Goal: Task Accomplishment & Management: Manage account settings

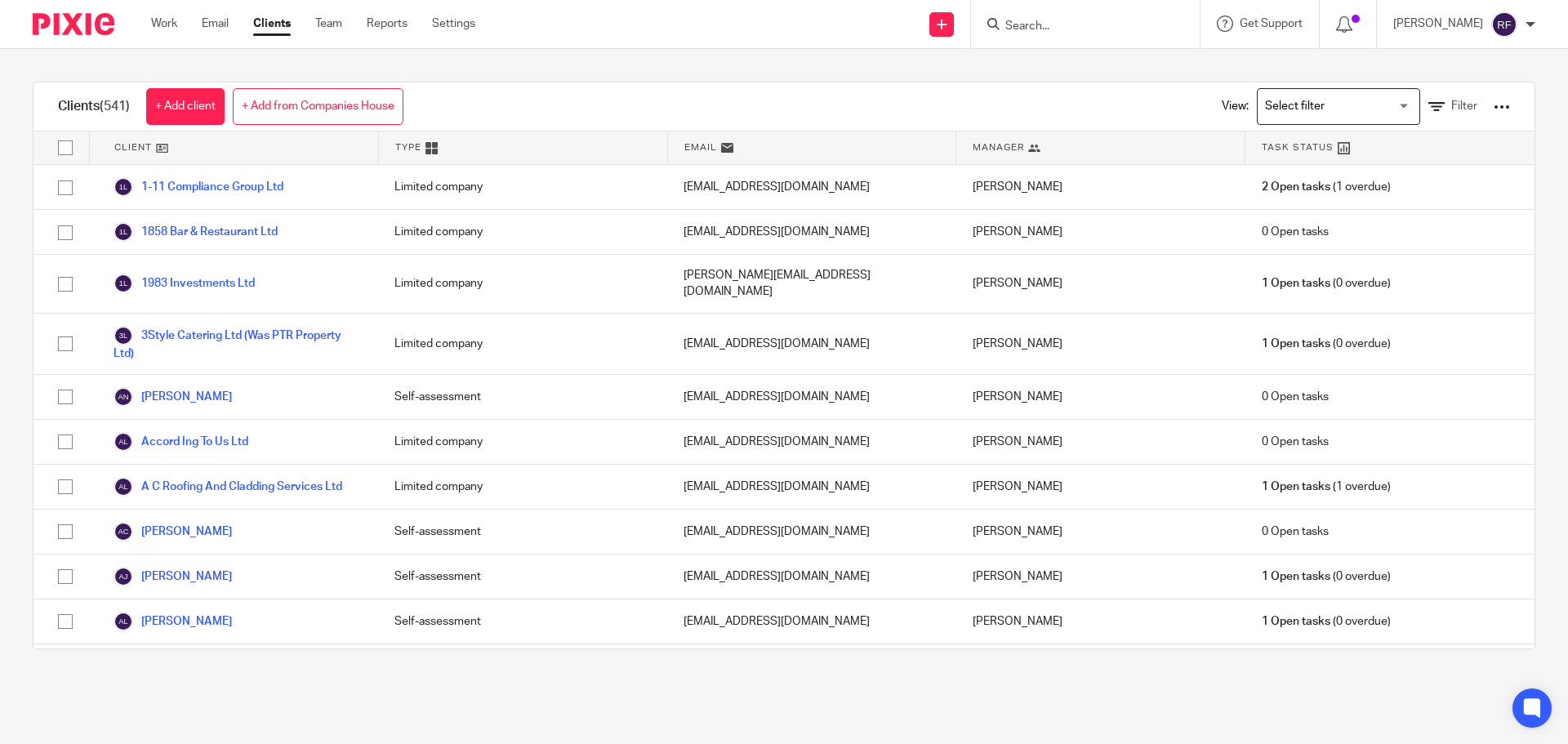
click at [1085, 17] on form at bounding box center [1091, 25] width 174 height 21
click at [1085, 26] on input "Search" at bounding box center [1077, 27] width 147 height 15
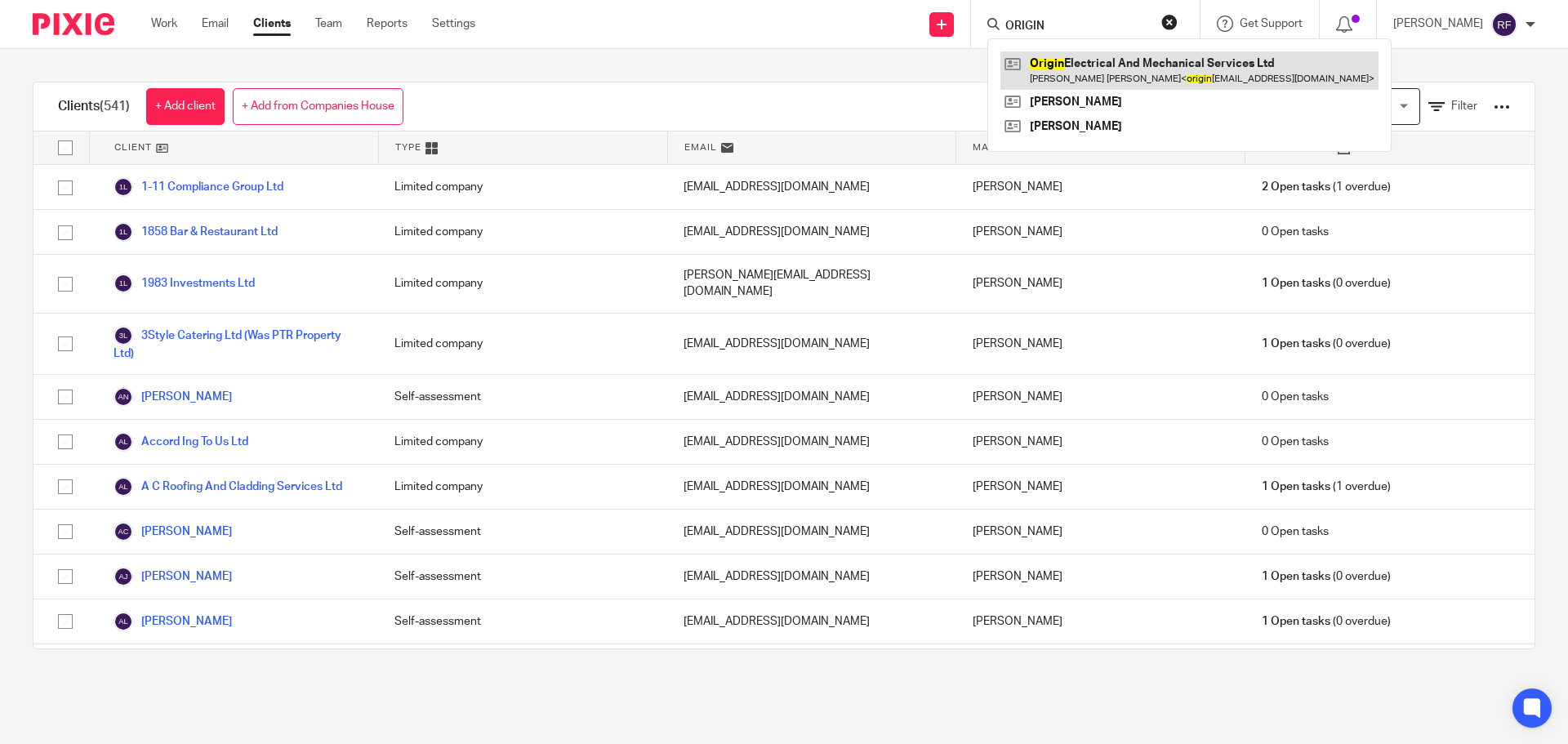
type input "ORIGIN"
click at [1114, 72] on link at bounding box center [1190, 70] width 378 height 38
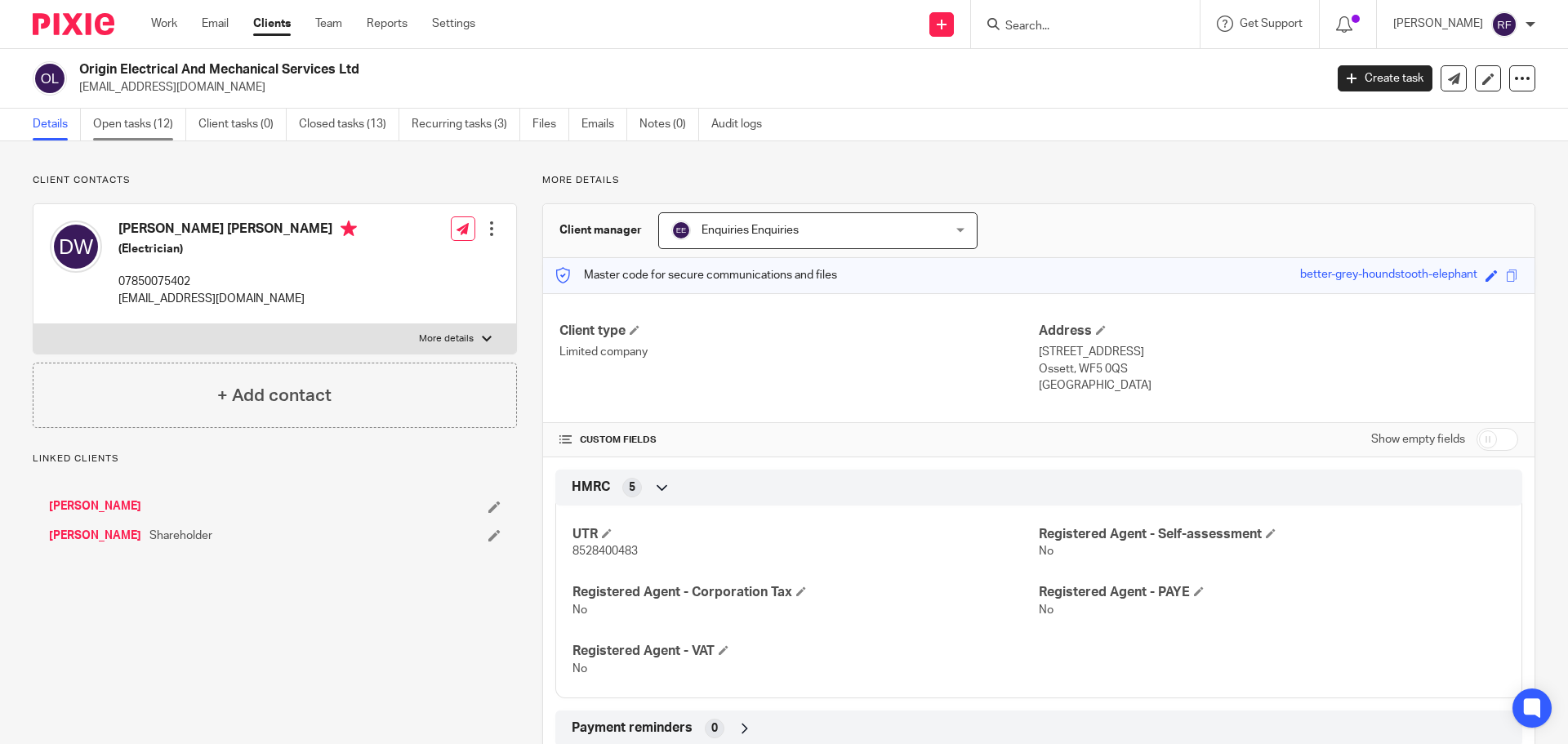
click at [144, 129] on link "Open tasks (12)" at bounding box center [140, 125] width 94 height 32
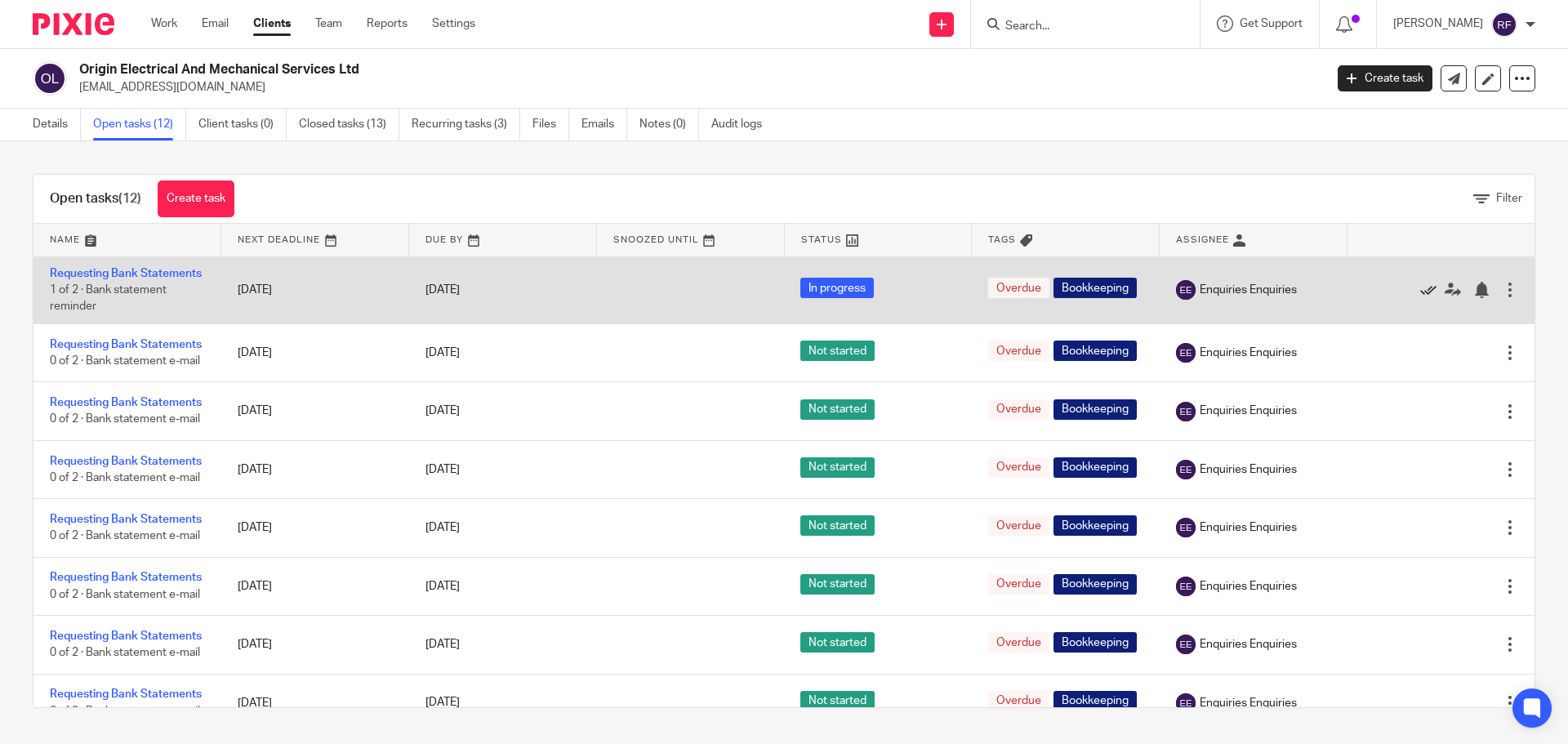
click at [1421, 298] on icon at bounding box center [1428, 289] width 16 height 16
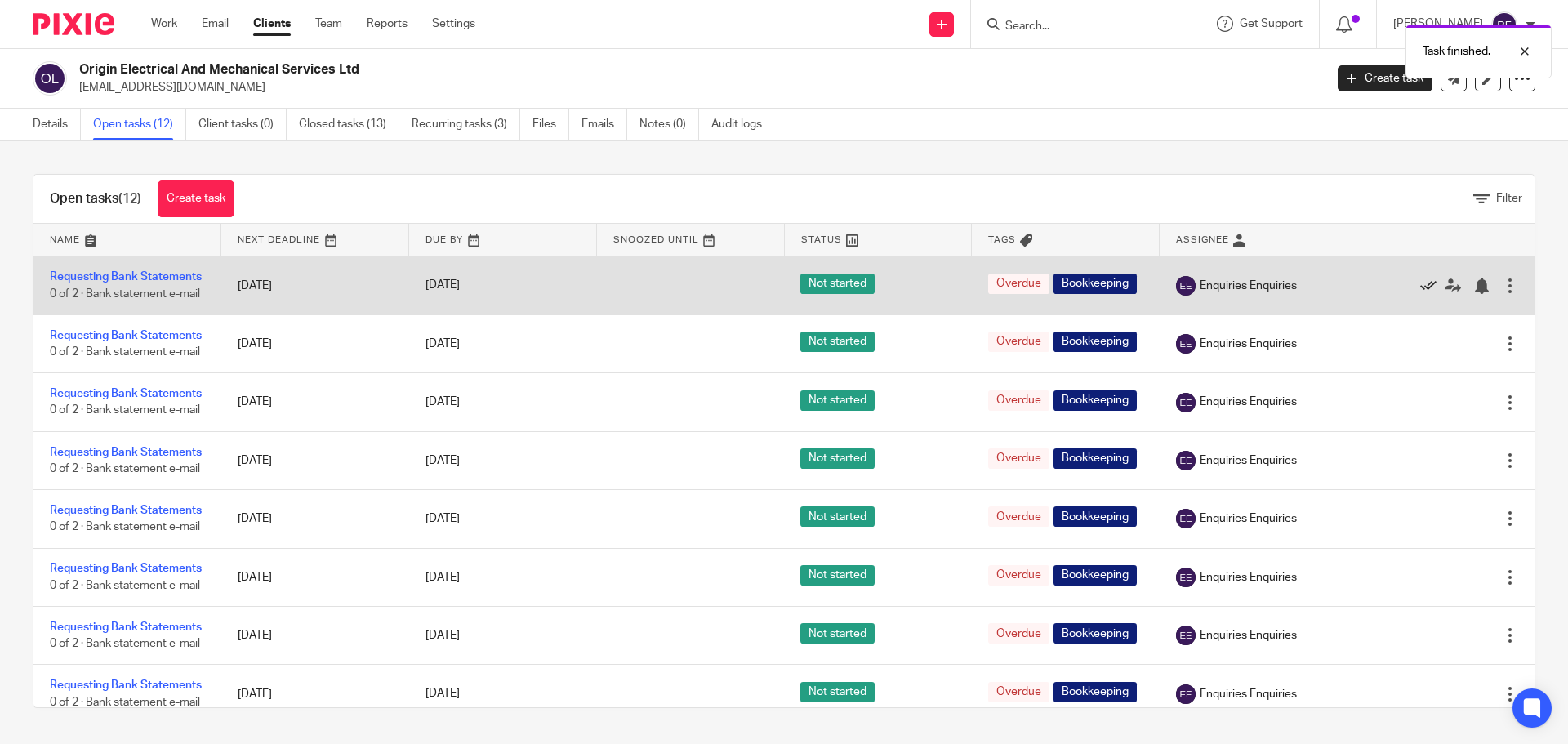
click at [1421, 294] on icon at bounding box center [1428, 285] width 16 height 16
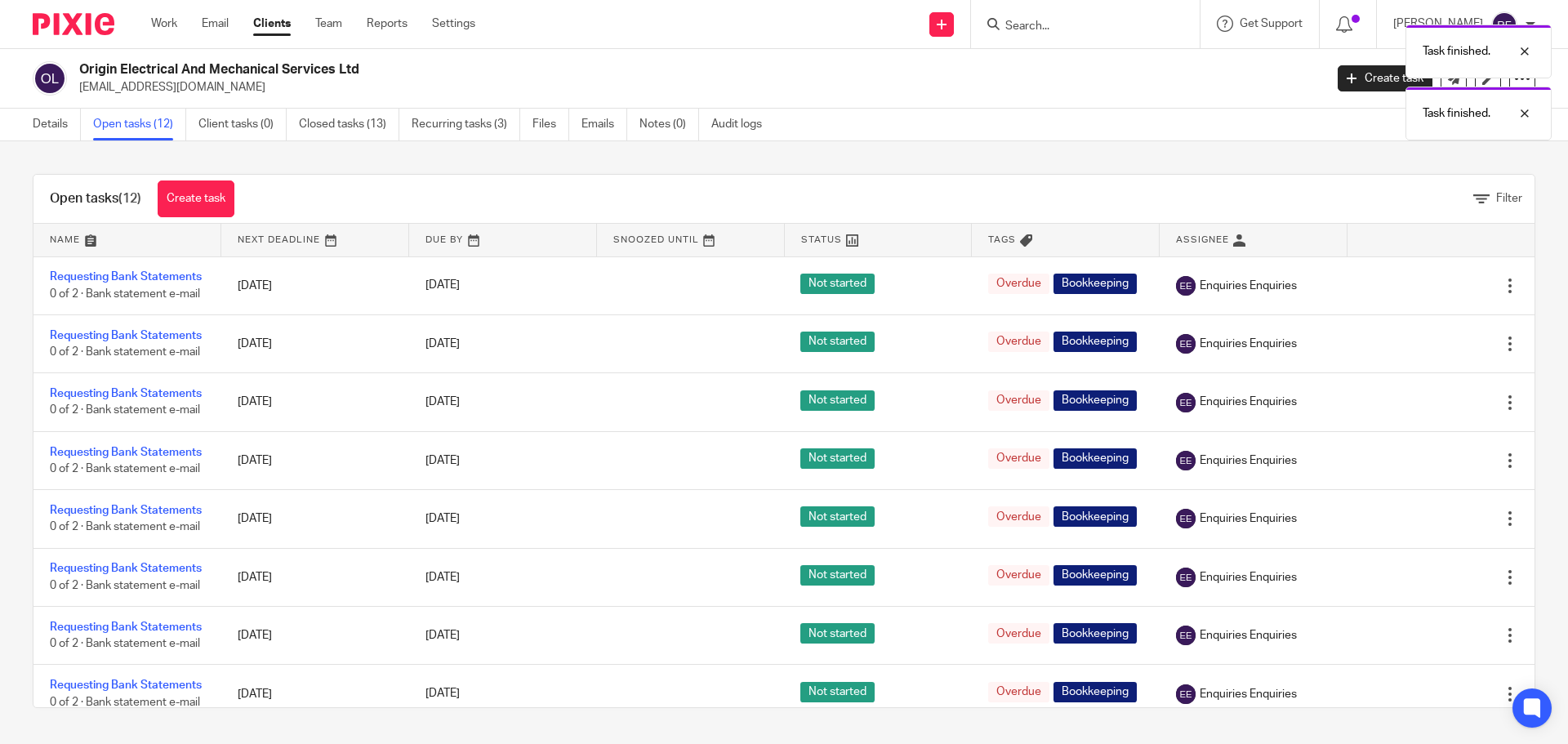
click at [1421, 294] on icon at bounding box center [1428, 285] width 16 height 16
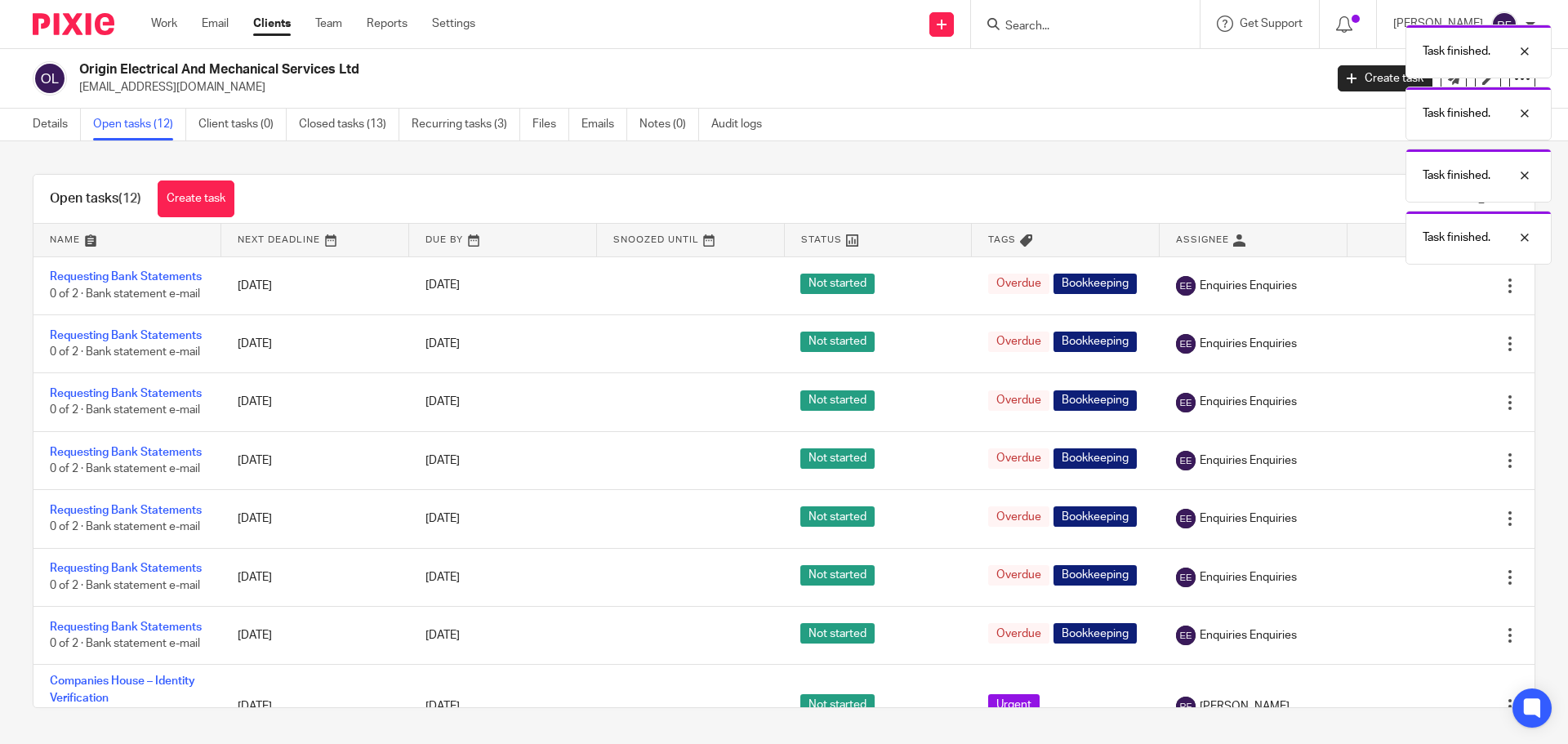
click at [1421, 294] on icon at bounding box center [1428, 285] width 16 height 16
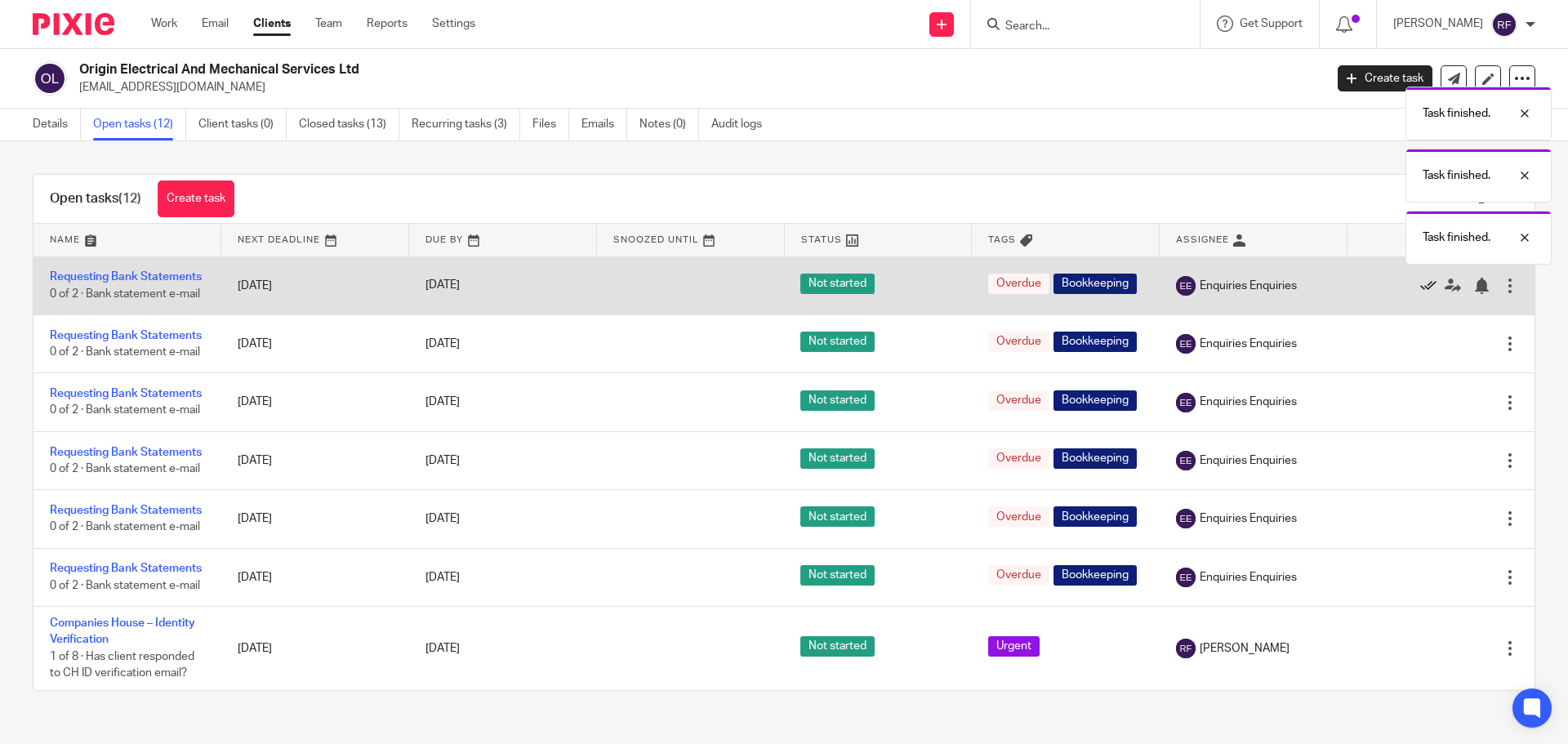
click at [1421, 294] on icon at bounding box center [1428, 285] width 16 height 16
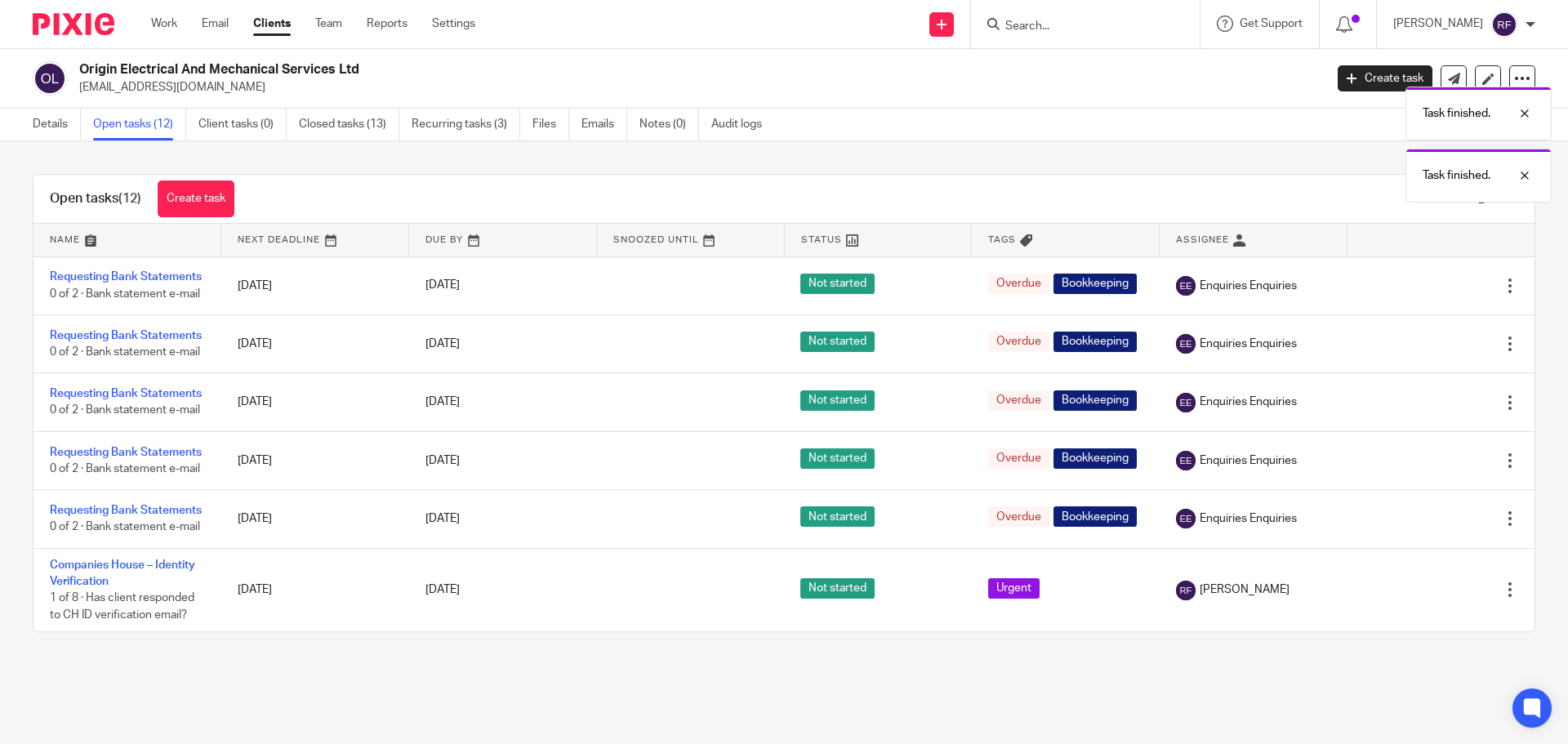
click at [1421, 294] on icon at bounding box center [1428, 285] width 16 height 16
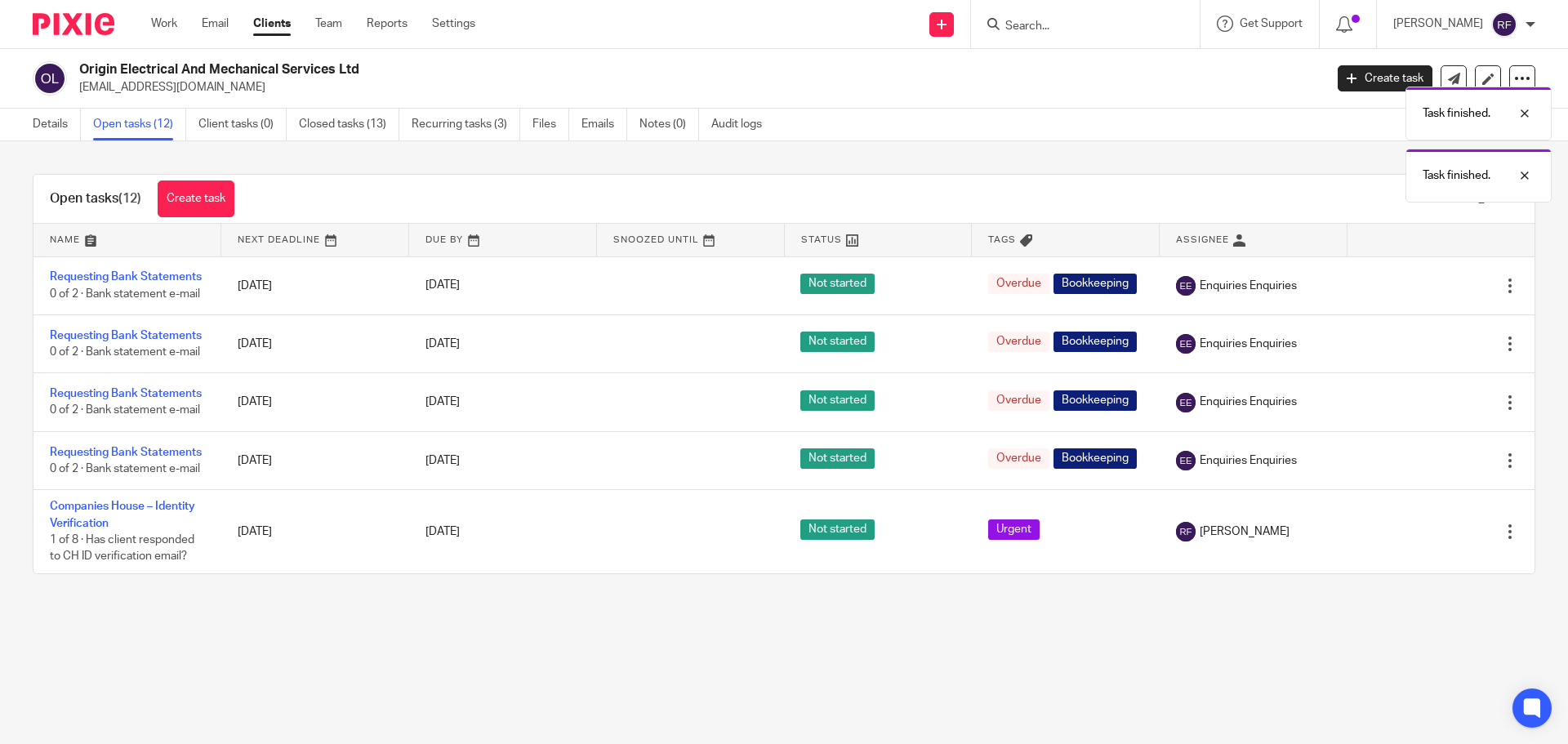
click at [1387, 294] on div at bounding box center [1432, 285] width 139 height 16
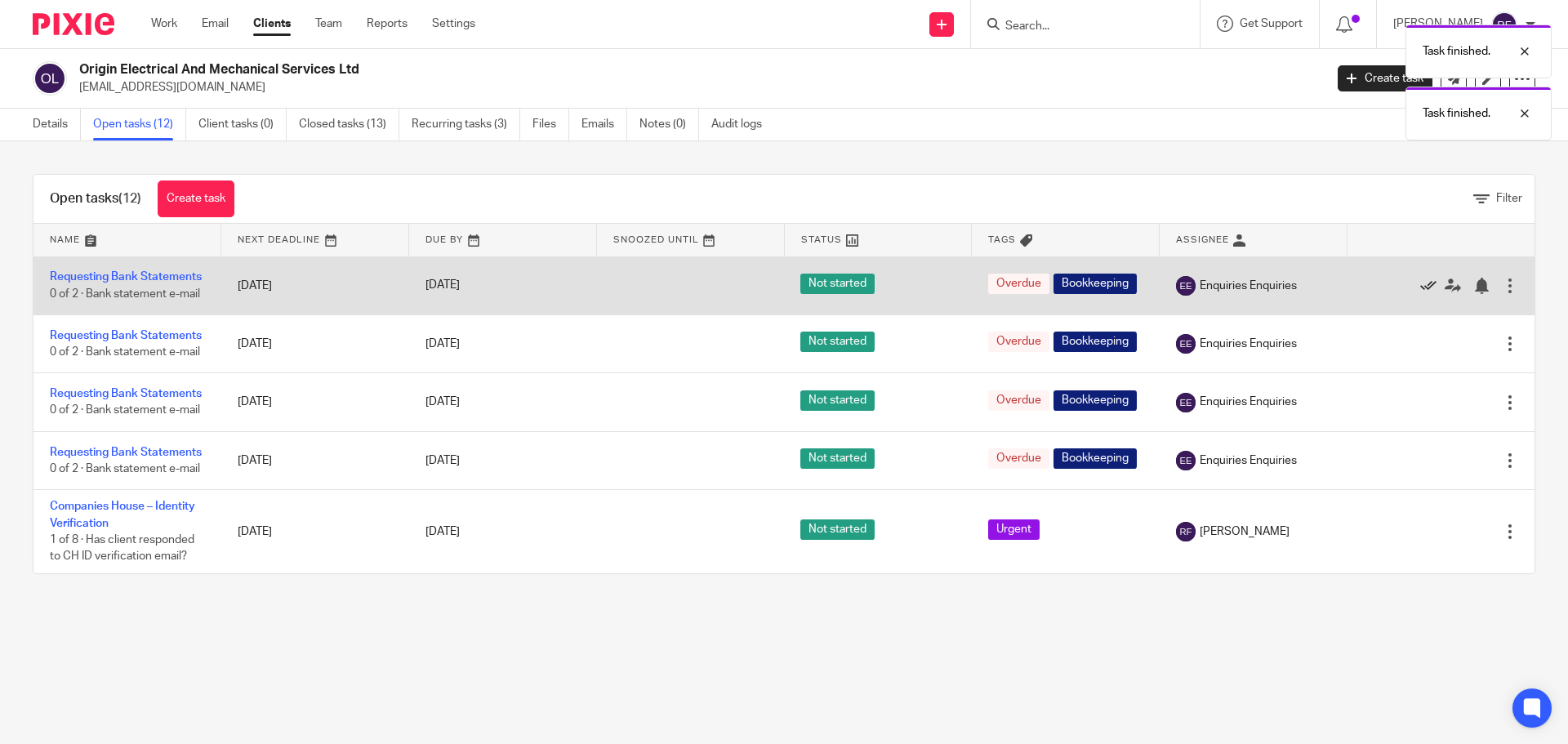
click at [1421, 292] on icon at bounding box center [1428, 285] width 16 height 16
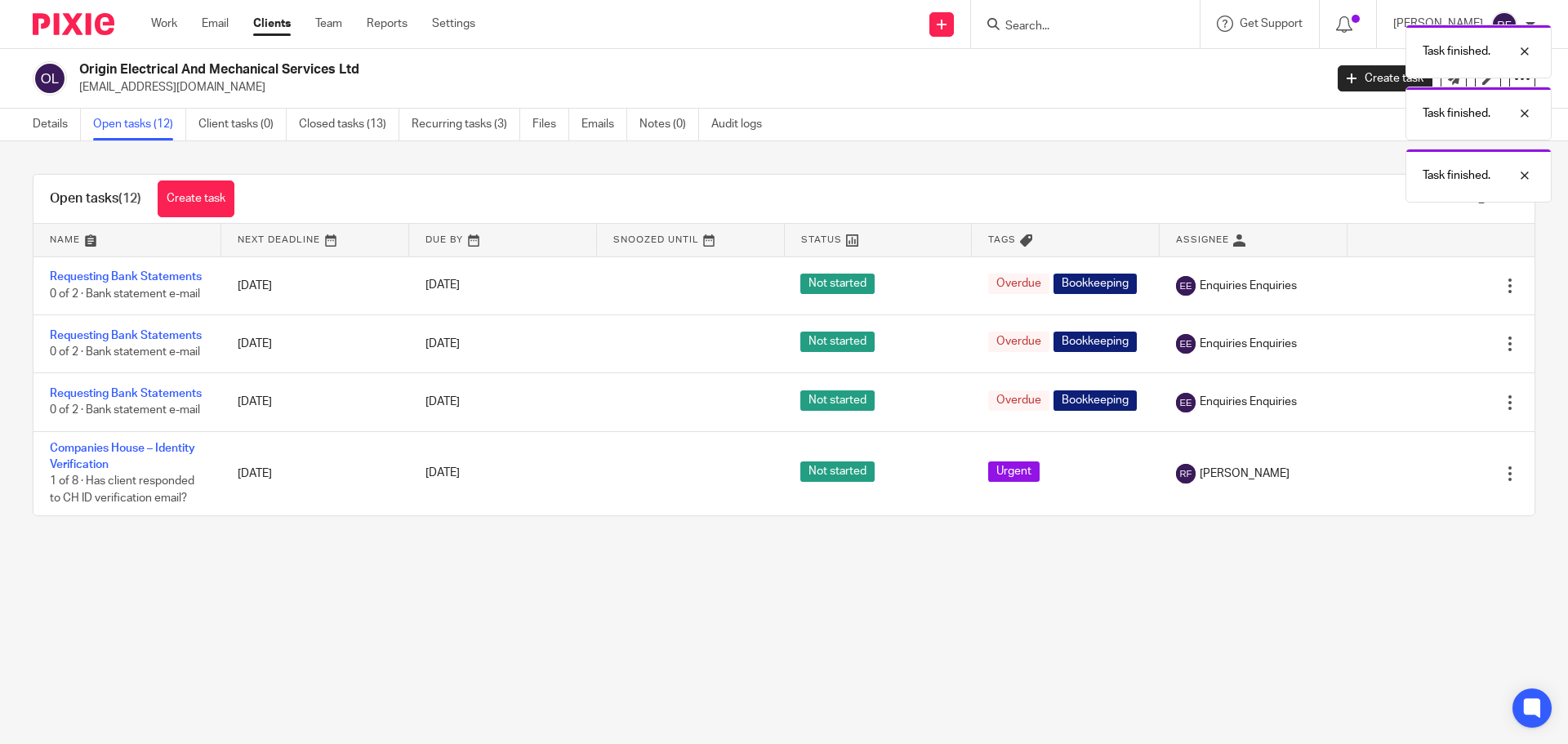
click at [1421, 292] on icon at bounding box center [1428, 285] width 16 height 16
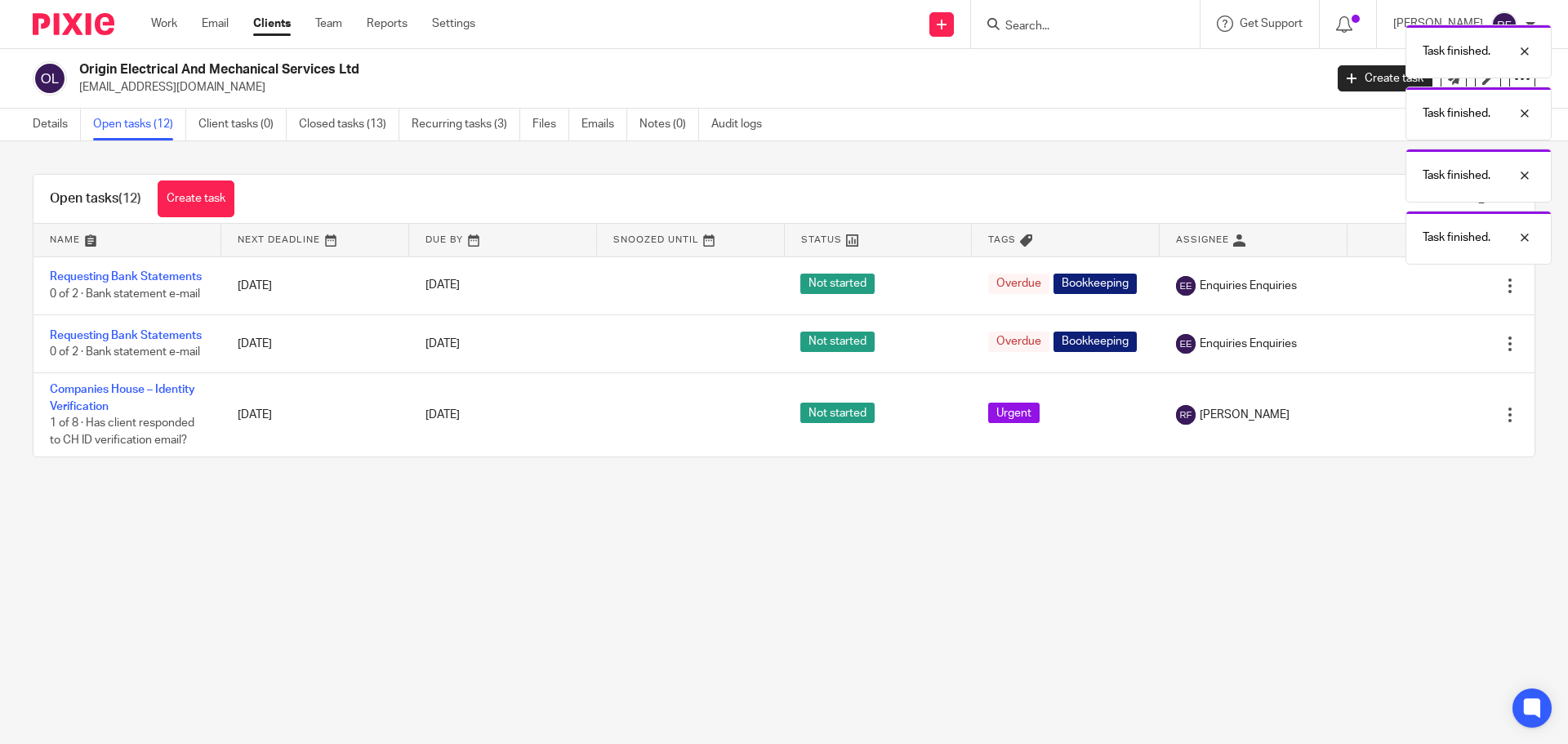
click at [1421, 292] on icon at bounding box center [1428, 285] width 16 height 16
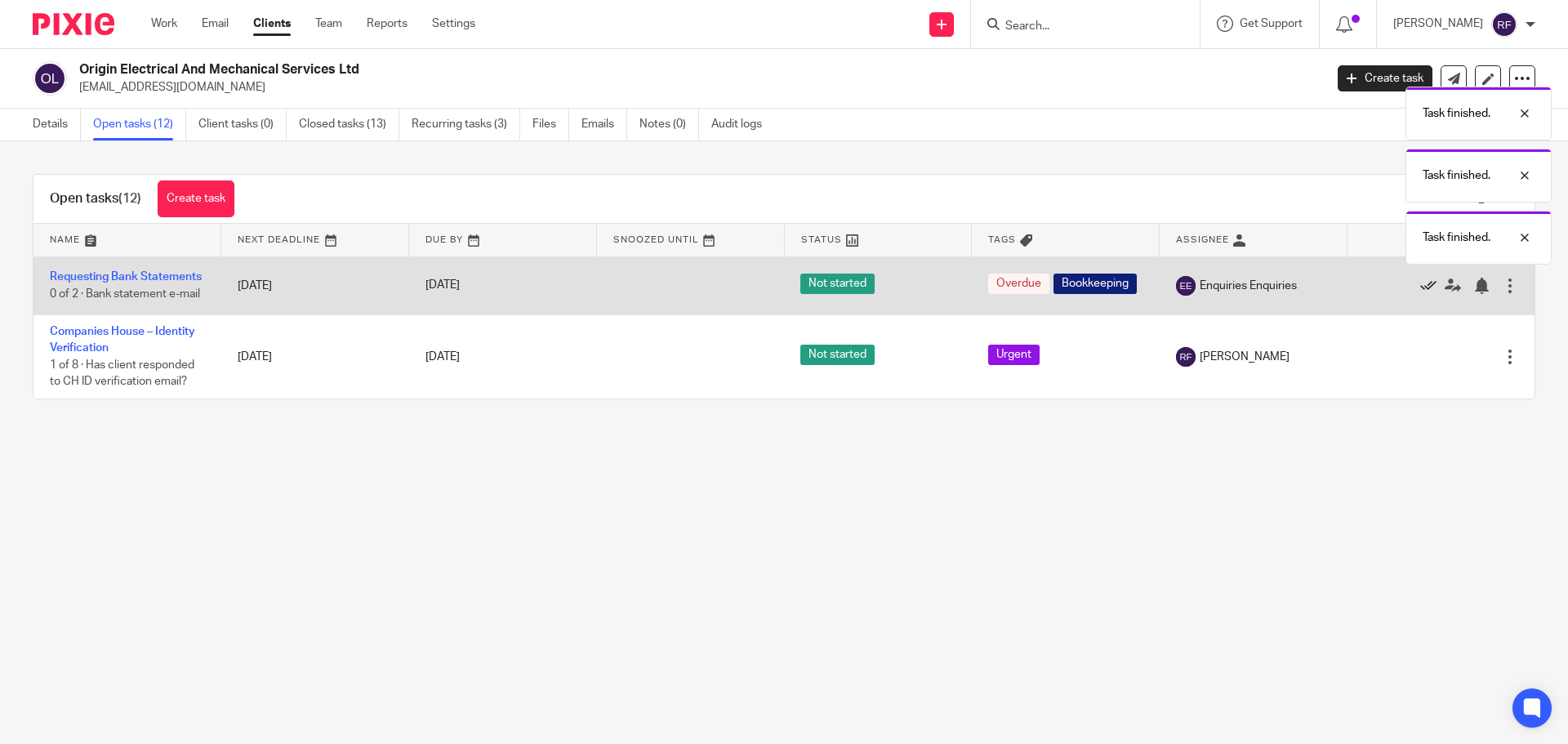
click at [1421, 292] on icon at bounding box center [1428, 285] width 16 height 16
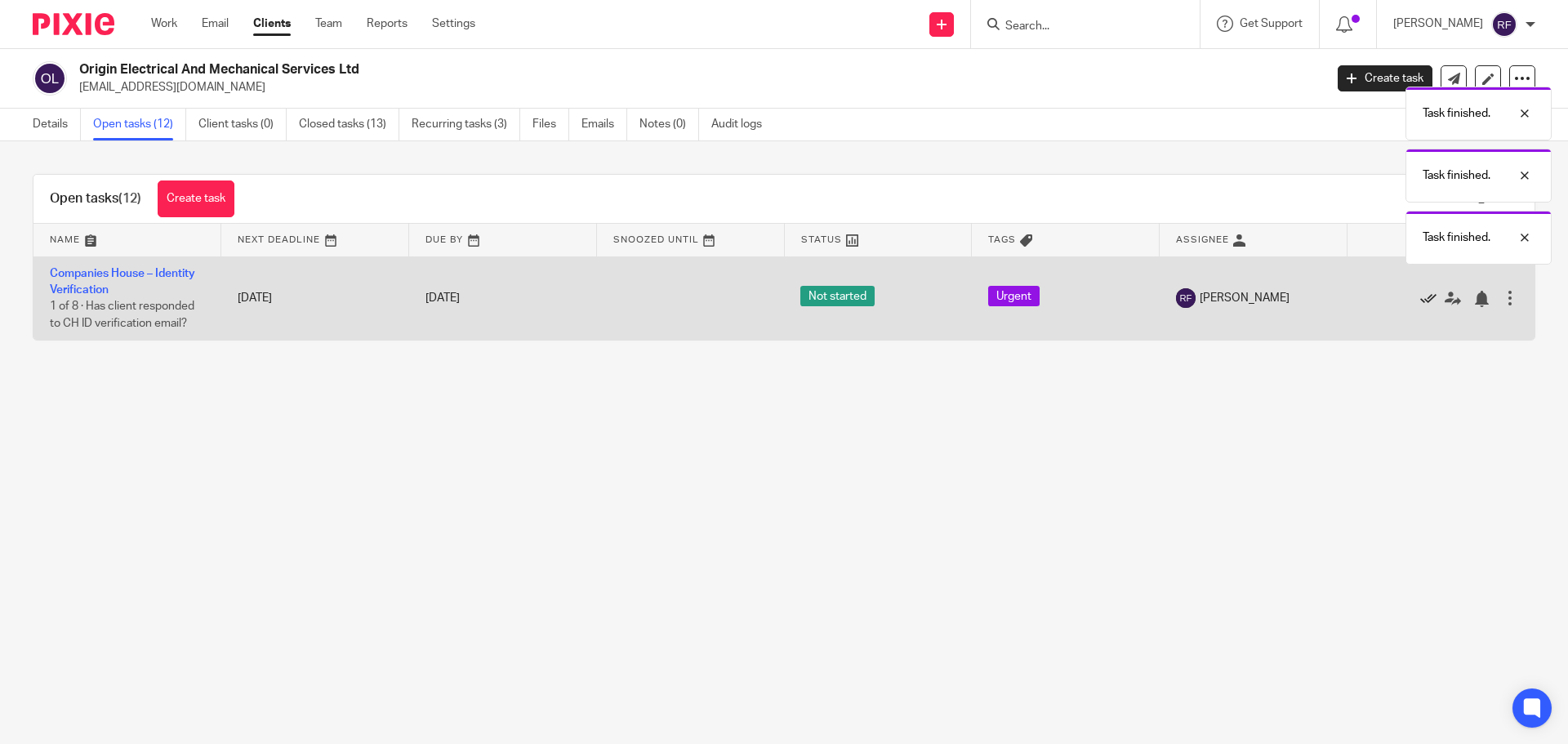
click at [1421, 303] on icon at bounding box center [1428, 299] width 16 height 16
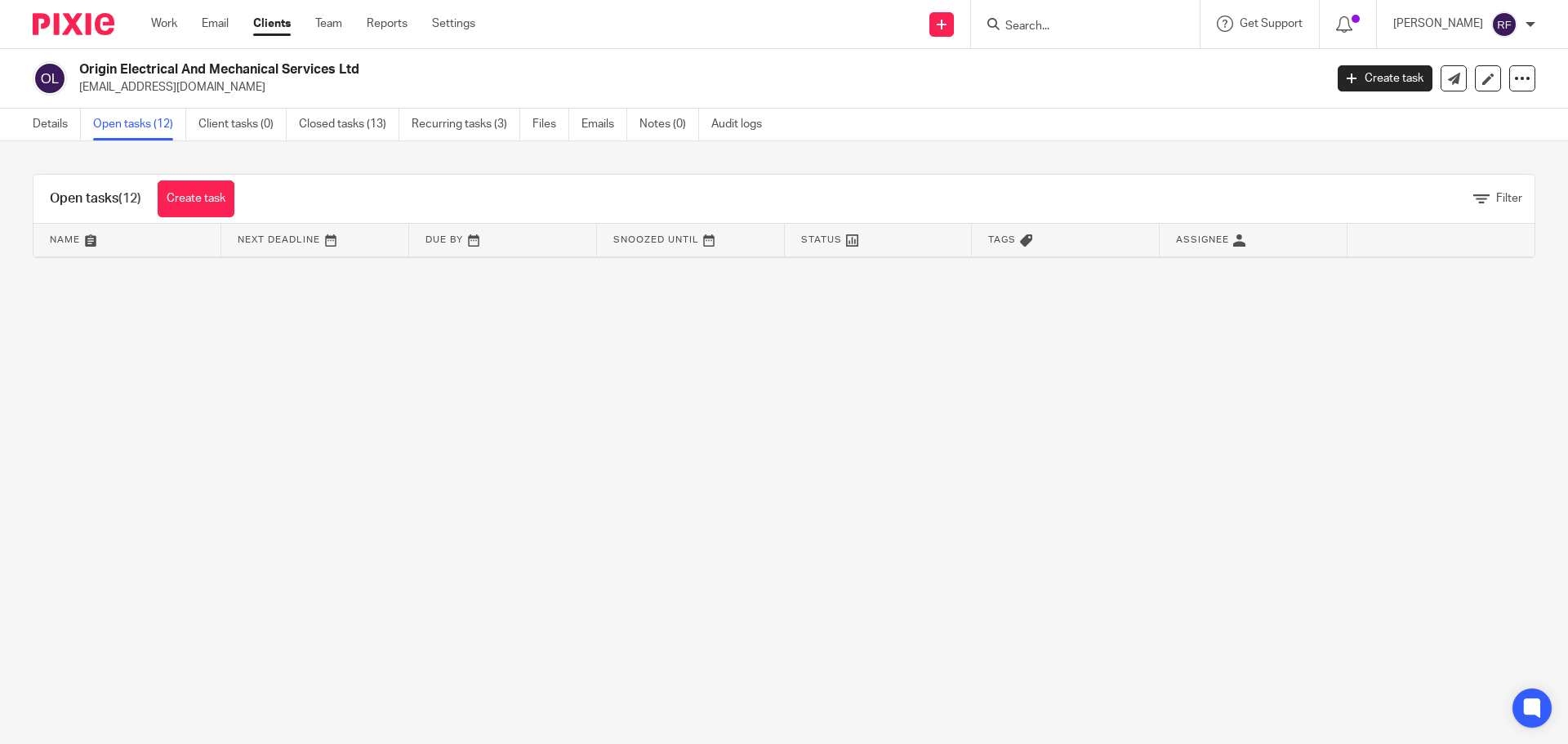
click at [163, 33] on div "Work Email Clients Team Reports Settings Work Email Clients Team Reports Settin…" at bounding box center [318, 24] width 365 height 48
click at [164, 27] on link "Work" at bounding box center [164, 23] width 26 height 16
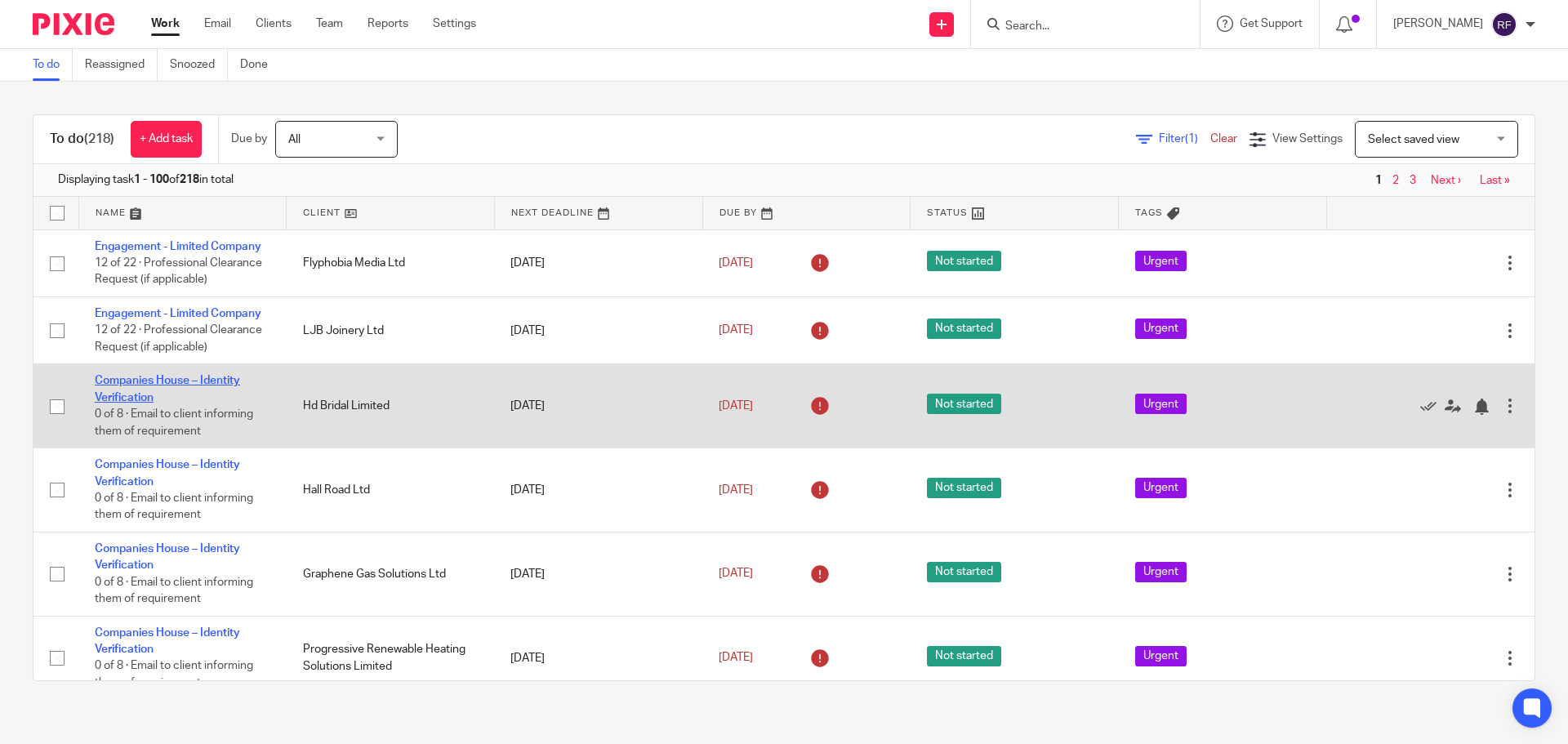
click at [123, 382] on link "Companies House – Identity Verification" at bounding box center [167, 389] width 146 height 27
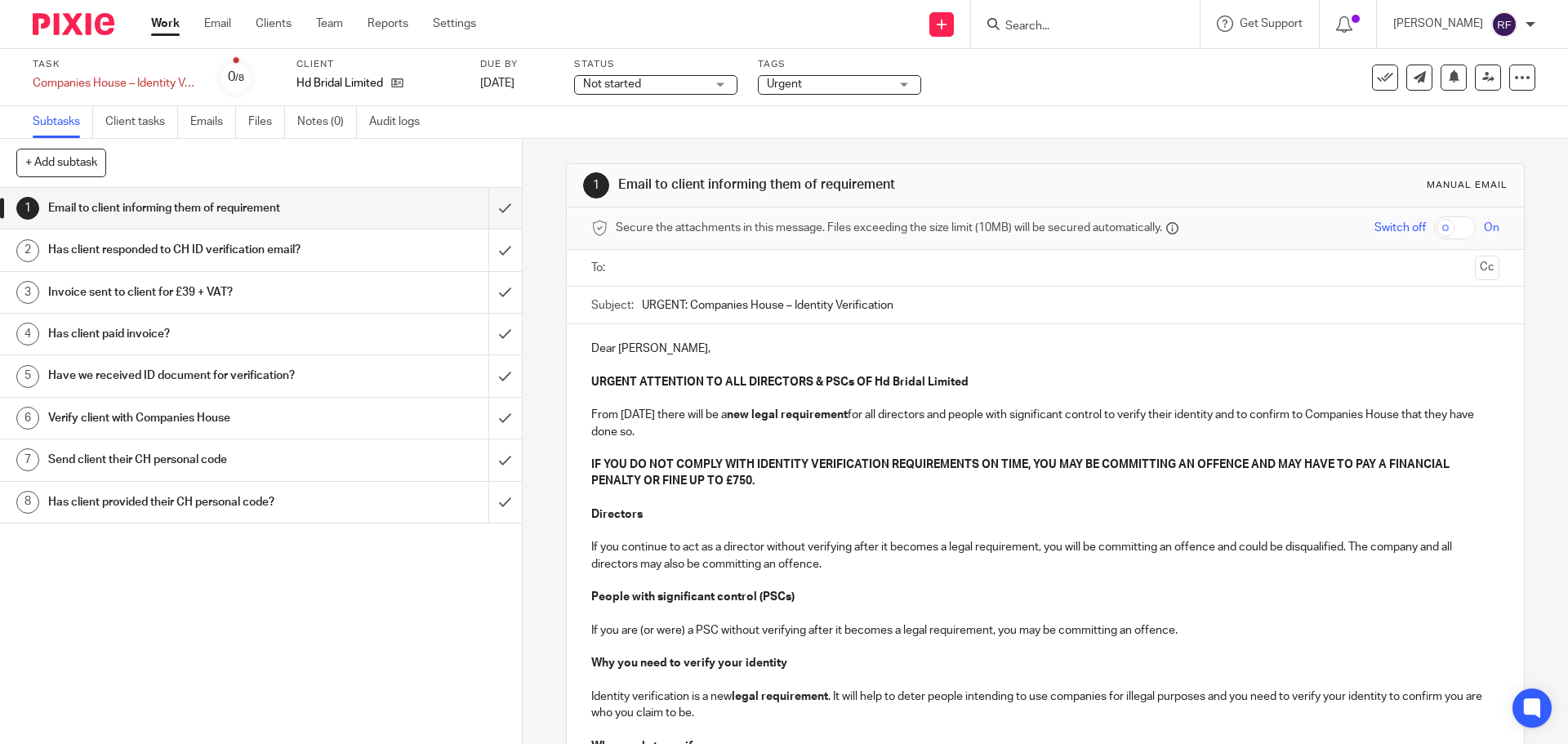
click at [657, 351] on p "Dear [PERSON_NAME]," at bounding box center [1045, 348] width 907 height 16
click at [881, 383] on strong "URGENT ATTENTION TO ALL DIRECTORS & PSCs OF Hd Bridal Limited" at bounding box center [780, 382] width 377 height 11
click at [1111, 18] on form at bounding box center [1091, 25] width 174 height 21
click at [1110, 25] on input "Search" at bounding box center [1077, 27] width 147 height 15
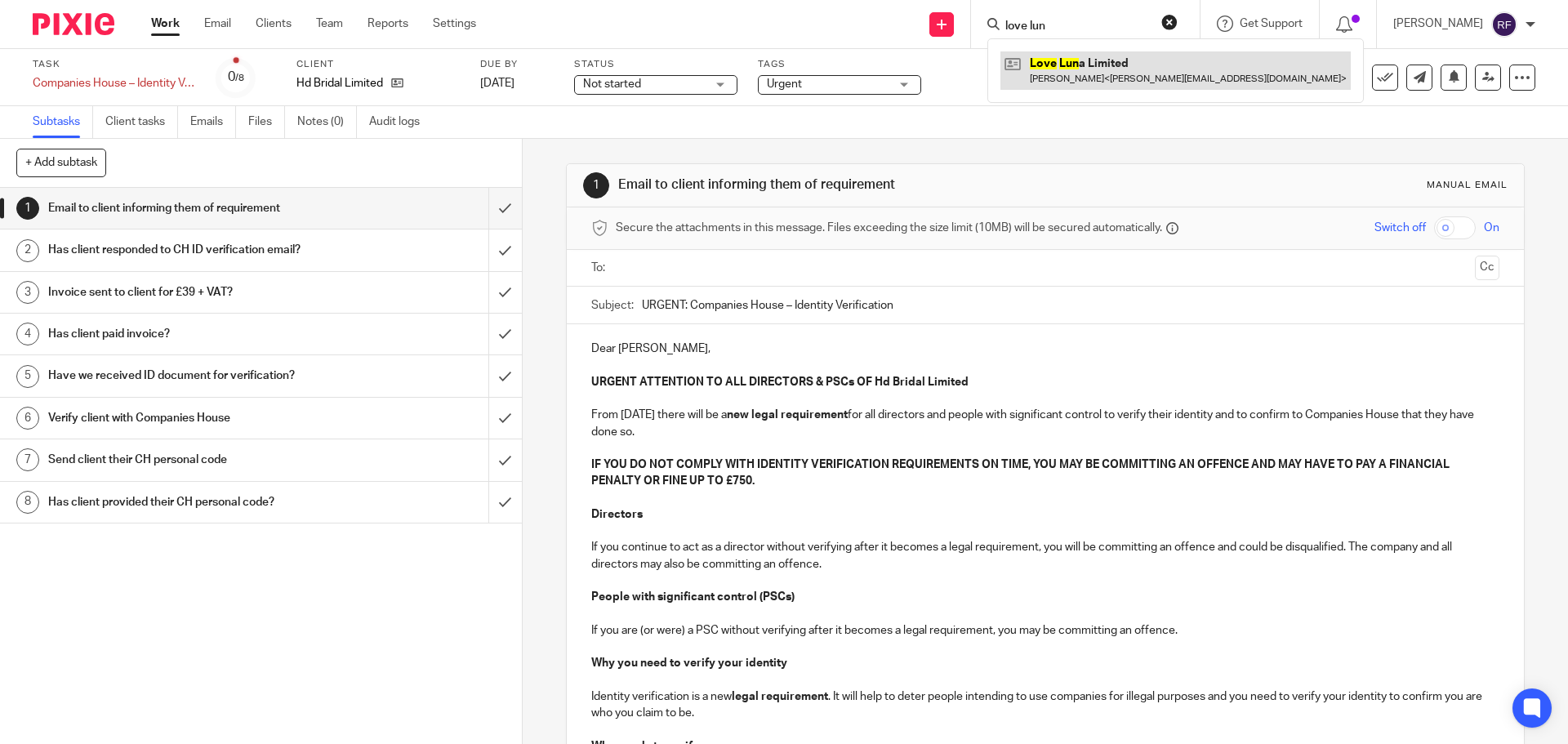
type input "love lun"
click at [1085, 75] on link at bounding box center [1176, 70] width 351 height 38
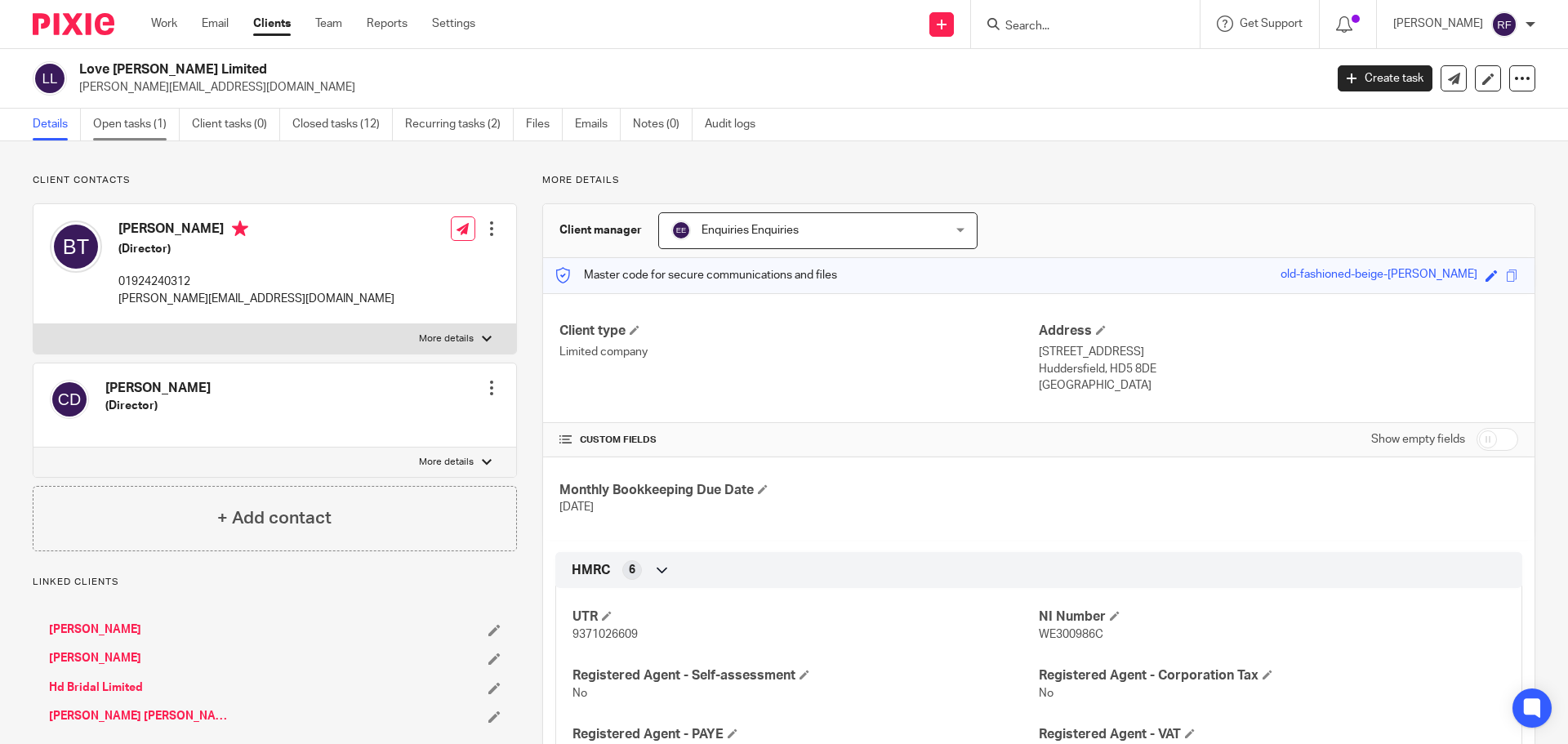
click at [117, 122] on link "Open tasks (1)" at bounding box center [137, 125] width 87 height 32
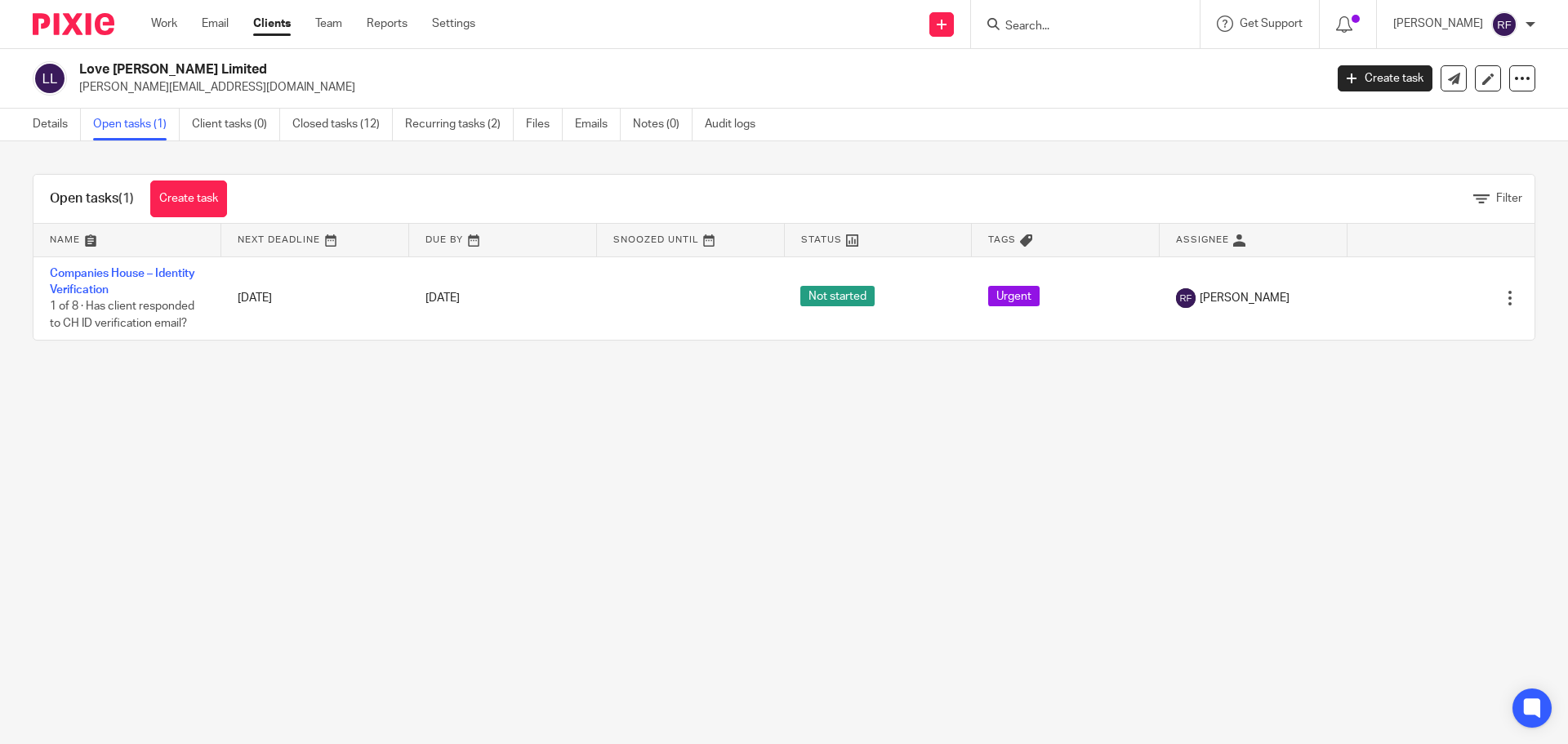
click at [1121, 15] on form at bounding box center [1091, 25] width 174 height 21
click at [1116, 27] on input "Search" at bounding box center [1077, 27] width 147 height 15
type input "hd b"
click at [1110, 61] on link at bounding box center [1161, 70] width 320 height 38
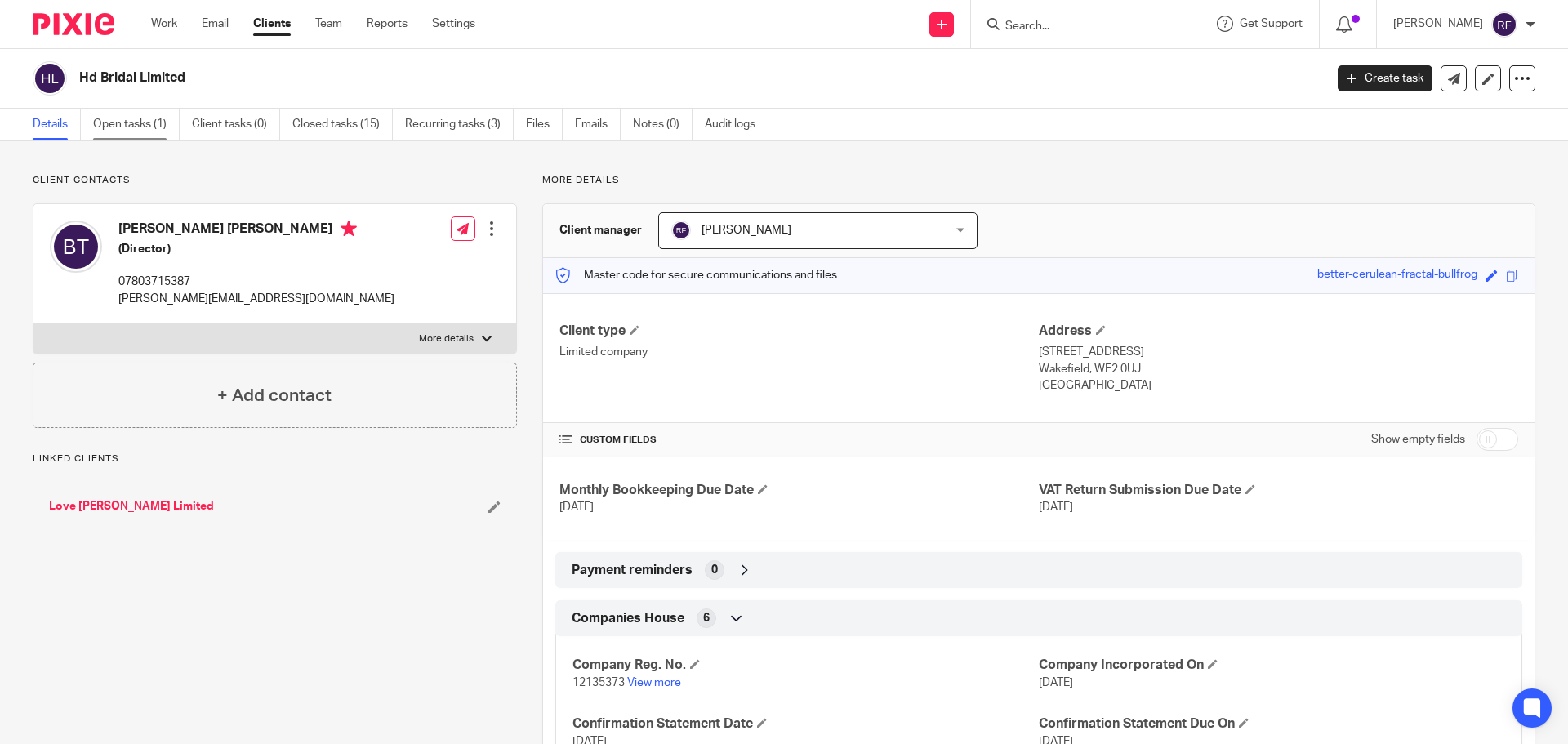
click at [143, 130] on link "Open tasks (1)" at bounding box center [137, 125] width 87 height 32
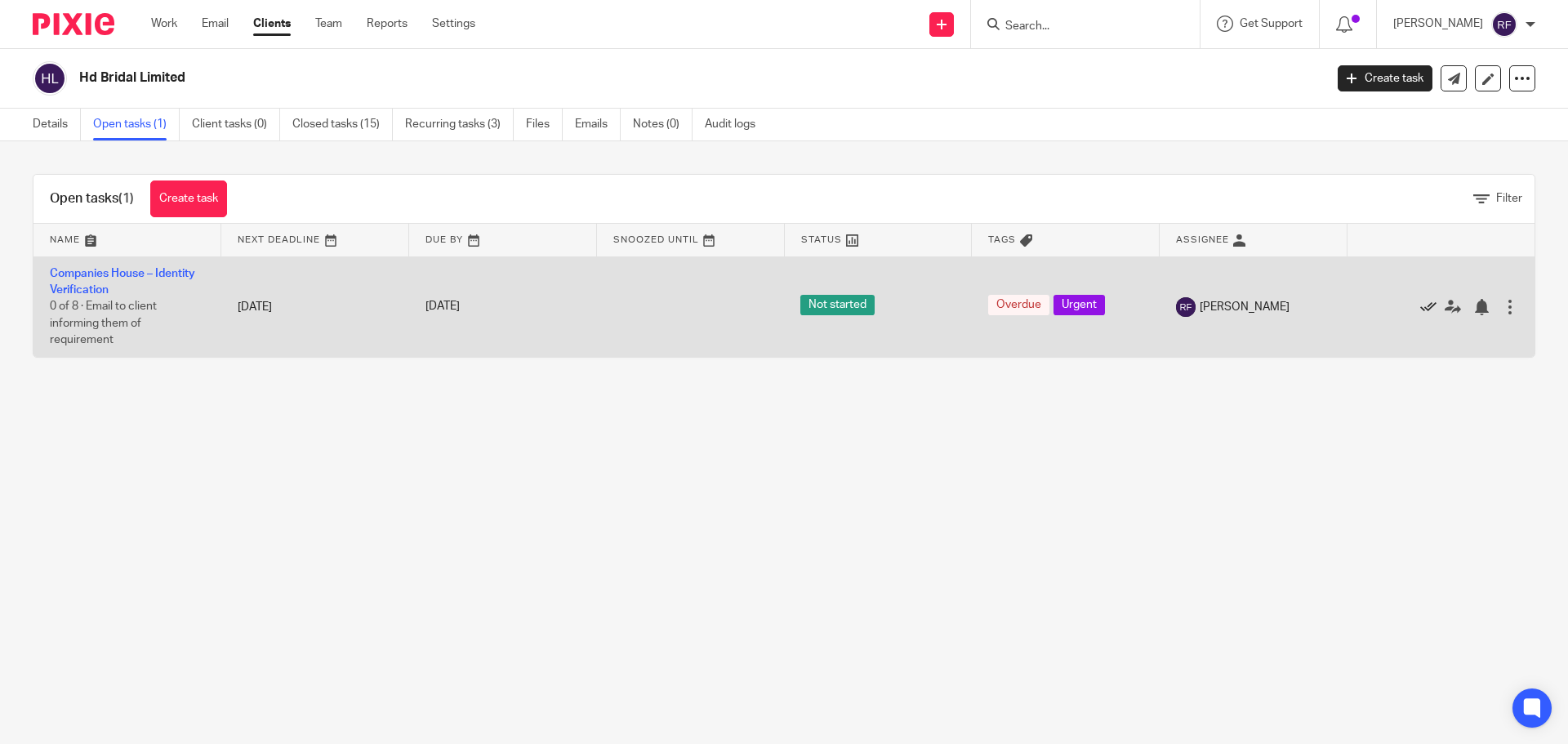
click at [1421, 307] on icon at bounding box center [1428, 306] width 16 height 16
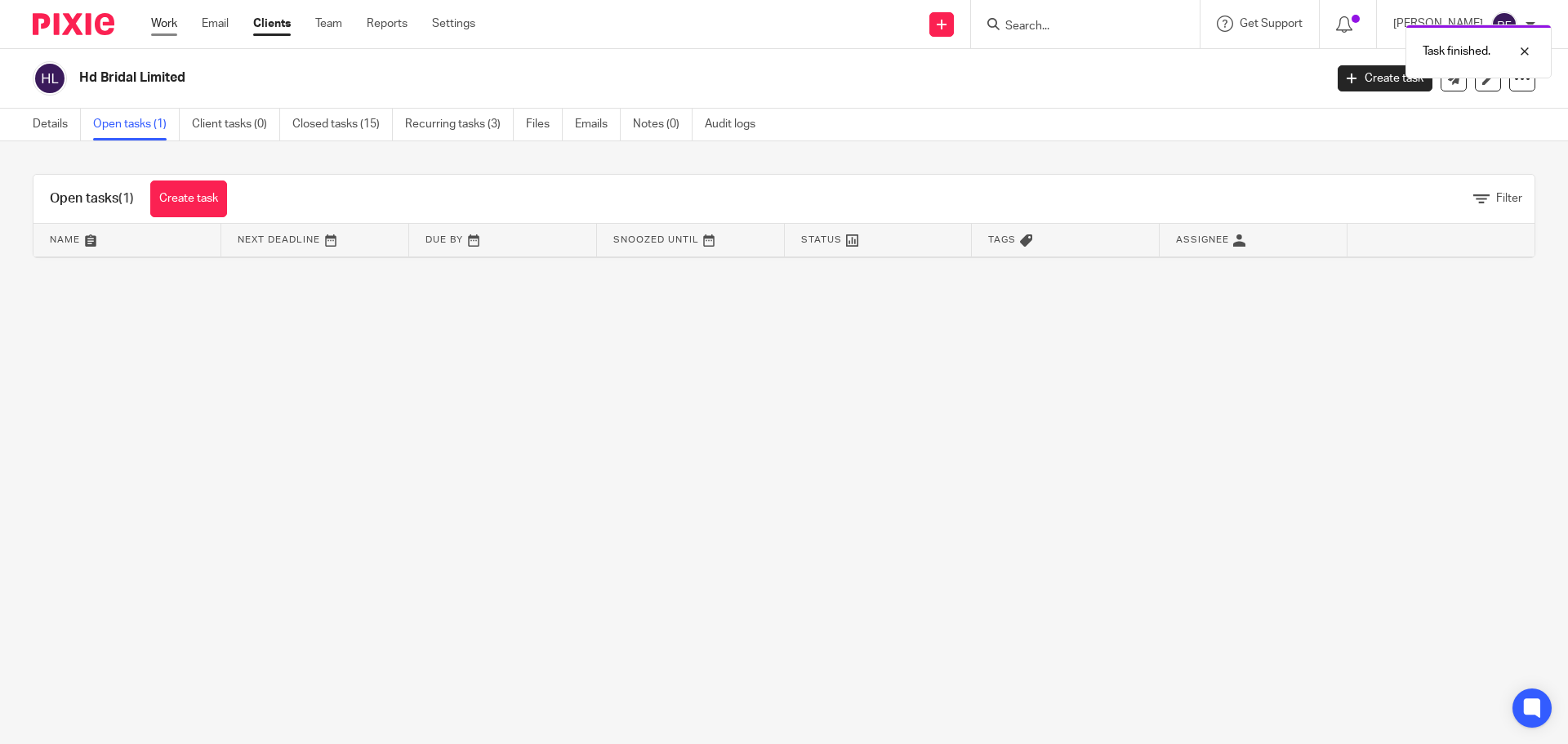
click at [168, 26] on link "Work" at bounding box center [164, 23] width 26 height 16
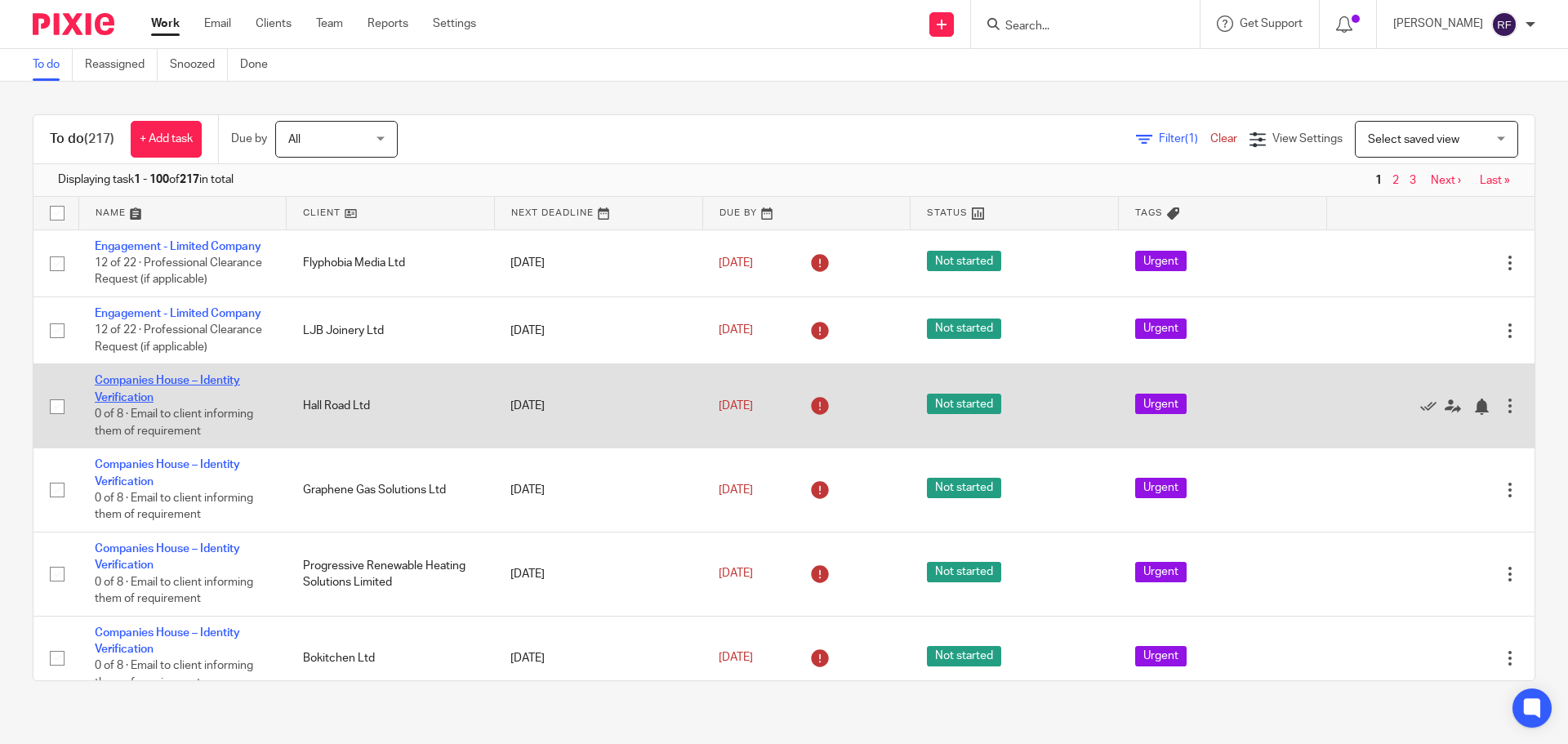
click at [136, 397] on link "Companies House – Identity Verification" at bounding box center [167, 389] width 146 height 27
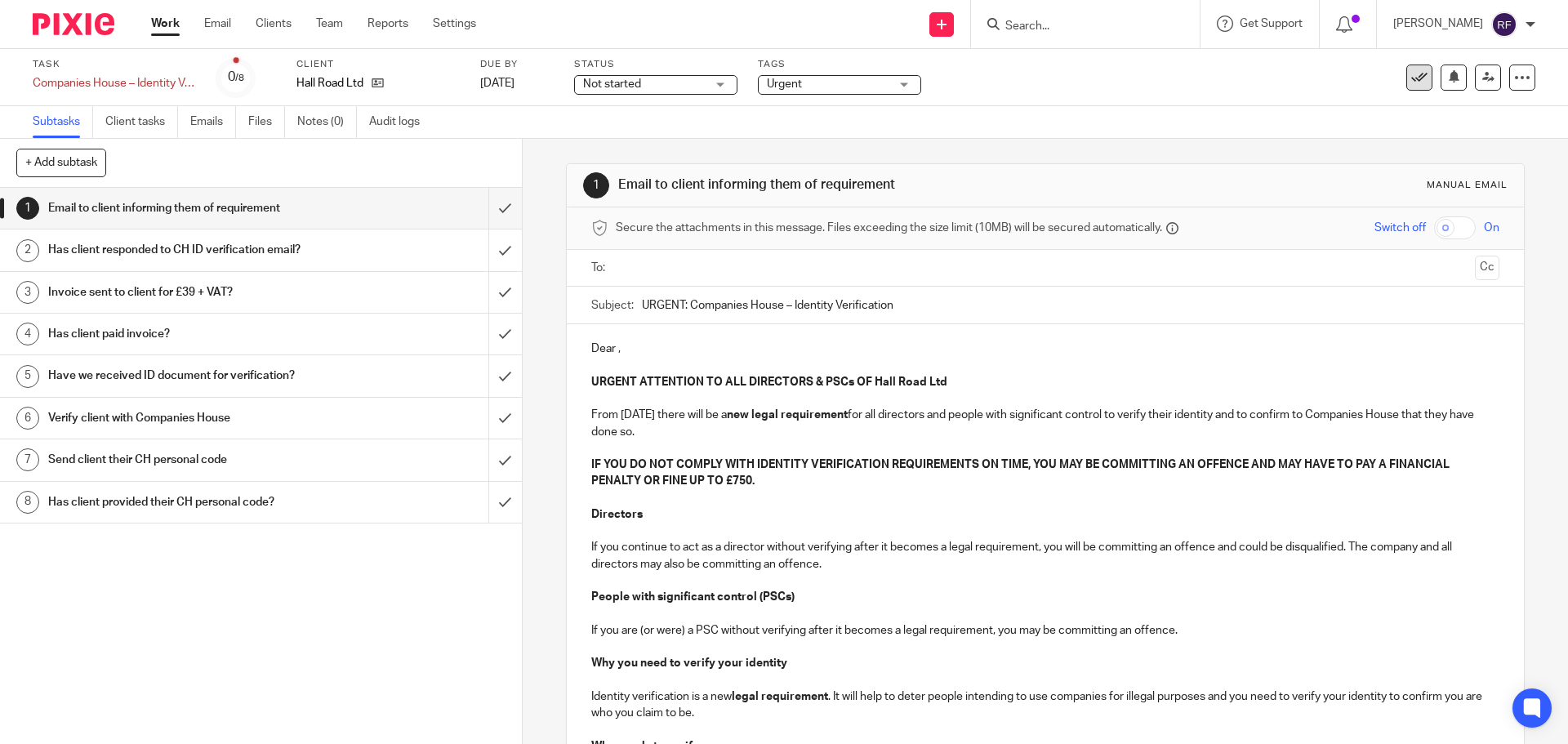
click at [1411, 76] on icon at bounding box center [1419, 77] width 16 height 16
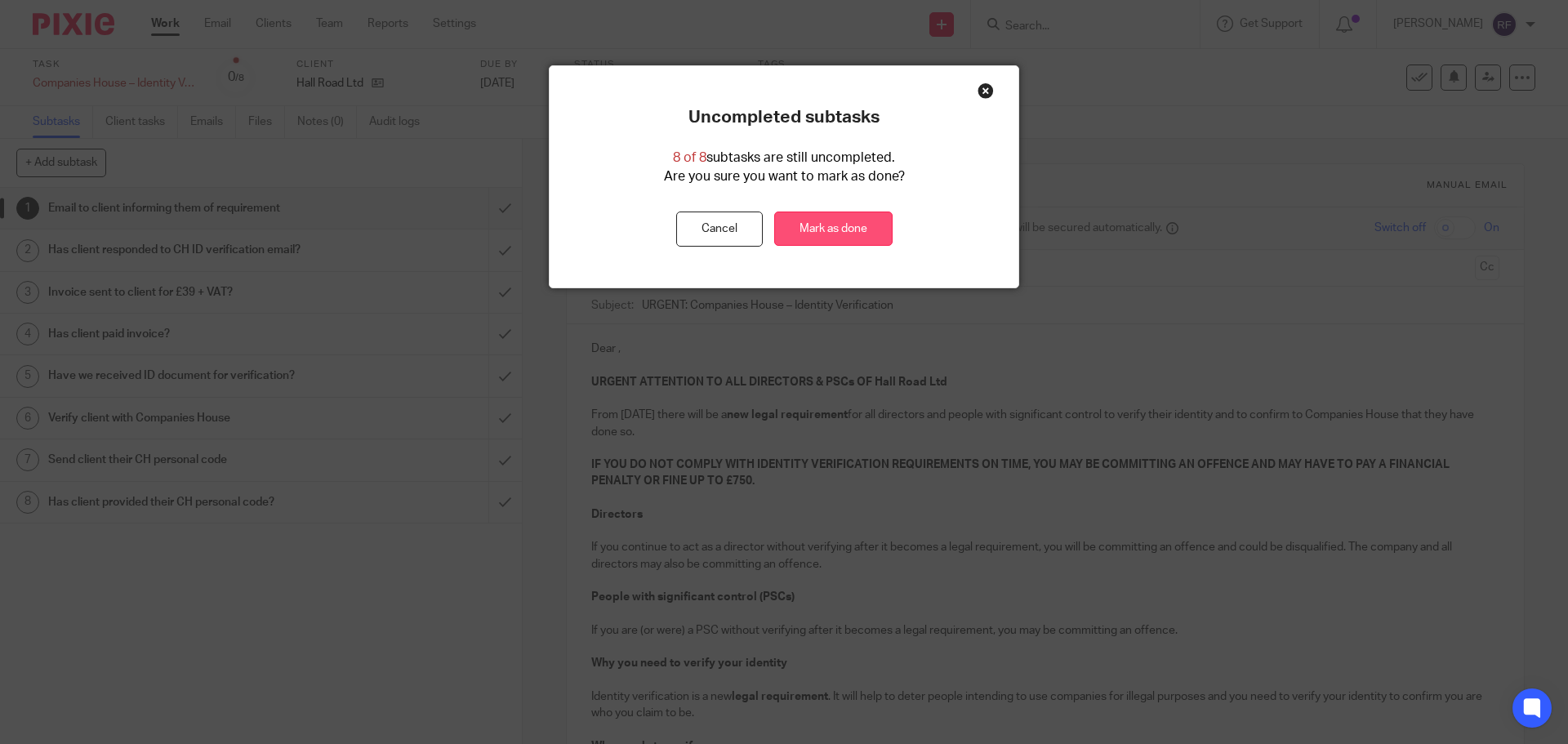
click at [823, 224] on link "Mark as done" at bounding box center [833, 229] width 118 height 35
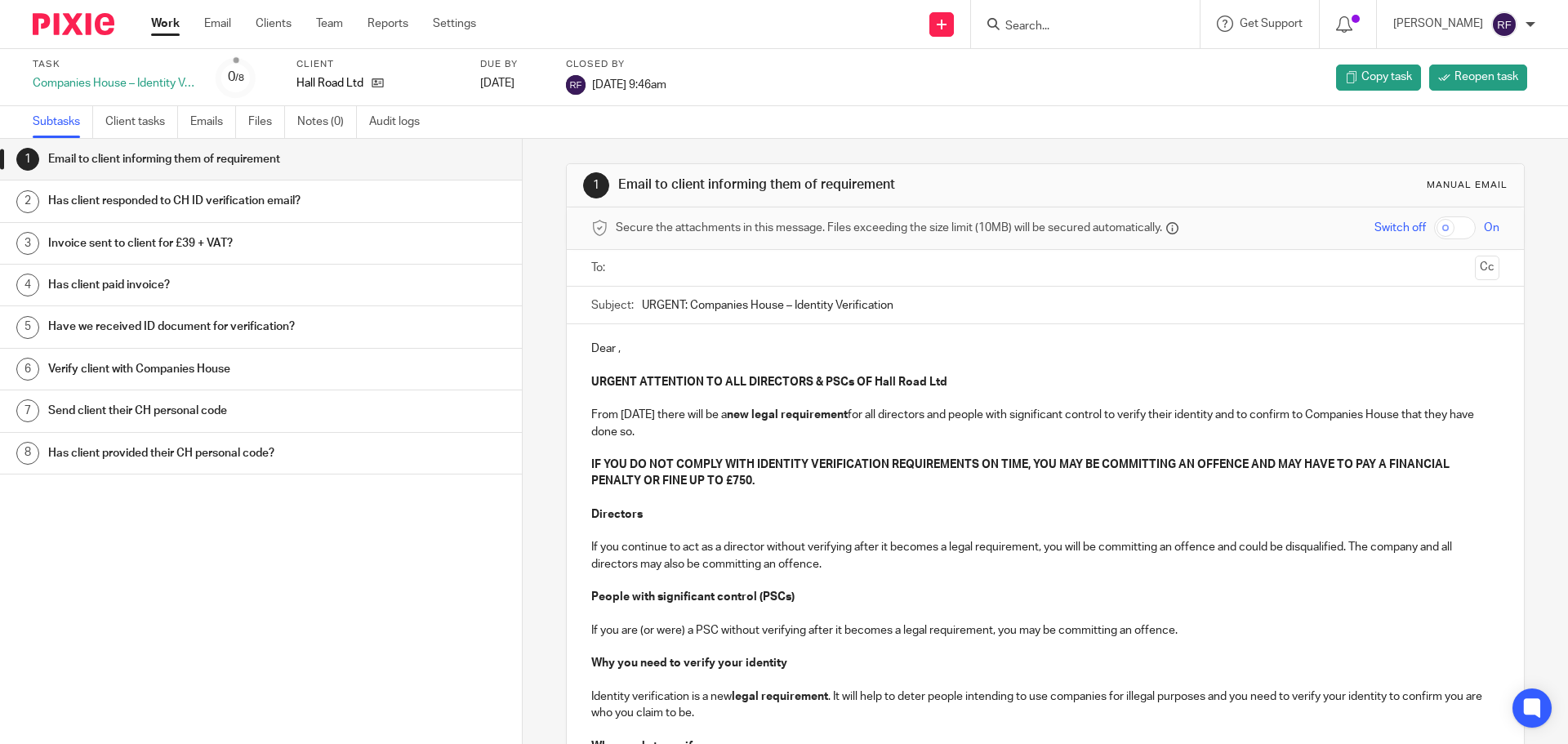
click at [160, 23] on link "Work" at bounding box center [165, 23] width 28 height 16
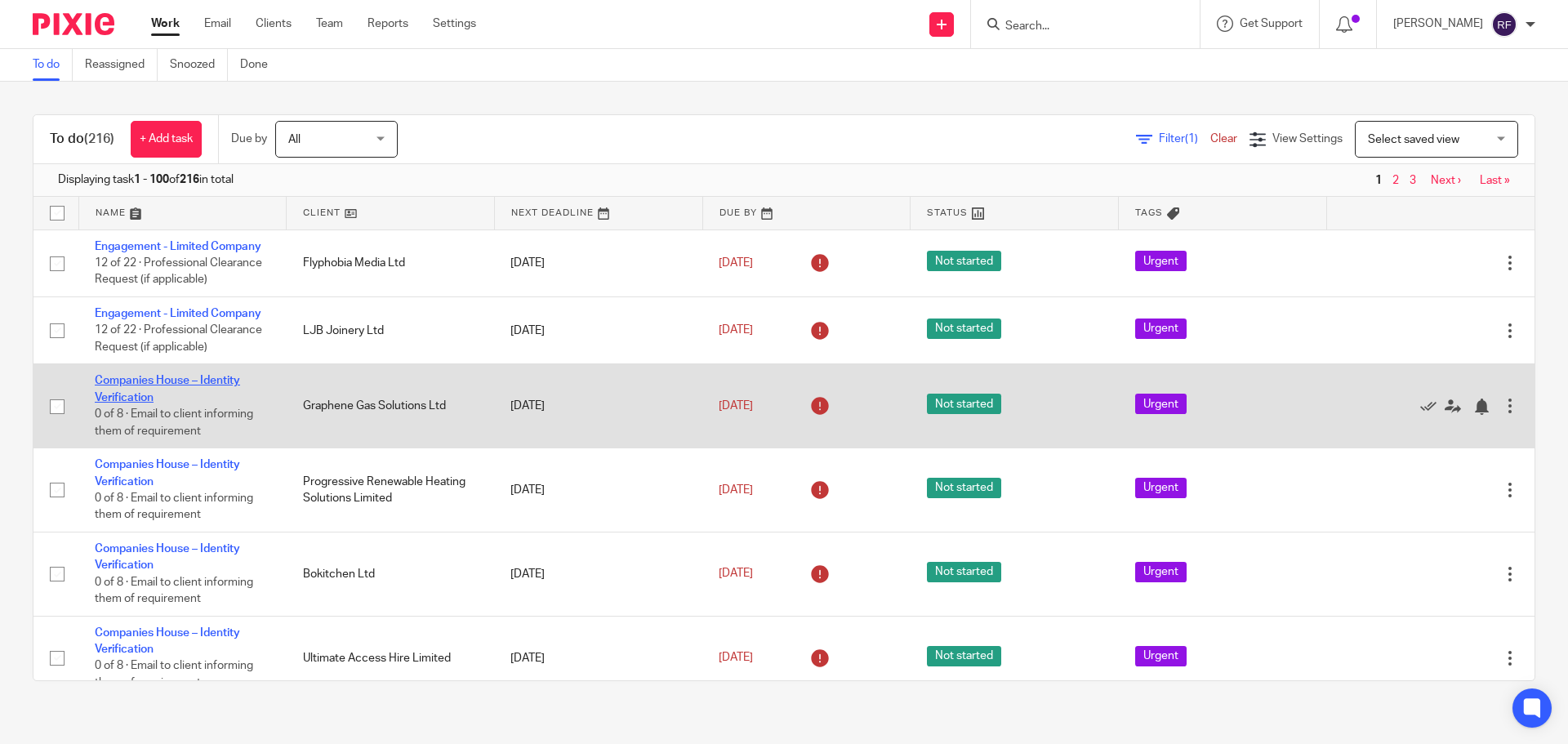
click at [124, 394] on link "Companies House – Identity Verification" at bounding box center [167, 389] width 146 height 27
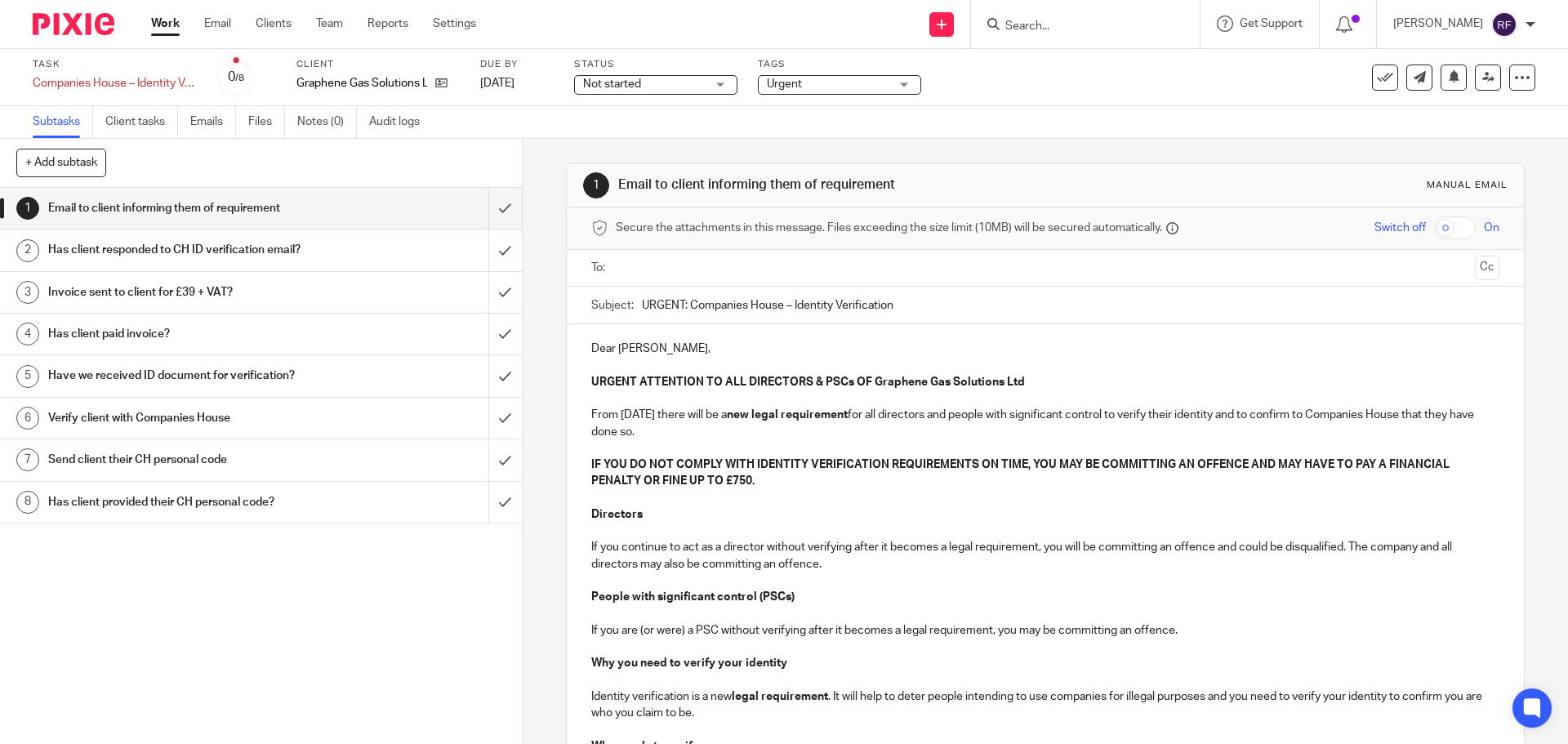
click at [748, 264] on input "text" at bounding box center [1044, 268] width 846 height 19
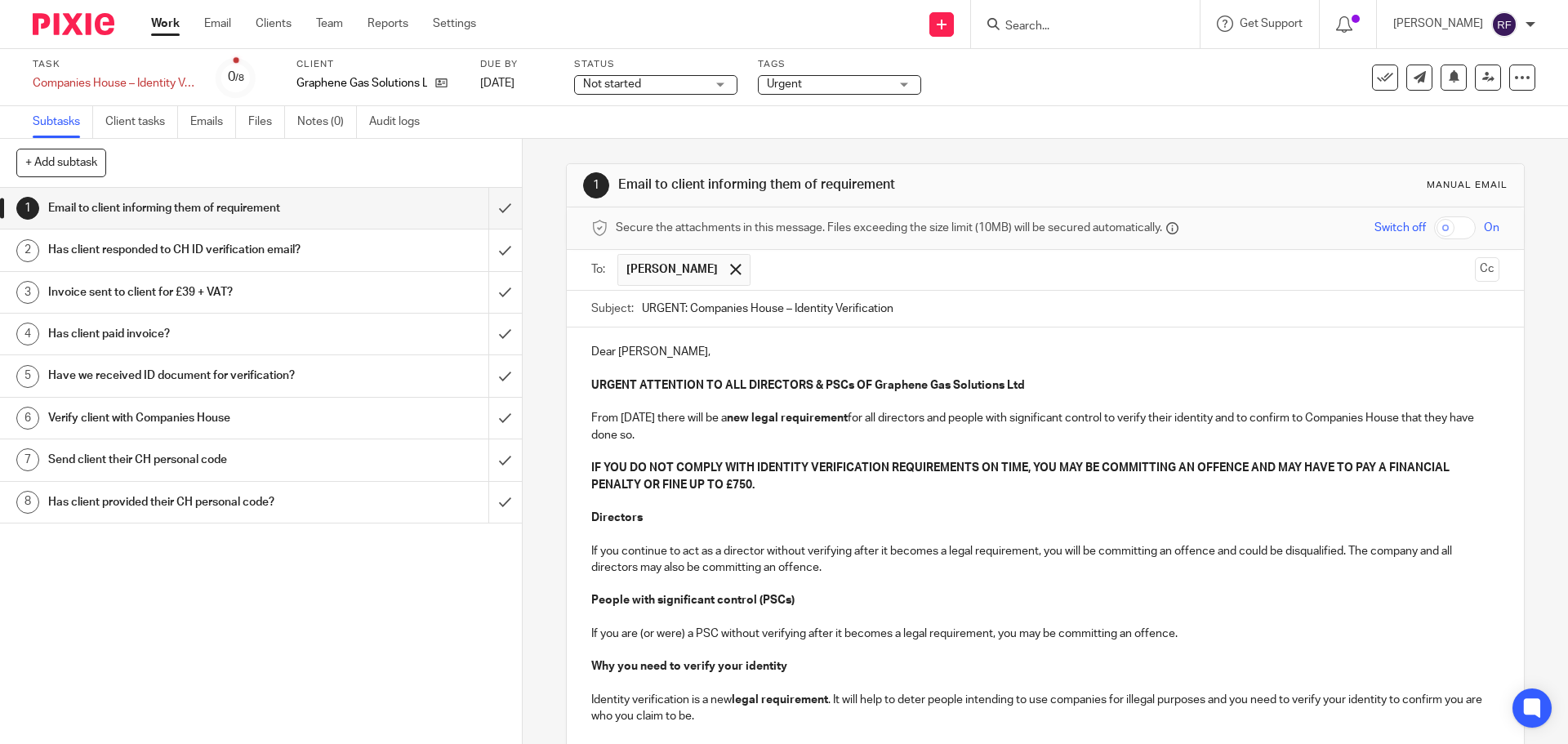
click at [829, 268] on input "text" at bounding box center [1113, 270] width 710 height 32
click at [608, 349] on p "Dear Jamie," at bounding box center [1045, 352] width 907 height 16
click at [646, 357] on p "Dear Jamie," at bounding box center [1045, 352] width 907 height 16
drag, startPoint x: 614, startPoint y: 351, endPoint x: 655, endPoint y: 355, distance: 41.2
click at [616, 351] on p "Dear Jamie and Marie," at bounding box center [1045, 352] width 907 height 16
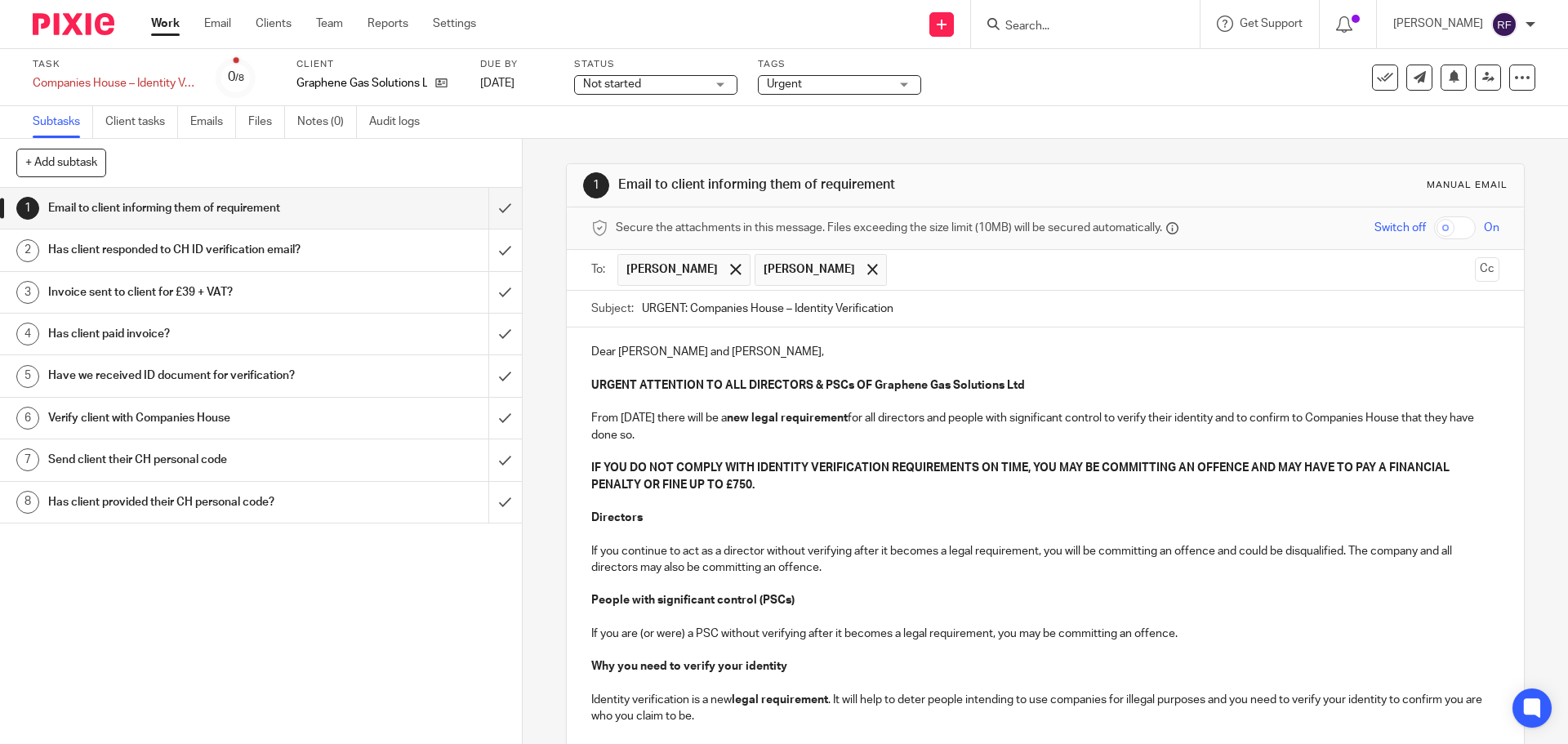
drag, startPoint x: 947, startPoint y: 444, endPoint x: 955, endPoint y: 453, distance: 12.0
click at [947, 445] on p at bounding box center [1045, 451] width 907 height 16
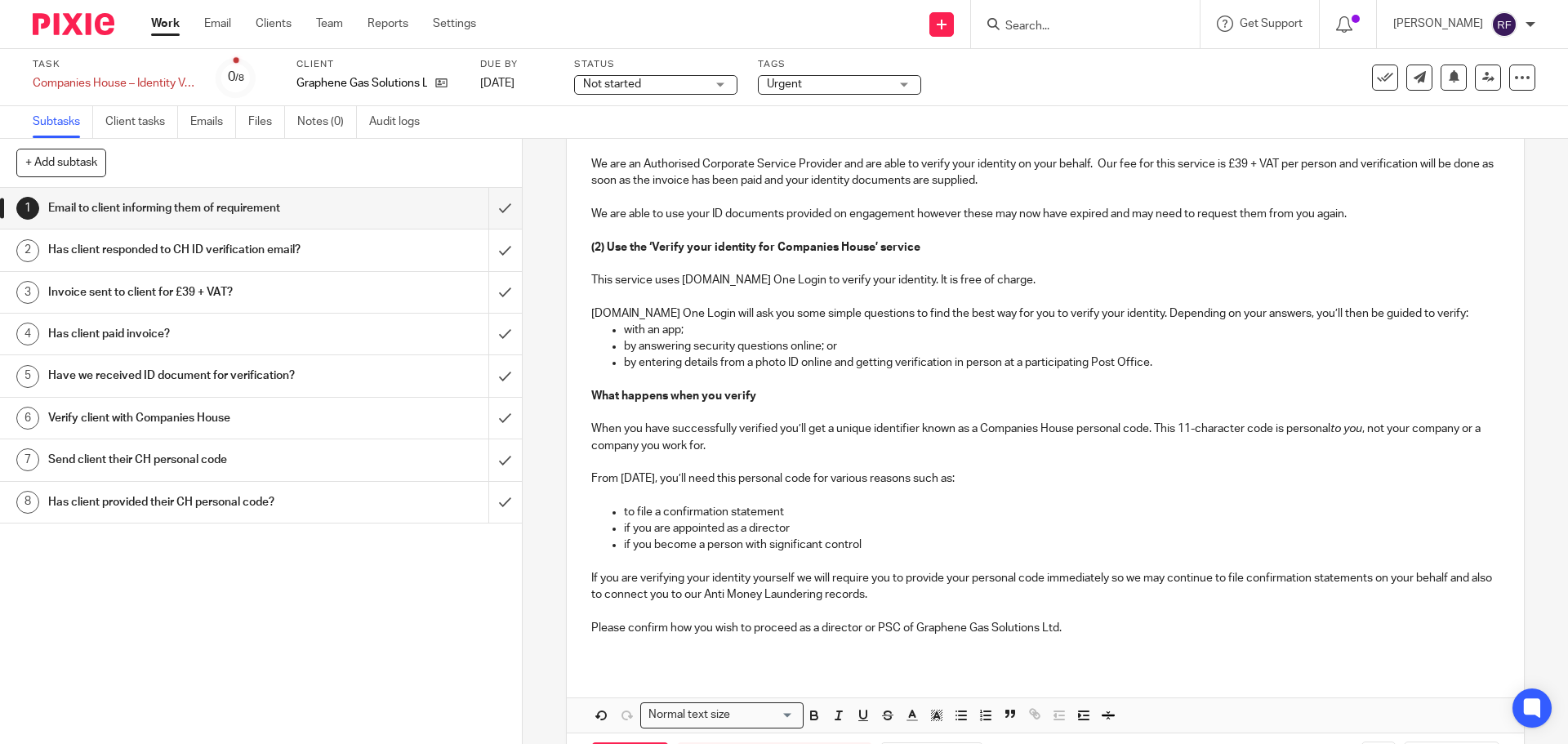
scroll to position [868, 0]
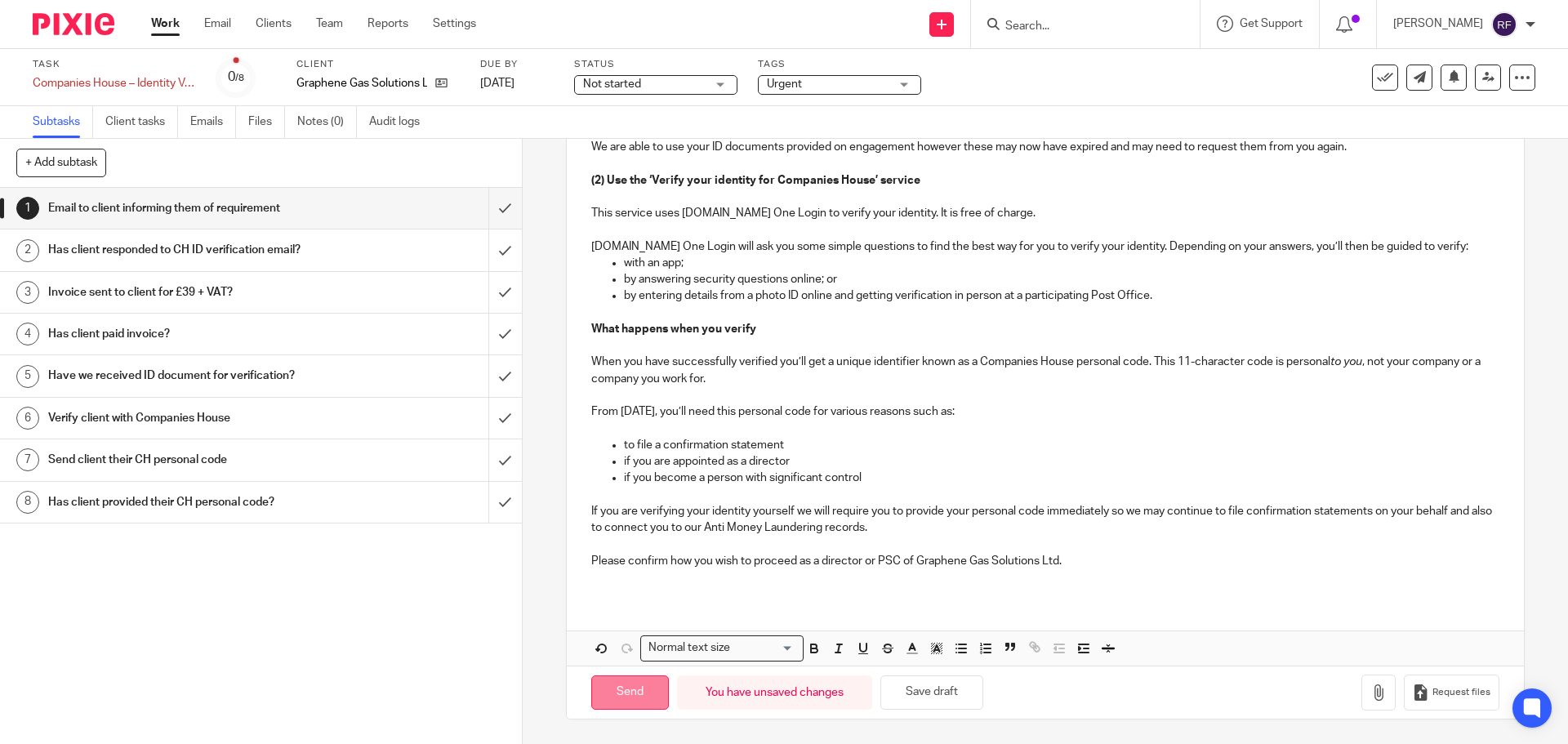
click at [641, 701] on input "Send" at bounding box center [630, 693] width 78 height 35
type input "Sent"
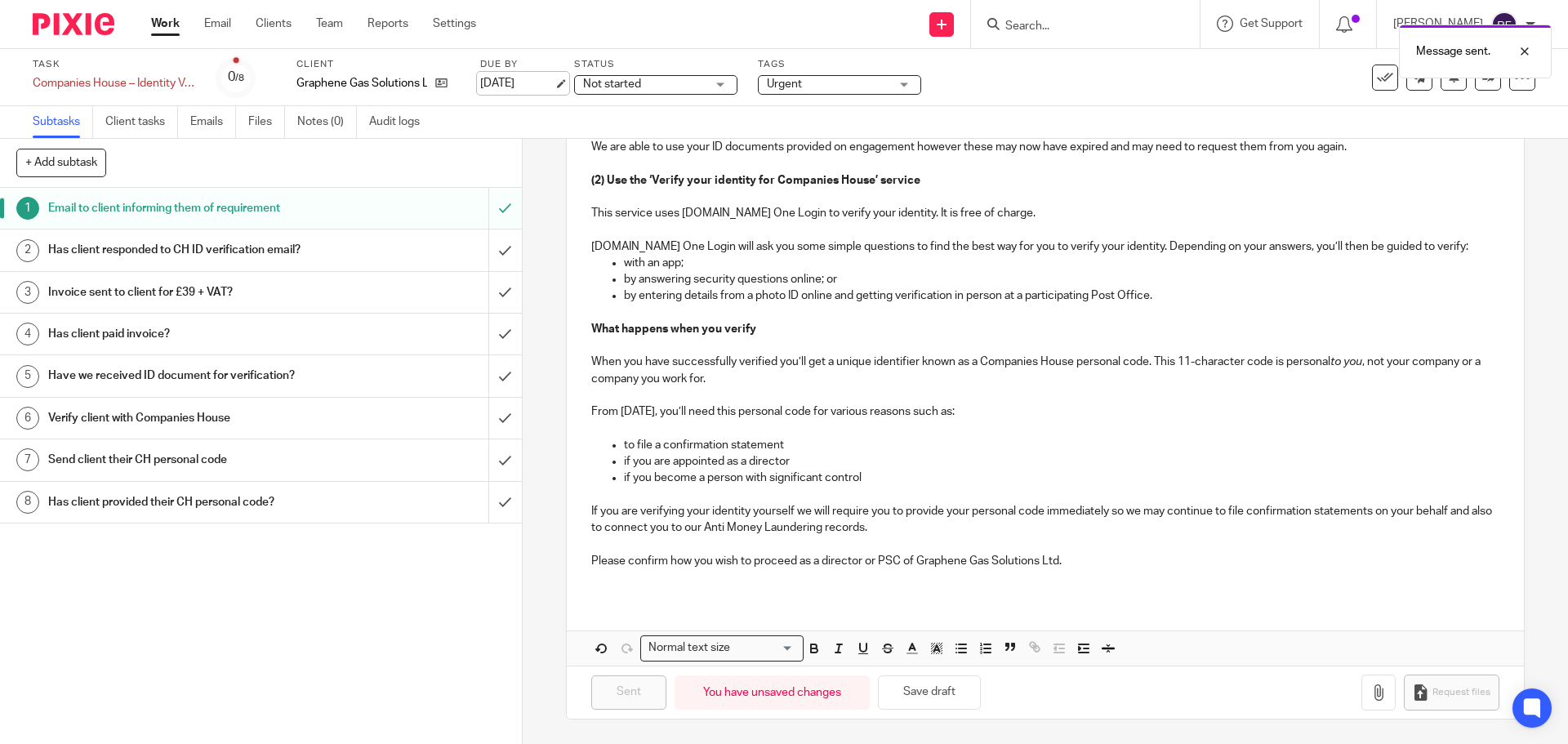
click at [550, 76] on link "[DATE]" at bounding box center [517, 84] width 74 height 17
click at [170, 36] on div "Work Email Clients Team Reports Settings Work Email Clients Team Reports Settin…" at bounding box center [318, 24] width 366 height 48
click at [161, 26] on link "Work" at bounding box center [165, 23] width 28 height 16
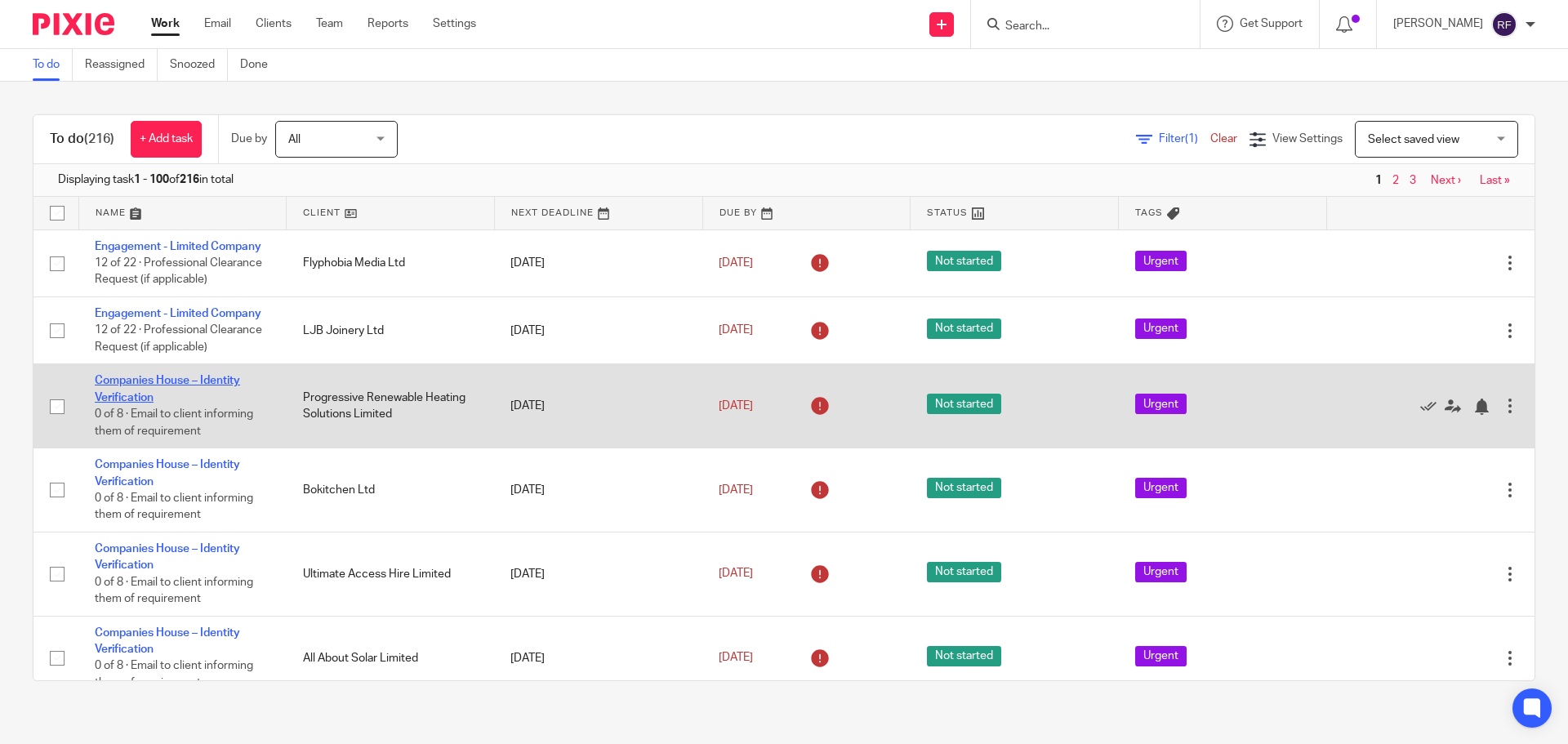
click at [109, 377] on link "Companies House – Identity Verification" at bounding box center [167, 389] width 146 height 27
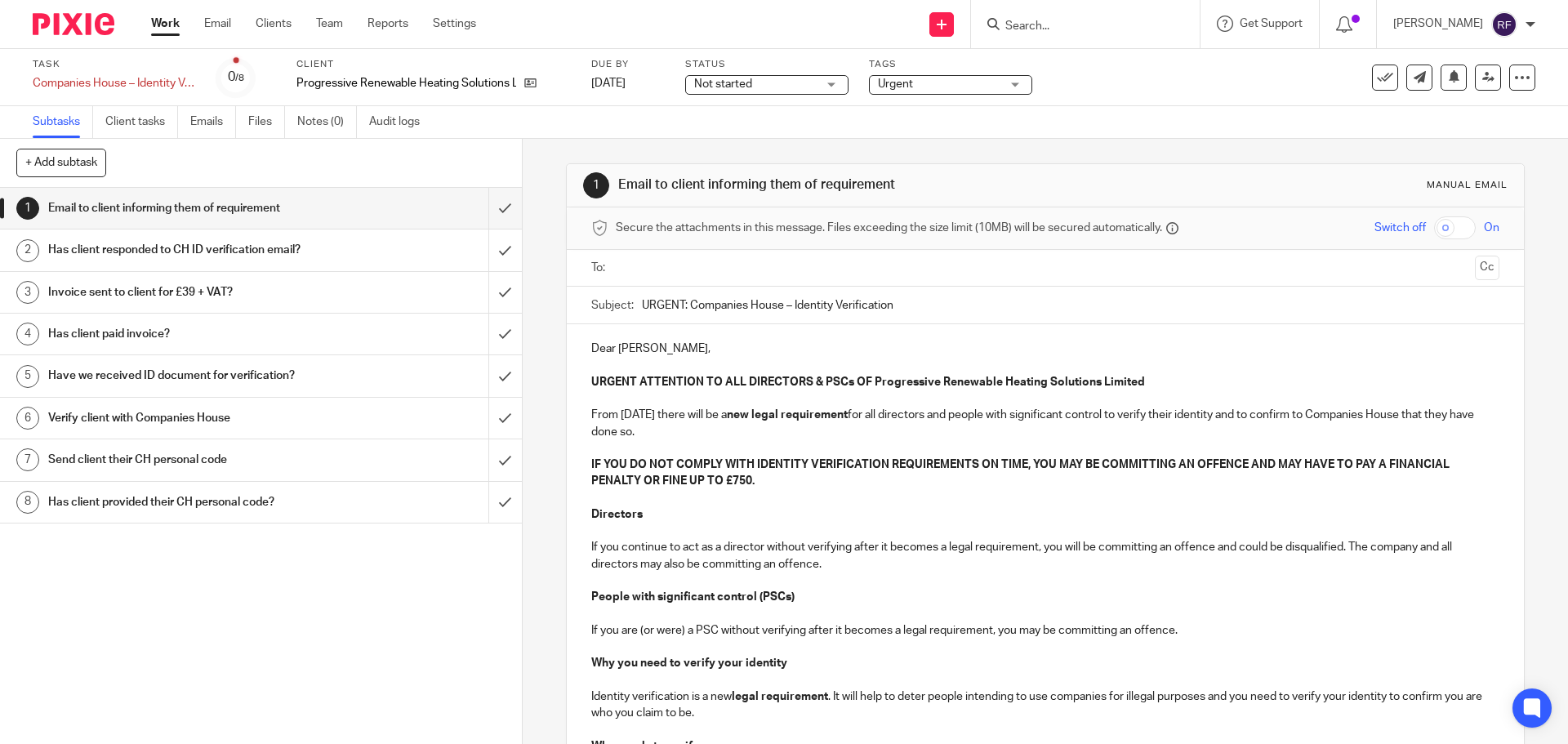
click at [679, 351] on p "Dear [PERSON_NAME]," at bounding box center [1045, 348] width 907 height 16
click at [649, 268] on input "text" at bounding box center [1044, 268] width 846 height 19
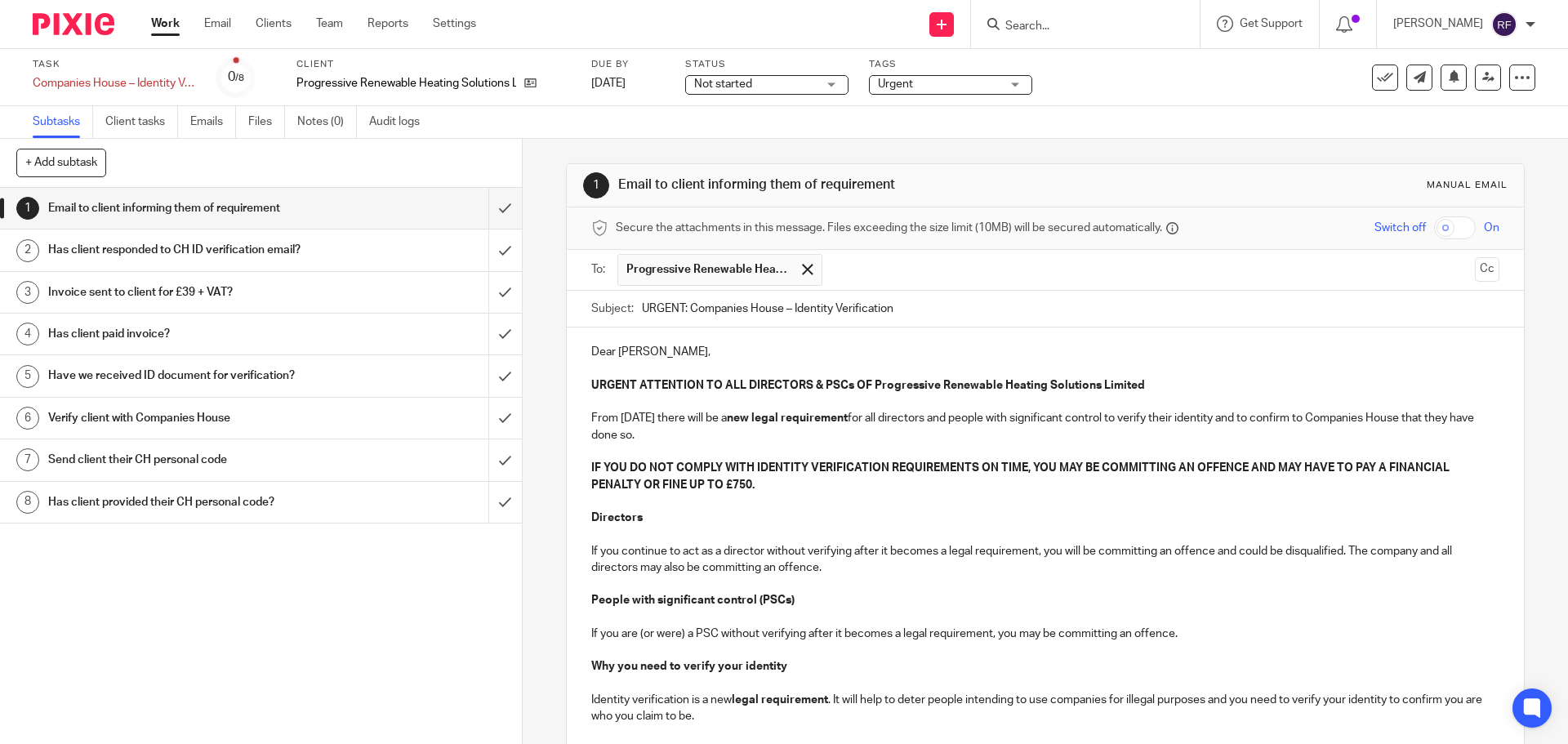
click at [845, 274] on input "text" at bounding box center [1149, 270] width 638 height 32
click at [1015, 266] on input "text" at bounding box center [1217, 270] width 501 height 32
click at [645, 349] on p "Dear Ashley," at bounding box center [1045, 352] width 907 height 16
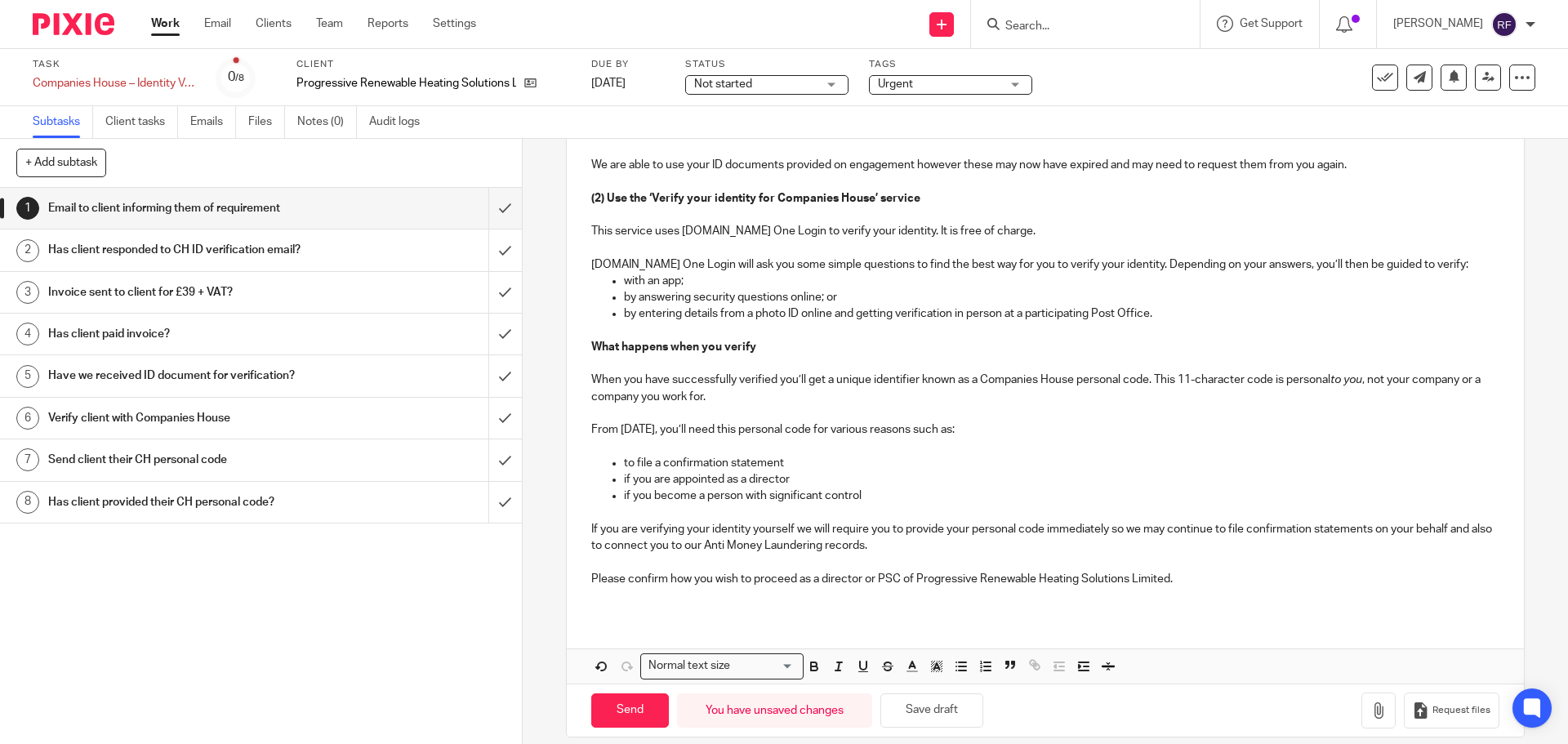
scroll to position [868, 0]
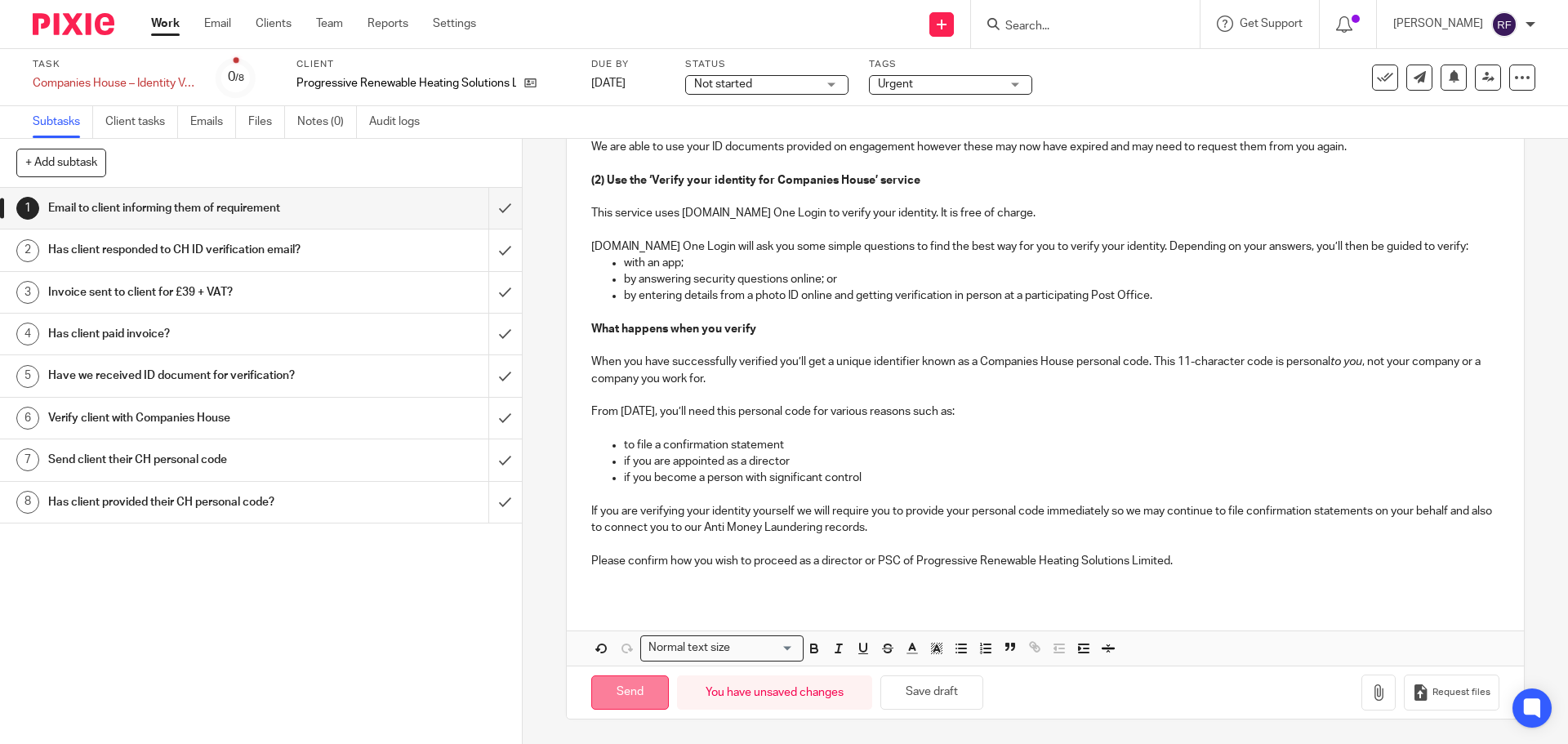
click at [622, 692] on input "Send" at bounding box center [630, 693] width 78 height 35
type input "Sent"
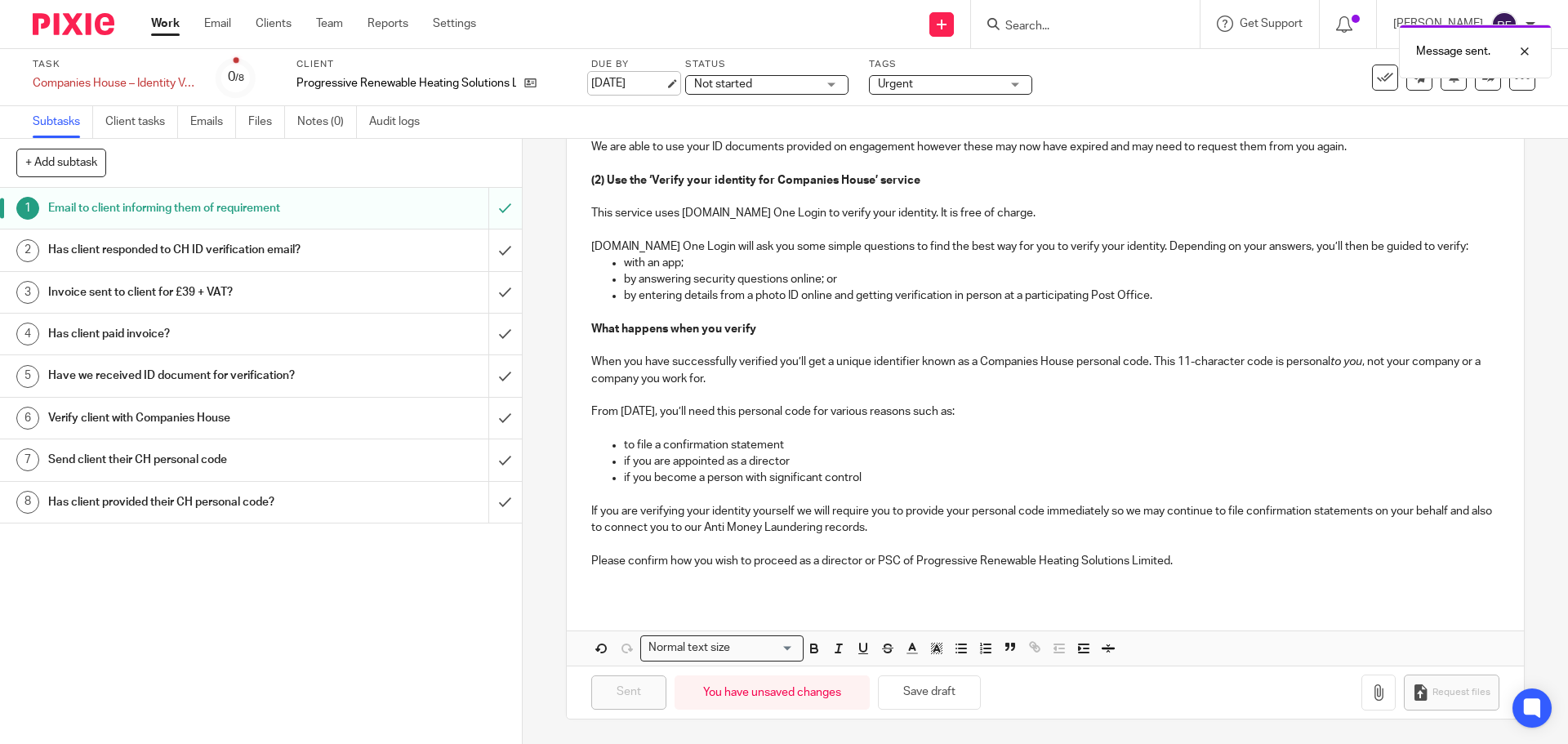
click at [623, 79] on link "[DATE]" at bounding box center [629, 84] width 74 height 17
click at [165, 16] on link "Work" at bounding box center [165, 23] width 28 height 16
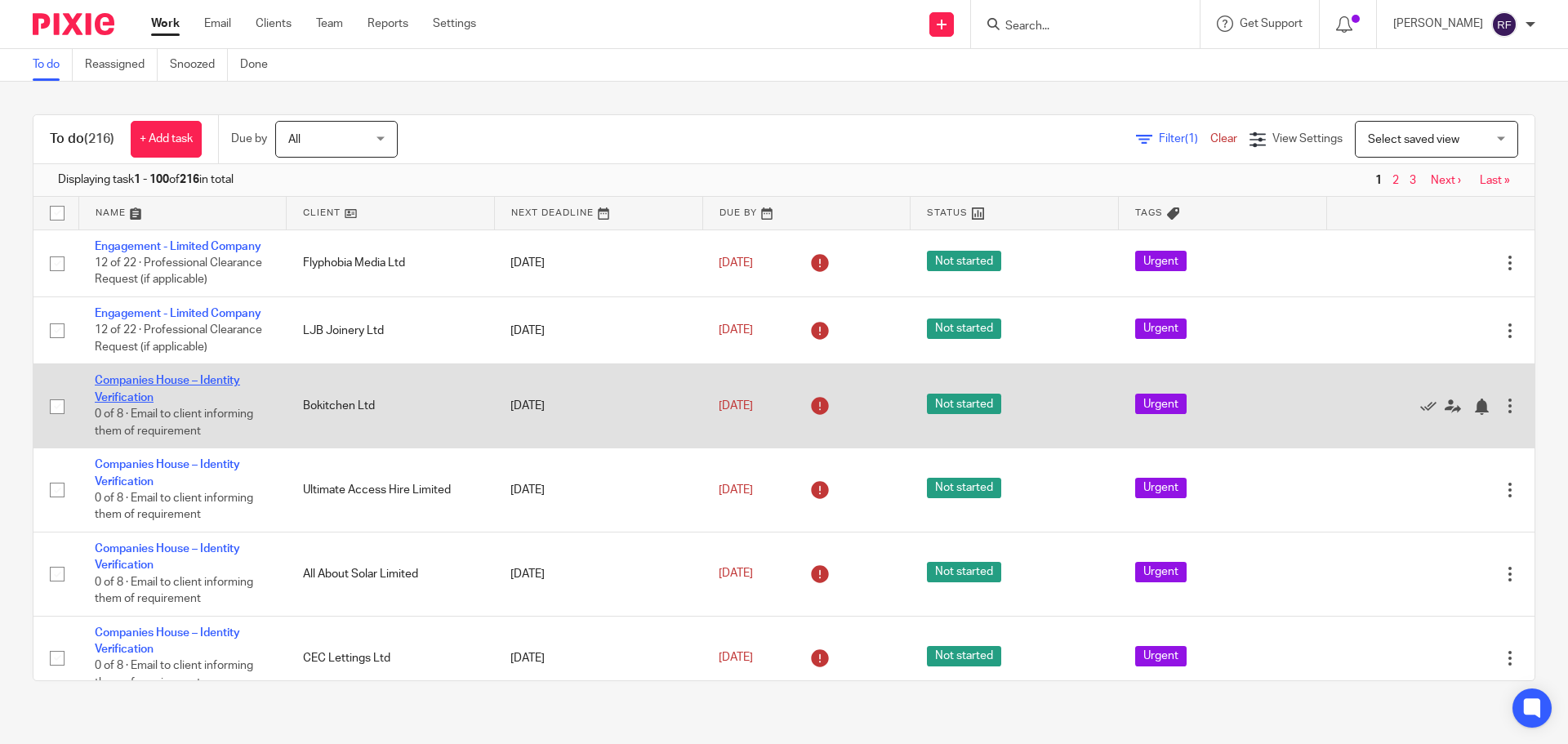
click at [215, 378] on link "Companies House – Identity Verification" at bounding box center [167, 389] width 146 height 27
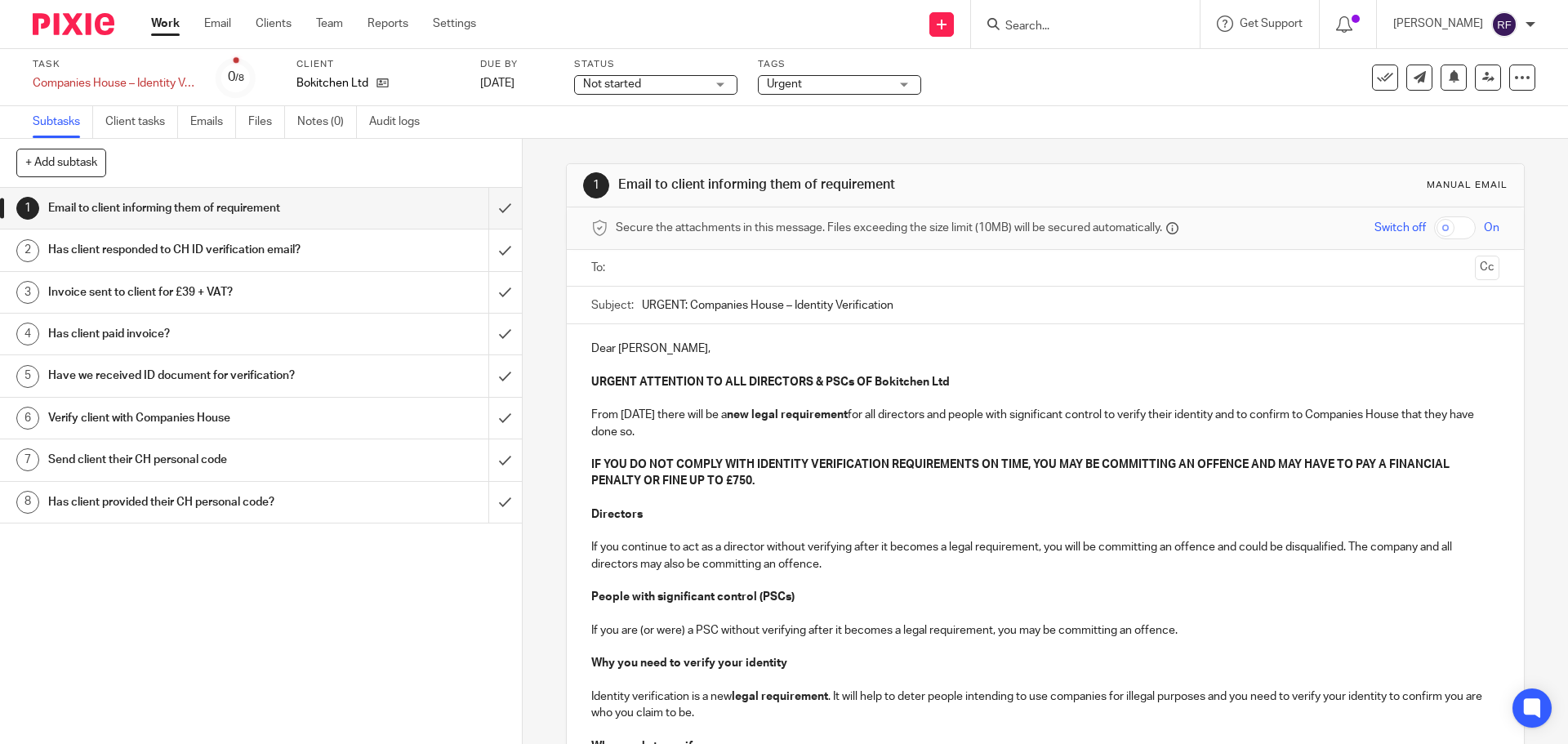
click at [1372, 86] on button at bounding box center [1386, 78] width 26 height 26
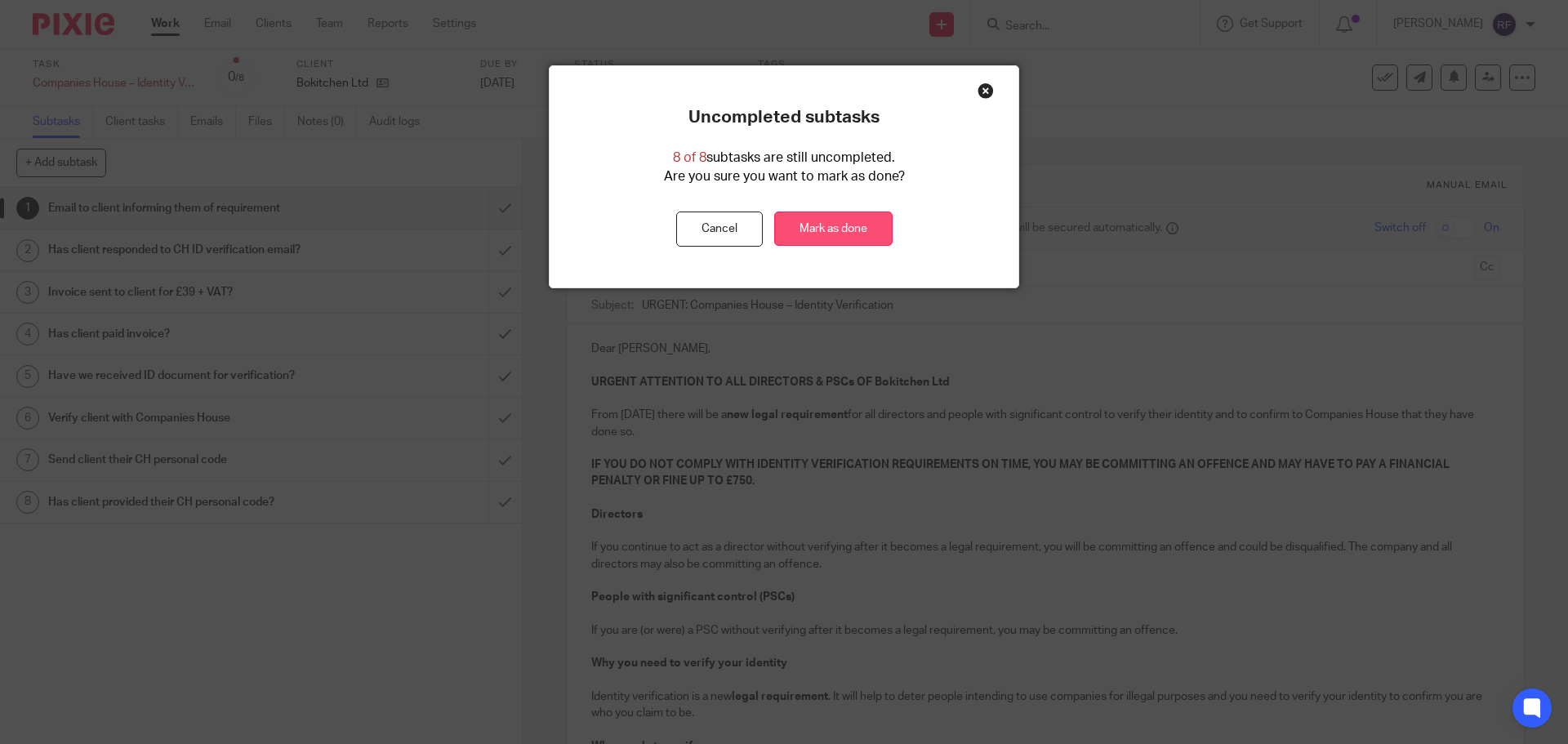
click at [880, 234] on link "Mark as done" at bounding box center [833, 229] width 118 height 35
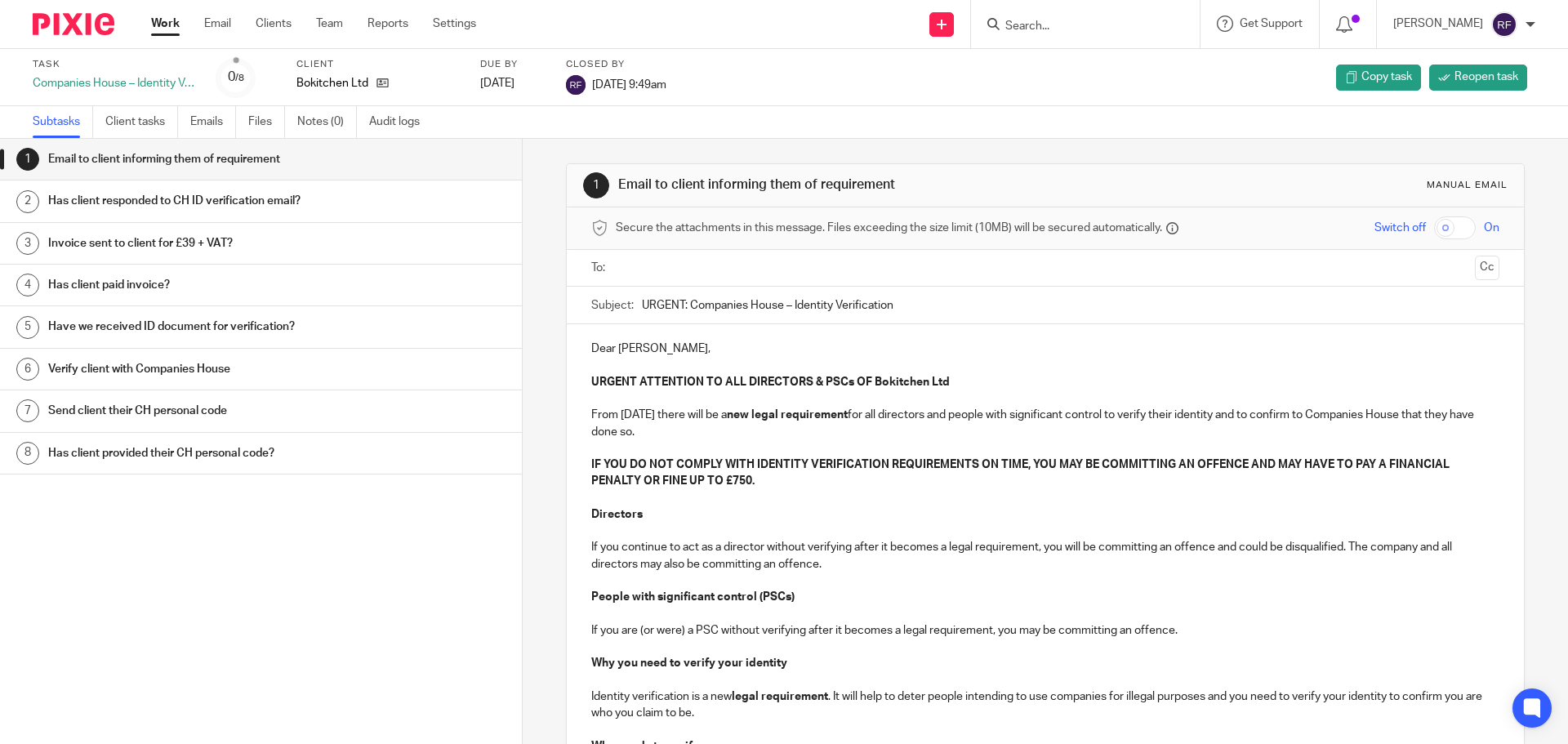
click at [154, 25] on link "Work" at bounding box center [165, 23] width 28 height 16
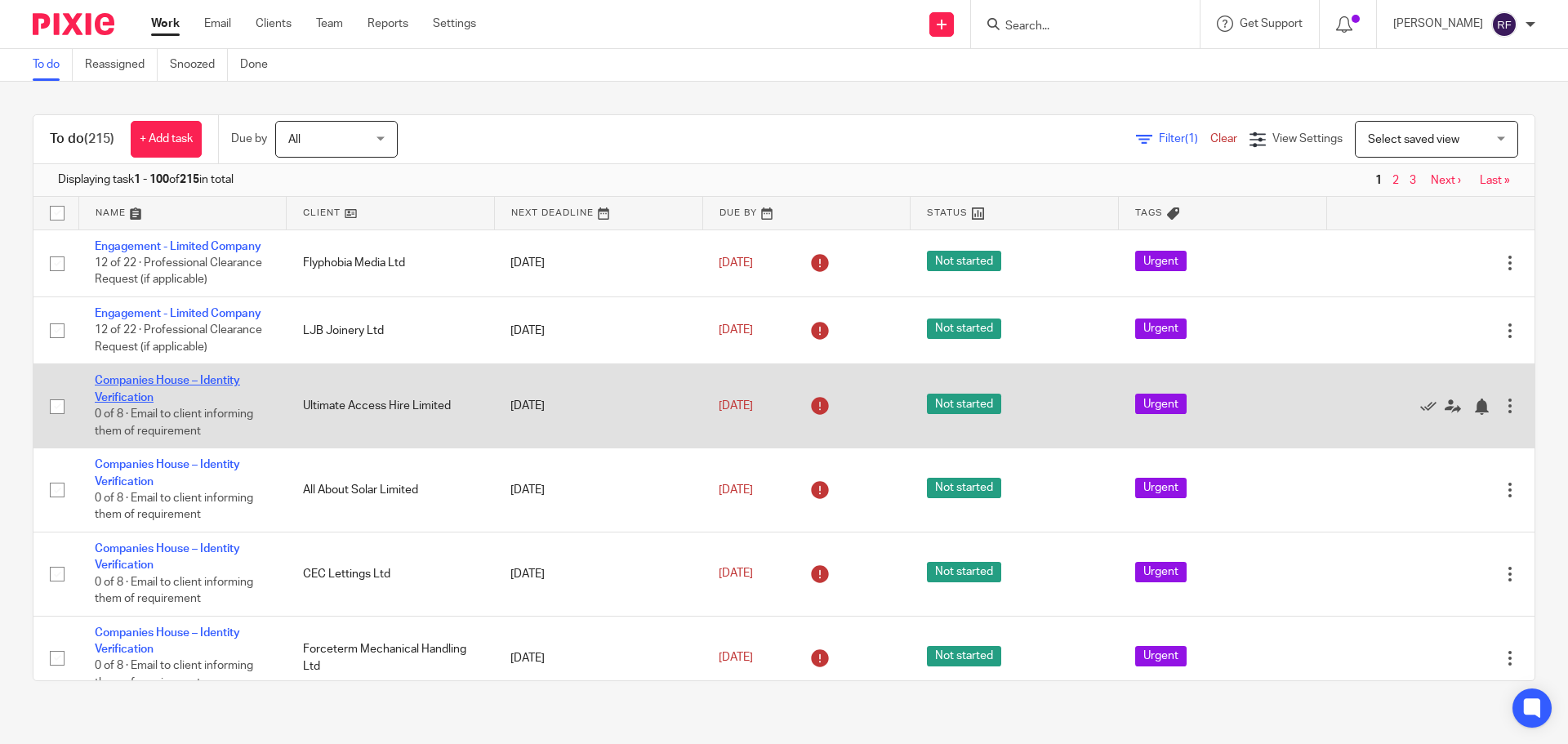
click at [110, 385] on link "Companies House – Identity Verification" at bounding box center [167, 389] width 146 height 27
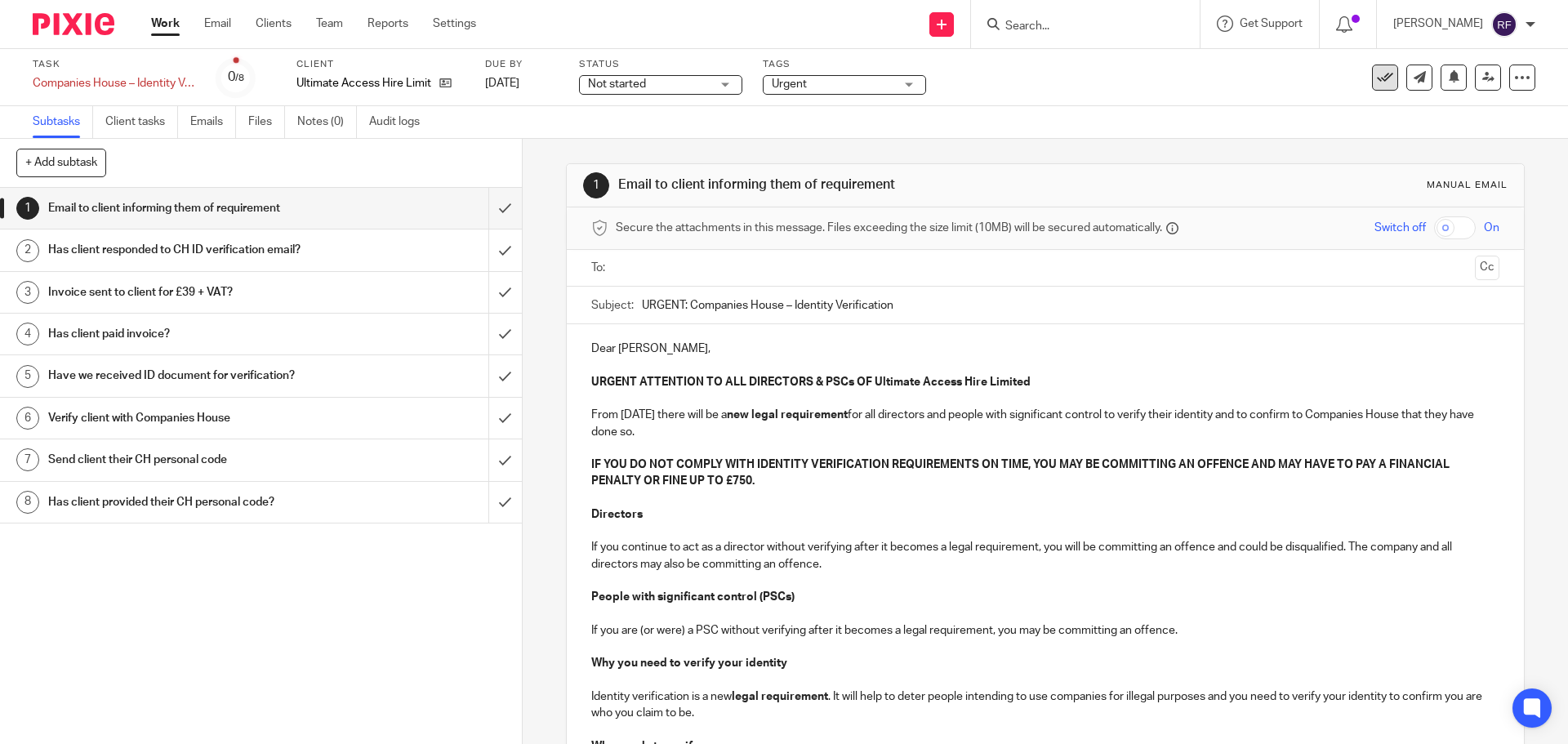
click at [1377, 69] on icon at bounding box center [1385, 77] width 16 height 16
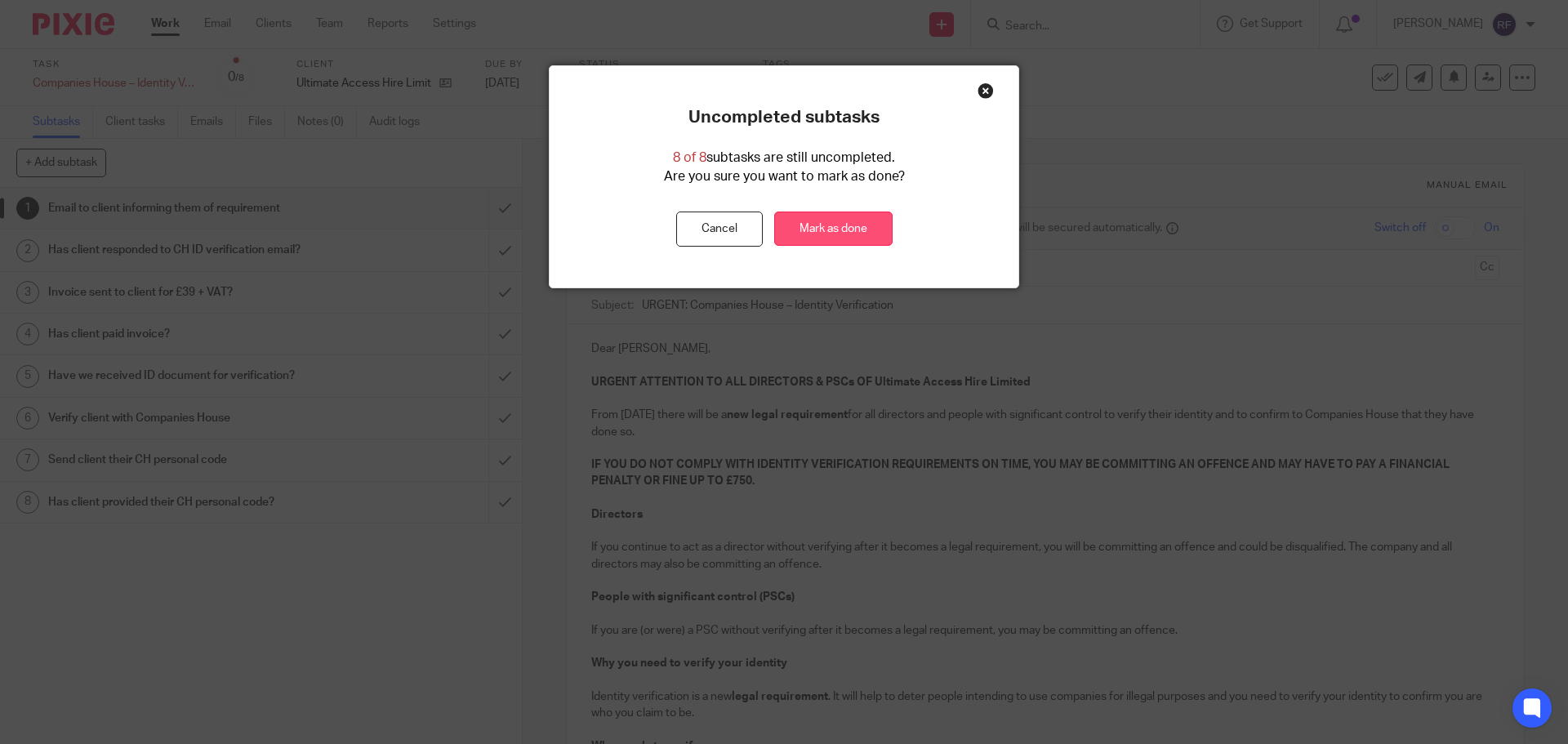
click at [844, 235] on link "Mark as done" at bounding box center [833, 229] width 118 height 35
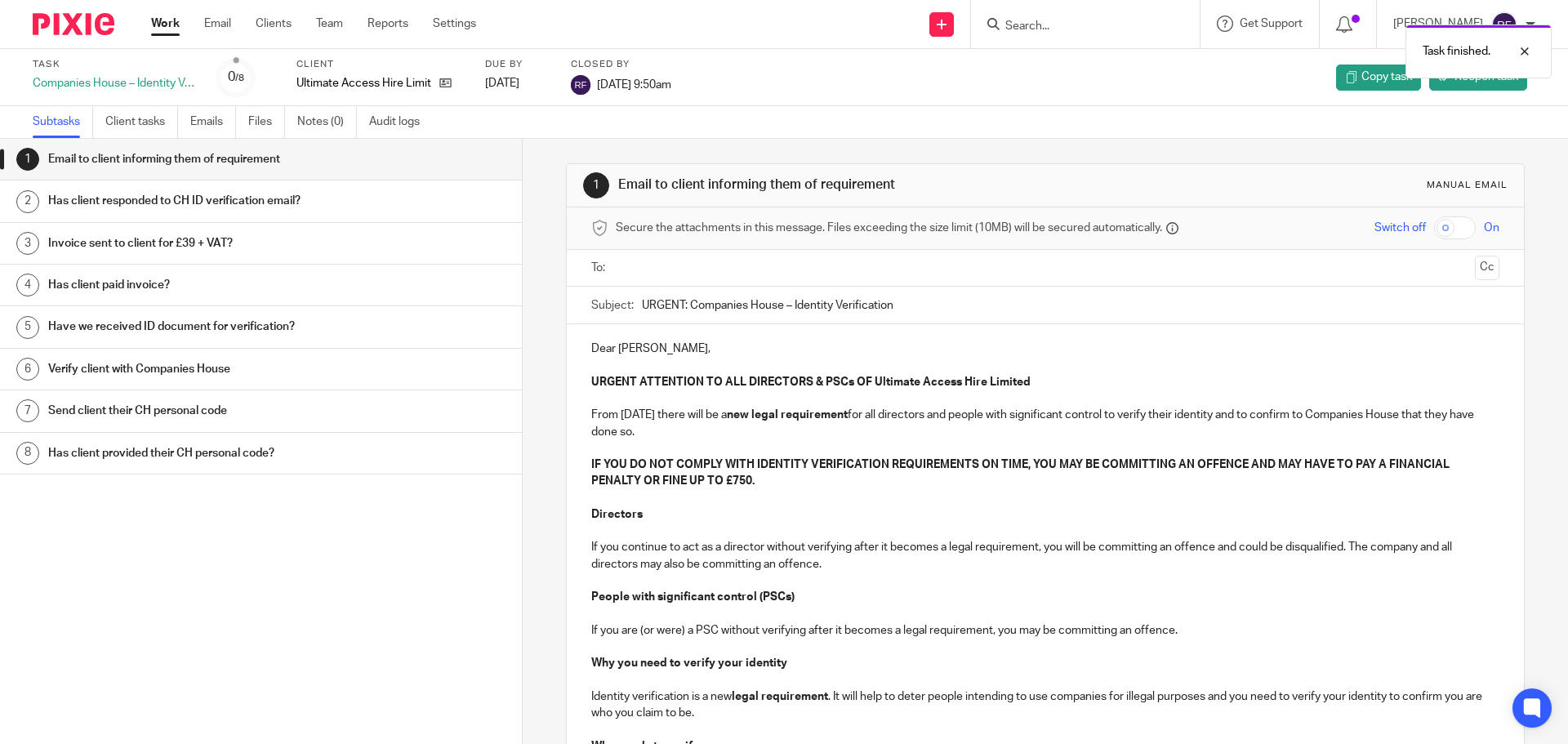
click at [170, 27] on link "Work" at bounding box center [165, 23] width 28 height 16
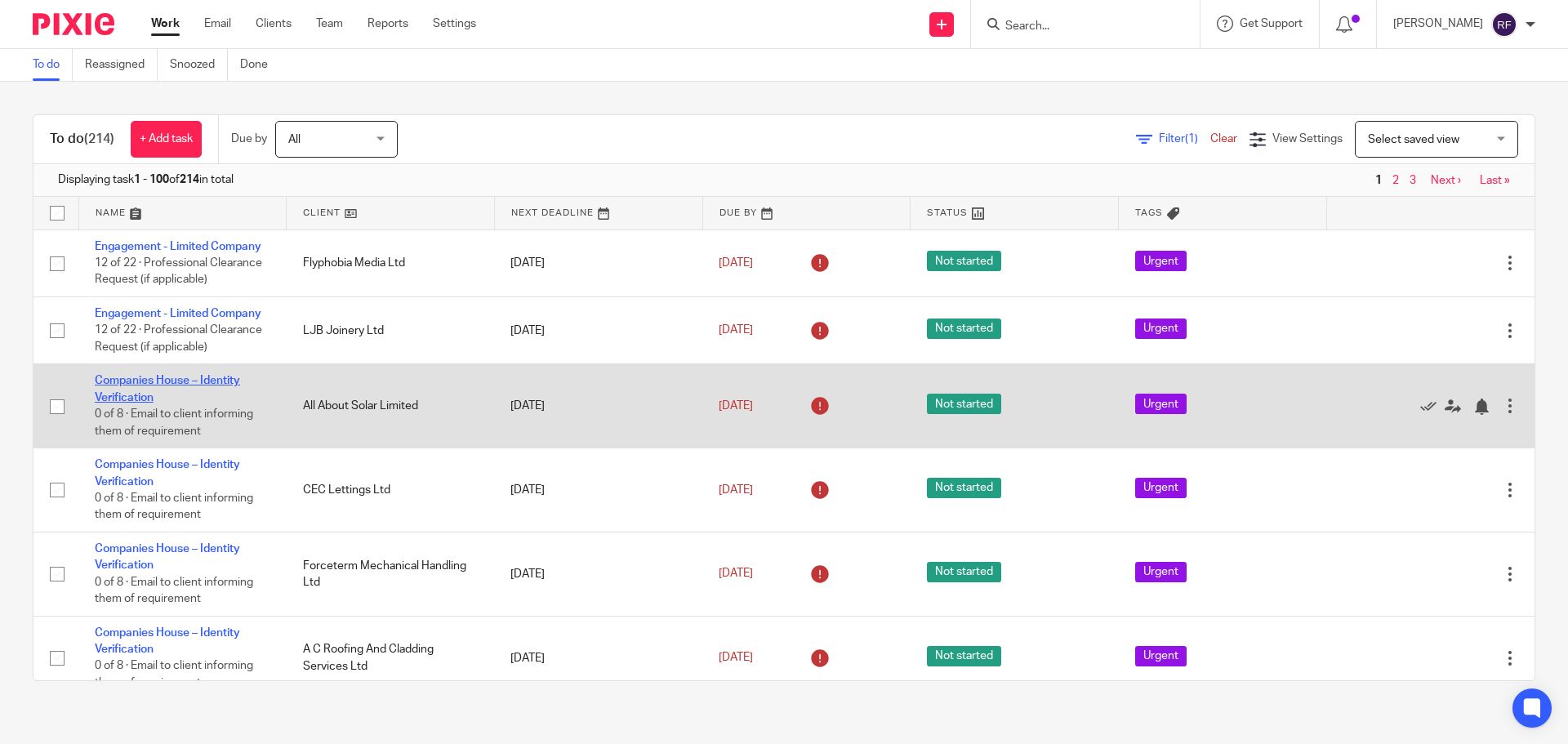
click at [120, 378] on link "Companies House – Identity Verification" at bounding box center [167, 389] width 146 height 27
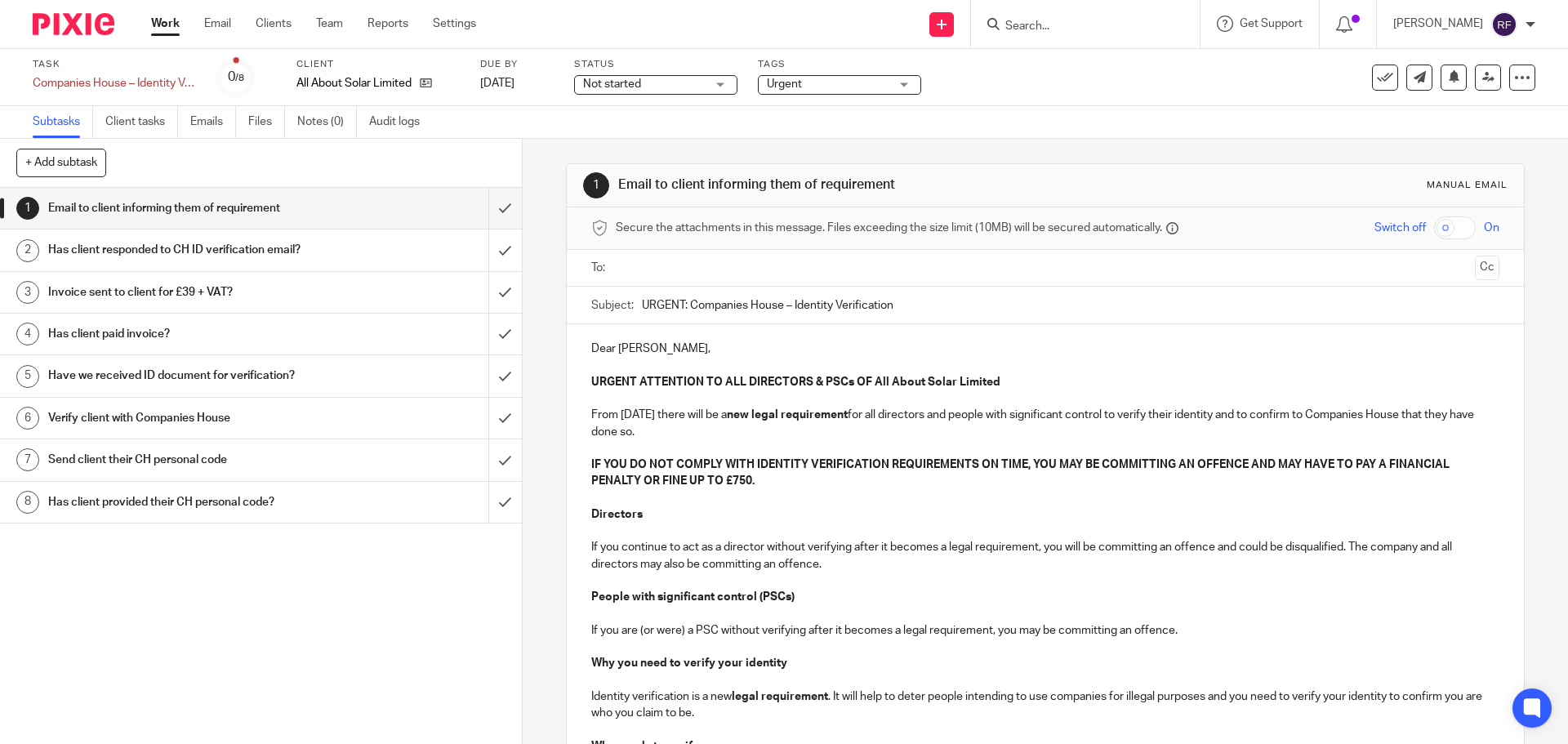
click at [648, 277] on input "text" at bounding box center [1044, 268] width 846 height 19
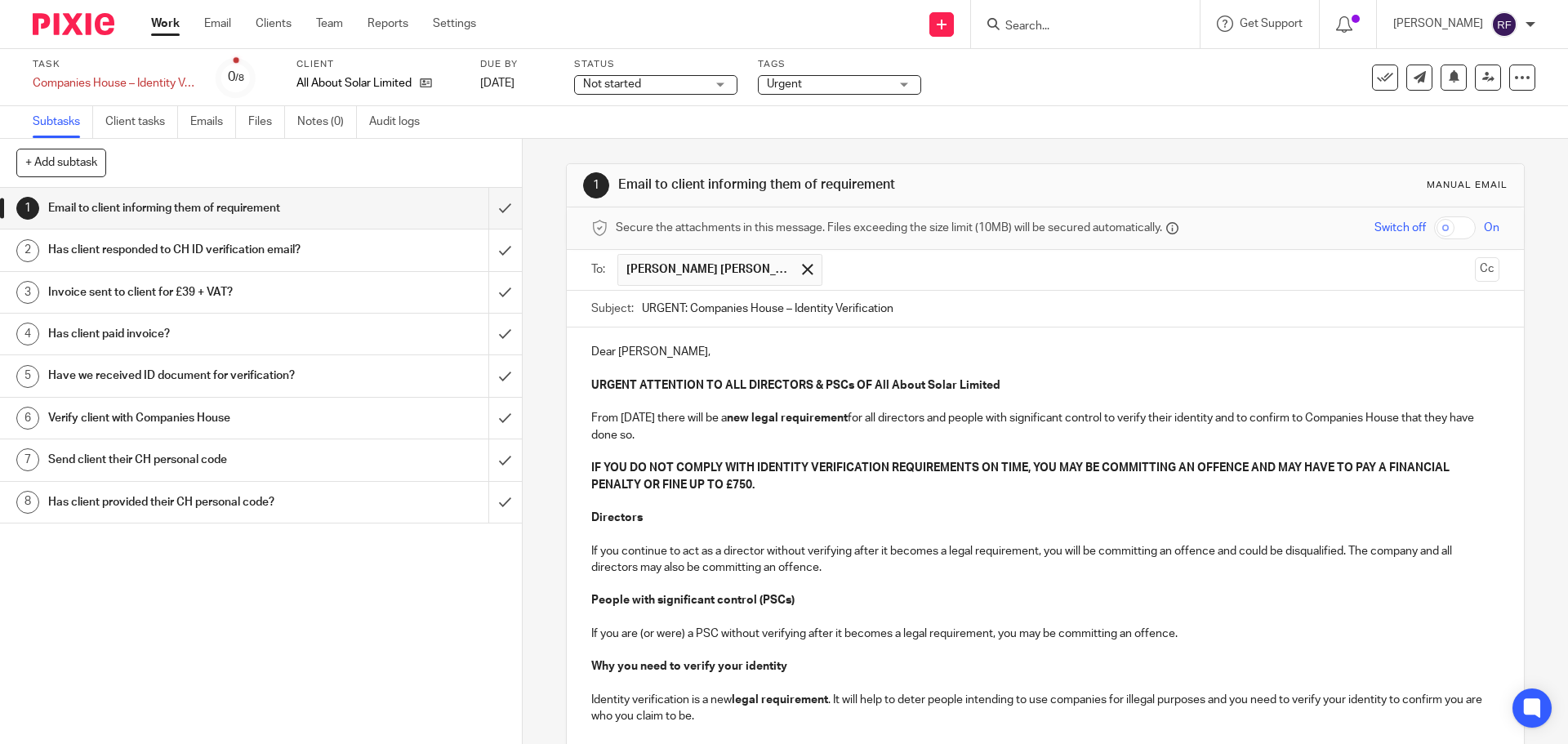
click at [677, 354] on p "Dear Ryan Edward," at bounding box center [1045, 352] width 907 height 16
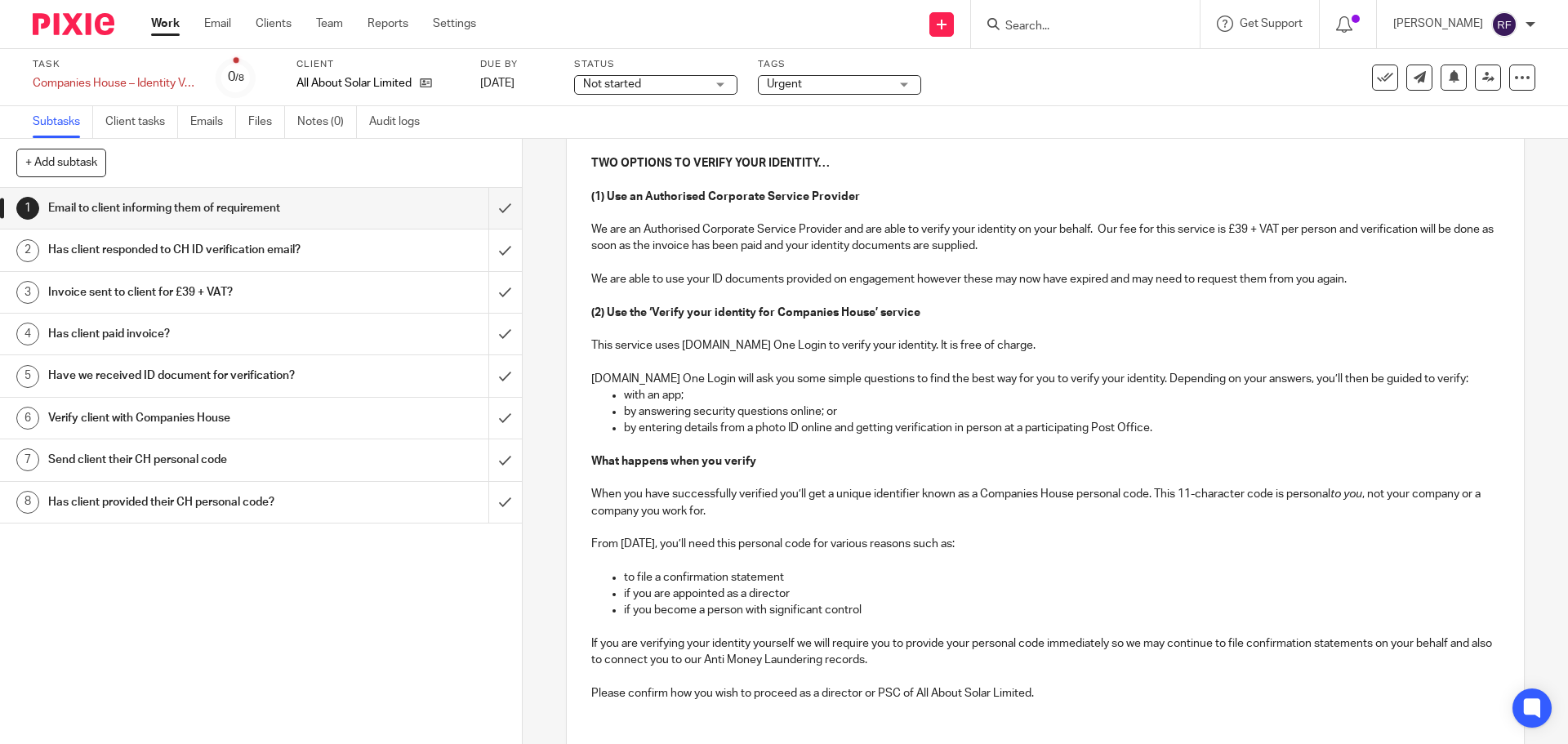
scroll to position [868, 0]
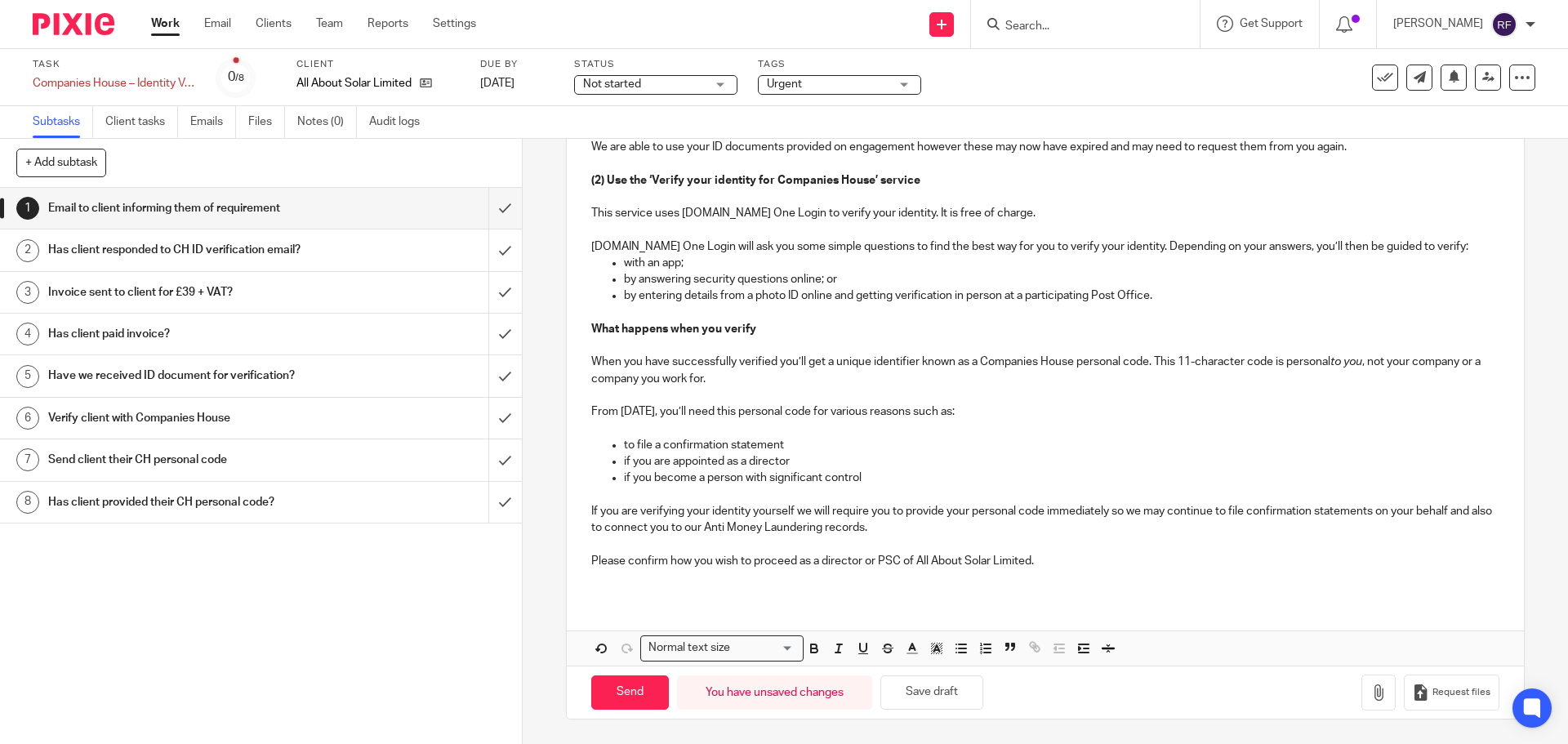
drag, startPoint x: 714, startPoint y: 556, endPoint x: 778, endPoint y: 658, distance: 120.4
click at [714, 556] on p "Please confirm how you wish to proceed as a director or PSC of All About Solar …" at bounding box center [1045, 561] width 907 height 16
click at [628, 696] on input "Send" at bounding box center [630, 693] width 78 height 35
type input "Sent"
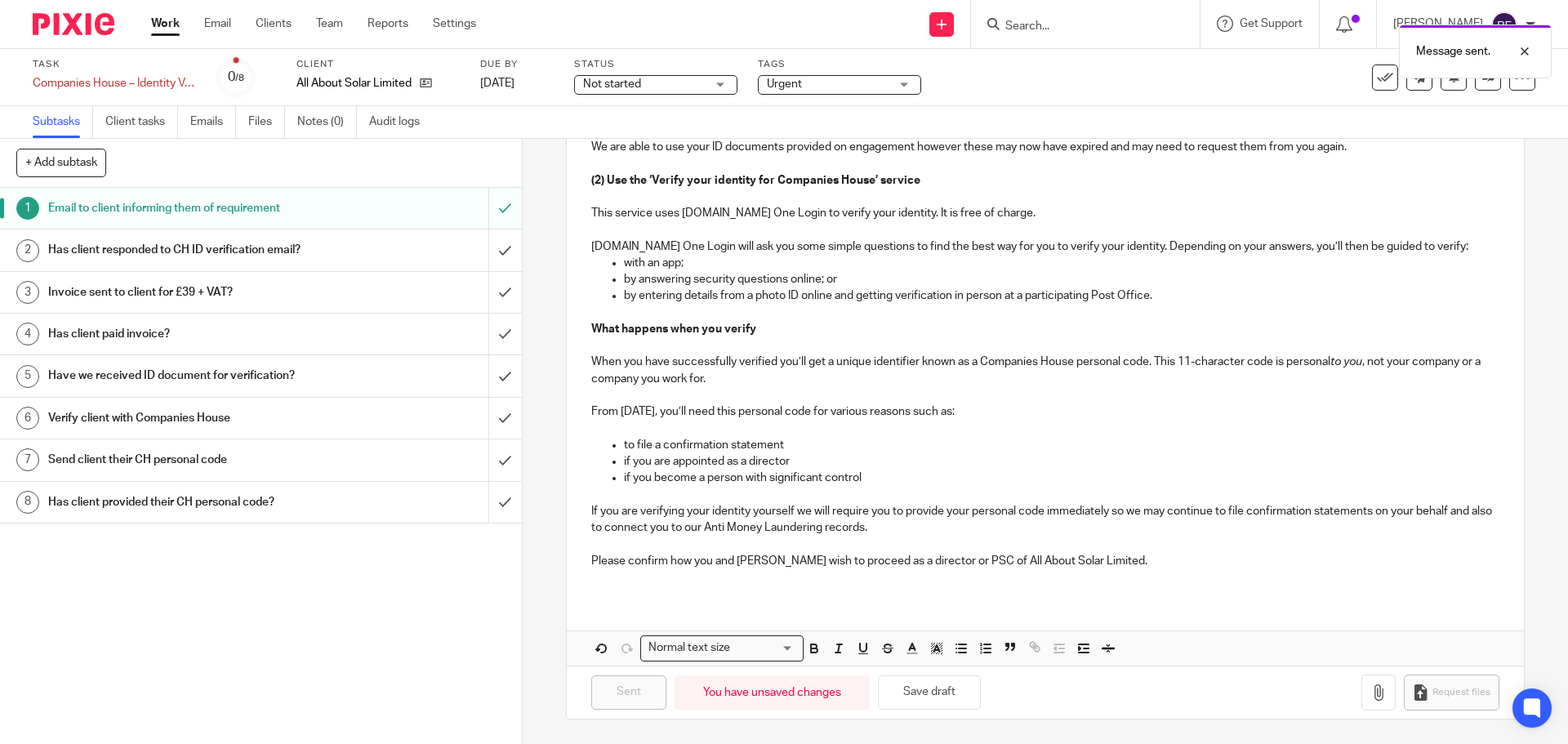
click at [526, 93] on div "Due by 15 Sep 2025" at bounding box center [517, 77] width 74 height 39
click at [529, 90] on link "[DATE]" at bounding box center [517, 84] width 74 height 17
click at [162, 28] on link "Work" at bounding box center [165, 23] width 28 height 16
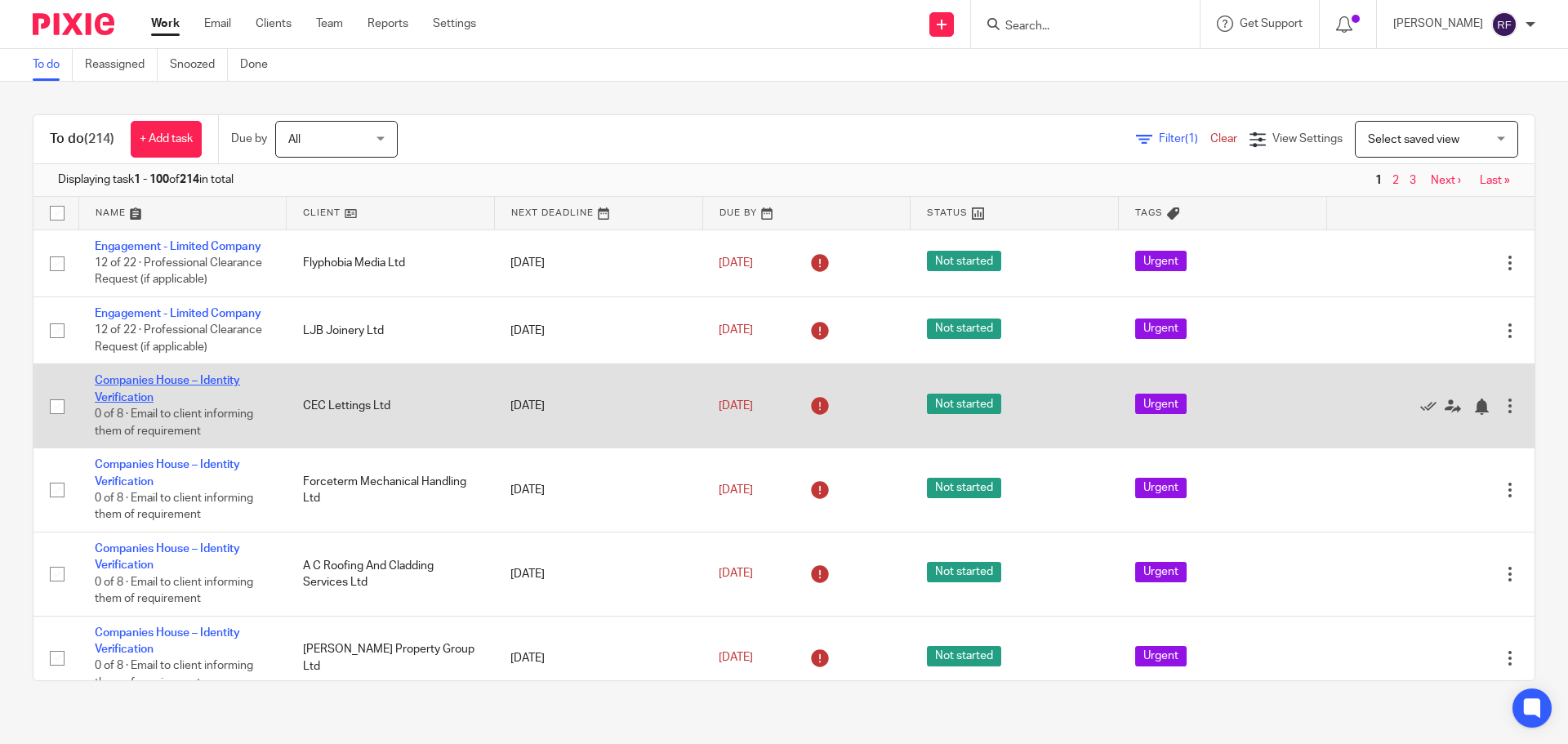
click at [129, 393] on link "Companies House – Identity Verification" at bounding box center [167, 389] width 146 height 27
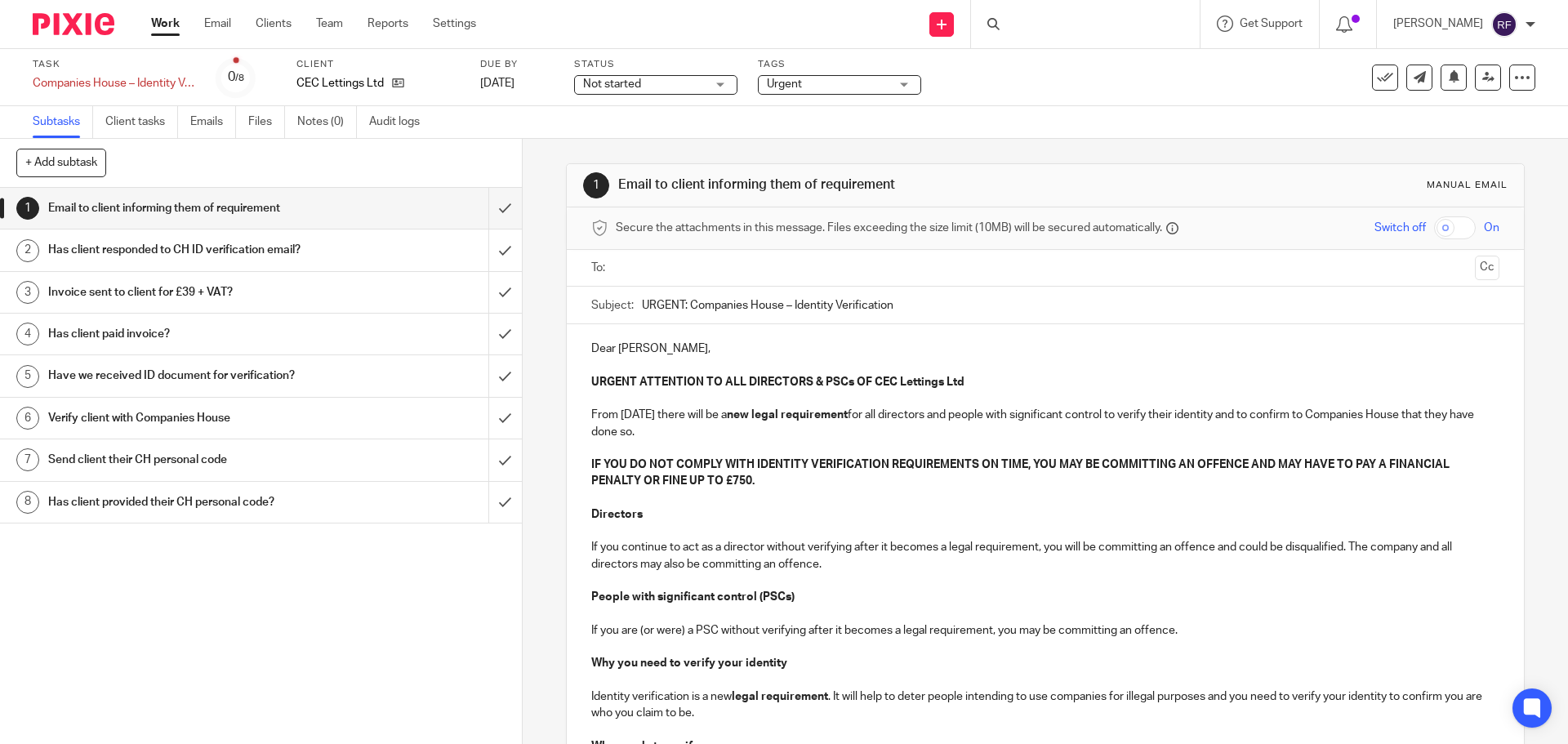
click at [633, 273] on input "text" at bounding box center [1044, 268] width 846 height 19
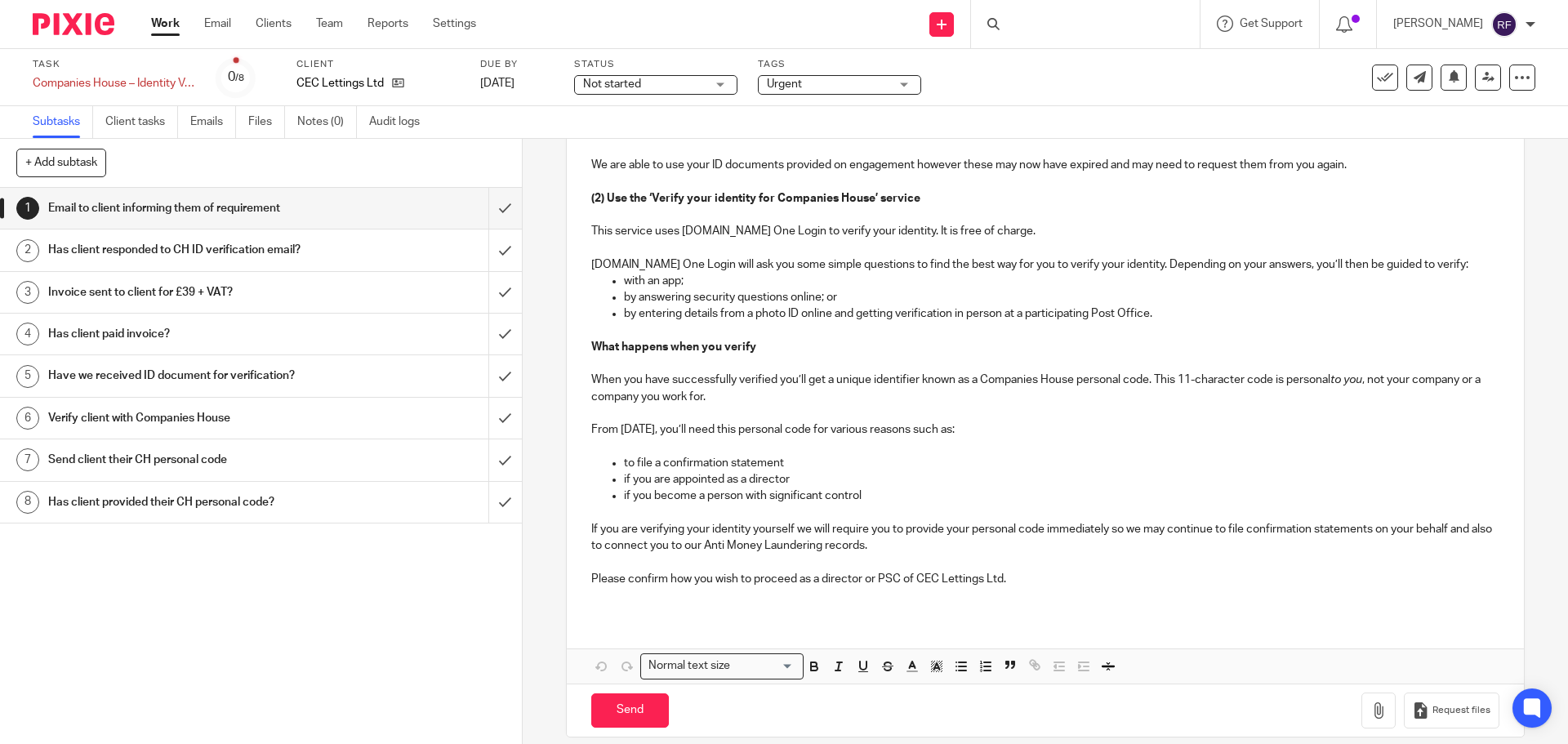
scroll to position [868, 0]
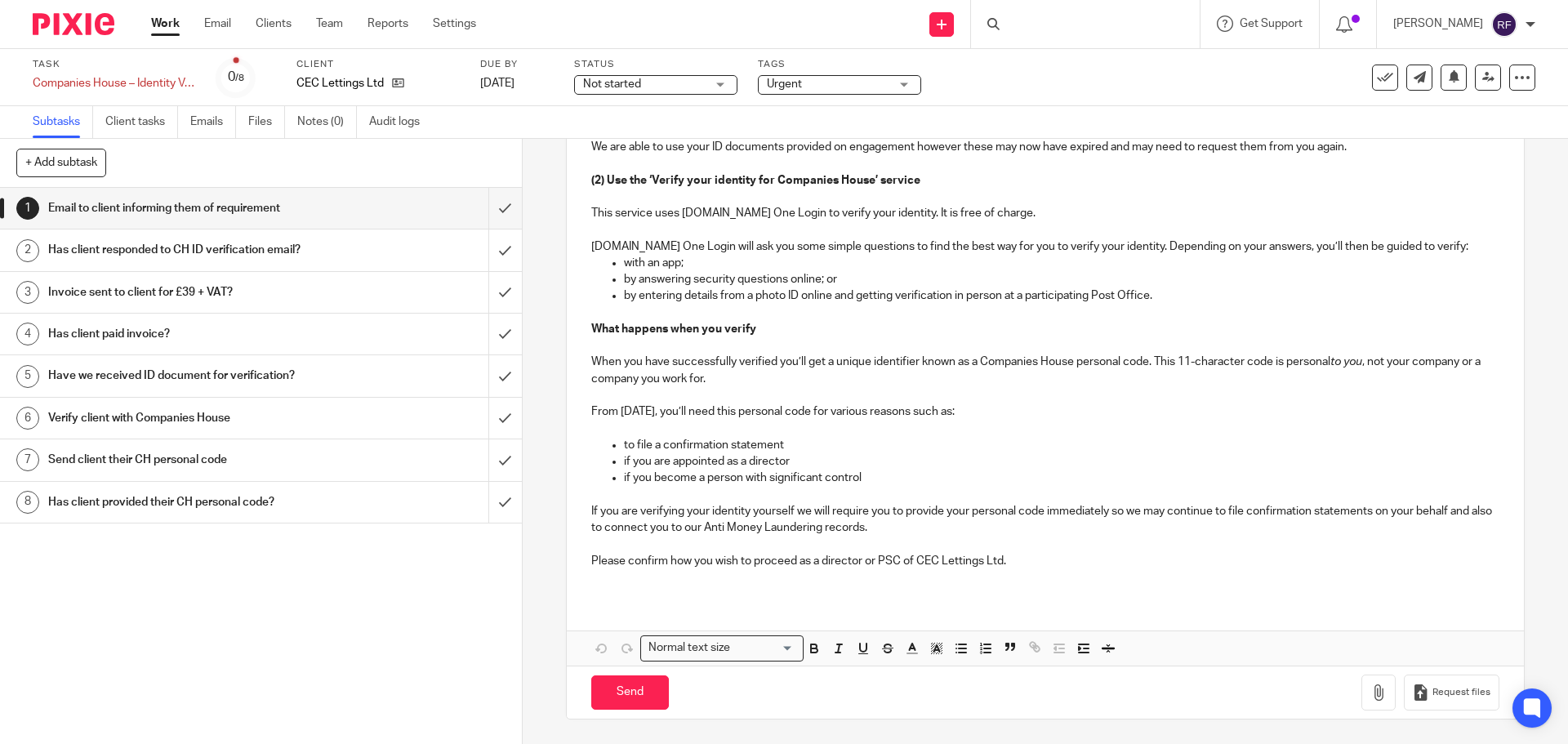
click at [717, 560] on p "Please confirm how you wish to proceed as a director or PSC of CEC Lettings Ltd." at bounding box center [1045, 561] width 907 height 16
click at [606, 686] on input "Send" at bounding box center [630, 693] width 78 height 35
type input "Sent"
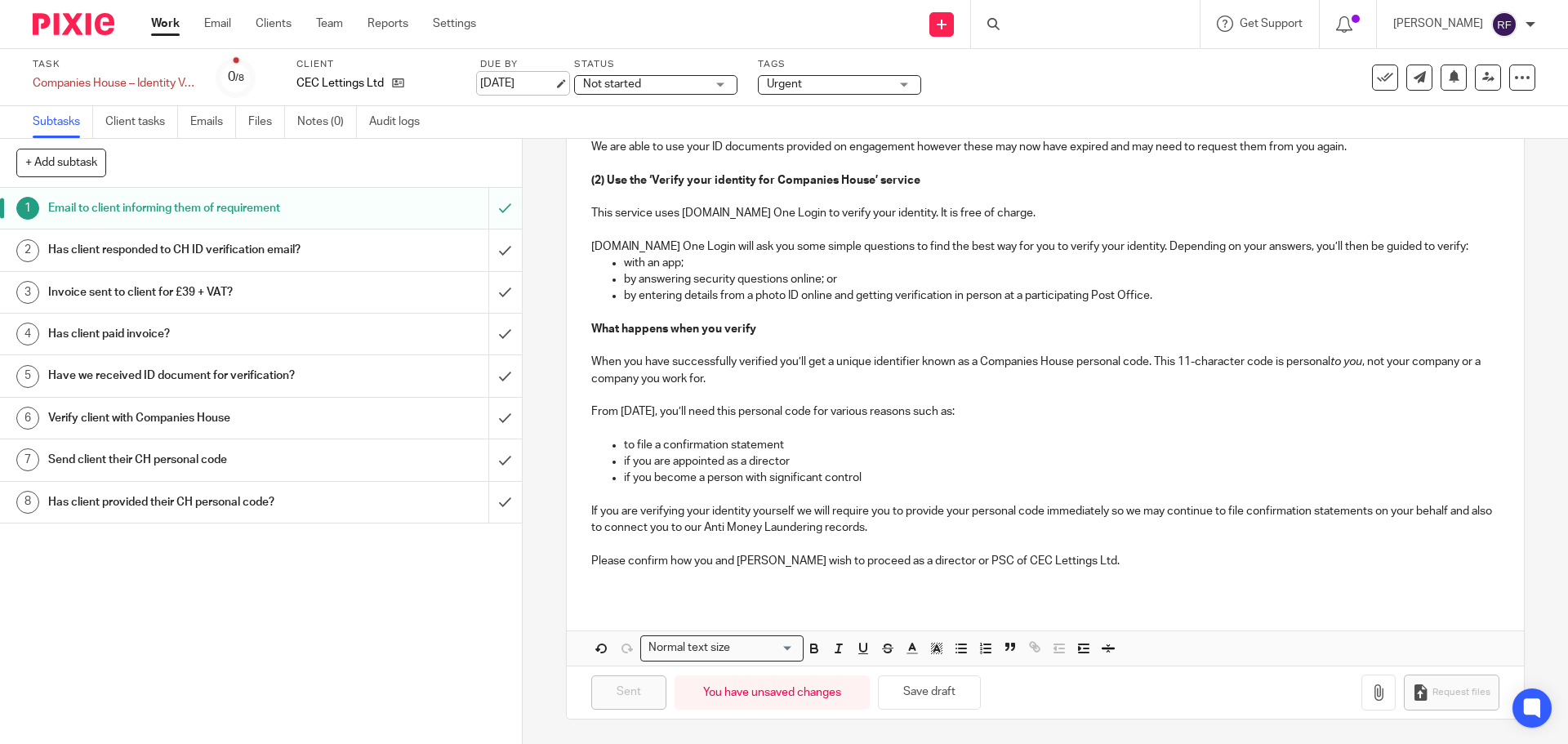
drag, startPoint x: 540, startPoint y: 83, endPoint x: 557, endPoint y: 87, distance: 17.5
click at [541, 83] on link "[DATE]" at bounding box center [517, 84] width 74 height 17
click at [171, 19] on link "Work" at bounding box center [165, 23] width 28 height 16
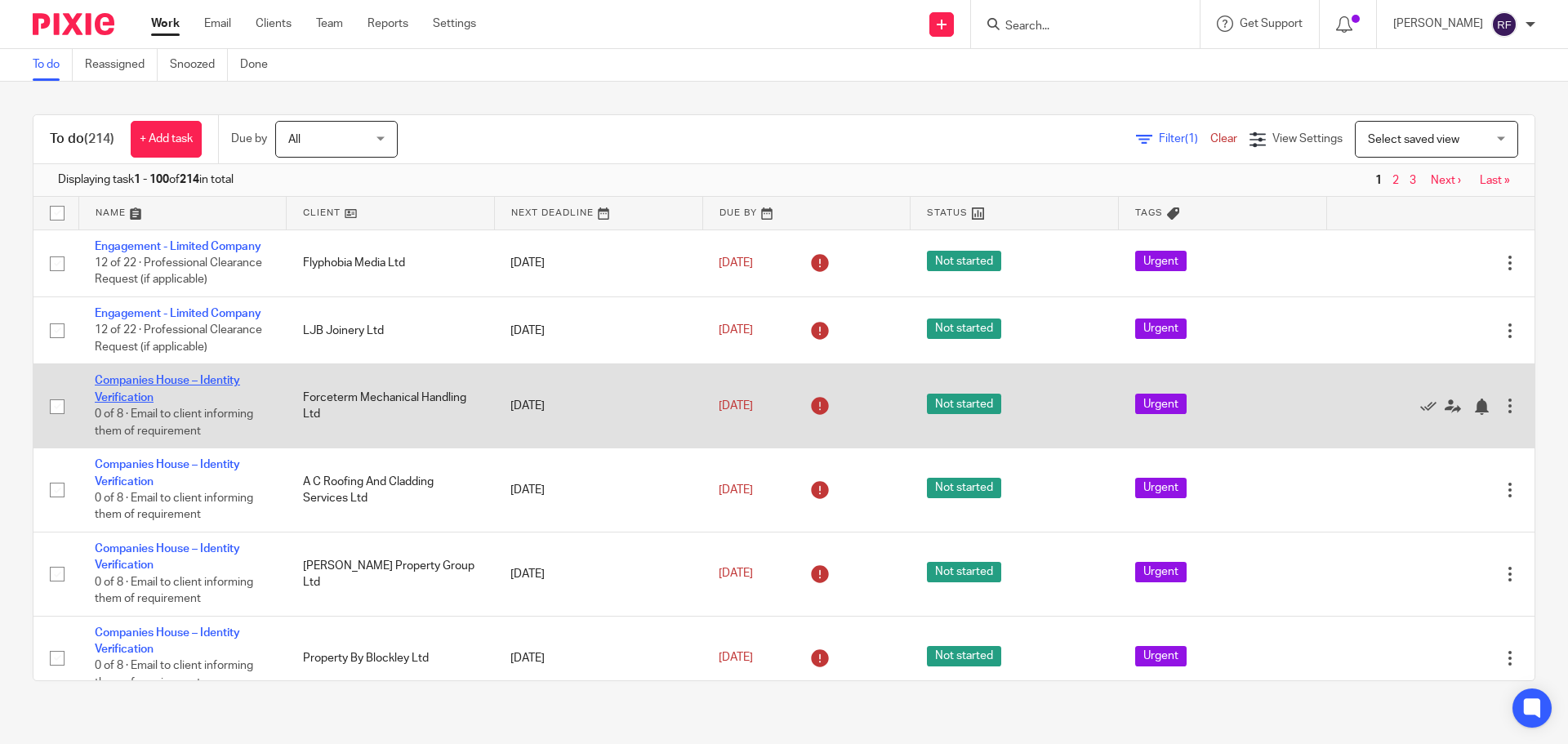
click at [138, 397] on link "Companies House – Identity Verification" at bounding box center [167, 389] width 146 height 27
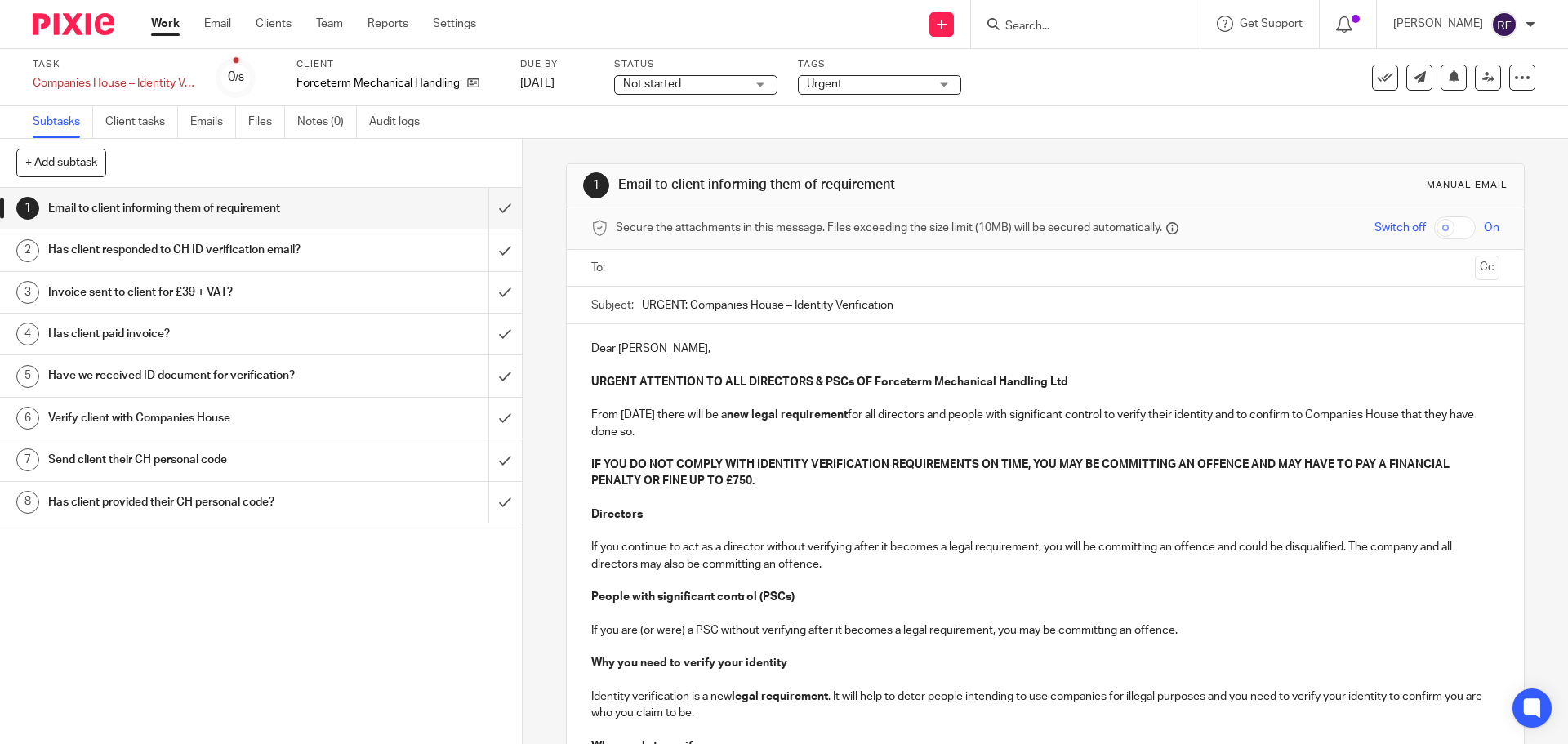
click at [690, 268] on input "text" at bounding box center [1044, 268] width 846 height 19
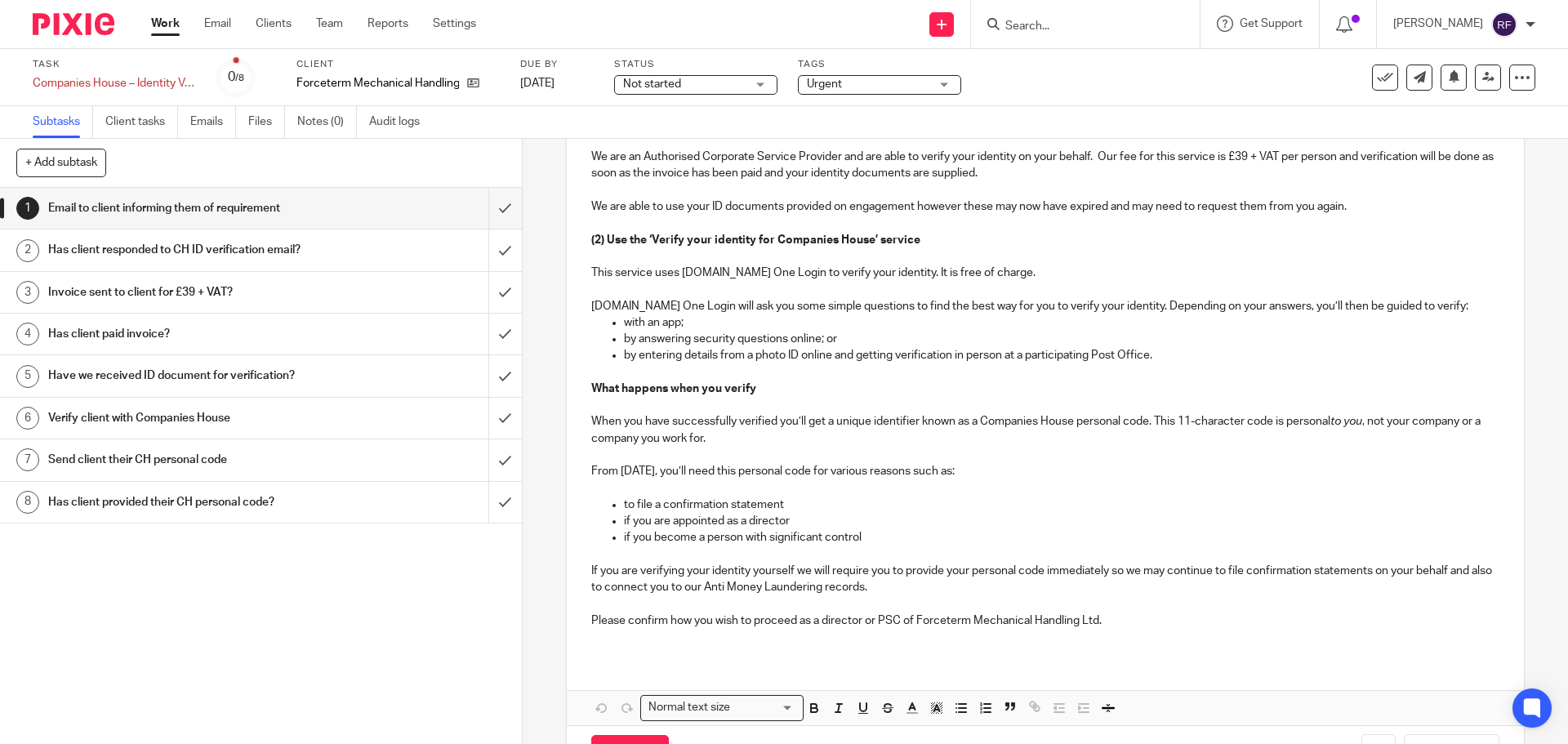
scroll to position [868, 0]
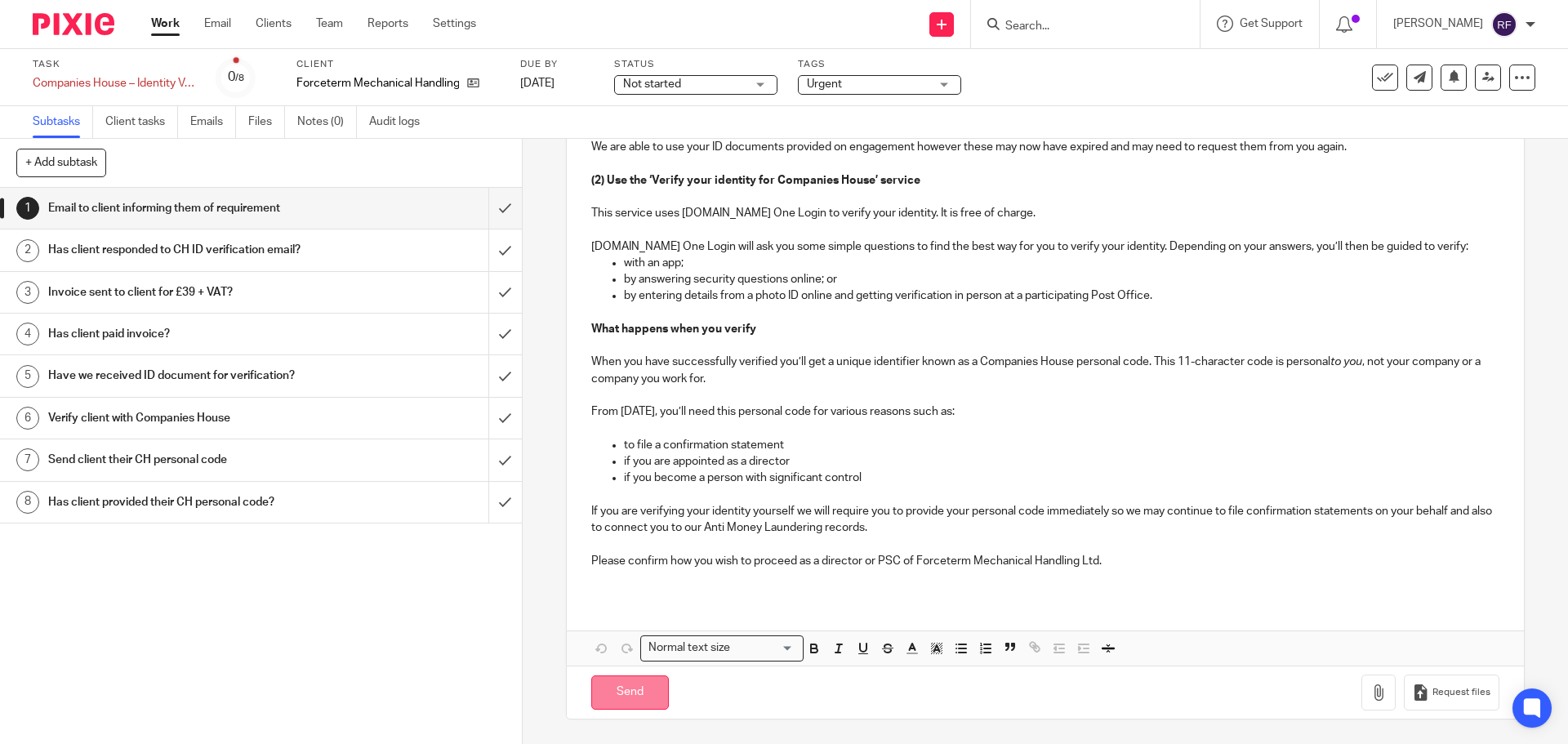
click at [642, 700] on input "Send" at bounding box center [630, 693] width 78 height 35
type input "Sent"
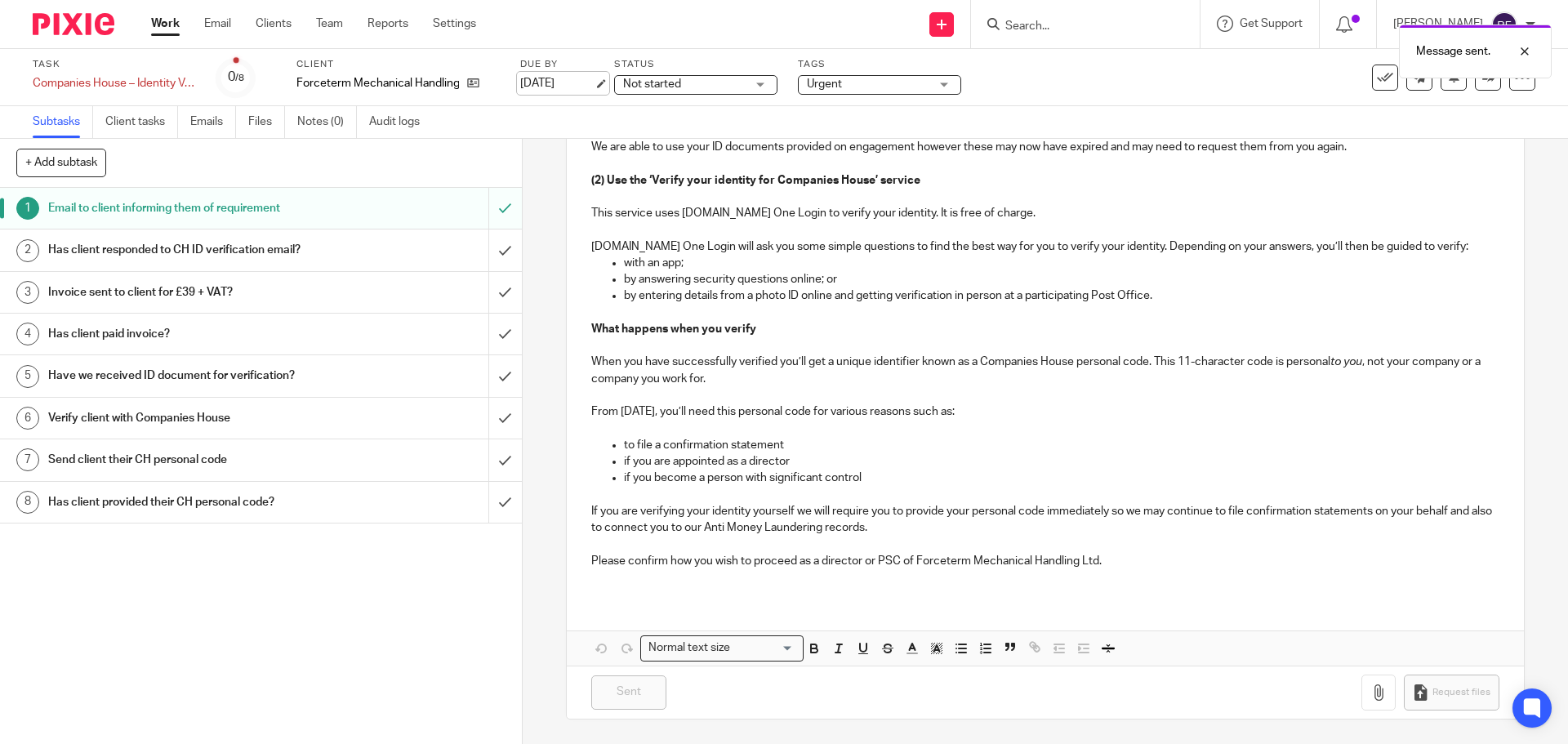
click at [574, 87] on link "[DATE]" at bounding box center [557, 84] width 74 height 17
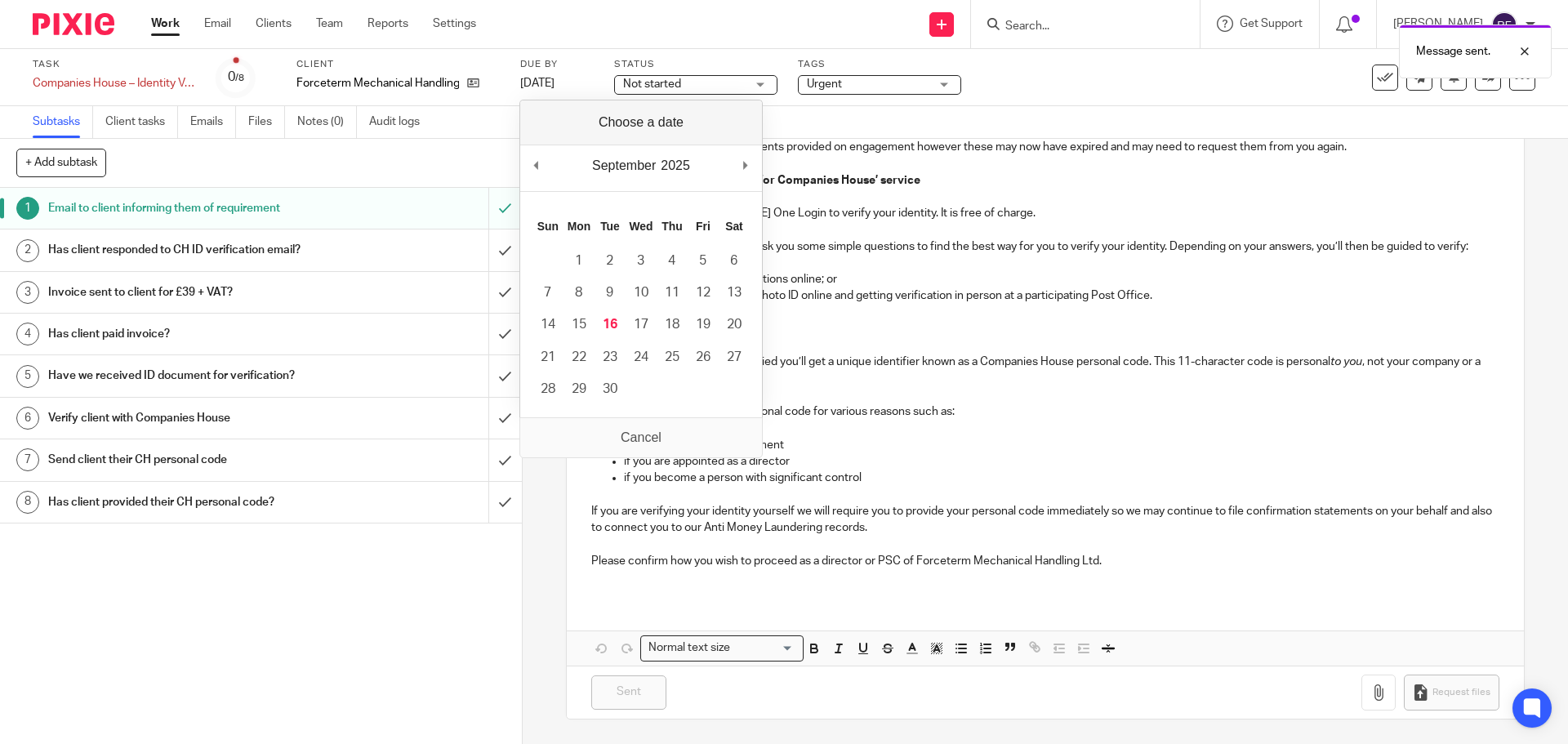
click at [738, 167] on div "September January February March April May June July August September October N…" at bounding box center [641, 168] width 242 height 46
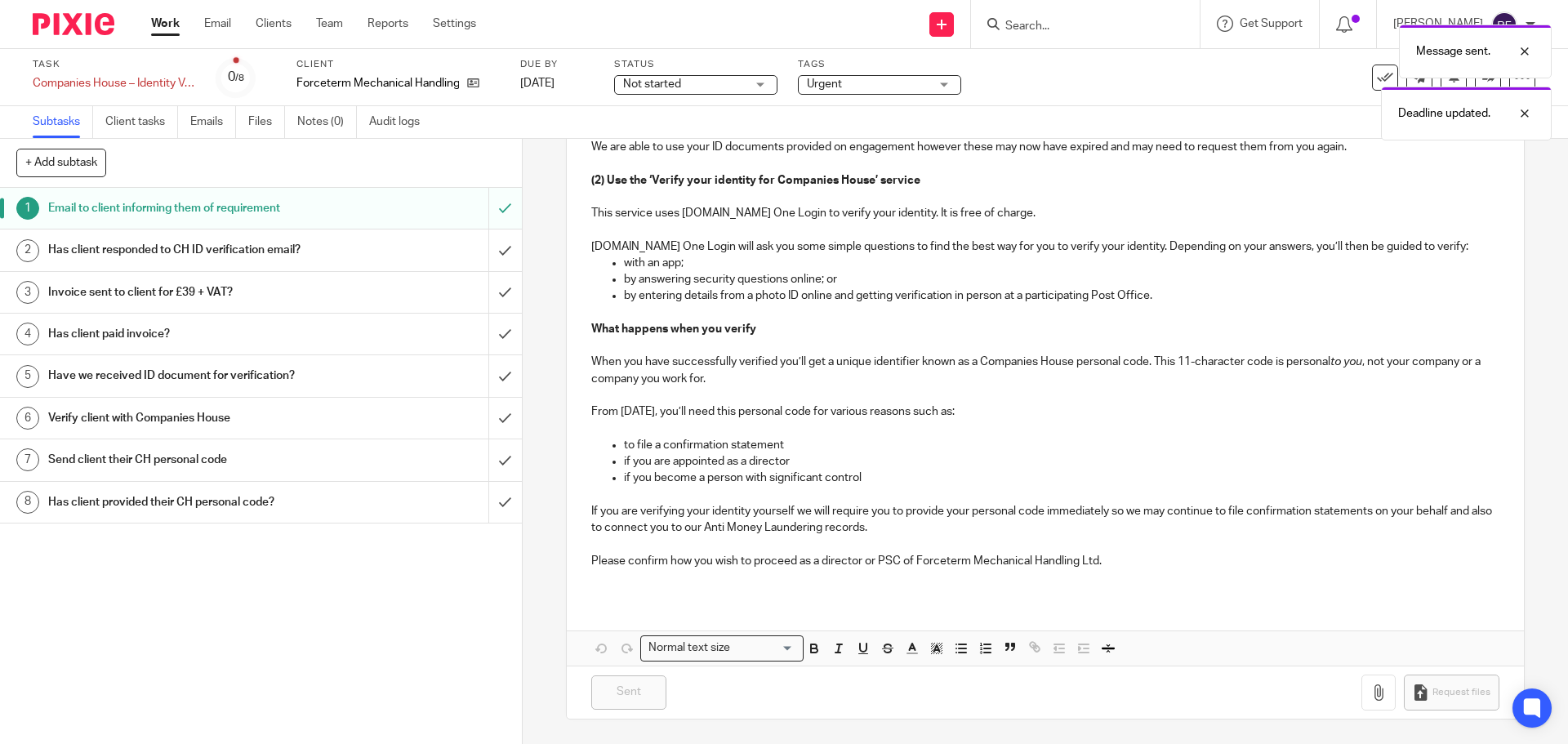
click at [171, 21] on link "Work" at bounding box center [165, 23] width 28 height 16
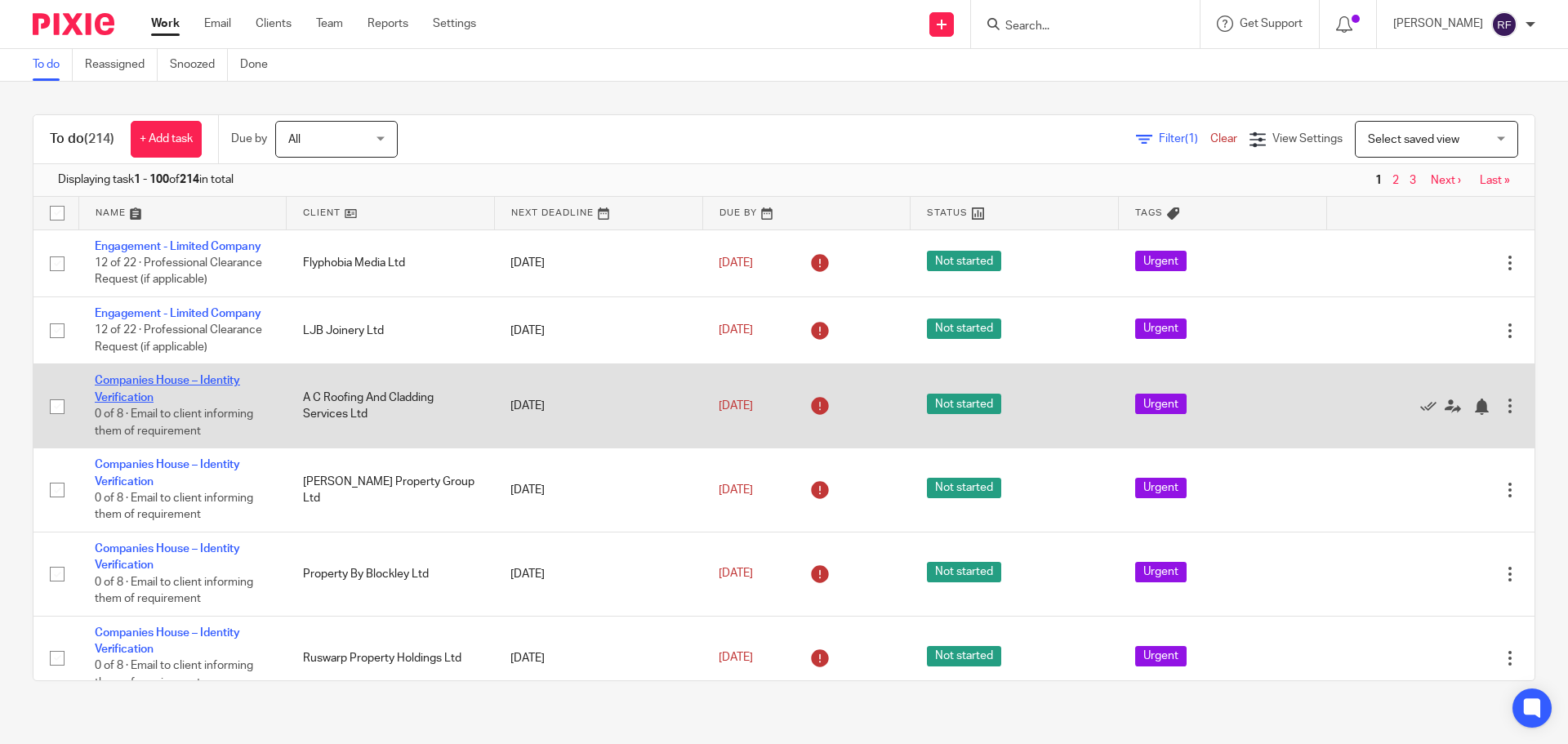
click at [102, 382] on link "Companies House – Identity Verification" at bounding box center [167, 389] width 146 height 27
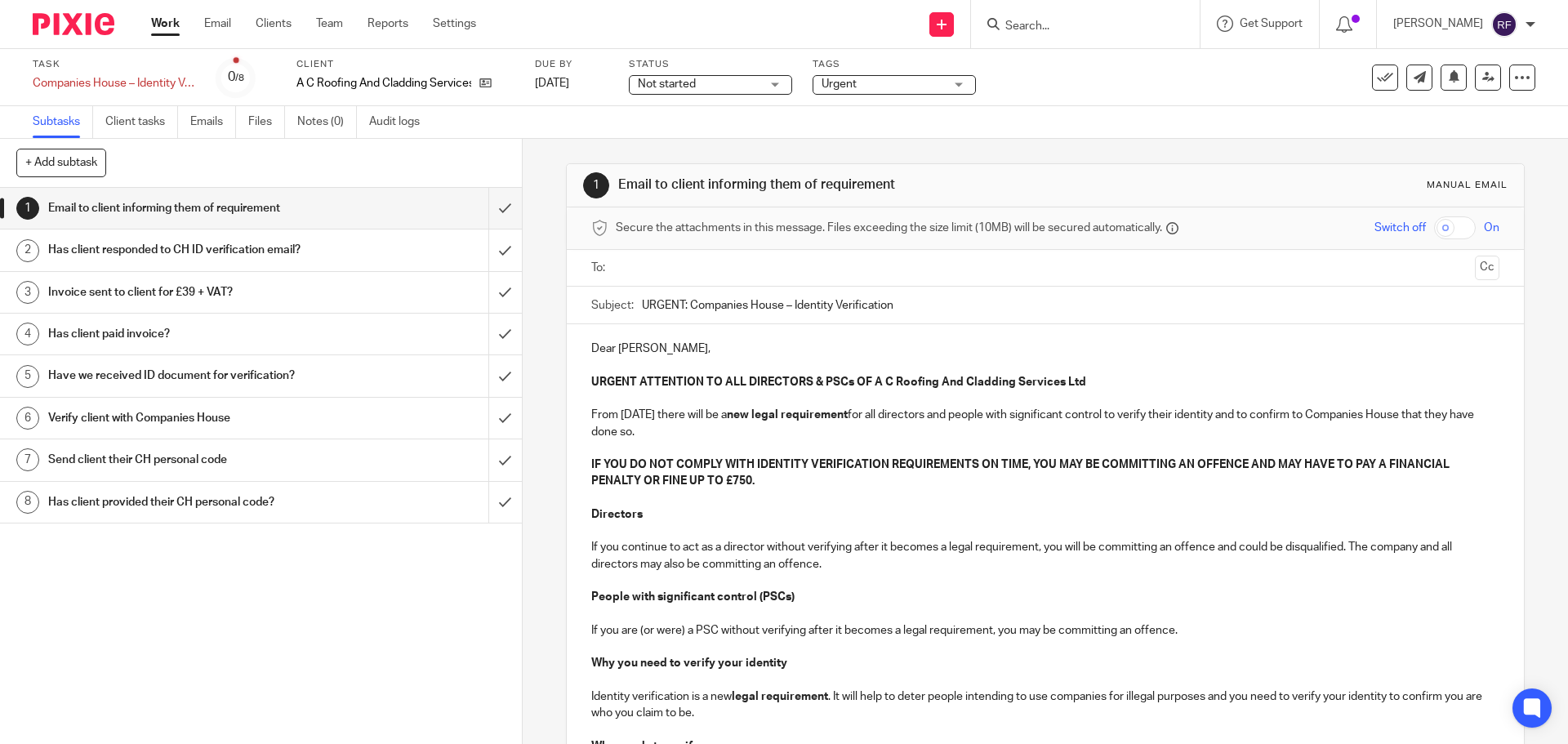
click at [686, 348] on p "Dear Adam William," at bounding box center [1045, 348] width 907 height 16
click at [661, 263] on input "text" at bounding box center [1044, 268] width 846 height 19
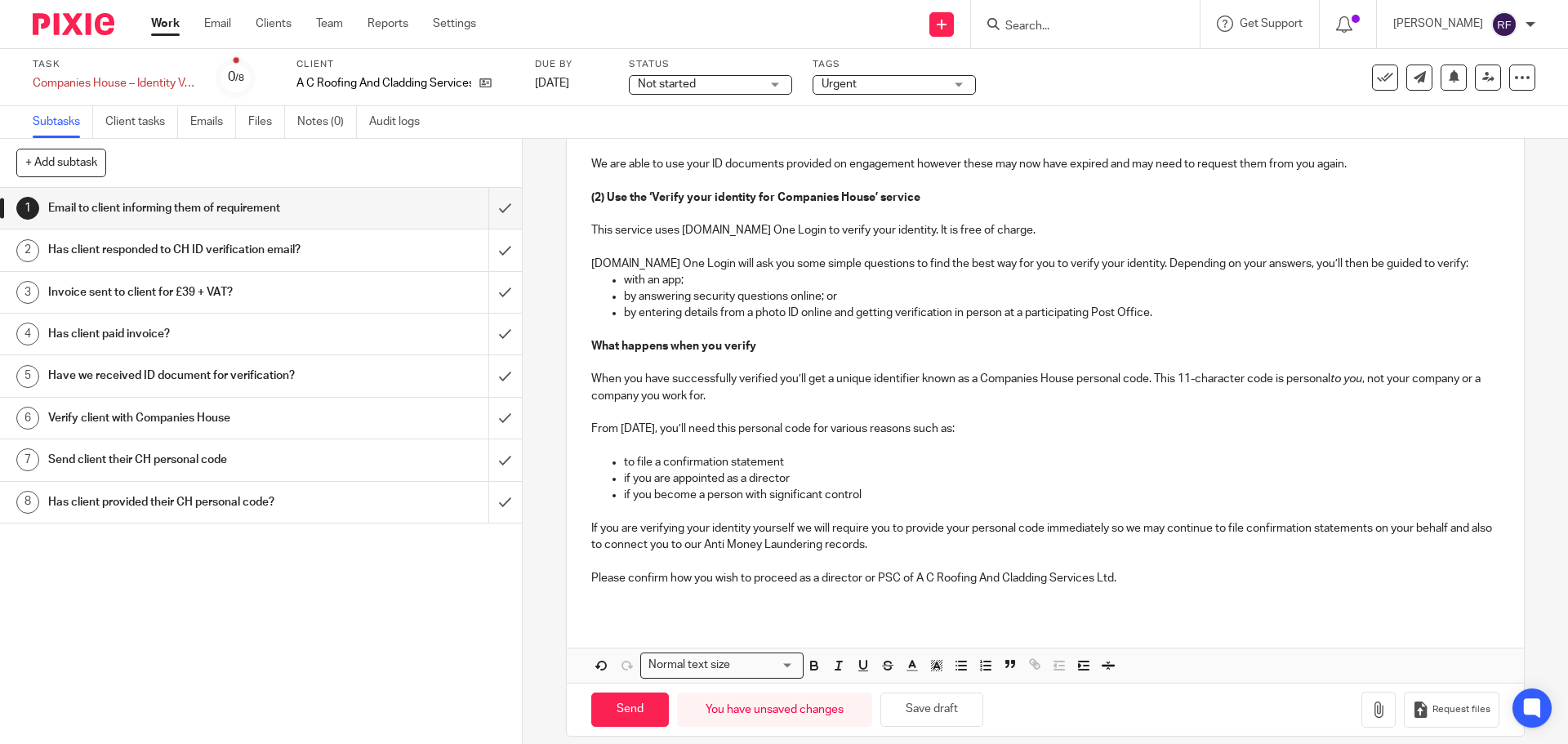
scroll to position [868, 0]
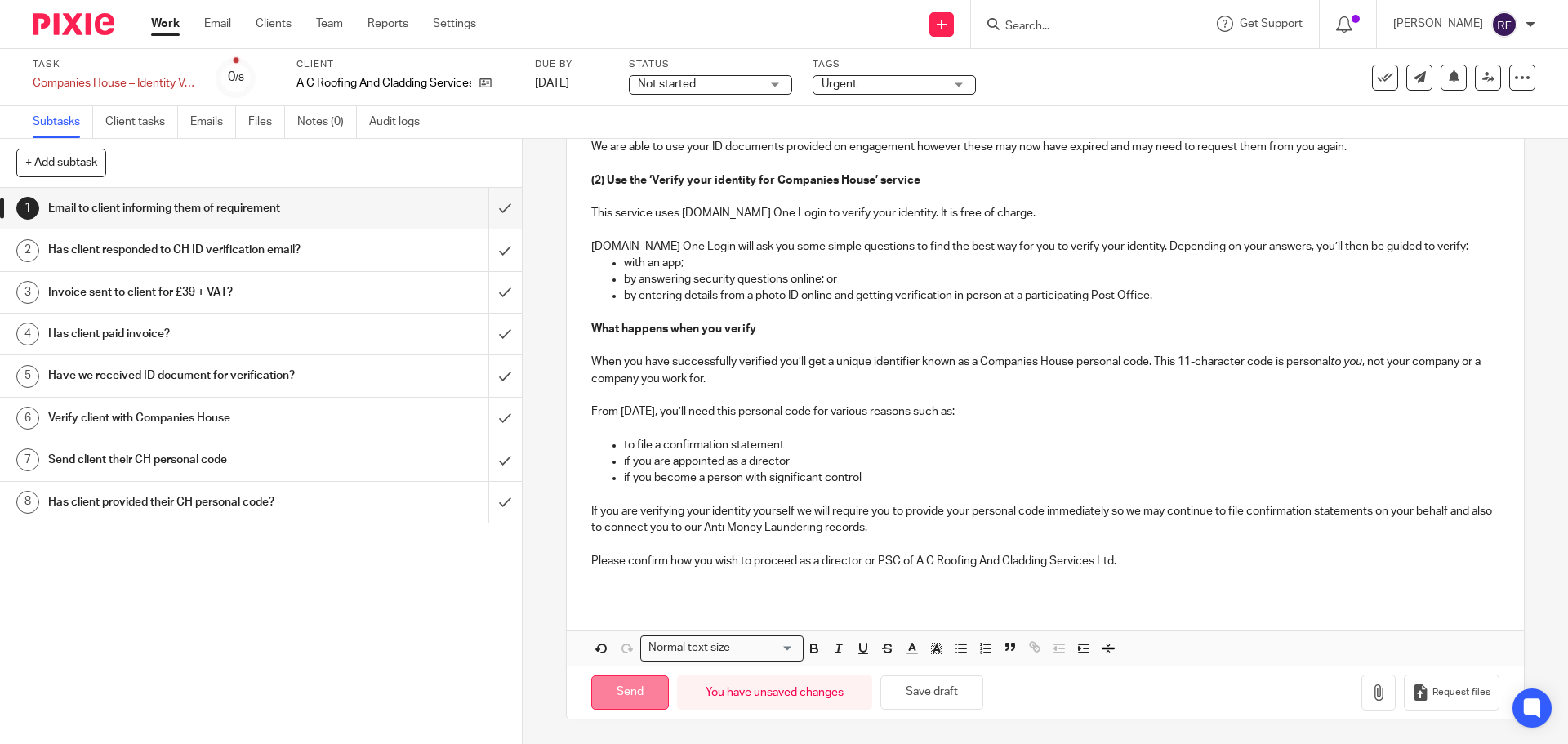
click at [633, 690] on input "Send" at bounding box center [630, 693] width 78 height 35
type input "Sent"
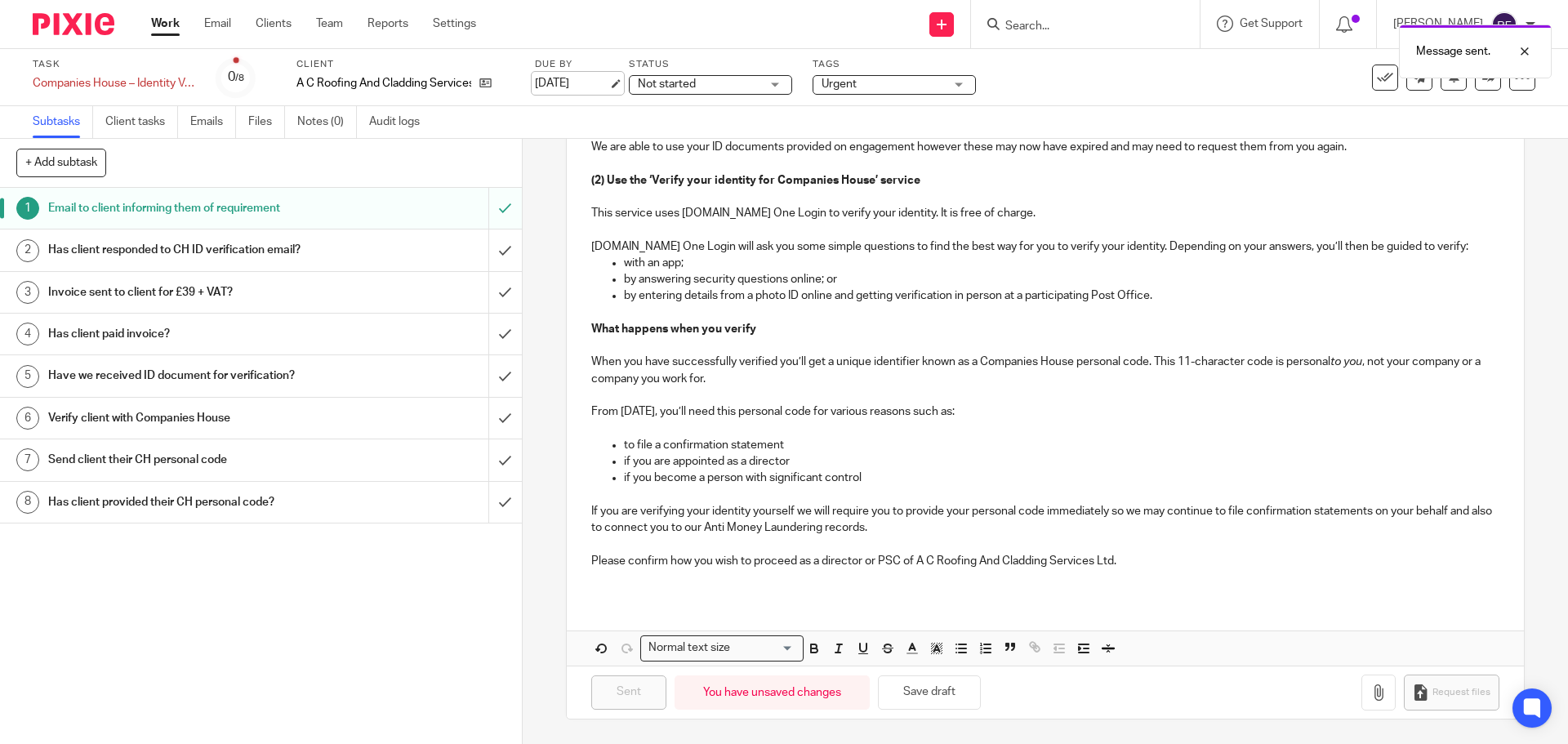
click at [582, 86] on link "[DATE]" at bounding box center [572, 84] width 74 height 17
click at [163, 29] on link "Work" at bounding box center [165, 23] width 28 height 16
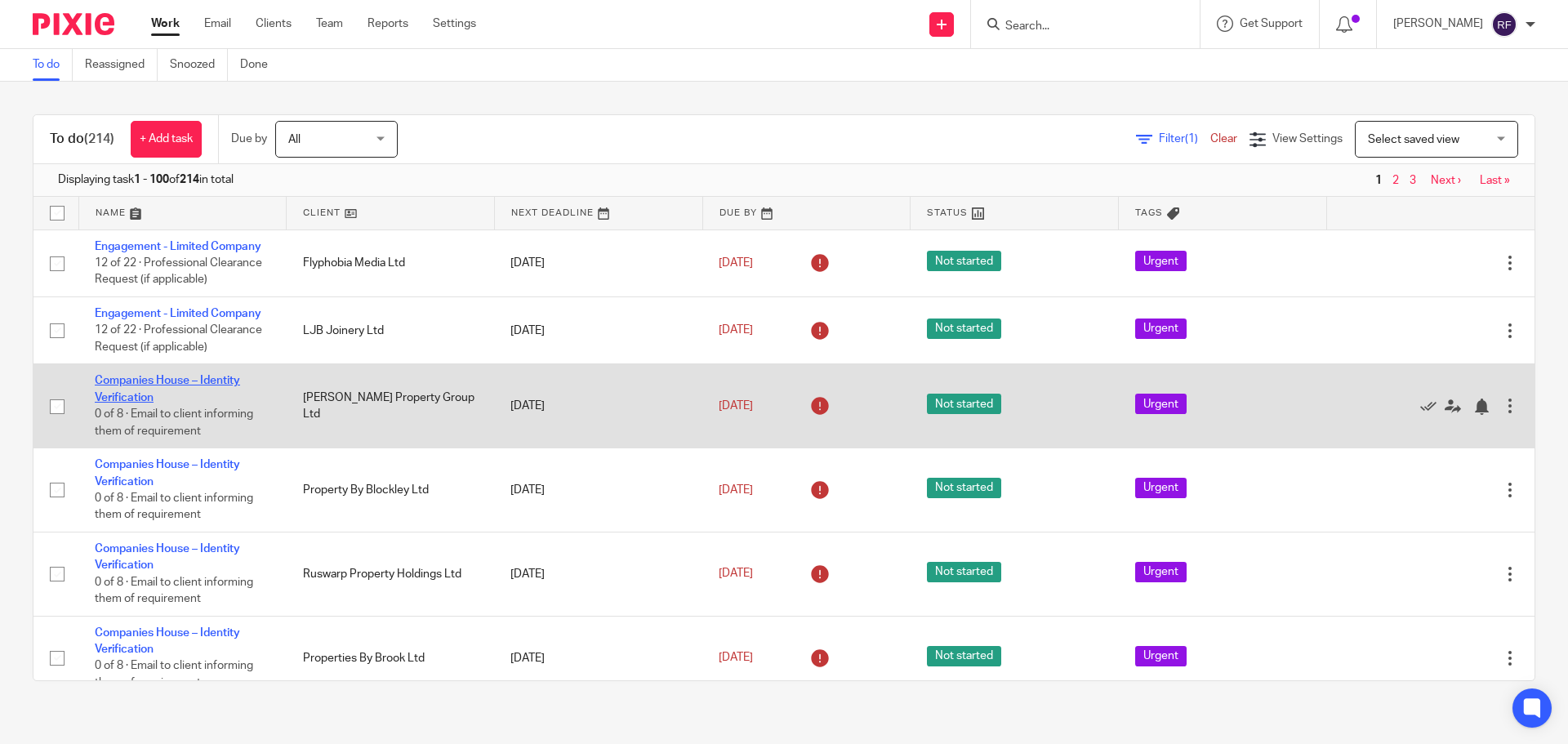
click at [125, 398] on link "Companies House – Identity Verification" at bounding box center [167, 389] width 146 height 27
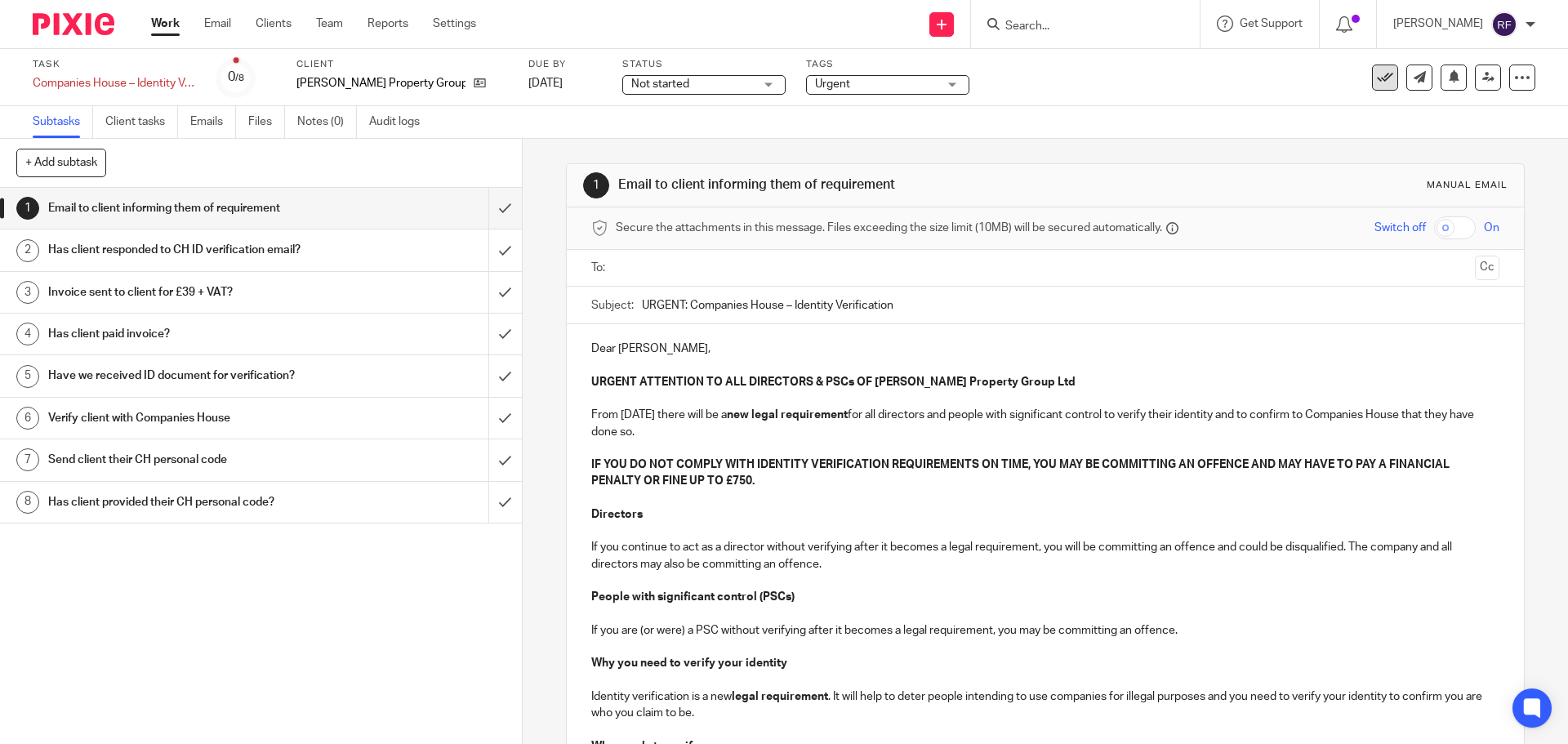
click at [1377, 72] on icon at bounding box center [1385, 77] width 16 height 16
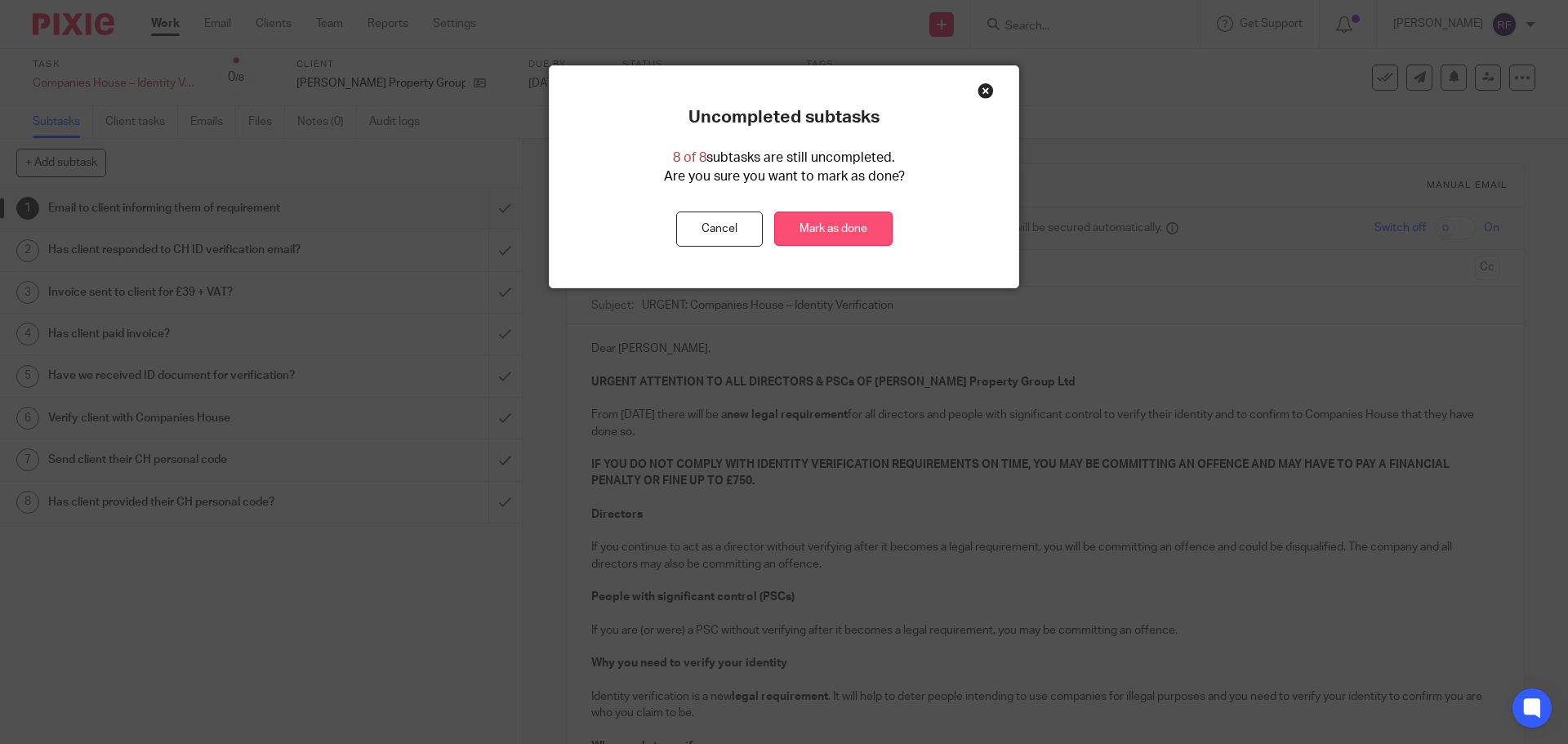
click at [833, 224] on link "Mark as done" at bounding box center [833, 229] width 118 height 35
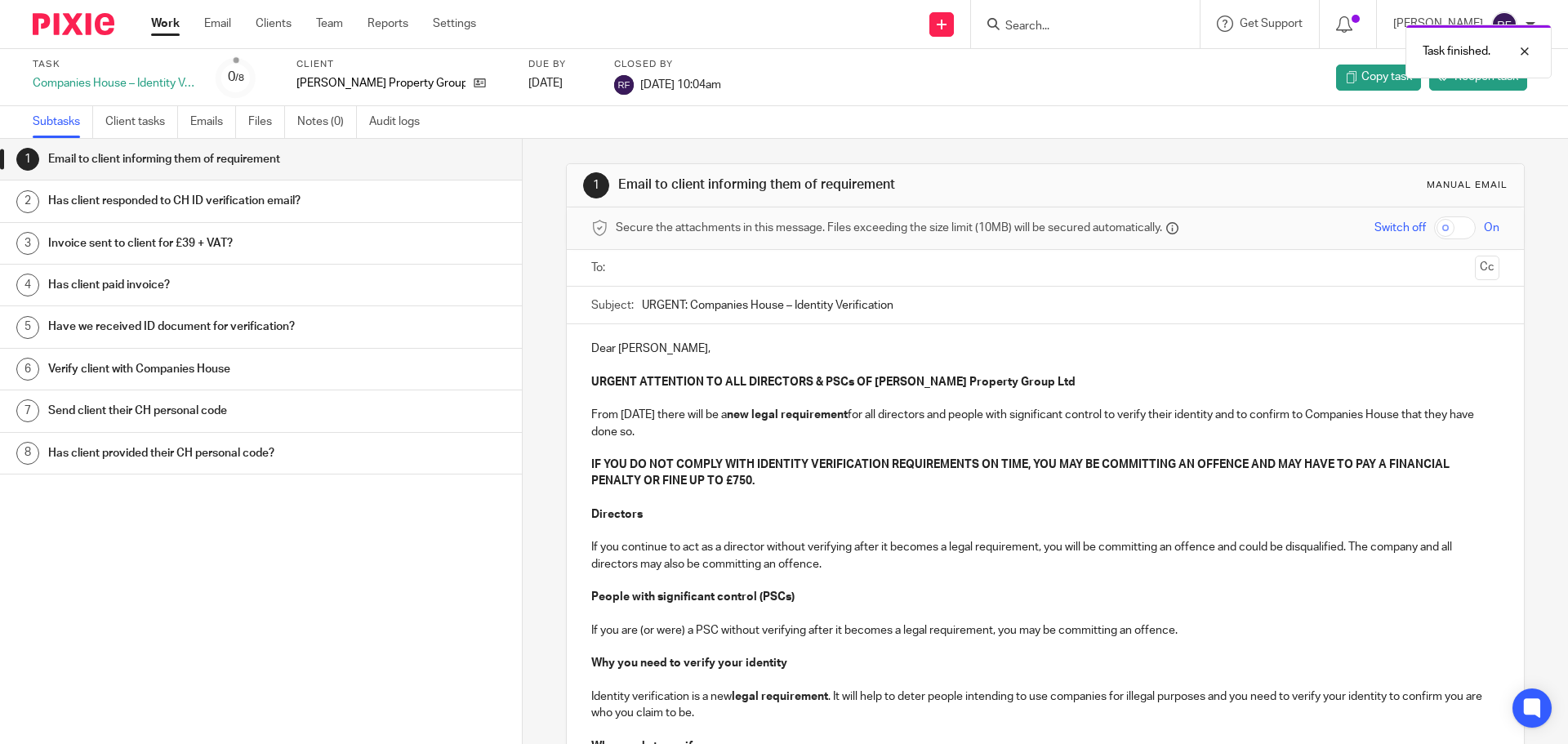
click at [165, 28] on link "Work" at bounding box center [165, 23] width 28 height 16
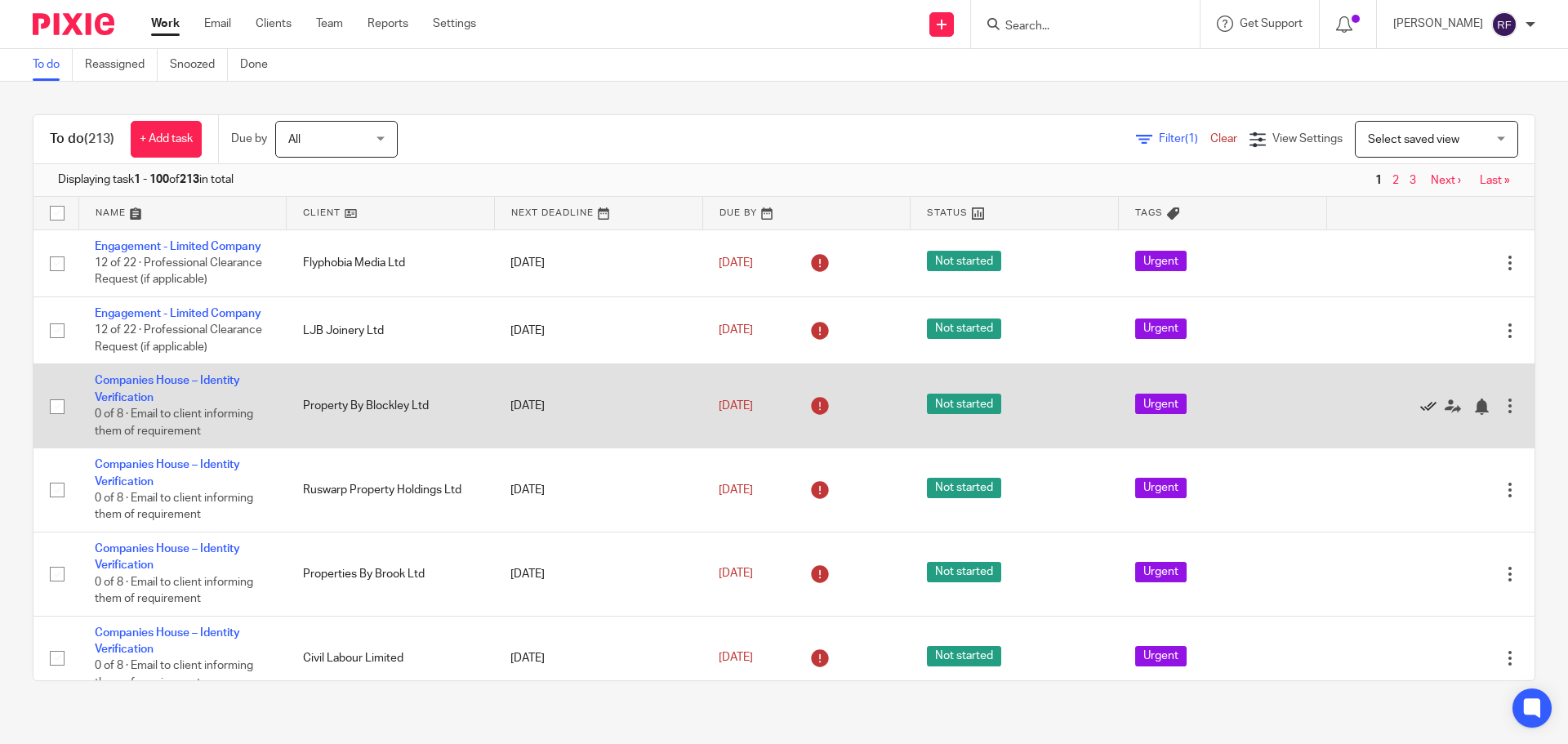
click at [1421, 409] on icon at bounding box center [1428, 407] width 16 height 16
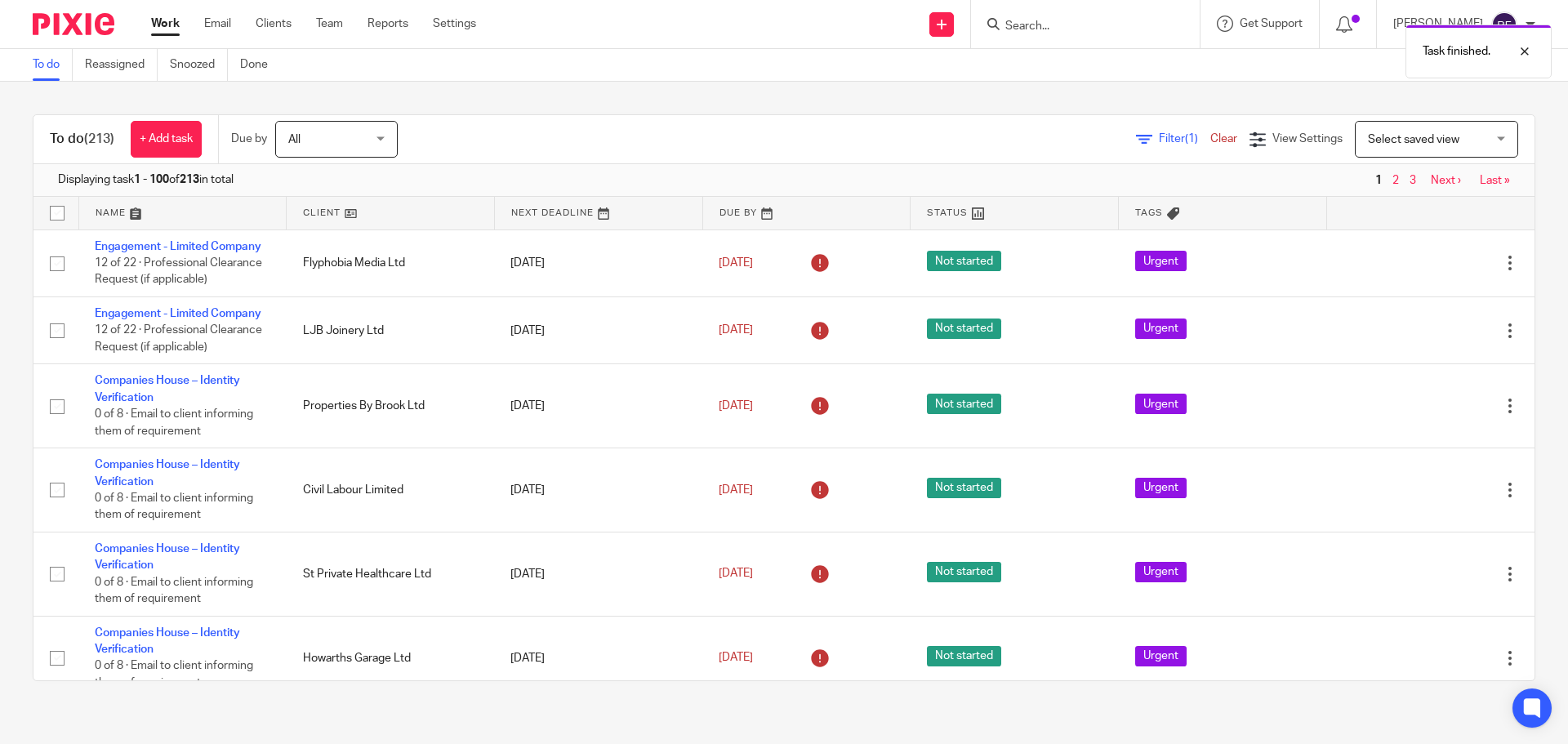
click at [1421, 409] on icon at bounding box center [1428, 407] width 16 height 16
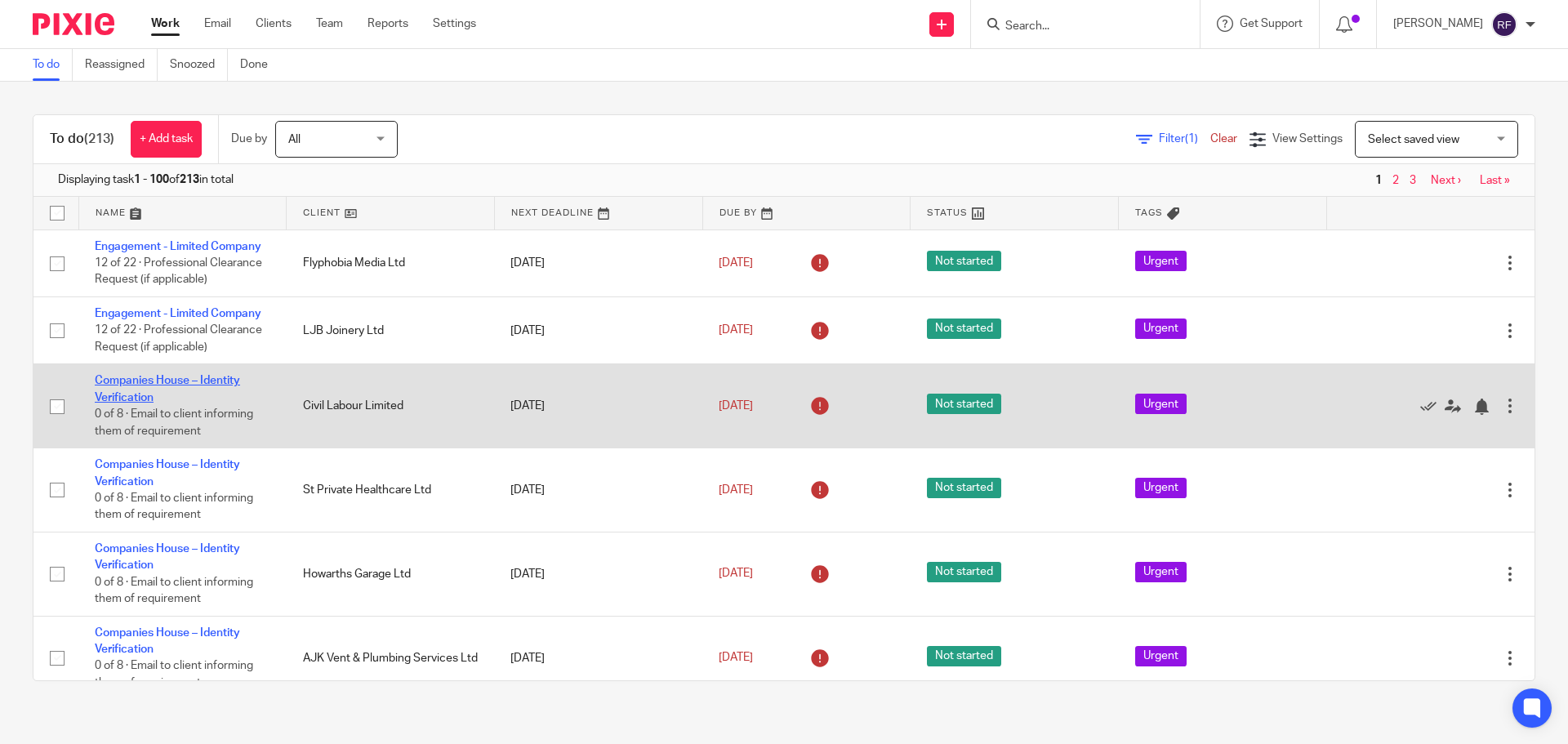
click at [105, 399] on link "Companies House – Identity Verification" at bounding box center [167, 389] width 146 height 27
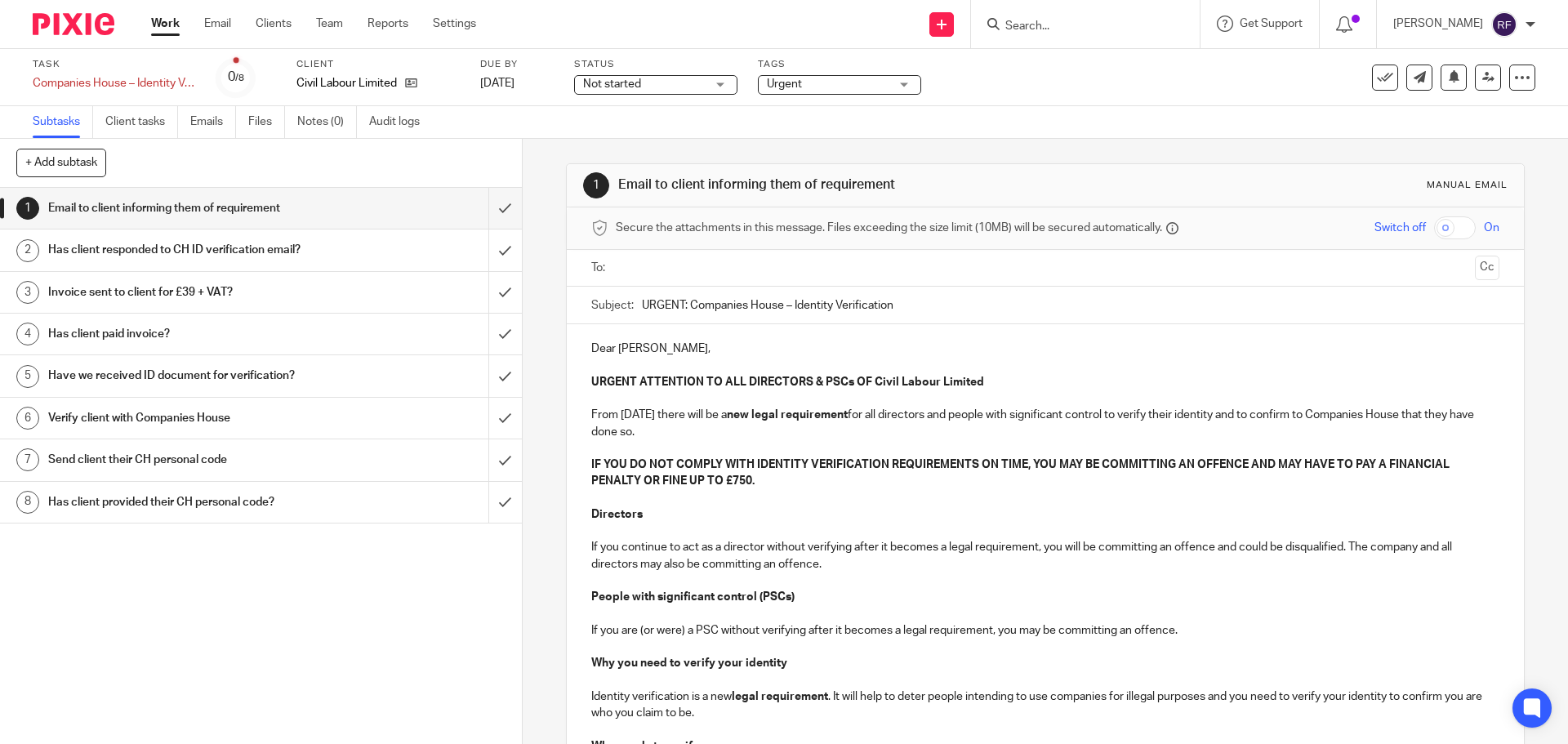
click at [727, 261] on input "text" at bounding box center [1044, 268] width 846 height 19
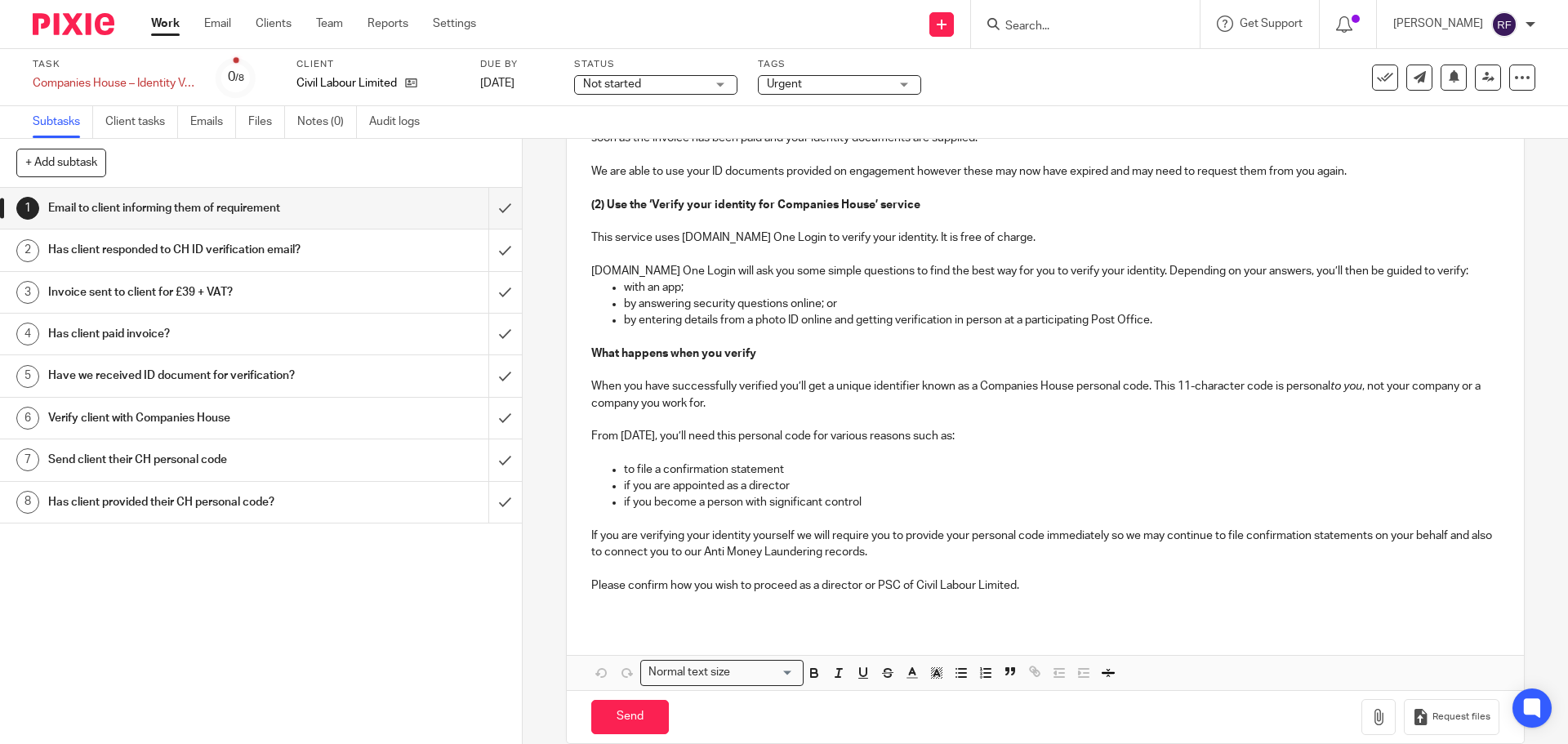
scroll to position [868, 0]
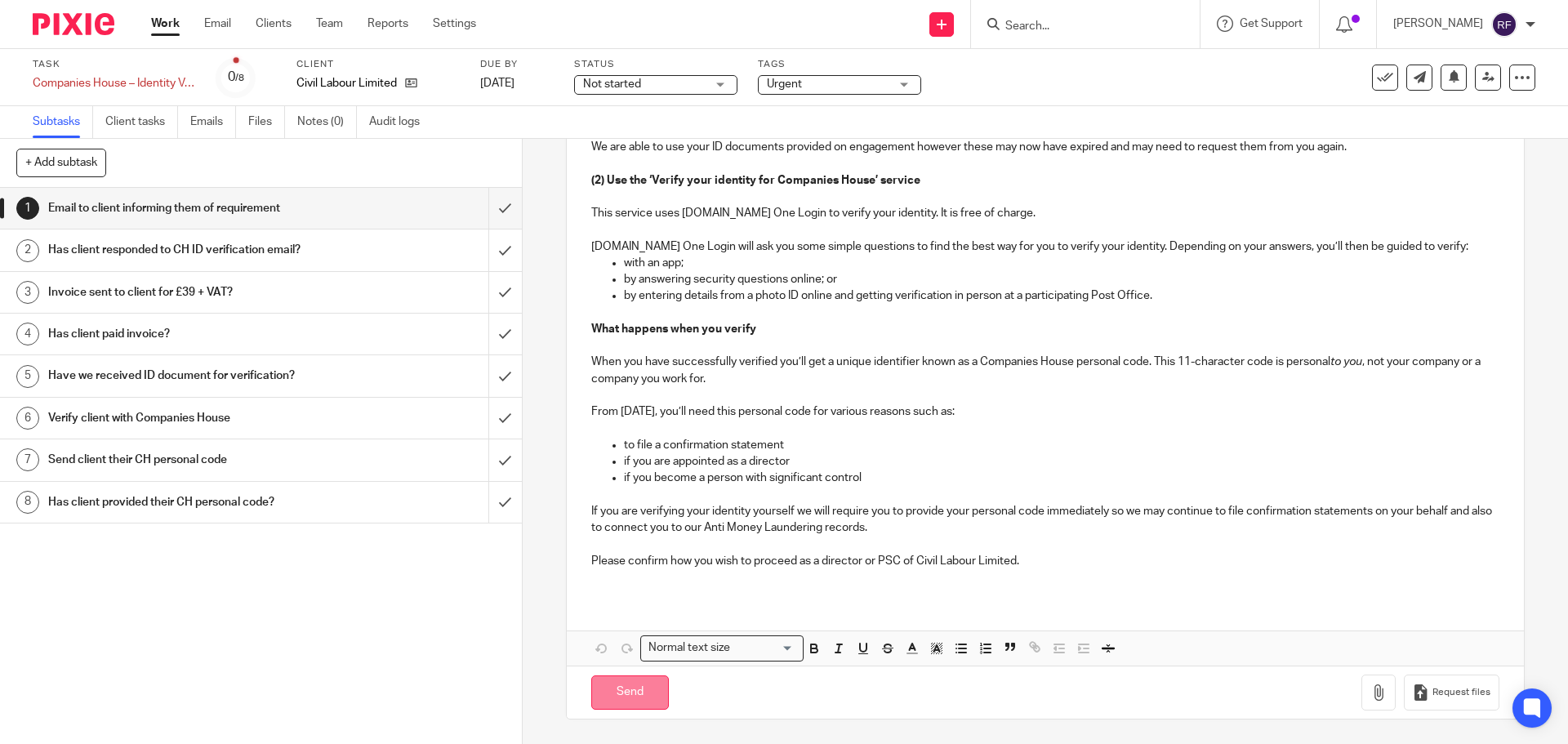
click at [642, 698] on input "Send" at bounding box center [630, 693] width 78 height 35
type input "Sent"
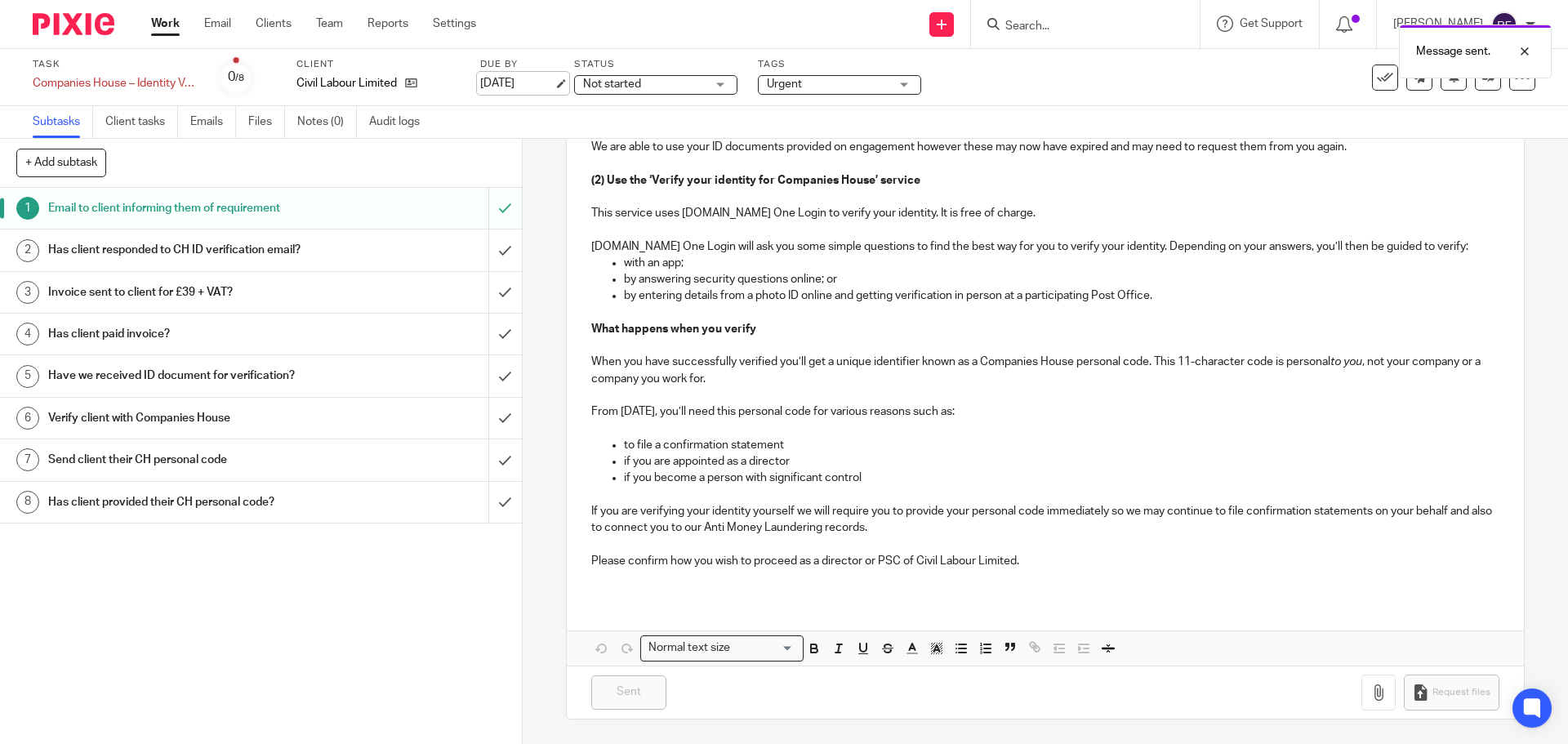
click at [521, 93] on link "[DATE]" at bounding box center [517, 84] width 74 height 17
click at [165, 27] on link "Work" at bounding box center [165, 23] width 28 height 16
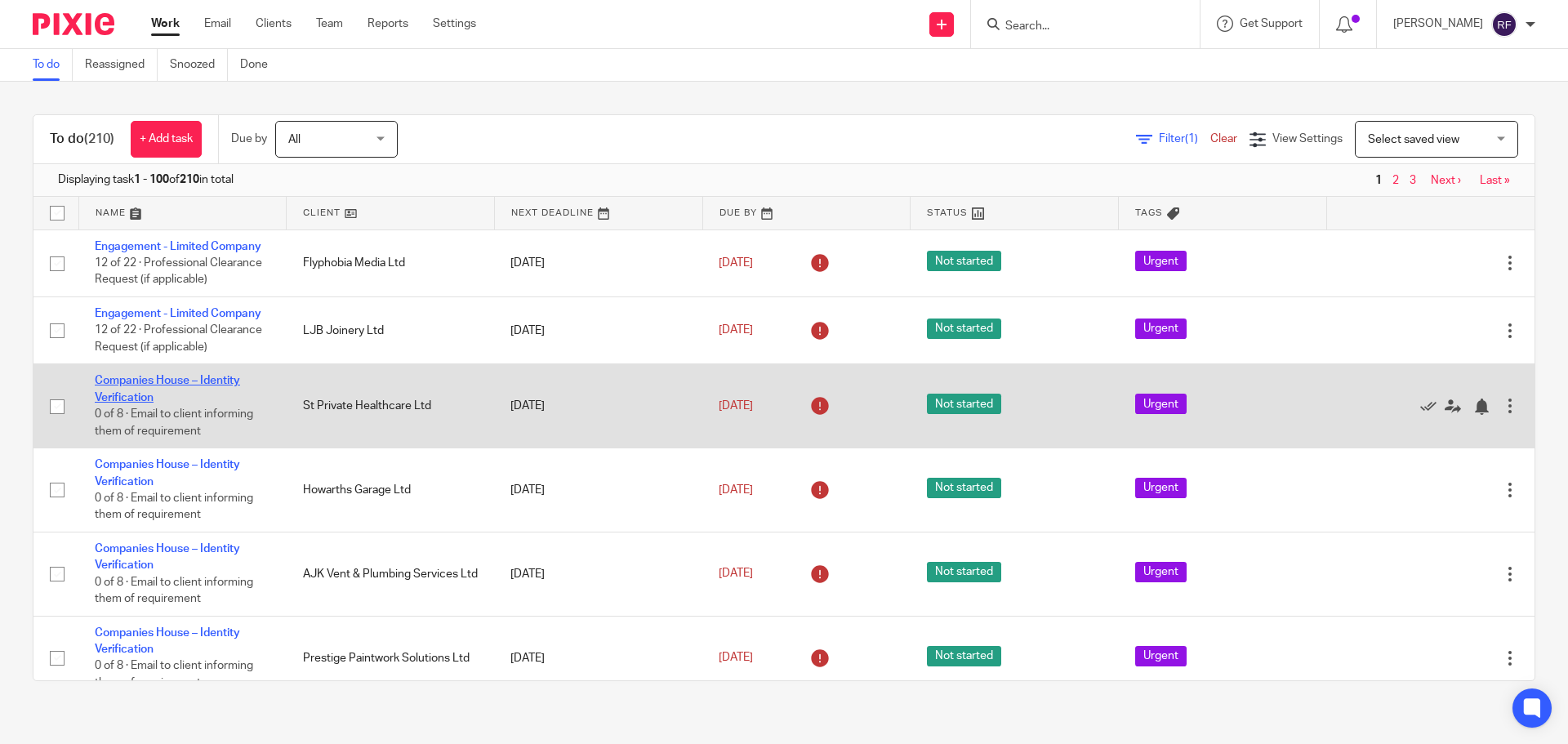
click at [131, 381] on link "Companies House – Identity Verification" at bounding box center [167, 389] width 146 height 27
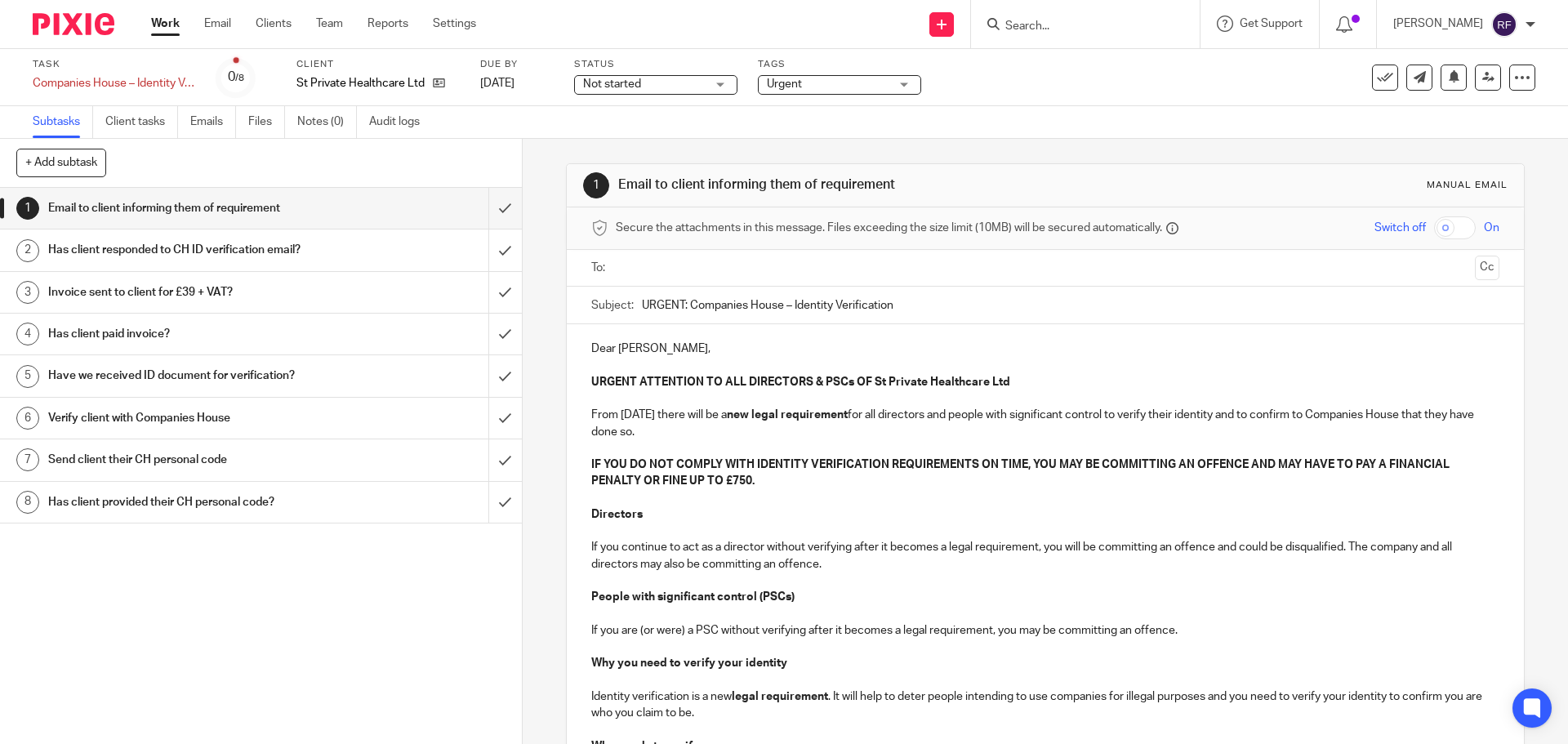
click at [864, 273] on input "text" at bounding box center [1044, 268] width 846 height 19
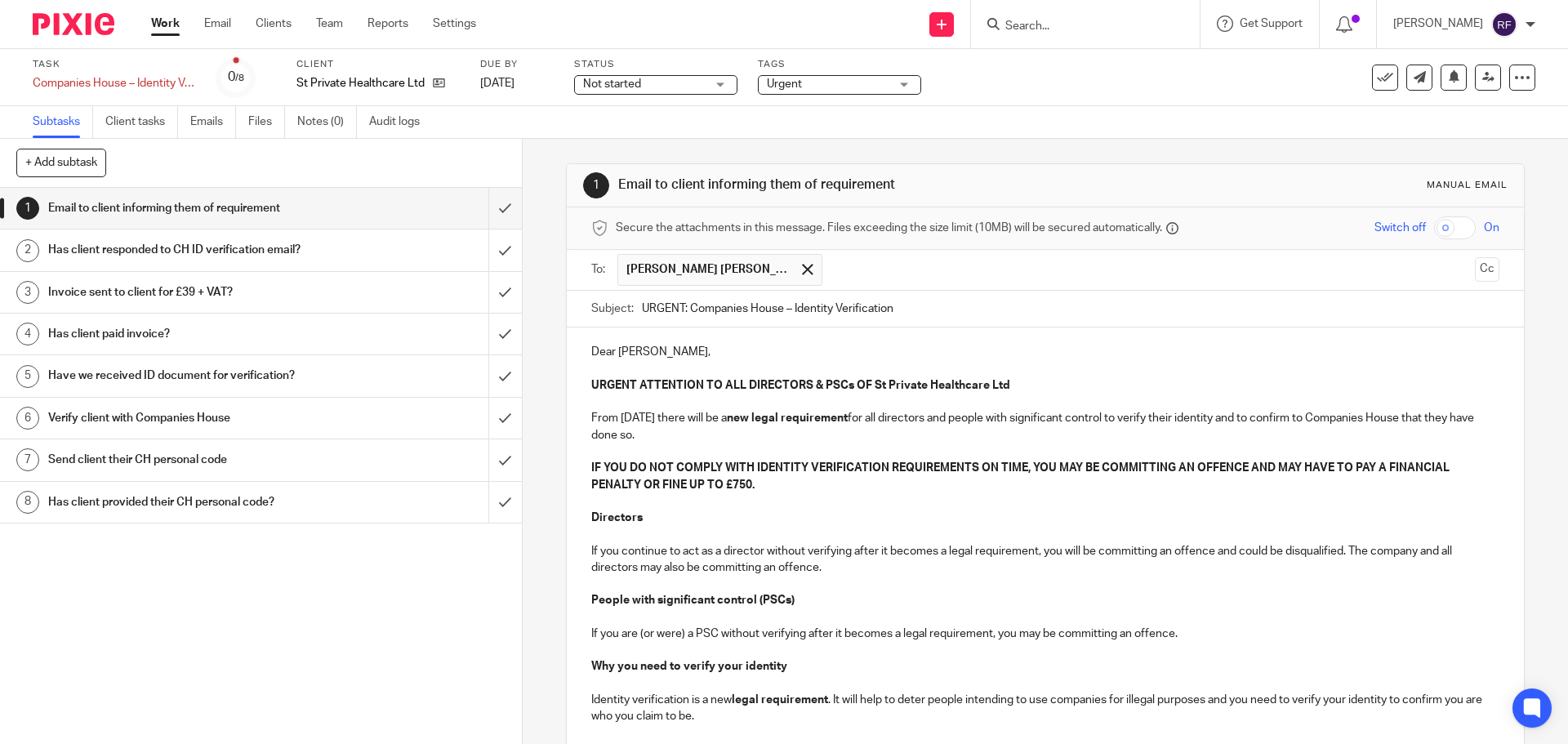
click at [879, 262] on input "text" at bounding box center [1149, 270] width 638 height 32
drag, startPoint x: 677, startPoint y: 355, endPoint x: 727, endPoint y: 370, distance: 52.2
click at [683, 356] on p "Dear [PERSON_NAME]," at bounding box center [1045, 352] width 907 height 16
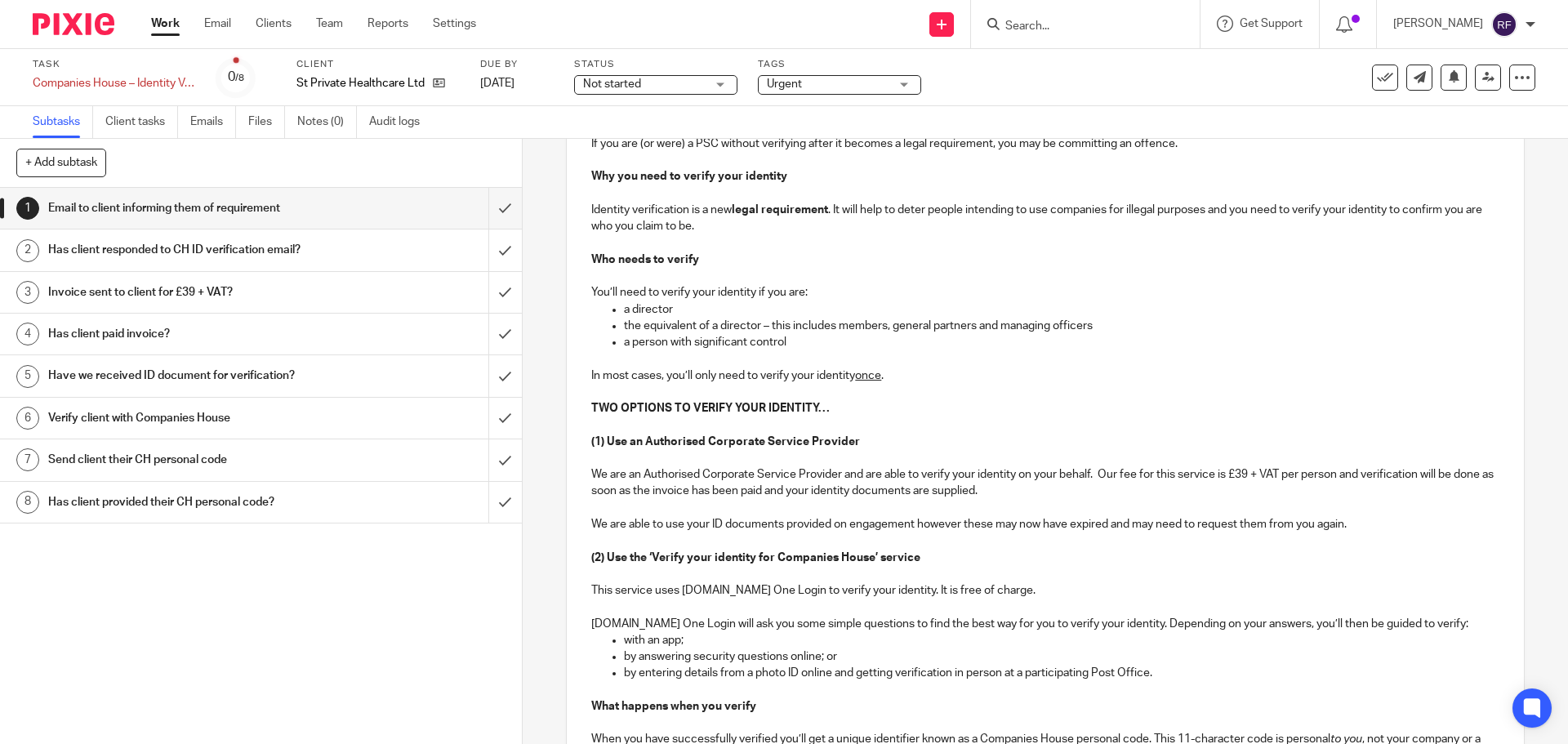
scroll to position [868, 0]
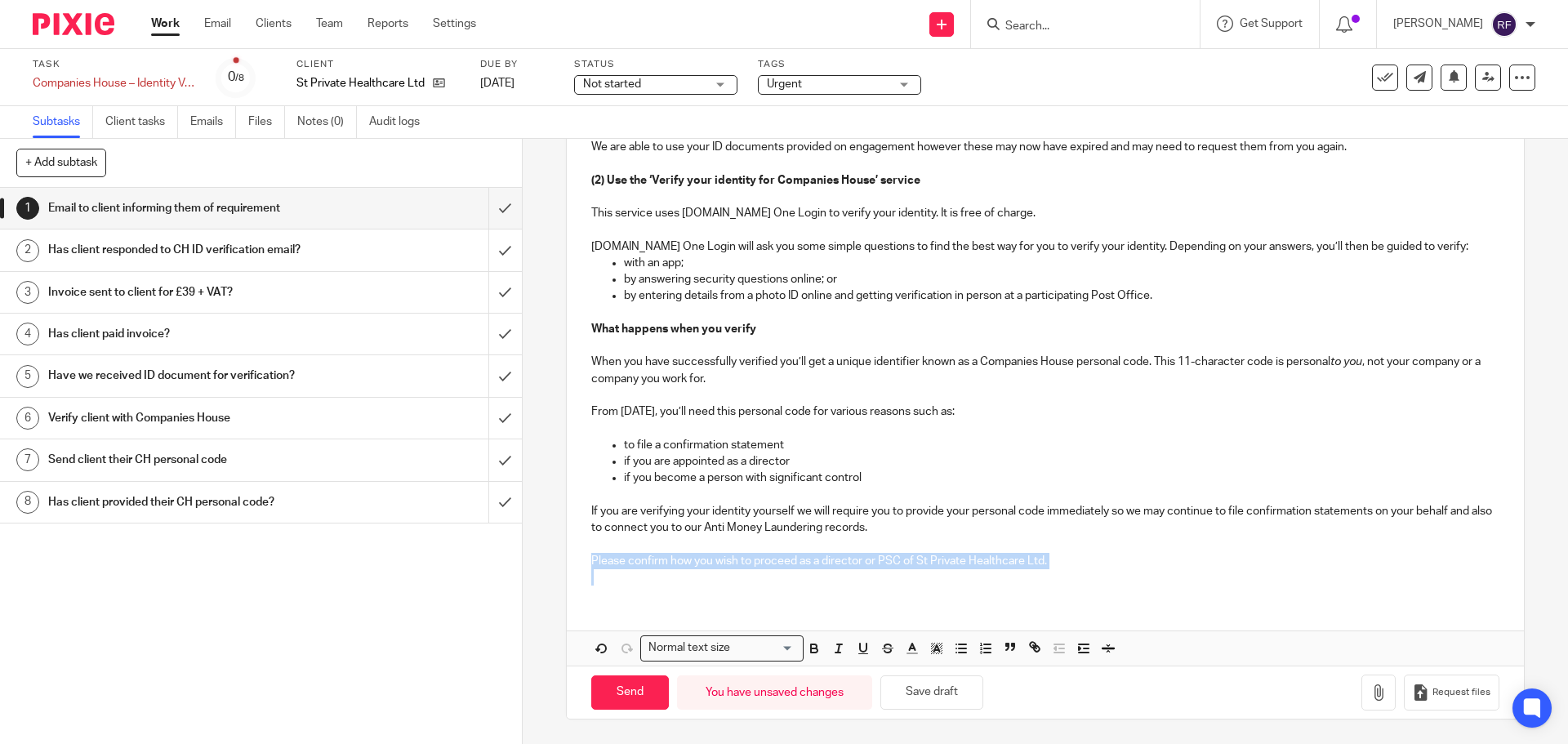
drag, startPoint x: 1129, startPoint y: 569, endPoint x: 589, endPoint y: 561, distance: 540.1
click at [589, 561] on div "Dear [PERSON_NAME] and [PERSON_NAME], URGENT ATTENTION TO ALL DIRECTORS & PSCs …" at bounding box center [1045, 29] width 956 height 1138
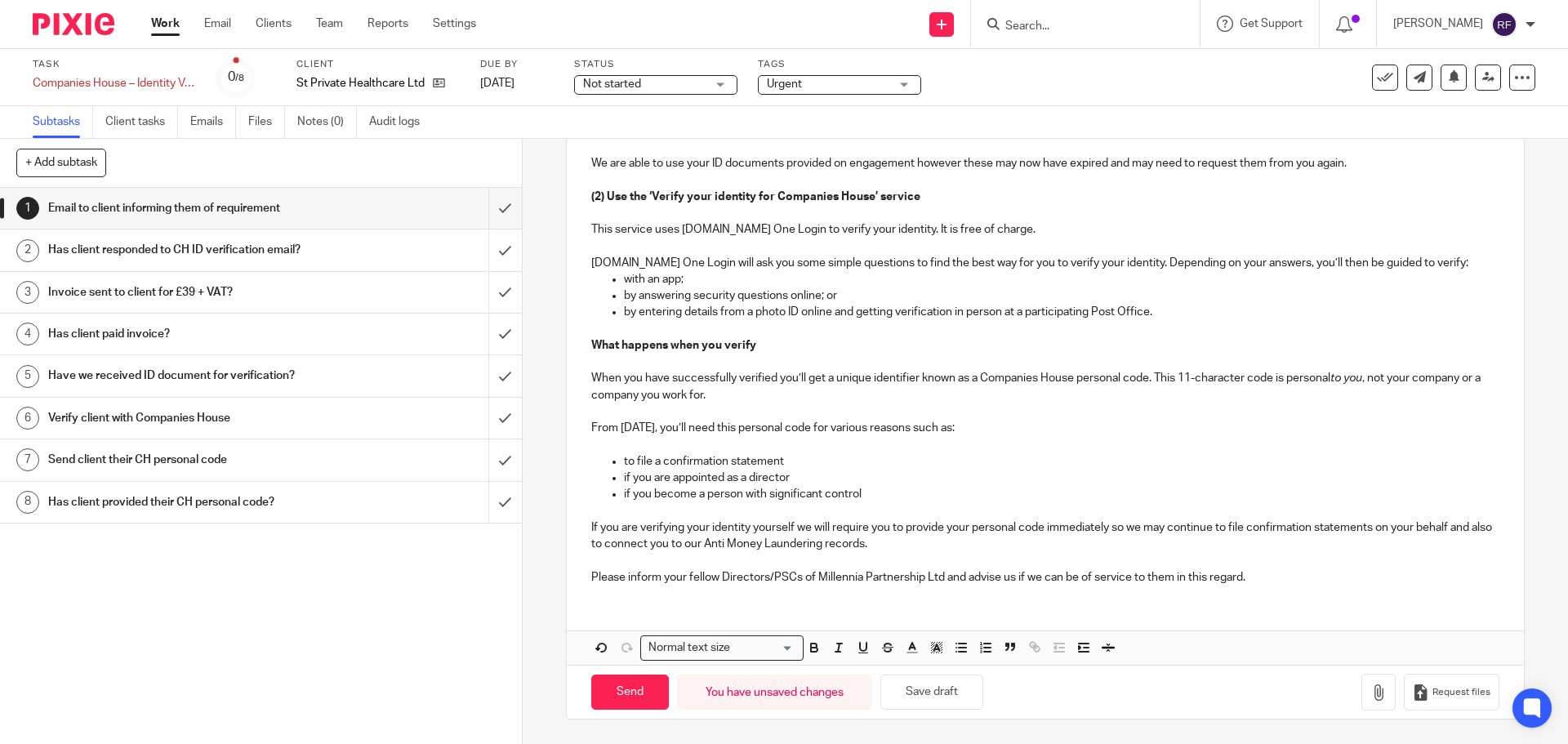
scroll to position [851, 0]
drag, startPoint x: 815, startPoint y: 572, endPoint x: 844, endPoint y: 580, distance: 30.1
click at [818, 574] on p "Please inform your fellow Directors/PSCs of Millennia Partnership Ltd and advis…" at bounding box center [1045, 577] width 907 height 16
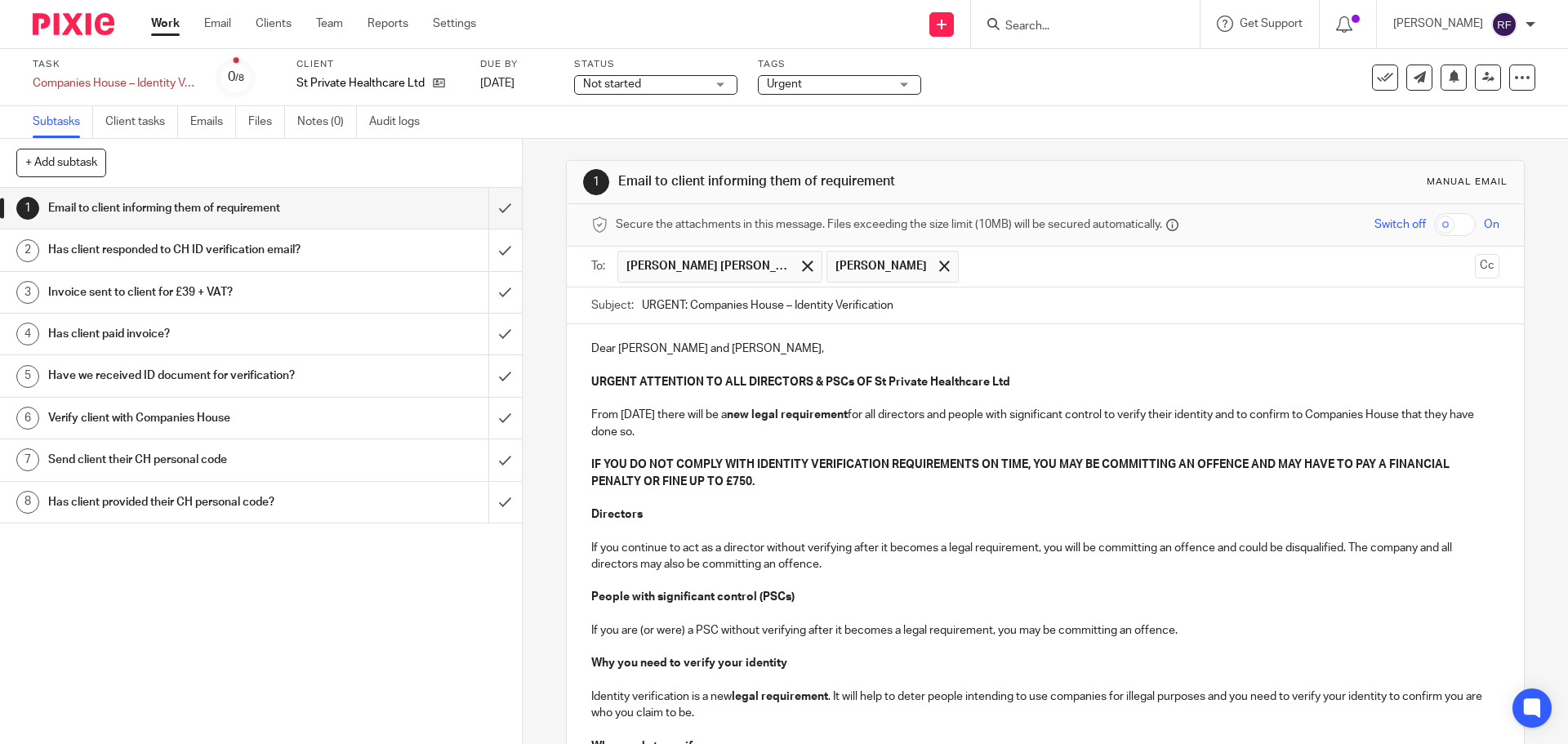
scroll to position [0, 0]
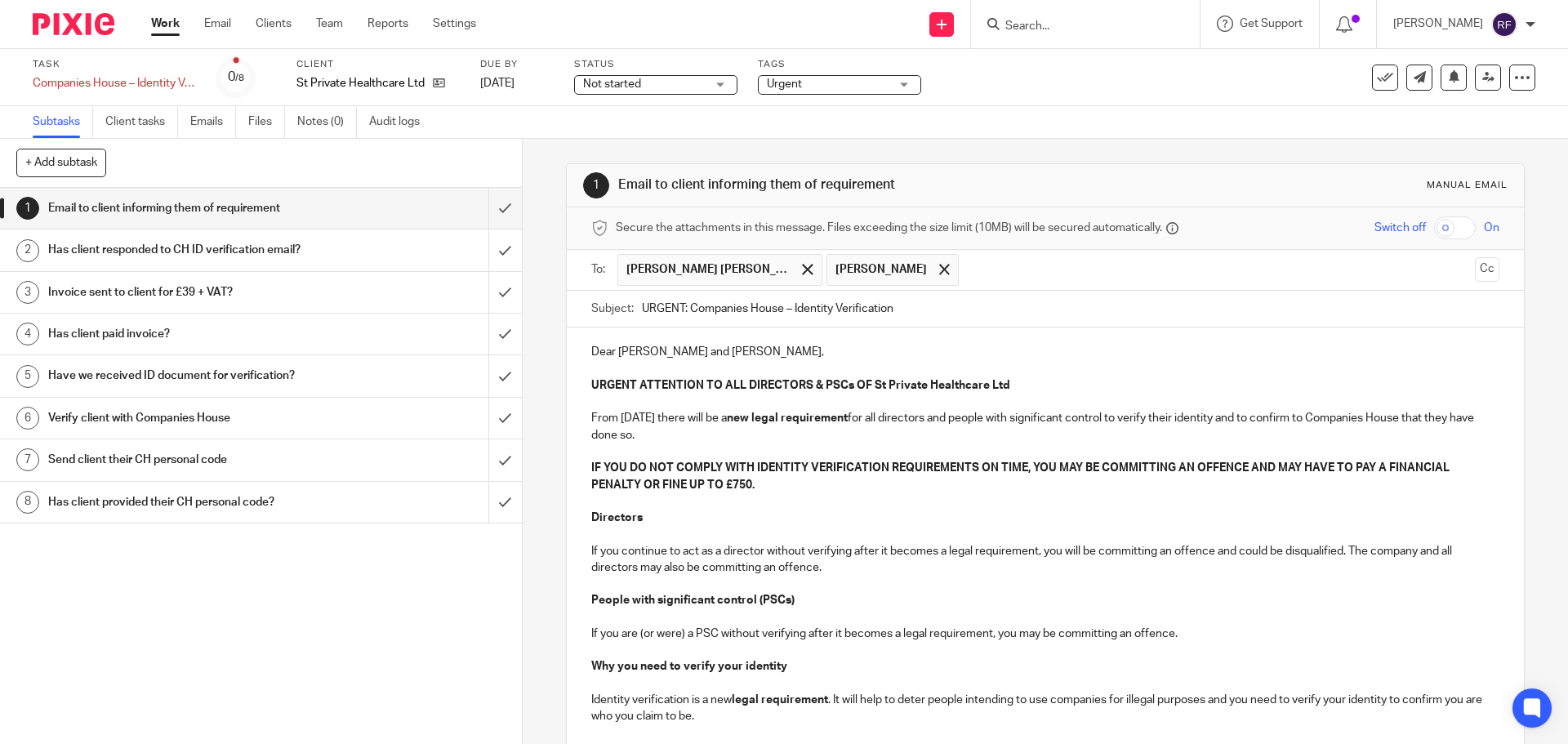
click at [1025, 268] on input "text" at bounding box center [1217, 270] width 501 height 32
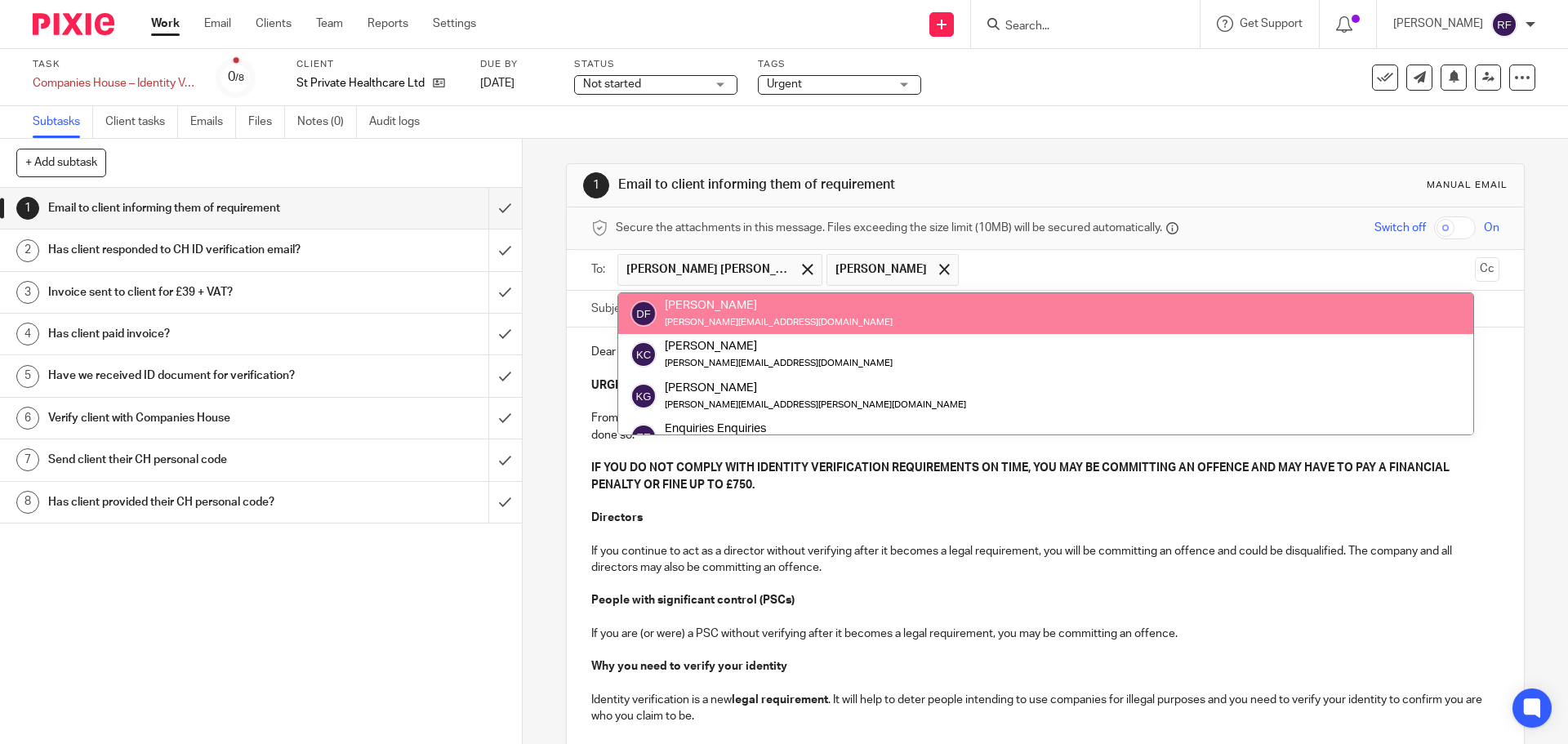
click at [1025, 268] on input "text" at bounding box center [1217, 270] width 501 height 32
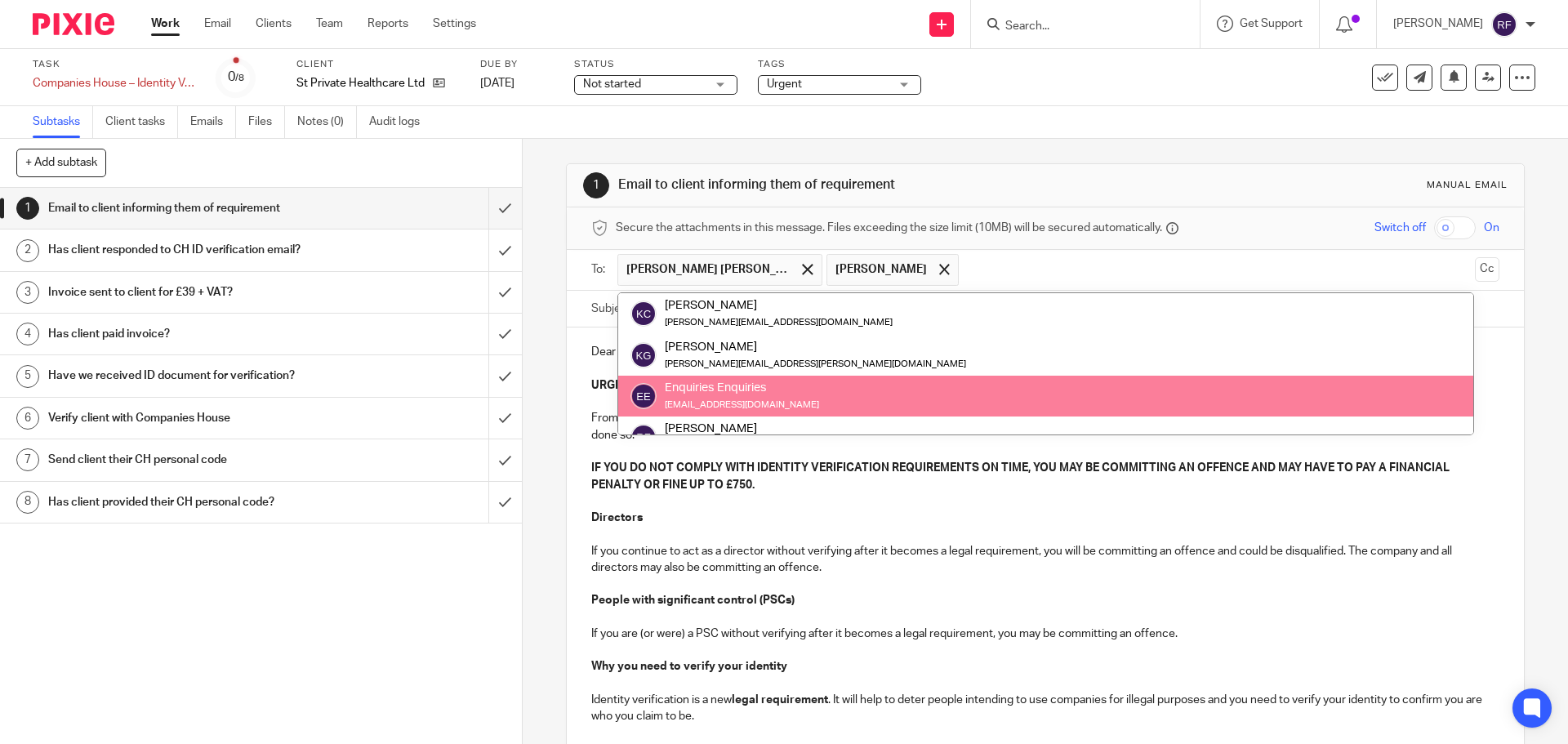
click at [1046, 522] on p "Directors" at bounding box center [1045, 517] width 907 height 16
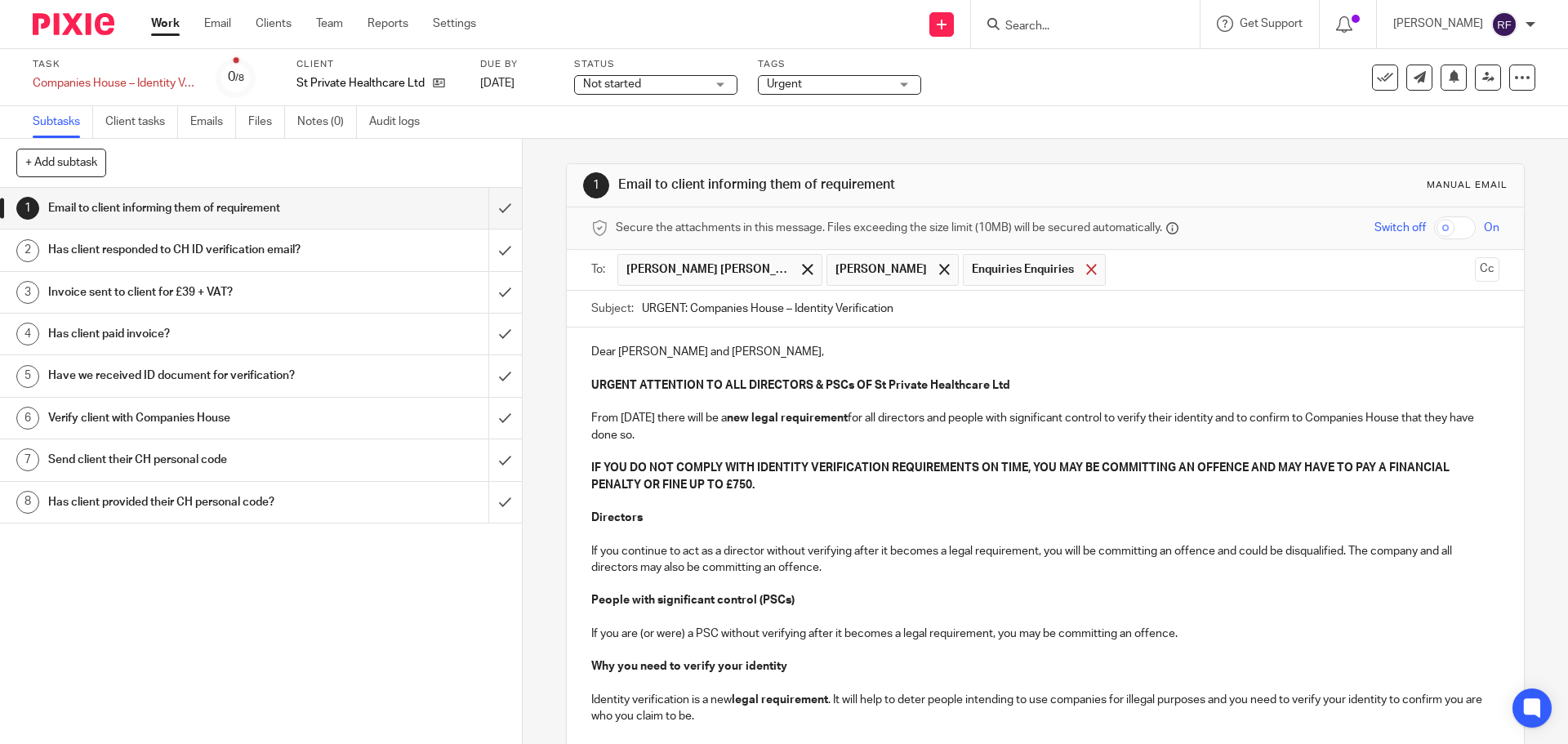
click at [1086, 273] on span at bounding box center [1091, 268] width 10 height 10
click at [932, 381] on strong "URGENT ATTENTION TO ALL DIRECTORS & PSCs OF St Private Healthcare Ltd" at bounding box center [801, 386] width 419 height 11
click at [937, 344] on p "Dear [PERSON_NAME] and [PERSON_NAME]," at bounding box center [1045, 352] width 907 height 16
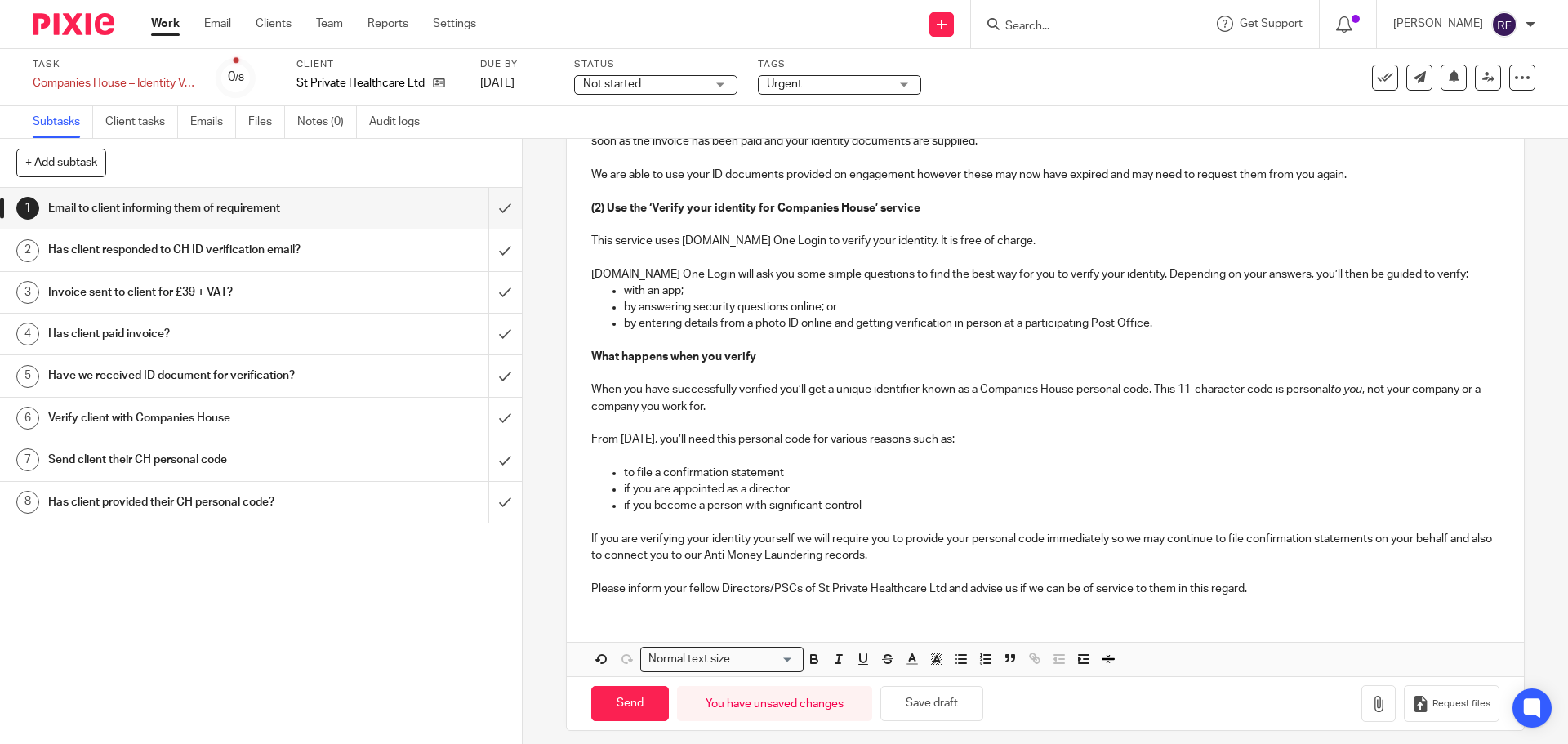
scroll to position [851, 0]
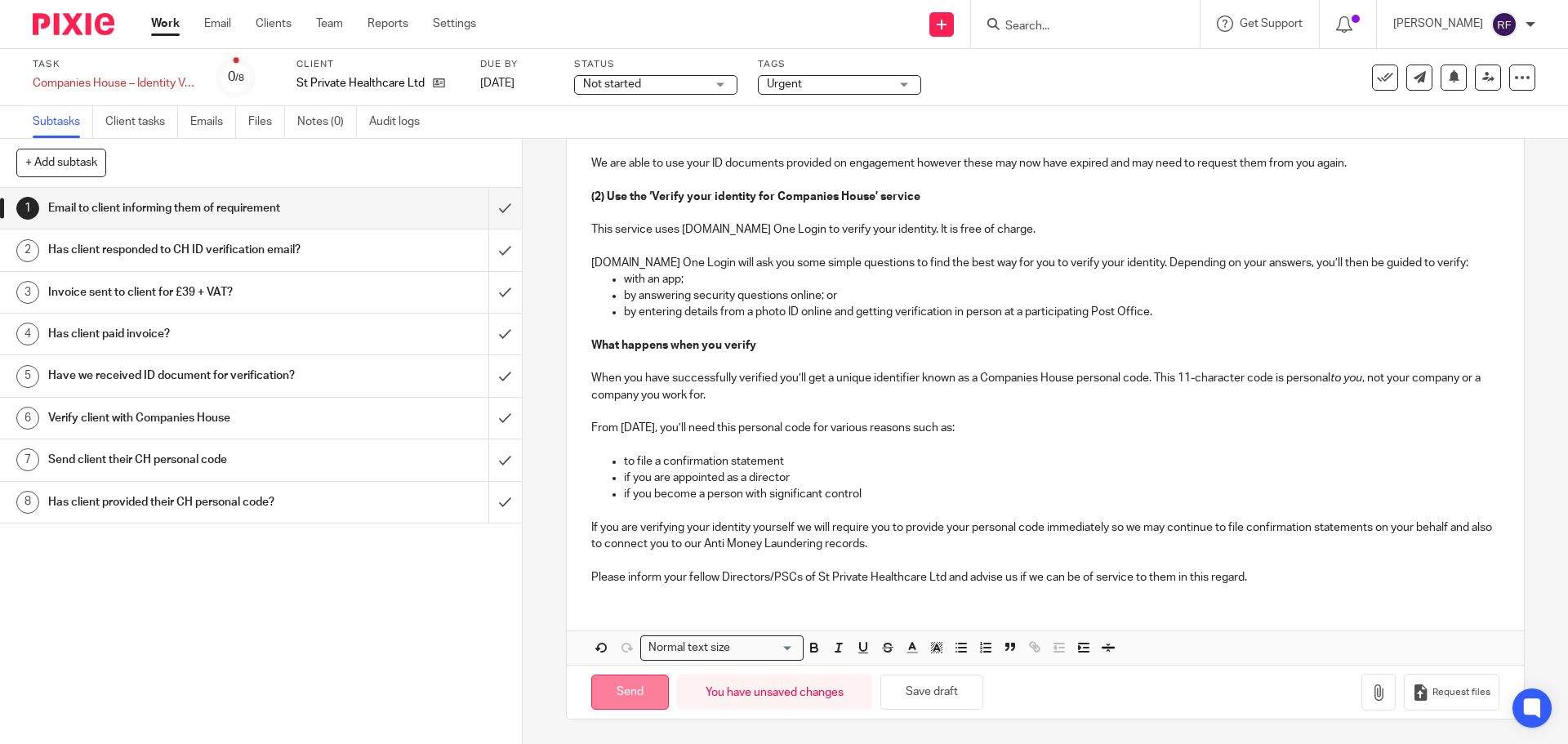
click at [629, 702] on input "Send" at bounding box center [630, 692] width 78 height 35
type input "Sent"
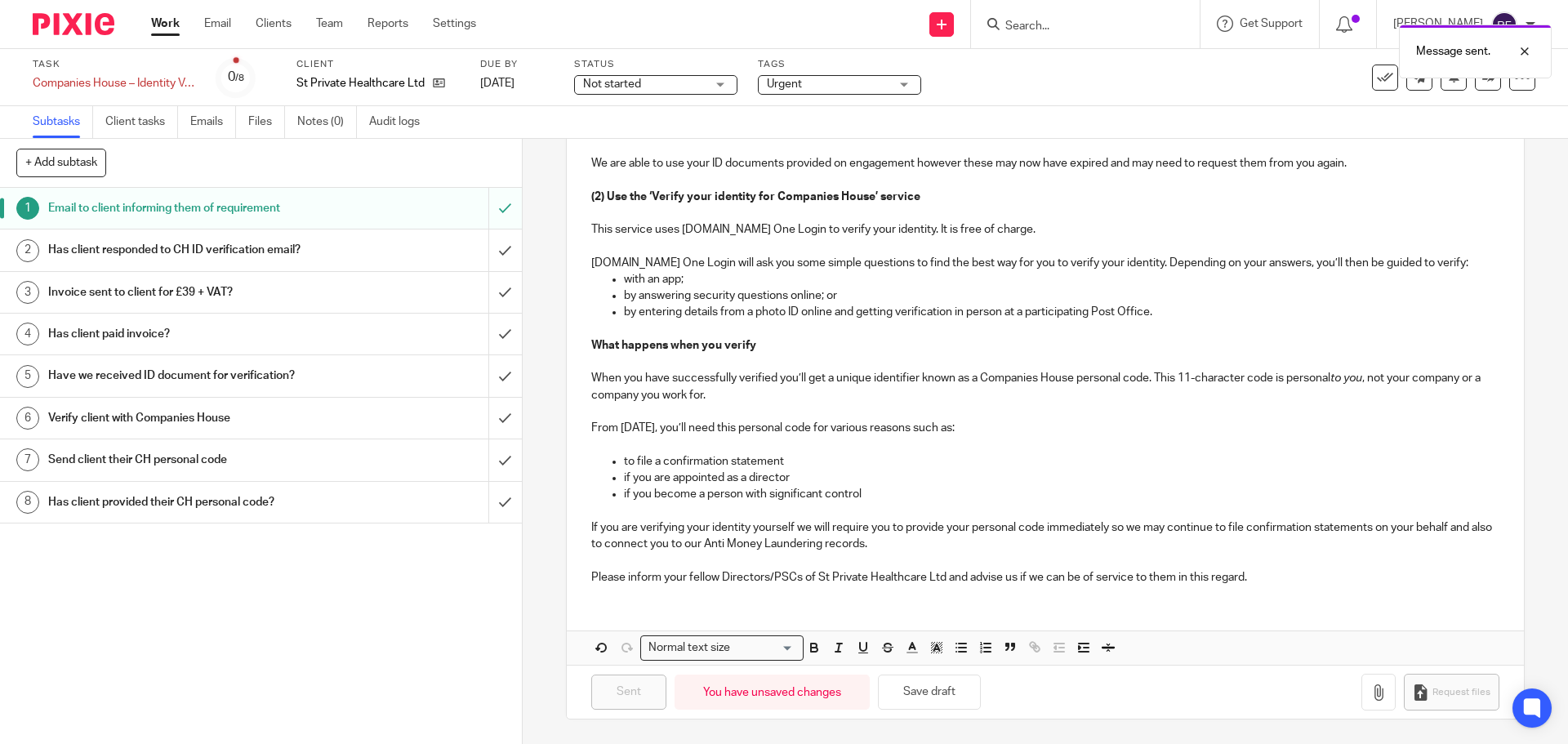
click at [558, 76] on div "Task Companies House – Identity Verification Save Companies House – Identity Ve…" at bounding box center [659, 77] width 1252 height 39
click at [543, 87] on link "[DATE]" at bounding box center [517, 84] width 74 height 17
click at [159, 32] on link "Work" at bounding box center [165, 23] width 28 height 16
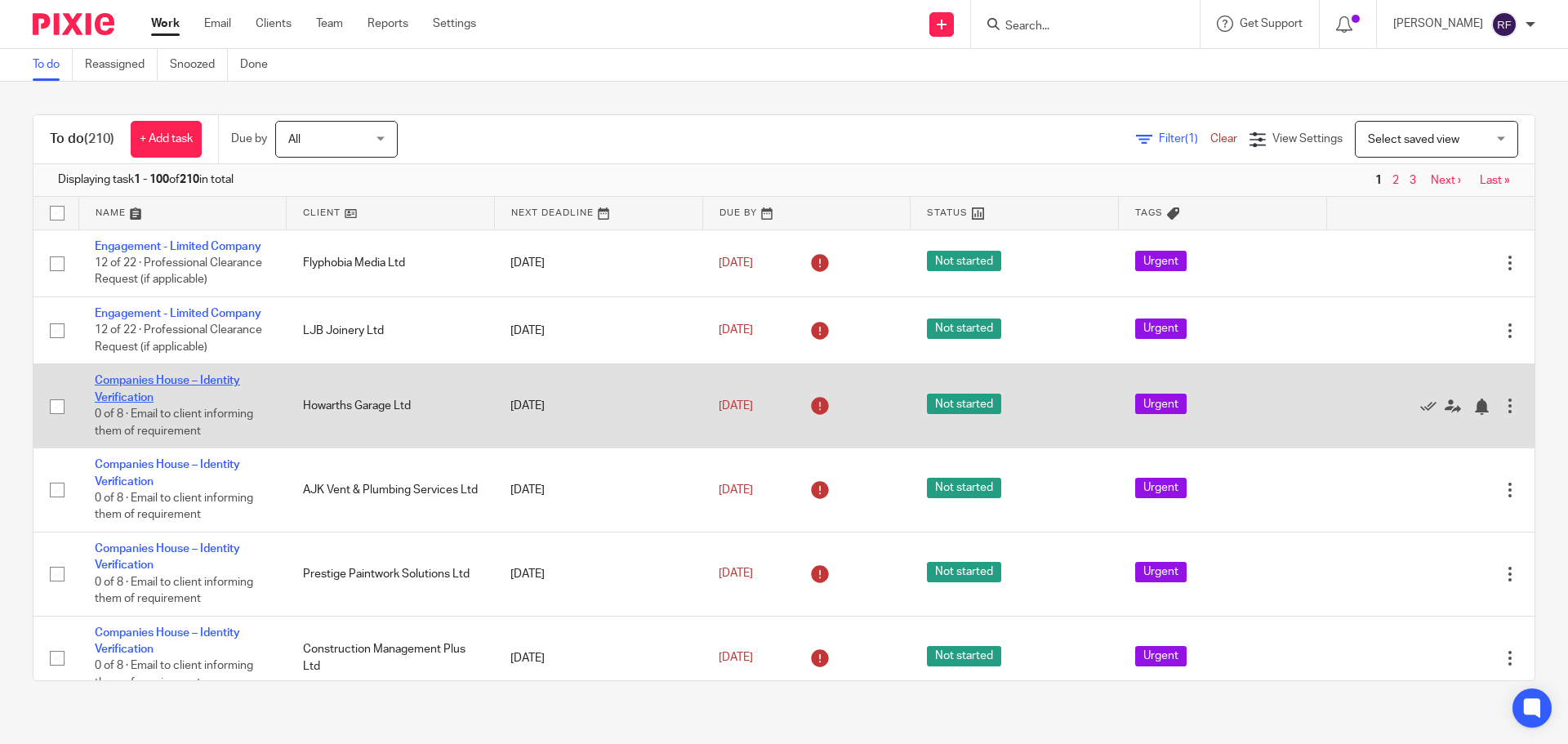
click at [136, 395] on link "Companies House – Identity Verification" at bounding box center [167, 389] width 146 height 27
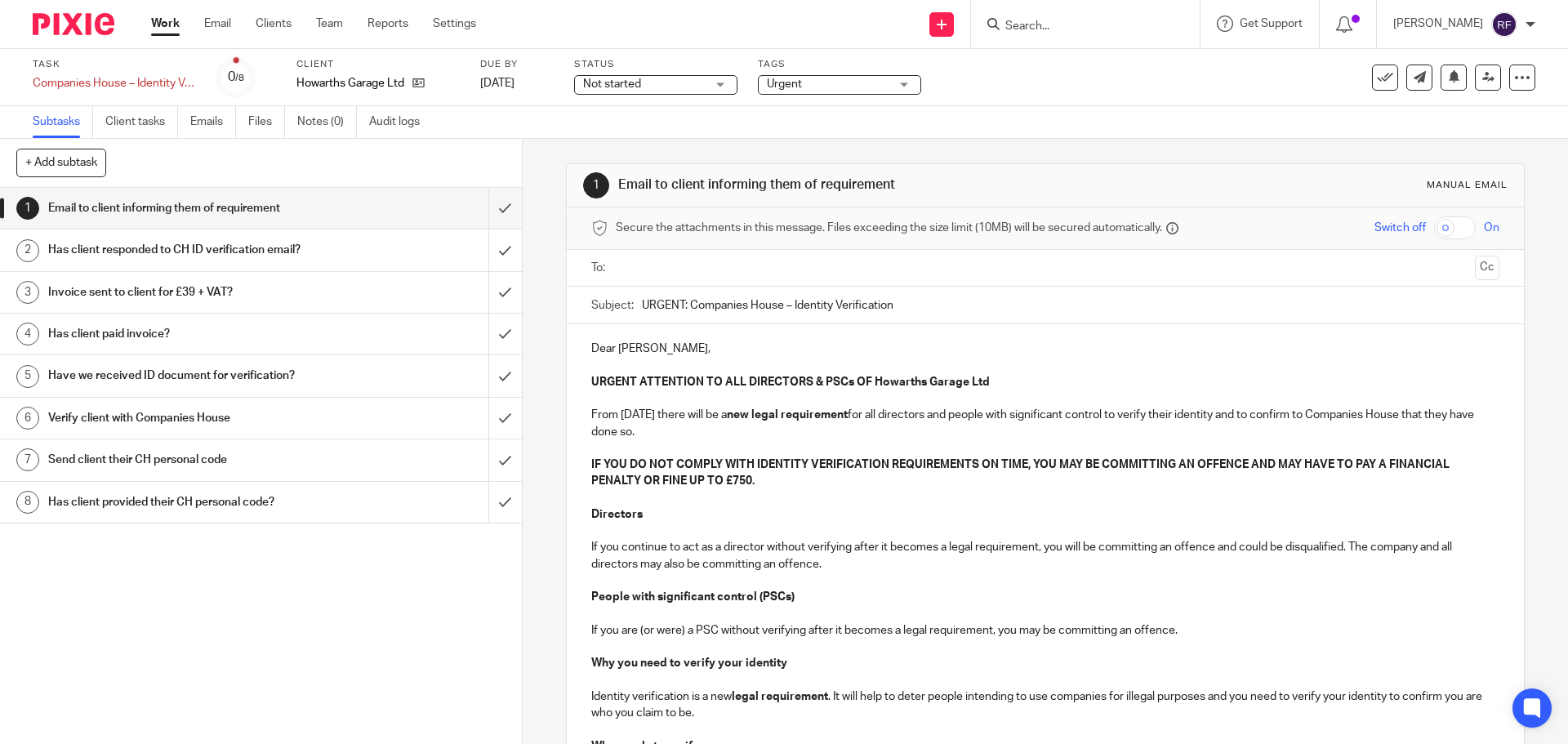
click at [678, 270] on input "text" at bounding box center [1044, 268] width 846 height 19
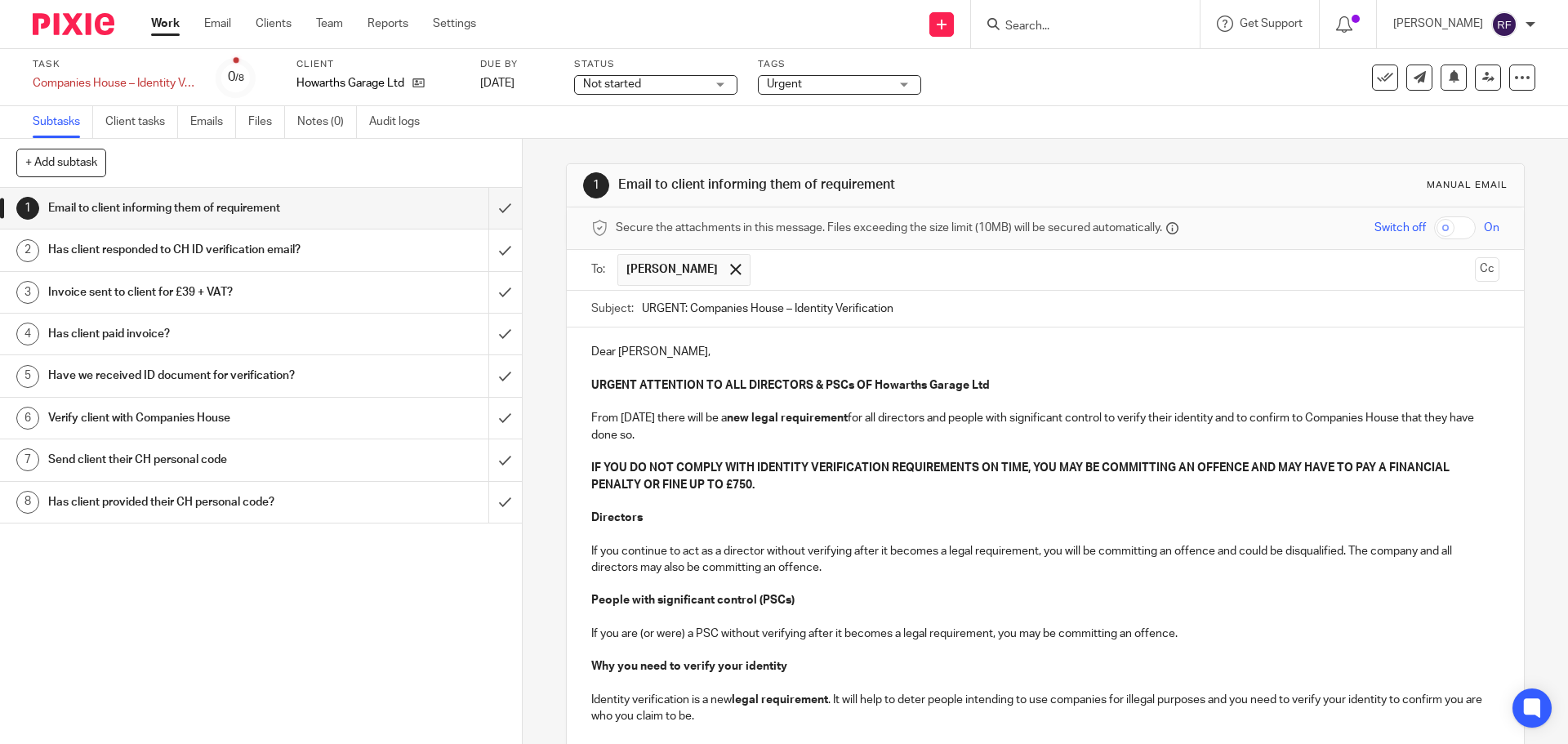
click at [784, 268] on input "text" at bounding box center [1113, 270] width 710 height 32
drag, startPoint x: 640, startPoint y: 351, endPoint x: 679, endPoint y: 394, distance: 58.1
click at [642, 354] on p "Dear Phillip," at bounding box center [1045, 352] width 907 height 16
drag, startPoint x: 980, startPoint y: 379, endPoint x: 851, endPoint y: 390, distance: 129.5
click at [851, 390] on strong "URGENT ATTENTION TO ALL DIRECTORS & PSCs OF Howarths Garage Ltd" at bounding box center [791, 386] width 399 height 11
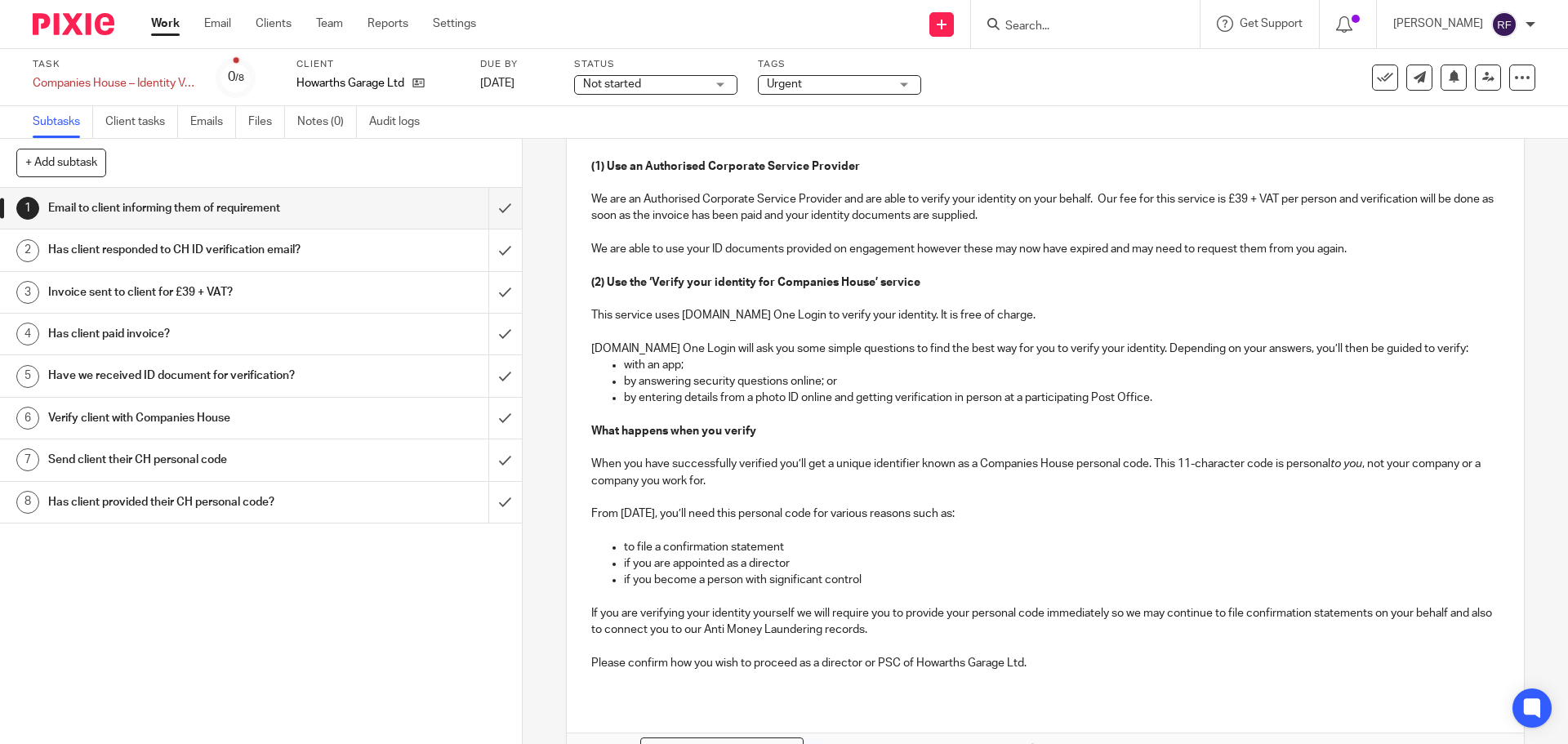
scroll to position [868, 0]
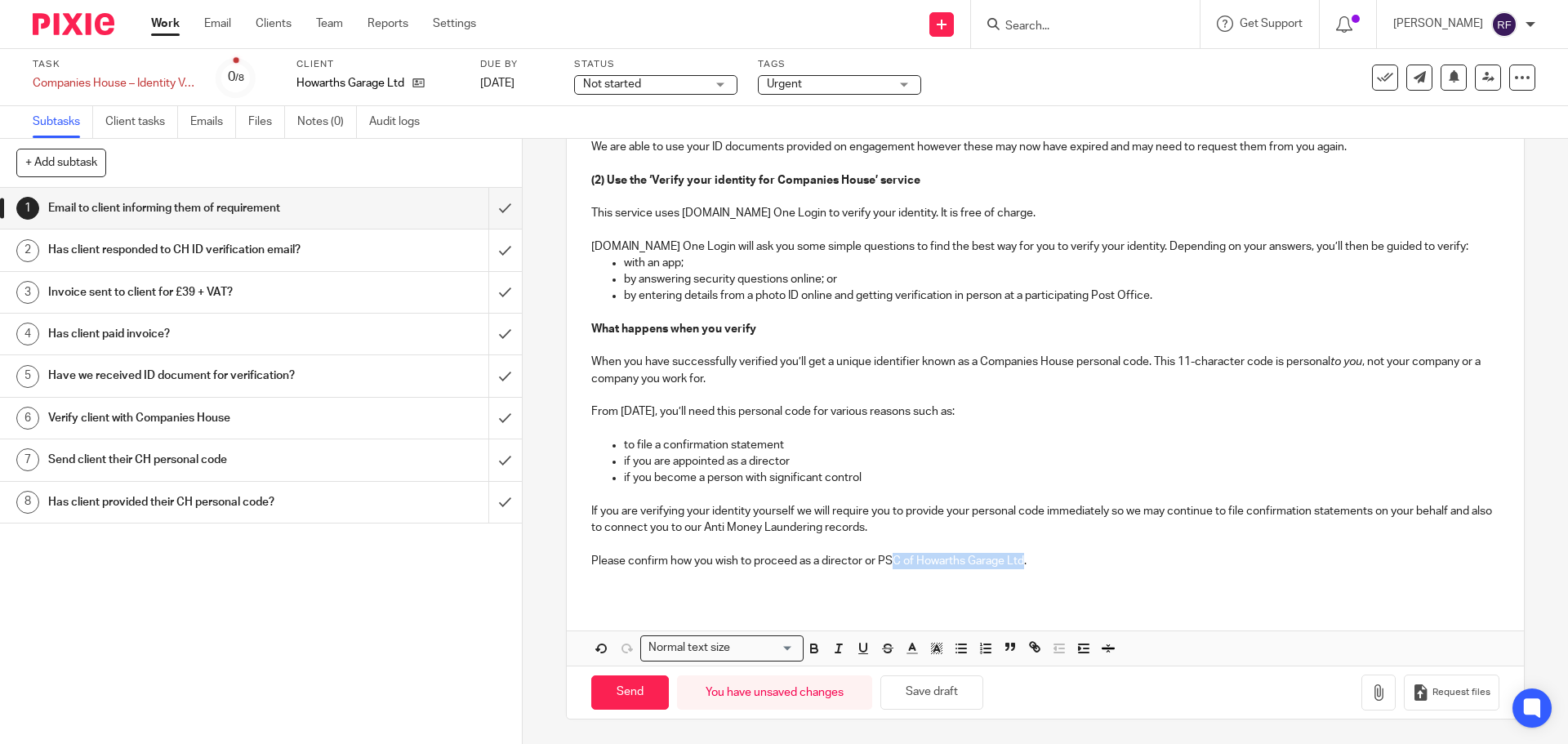
drag, startPoint x: 1020, startPoint y: 559, endPoint x: 893, endPoint y: 563, distance: 127.1
click at [893, 563] on p "Please confirm how you wish to proceed as a director or PSC of Howarths Garage …" at bounding box center [1045, 561] width 907 height 16
click at [1016, 562] on p "Please confirm how you wish to proceed as a director or PSC of Howarths Garage …" at bounding box center [1045, 561] width 907 height 16
drag, startPoint x: 1020, startPoint y: 562, endPoint x: 901, endPoint y: 568, distance: 119.2
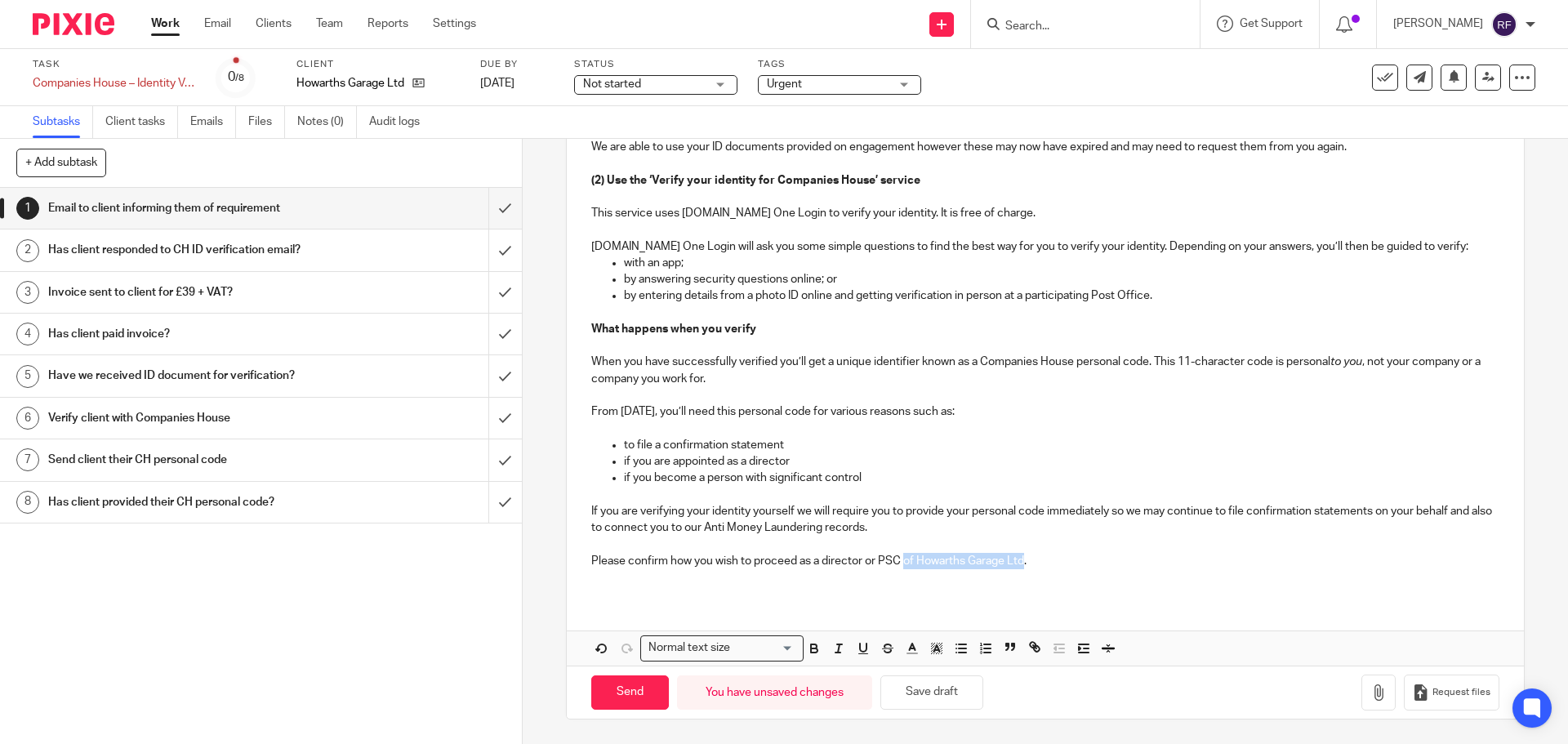
click at [900, 567] on p "Please confirm how you wish to proceed as a director or PSC of Howarths Garage …" at bounding box center [1045, 561] width 907 height 16
click at [941, 478] on p "if you become a person with significant control" at bounding box center [1061, 477] width 875 height 16
click at [646, 700] on input "Send" at bounding box center [630, 693] width 78 height 35
type input "Sent"
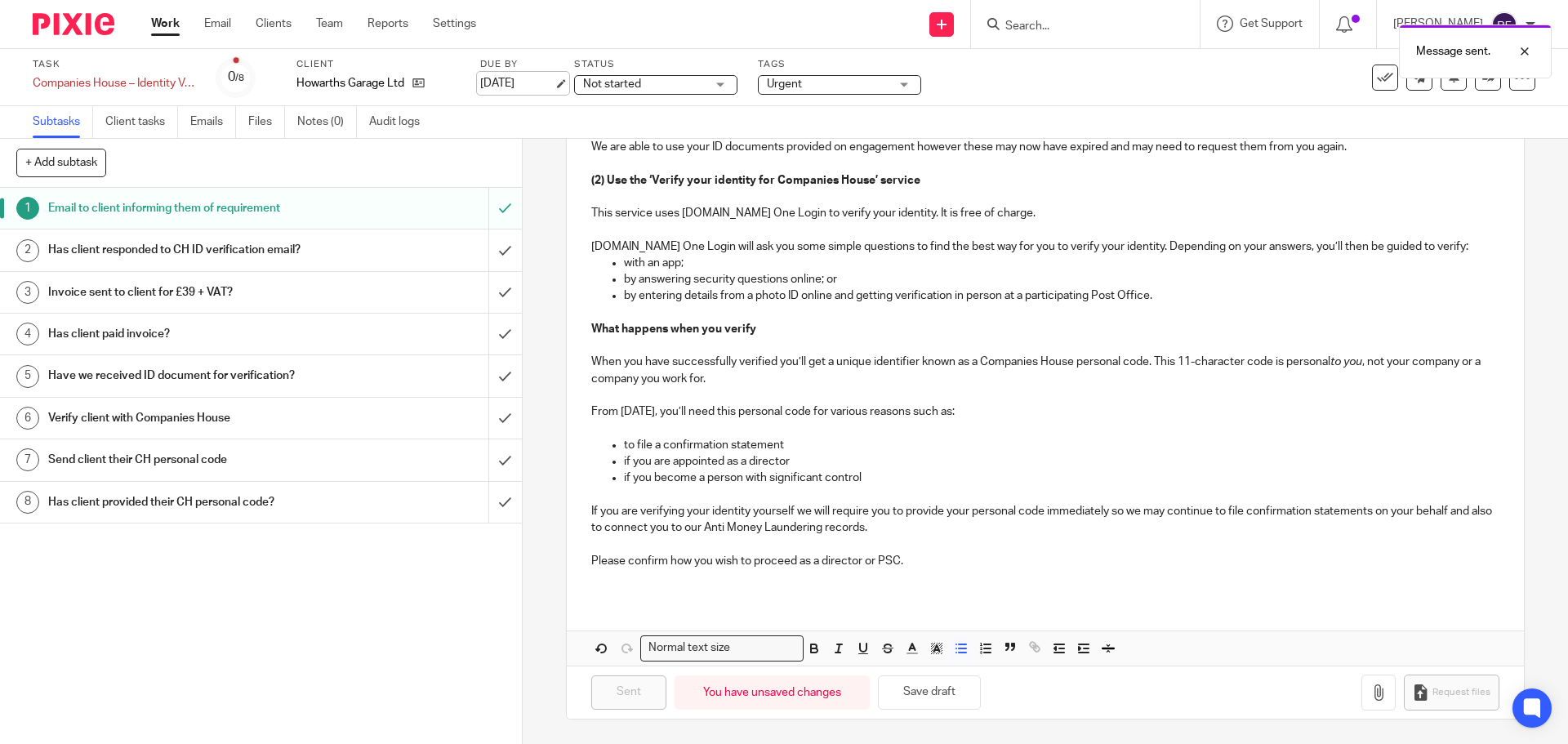
click at [531, 76] on link "[DATE]" at bounding box center [517, 84] width 74 height 17
click at [160, 28] on link "Work" at bounding box center [165, 23] width 28 height 16
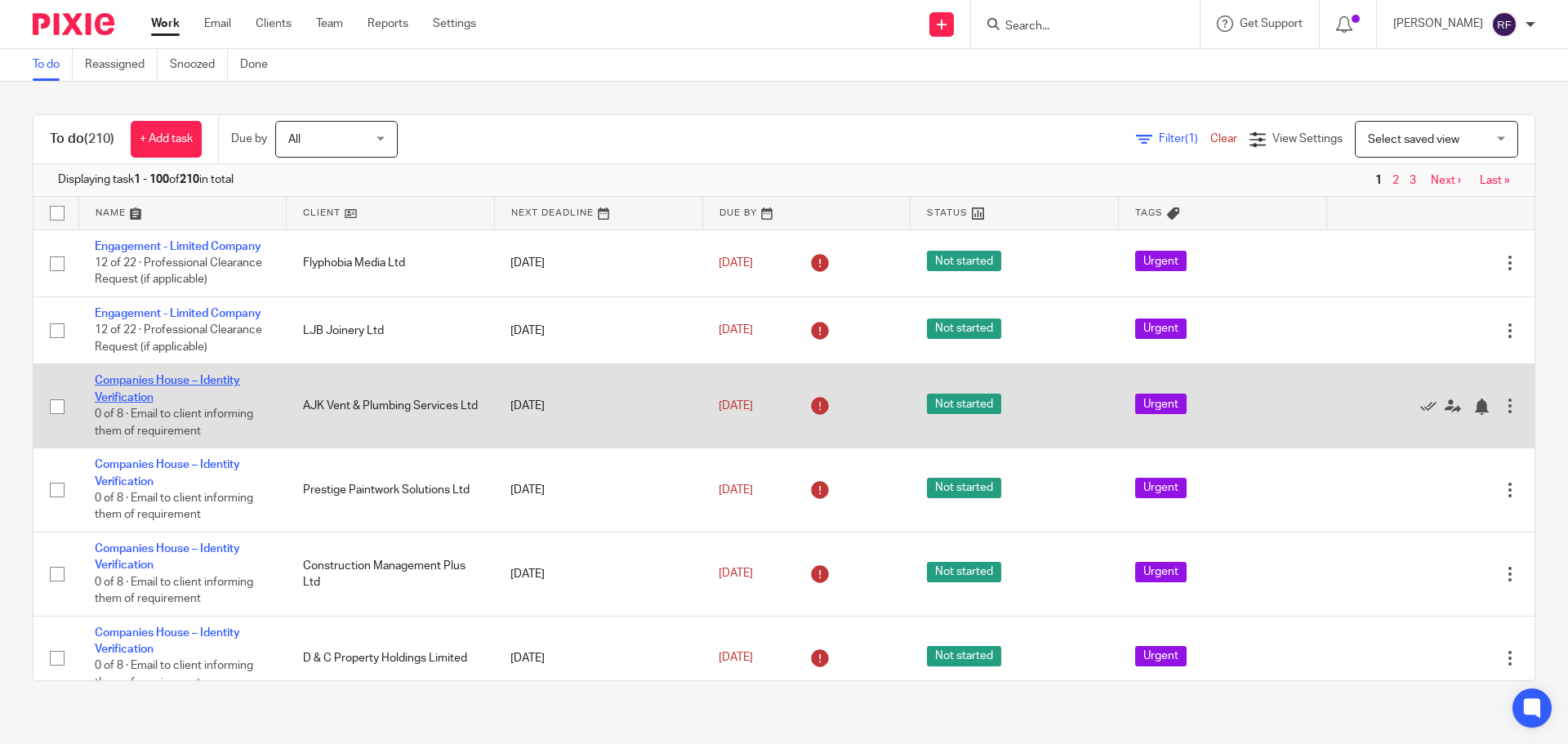
click at [122, 385] on link "Companies House – Identity Verification" at bounding box center [167, 389] width 146 height 27
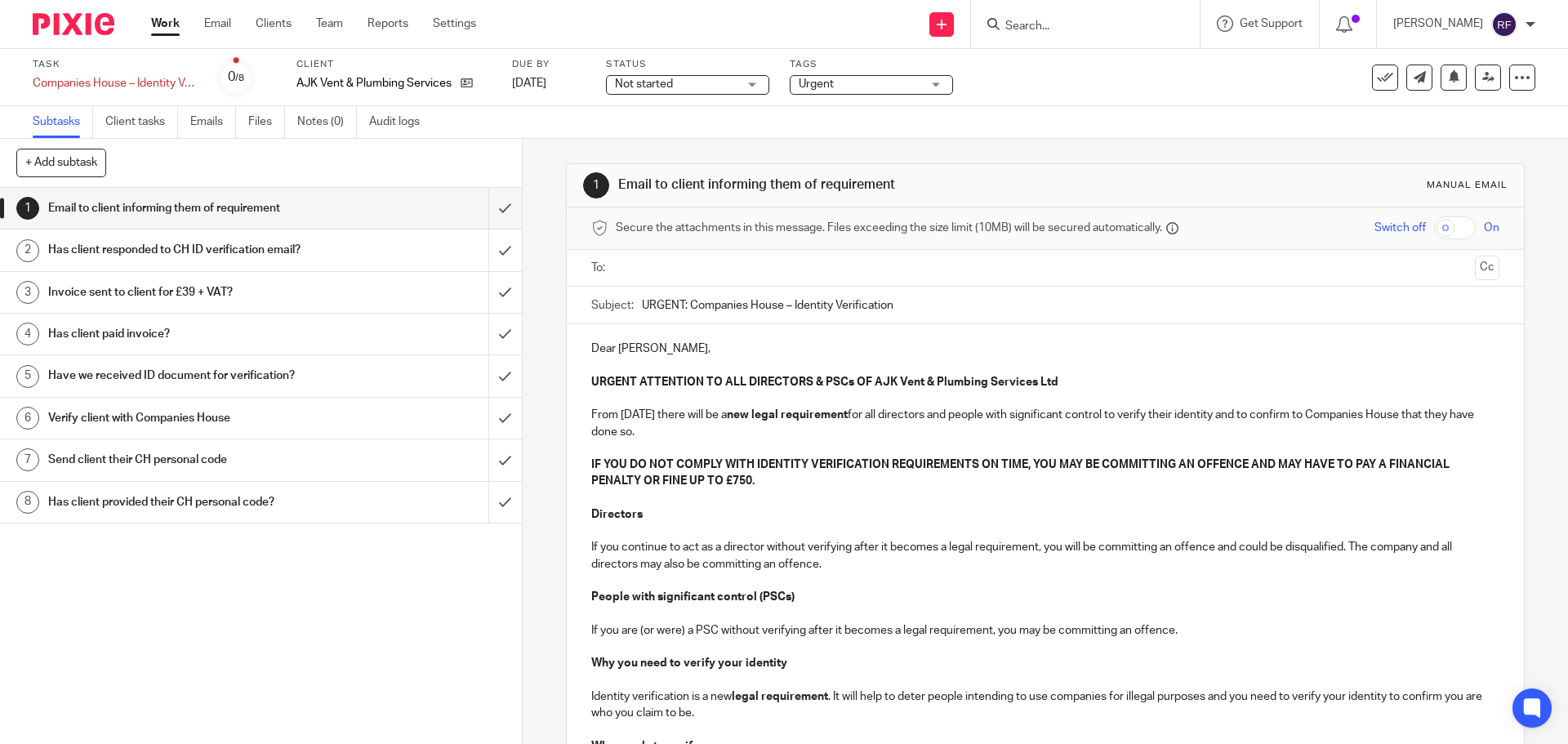
click at [664, 275] on input "text" at bounding box center [1044, 268] width 846 height 19
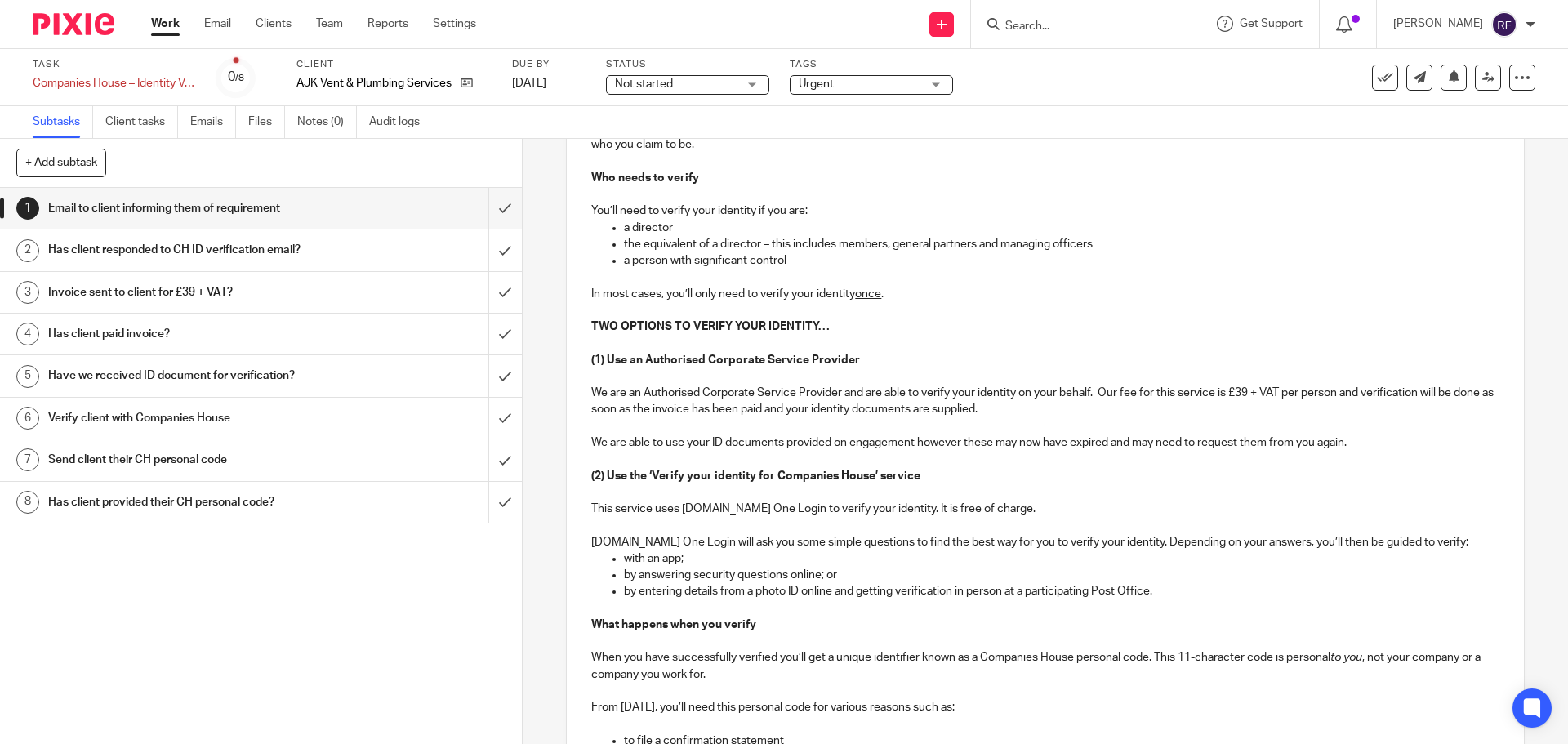
scroll to position [868, 0]
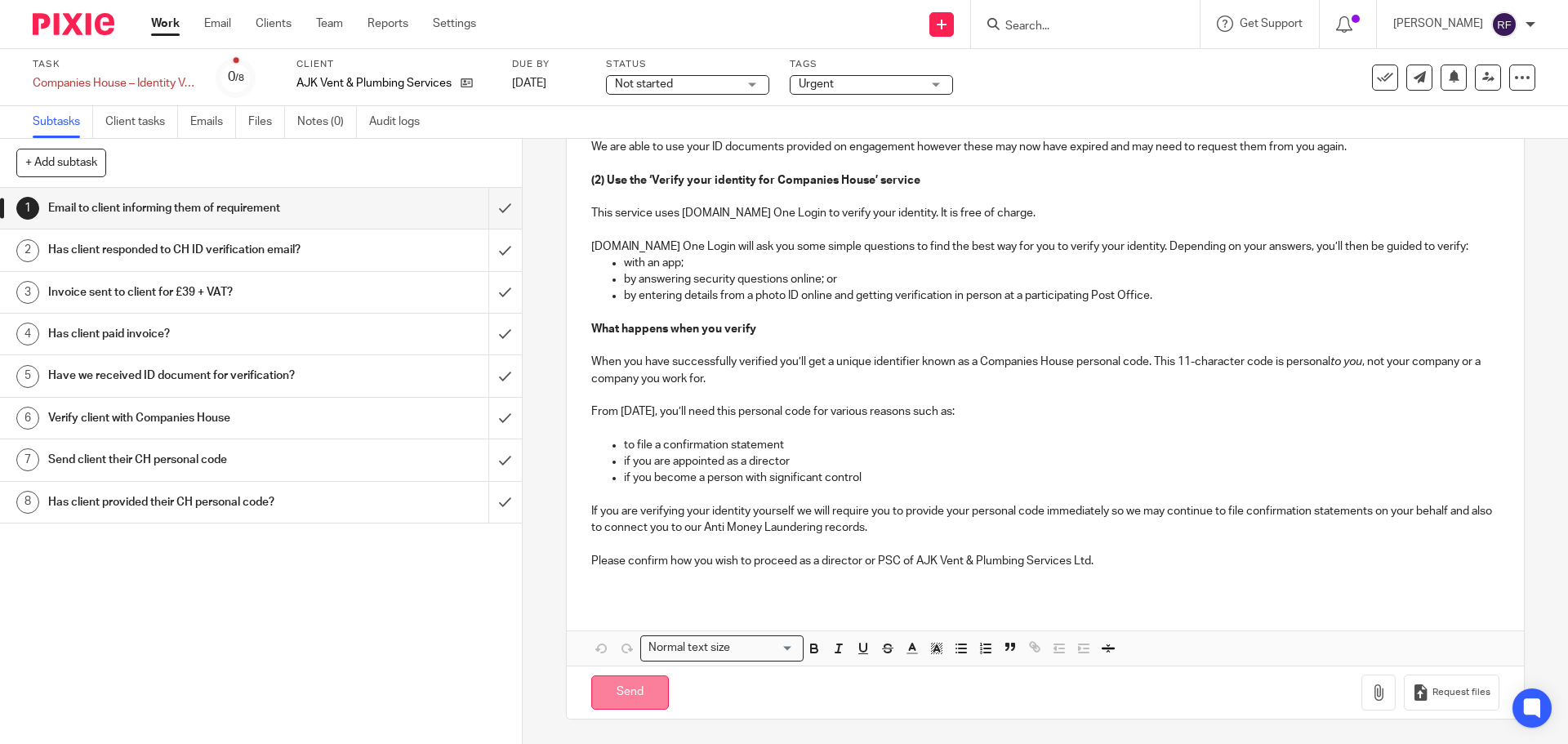
click at [636, 686] on input "Send" at bounding box center [630, 693] width 78 height 35
type input "Sent"
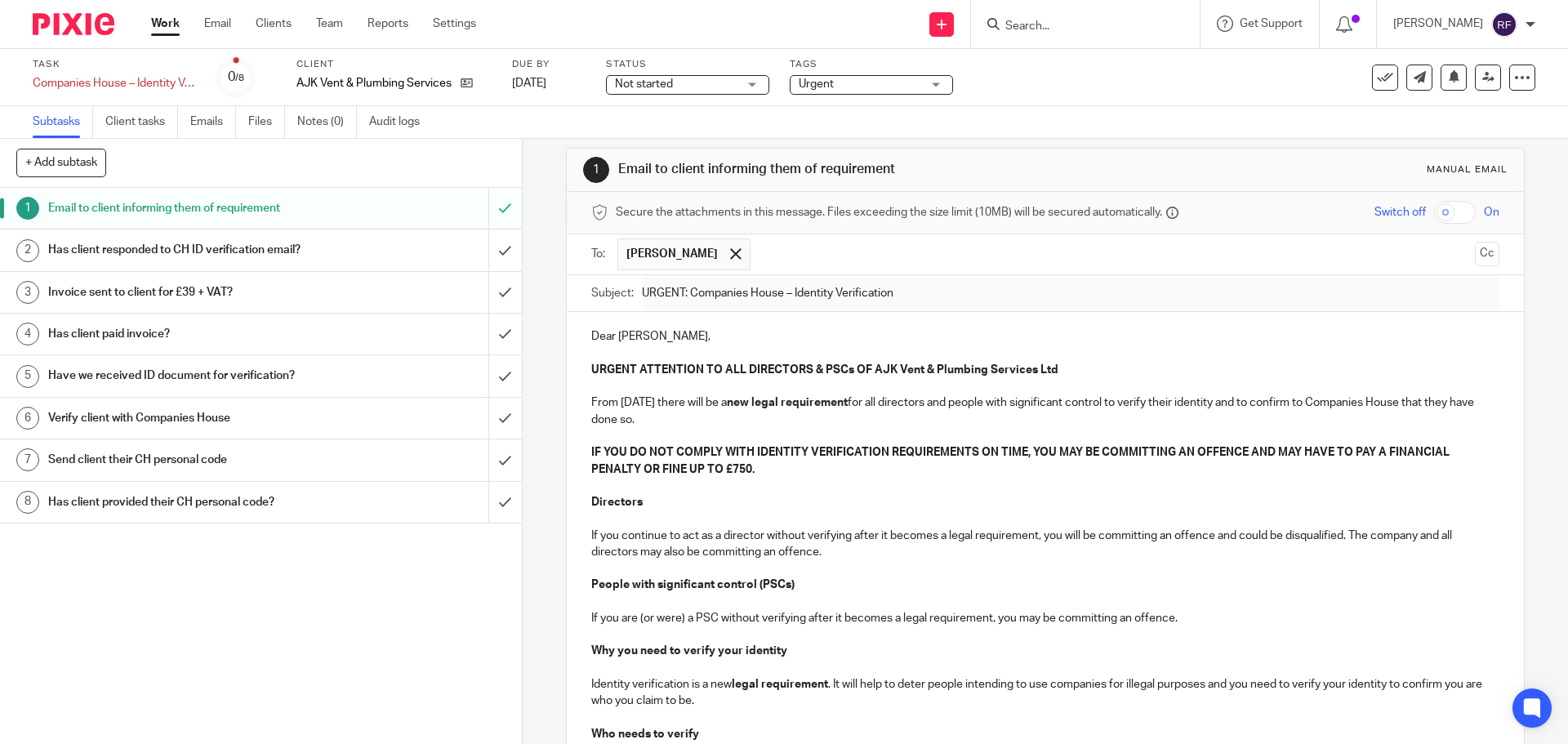
scroll to position [0, 0]
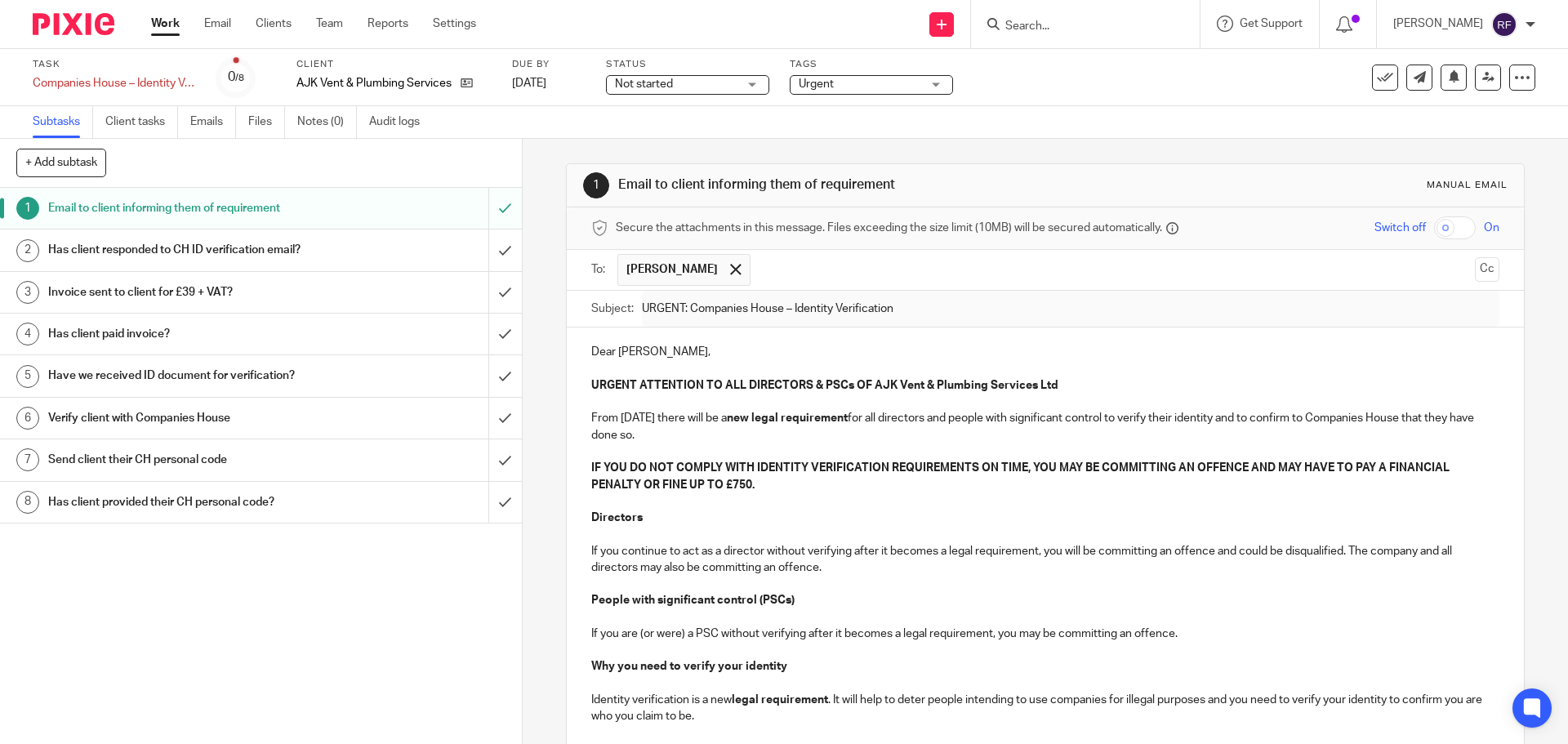
click at [727, 357] on p "Dear Paul," at bounding box center [1045, 352] width 907 height 16
click at [783, 433] on p "From 18 November 2025 there will be a new legal requirement for all directors a…" at bounding box center [1045, 426] width 907 height 33
click at [824, 431] on p "From 18 November 2025 there will be a new legal requirement for all directors a…" at bounding box center [1045, 426] width 907 height 33
drag, startPoint x: 537, startPoint y: 80, endPoint x: 692, endPoint y: 117, distance: 159.4
click at [538, 81] on link "[DATE]" at bounding box center [549, 84] width 74 height 17
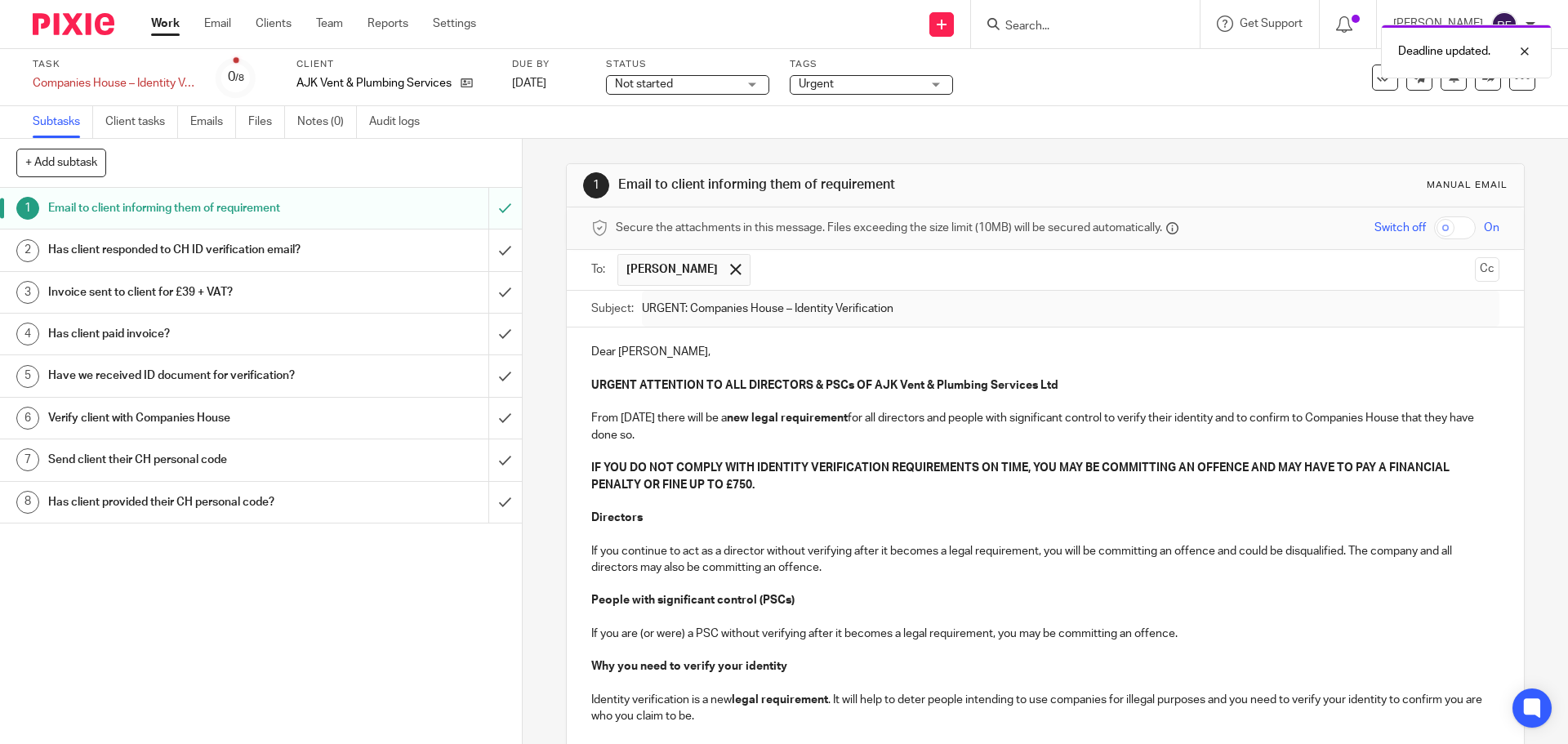
click at [172, 28] on link "Work" at bounding box center [165, 23] width 28 height 16
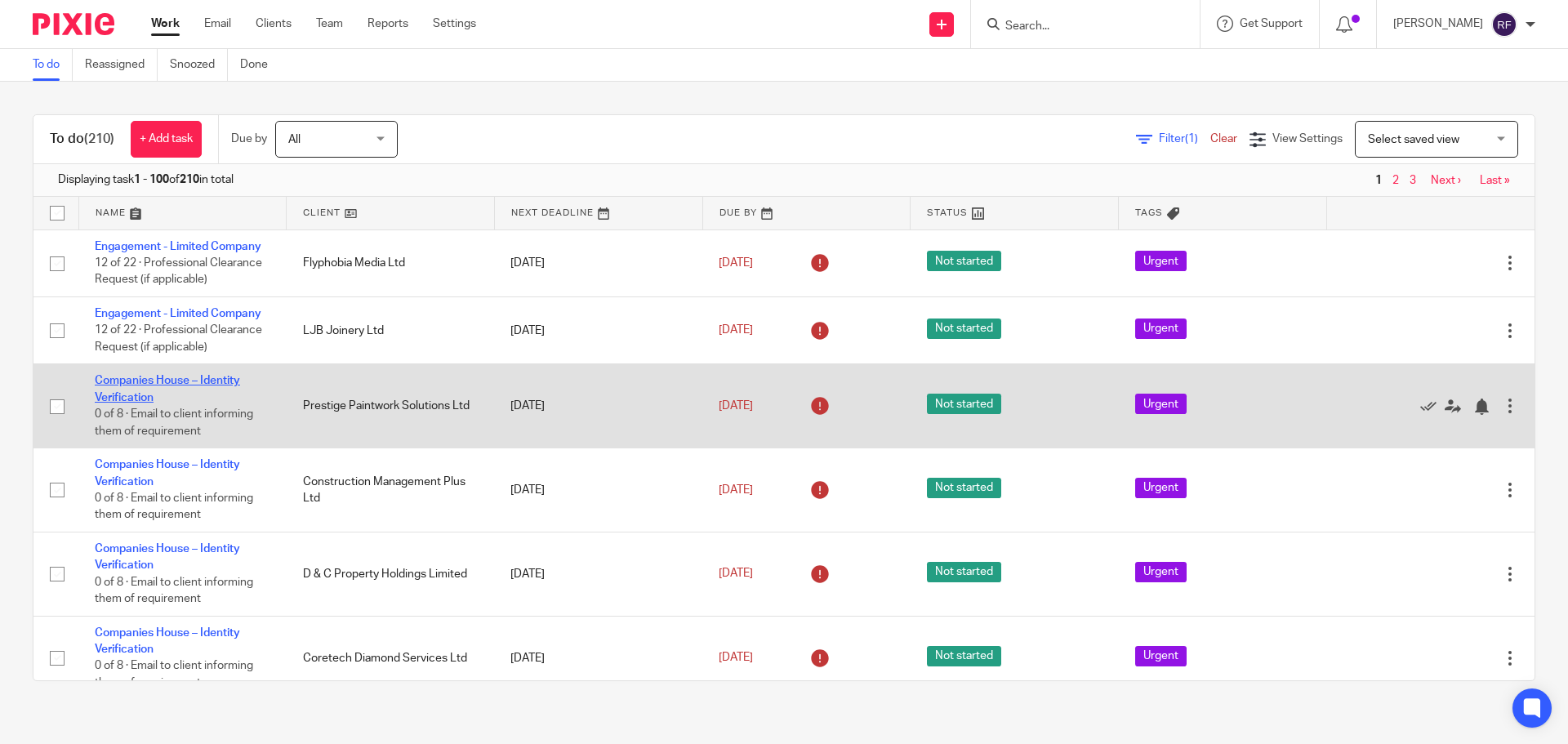
click at [119, 382] on link "Companies House – Identity Verification" at bounding box center [167, 389] width 146 height 27
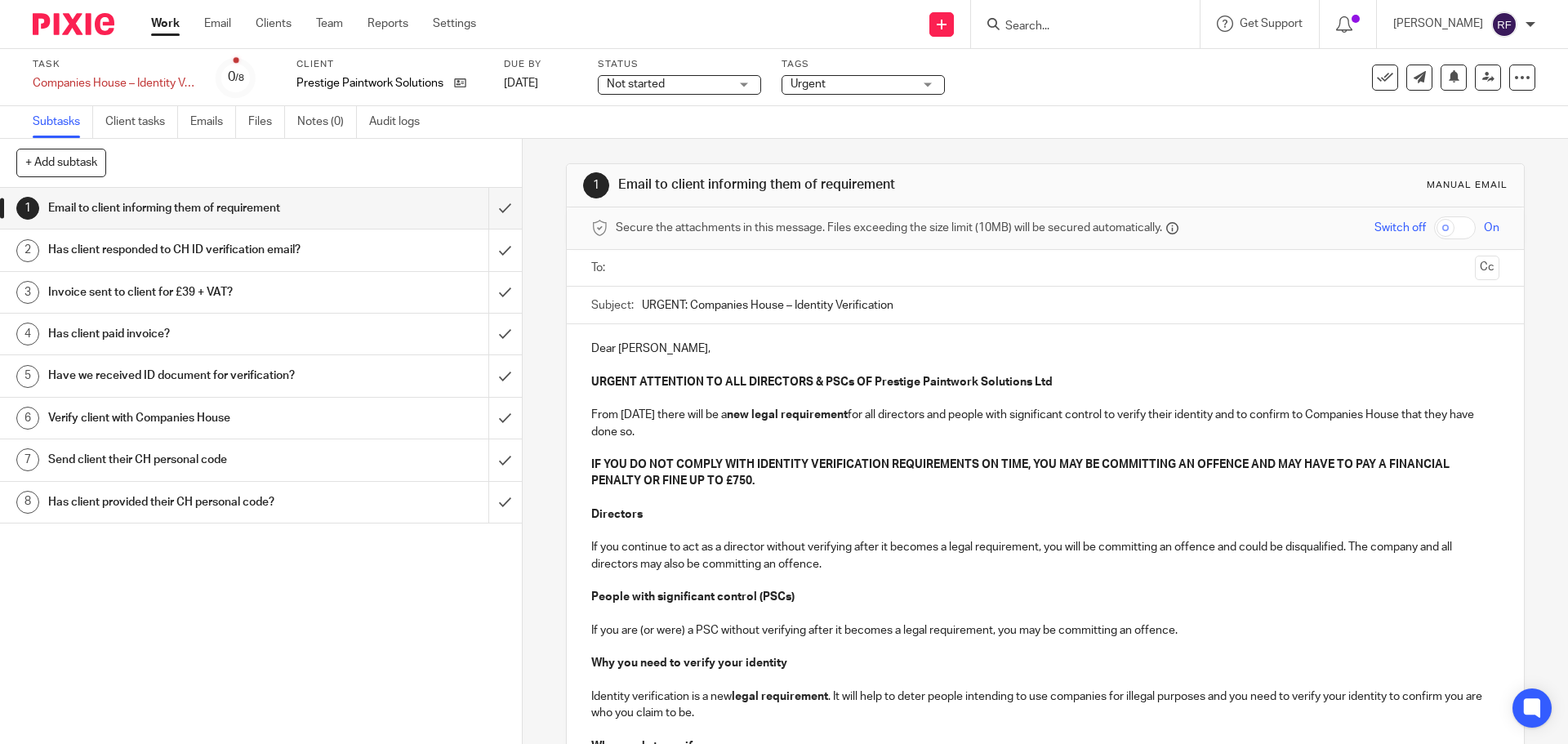
click at [642, 265] on input "text" at bounding box center [1044, 268] width 846 height 19
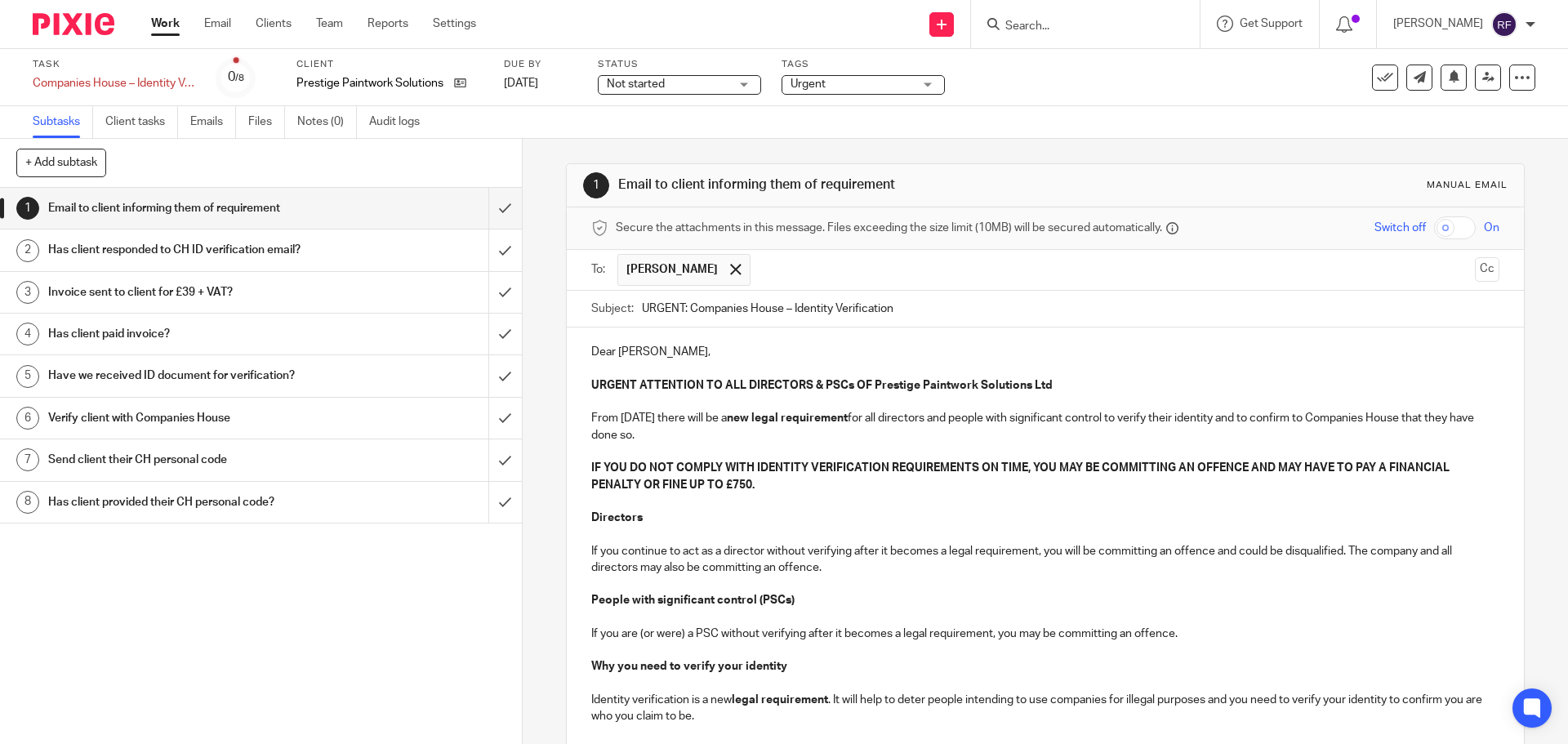
click at [678, 354] on p "Dear James," at bounding box center [1045, 352] width 907 height 16
click at [1034, 672] on p "Why you need to verify your identity" at bounding box center [1045, 666] width 907 height 16
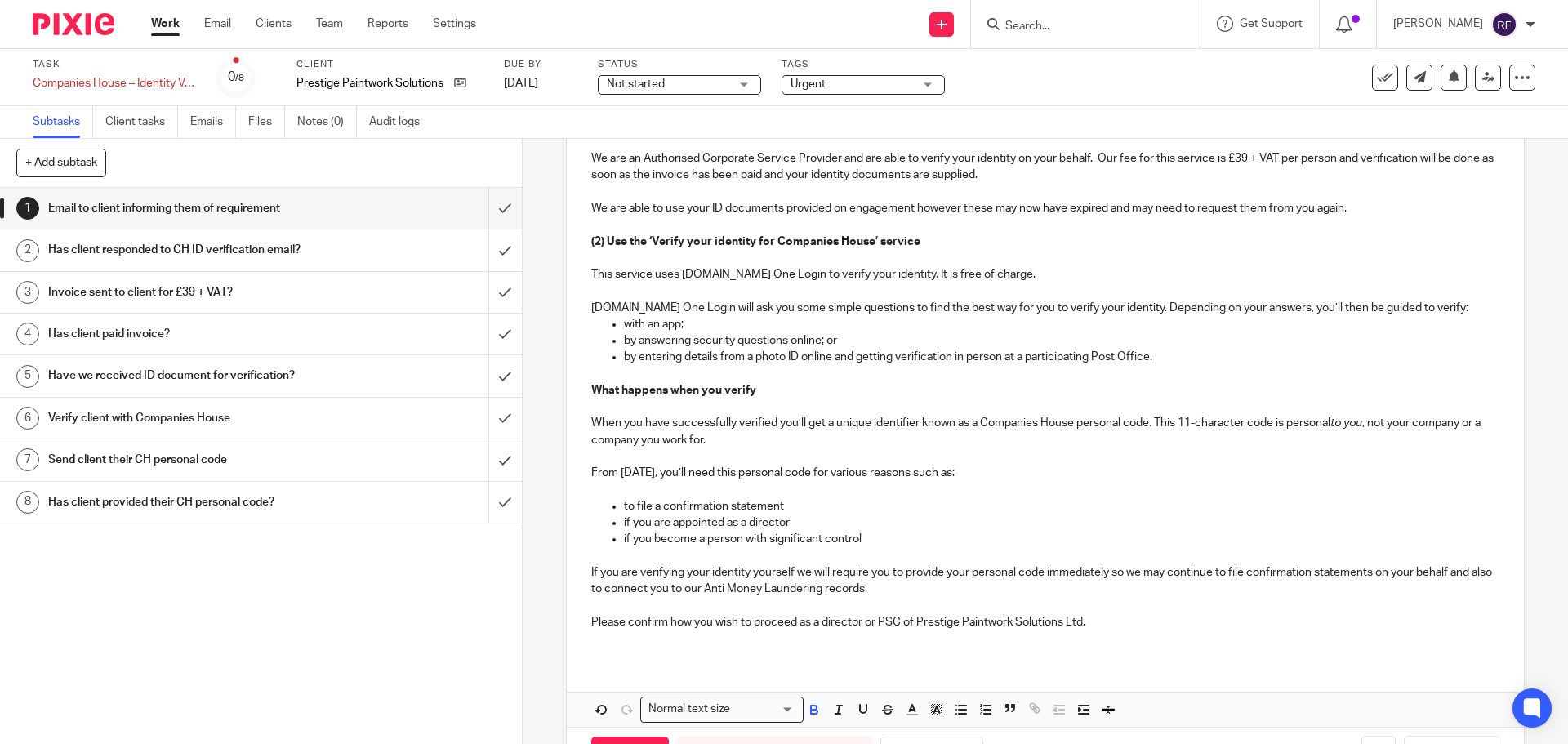
scroll to position [868, 0]
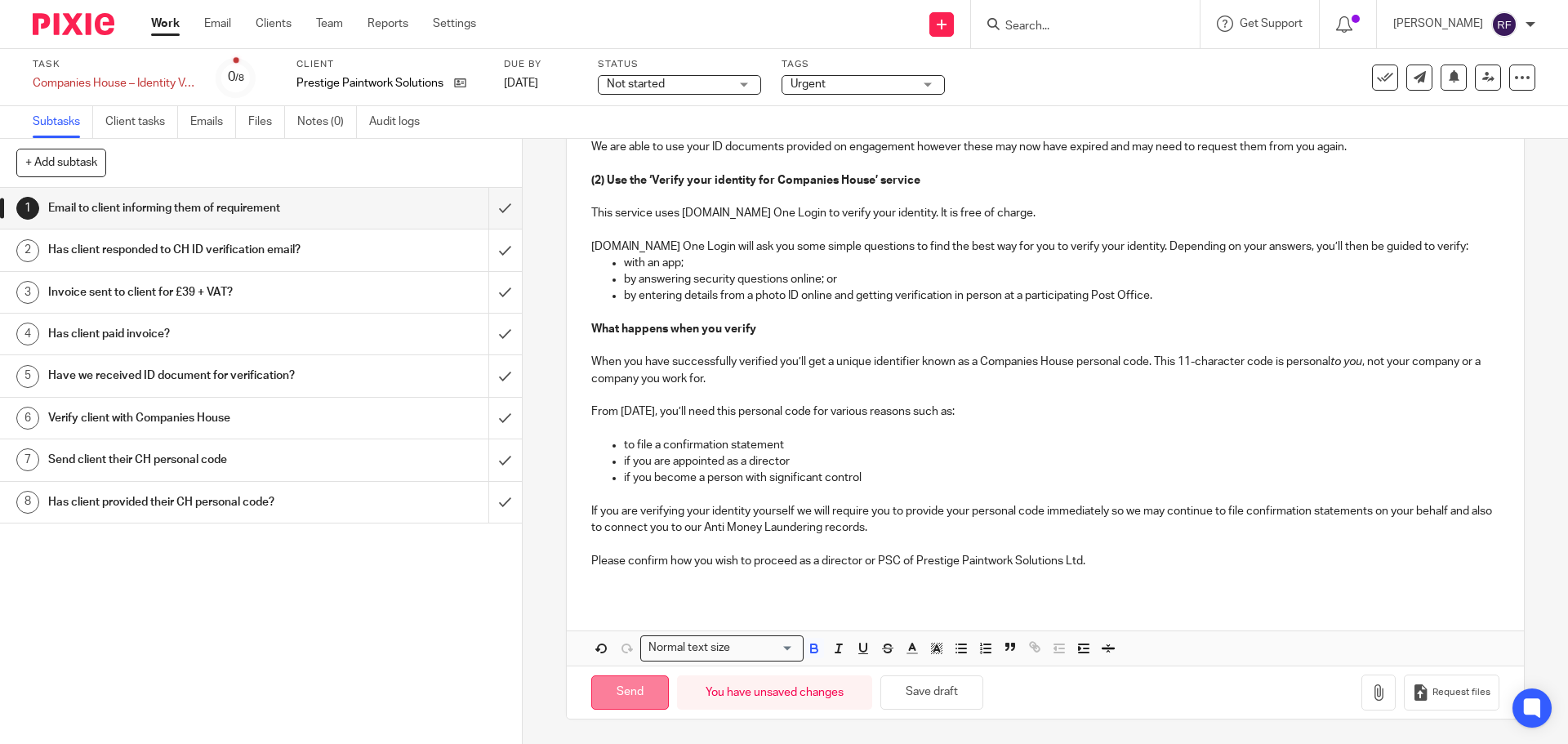
click at [633, 704] on input "Send" at bounding box center [630, 693] width 78 height 35
type input "Sent"
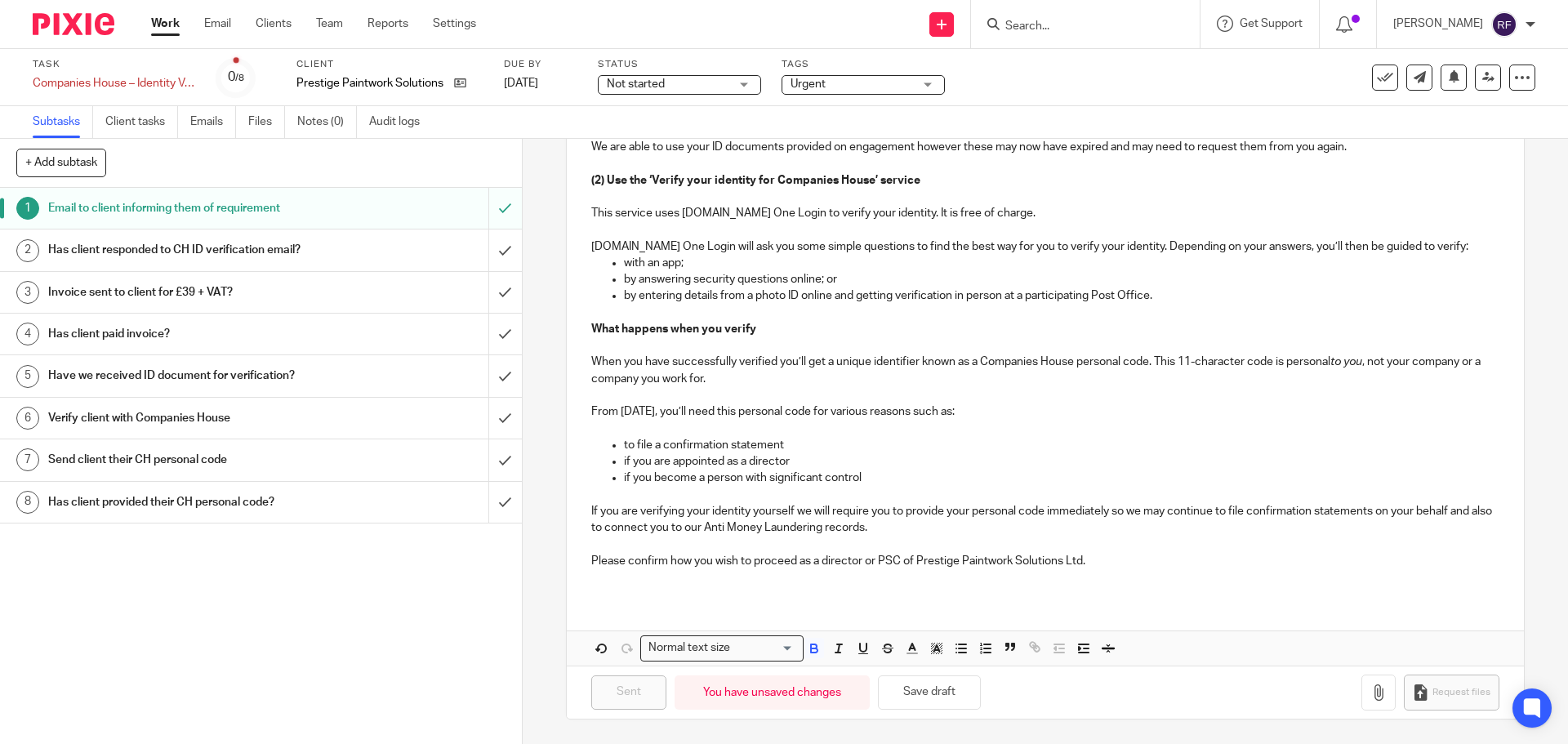
click at [587, 83] on div "Task Companies House – Identity Verification Save Companies House – Identity Ve…" at bounding box center [659, 77] width 1252 height 39
click at [552, 76] on link "[DATE]" at bounding box center [541, 84] width 74 height 17
click at [160, 21] on link "Work" at bounding box center [165, 23] width 28 height 16
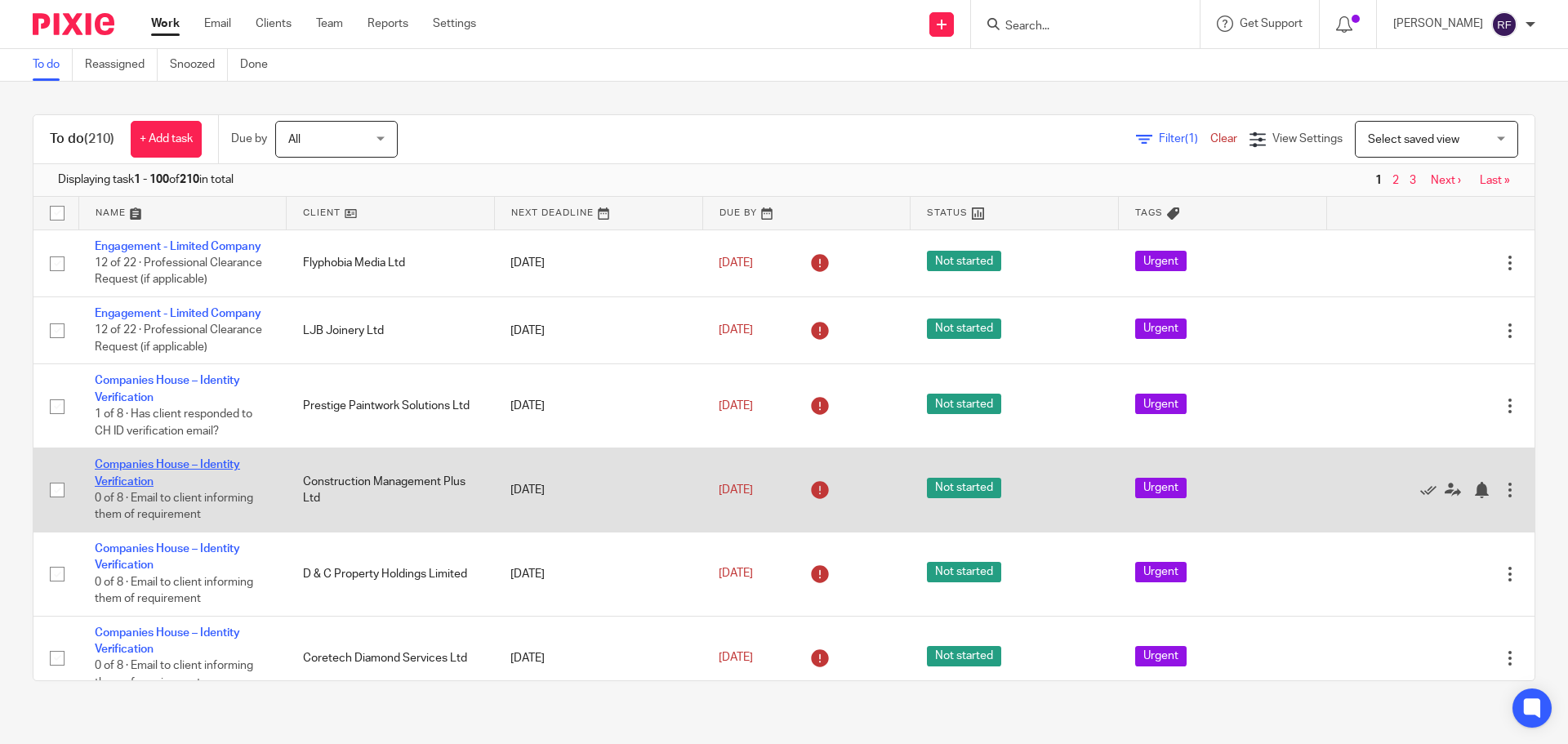
click at [116, 469] on link "Companies House – Identity Verification" at bounding box center [167, 473] width 146 height 27
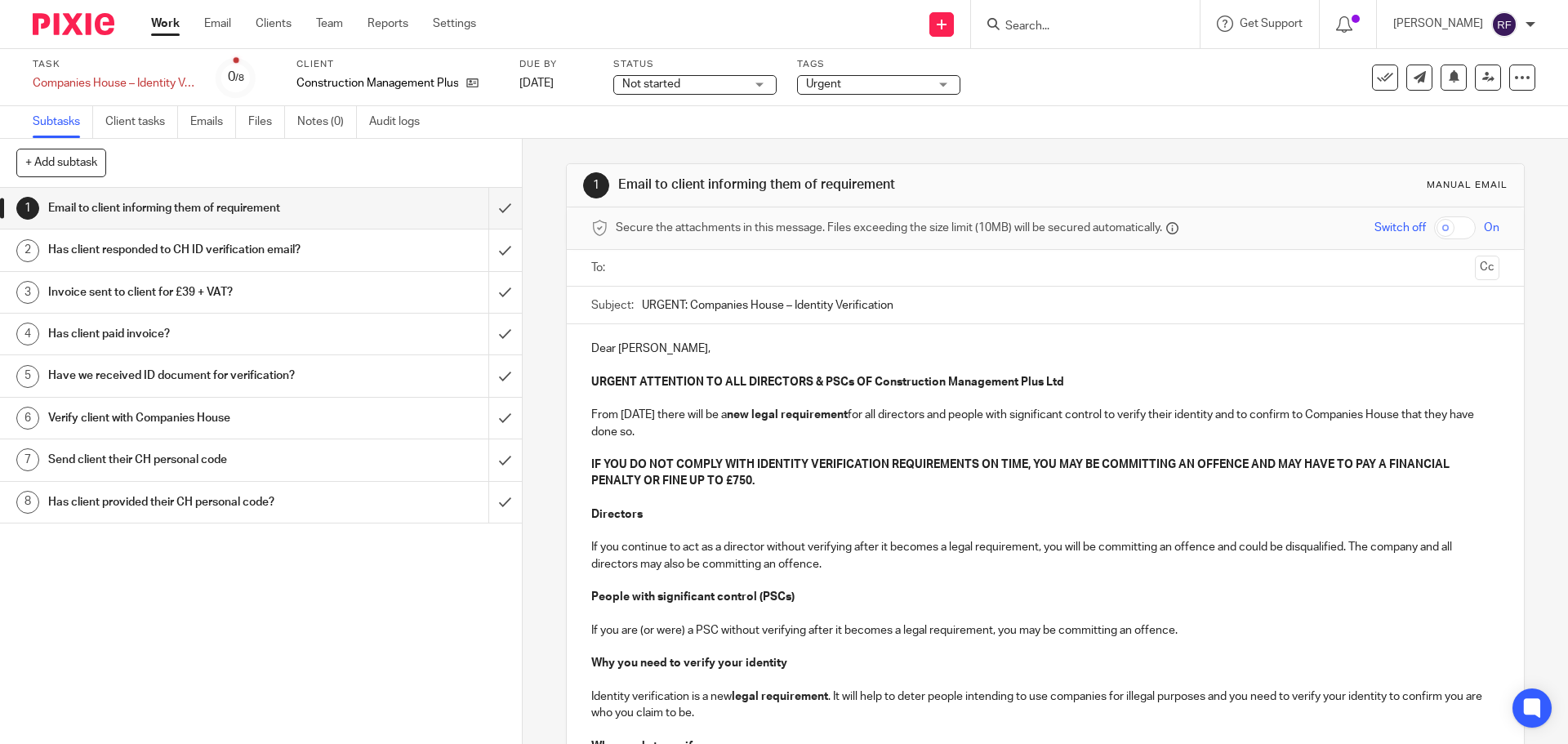
click at [681, 259] on input "text" at bounding box center [1044, 268] width 846 height 19
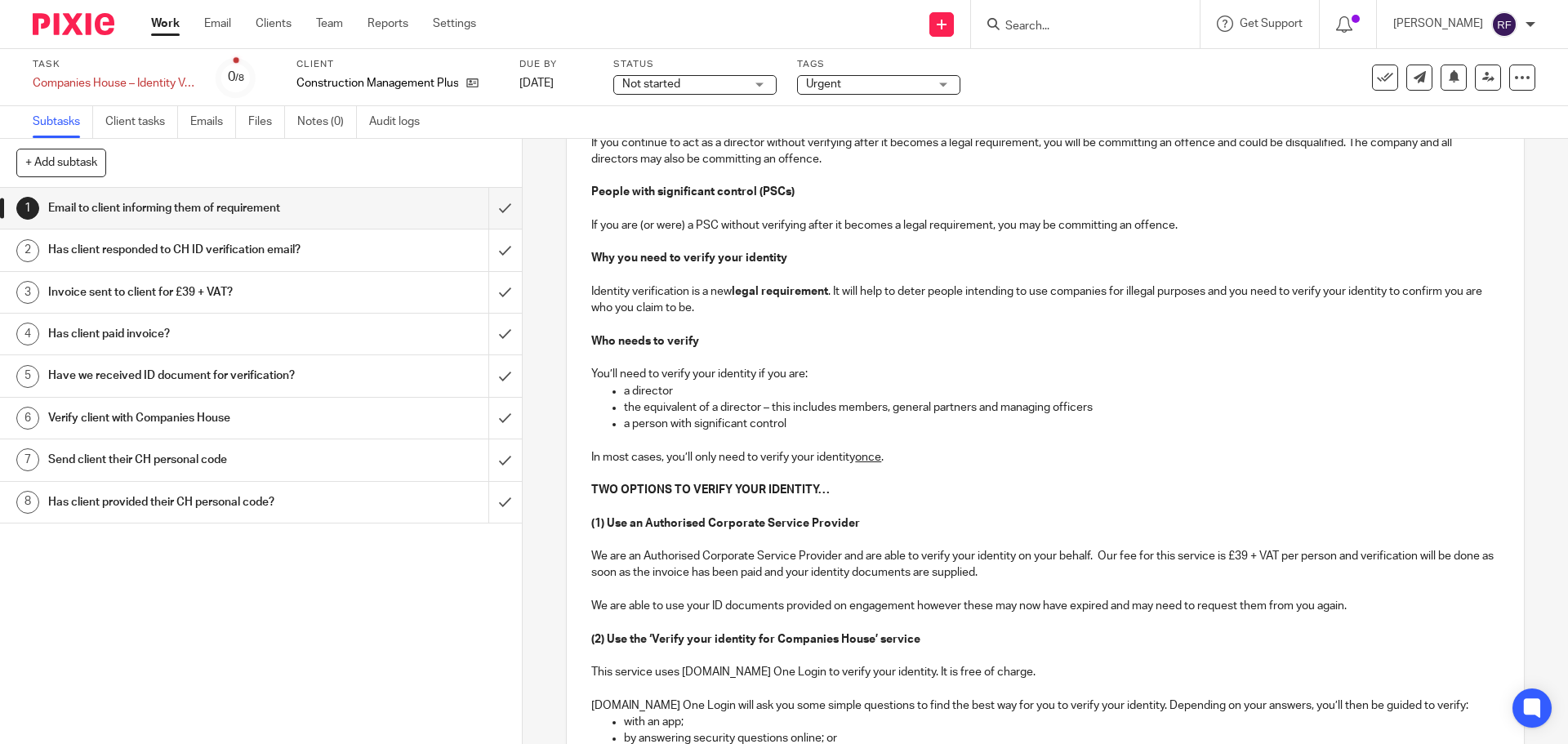
scroll to position [868, 0]
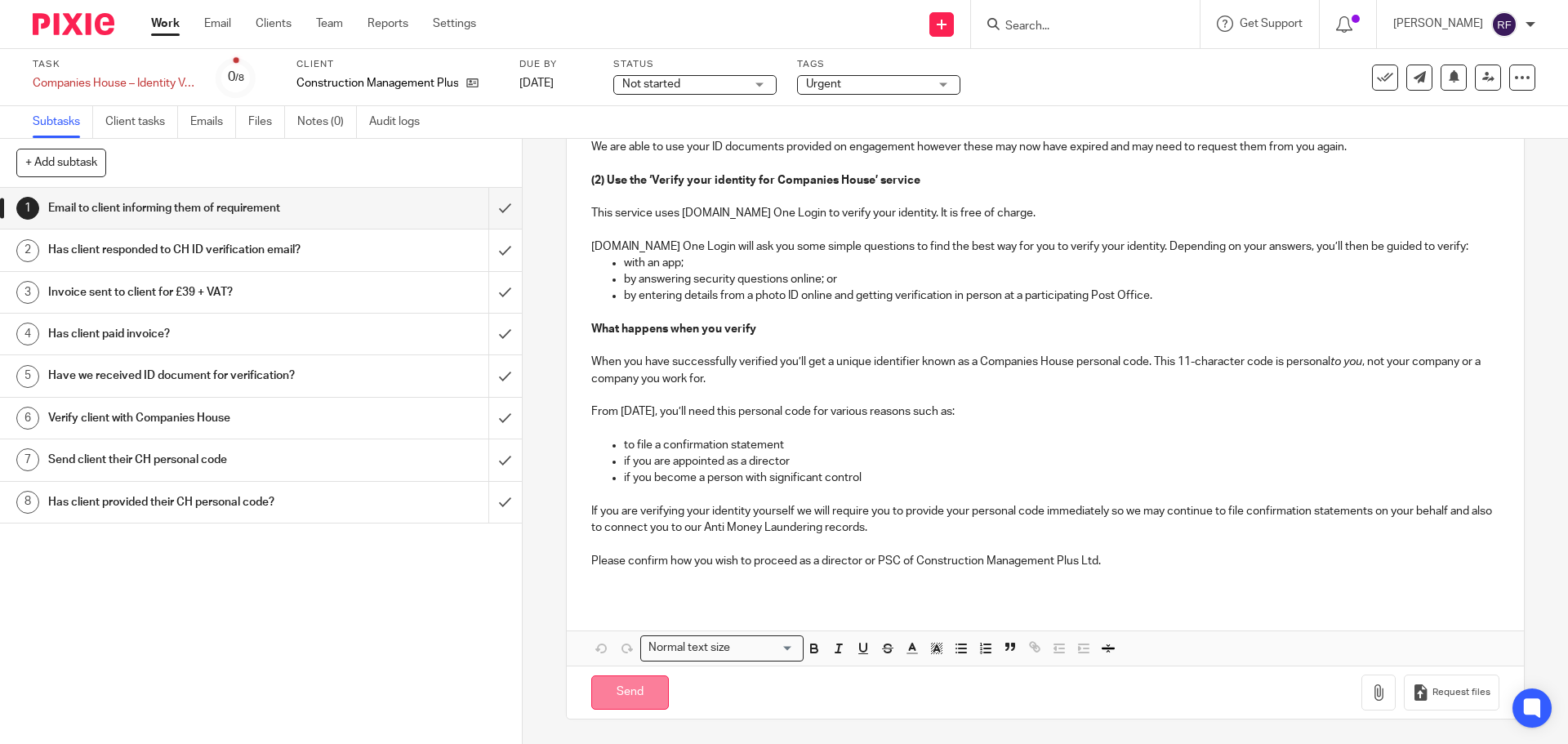
click at [639, 698] on input "Send" at bounding box center [630, 693] width 78 height 35
type input "Sent"
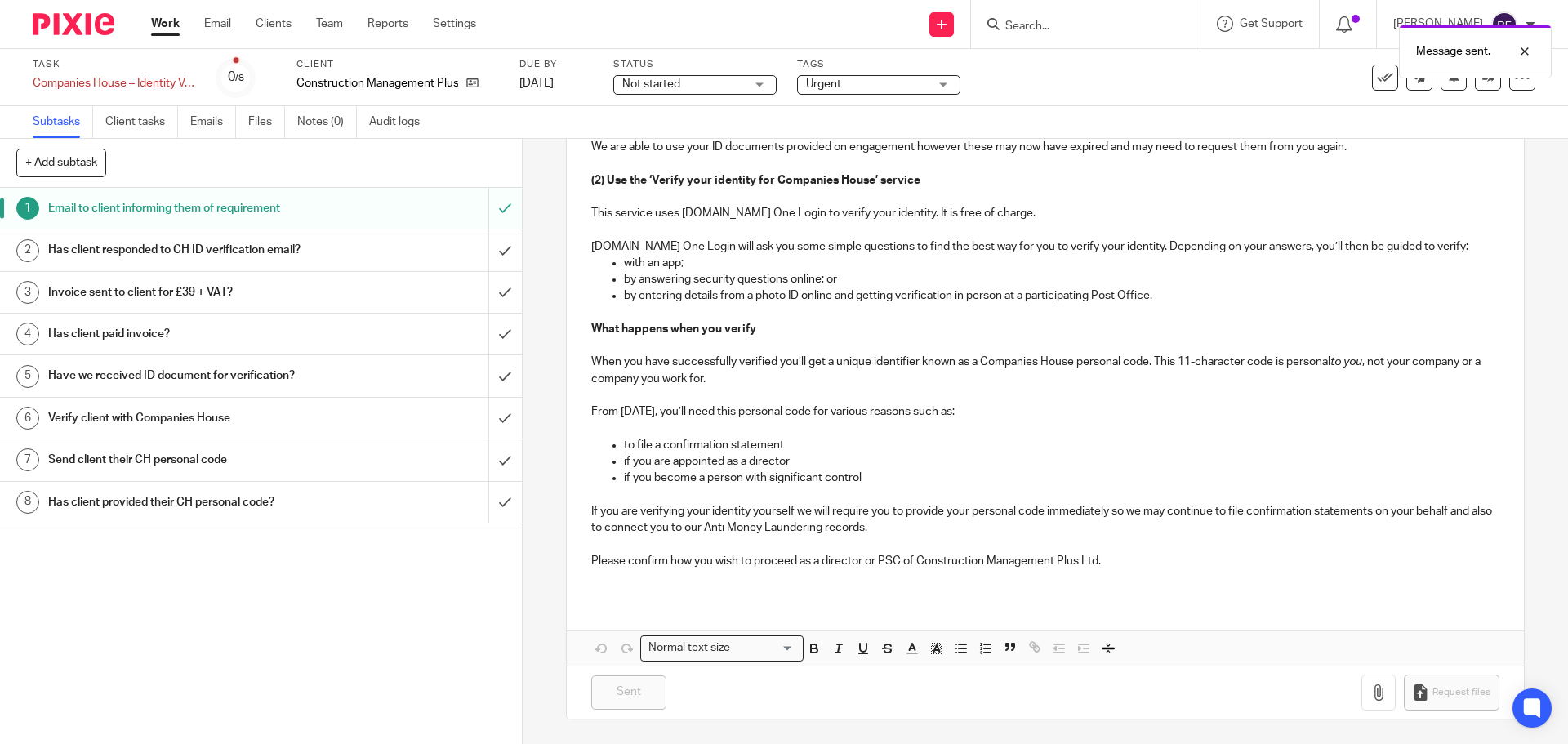
click at [162, 29] on link "Work" at bounding box center [165, 23] width 28 height 16
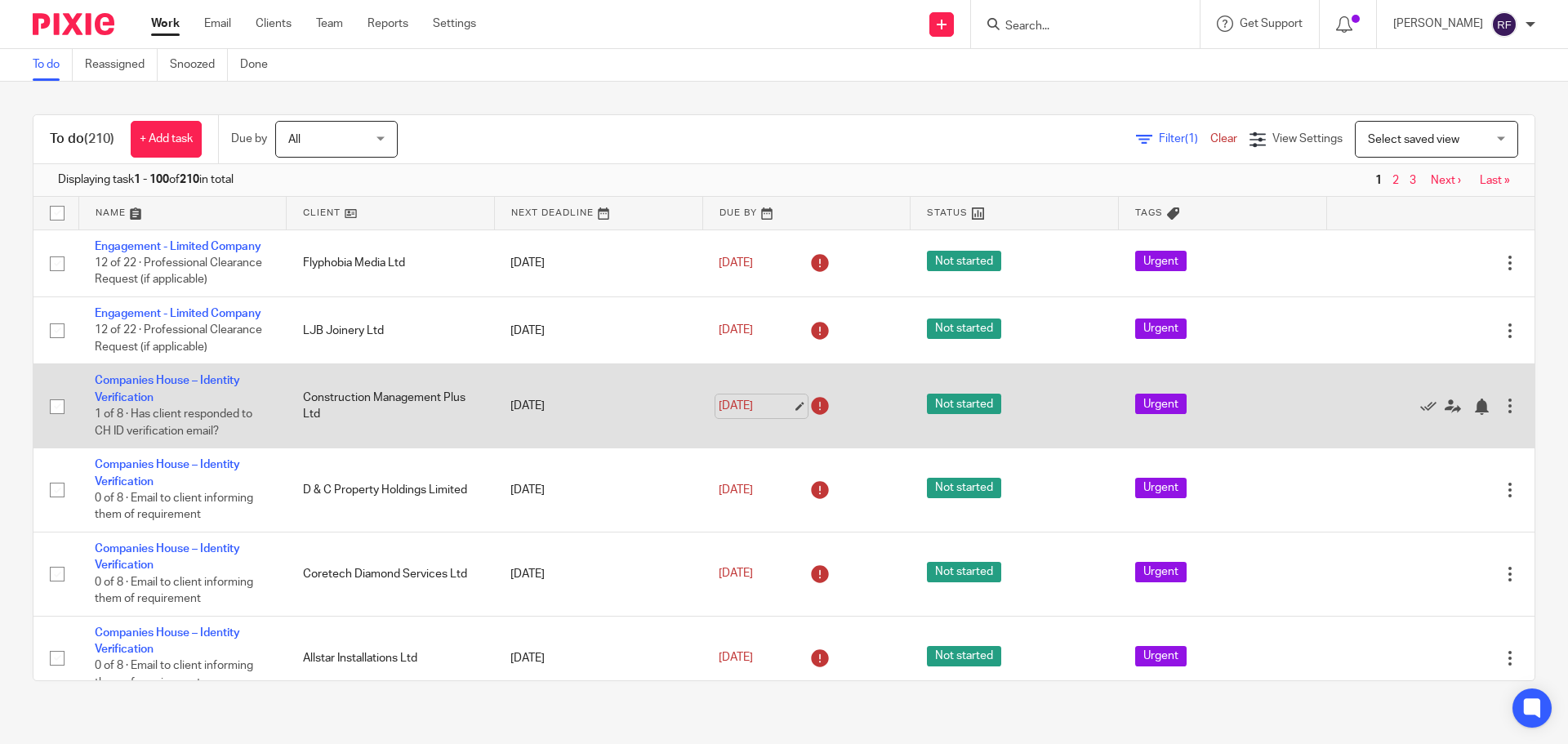
click at [785, 399] on link "[DATE]" at bounding box center [755, 407] width 74 height 17
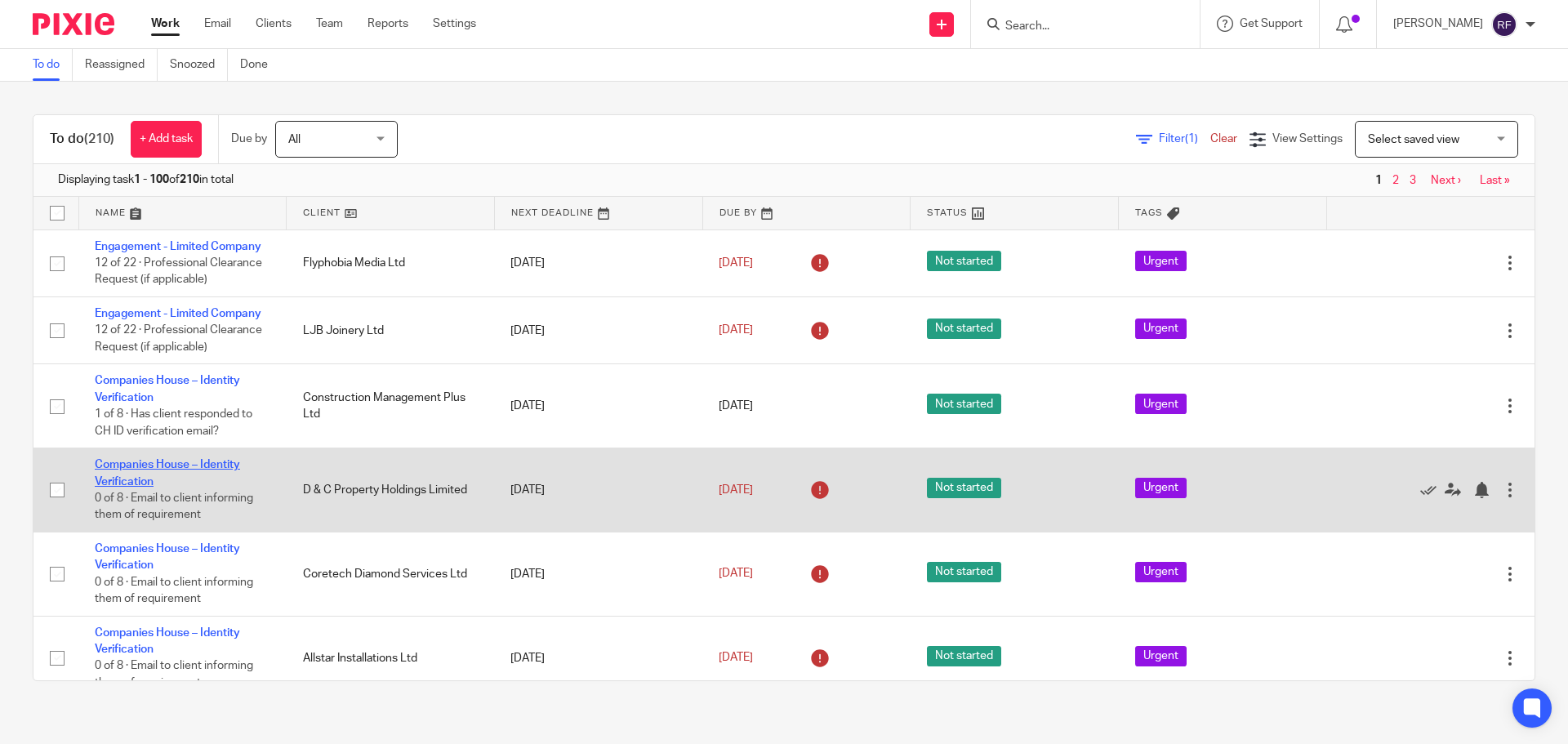
click at [120, 464] on link "Companies House – Identity Verification" at bounding box center [167, 473] width 146 height 27
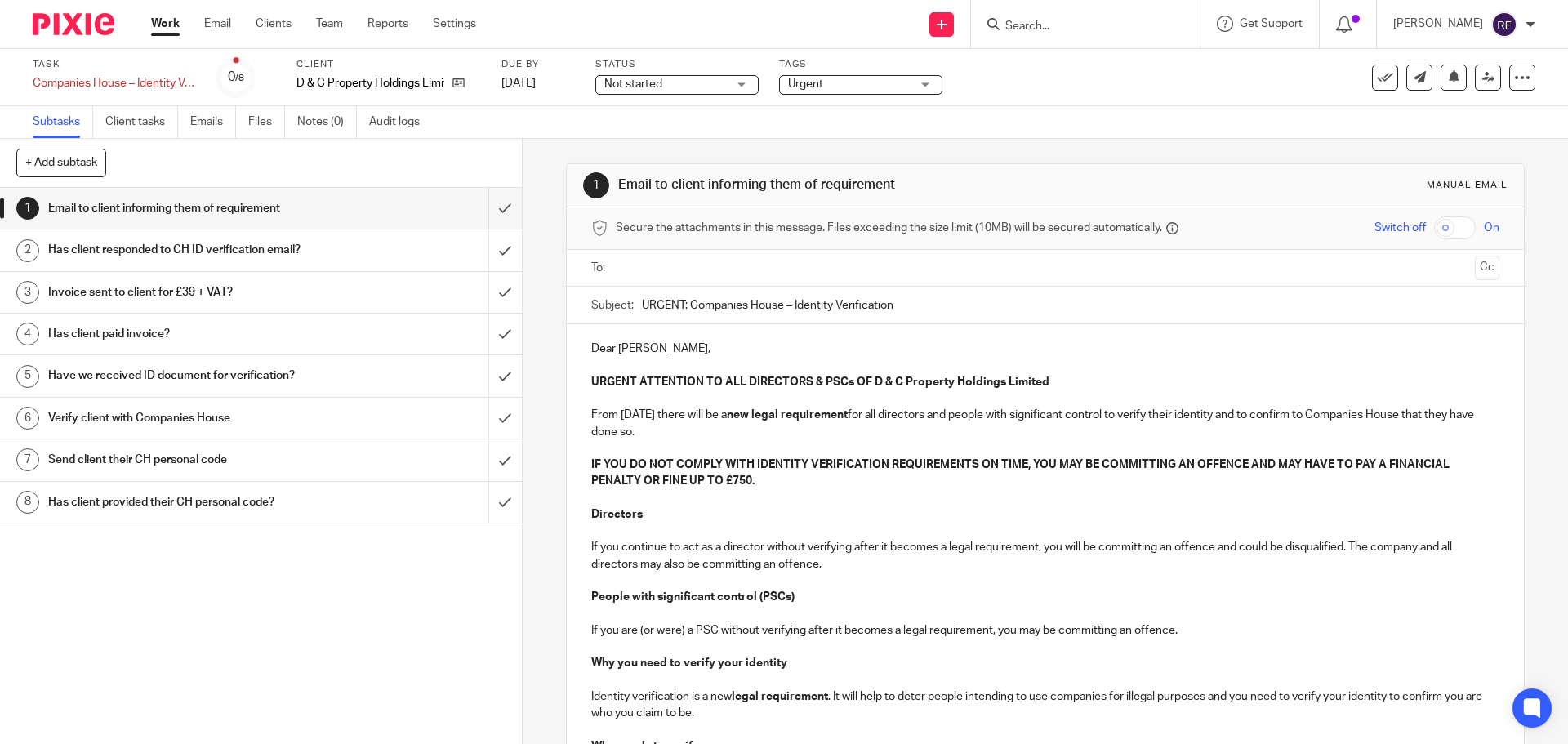
click at [685, 276] on input "text" at bounding box center [1044, 268] width 846 height 19
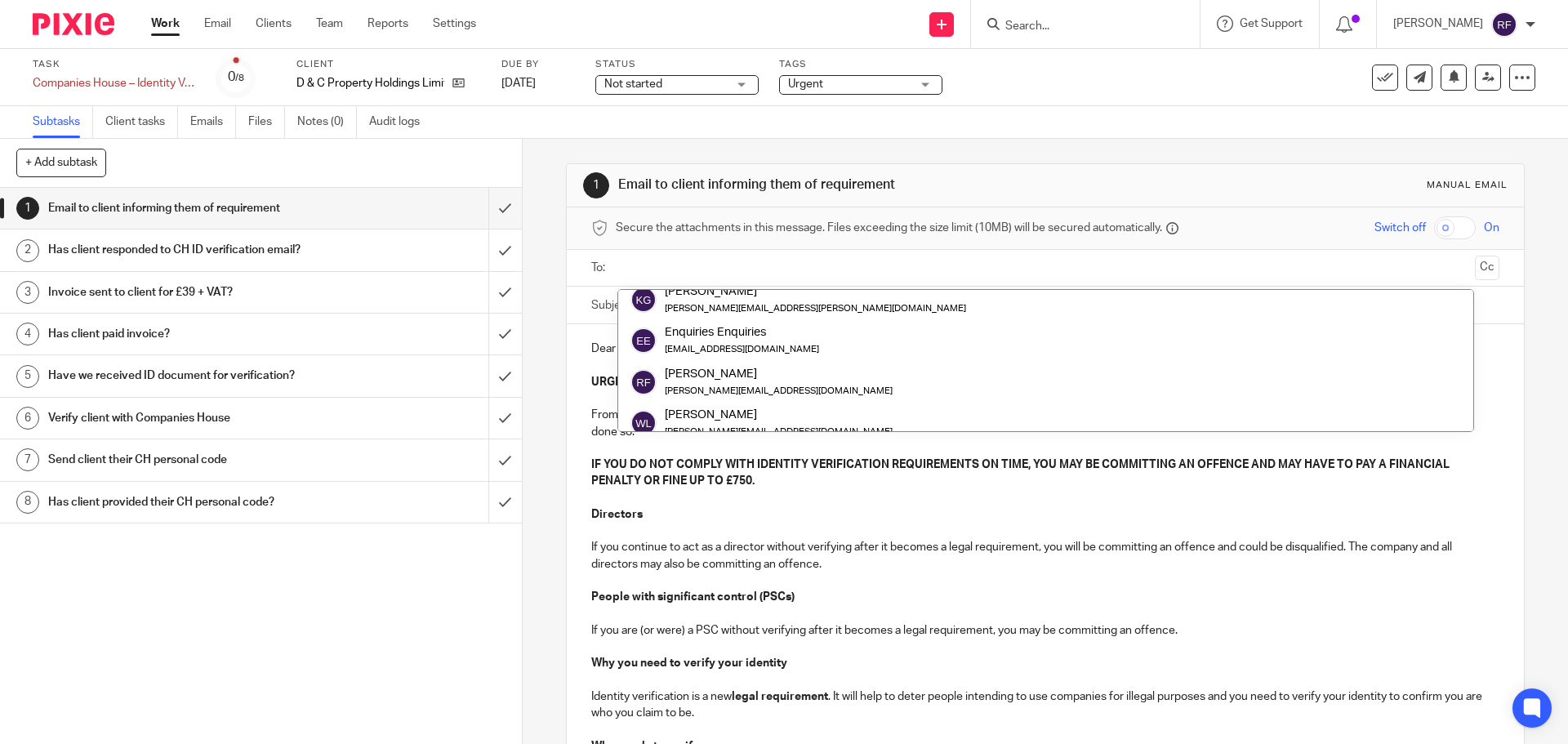
scroll to position [164, 0]
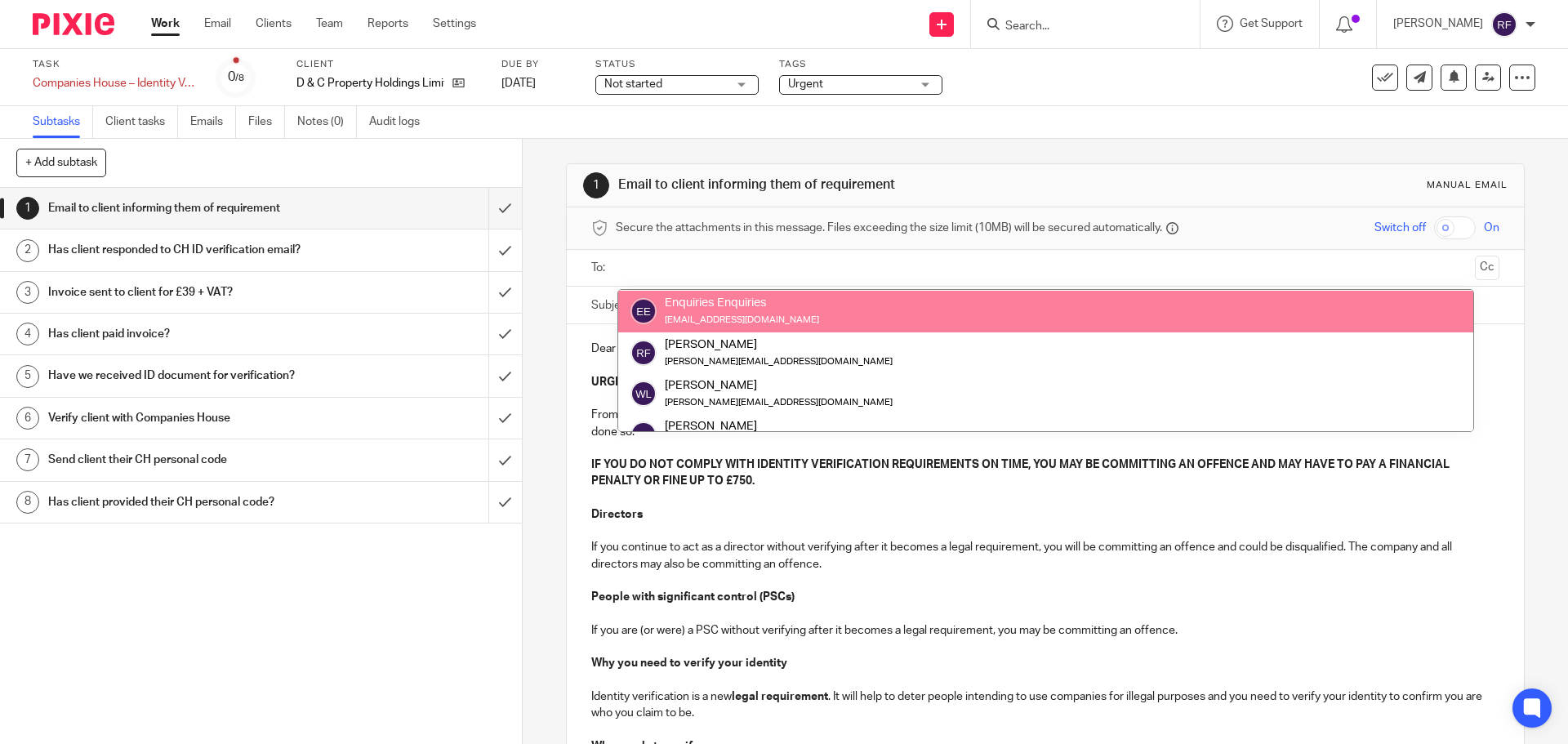
click at [1031, 135] on div "Subtasks Client tasks Emails Files Notes (0) Audit logs" at bounding box center [784, 122] width 1568 height 33
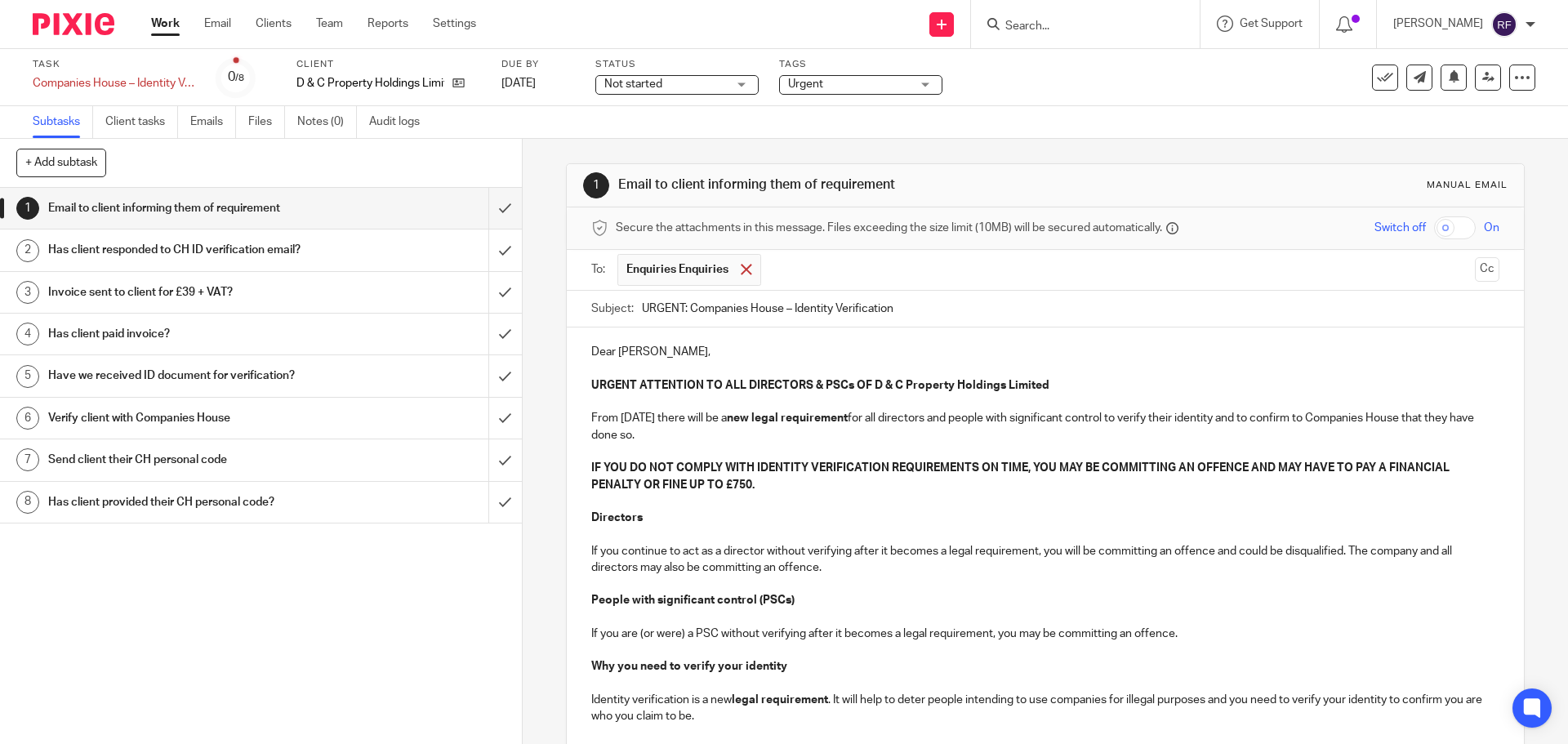
click at [749, 257] on div at bounding box center [746, 269] width 19 height 25
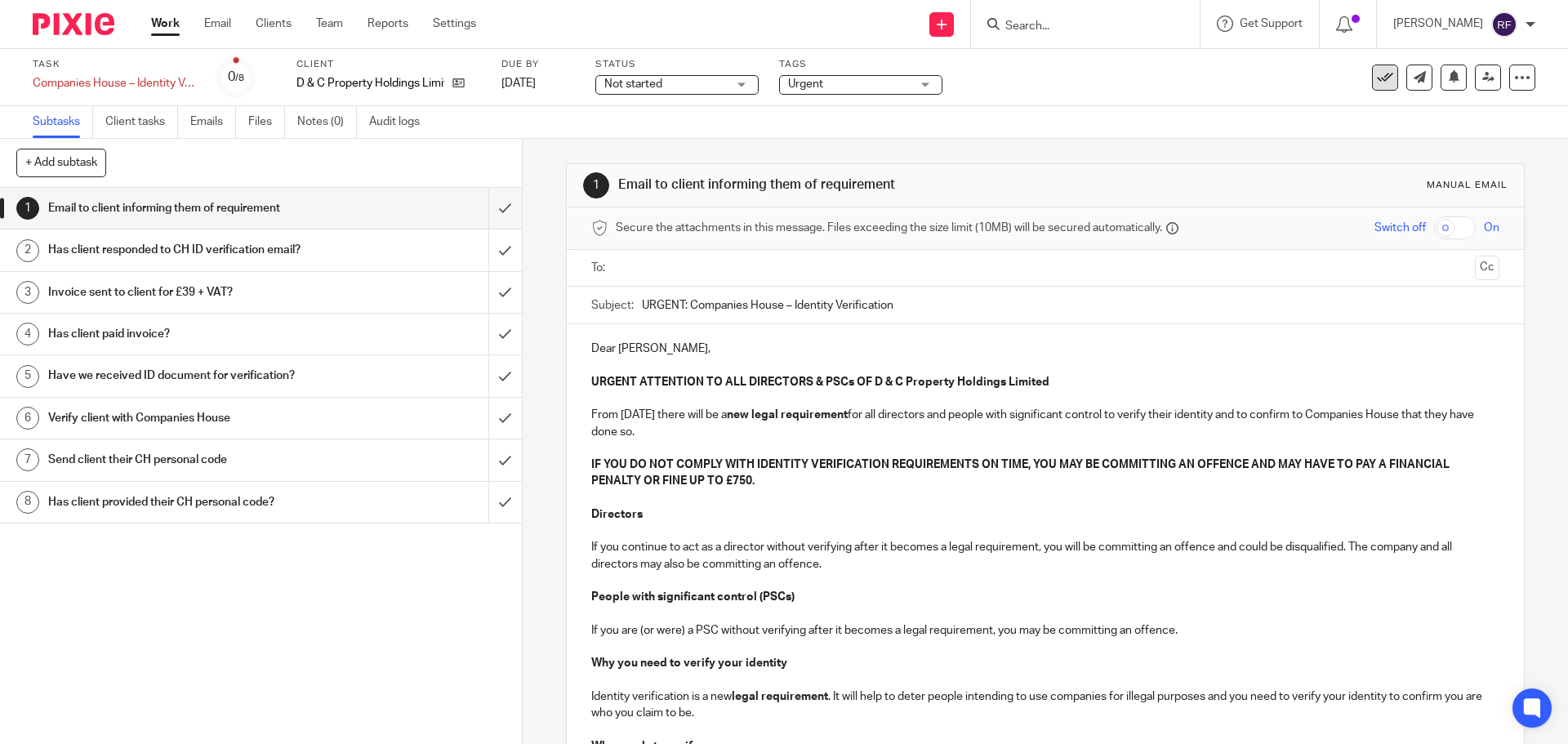
click at [1377, 73] on icon at bounding box center [1385, 77] width 16 height 16
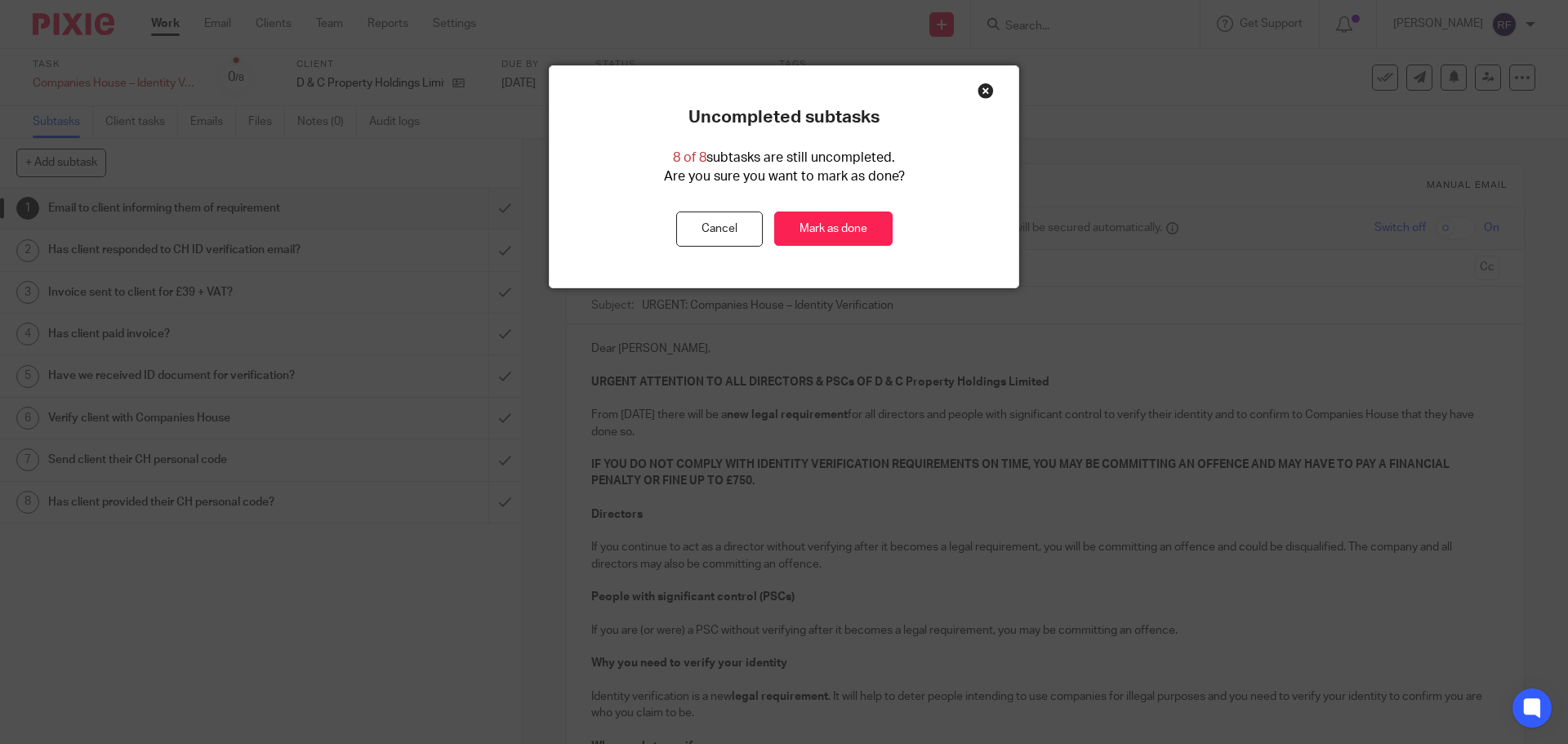
drag, startPoint x: 784, startPoint y: 209, endPoint x: 805, endPoint y: 207, distance: 21.1
click at [787, 207] on div "Uncompleted subtasks 8 of 8 subtasks are still uncompleted. Are you sure you wa…" at bounding box center [784, 177] width 469 height 140
click at [819, 216] on link "Mark as done" at bounding box center [833, 229] width 118 height 35
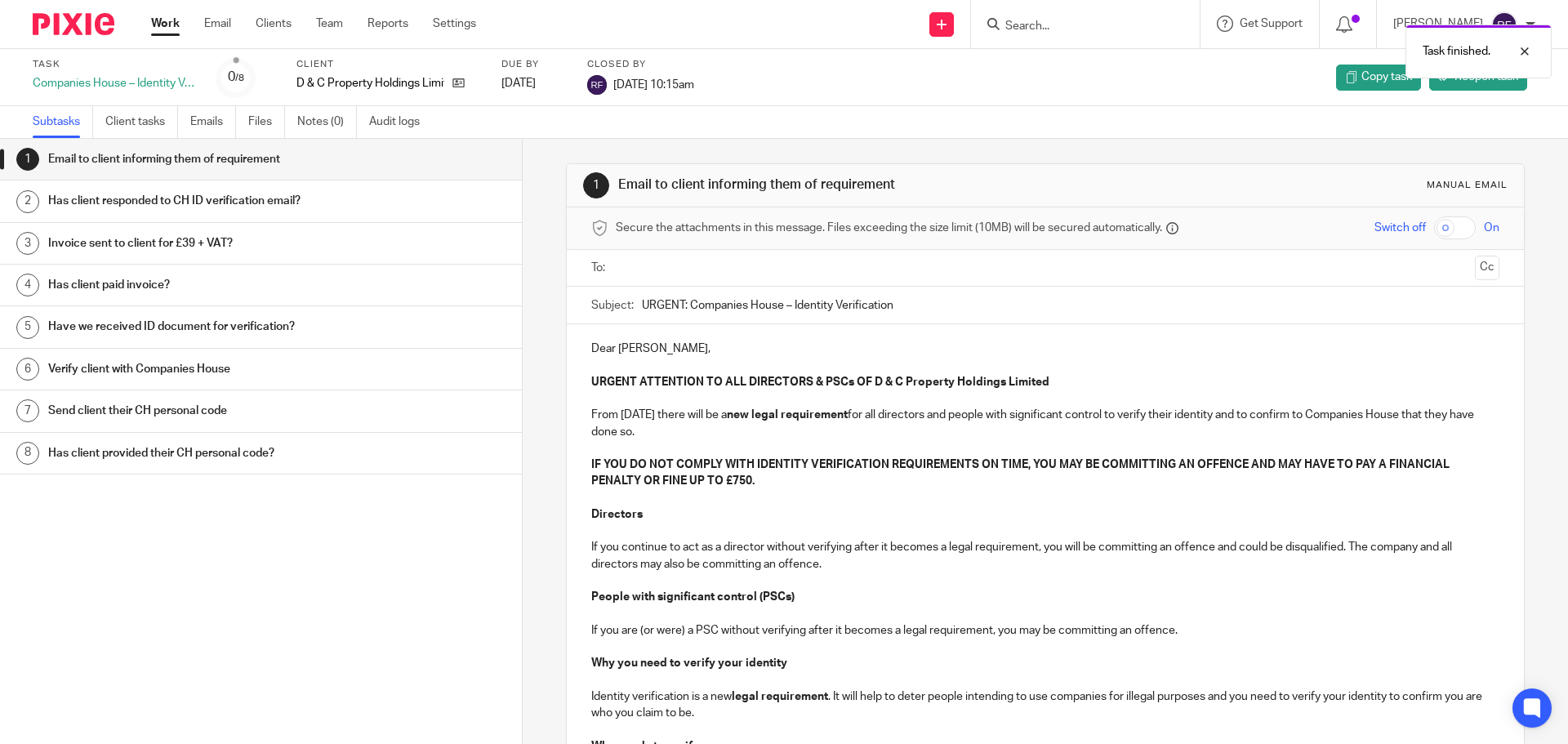
click at [164, 24] on link "Work" at bounding box center [165, 23] width 28 height 16
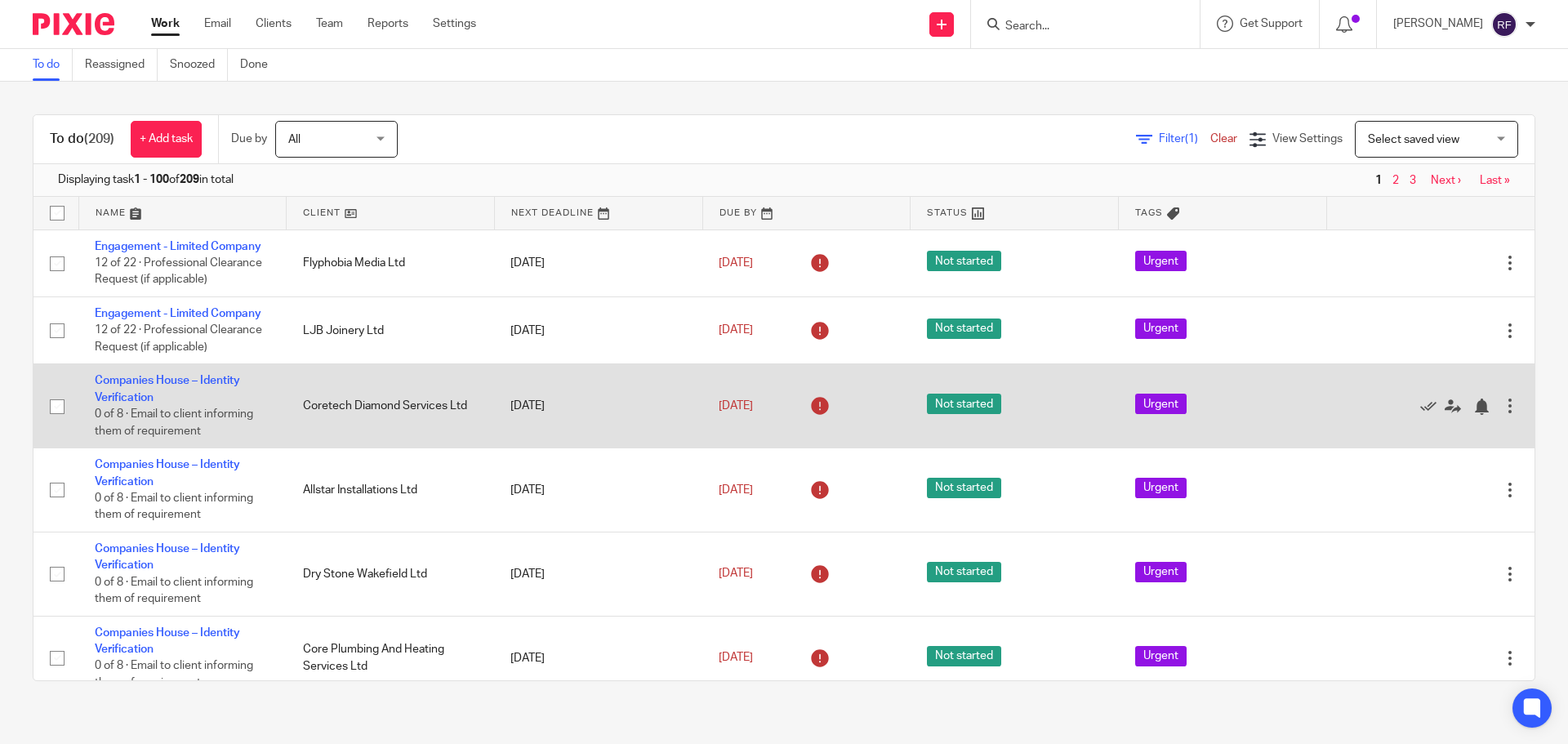
click at [105, 409] on span "0 of 8 · Email to client informing them of requirement" at bounding box center [174, 423] width 159 height 28
click at [133, 378] on link "Companies House – Identity Verification" at bounding box center [167, 389] width 146 height 27
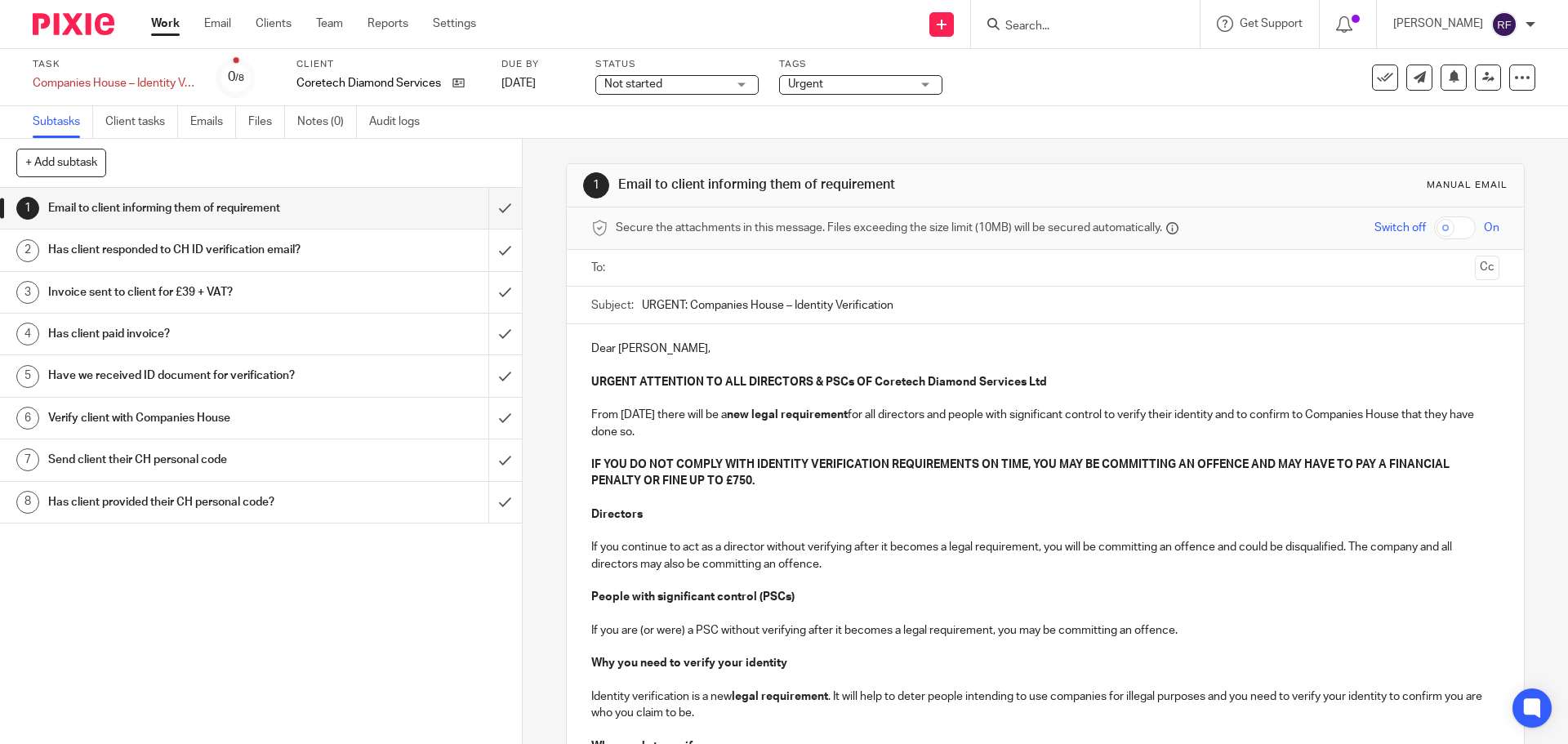
click at [674, 265] on input "text" at bounding box center [1044, 268] width 846 height 19
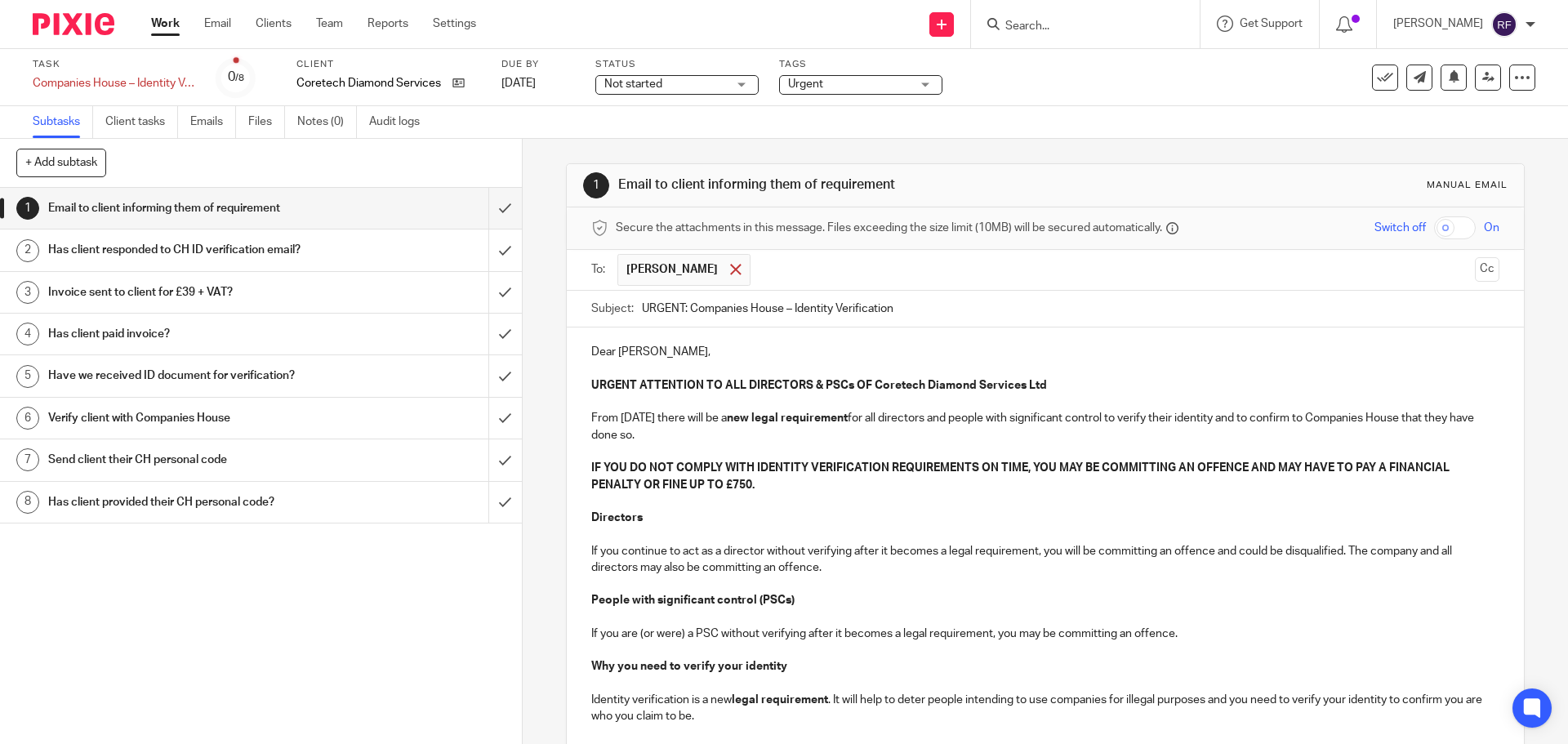
click at [731, 270] on span at bounding box center [735, 268] width 10 height 10
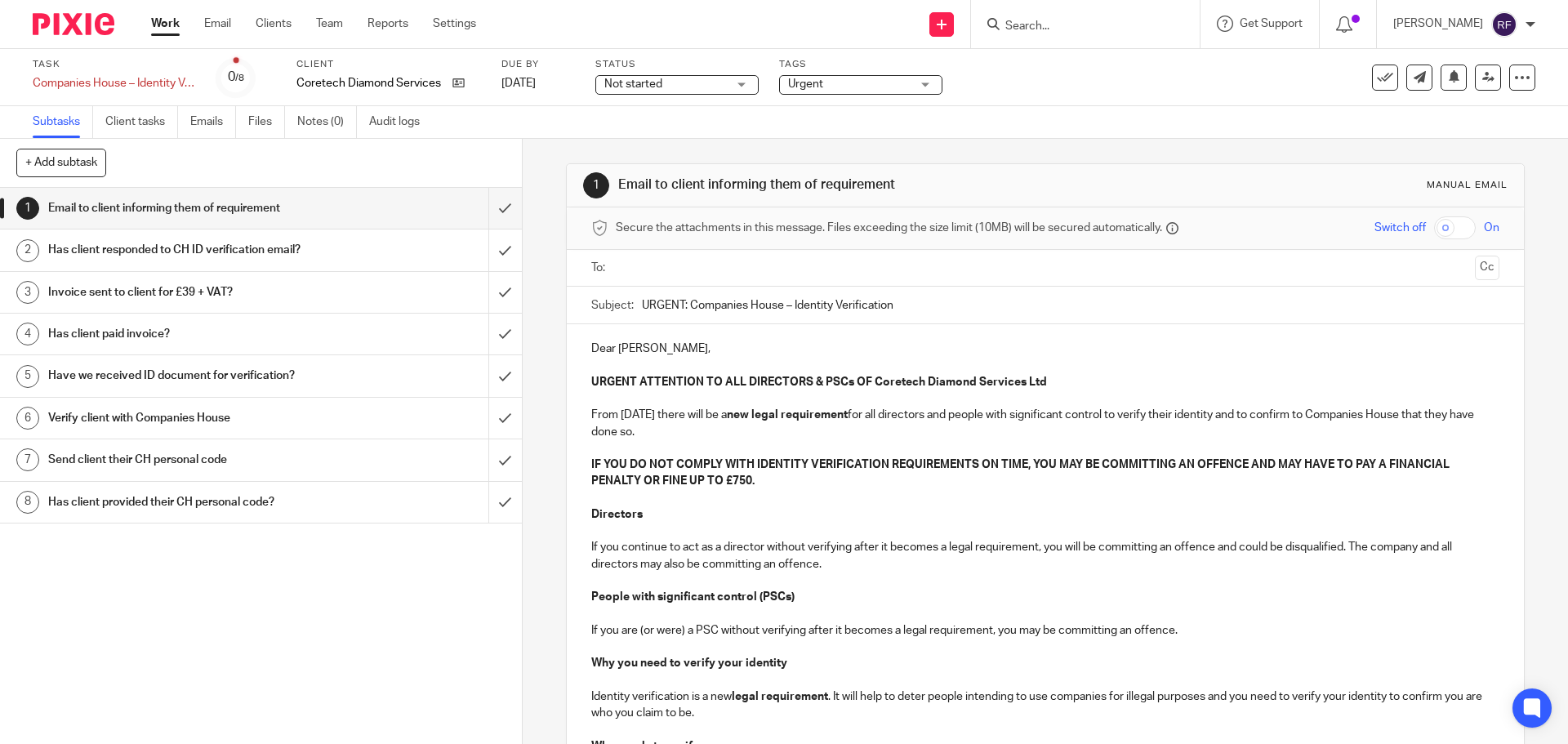
click at [709, 271] on input "text" at bounding box center [1044, 268] width 846 height 19
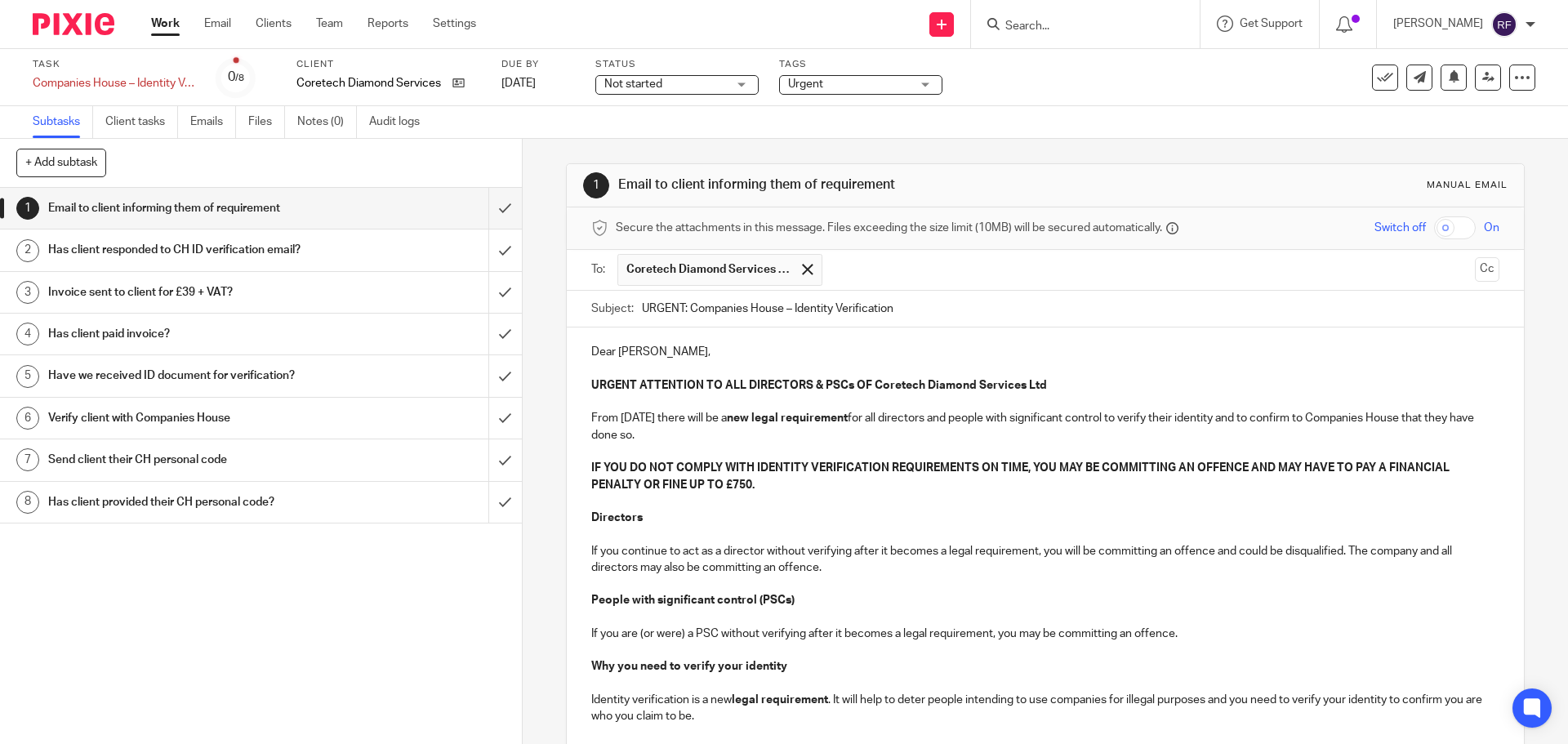
click at [650, 356] on p "Dear [PERSON_NAME]," at bounding box center [1045, 352] width 907 height 16
drag, startPoint x: 677, startPoint y: 355, endPoint x: 734, endPoint y: 390, distance: 66.9
click at [677, 356] on p "Dear [PERSON_NAME] and [PERSON_NAME]," at bounding box center [1045, 352] width 907 height 16
click at [793, 402] on p at bounding box center [1045, 402] width 907 height 16
click at [811, 355] on p "Dear [PERSON_NAME] and [PERSON_NAME]," at bounding box center [1045, 352] width 907 height 16
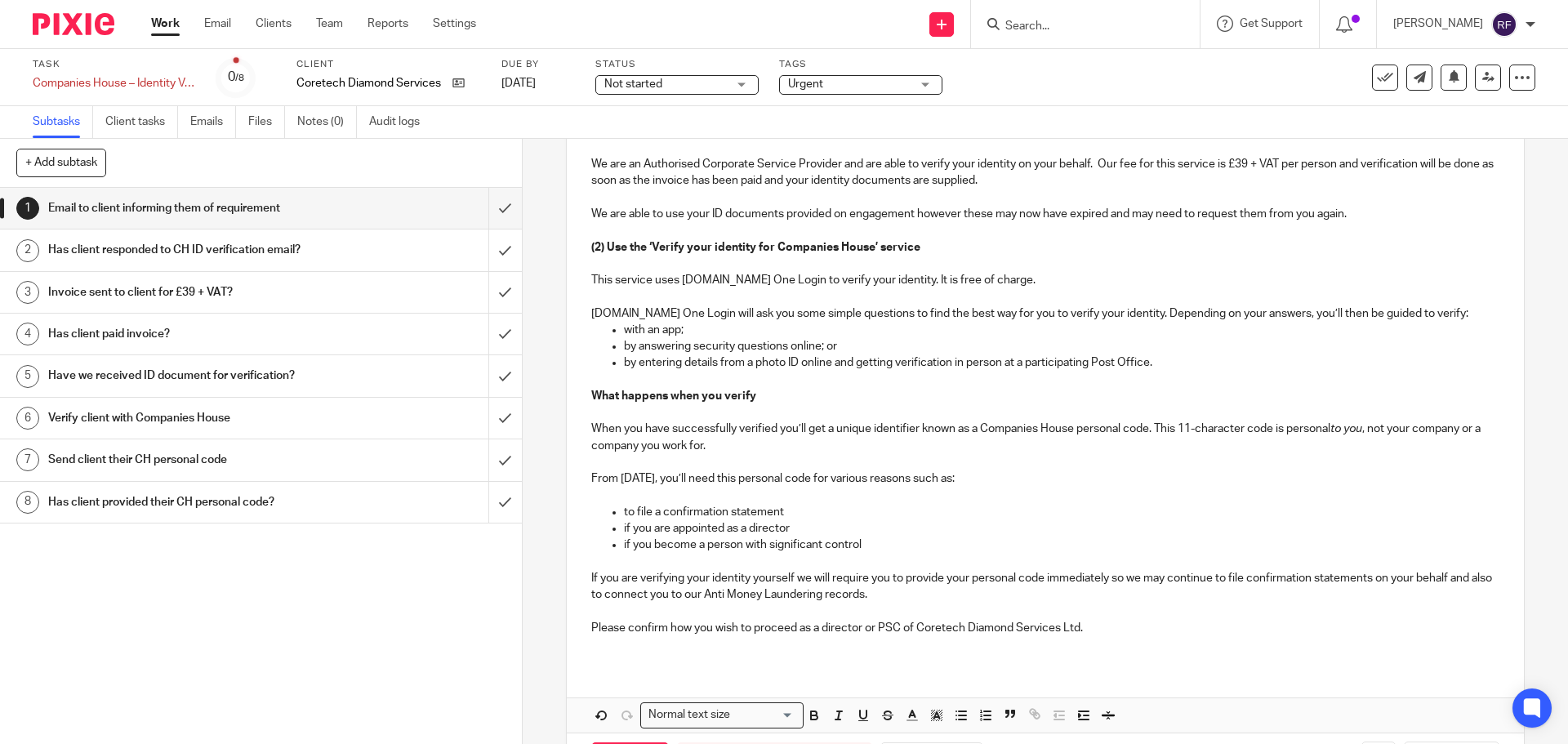
scroll to position [868, 0]
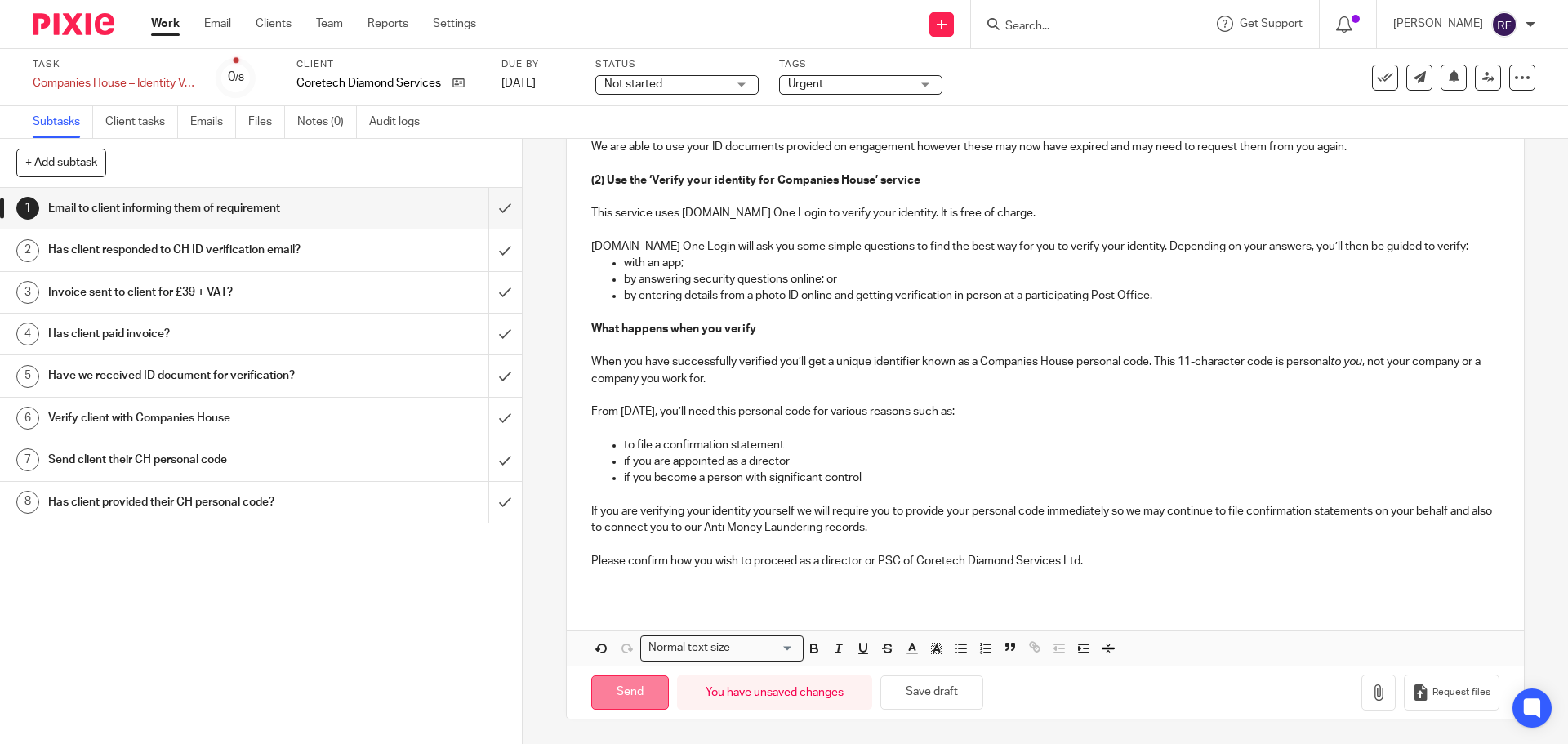
click at [620, 696] on input "Send" at bounding box center [630, 693] width 78 height 35
type input "Sent"
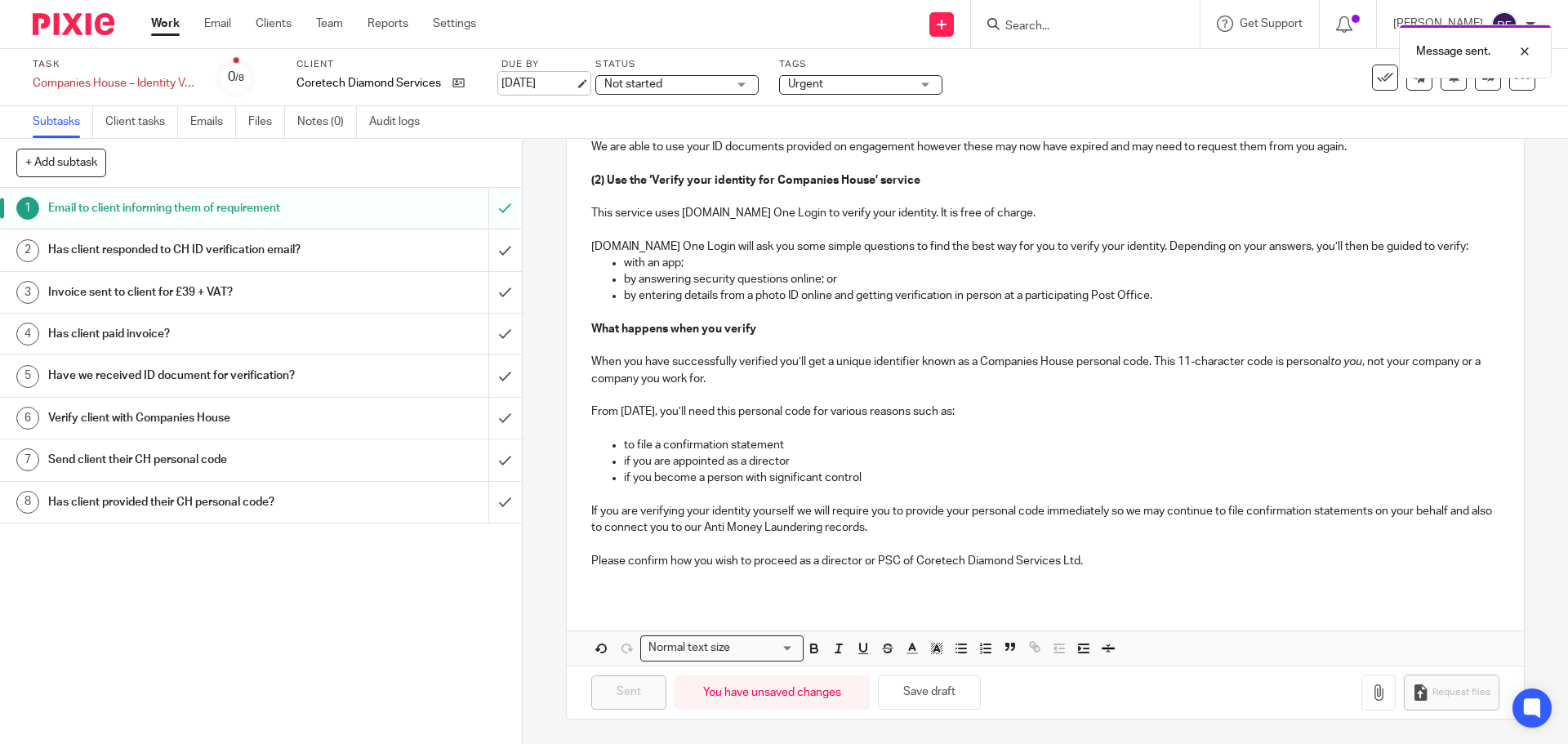
click at [575, 87] on link "[DATE]" at bounding box center [539, 84] width 74 height 17
click at [165, 32] on link "Work" at bounding box center [165, 23] width 28 height 16
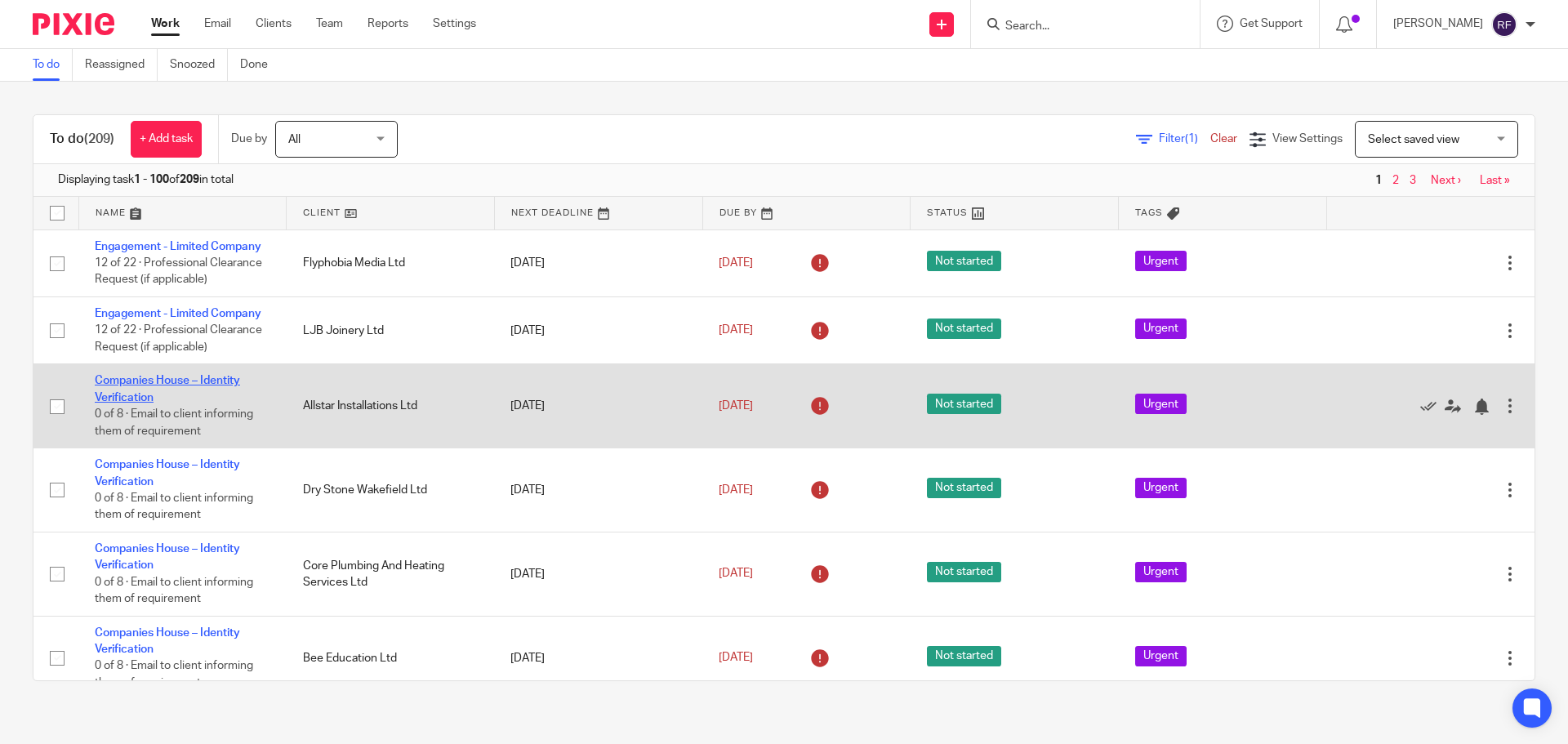
click at [114, 380] on link "Companies House – Identity Verification" at bounding box center [167, 389] width 146 height 27
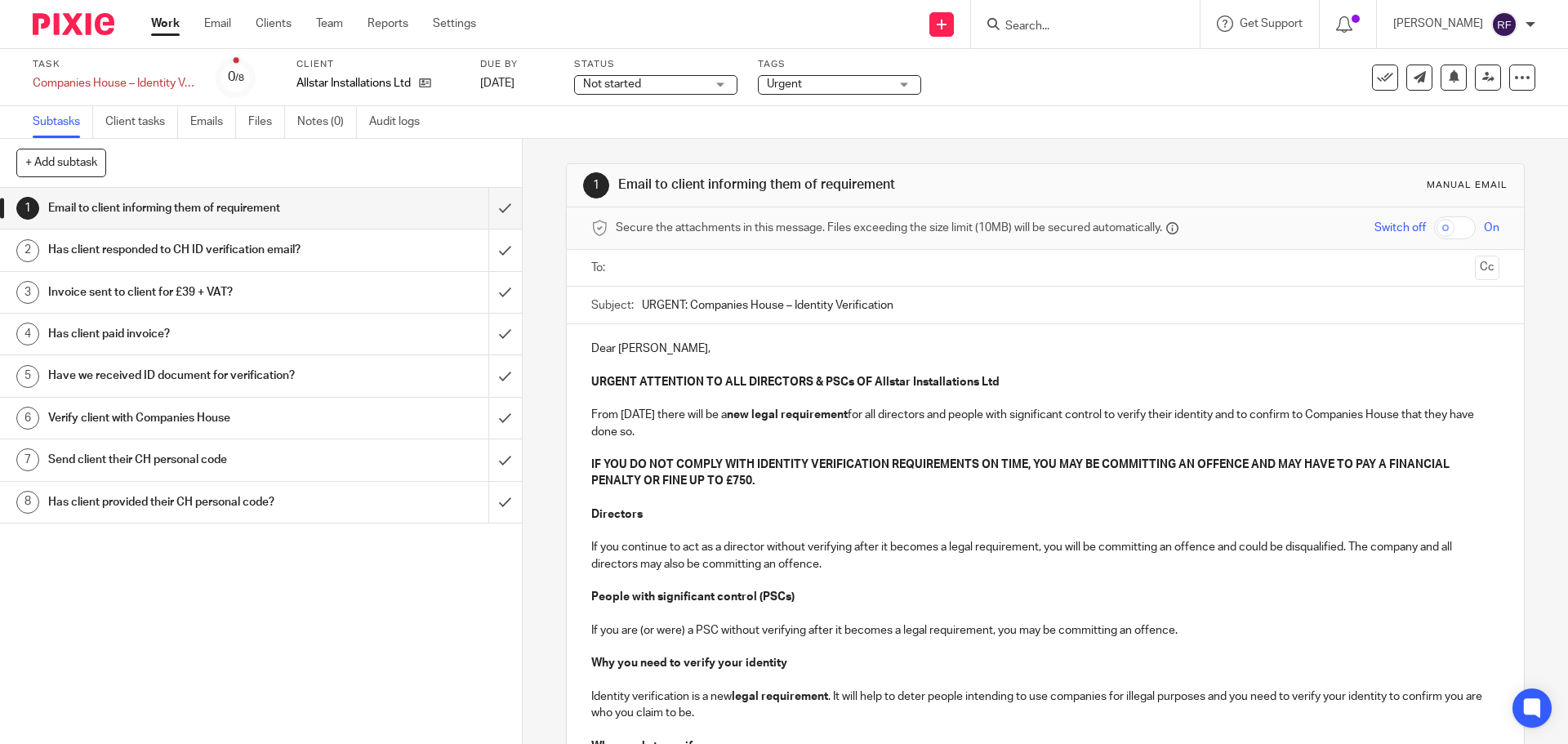
click at [737, 267] on input "text" at bounding box center [1044, 268] width 846 height 19
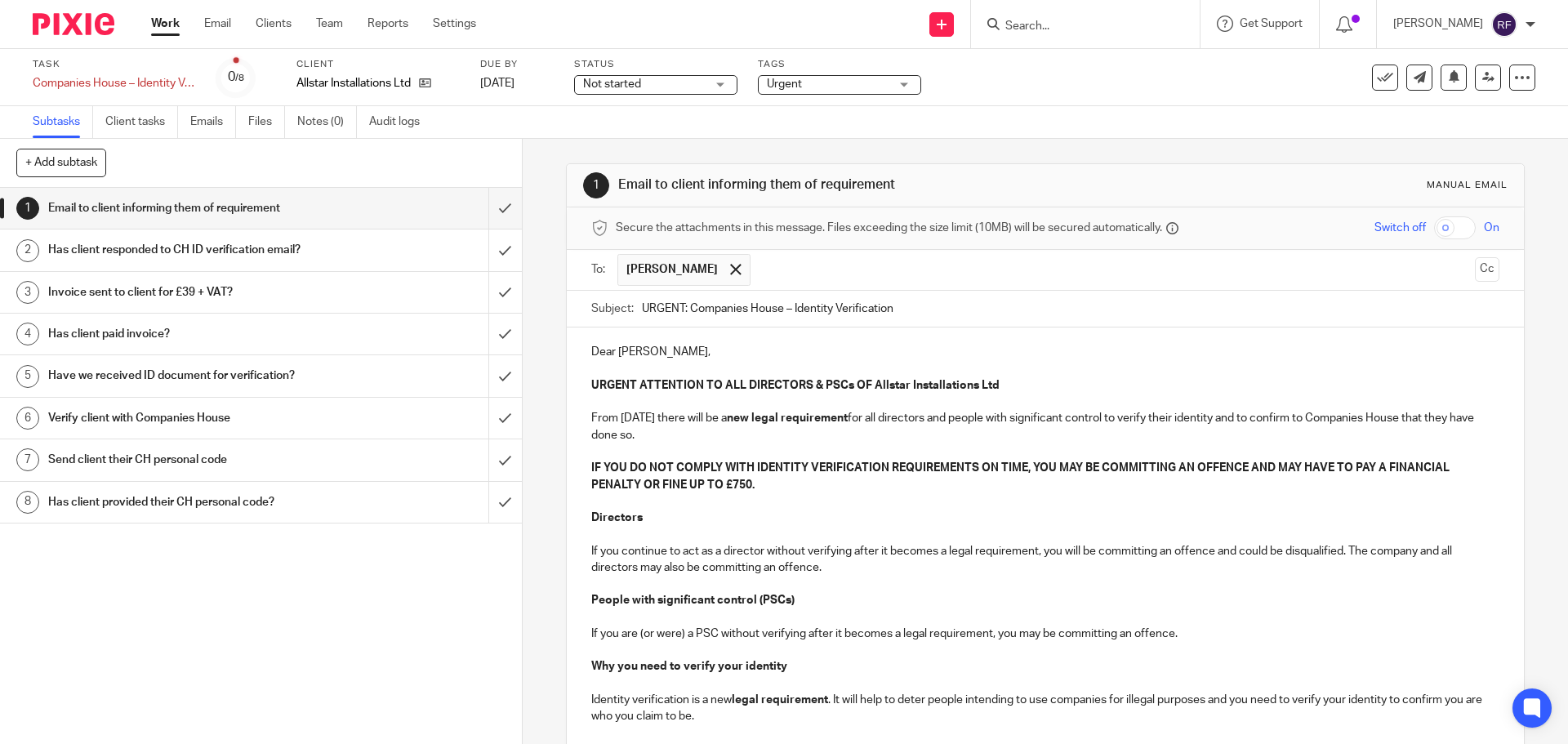
click at [794, 266] on input "text" at bounding box center [1113, 270] width 710 height 32
drag, startPoint x: 688, startPoint y: 347, endPoint x: 768, endPoint y: 327, distance: 82.5
click at [688, 347] on p "Dear Brett," at bounding box center [1045, 352] width 907 height 16
click at [853, 449] on p at bounding box center [1045, 451] width 907 height 16
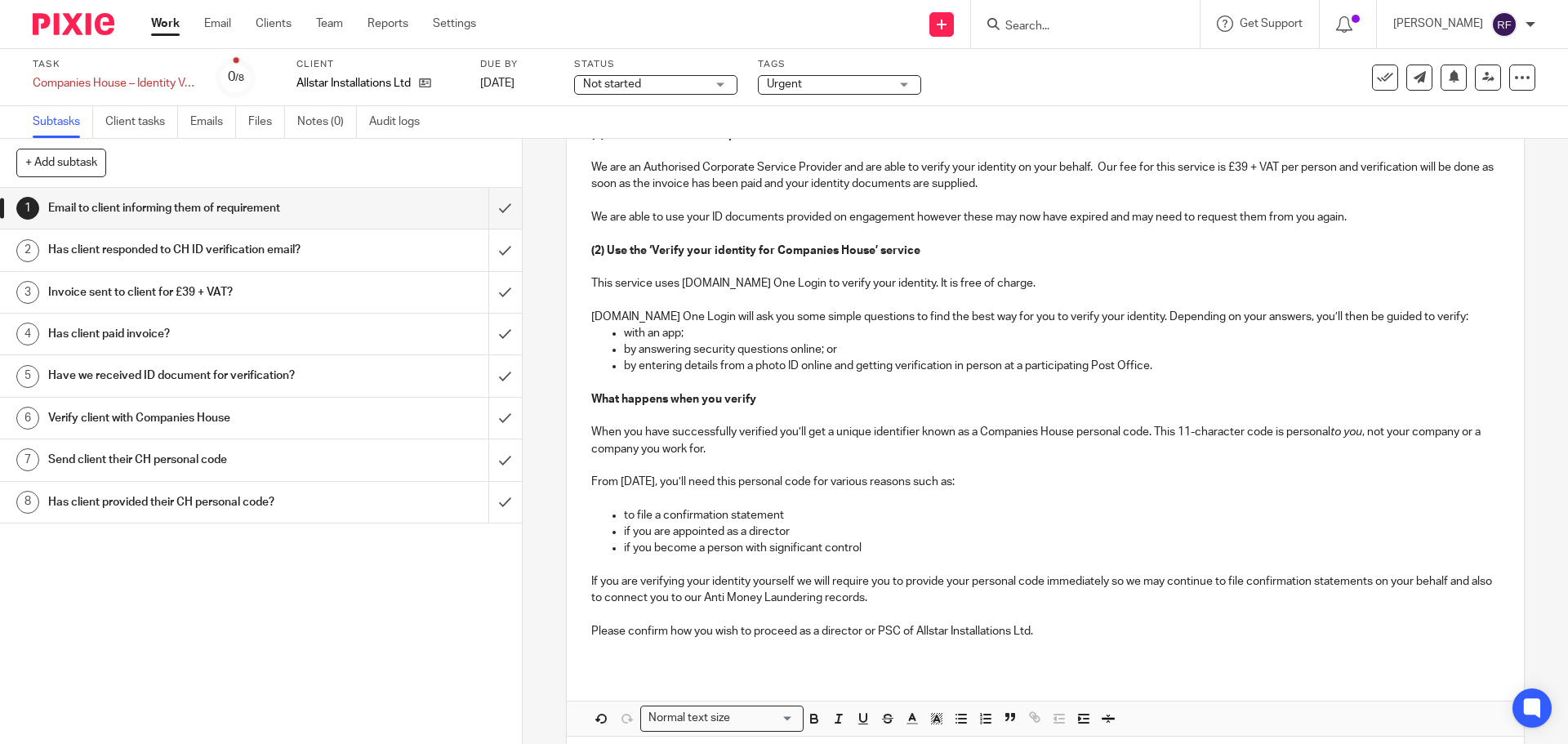
scroll to position [868, 0]
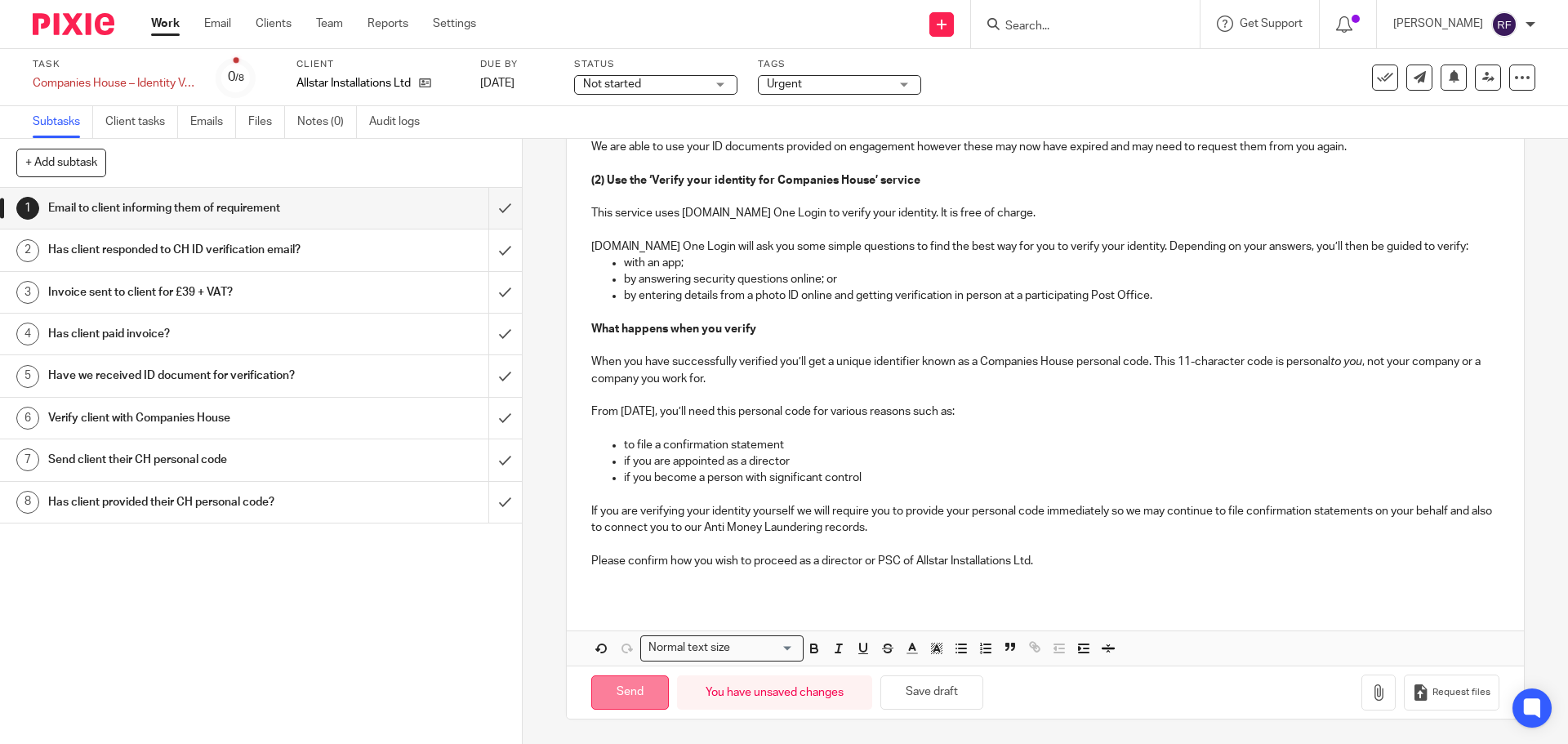
click at [638, 676] on input "Send" at bounding box center [630, 693] width 78 height 35
type input "Sent"
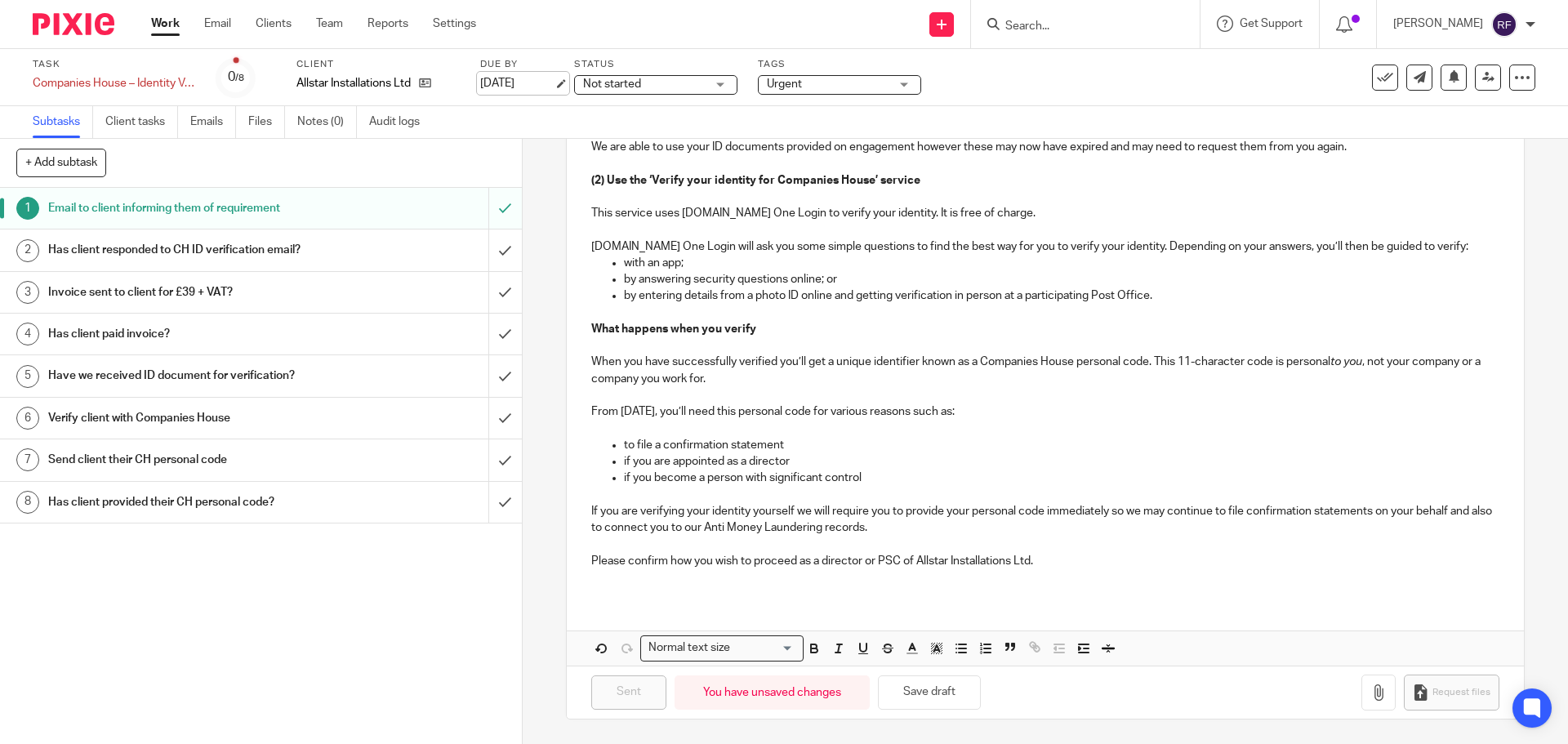
click at [512, 88] on link "[DATE]" at bounding box center [517, 84] width 74 height 17
click at [165, 30] on link "Work" at bounding box center [165, 23] width 28 height 16
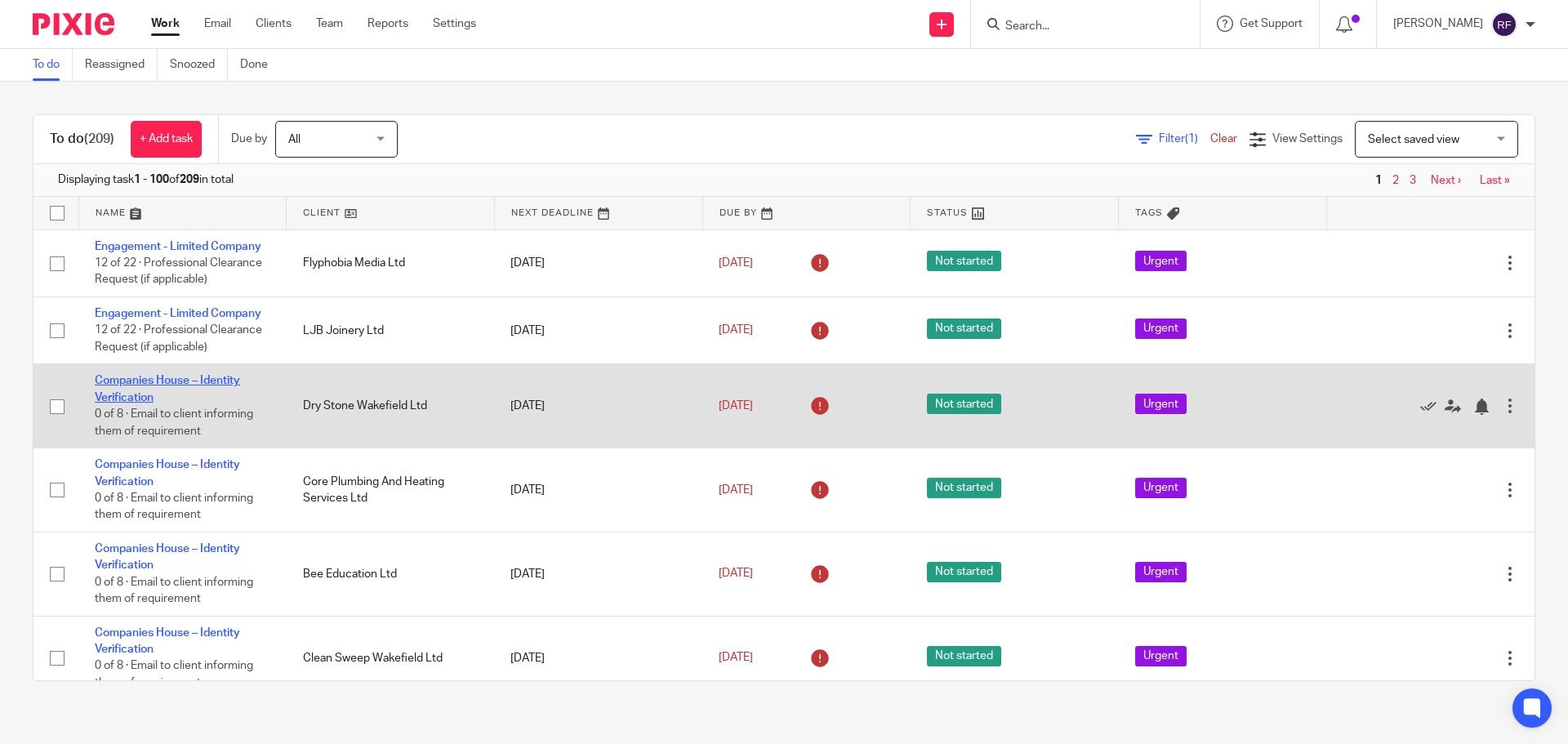
click at [115, 375] on link "Companies House – Identity Verification" at bounding box center [167, 389] width 146 height 27
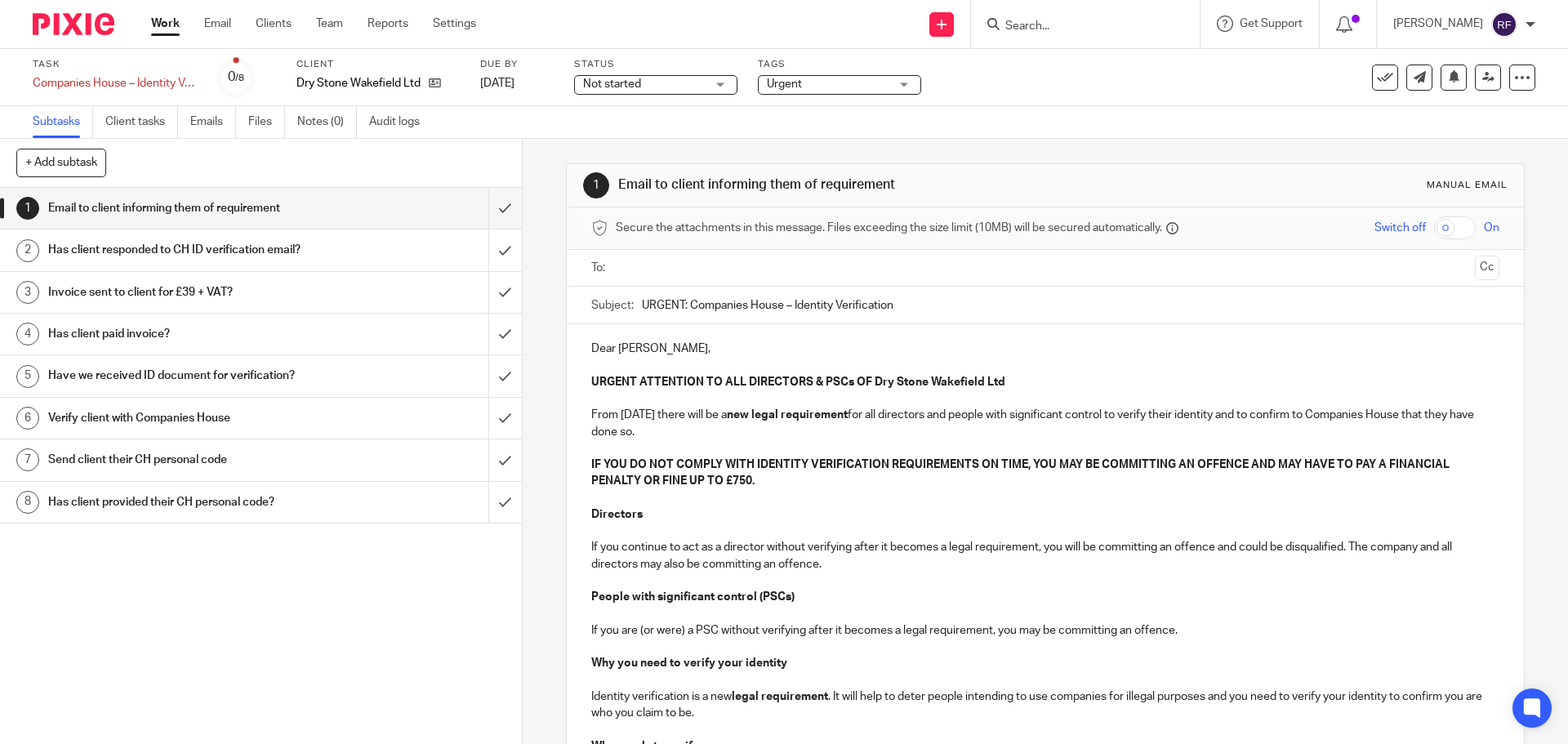
click at [676, 355] on p "Dear [PERSON_NAME]," at bounding box center [1045, 348] width 907 height 16
click at [863, 491] on p at bounding box center [1045, 497] width 907 height 16
click at [662, 269] on input "text" at bounding box center [1044, 268] width 846 height 19
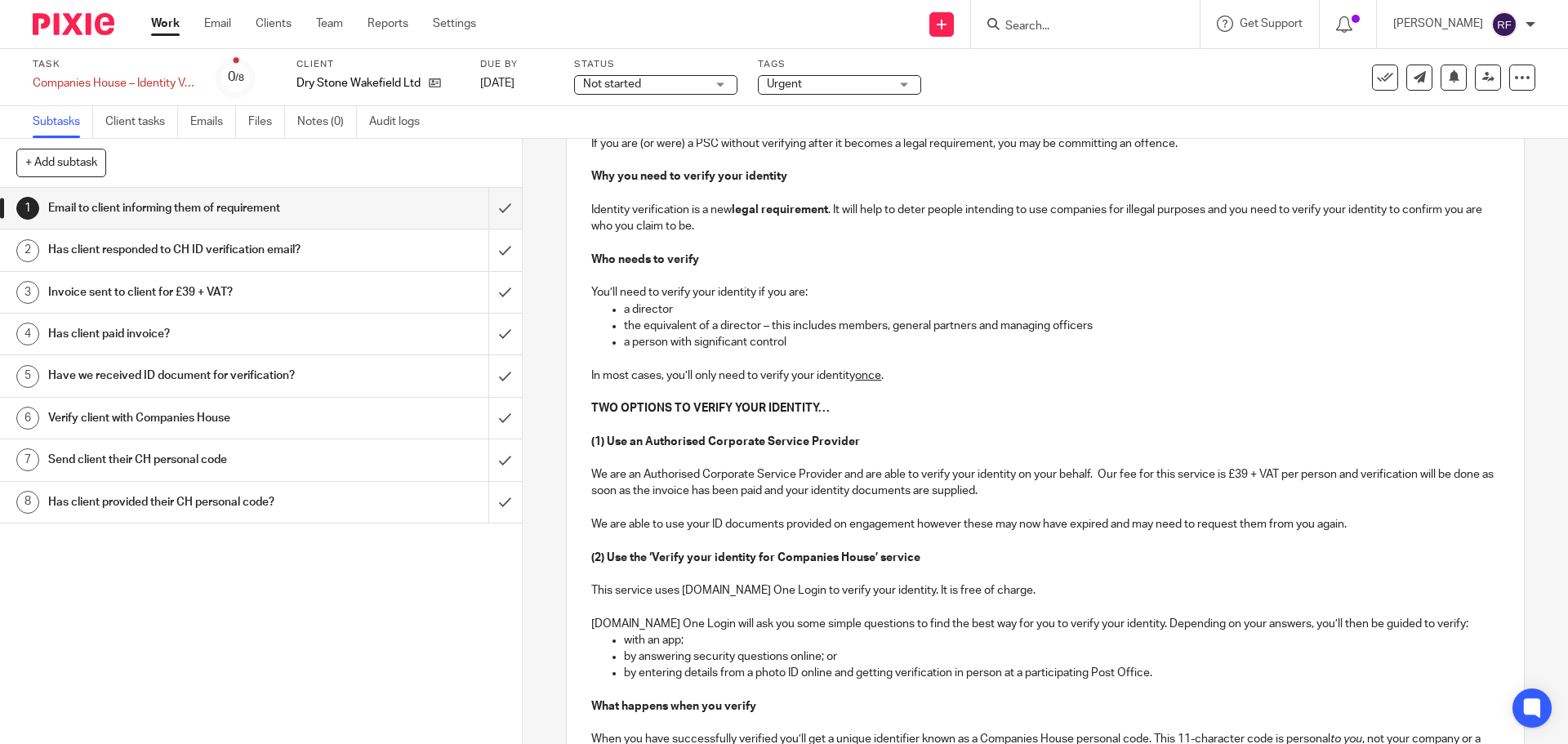
scroll to position [868, 0]
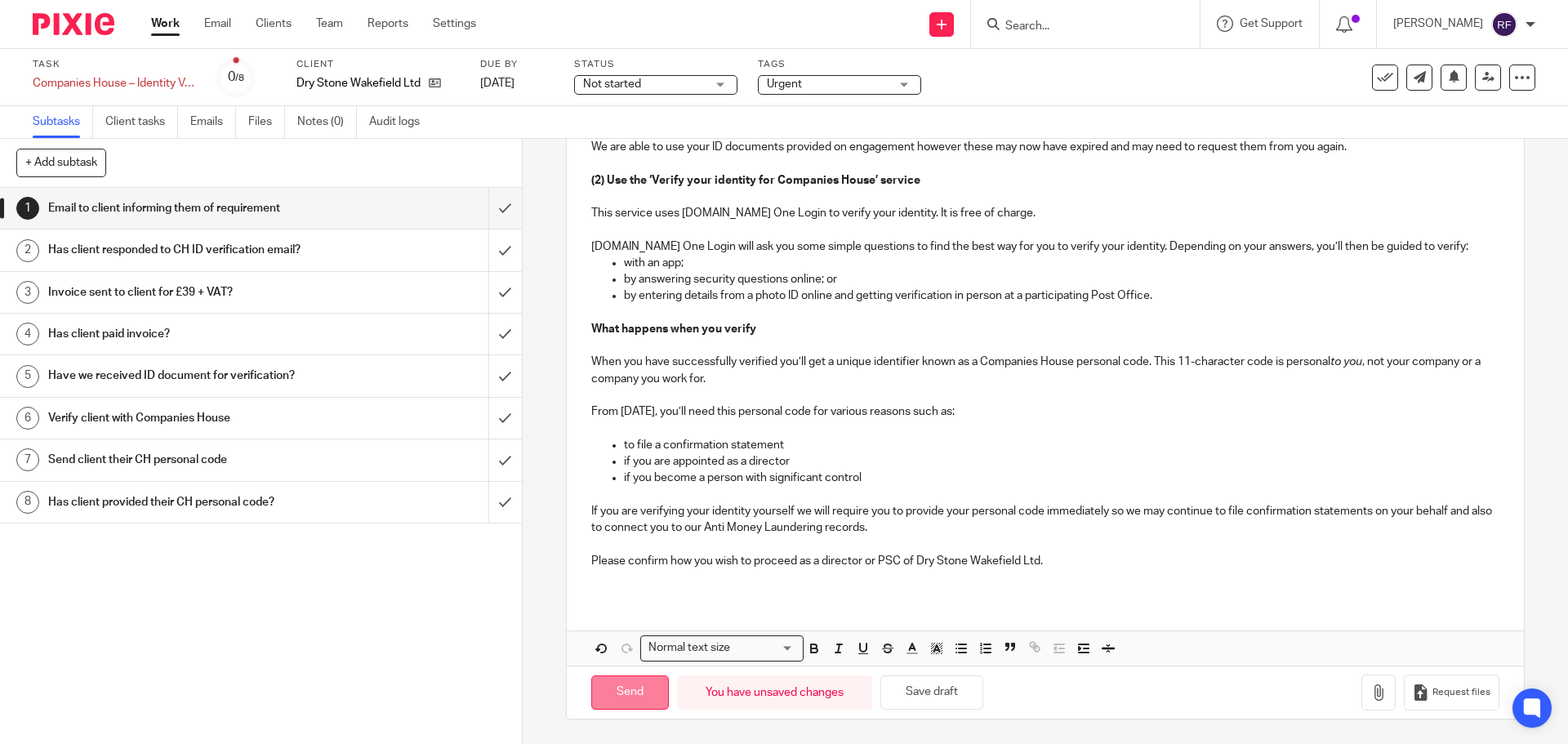
click at [630, 690] on input "Send" at bounding box center [630, 693] width 78 height 35
type input "Sent"
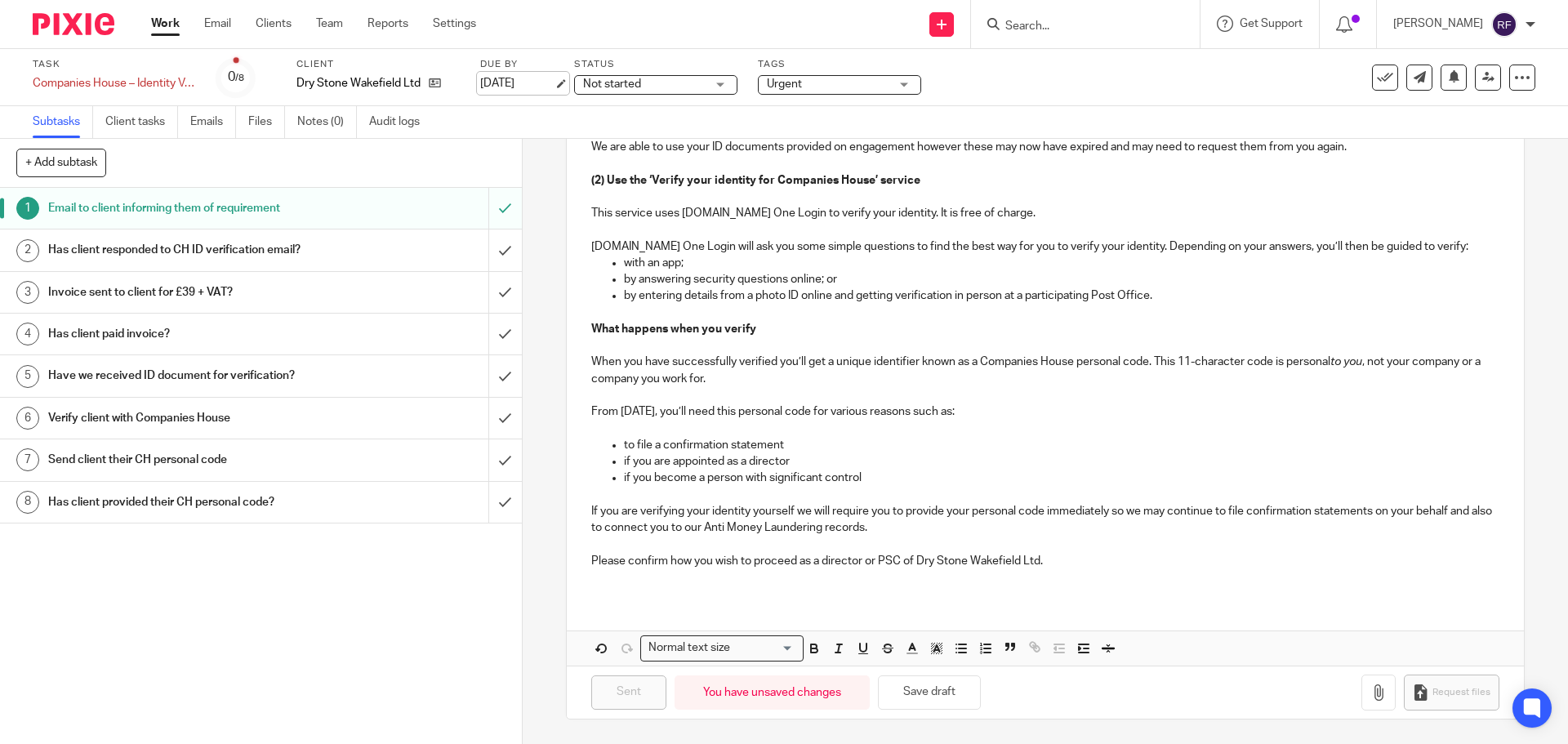
click at [526, 76] on link "[DATE]" at bounding box center [517, 84] width 74 height 17
click at [168, 21] on link "Work" at bounding box center [165, 23] width 28 height 16
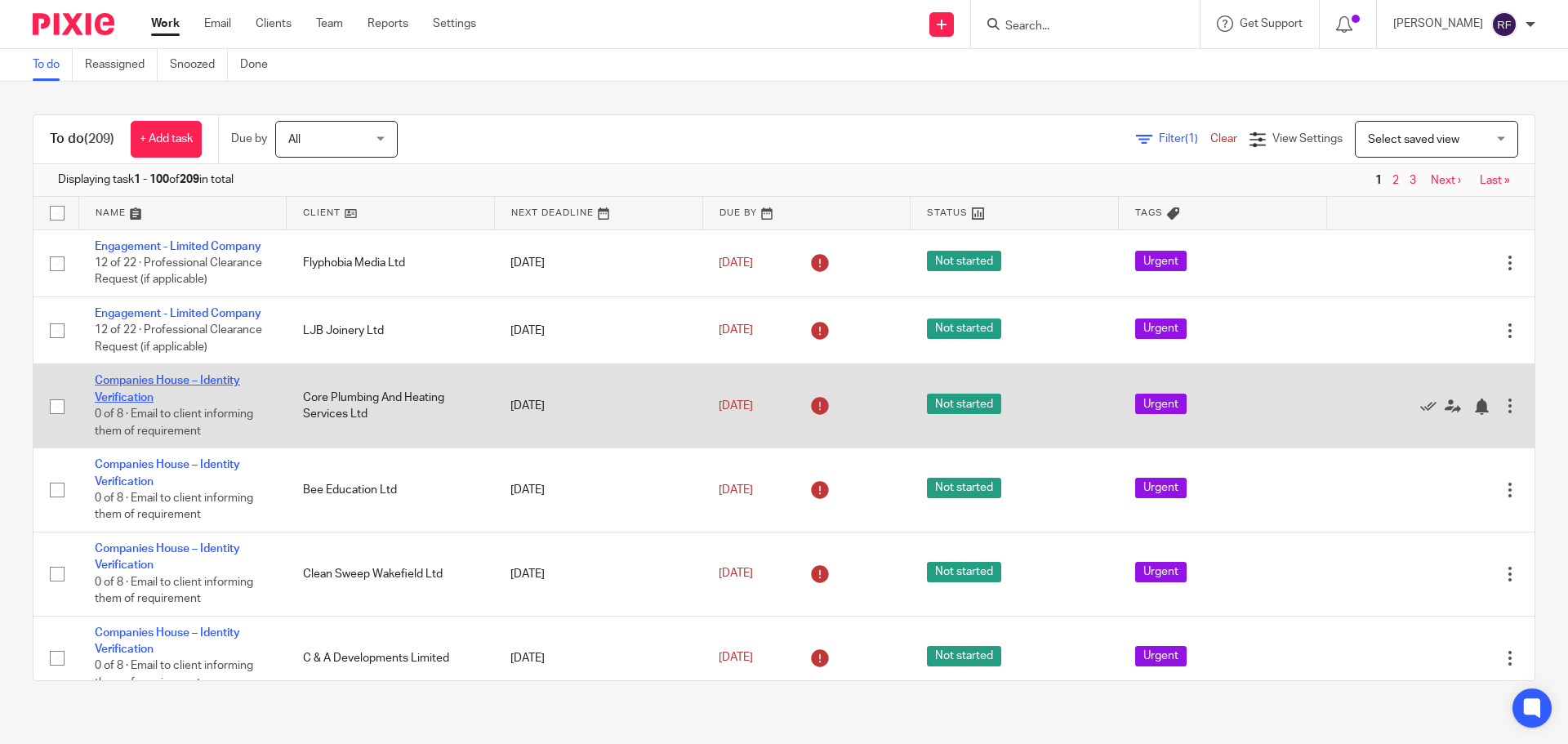
click at [118, 379] on link "Companies House – Identity Verification" at bounding box center [167, 389] width 146 height 27
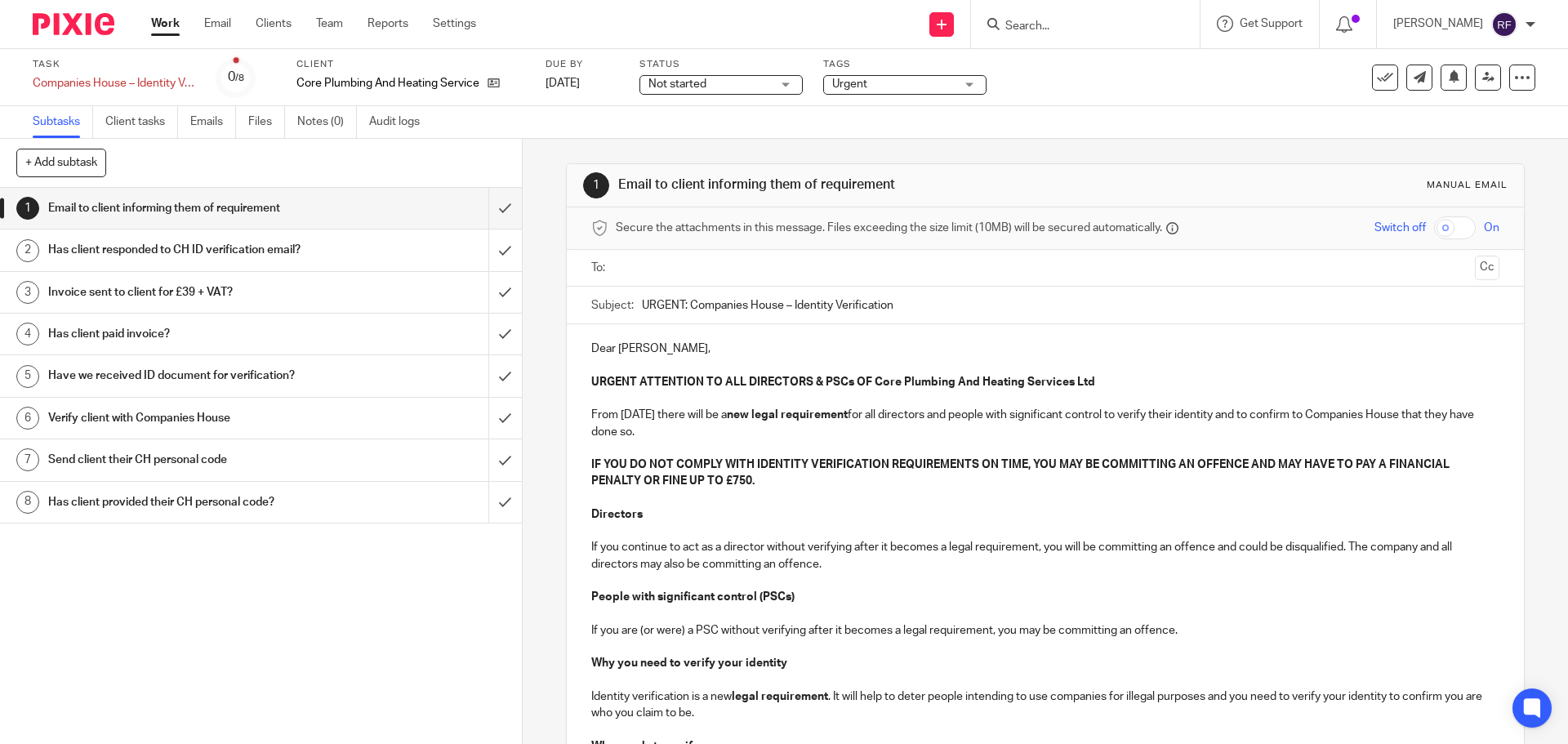
click at [642, 267] on input "text" at bounding box center [1044, 268] width 846 height 19
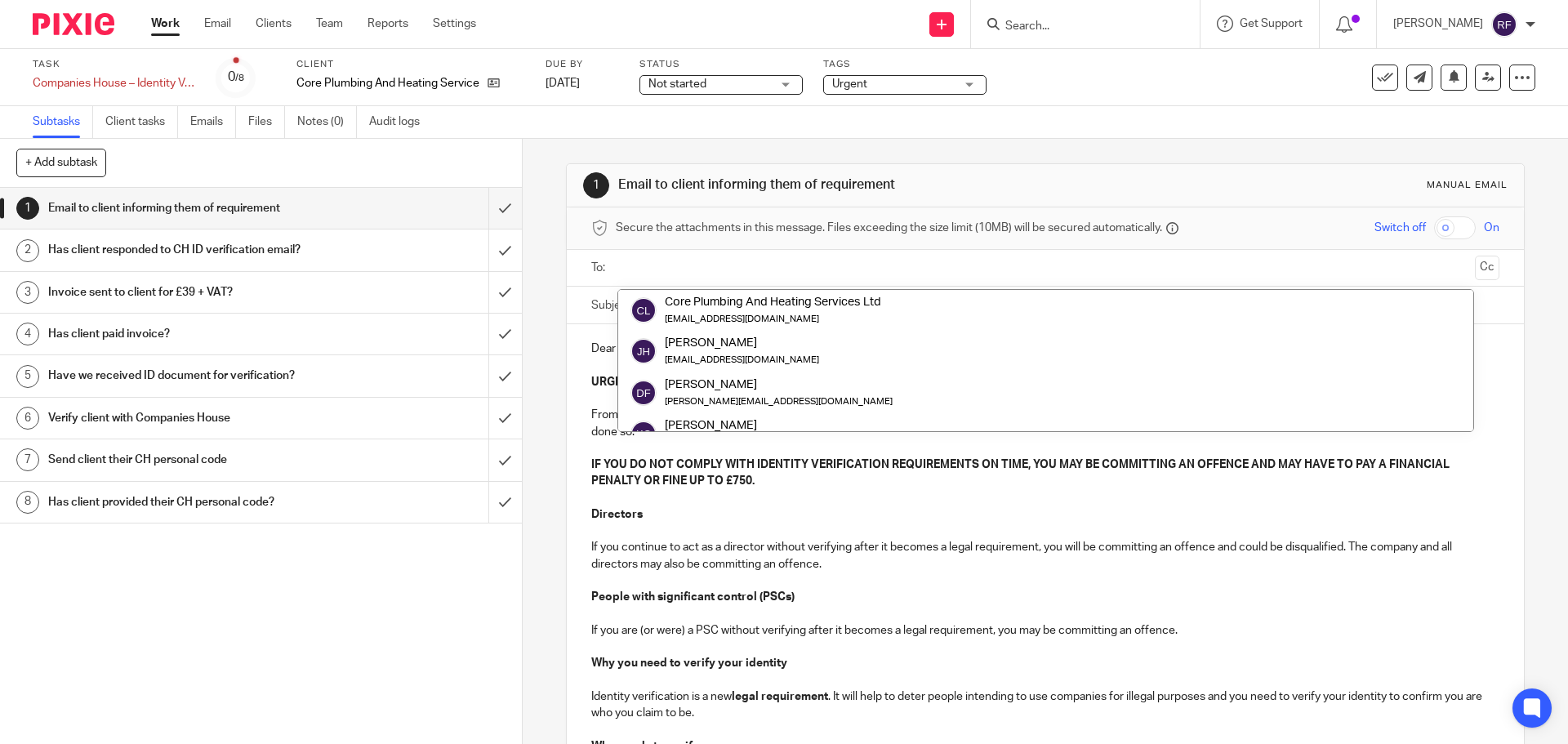
click at [1133, 111] on div "Subtasks Client tasks Emails Files Notes (0) Audit logs" at bounding box center [784, 122] width 1568 height 33
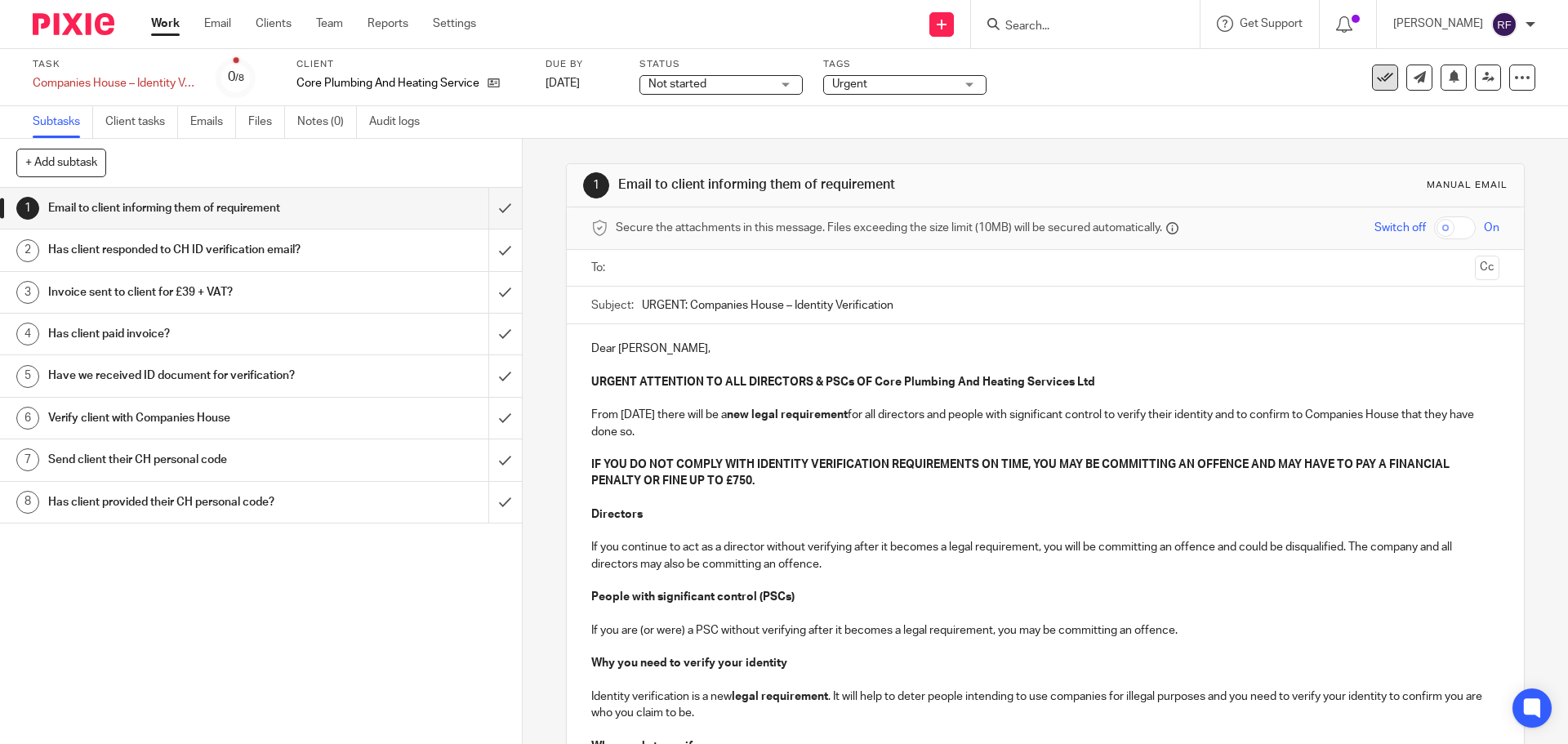
click at [1377, 74] on icon at bounding box center [1385, 77] width 16 height 16
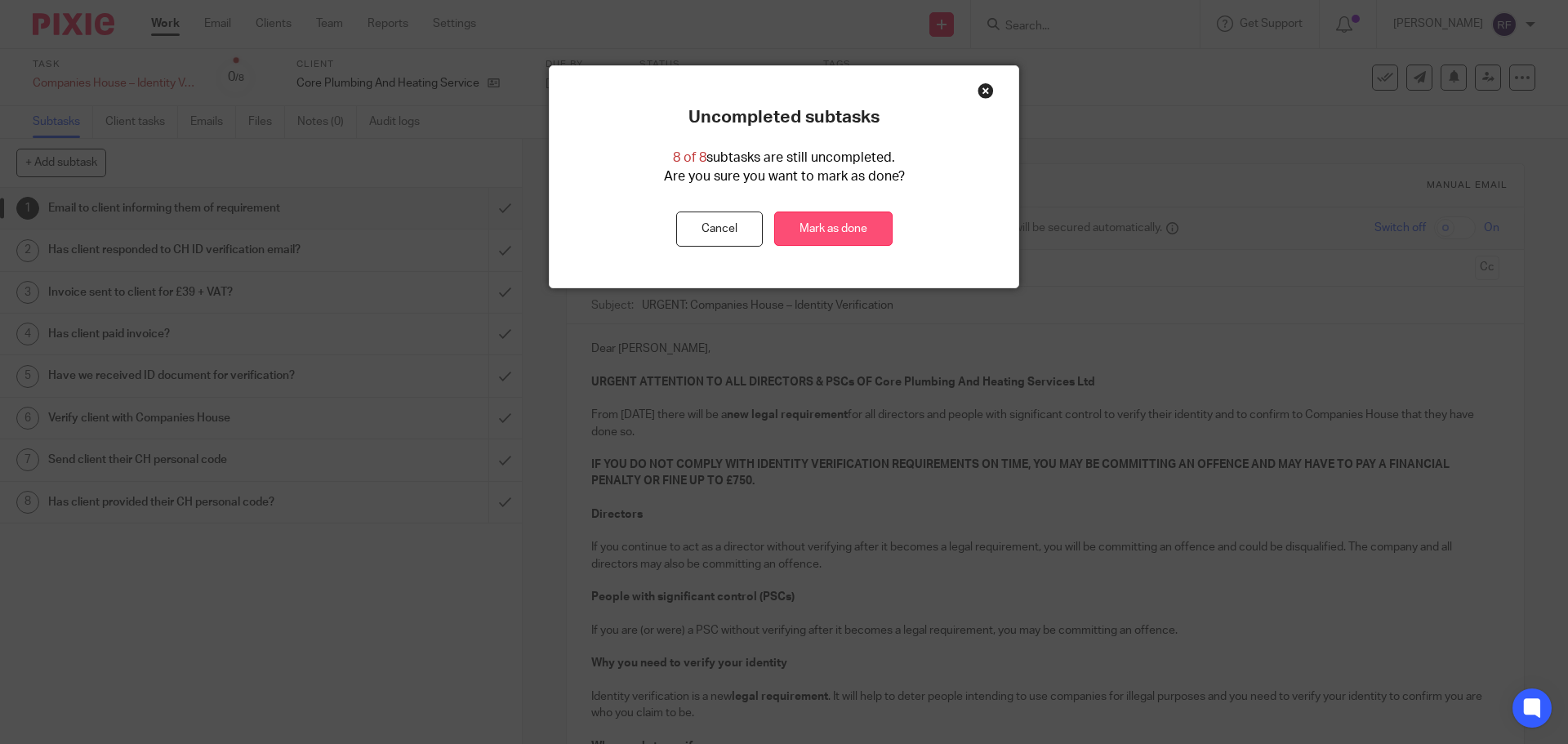
click at [856, 218] on link "Mark as done" at bounding box center [833, 229] width 118 height 35
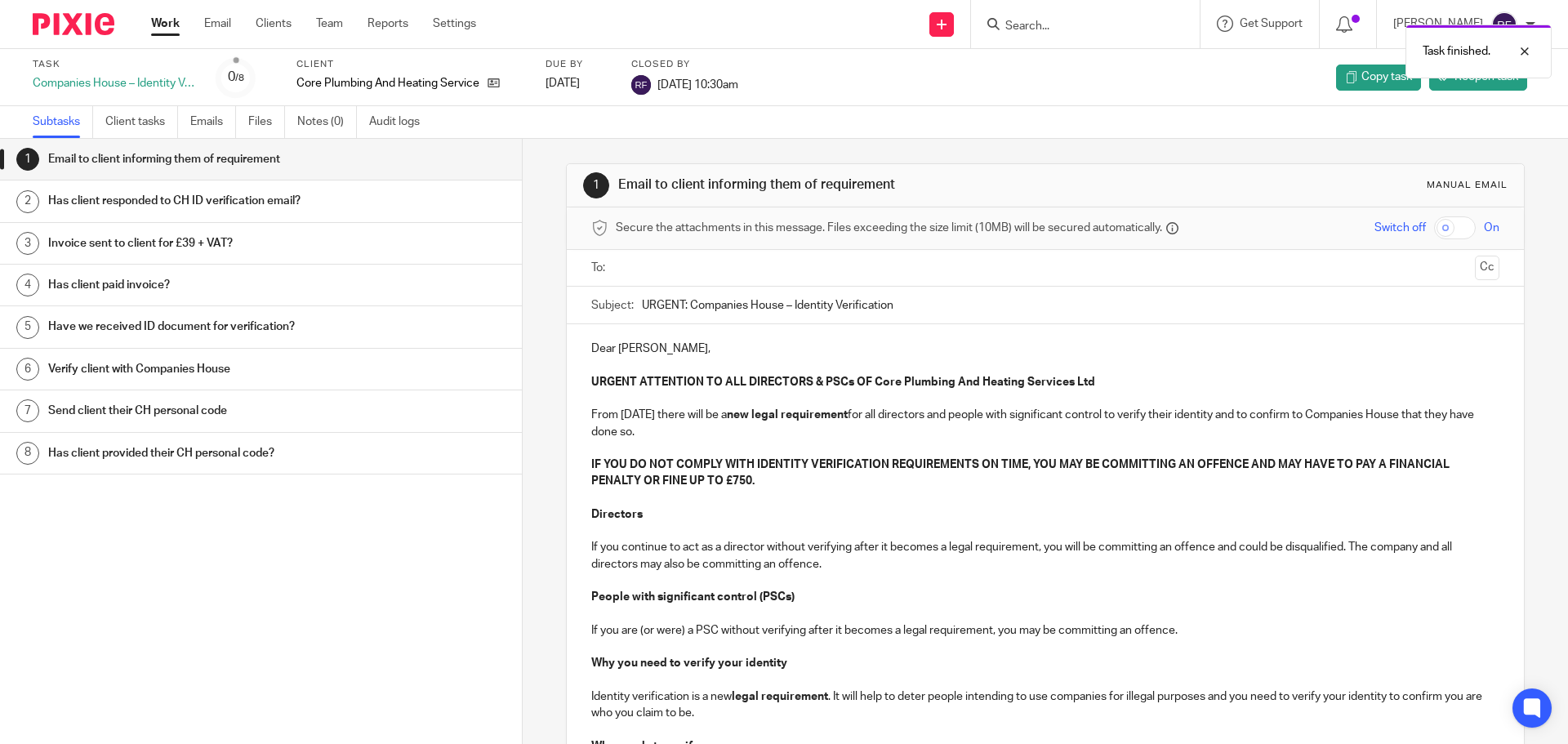
click at [1176, 37] on div "Task finished." at bounding box center [1168, 47] width 767 height 62
click at [1151, 27] on div "Task finished." at bounding box center [1168, 47] width 767 height 62
click at [1096, 26] on div "Task finished." at bounding box center [1168, 47] width 767 height 62
click at [1041, 26] on div "Task finished." at bounding box center [1168, 47] width 767 height 62
click at [1037, 24] on div "Task finished." at bounding box center [1168, 47] width 767 height 62
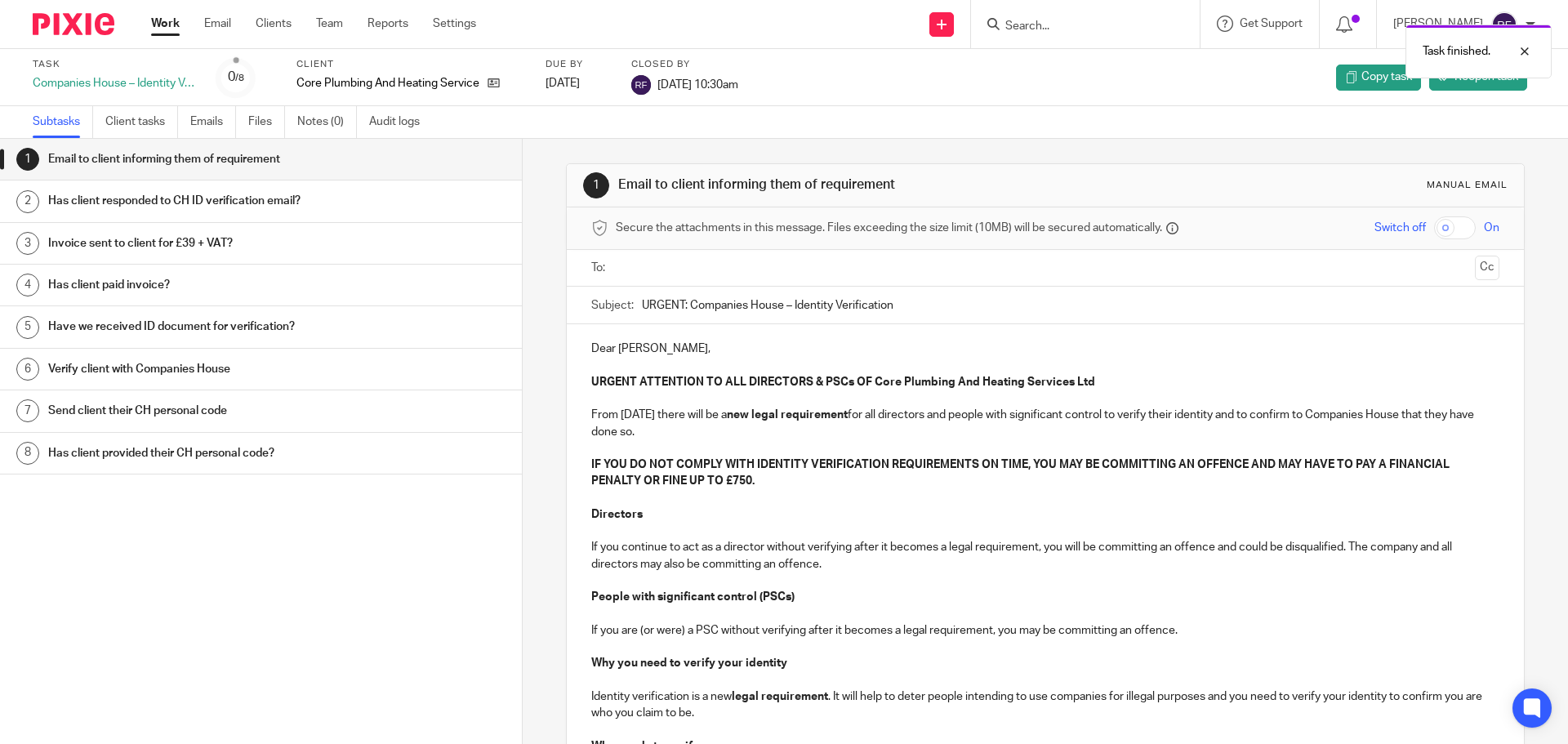
click at [1362, 26] on div "Task finished." at bounding box center [1168, 47] width 767 height 62
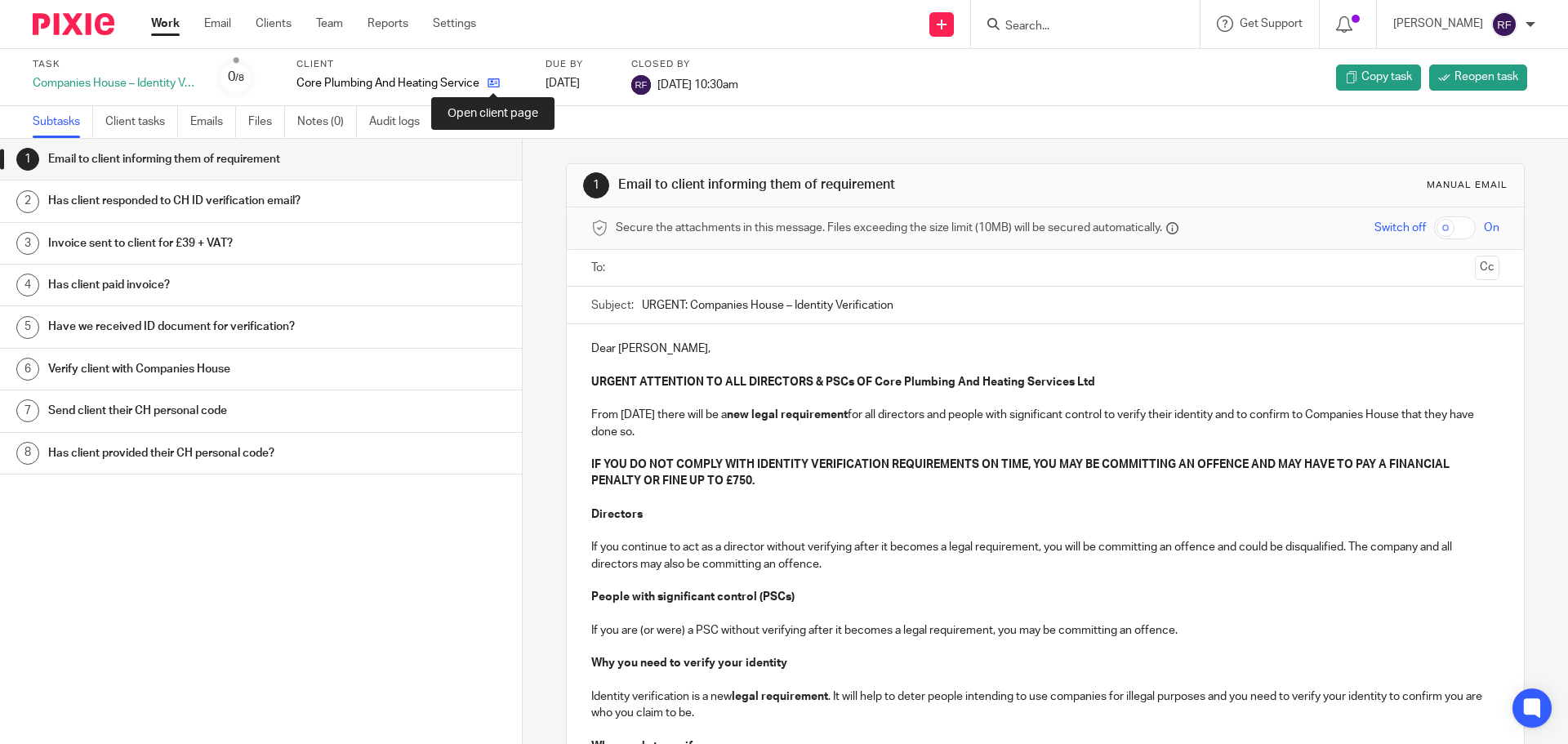
click at [494, 83] on icon at bounding box center [493, 82] width 12 height 12
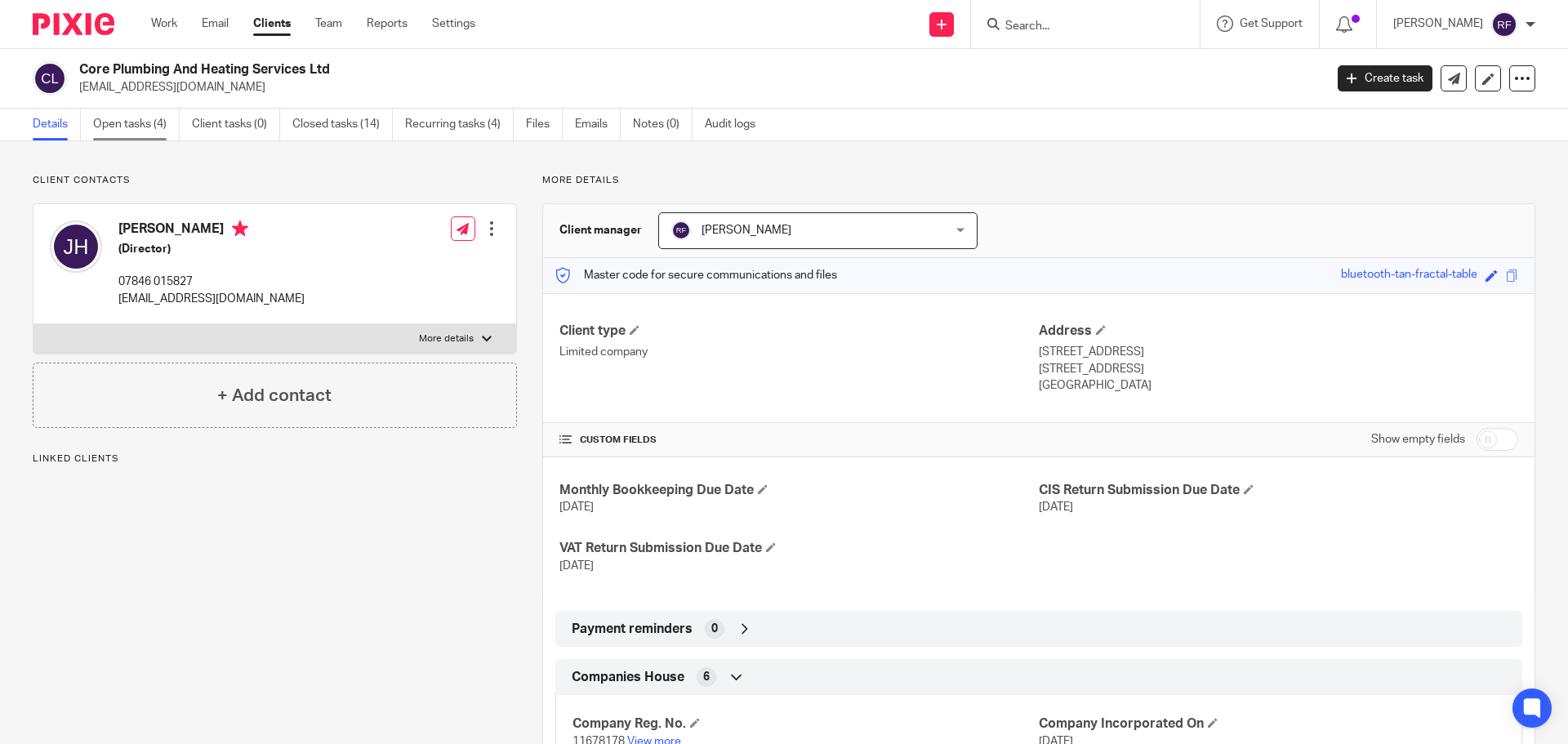
click at [162, 129] on link "Open tasks (4)" at bounding box center [137, 125] width 87 height 32
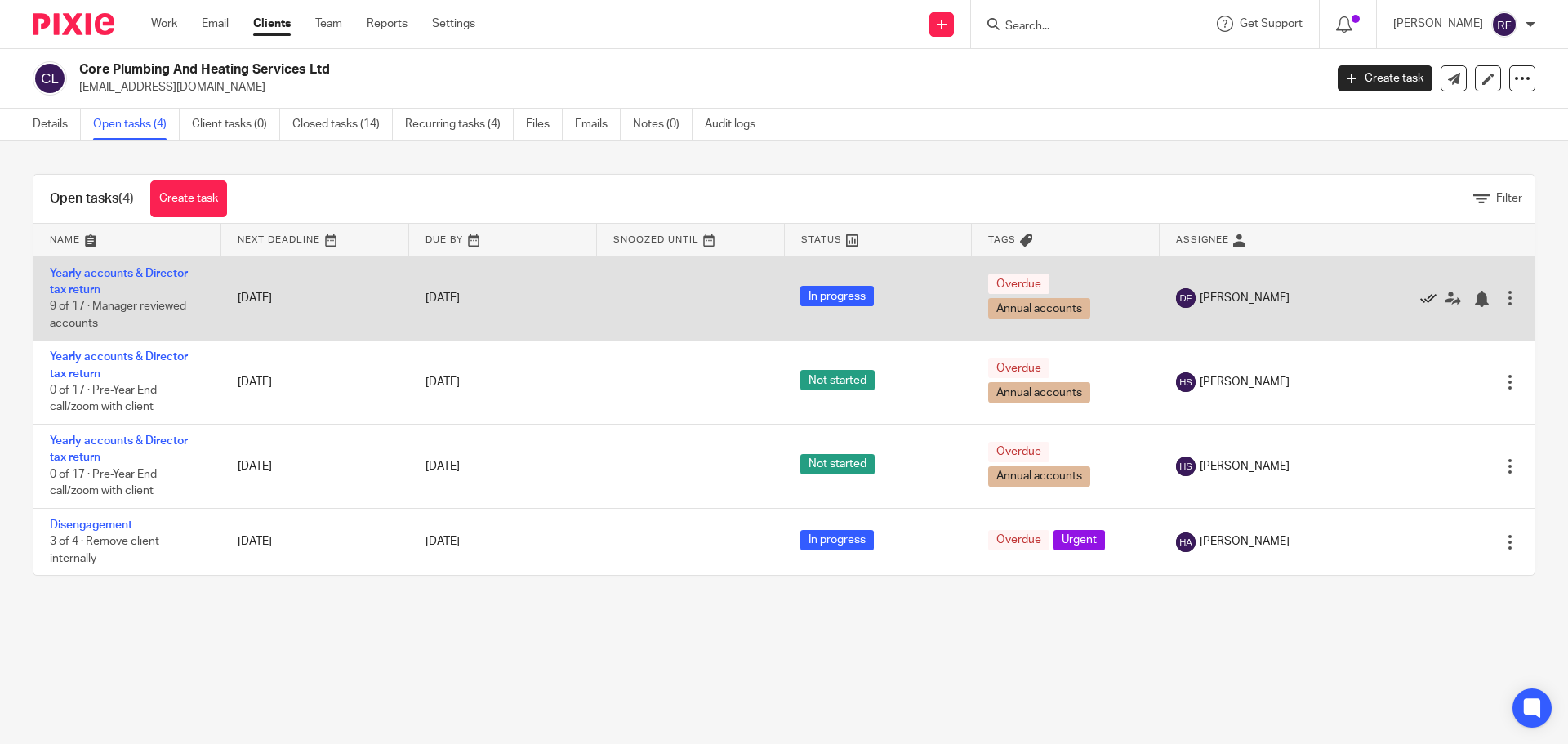
click at [1421, 297] on icon at bounding box center [1428, 299] width 16 height 16
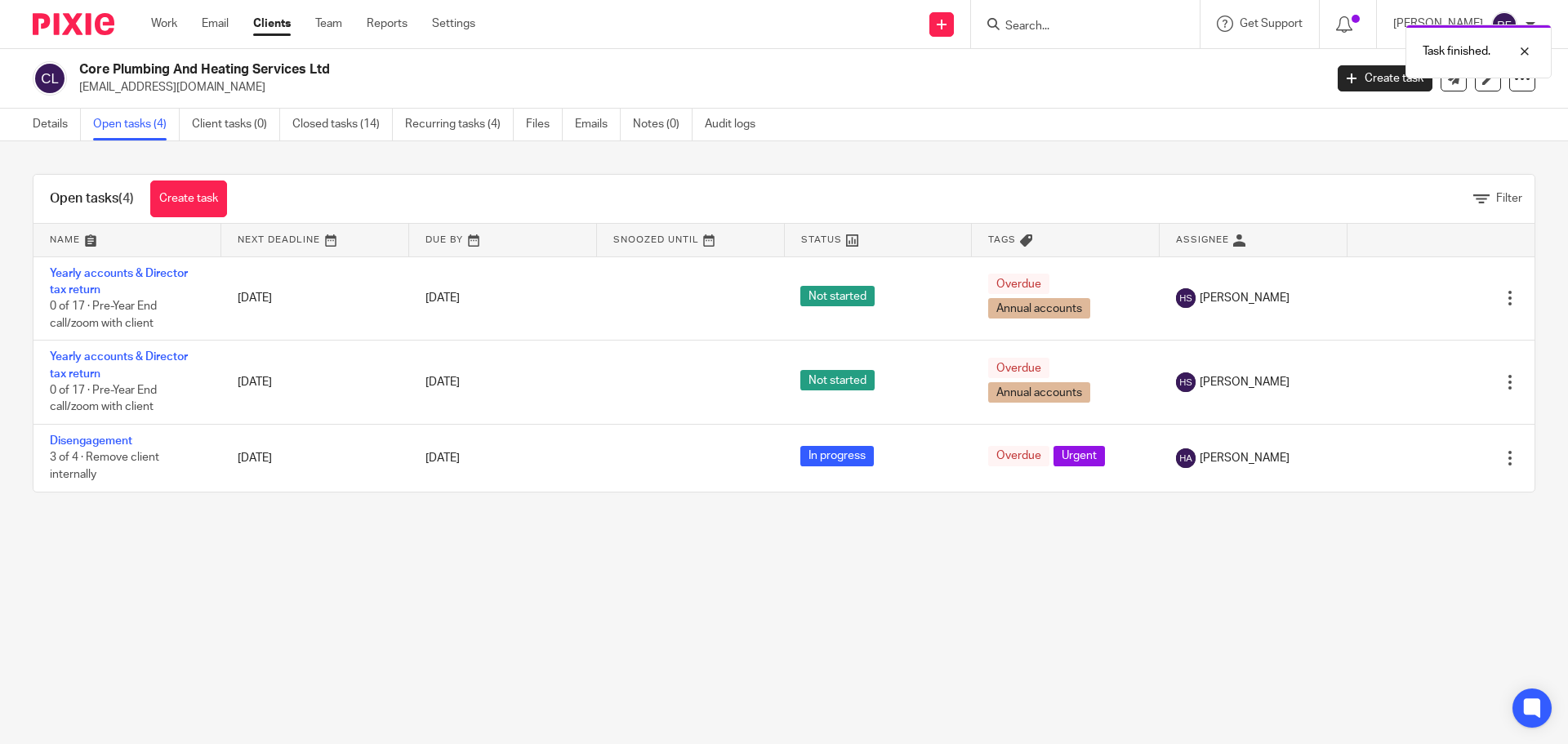
click at [1421, 297] on icon at bounding box center [1428, 299] width 16 height 16
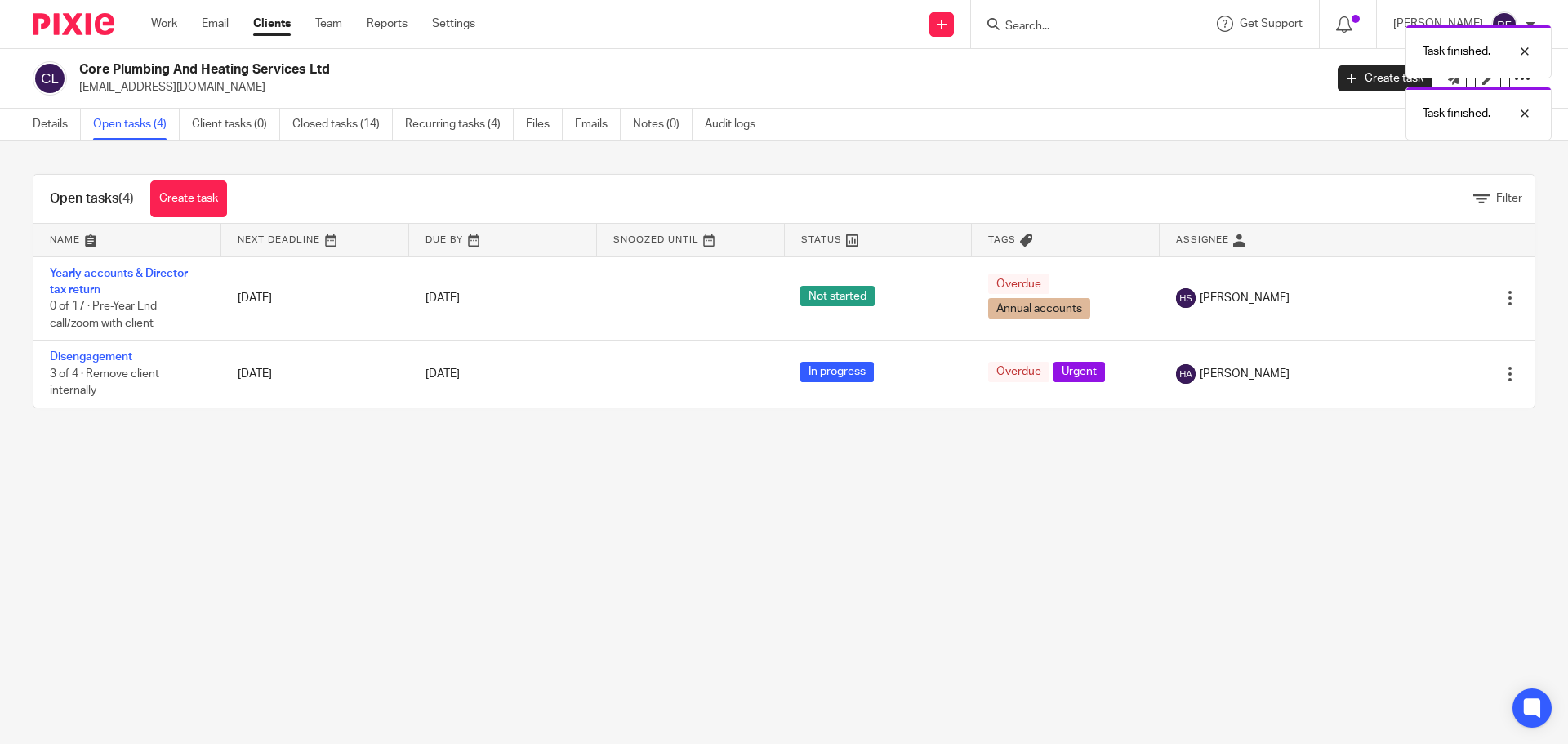
click at [1421, 297] on icon at bounding box center [1428, 299] width 16 height 16
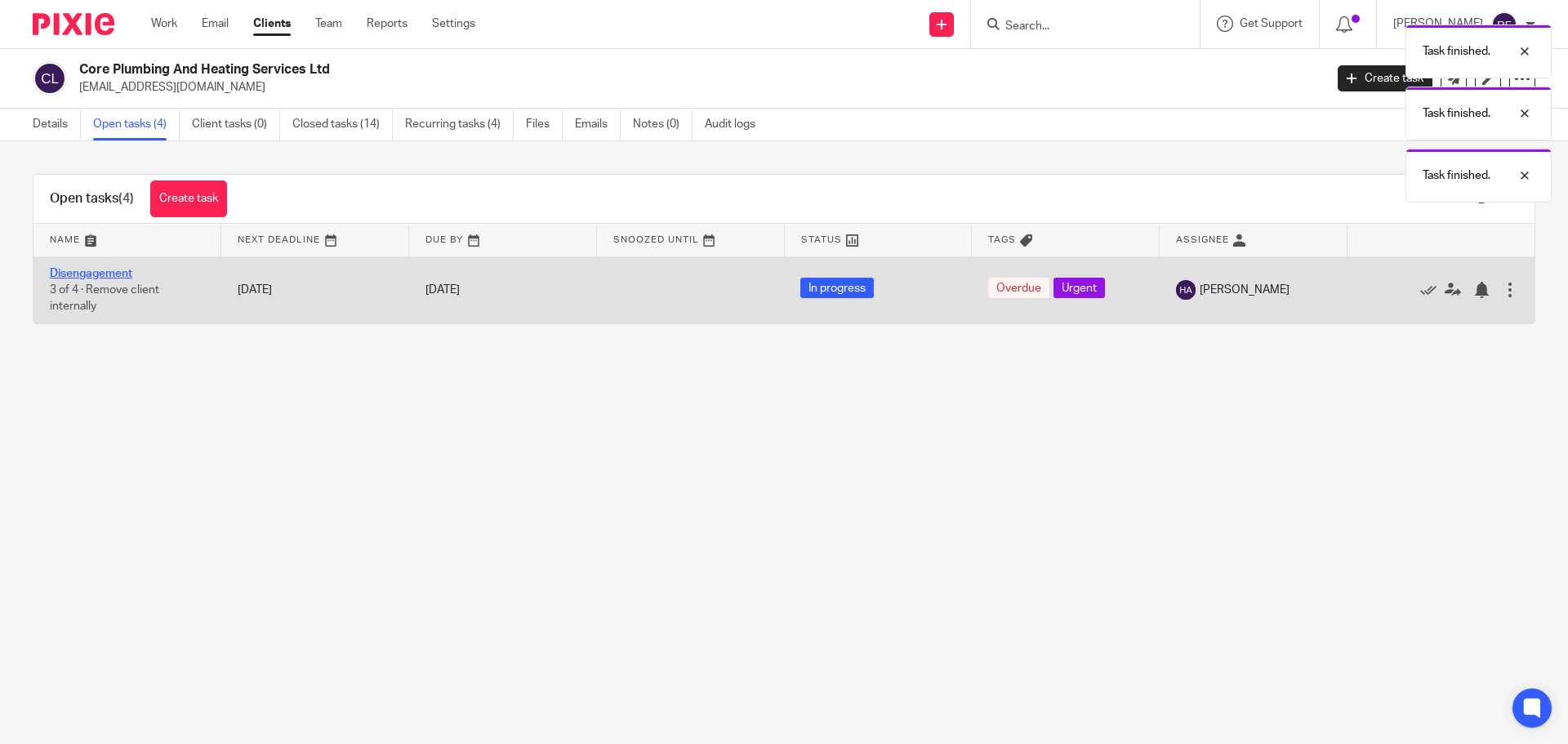
click at [87, 276] on link "Disengagement" at bounding box center [91, 273] width 82 height 11
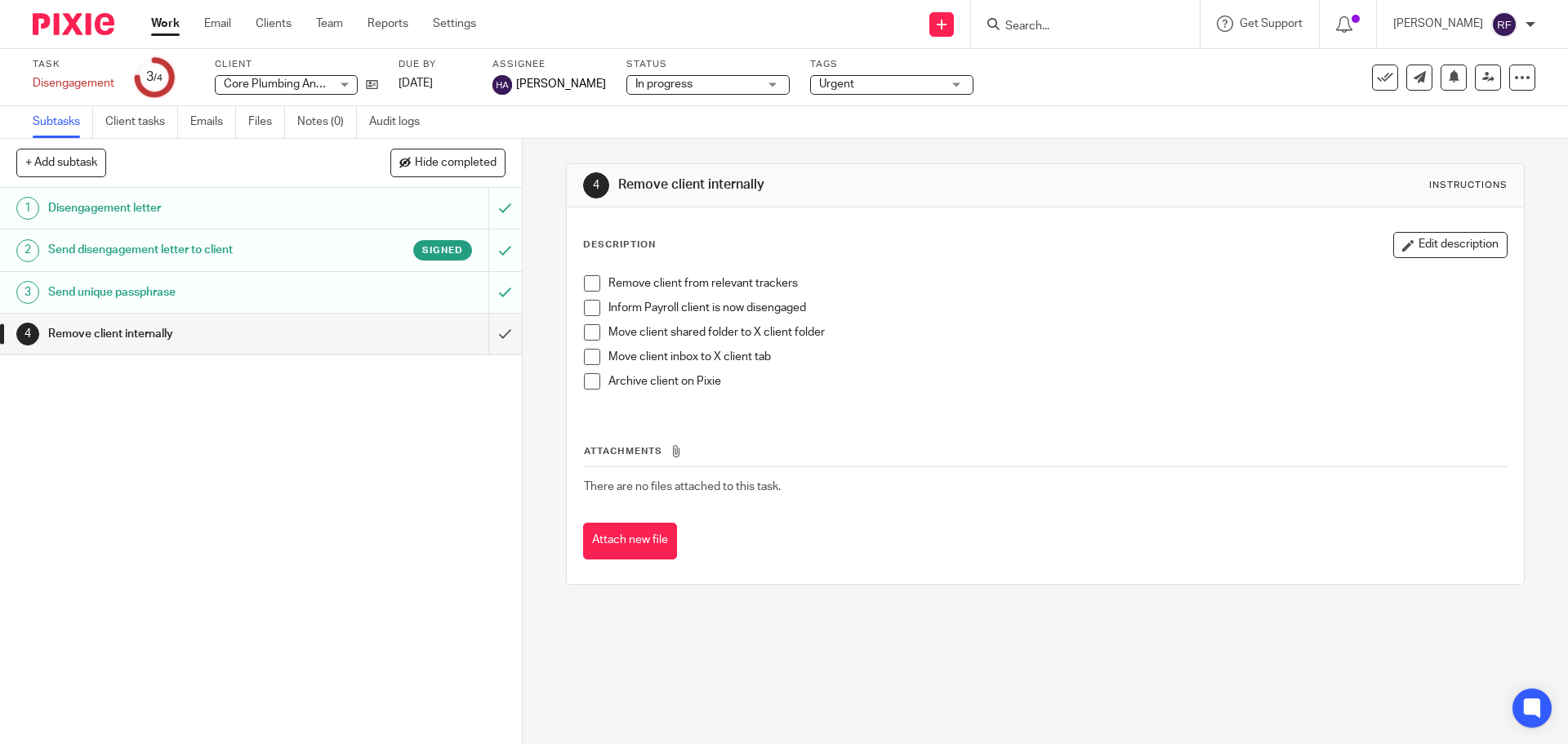
drag, startPoint x: 584, startPoint y: 290, endPoint x: 591, endPoint y: 299, distance: 11.4
click at [585, 291] on span at bounding box center [592, 283] width 16 height 16
click at [588, 304] on span at bounding box center [592, 307] width 16 height 16
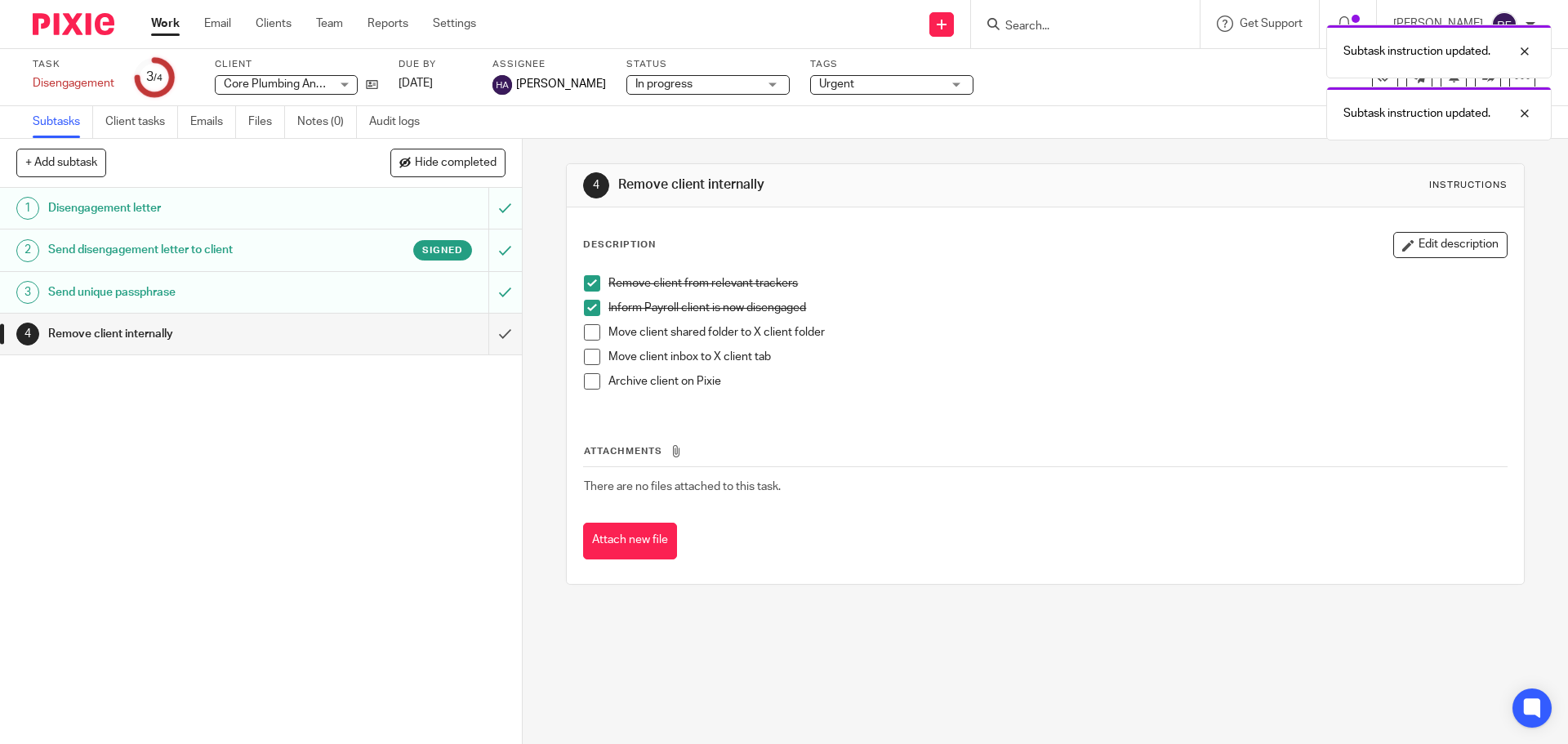
click at [585, 329] on span at bounding box center [592, 332] width 16 height 16
click at [592, 357] on span at bounding box center [592, 356] width 16 height 16
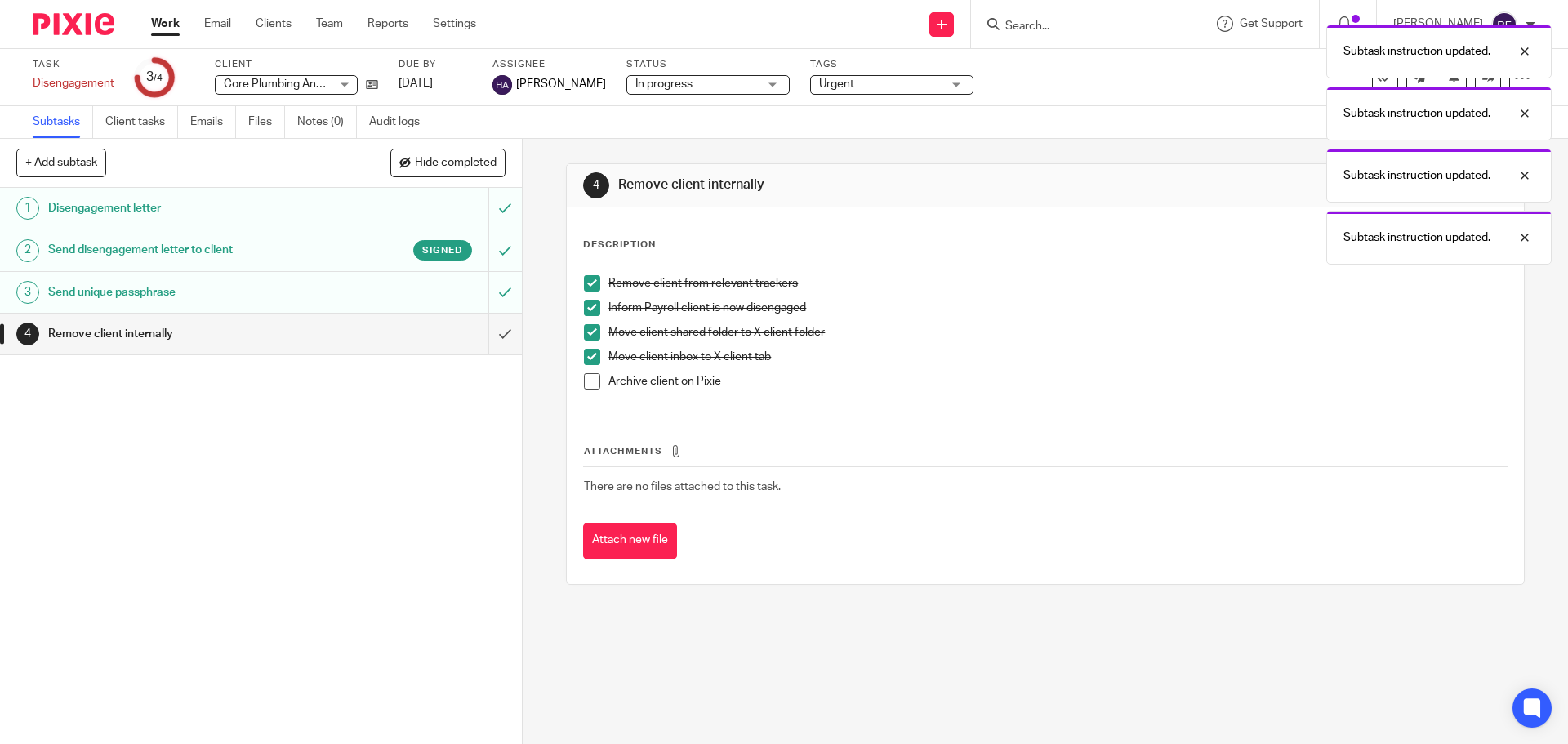
click at [592, 407] on div "Remove client from relevant trackers Inform Payroll client is now disengaged Mo…" at bounding box center [1044, 338] width 939 height 143
click at [591, 385] on span at bounding box center [592, 381] width 16 height 16
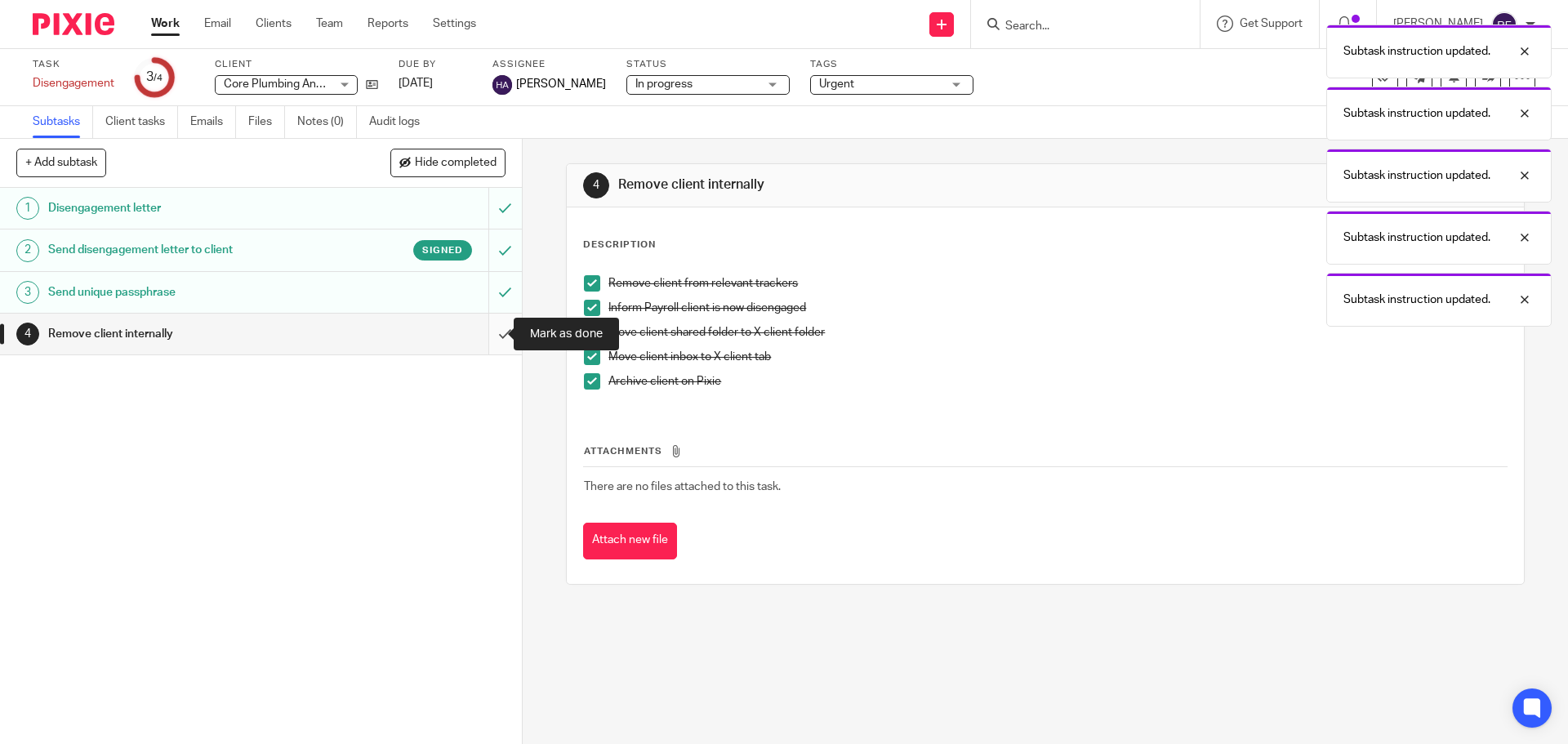
click at [496, 344] on input "submit" at bounding box center [261, 334] width 522 height 41
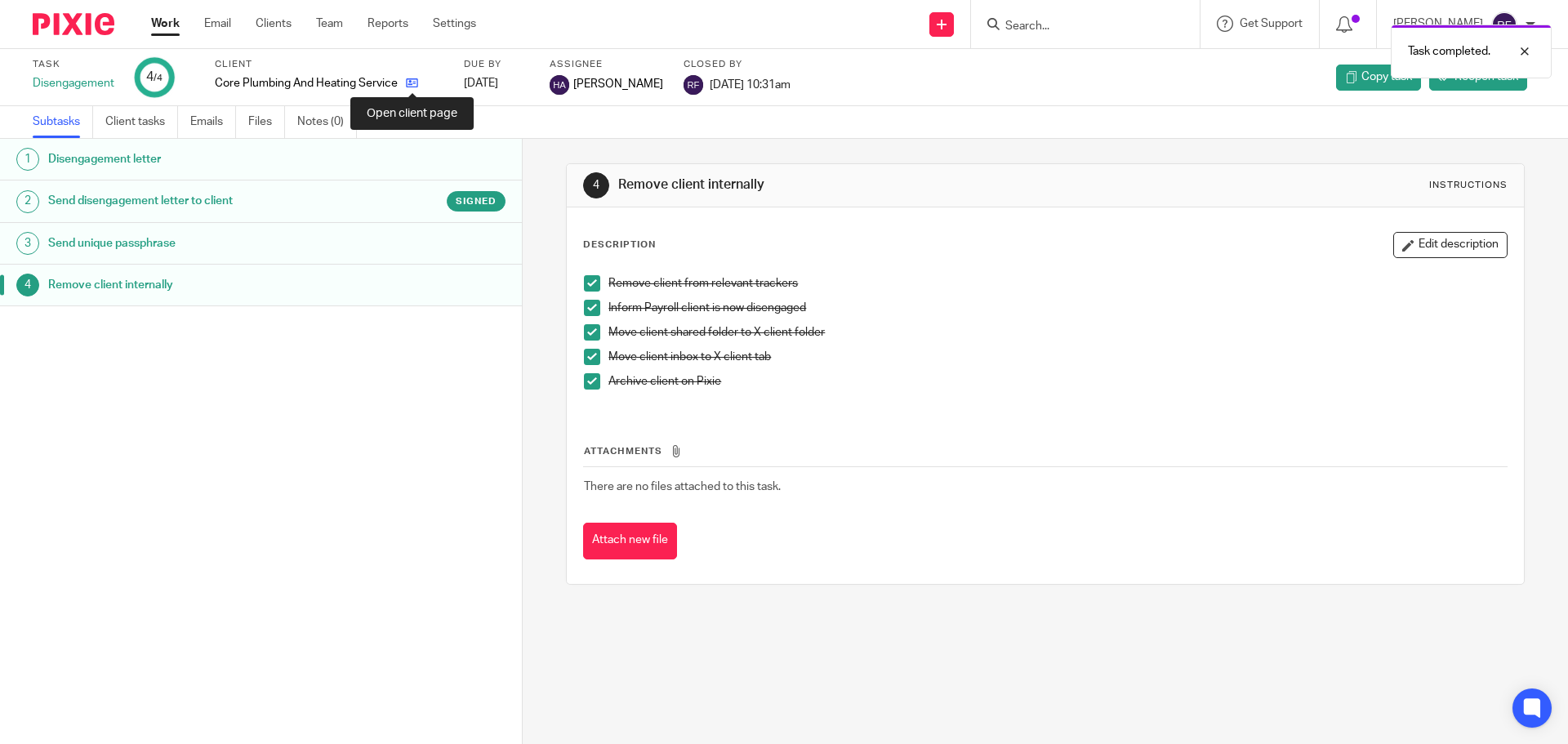
click at [412, 78] on icon at bounding box center [411, 82] width 12 height 12
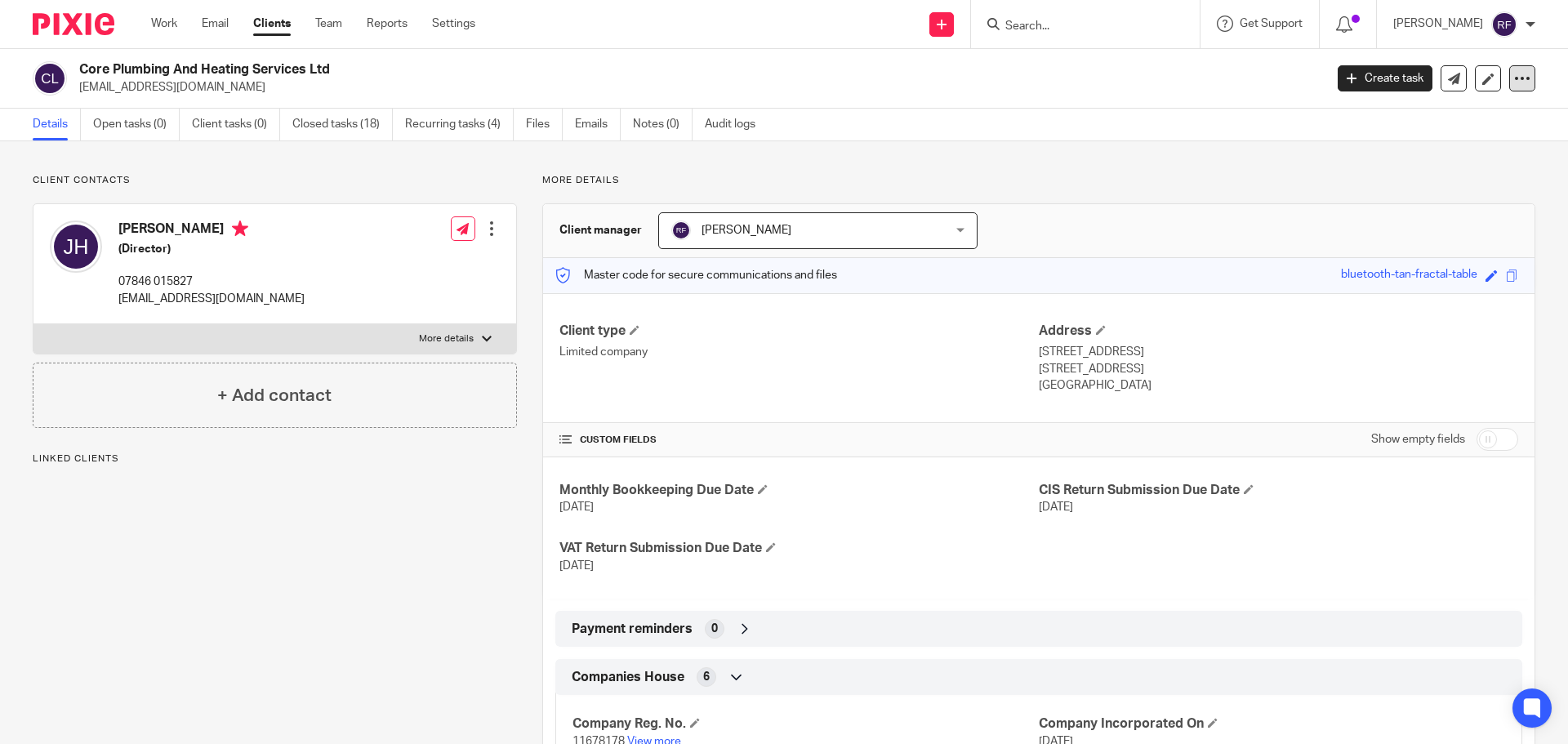
click at [1514, 86] on icon at bounding box center [1522, 78] width 16 height 16
click at [1381, 189] on button "Archive client" at bounding box center [1421, 190] width 181 height 21
click at [160, 24] on link "Work" at bounding box center [164, 23] width 26 height 16
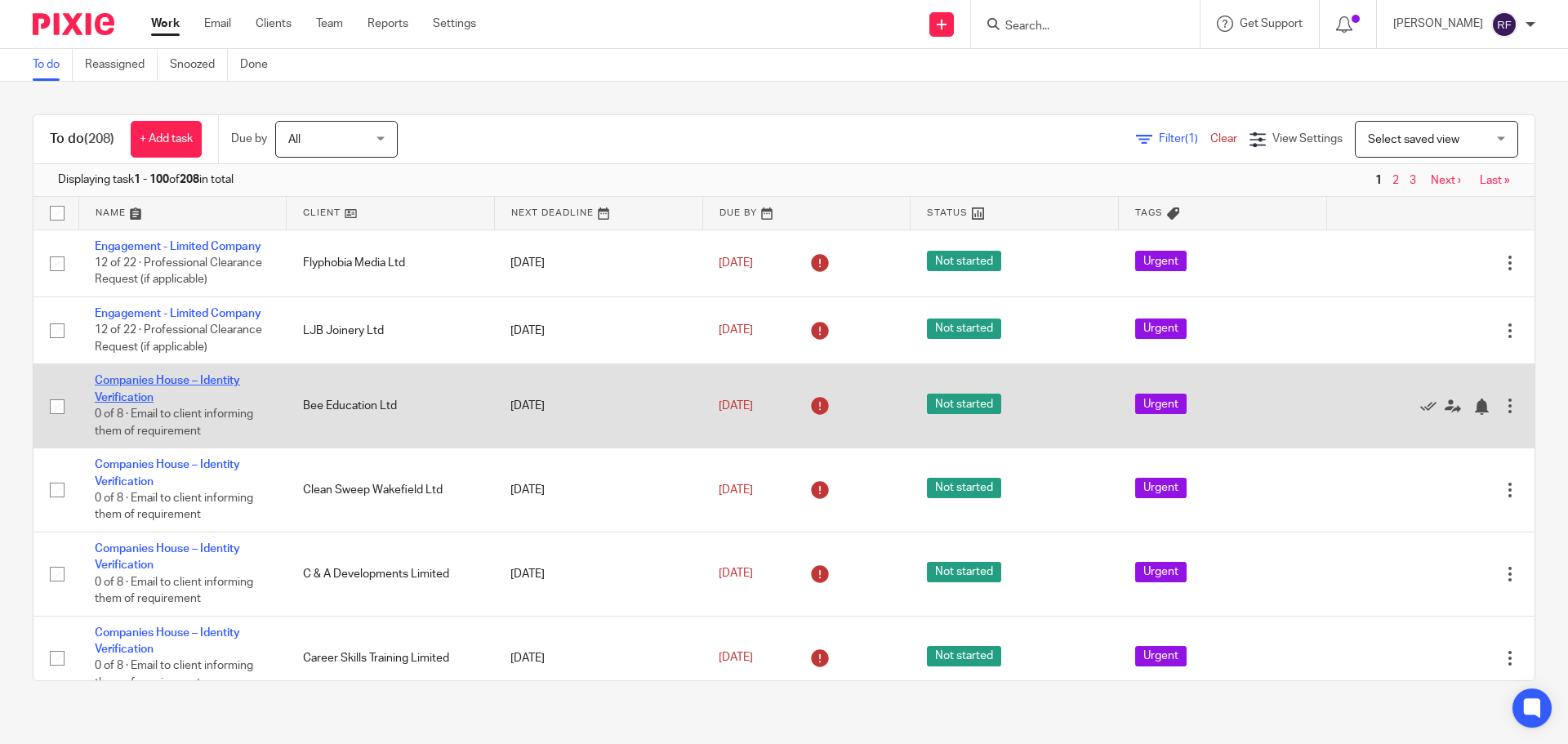
click at [122, 382] on link "Companies House – Identity Verification" at bounding box center [167, 389] width 146 height 27
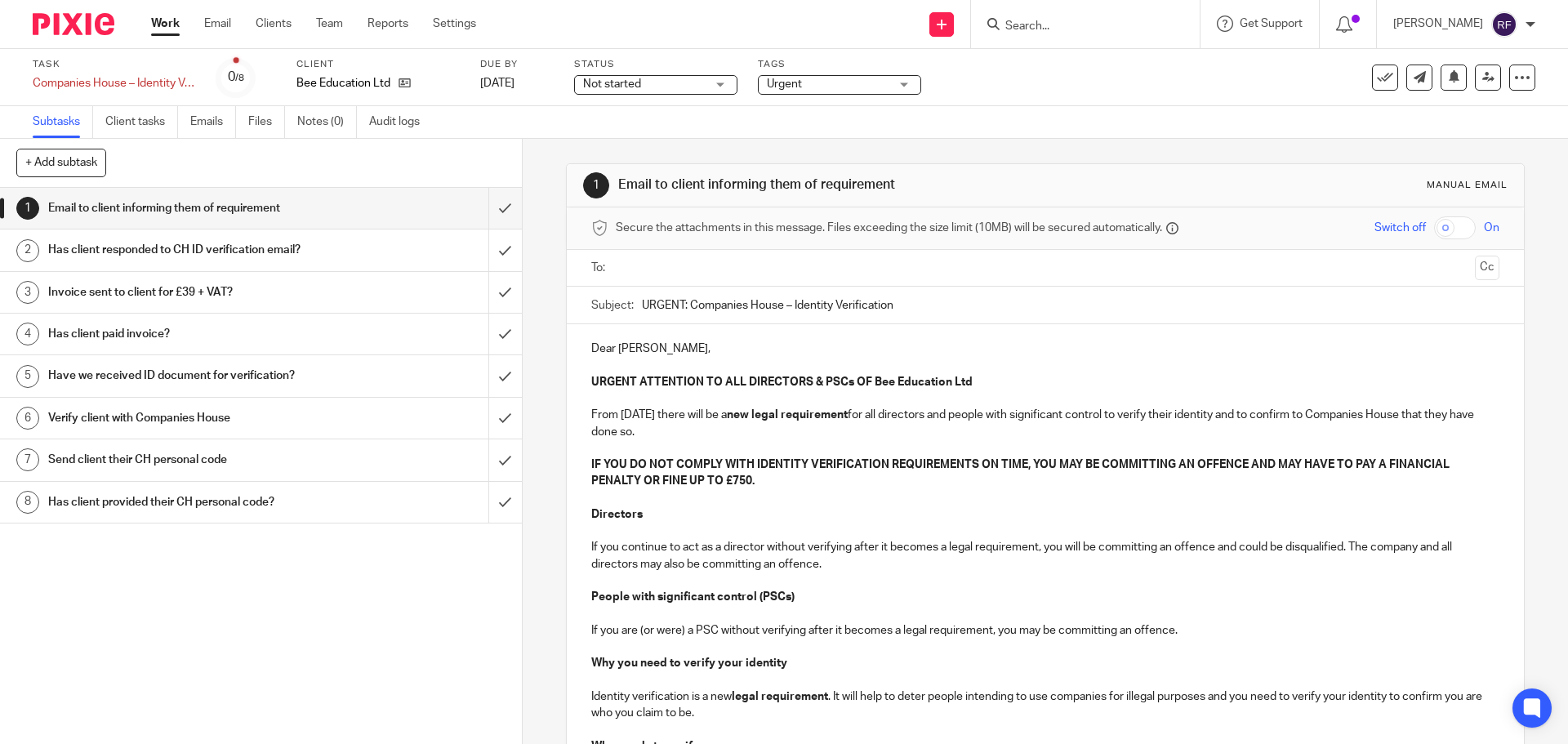
click at [809, 273] on input "text" at bounding box center [1044, 268] width 846 height 19
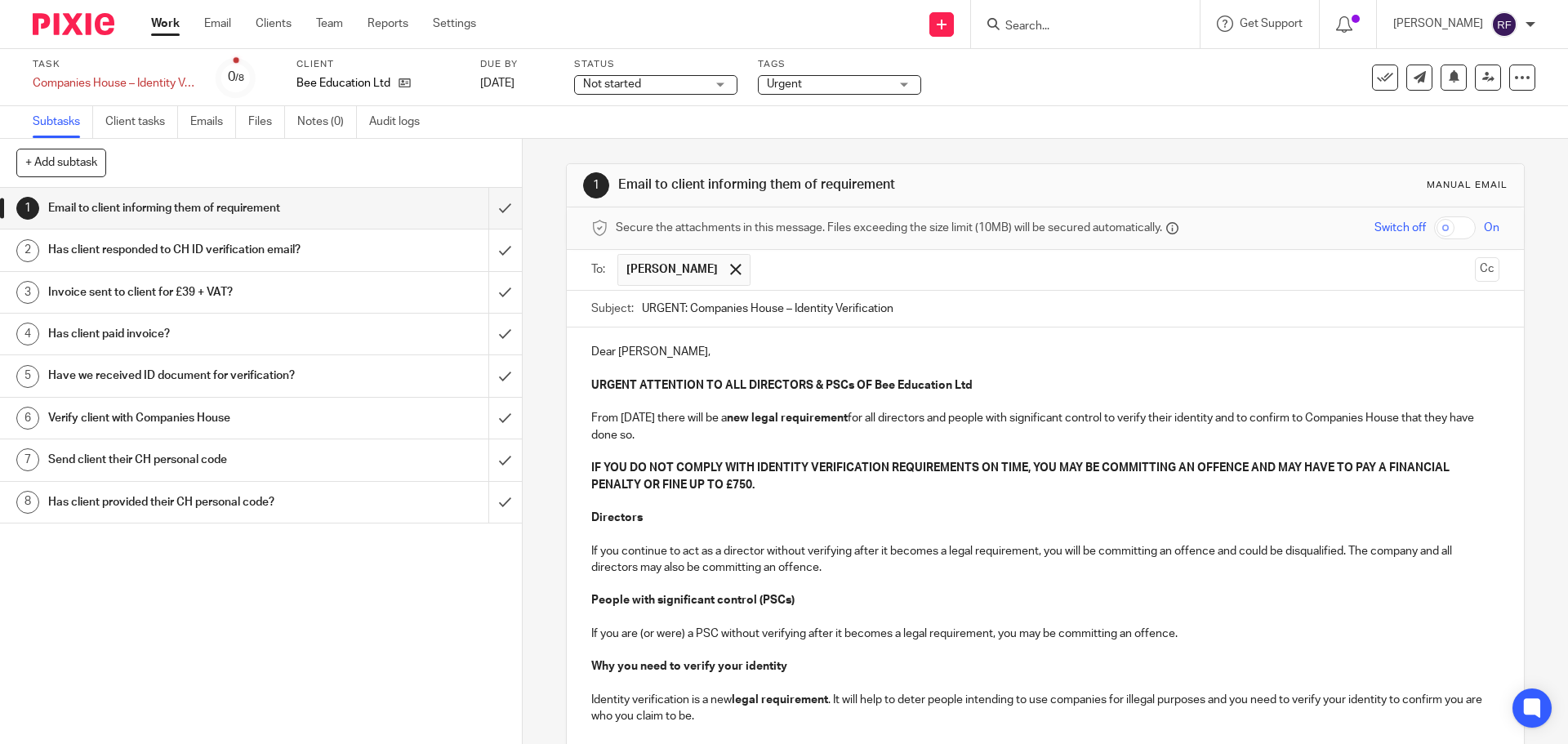
click at [849, 273] on input "text" at bounding box center [1113, 270] width 710 height 32
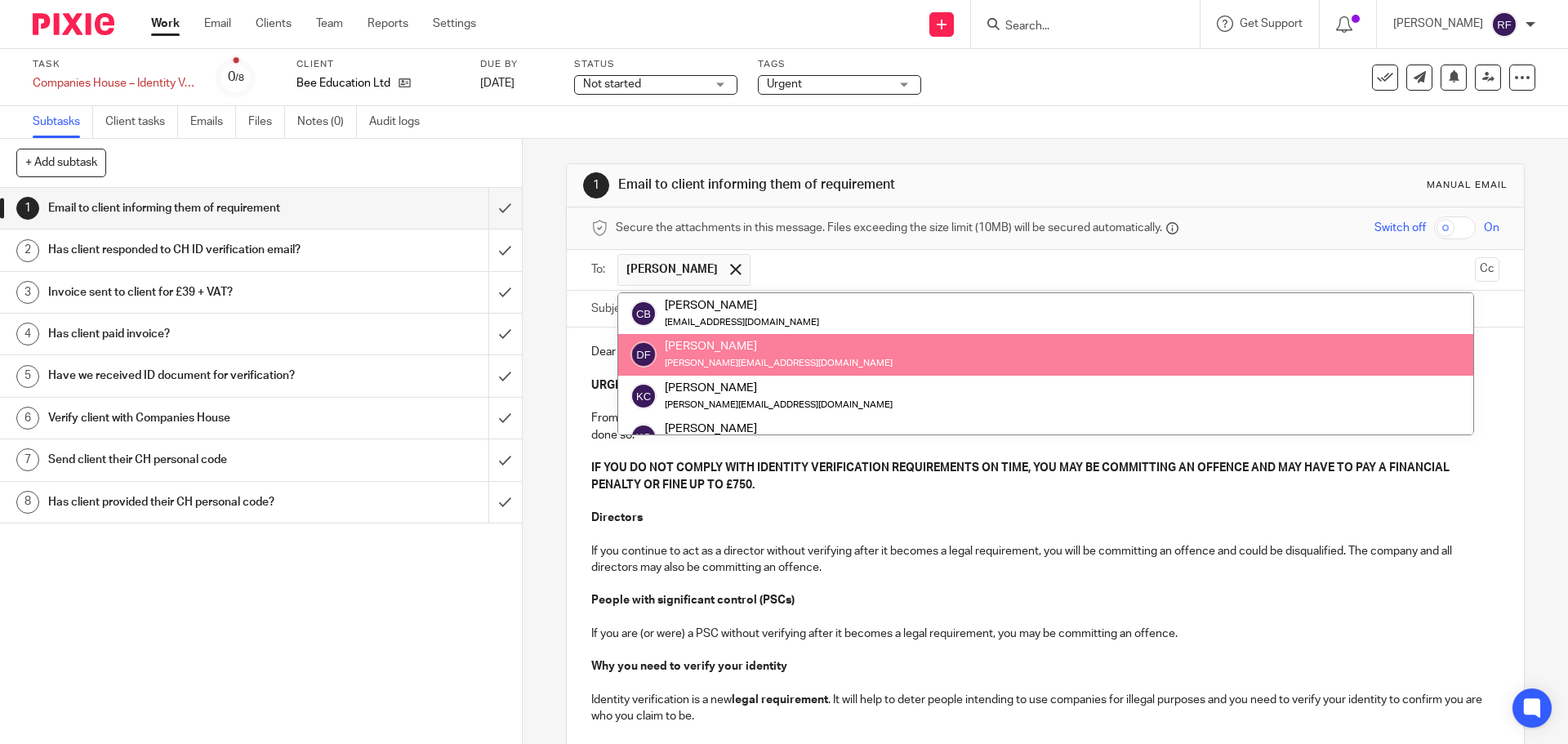
click at [849, 273] on input "text" at bounding box center [1113, 270] width 710 height 32
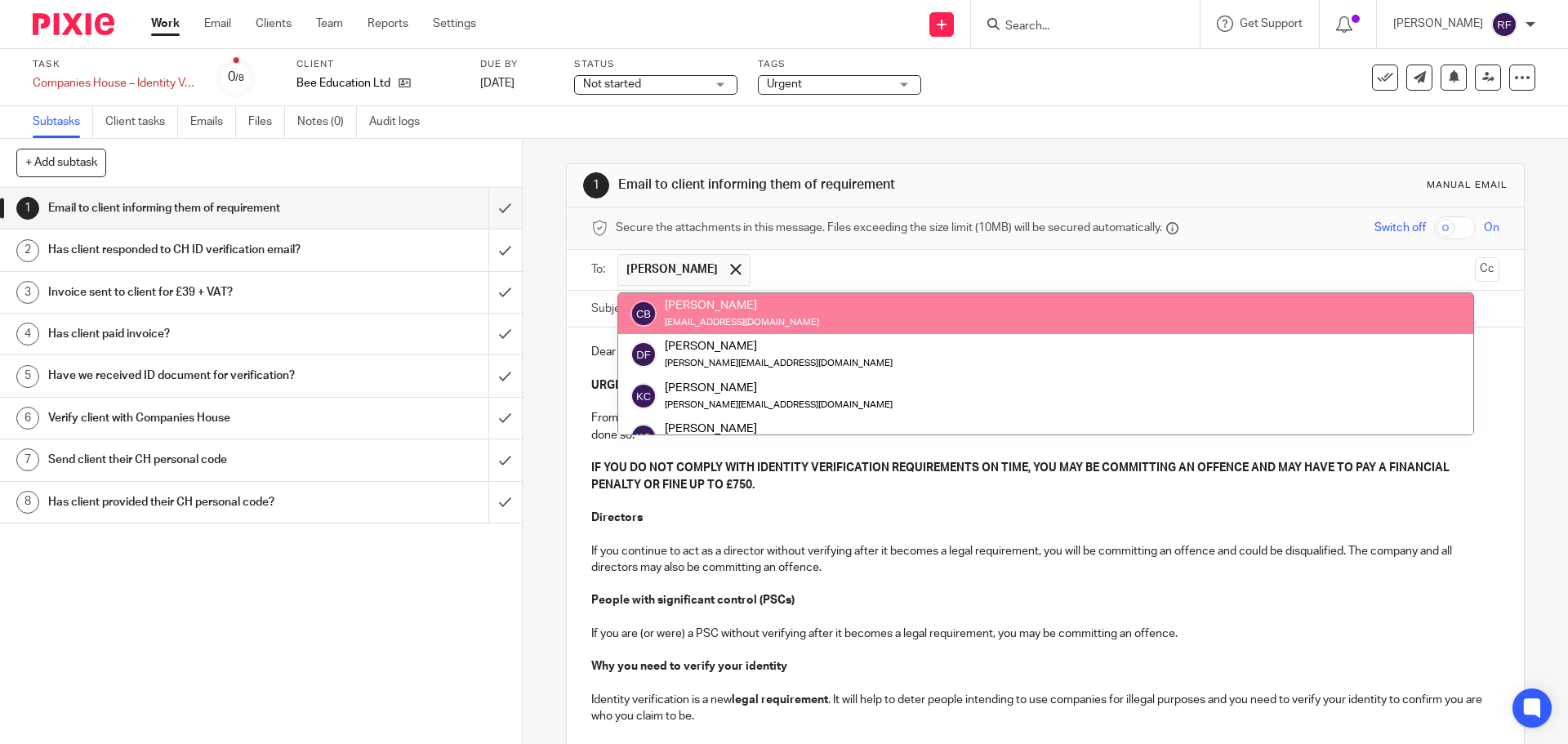
click at [857, 305] on div "[PERSON_NAME] Brook [EMAIL_ADDRESS][DOMAIN_NAME]" at bounding box center [1045, 314] width 831 height 33
click at [818, 310] on div "[PERSON_NAME] Brook [EMAIL_ADDRESS][DOMAIN_NAME]" at bounding box center [1045, 314] width 831 height 33
click at [698, 312] on div "[PERSON_NAME]" at bounding box center [741, 305] width 154 height 16
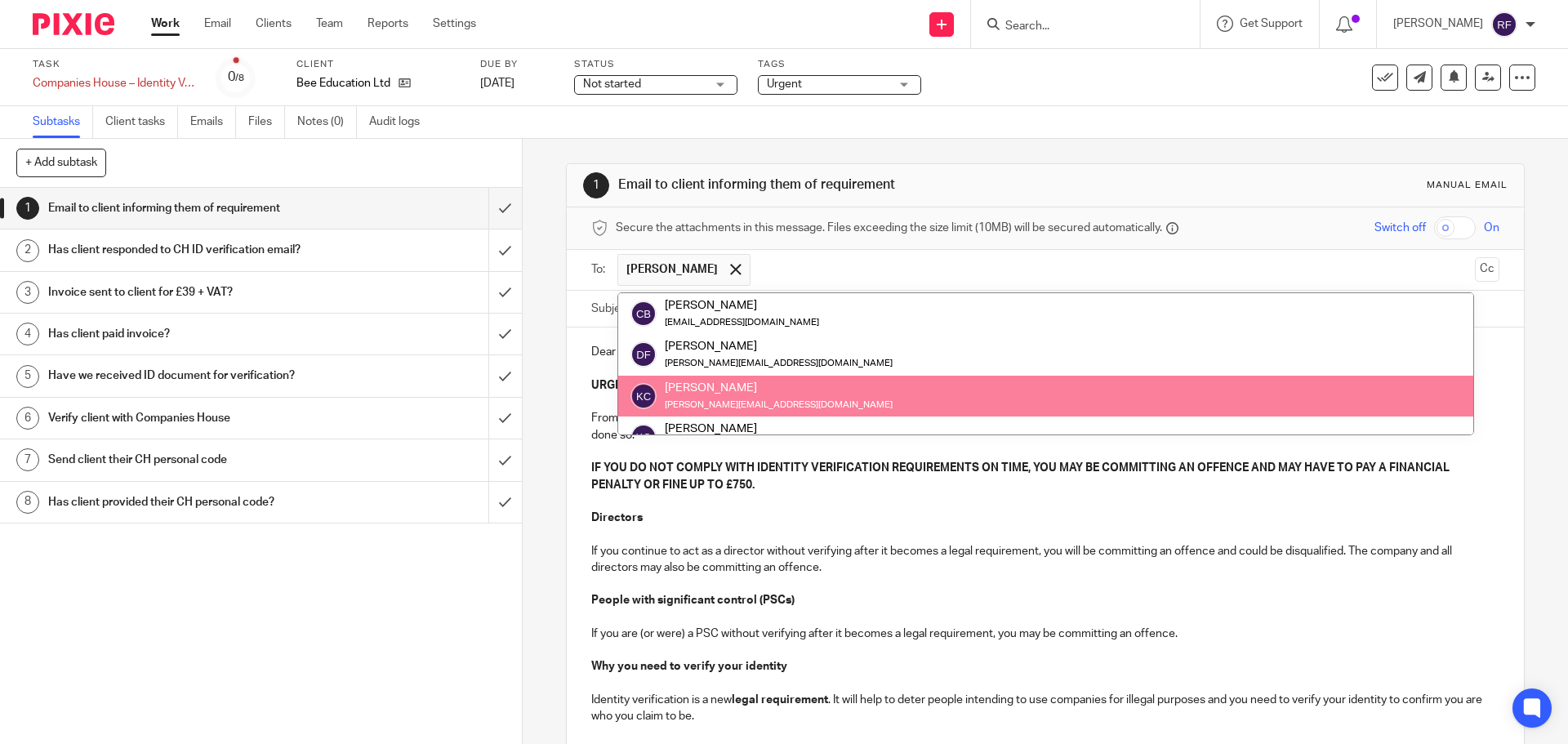
click at [947, 637] on p "If you are (or were) a PSC without verifying after it becomes a legal requireme…" at bounding box center [1045, 633] width 907 height 16
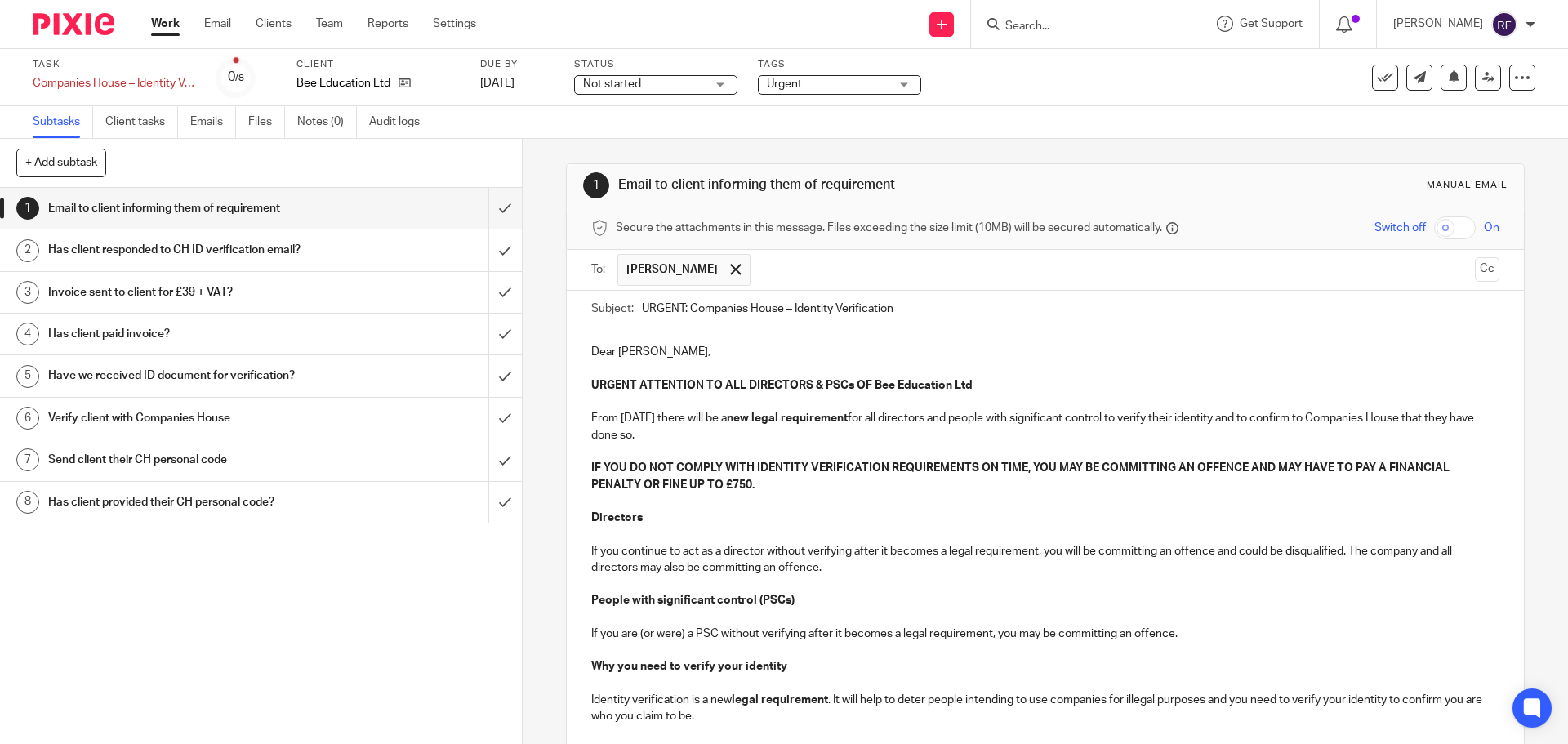
click at [737, 359] on p "Dear [PERSON_NAME]," at bounding box center [1045, 352] width 907 height 16
click at [655, 354] on p "Dear [PERSON_NAME]," at bounding box center [1045, 352] width 907 height 16
click at [662, 352] on p "Dear [PERSON_NAME]," at bounding box center [1045, 352] width 907 height 16
click at [971, 541] on p at bounding box center [1045, 534] width 907 height 16
click at [839, 562] on p "If you continue to act as a director without verifying after it becomes a legal…" at bounding box center [1045, 560] width 907 height 33
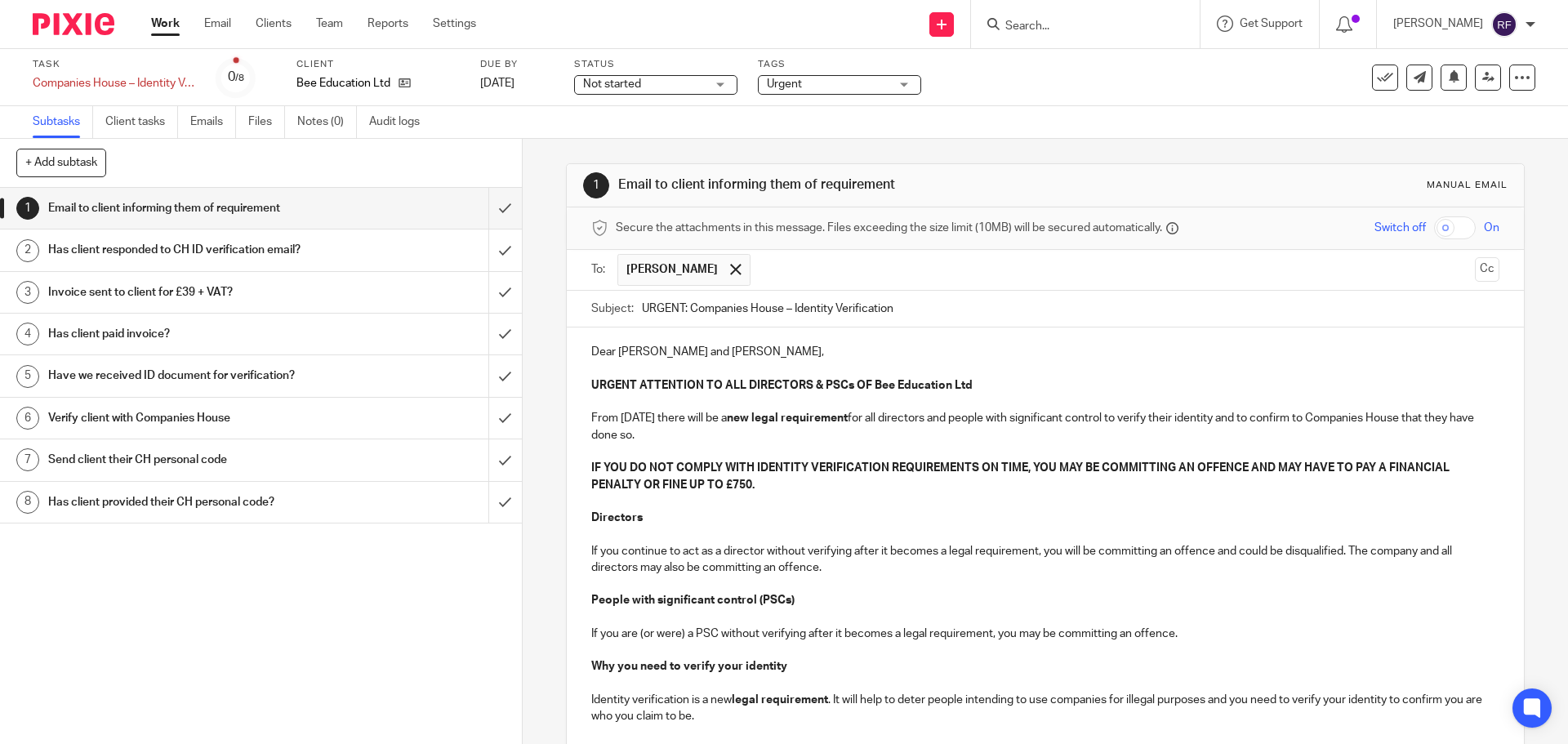
click at [827, 280] on input "text" at bounding box center [1113, 270] width 710 height 32
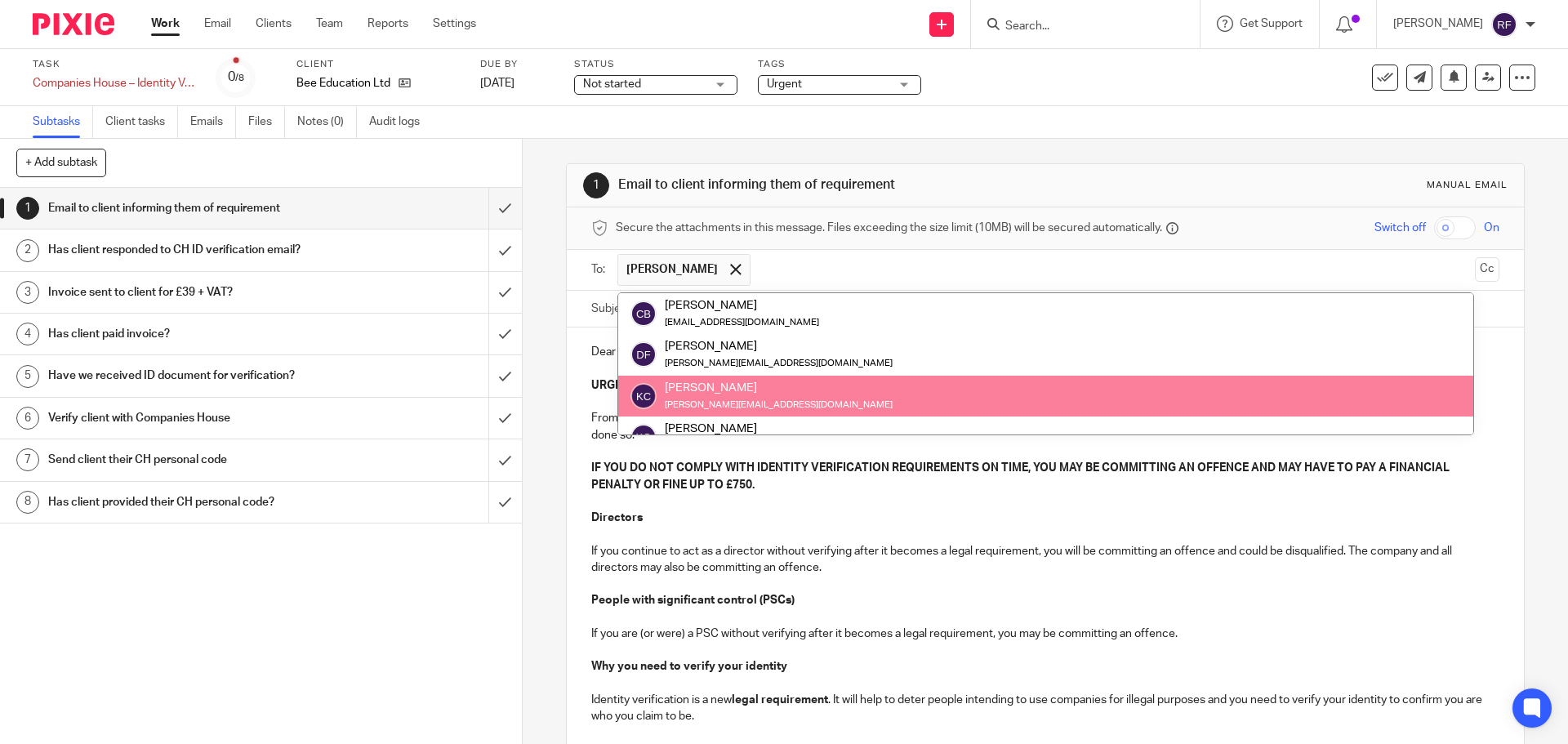
click at [827, 280] on input "text" at bounding box center [1113, 270] width 710 height 32
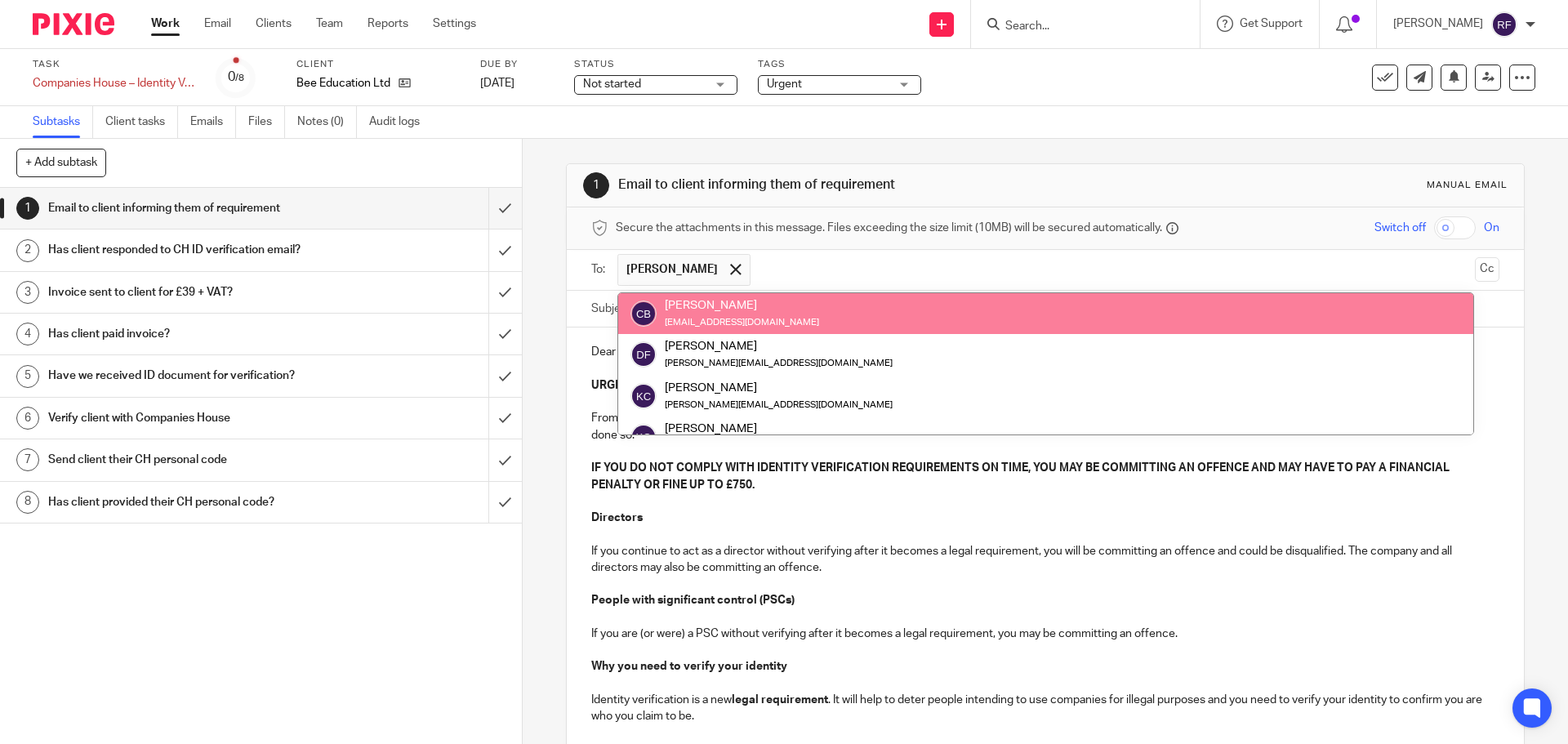
click at [939, 638] on p "If you are (or were) a PSC without verifying after it becomes a legal requireme…" at bounding box center [1045, 633] width 907 height 16
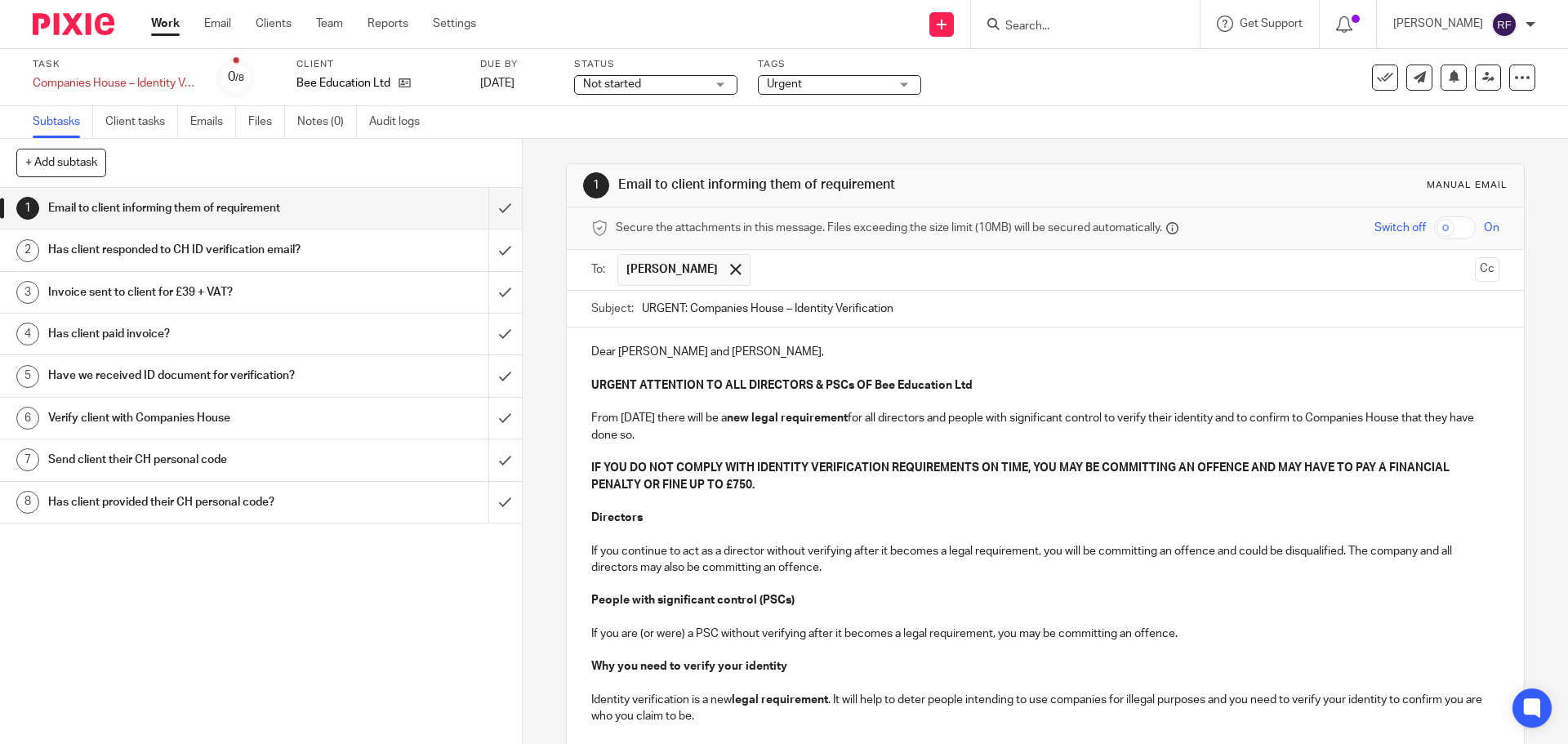
click at [890, 485] on p "IF YOU DO NOT COMPLY WITH IDENTITY VERIFICATION REQUIREMENTS ON TIME, YOU MAY B…" at bounding box center [1045, 476] width 907 height 33
click at [868, 553] on p "If you continue to act as a director without verifying after it becomes a legal…" at bounding box center [1045, 560] width 907 height 33
click at [865, 559] on p "If you continue to act as a director without verifying after it becomes a legal…" at bounding box center [1045, 560] width 907 height 33
click at [875, 578] on p at bounding box center [1045, 583] width 907 height 16
click at [863, 562] on p "If you continue to act as a director without verifying after it becomes a legal…" at bounding box center [1045, 560] width 907 height 33
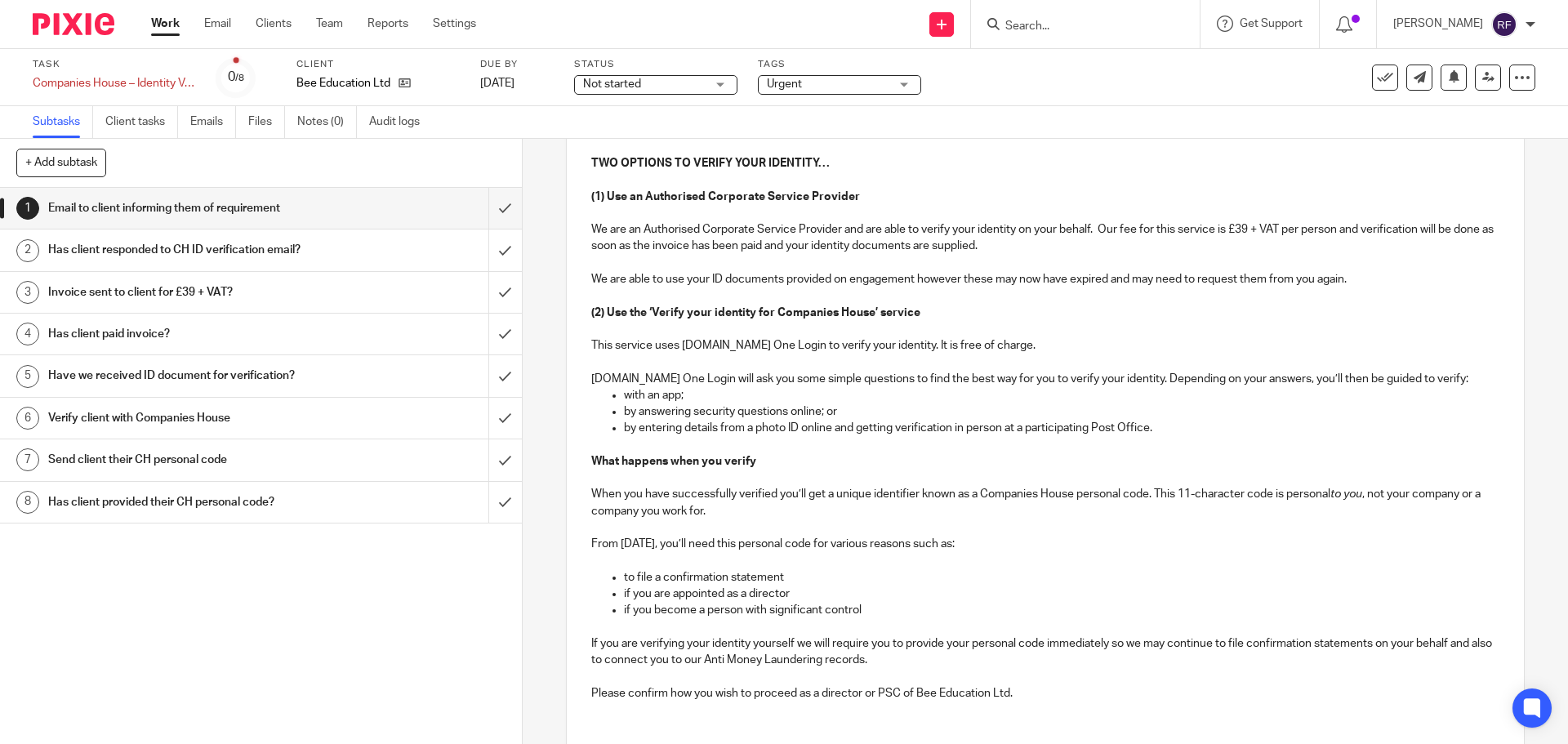
scroll to position [868, 0]
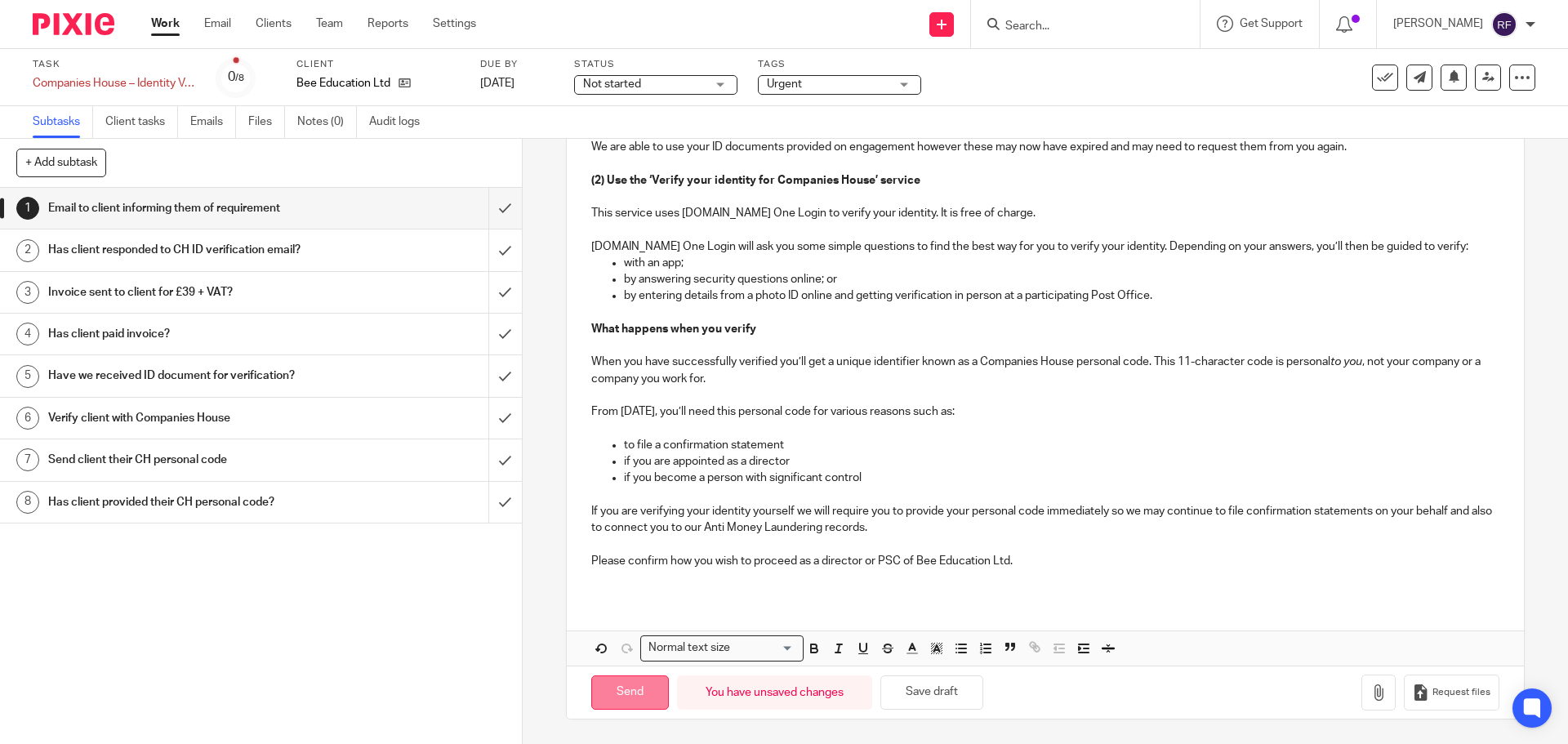
click at [629, 698] on input "Send" at bounding box center [630, 693] width 78 height 35
type input "Sent"
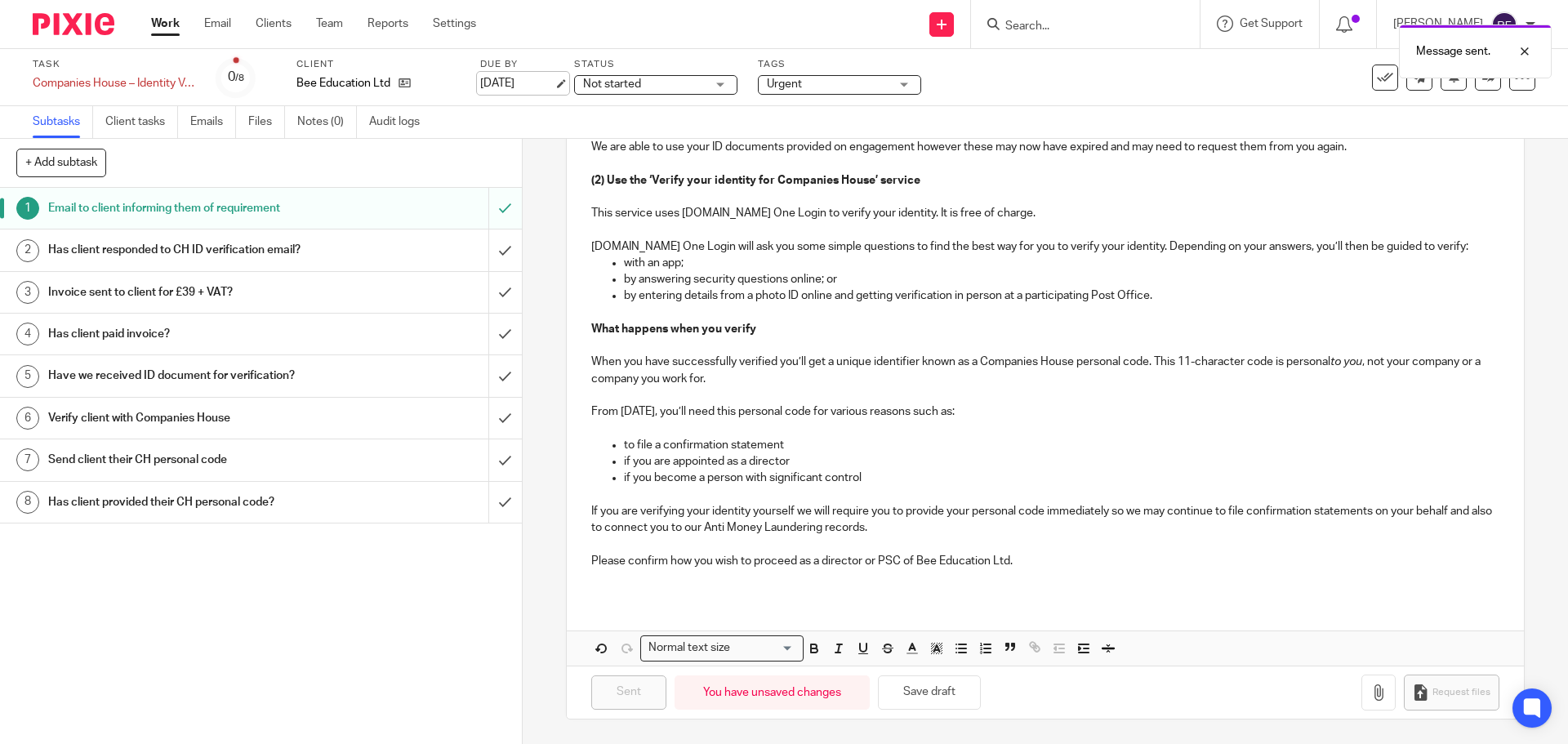
click at [541, 81] on link "[DATE]" at bounding box center [517, 84] width 74 height 17
click at [174, 26] on link "Work" at bounding box center [165, 23] width 28 height 16
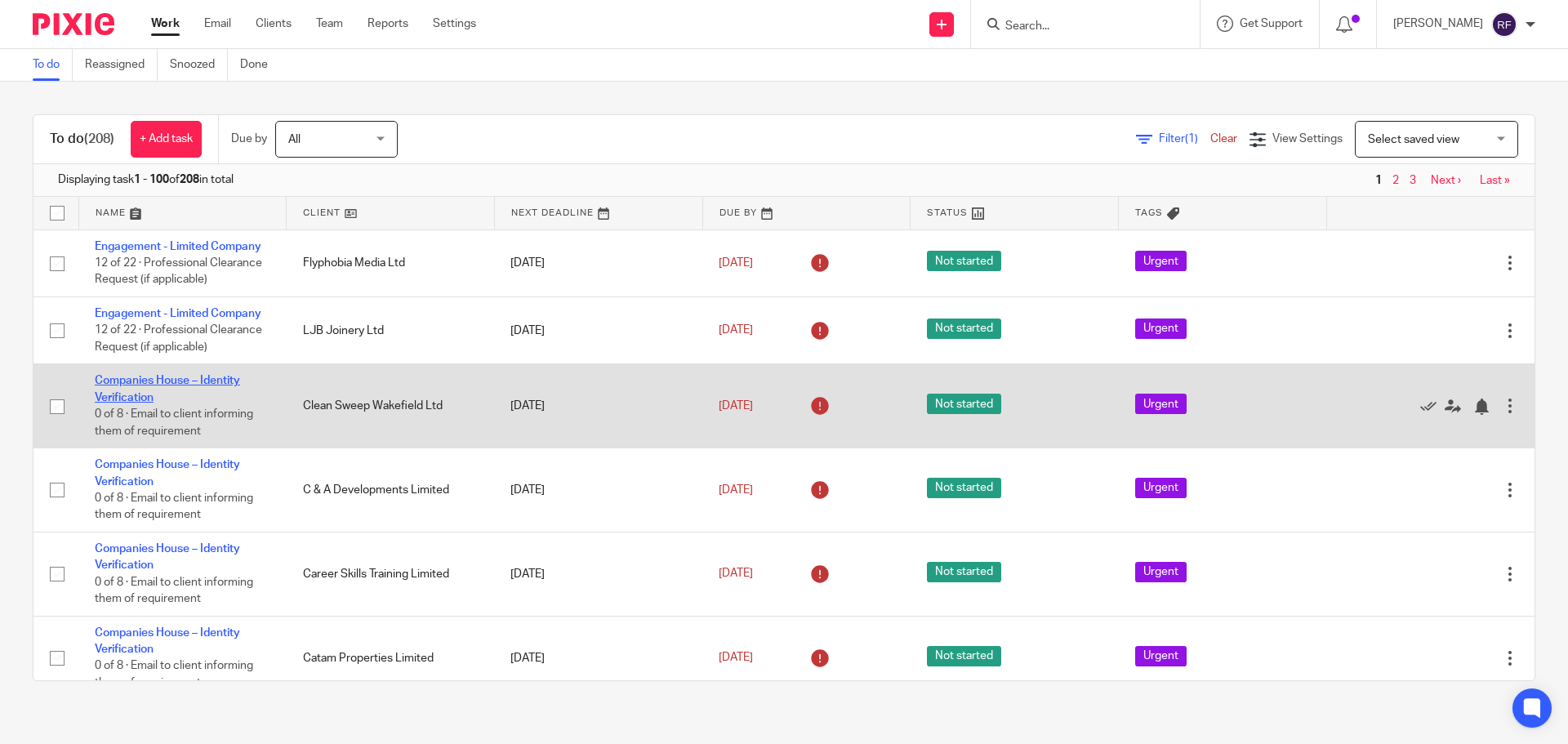
click at [116, 395] on link "Companies House – Identity Verification" at bounding box center [167, 389] width 146 height 27
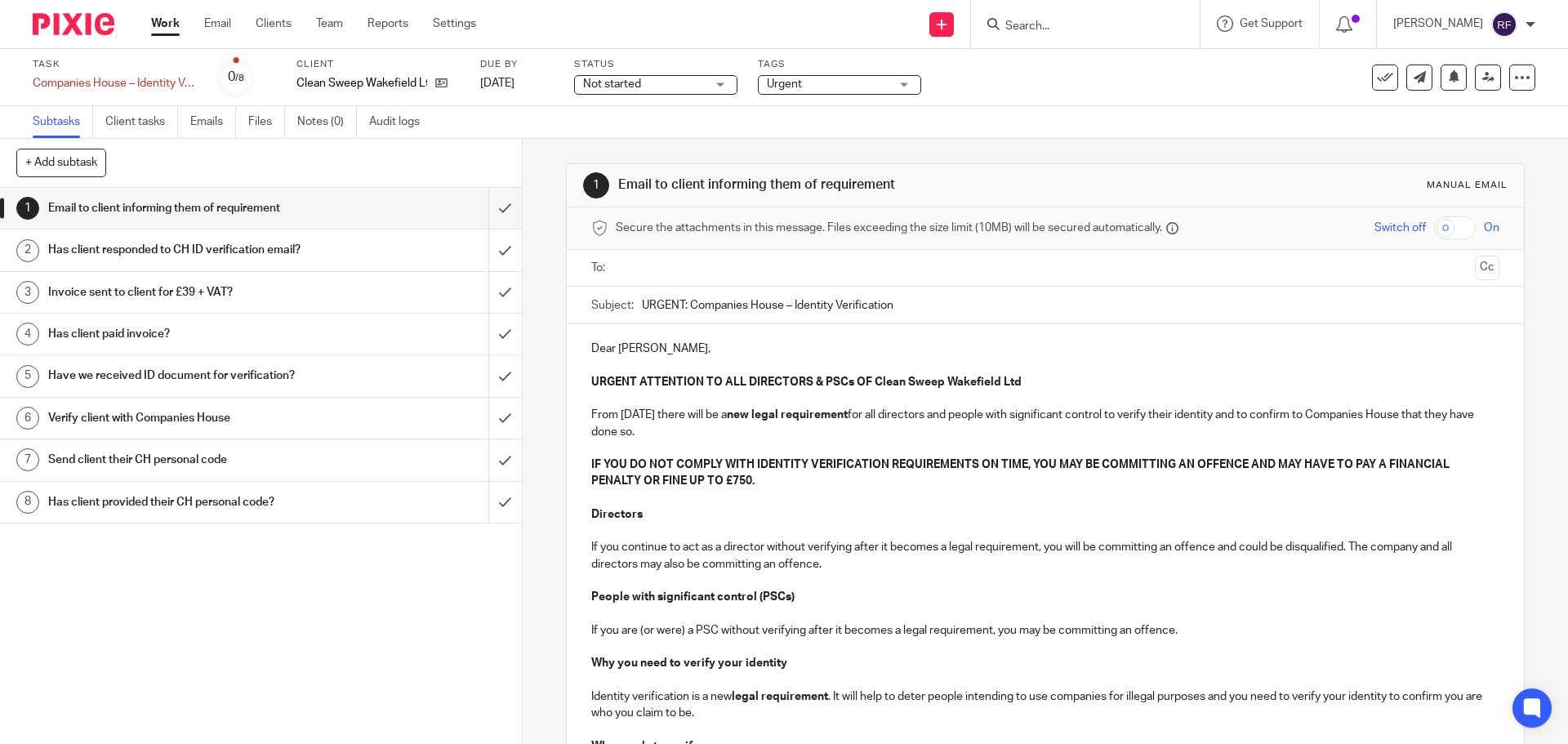
click at [771, 268] on input "text" at bounding box center [1044, 268] width 846 height 19
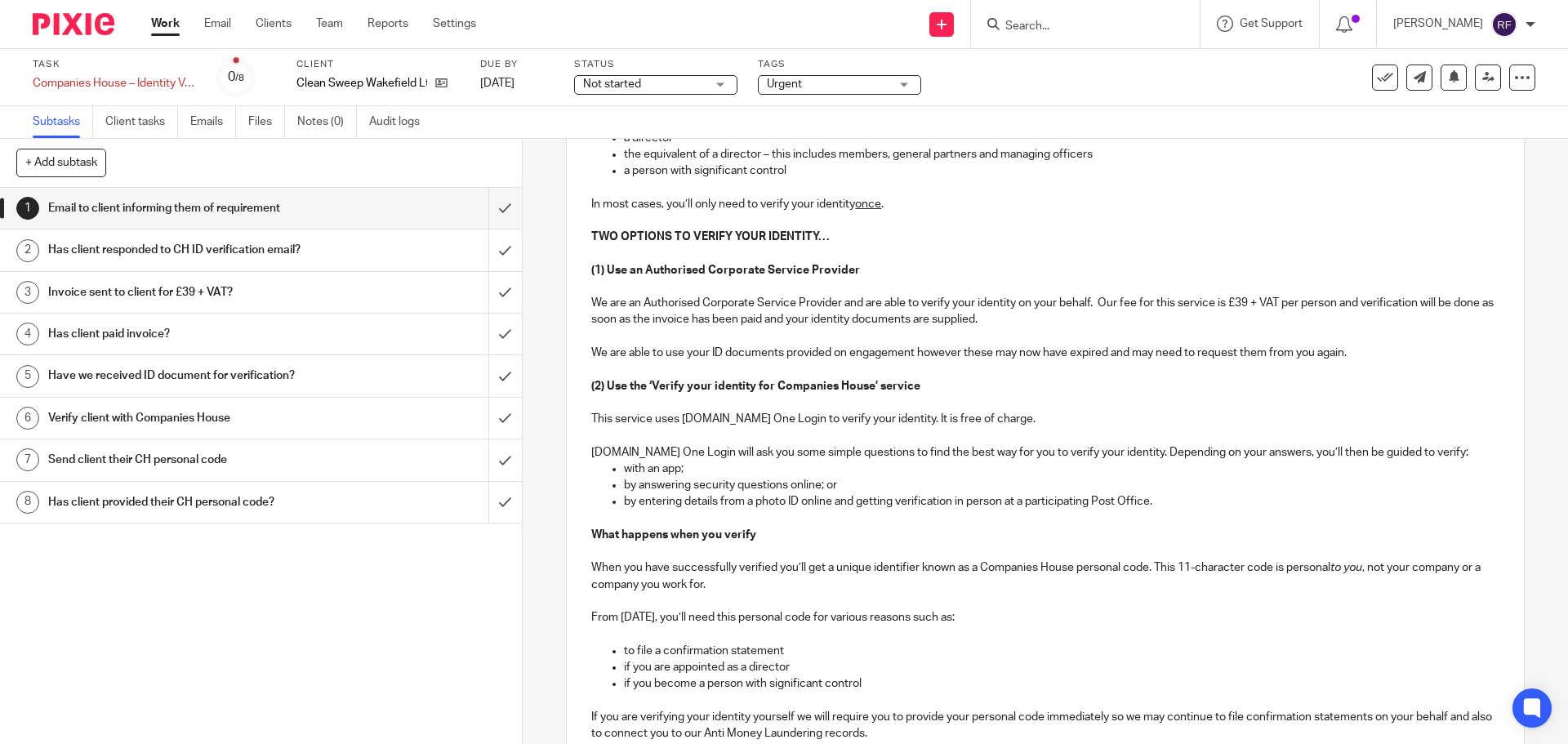
scroll to position [868, 0]
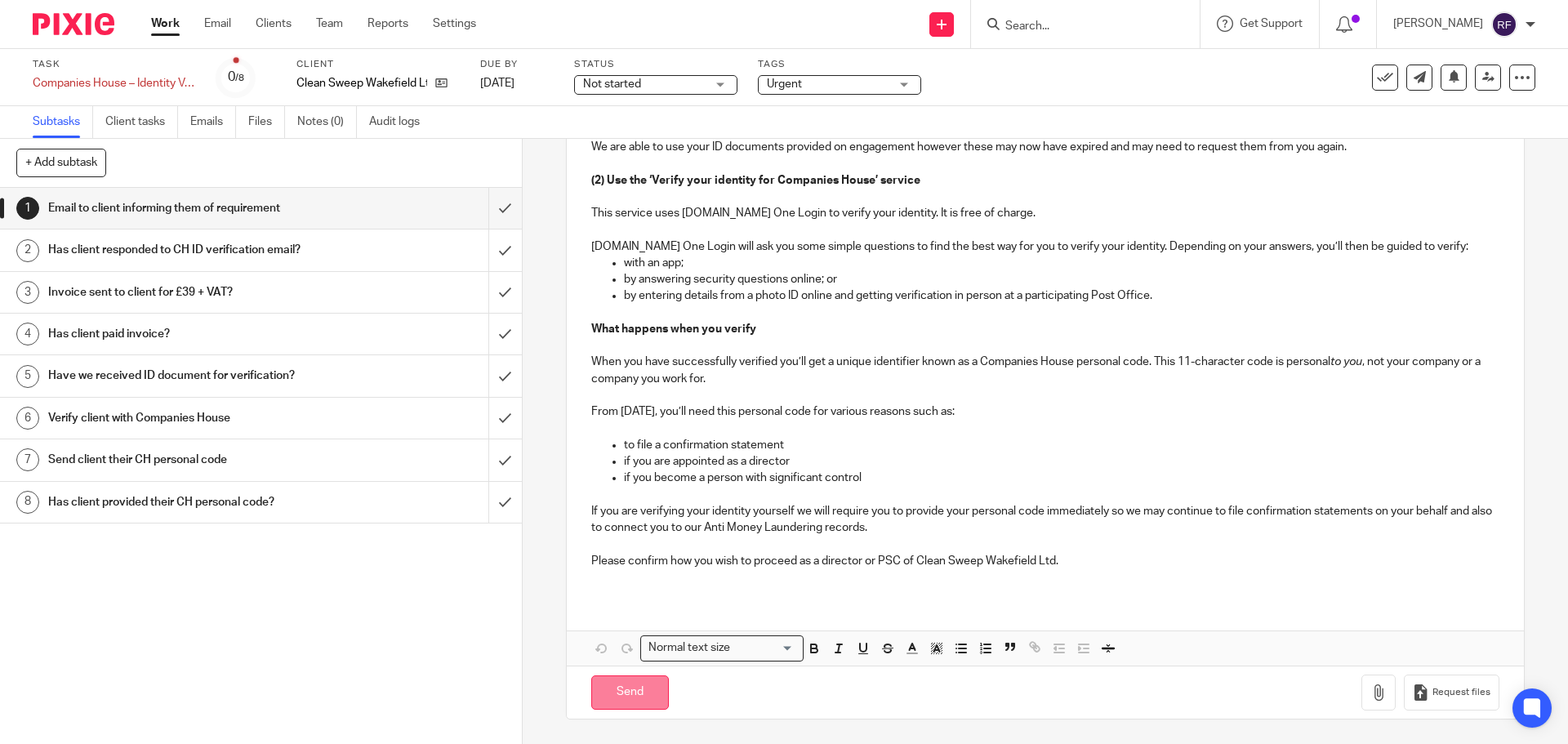
click at [628, 702] on input "Send" at bounding box center [630, 693] width 78 height 35
type input "Sent"
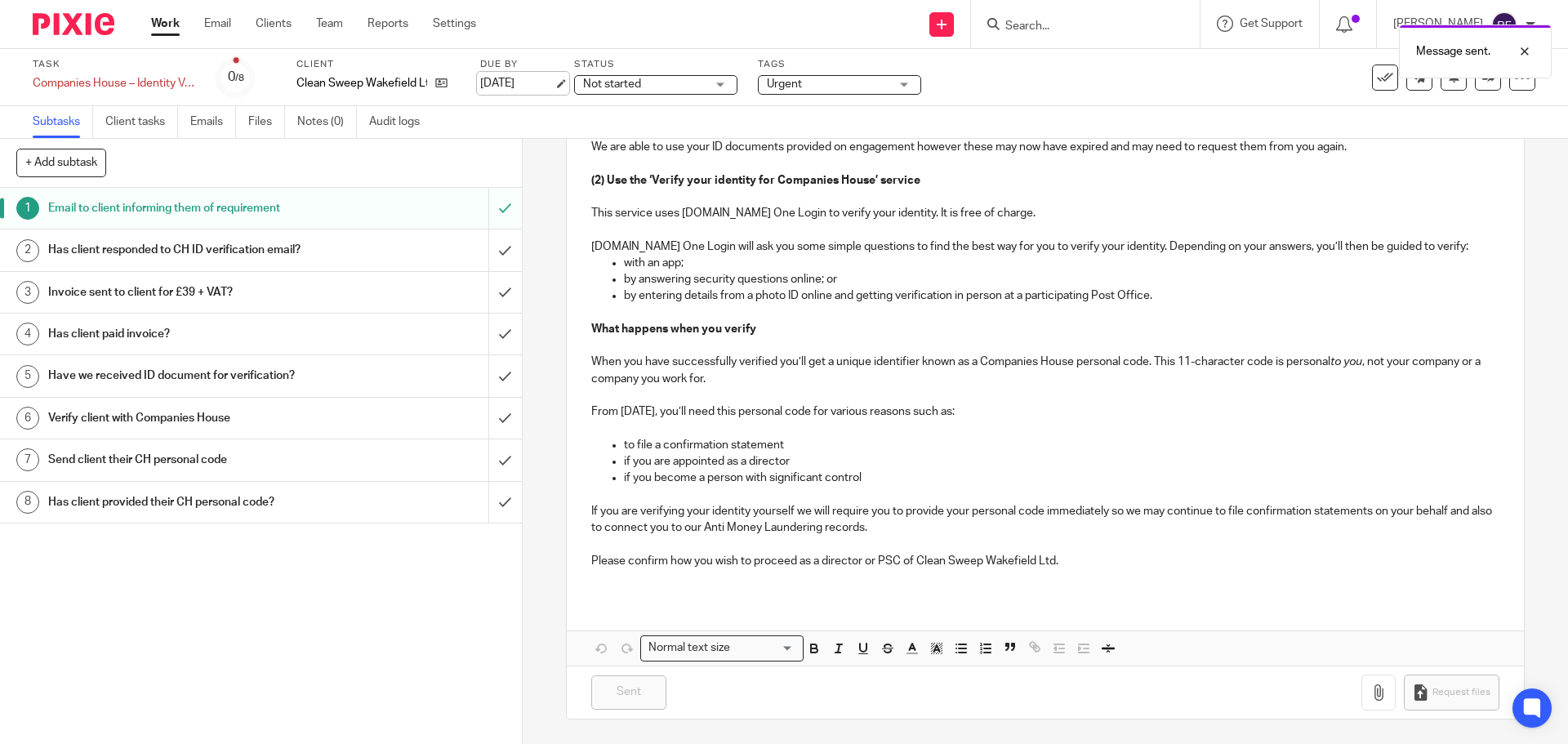
click at [538, 87] on link "15 Sep 2025" at bounding box center [517, 84] width 74 height 17
click at [157, 21] on link "Work" at bounding box center [165, 23] width 28 height 16
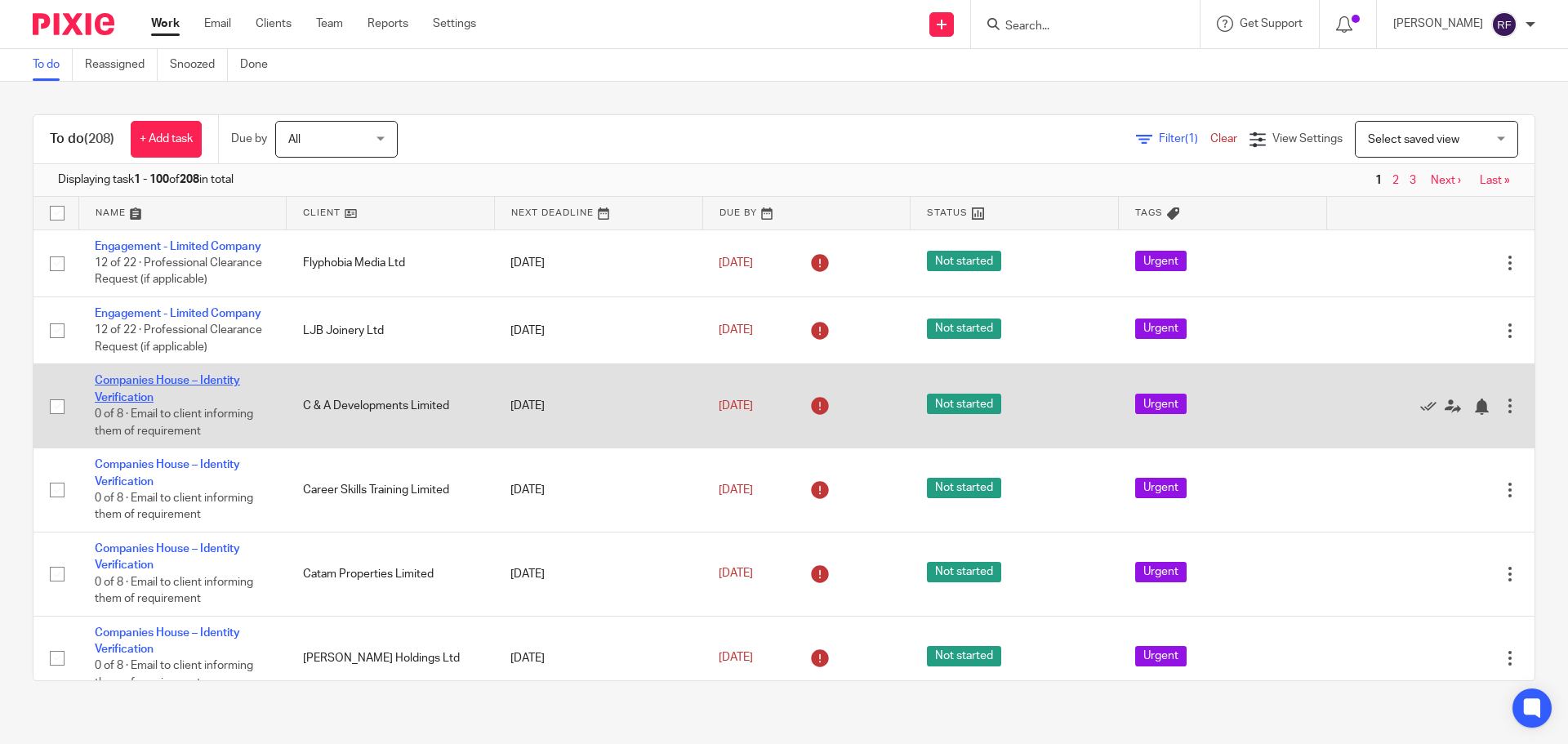
click at [135, 382] on link "Companies House – Identity Verification" at bounding box center [167, 389] width 146 height 27
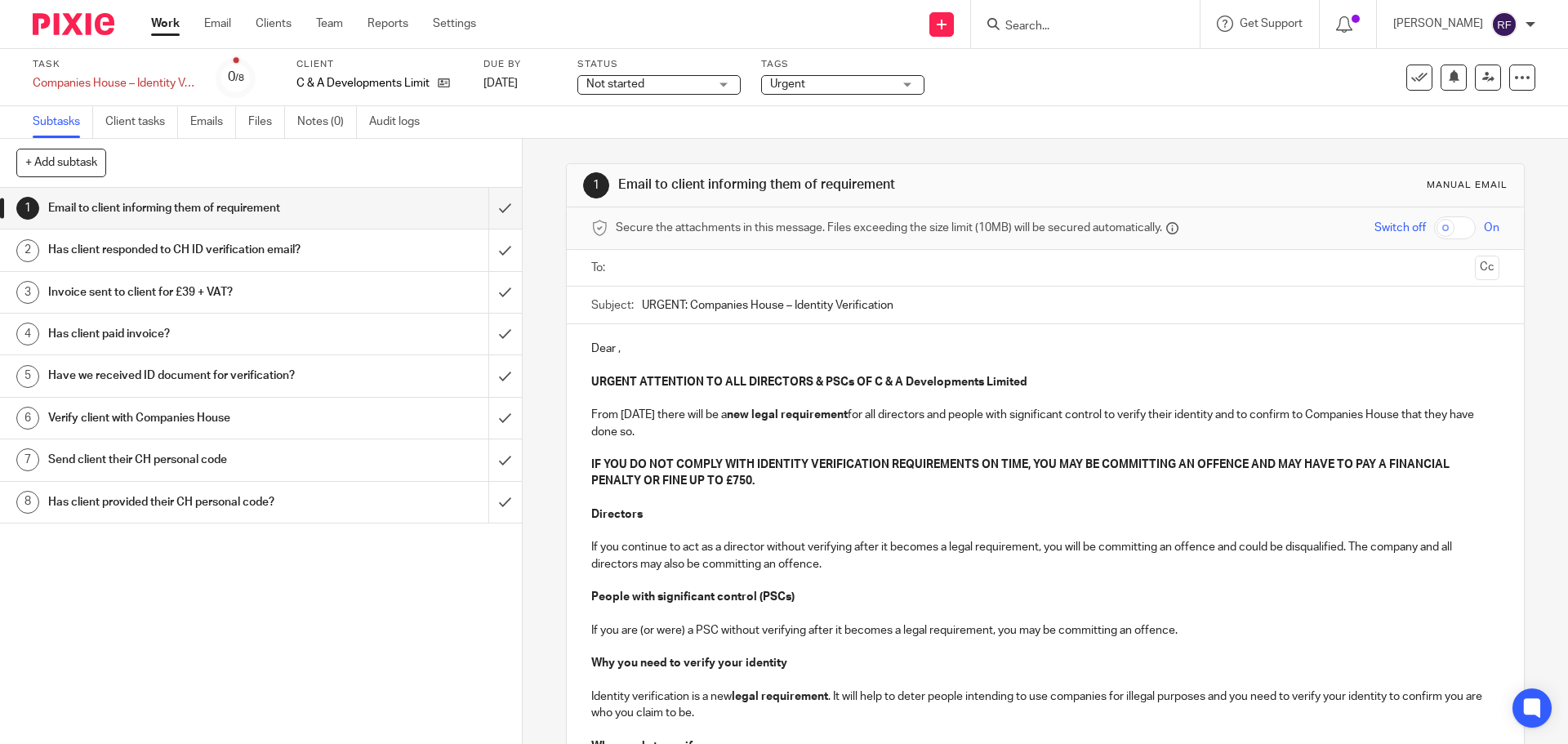
scroll to position [81, 0]
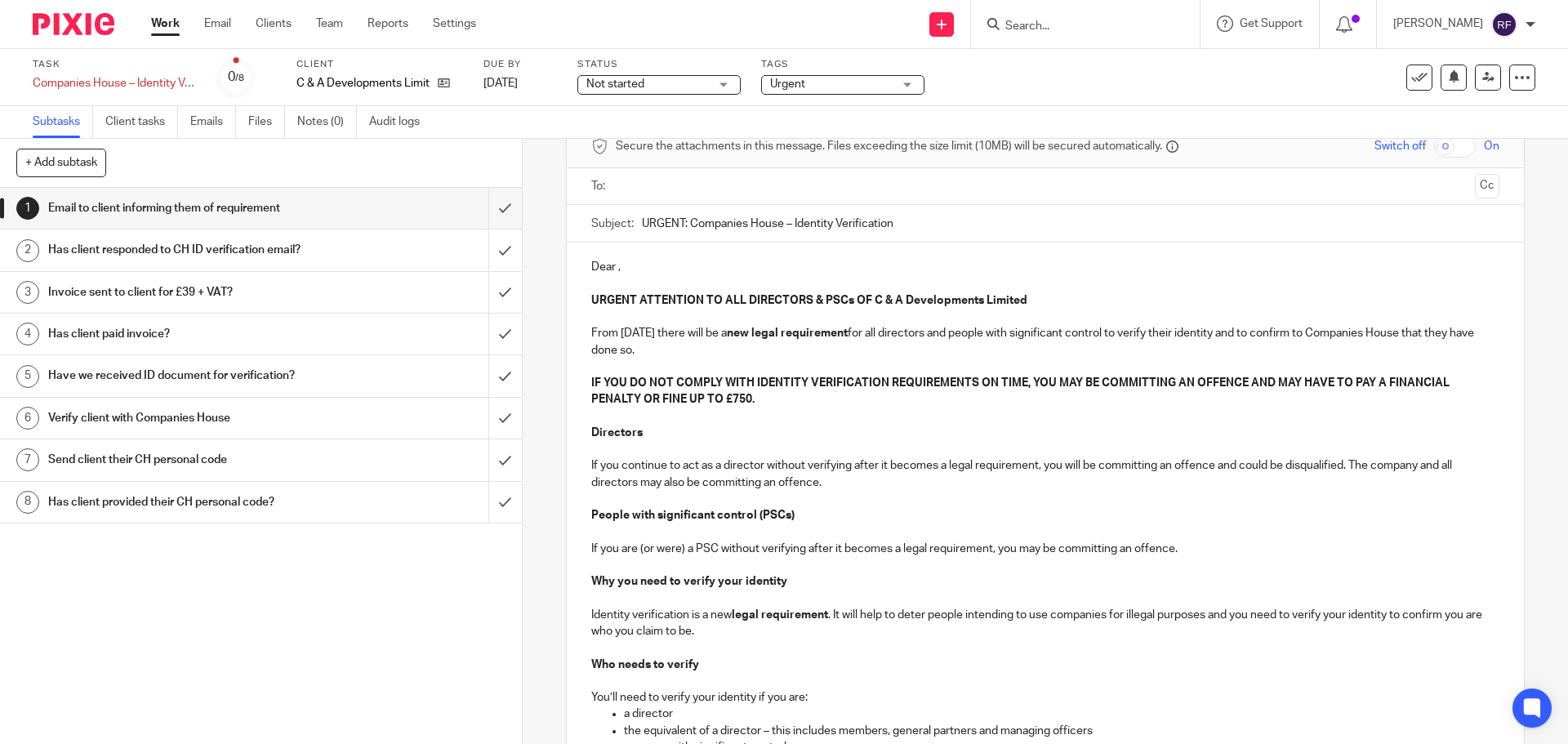
click at [1411, 82] on icon at bounding box center [1419, 77] width 16 height 16
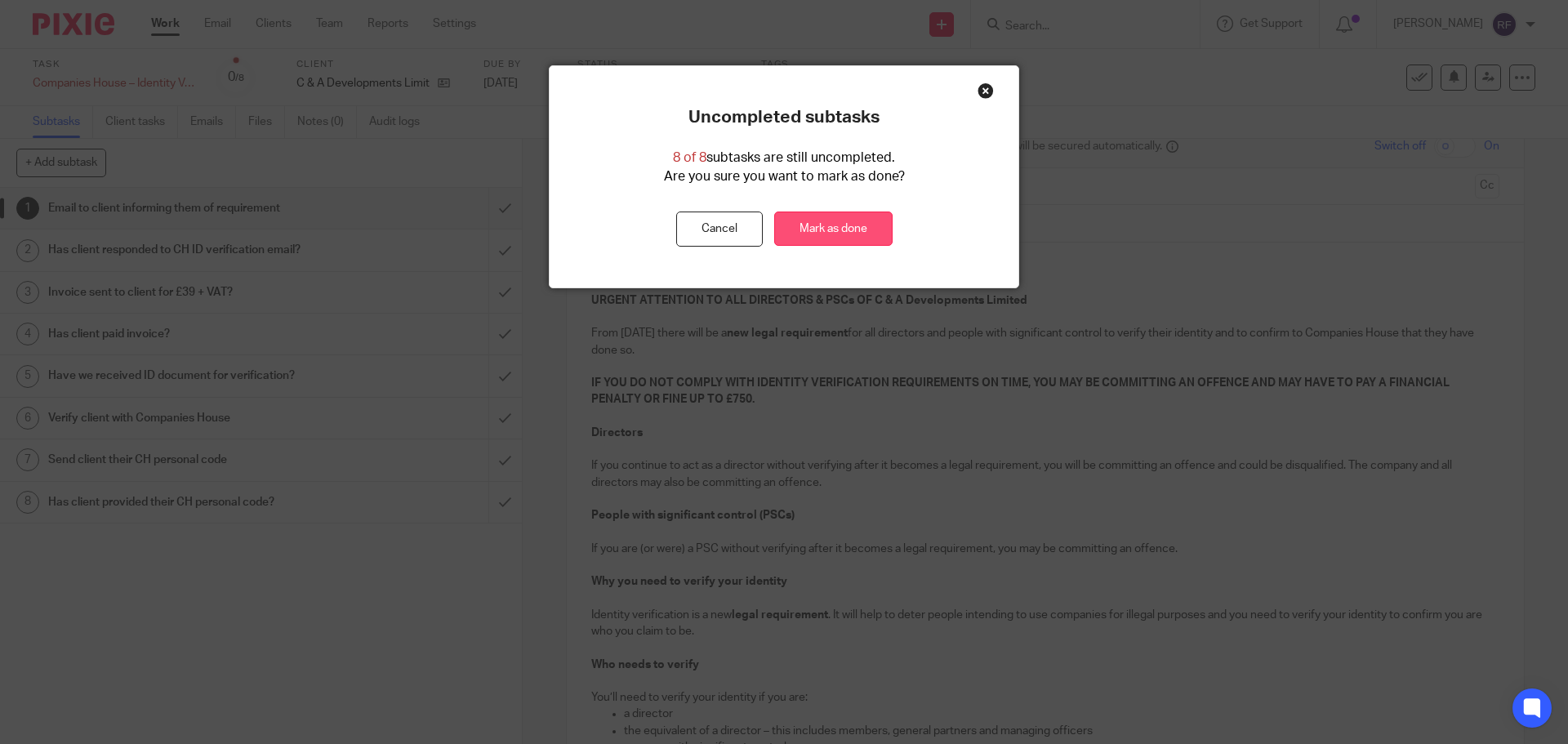
click at [820, 229] on link "Mark as done" at bounding box center [833, 229] width 118 height 35
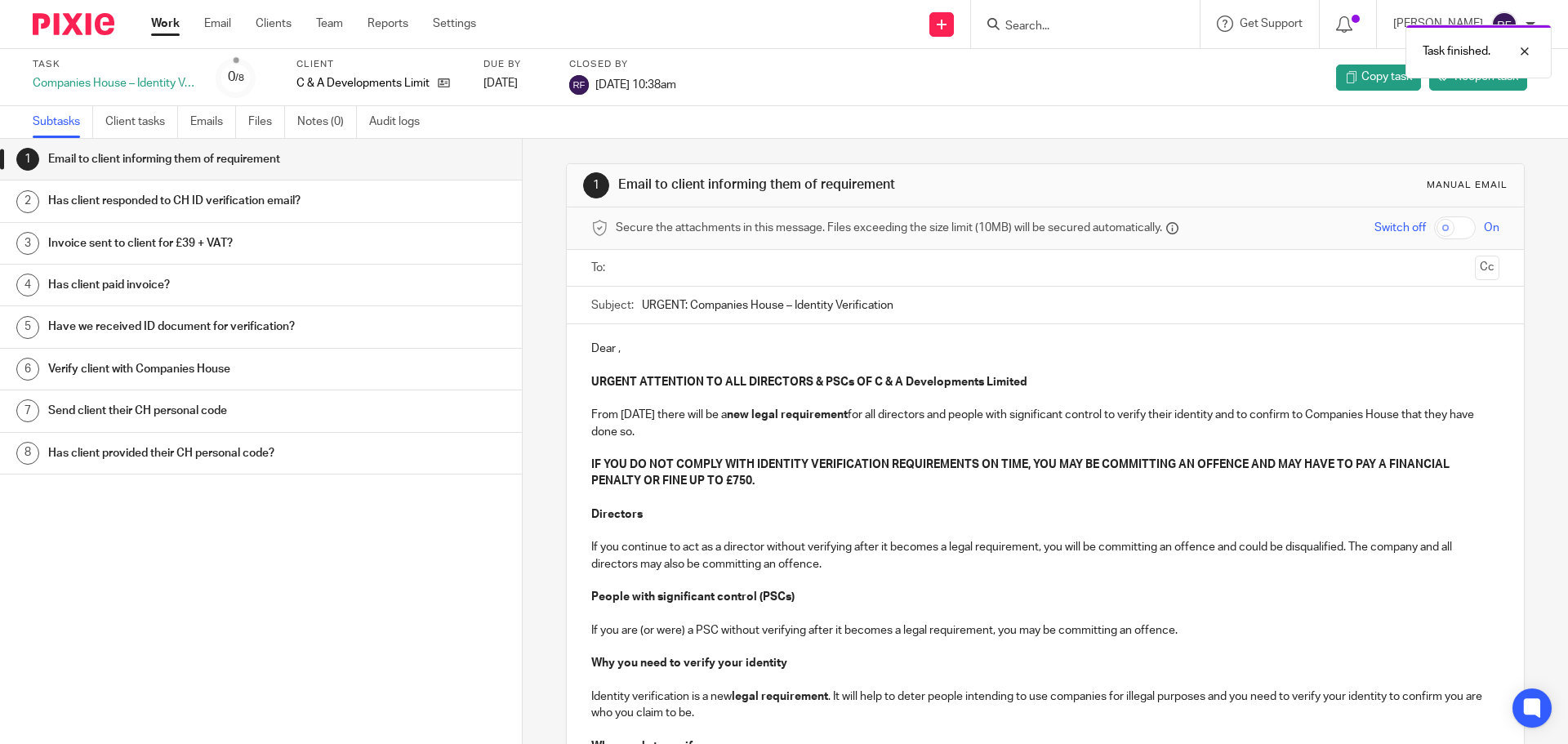
click at [165, 22] on link "Work" at bounding box center [165, 23] width 28 height 16
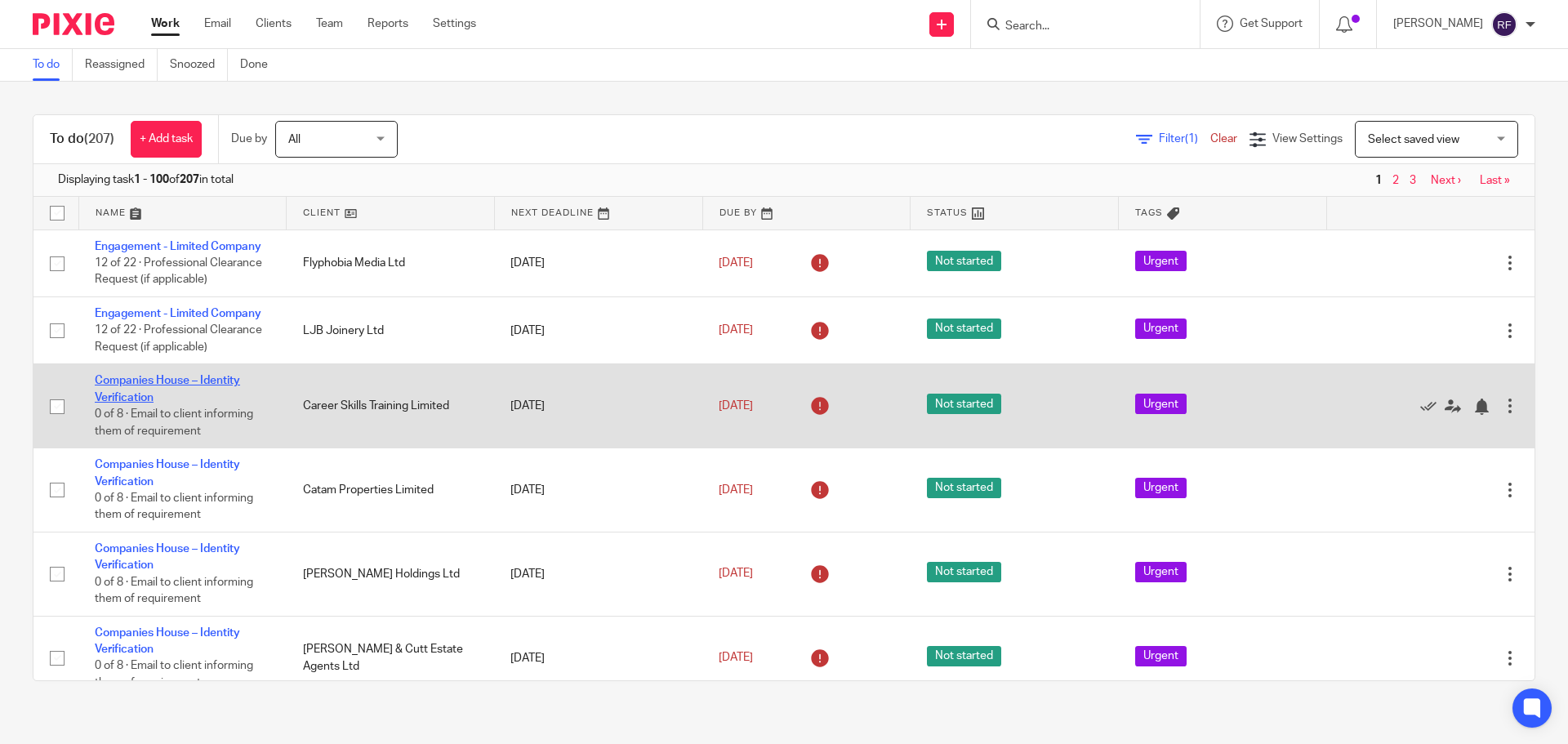
click at [129, 385] on link "Companies House – Identity Verification" at bounding box center [167, 389] width 146 height 27
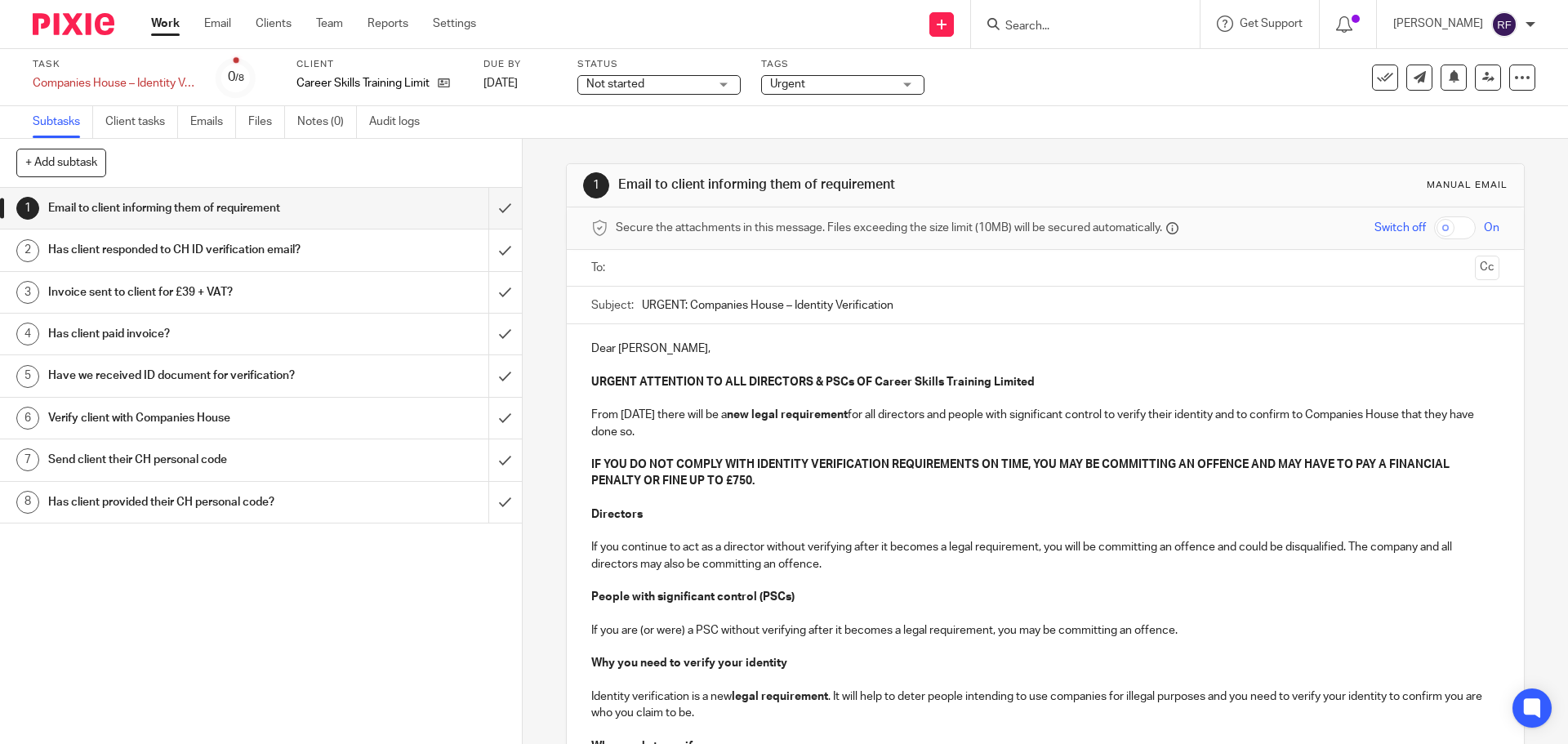
click at [657, 269] on input "text" at bounding box center [1044, 268] width 846 height 19
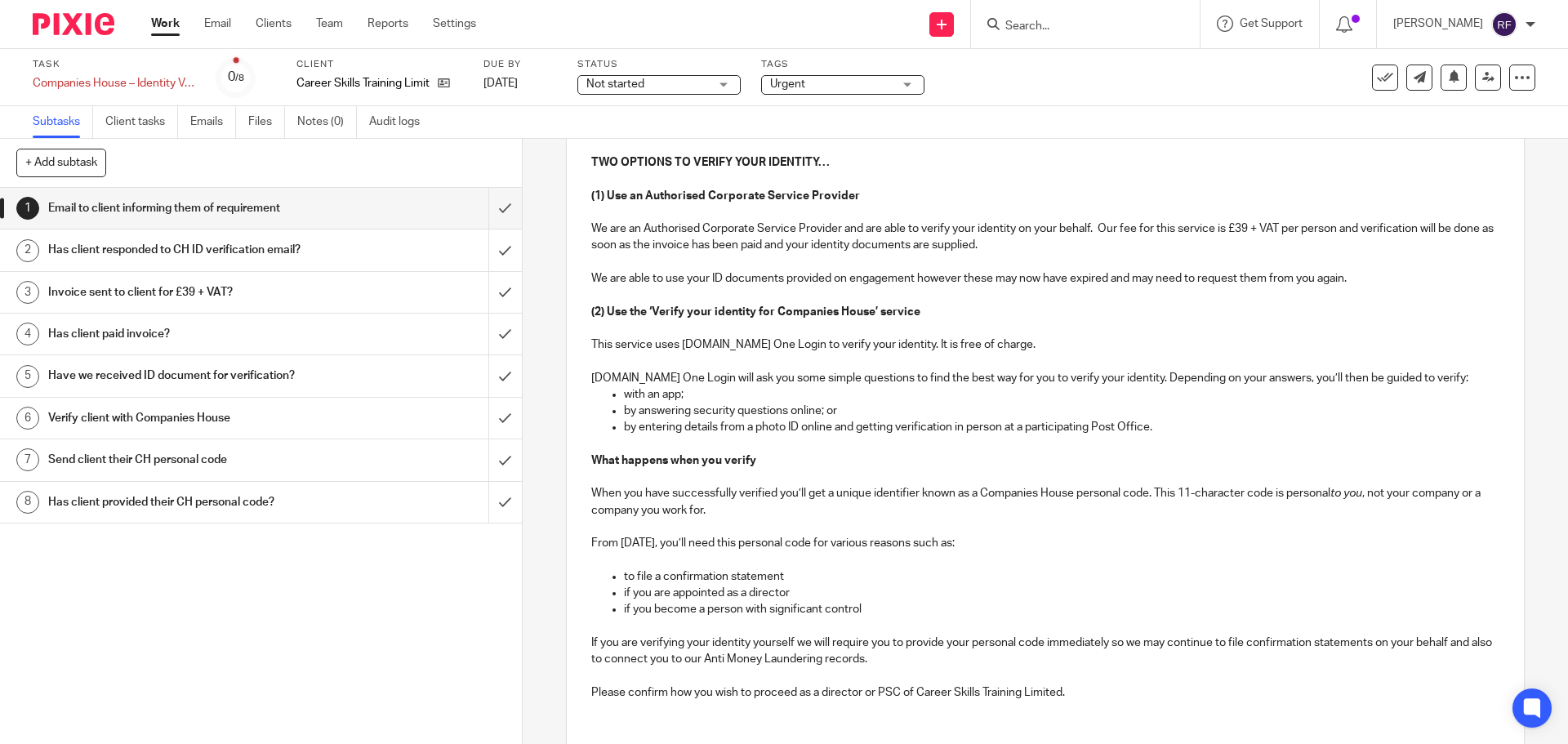
scroll to position [868, 0]
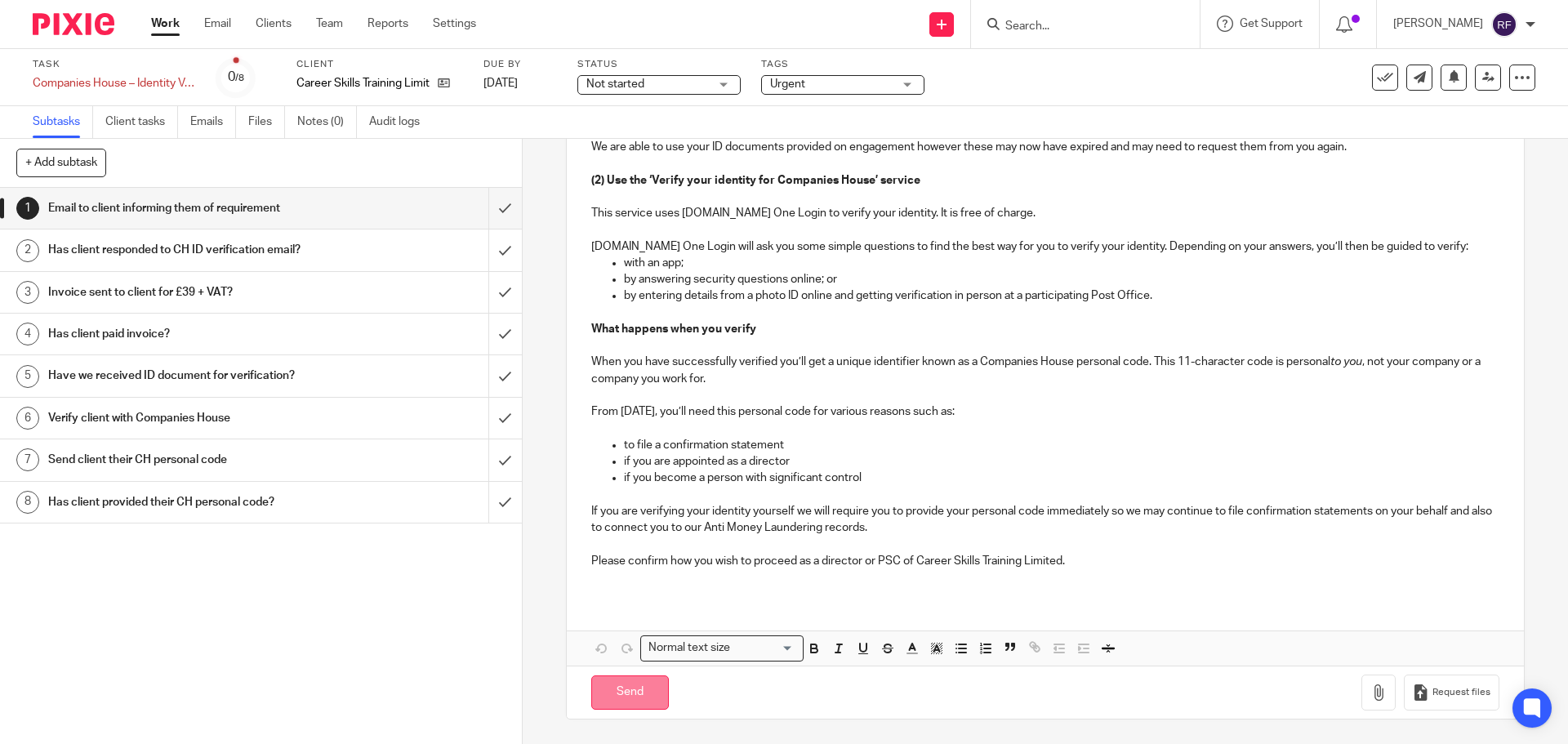
click at [628, 683] on input "Send" at bounding box center [630, 693] width 78 height 35
type input "Sent"
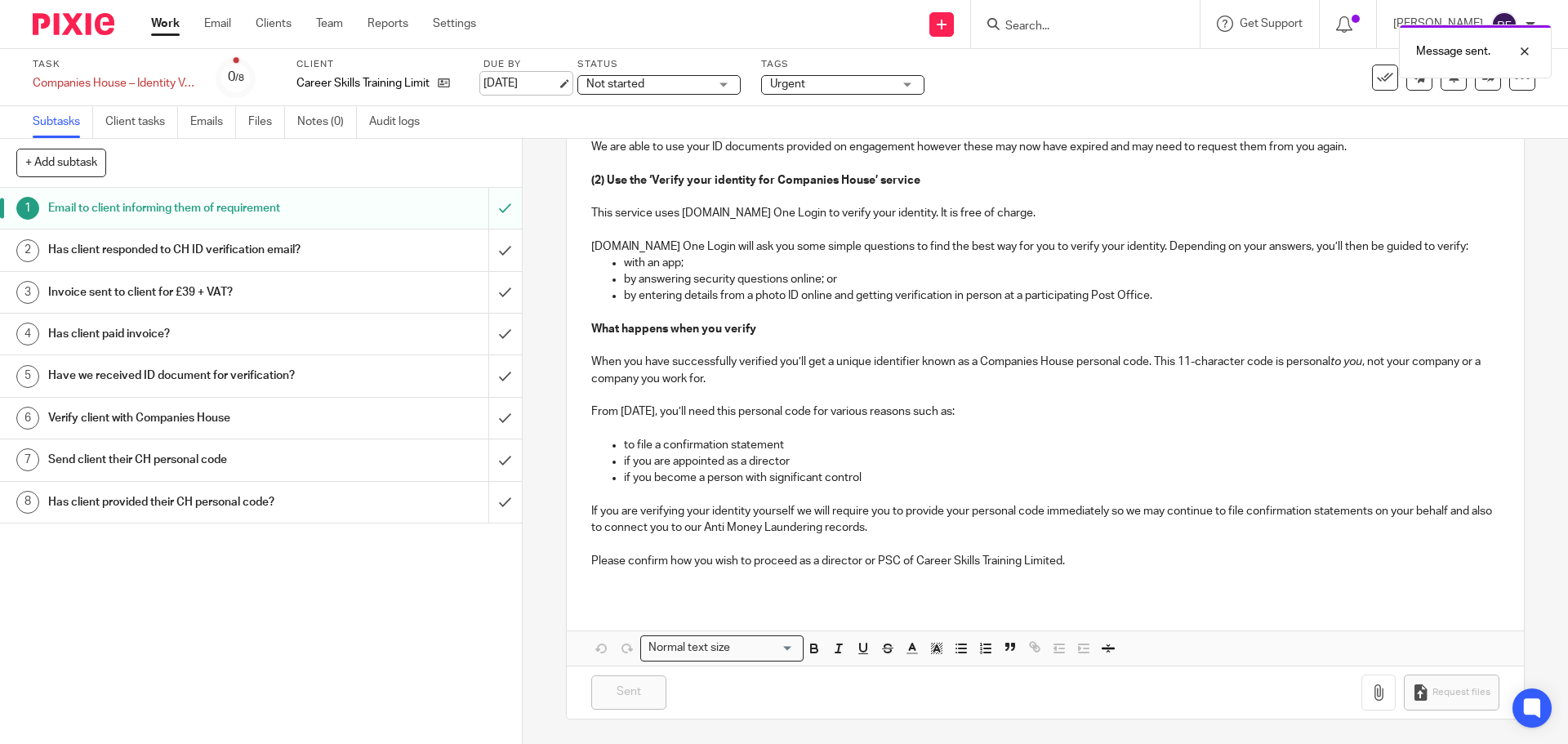
click at [557, 80] on link "[DATE]" at bounding box center [521, 84] width 74 height 17
click at [160, 32] on link "Work" at bounding box center [165, 23] width 28 height 16
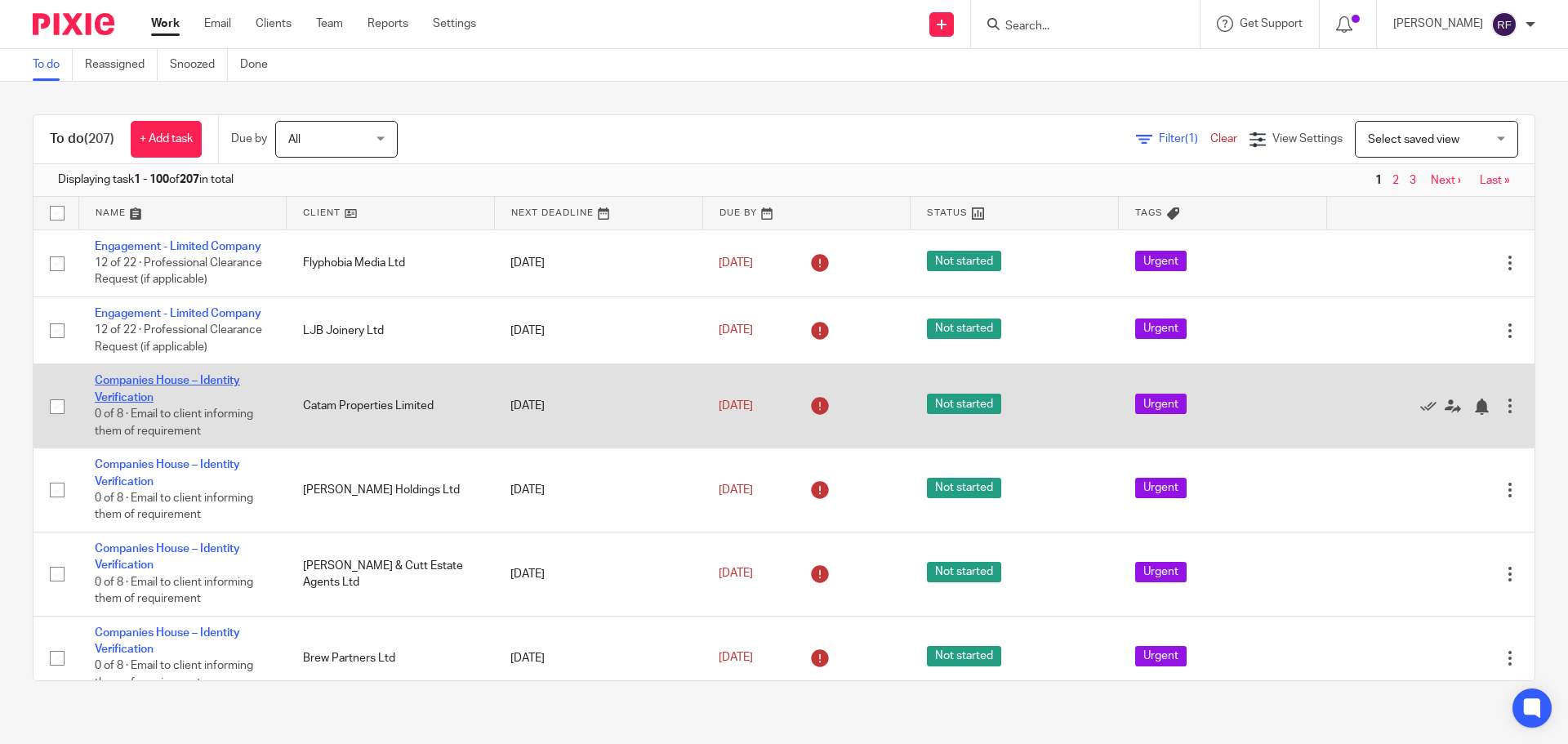
click at [110, 375] on link "Companies House – Identity Verification" at bounding box center [167, 389] width 146 height 27
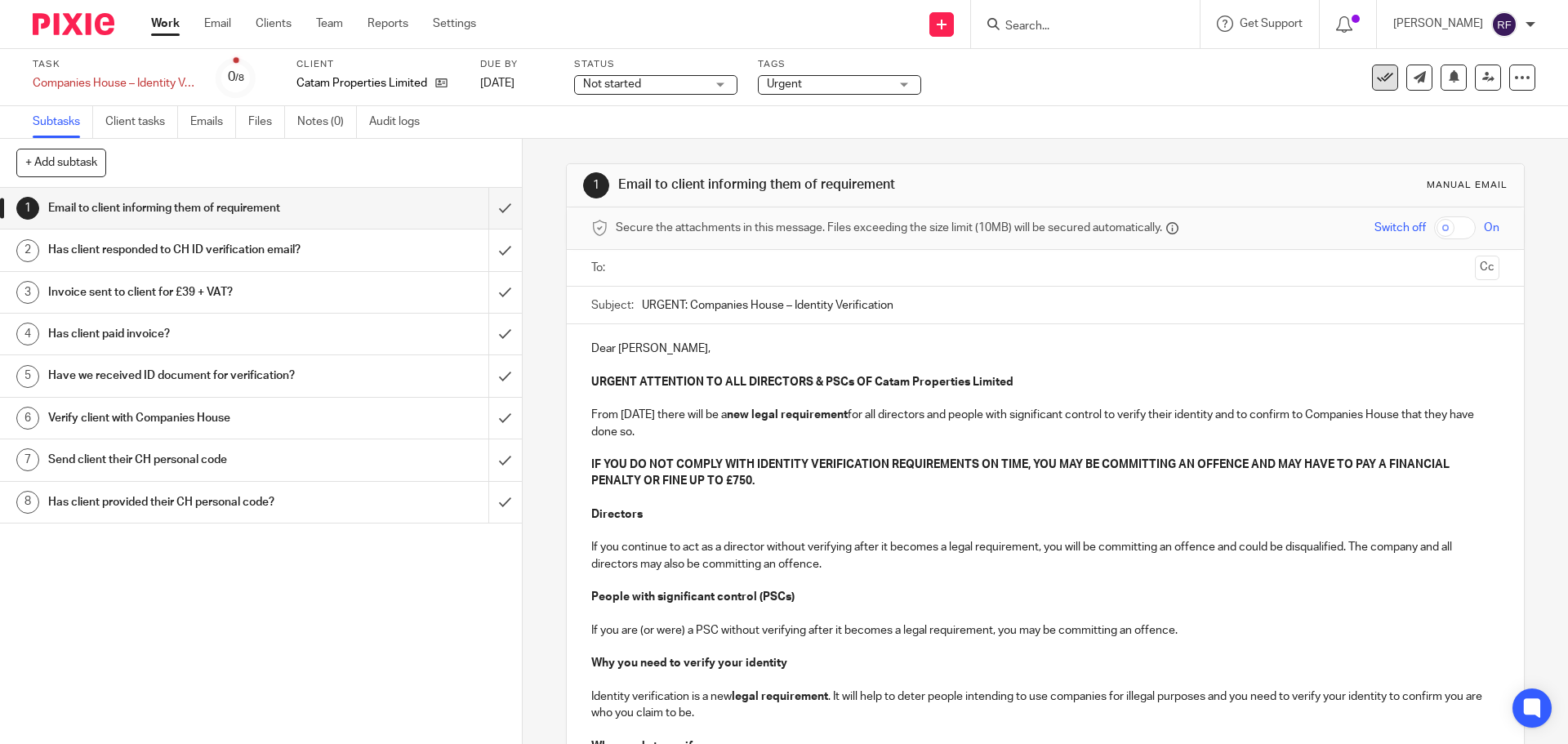
click at [1377, 81] on icon at bounding box center [1385, 77] width 16 height 16
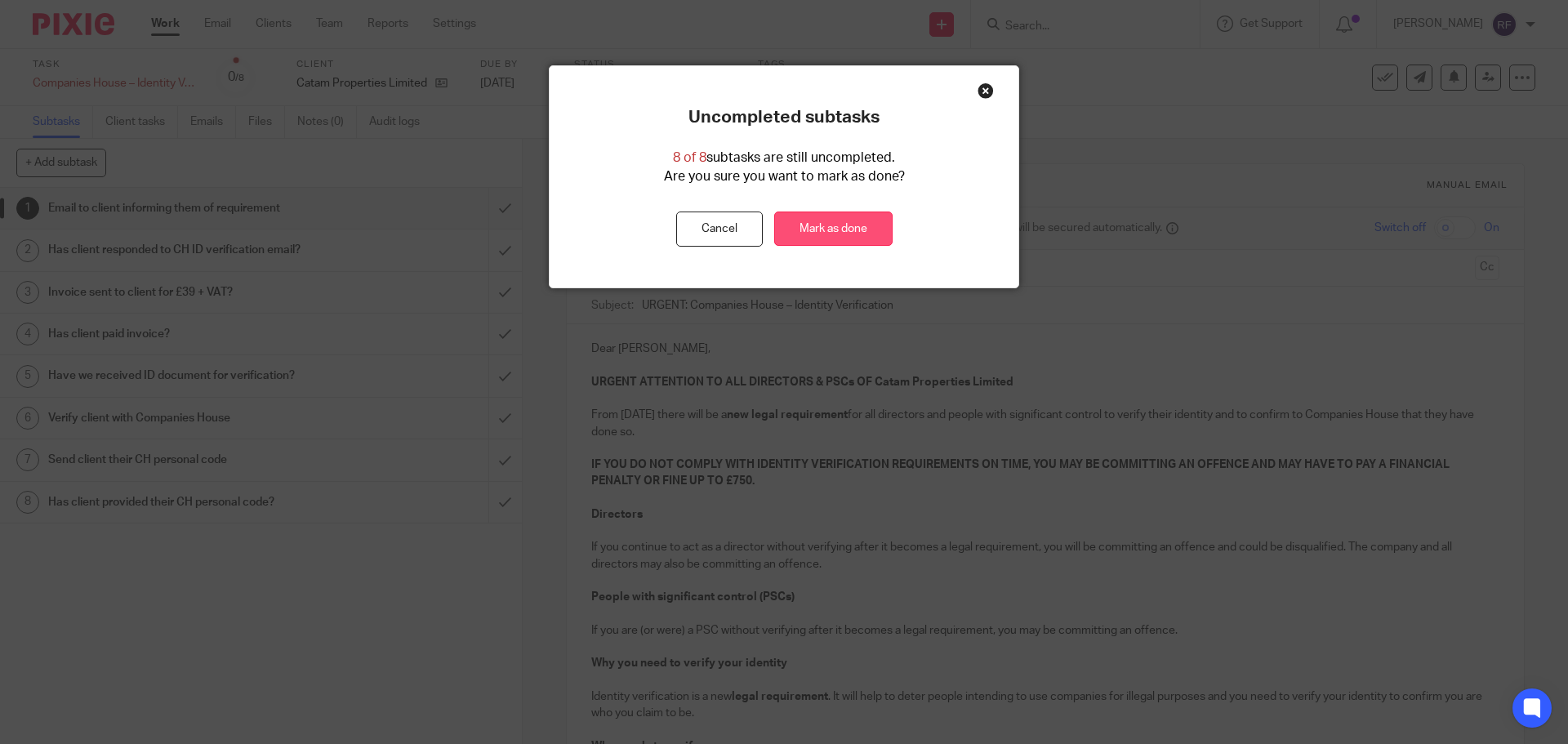
click at [821, 222] on link "Mark as done" at bounding box center [833, 229] width 118 height 35
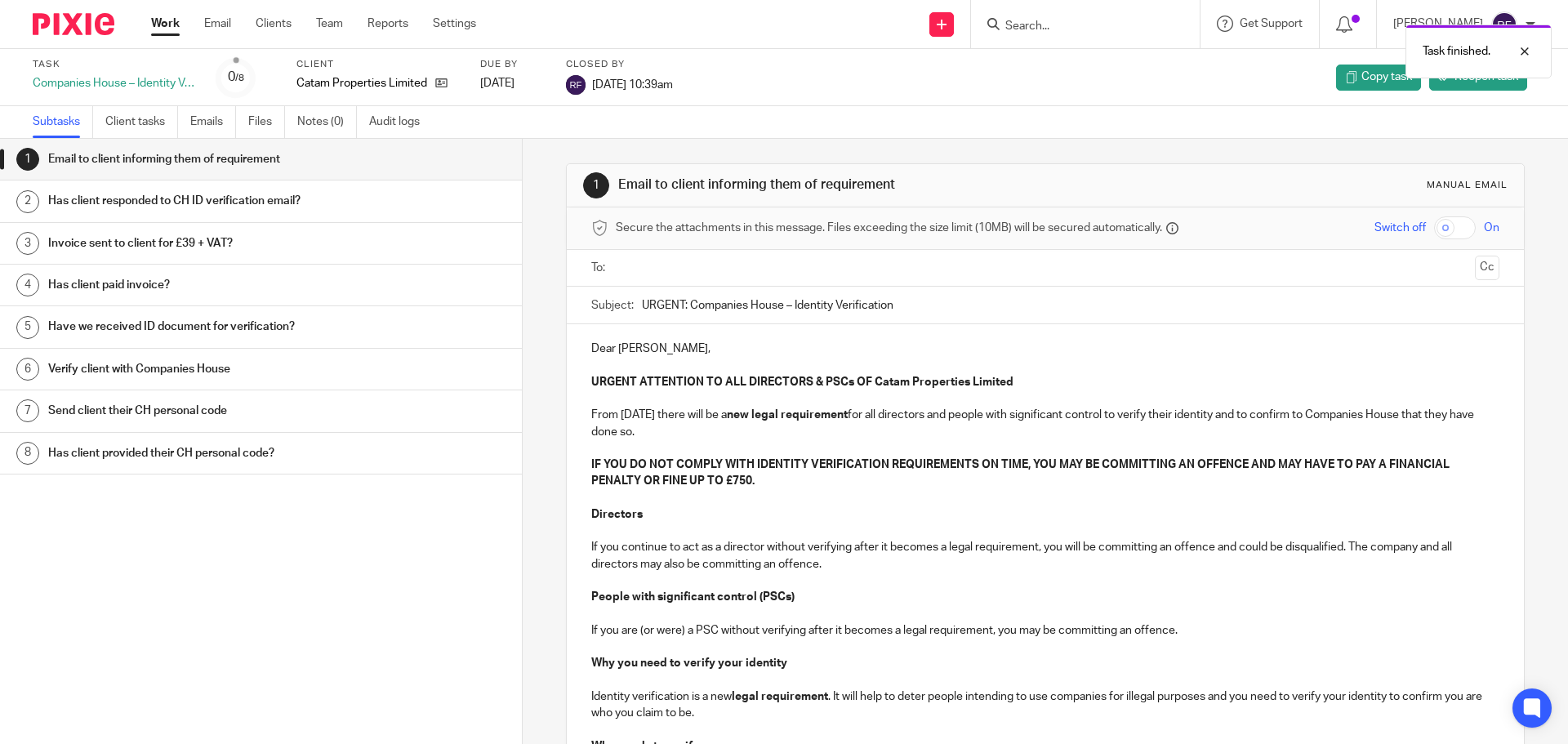
click at [1159, 25] on div "Task finished." at bounding box center [1168, 47] width 767 height 62
drag, startPoint x: 1114, startPoint y: 37, endPoint x: 1077, endPoint y: 32, distance: 37.3
click at [1103, 37] on div "Task finished." at bounding box center [1168, 47] width 767 height 62
click at [1052, 28] on div "Task finished." at bounding box center [1168, 47] width 767 height 62
click at [166, 24] on link "Work" at bounding box center [165, 23] width 28 height 16
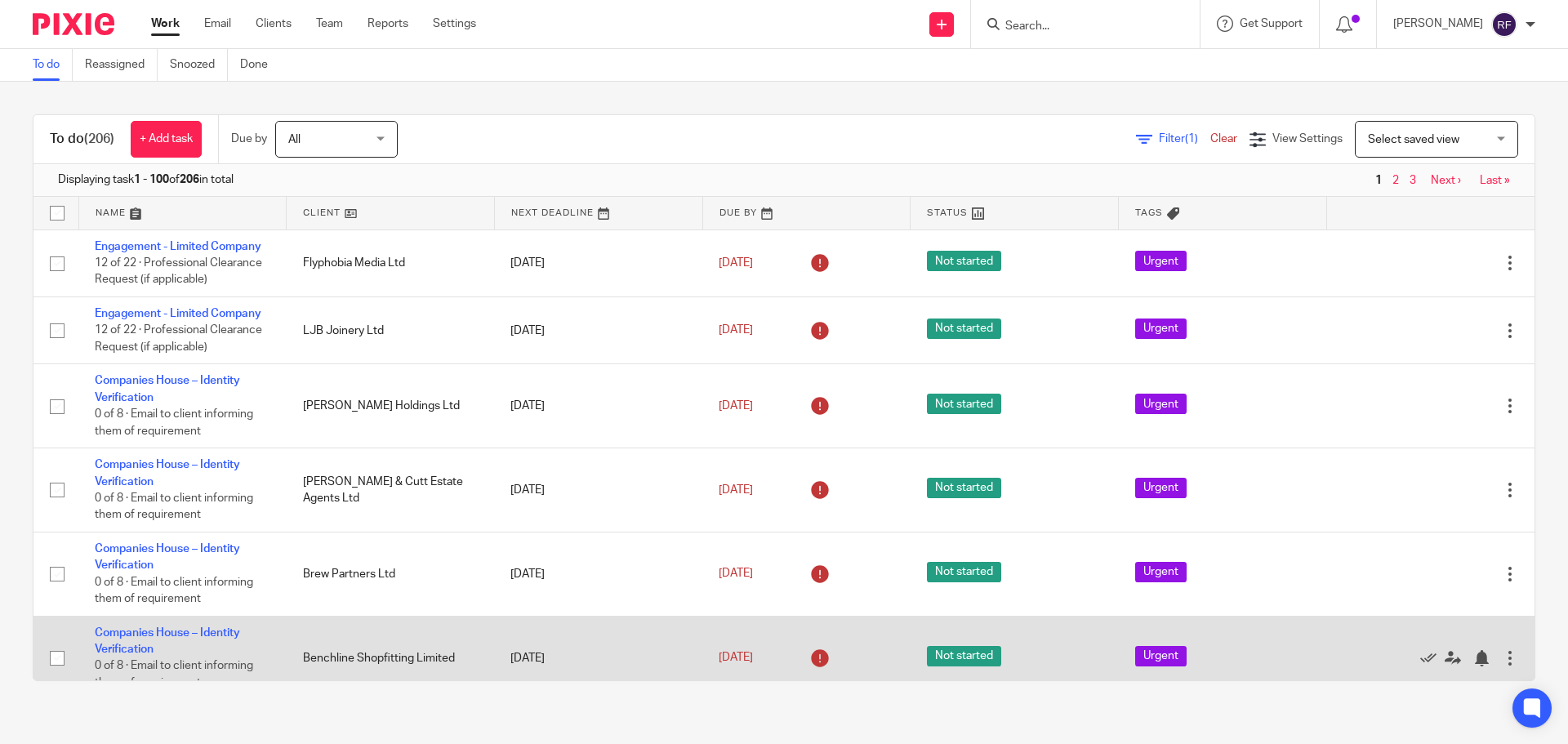
click at [141, 640] on td "Companies House – Identity Verification 0 of 8 · Email to client informing them…" at bounding box center [182, 658] width 208 height 84
click at [135, 634] on link "Companies House – Identity Verification" at bounding box center [167, 641] width 146 height 27
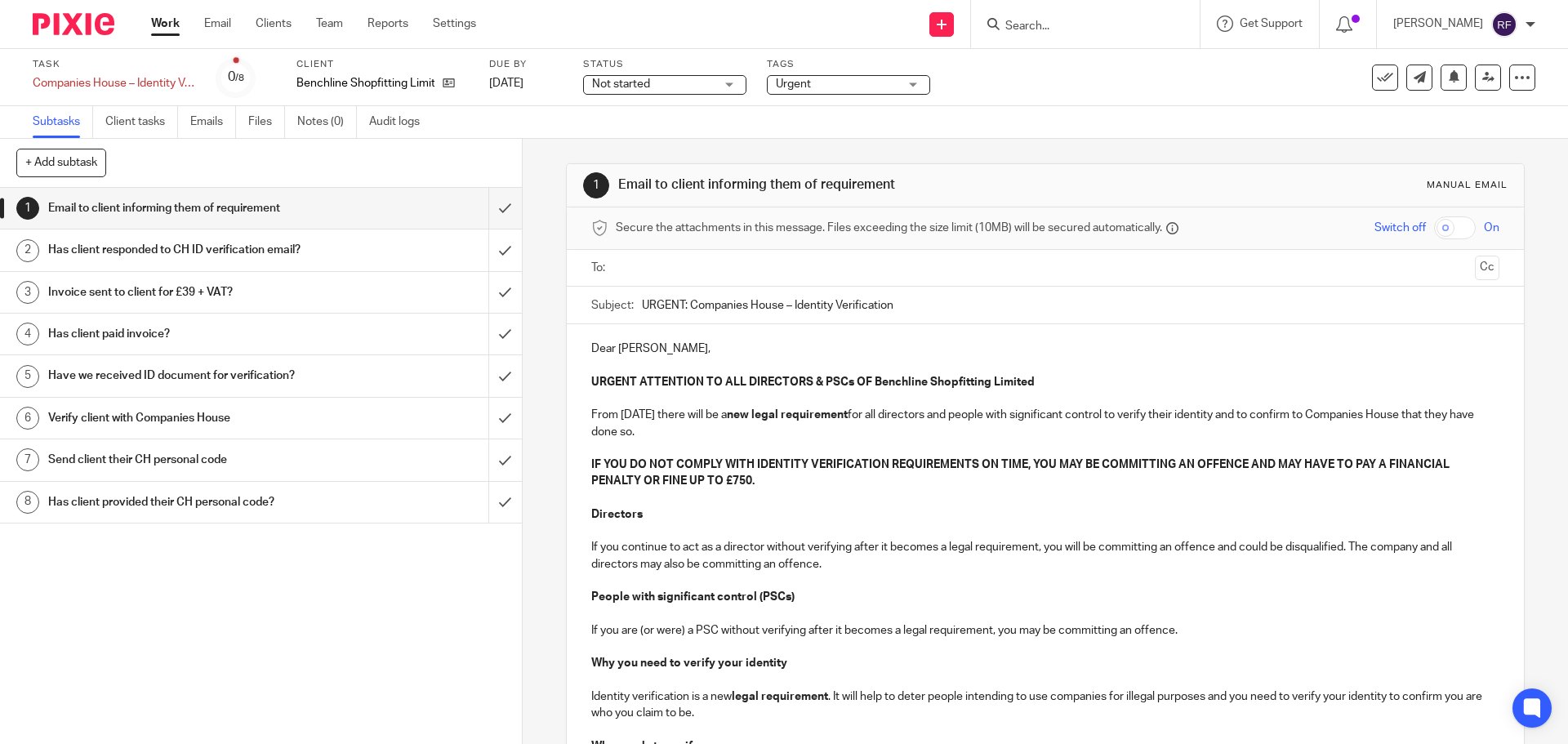
click at [700, 263] on input "text" at bounding box center [1044, 268] width 846 height 19
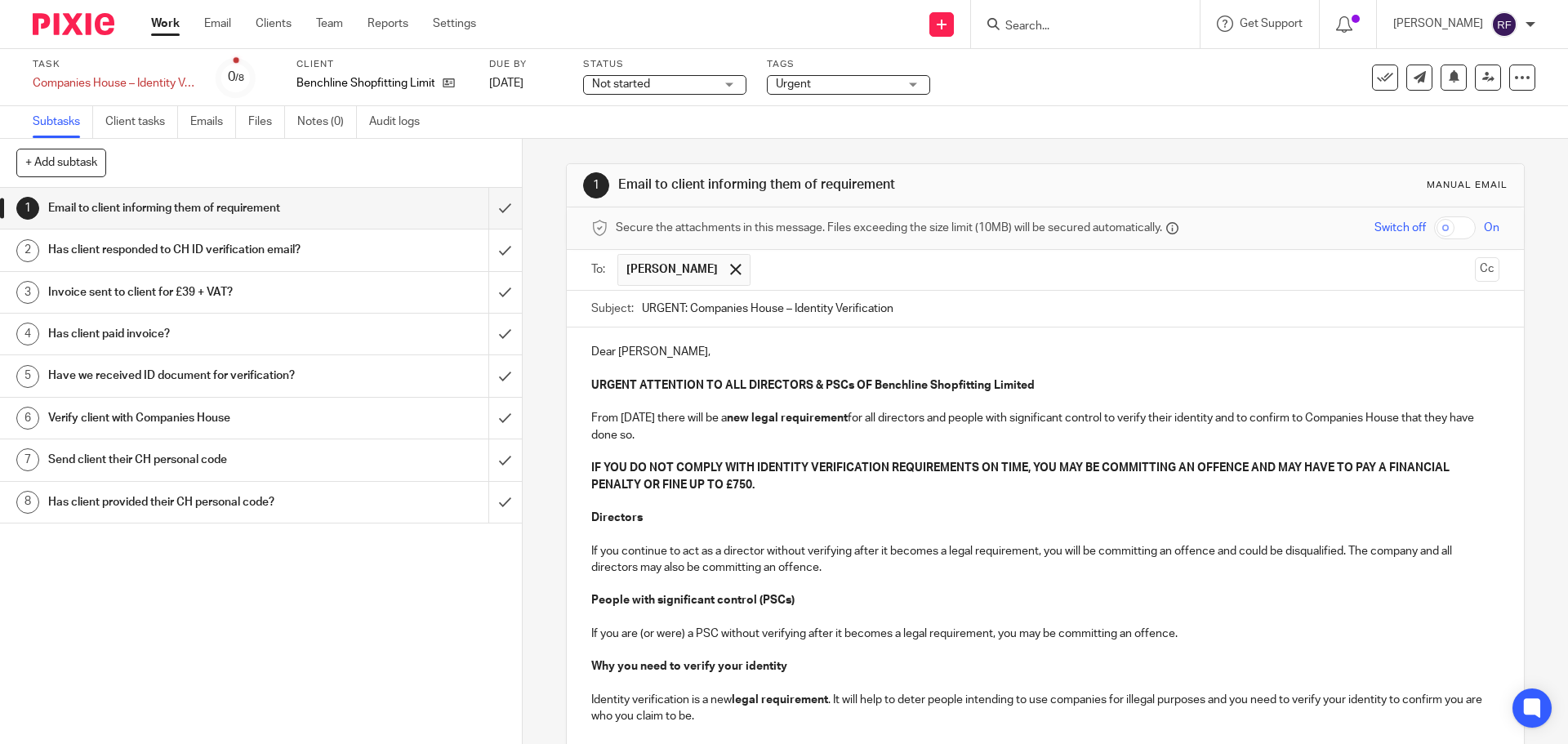
click at [675, 352] on p "Dear Christopher," at bounding box center [1045, 352] width 907 height 16
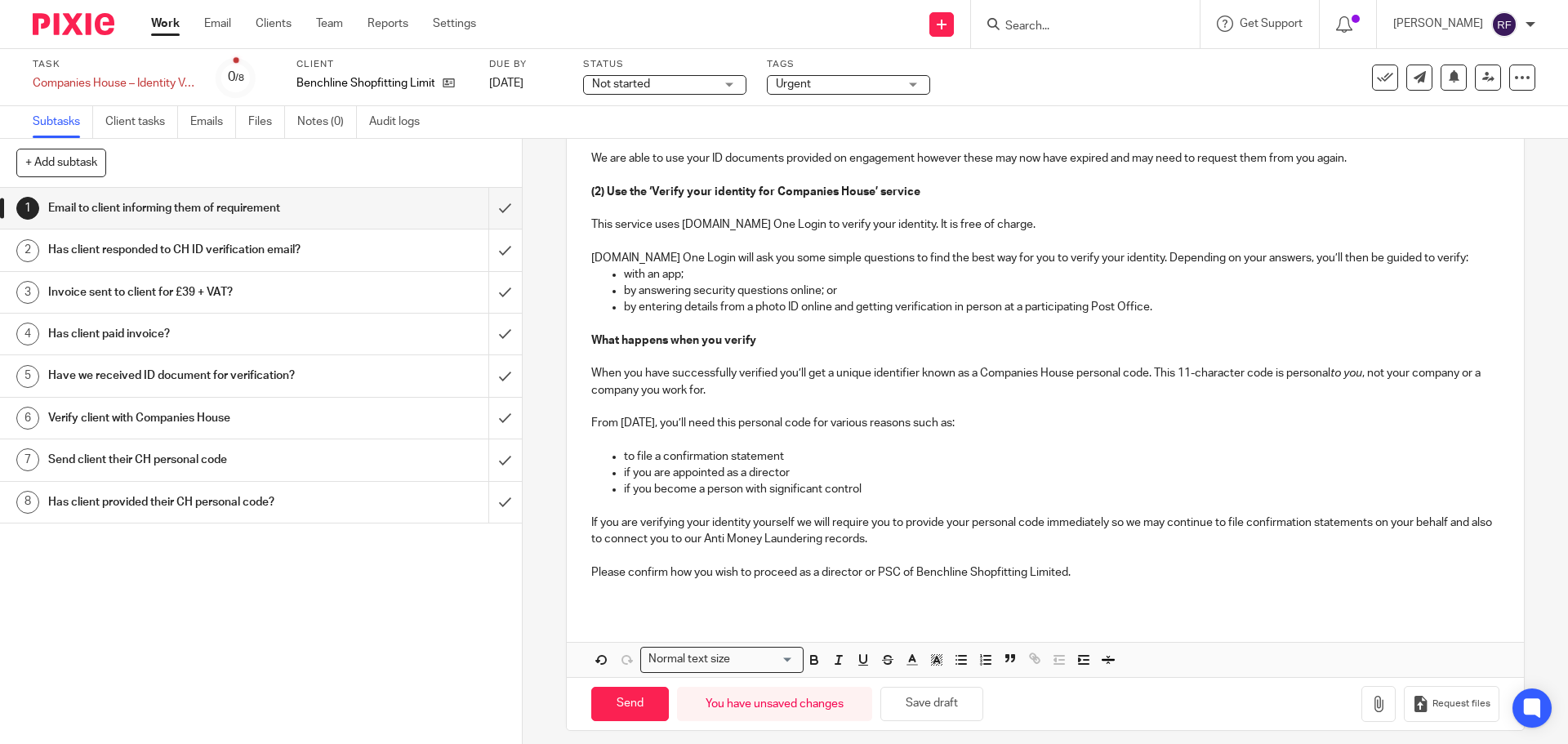
scroll to position [868, 0]
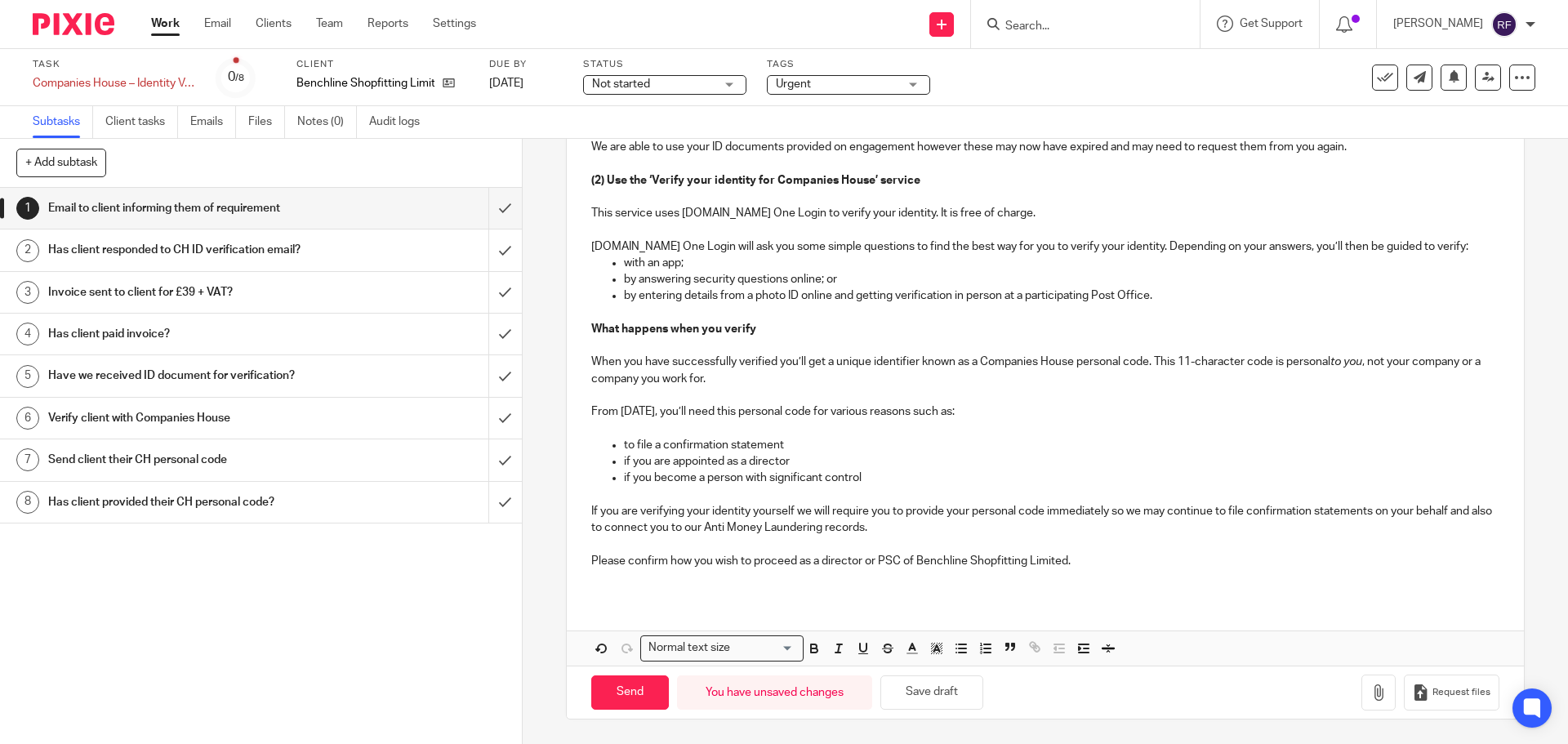
click at [714, 562] on p "Please confirm how you wish to proceed as a director or PSC of Benchline Shopfi…" at bounding box center [1045, 561] width 907 height 16
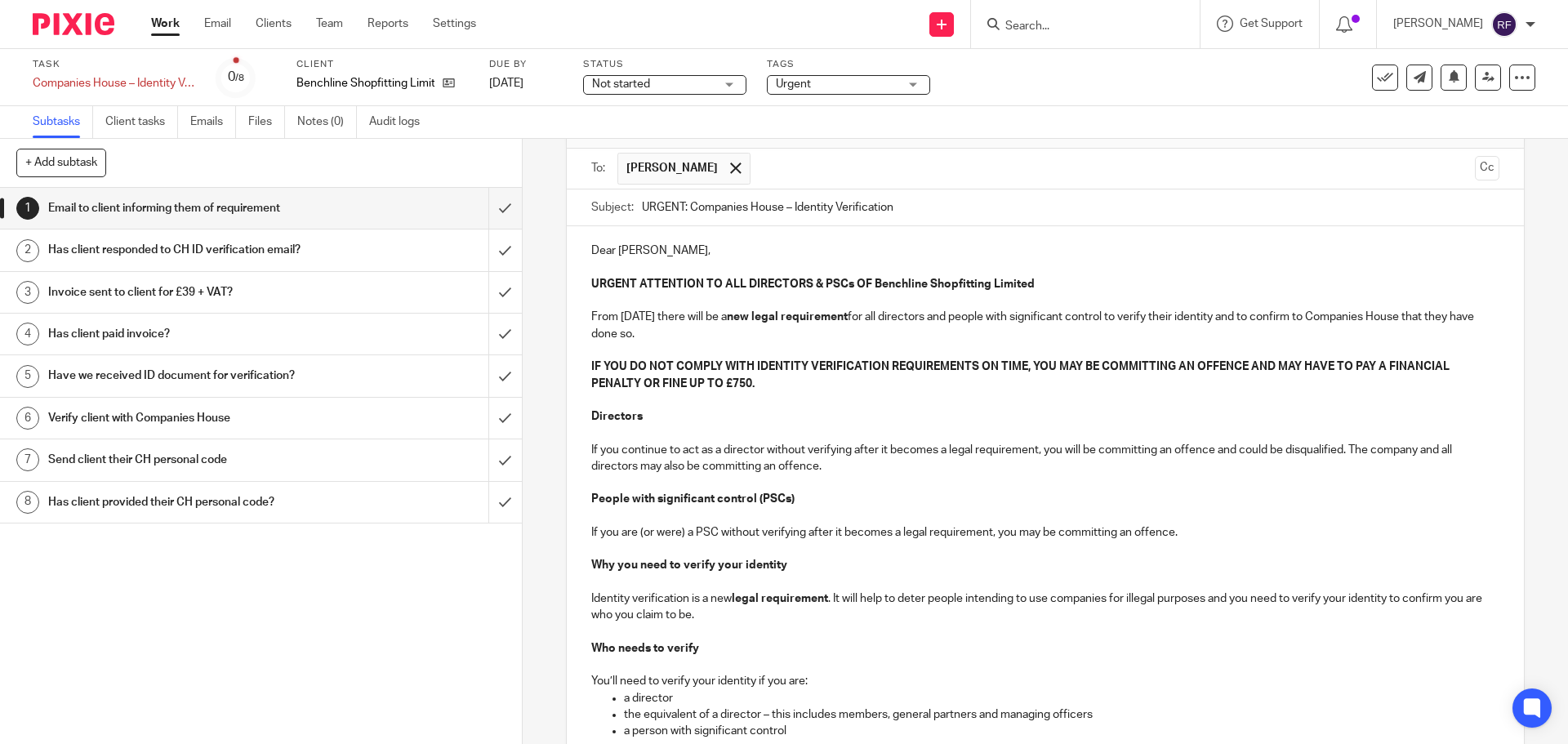
scroll to position [0, 0]
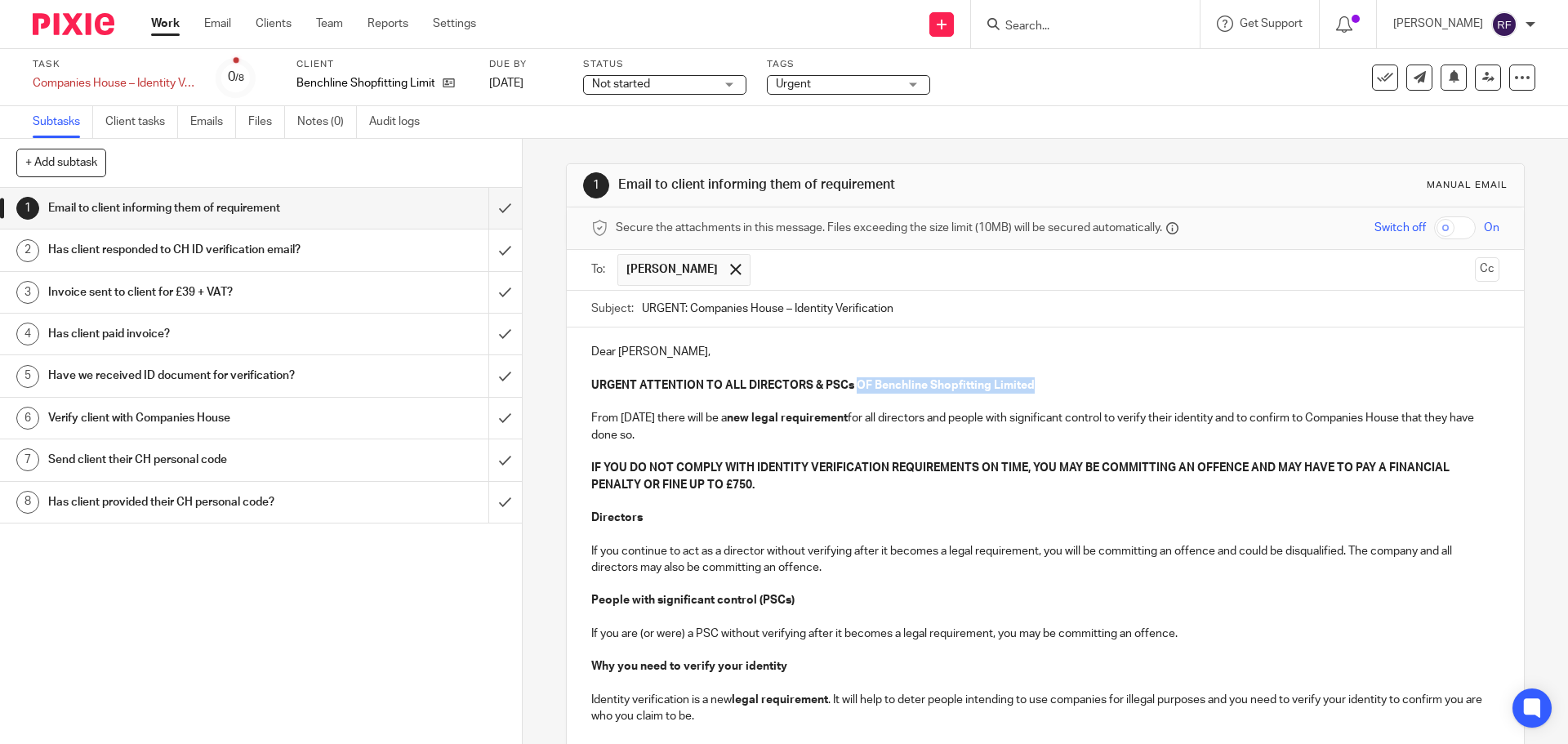
drag, startPoint x: 1025, startPoint y: 385, endPoint x: 853, endPoint y: 388, distance: 172.0
click at [853, 387] on p "URGENT ATTENTION TO ALL DIRECTORS & PSCs OF Benchline Shopfitting Limited" at bounding box center [1045, 385] width 907 height 16
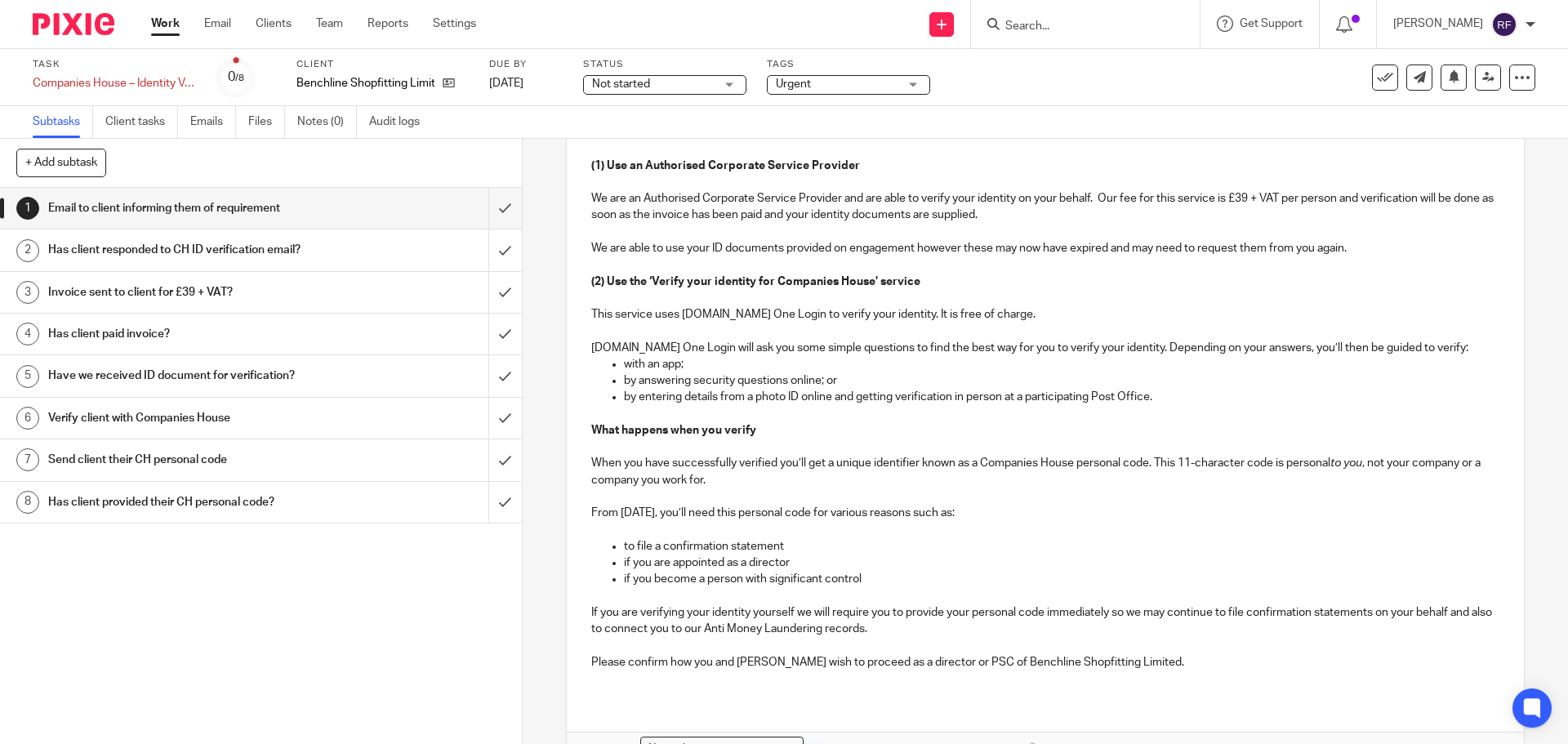
scroll to position [868, 0]
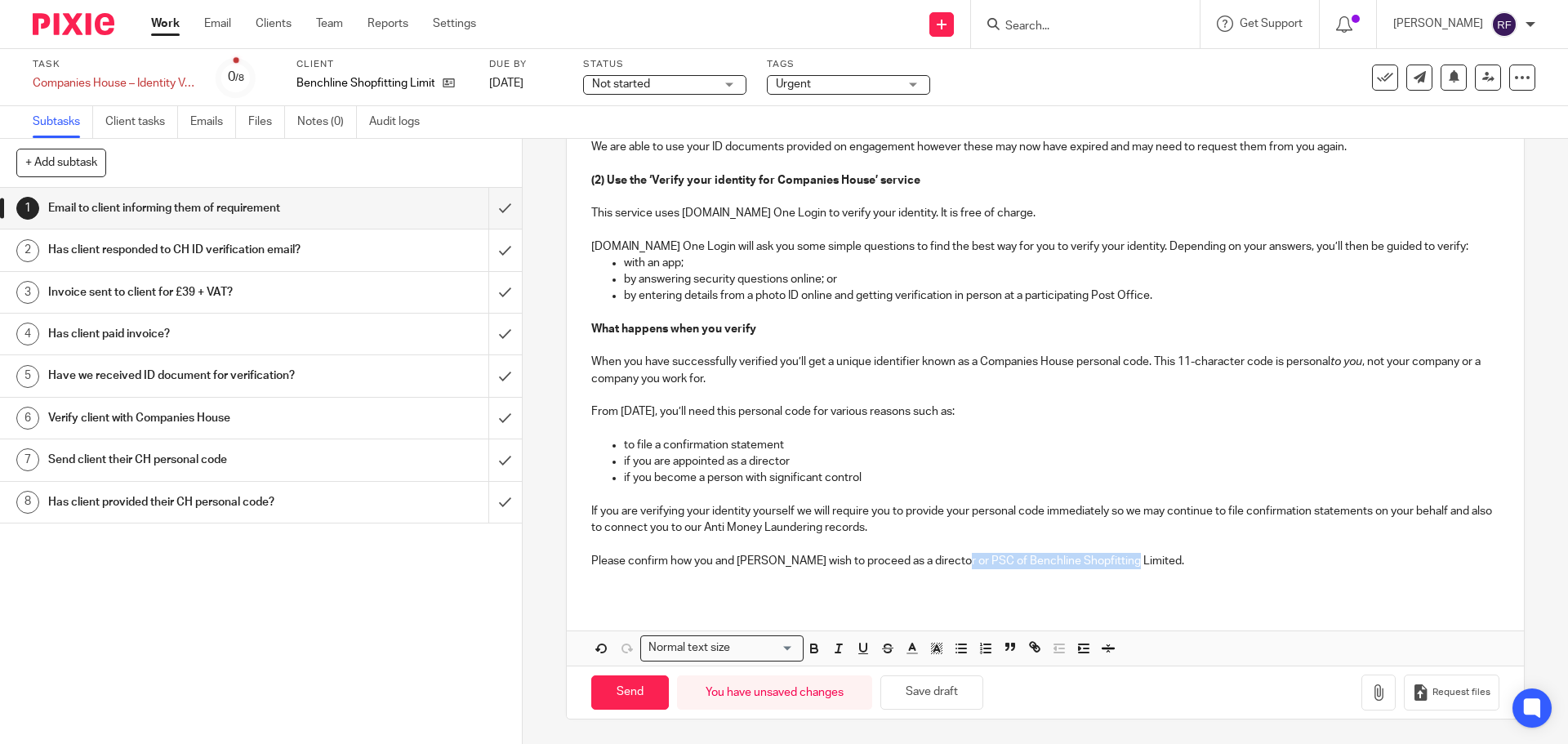
drag, startPoint x: 1117, startPoint y: 561, endPoint x: 953, endPoint y: 569, distance: 164.2
click at [953, 568] on p "Please confirm how you and Angie wish to proceed as a director or PSC of Benchl…" at bounding box center [1045, 561] width 907 height 16
click at [629, 686] on input "Send" at bounding box center [630, 693] width 78 height 35
type input "Sent"
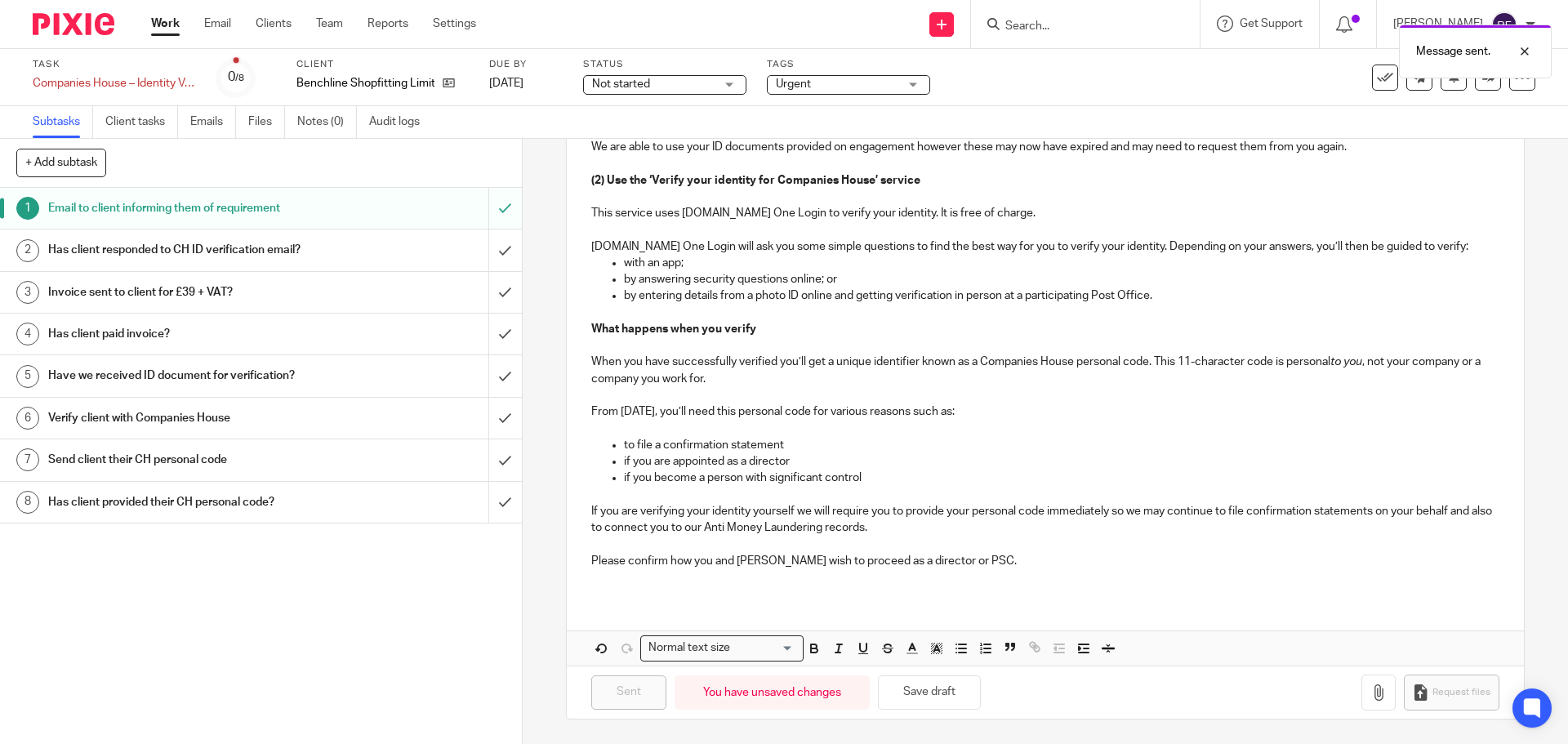
click at [505, 72] on div "Due by 15 Sep 2025" at bounding box center [526, 77] width 74 height 39
click at [516, 82] on link "[DATE]" at bounding box center [526, 84] width 74 height 17
click at [161, 21] on link "Work" at bounding box center [165, 23] width 28 height 16
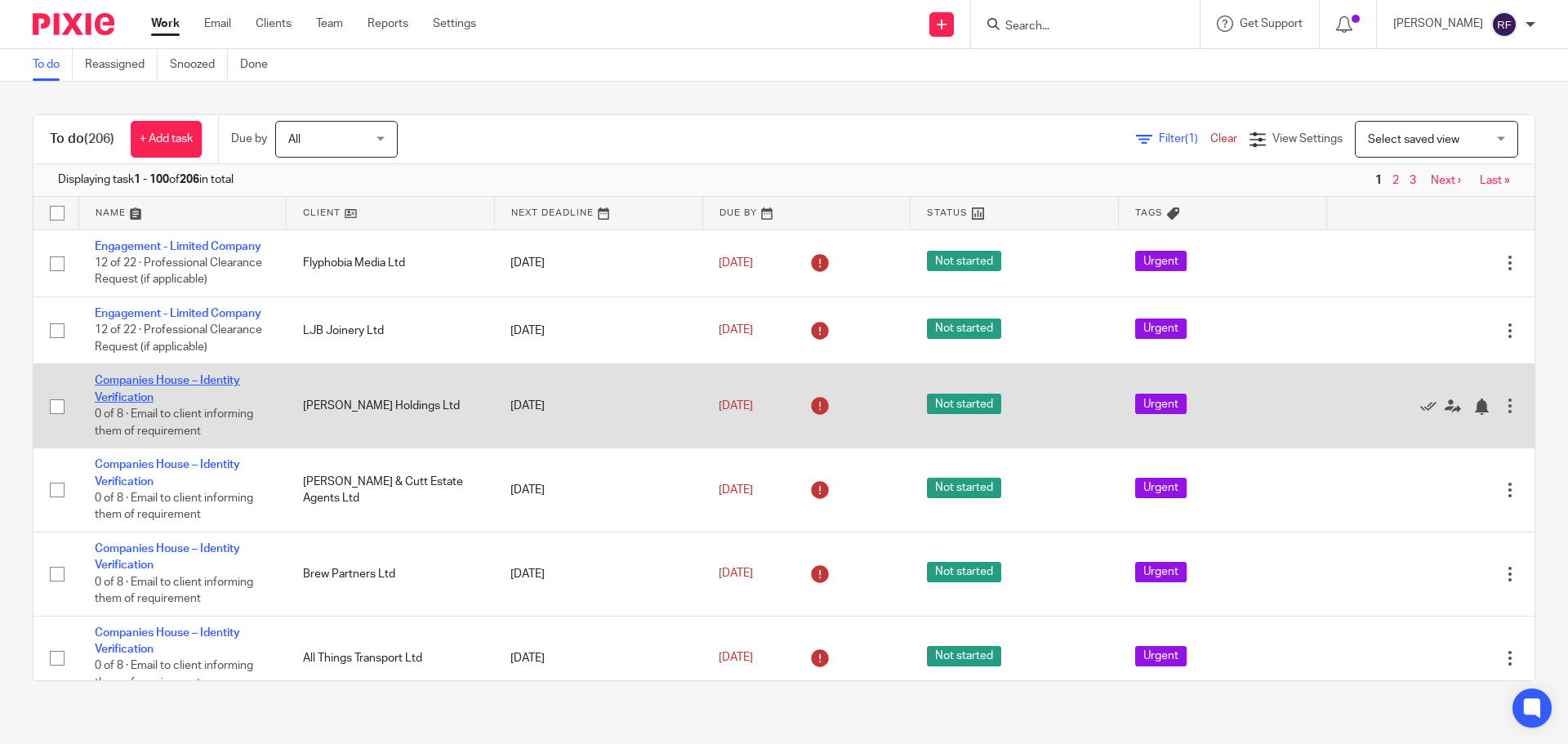
click at [131, 399] on link "Companies House – Identity Verification" at bounding box center [167, 389] width 146 height 27
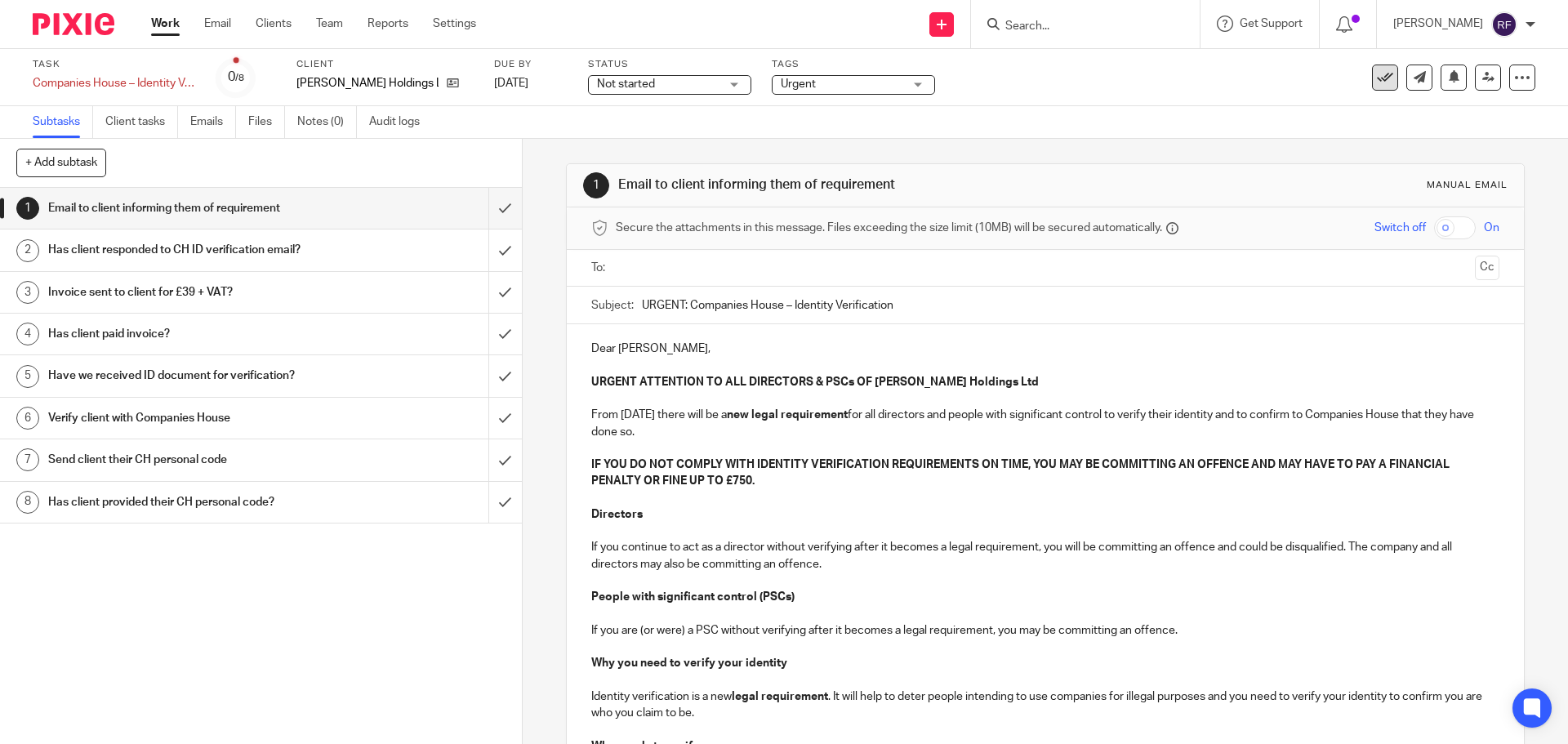
click at [1377, 71] on icon at bounding box center [1385, 77] width 16 height 16
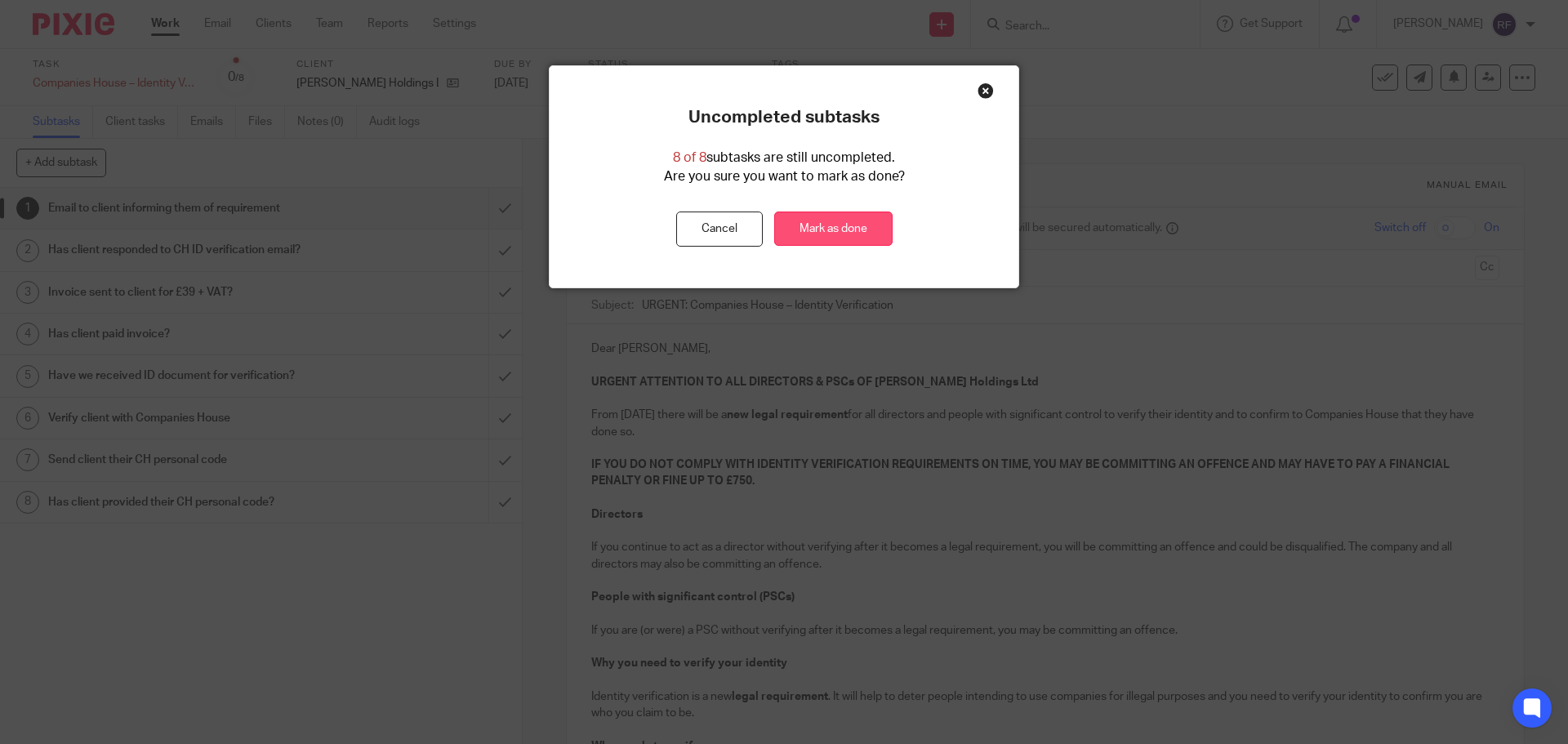
click at [826, 237] on link "Mark as done" at bounding box center [833, 229] width 118 height 35
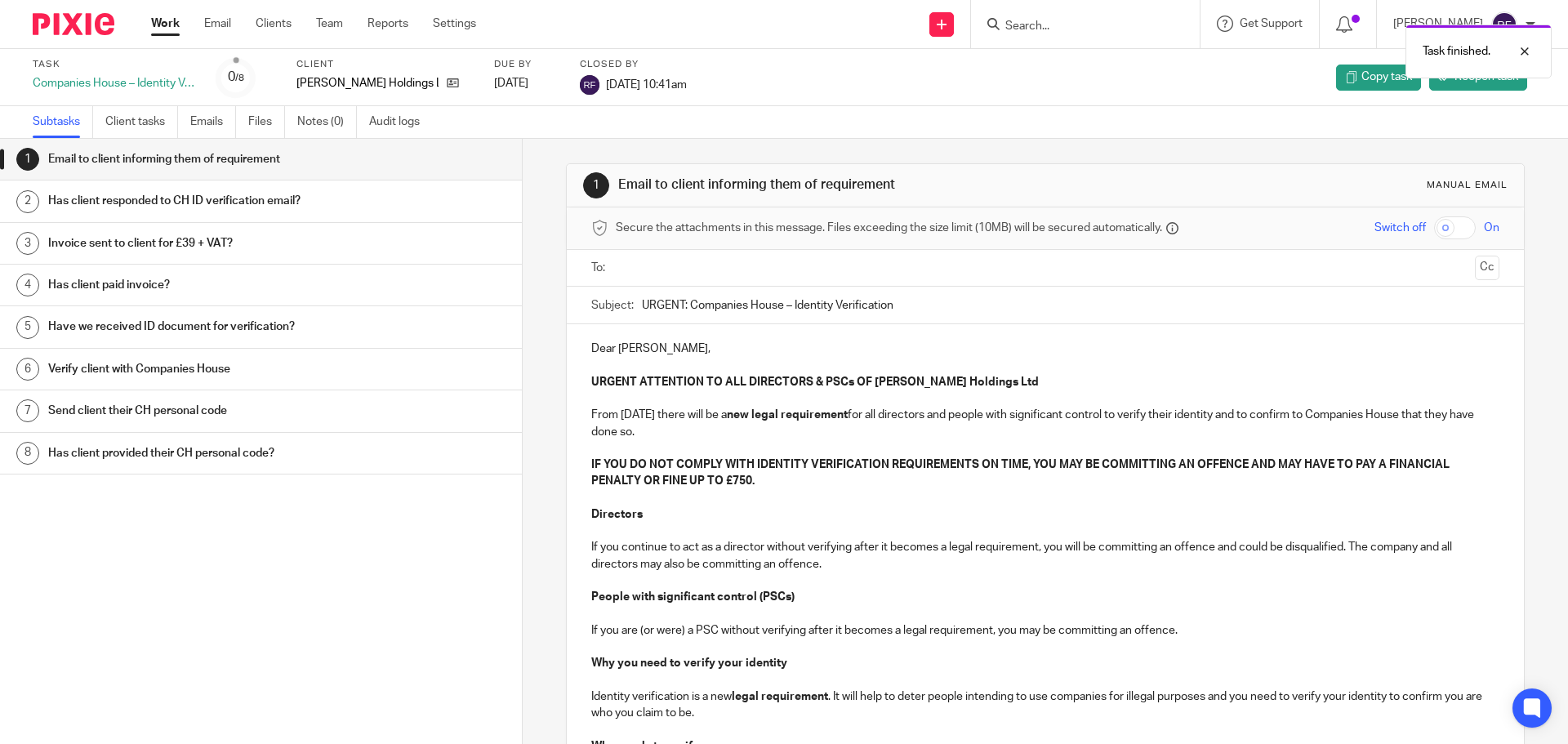
click at [171, 26] on link "Work" at bounding box center [165, 23] width 28 height 16
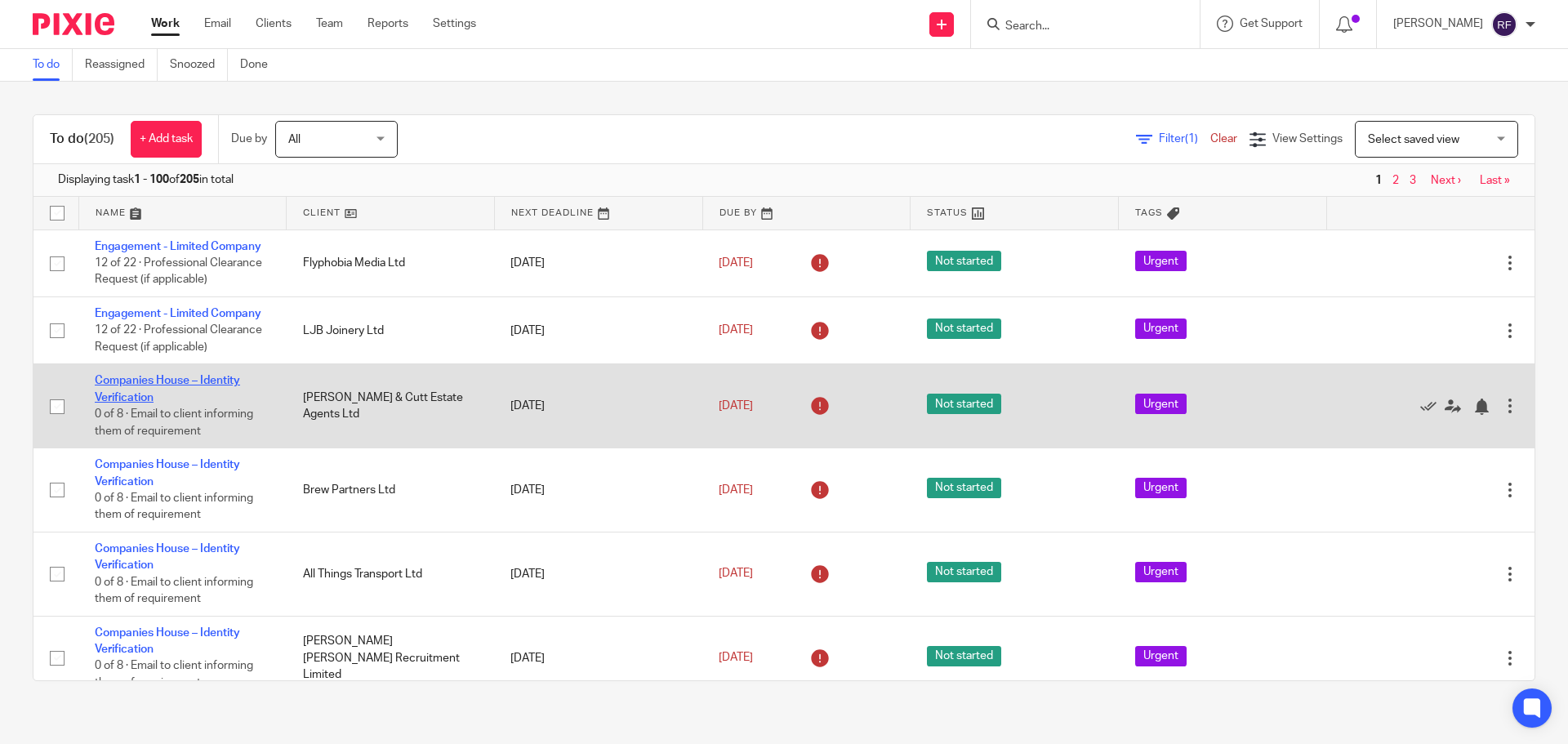
click at [114, 382] on link "Companies House – Identity Verification" at bounding box center [167, 389] width 146 height 27
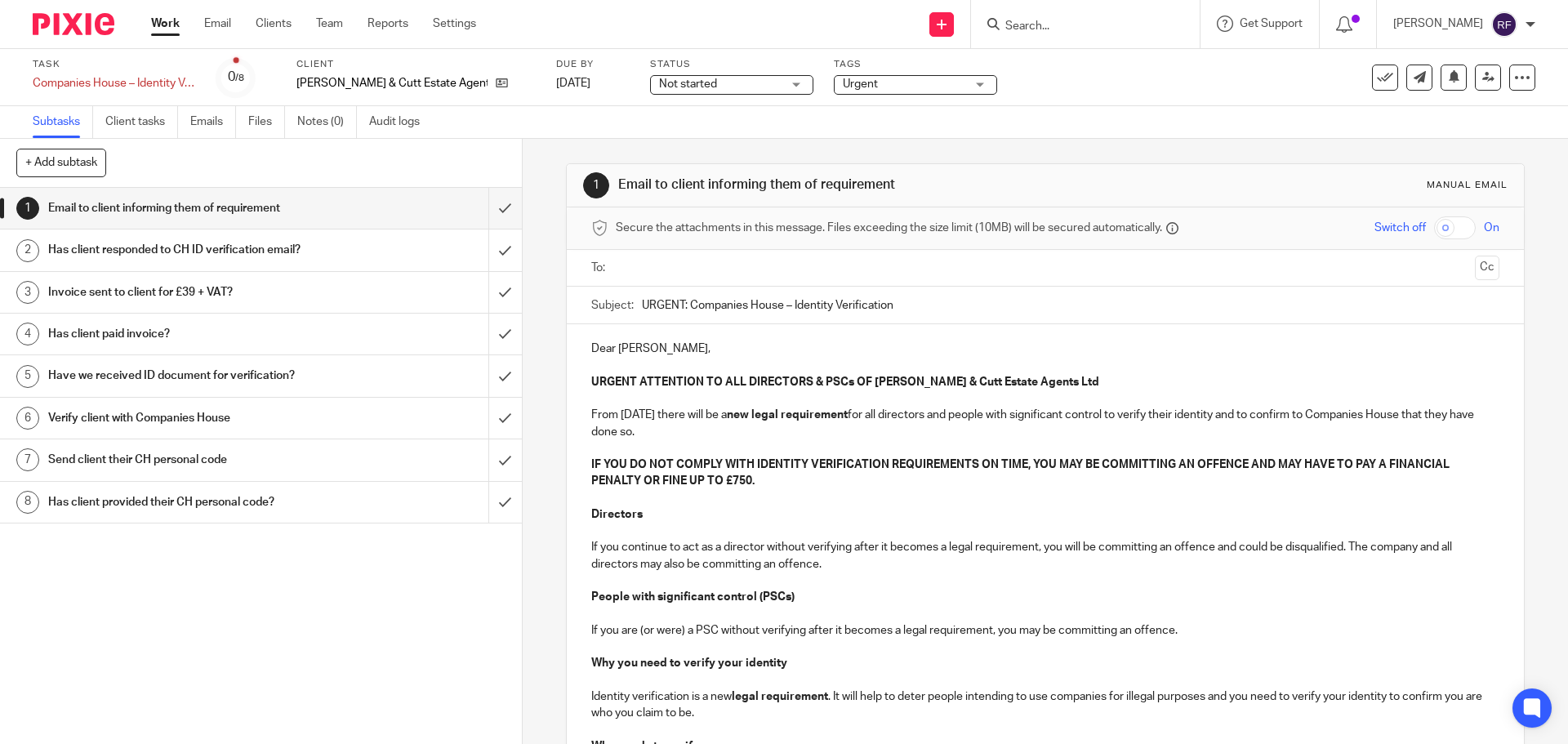
click at [1377, 77] on icon at bounding box center [1385, 77] width 16 height 16
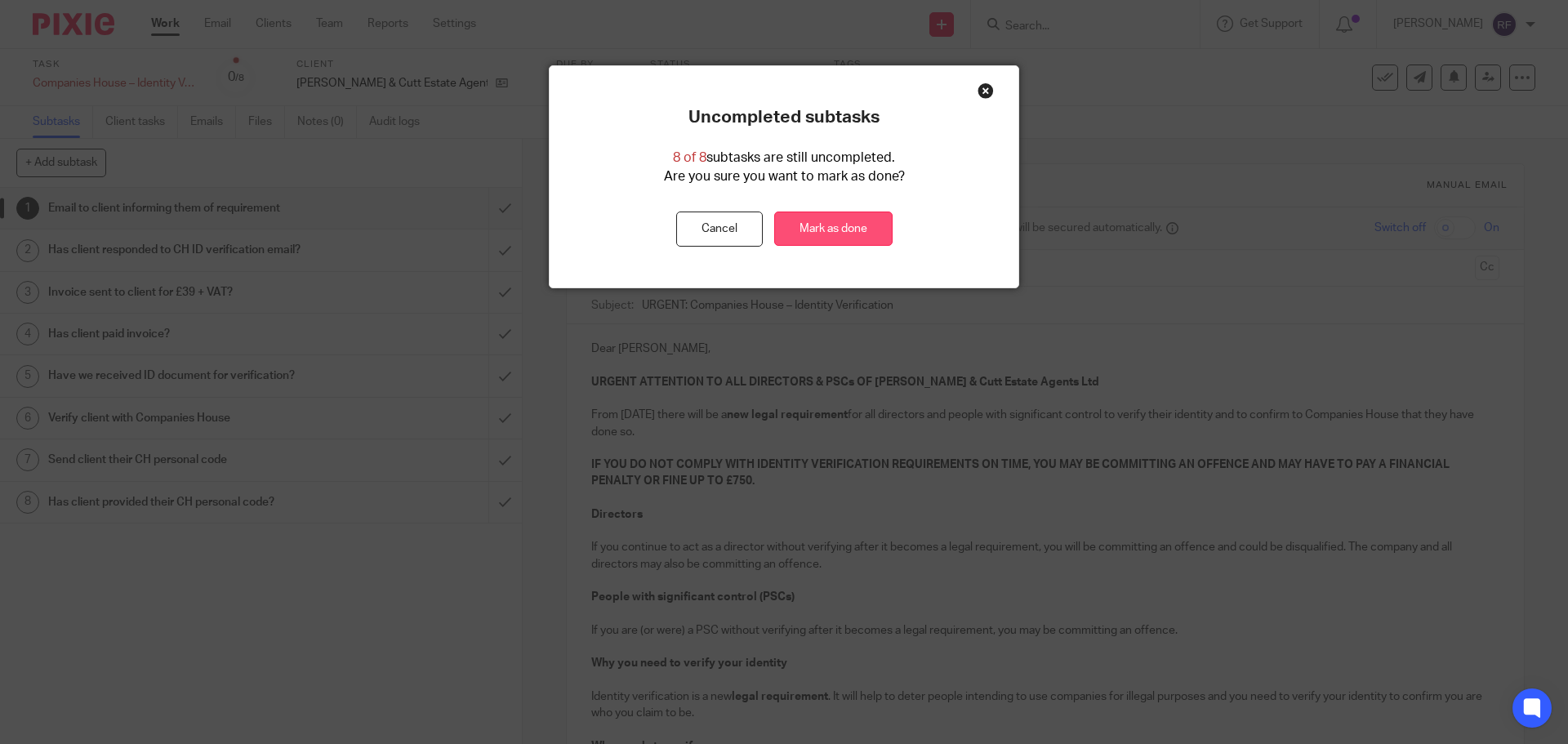
click at [855, 229] on link "Mark as done" at bounding box center [833, 229] width 118 height 35
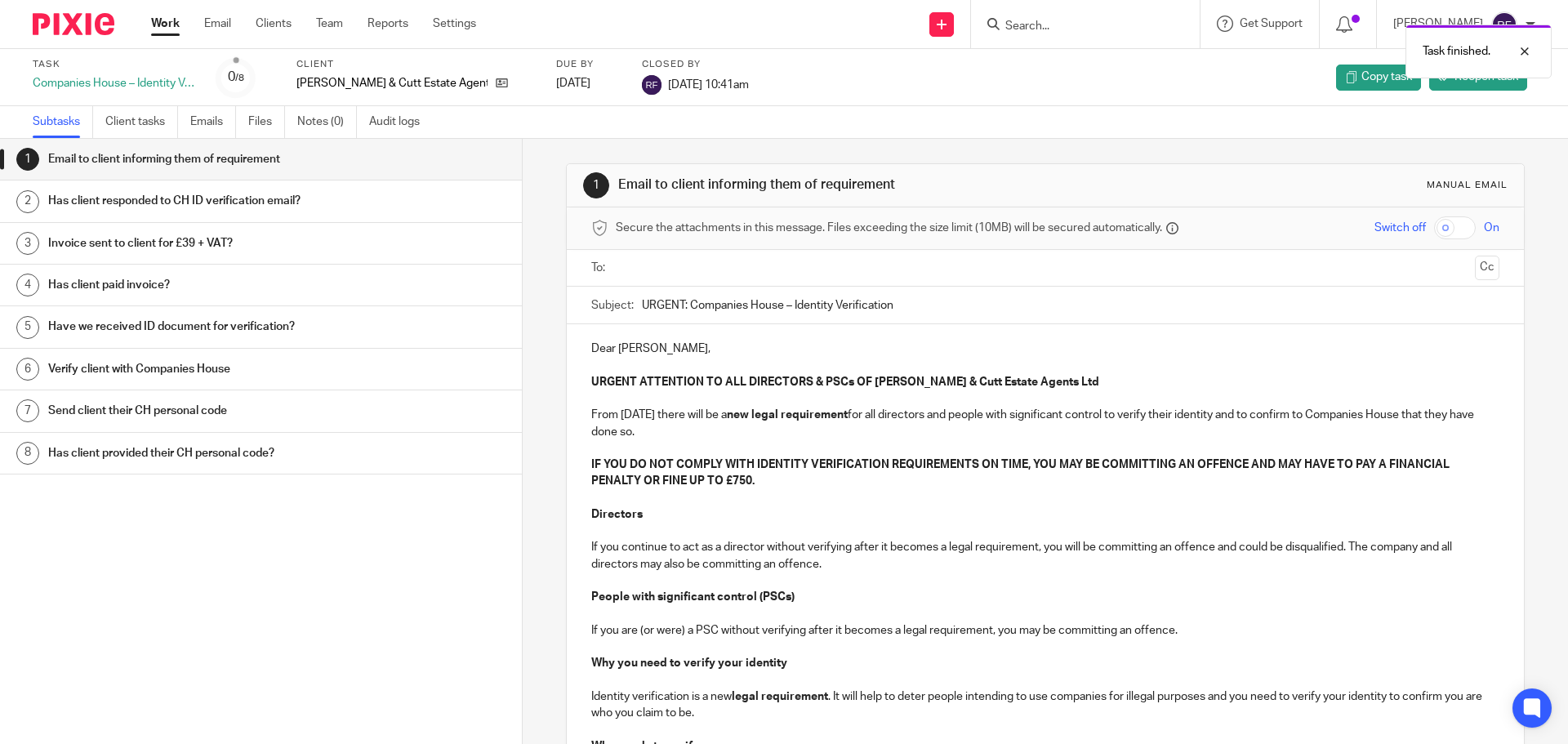
click at [161, 27] on link "Work" at bounding box center [165, 23] width 28 height 16
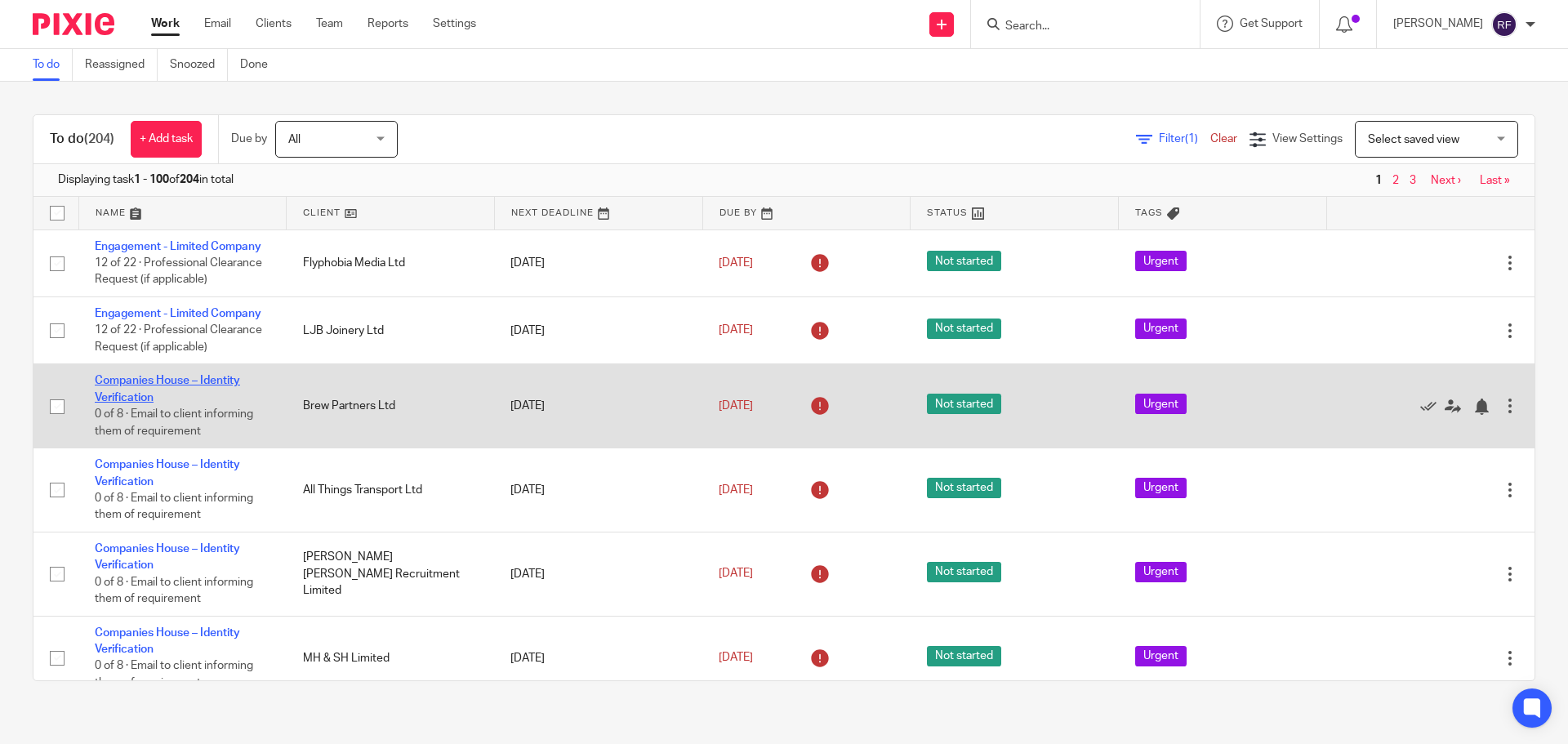
click at [117, 381] on link "Companies House – Identity Verification" at bounding box center [167, 389] width 146 height 27
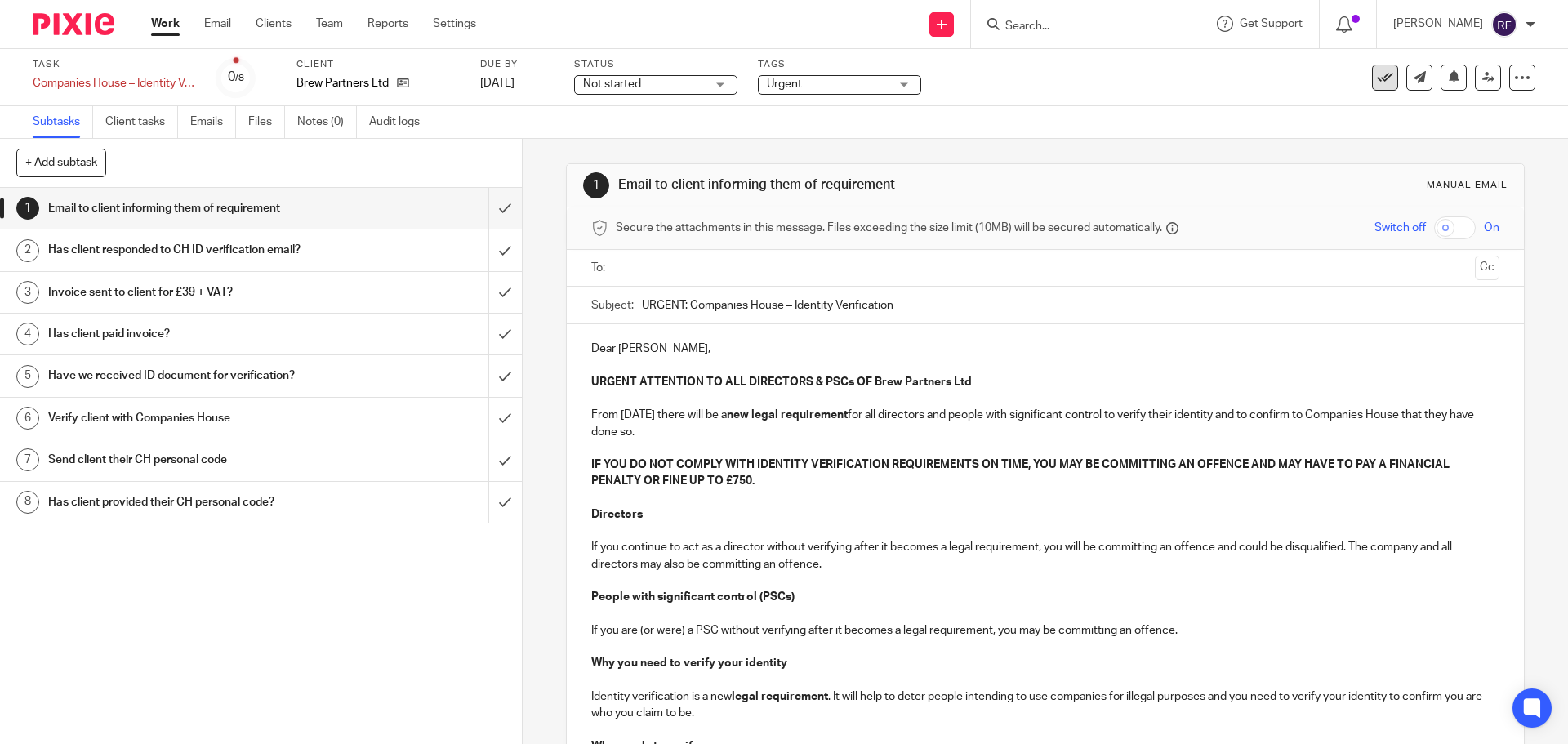
click at [1377, 79] on icon at bounding box center [1385, 77] width 16 height 16
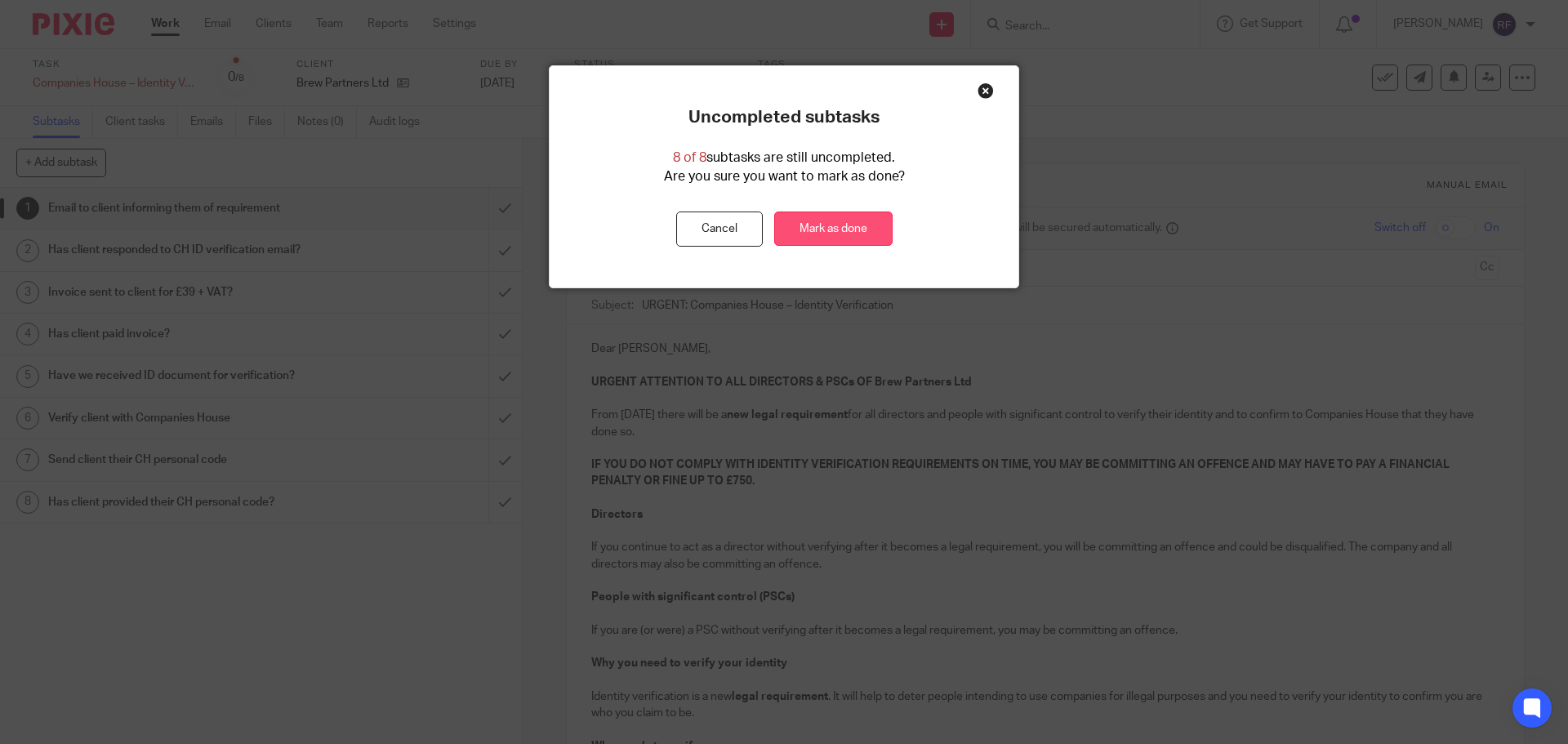
click at [841, 234] on link "Mark as done" at bounding box center [833, 229] width 118 height 35
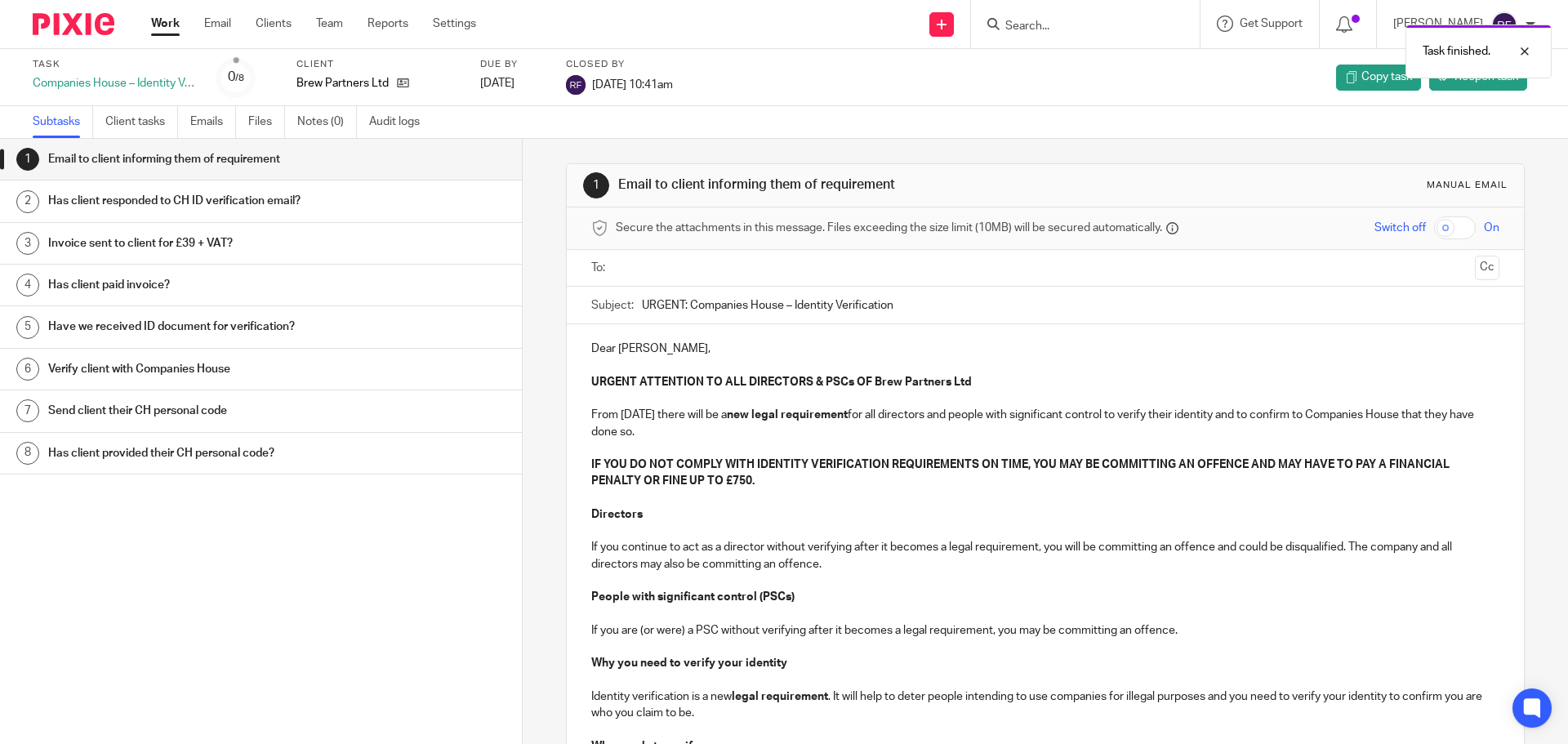
click at [165, 24] on link "Work" at bounding box center [165, 23] width 28 height 16
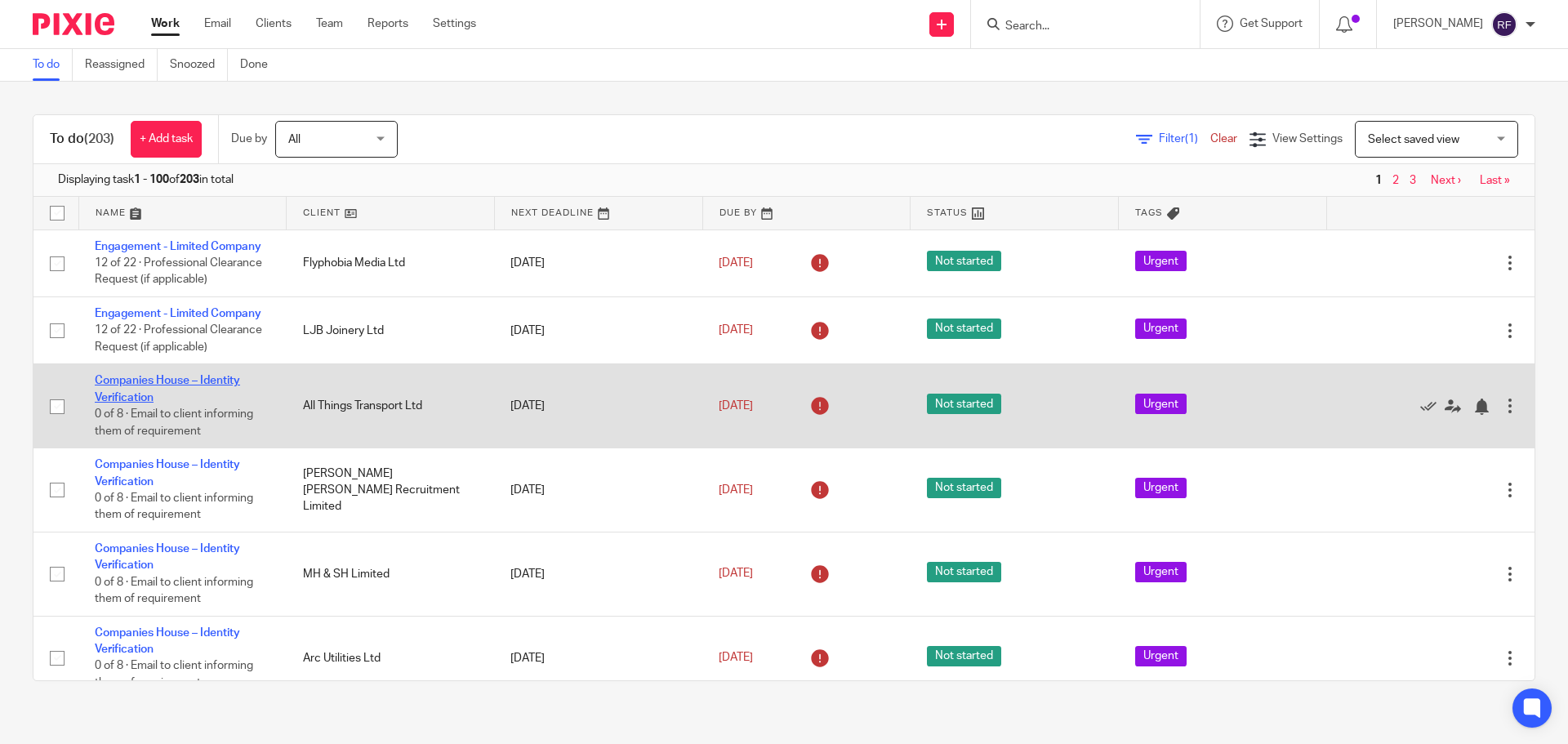
click at [131, 384] on link "Companies House – Identity Verification" at bounding box center [167, 389] width 146 height 27
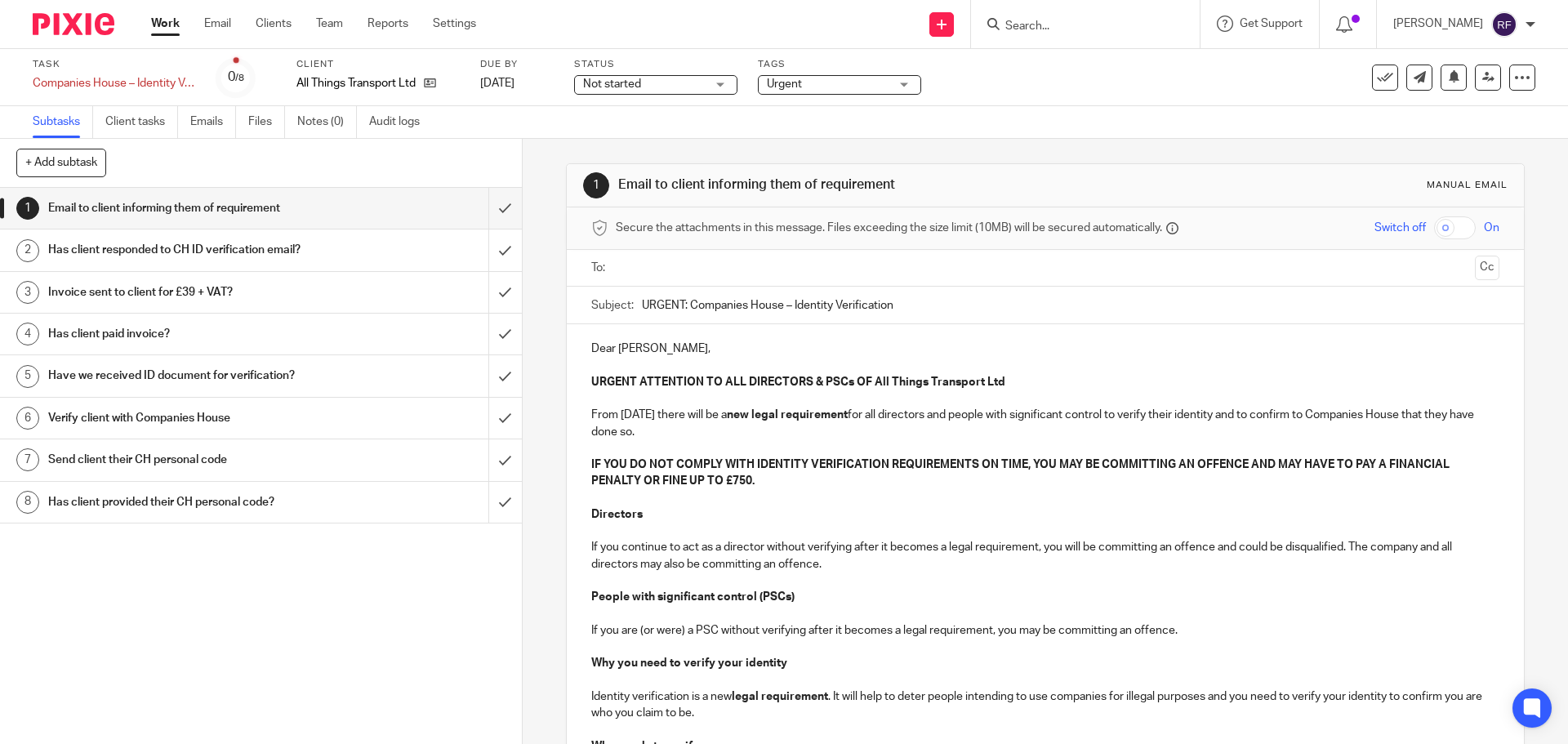
click at [695, 263] on input "text" at bounding box center [1044, 268] width 846 height 19
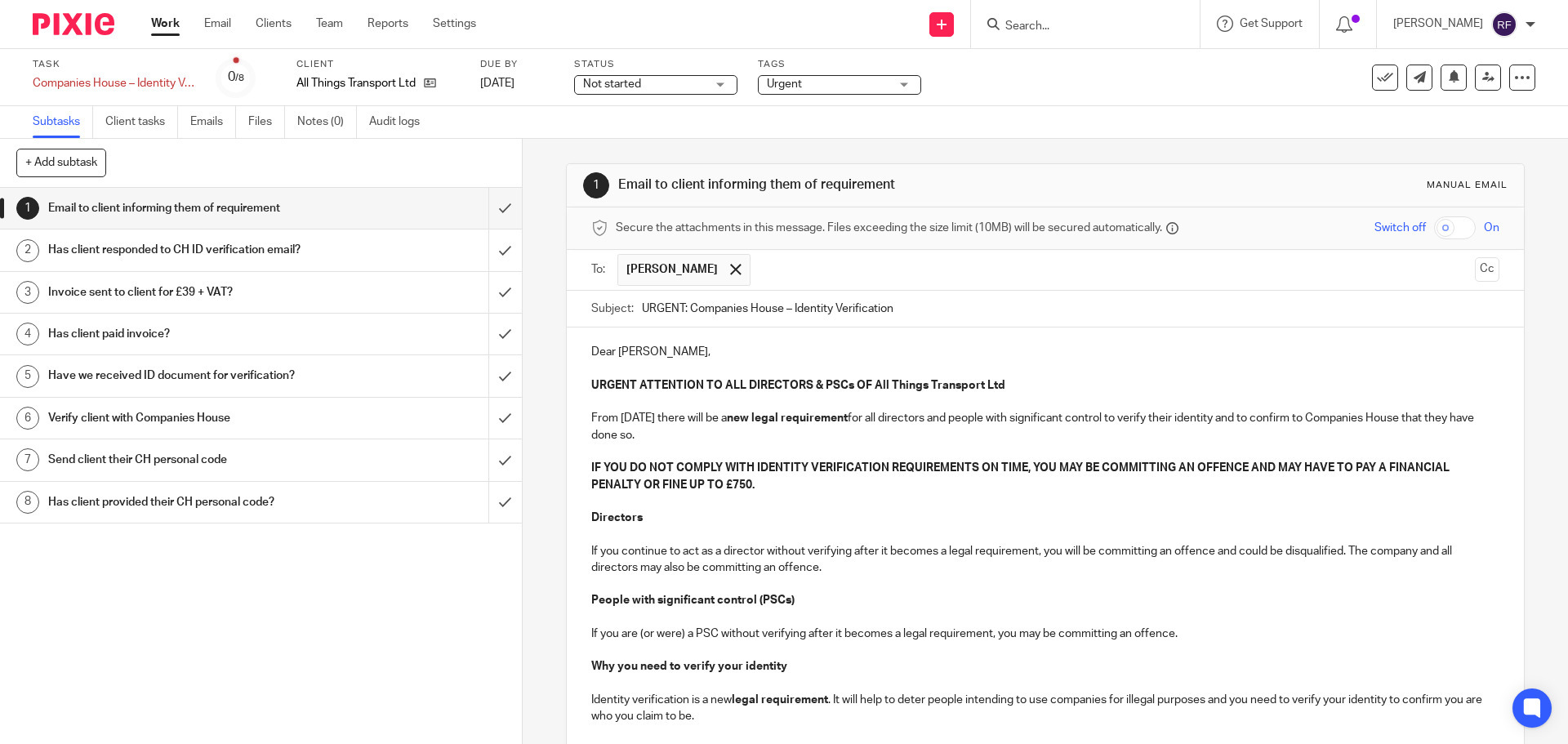
click at [849, 260] on input "text" at bounding box center [1113, 270] width 710 height 32
click at [646, 347] on p "Dear [PERSON_NAME]," at bounding box center [1045, 352] width 907 height 16
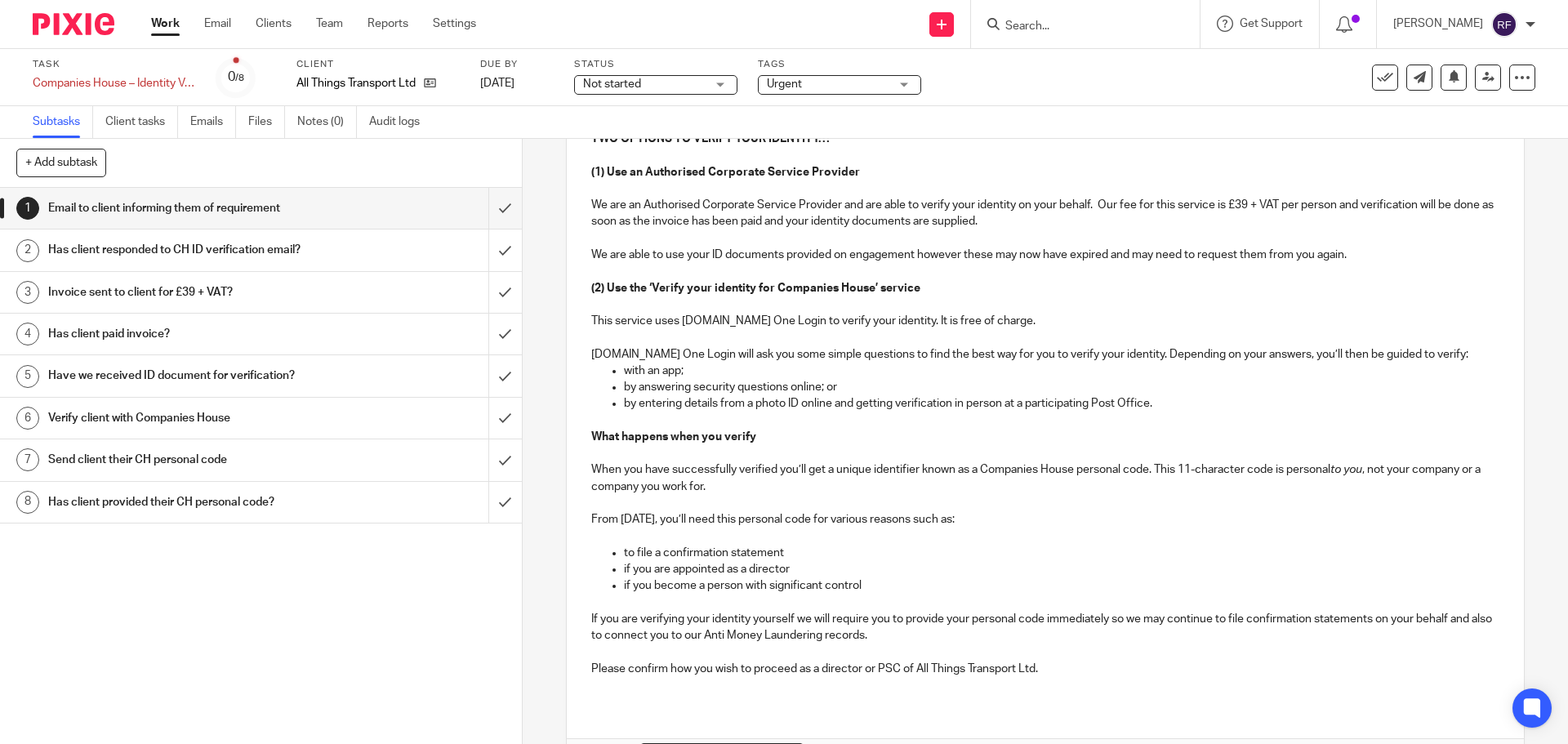
scroll to position [868, 0]
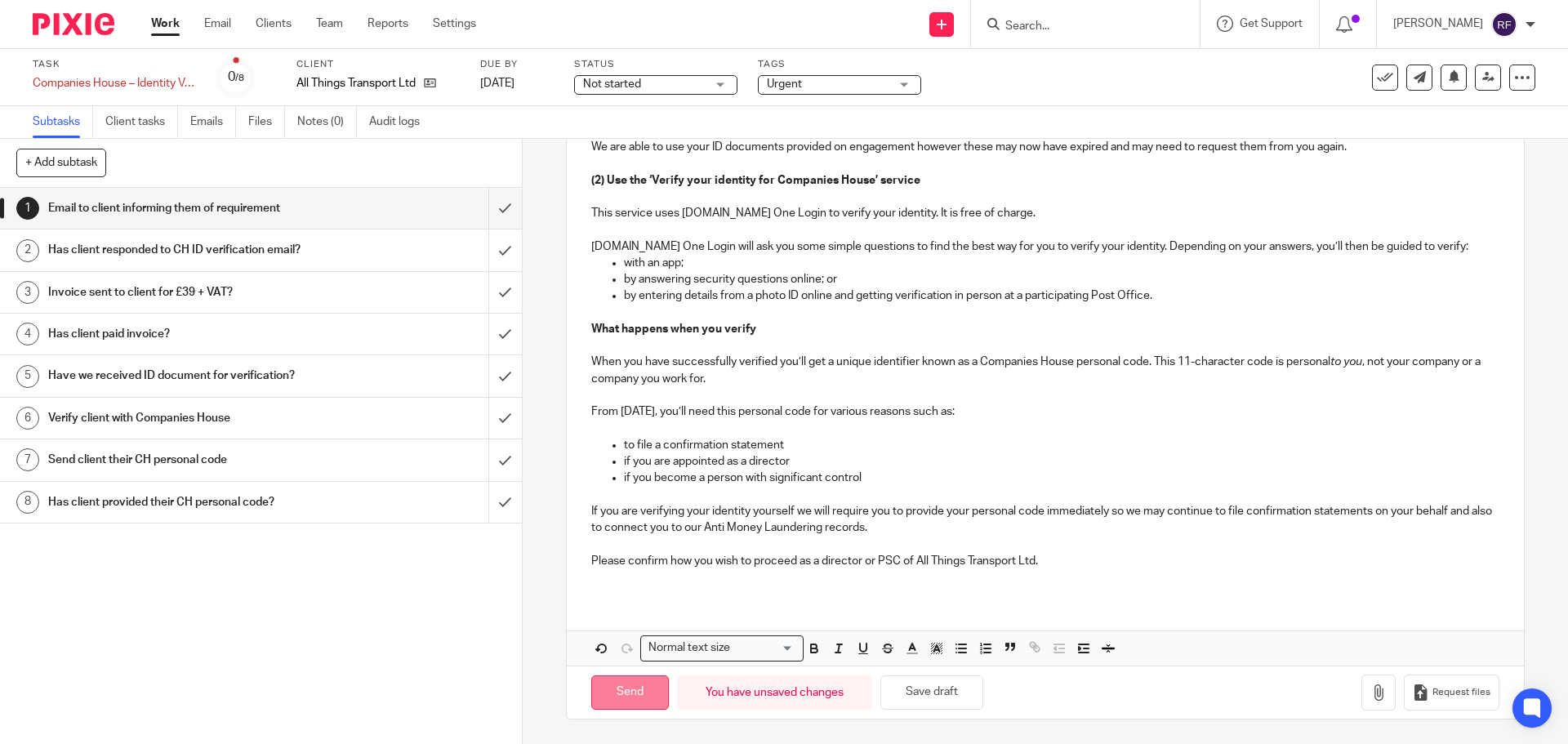
click at [629, 688] on input "Send" at bounding box center [630, 693] width 78 height 35
type input "Sent"
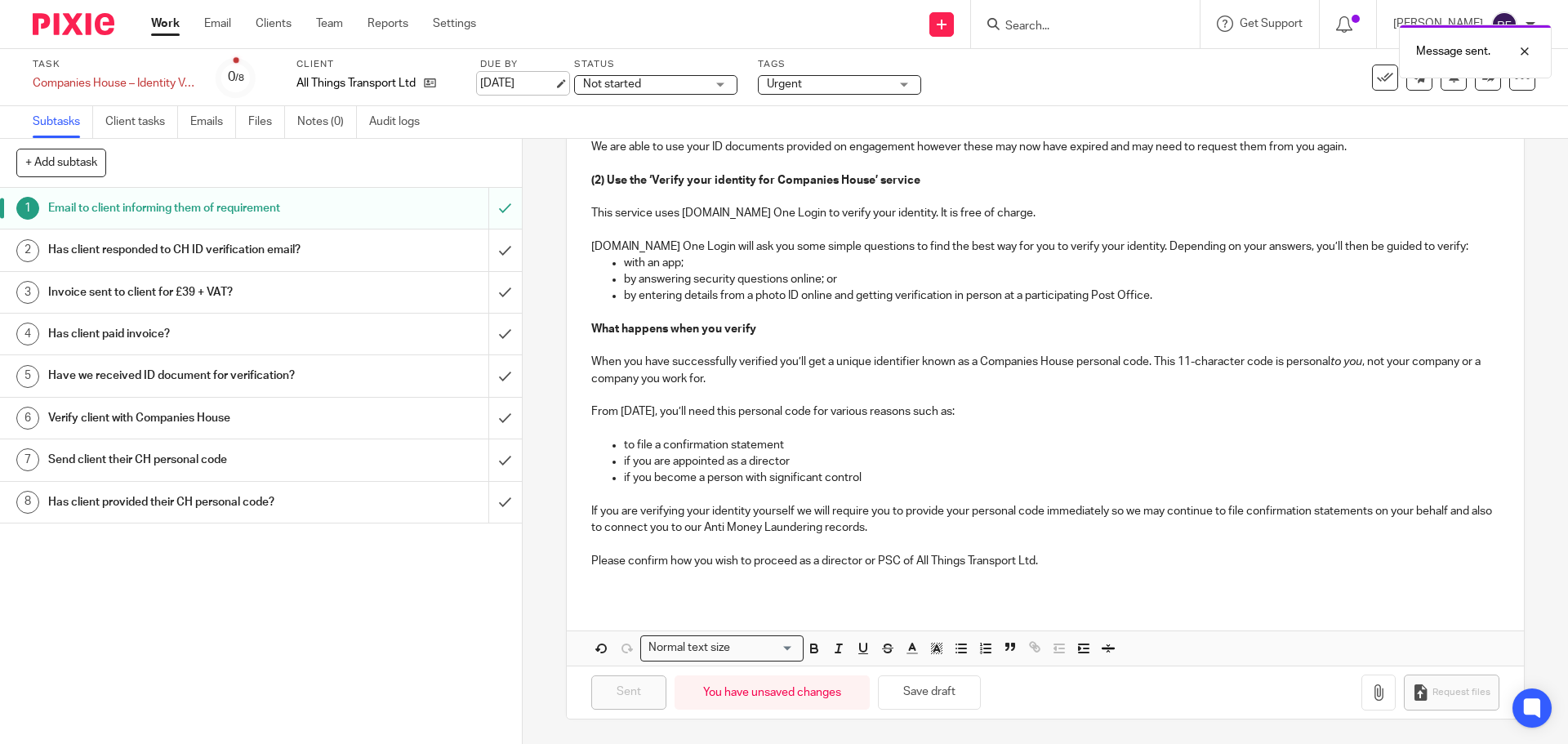
click at [538, 79] on link "[DATE]" at bounding box center [517, 84] width 74 height 17
click at [160, 19] on link "Work" at bounding box center [165, 23] width 28 height 16
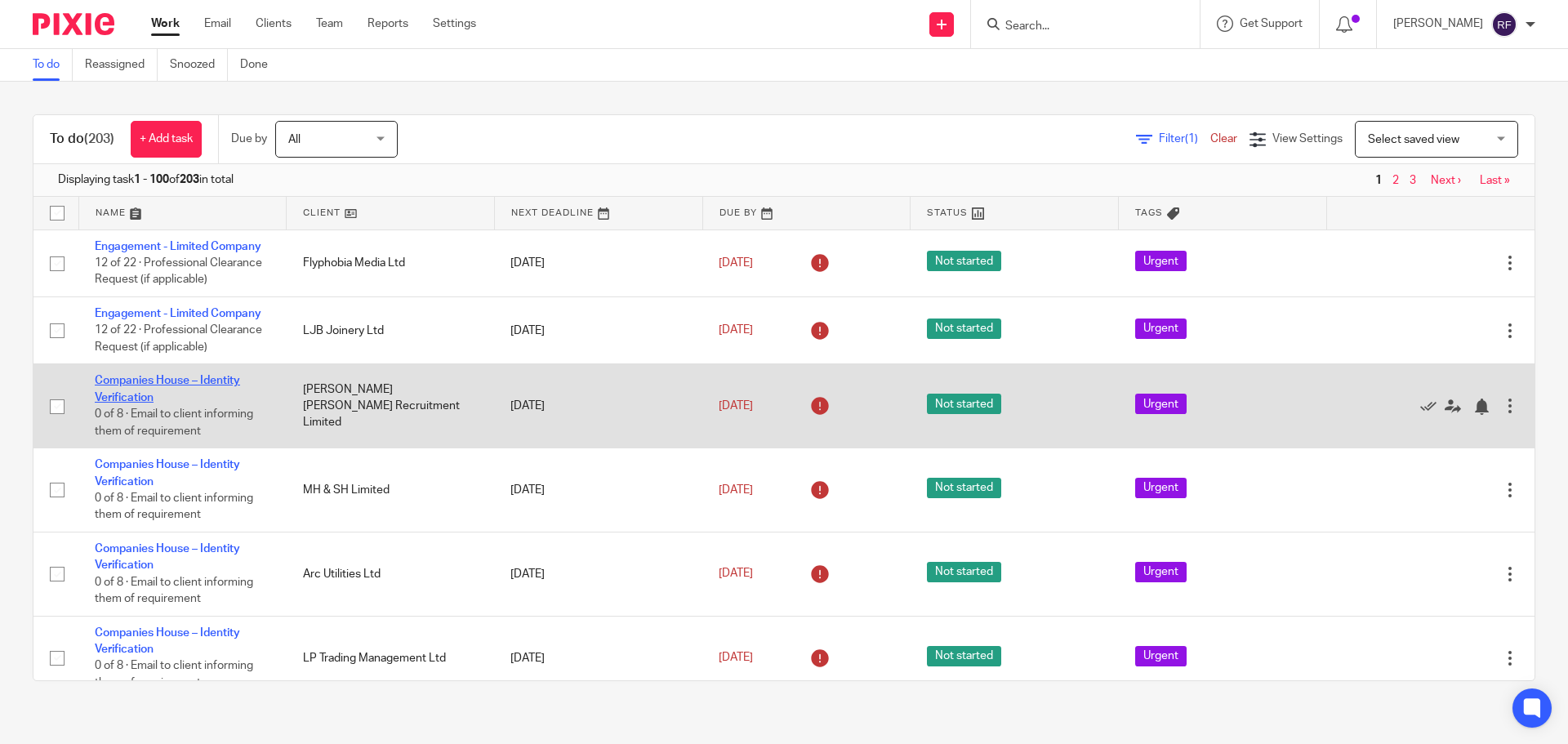
click at [111, 385] on link "Companies House – Identity Verification" at bounding box center [167, 389] width 146 height 27
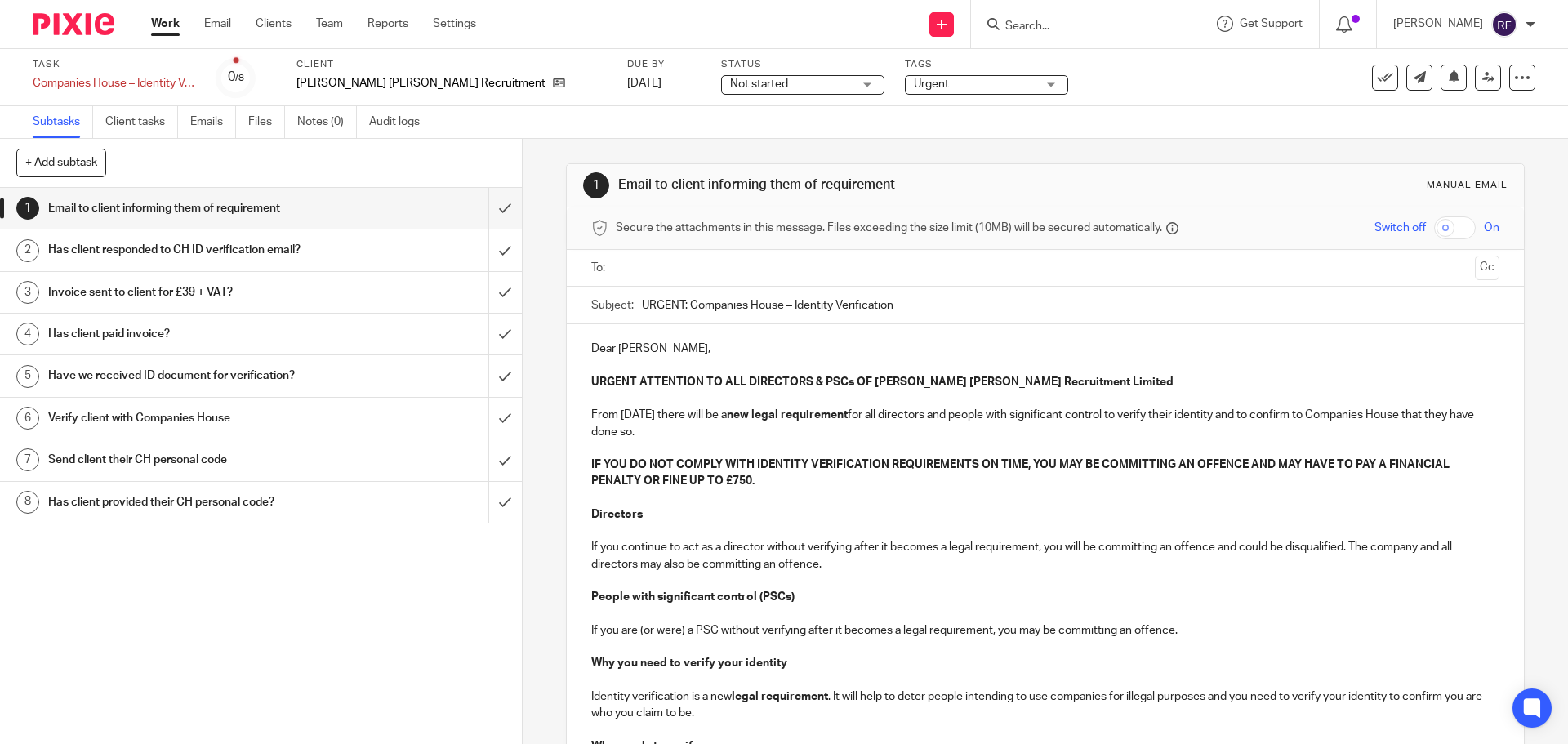
click at [668, 256] on ul at bounding box center [1045, 268] width 856 height 27
click at [666, 262] on input "text" at bounding box center [1044, 268] width 846 height 19
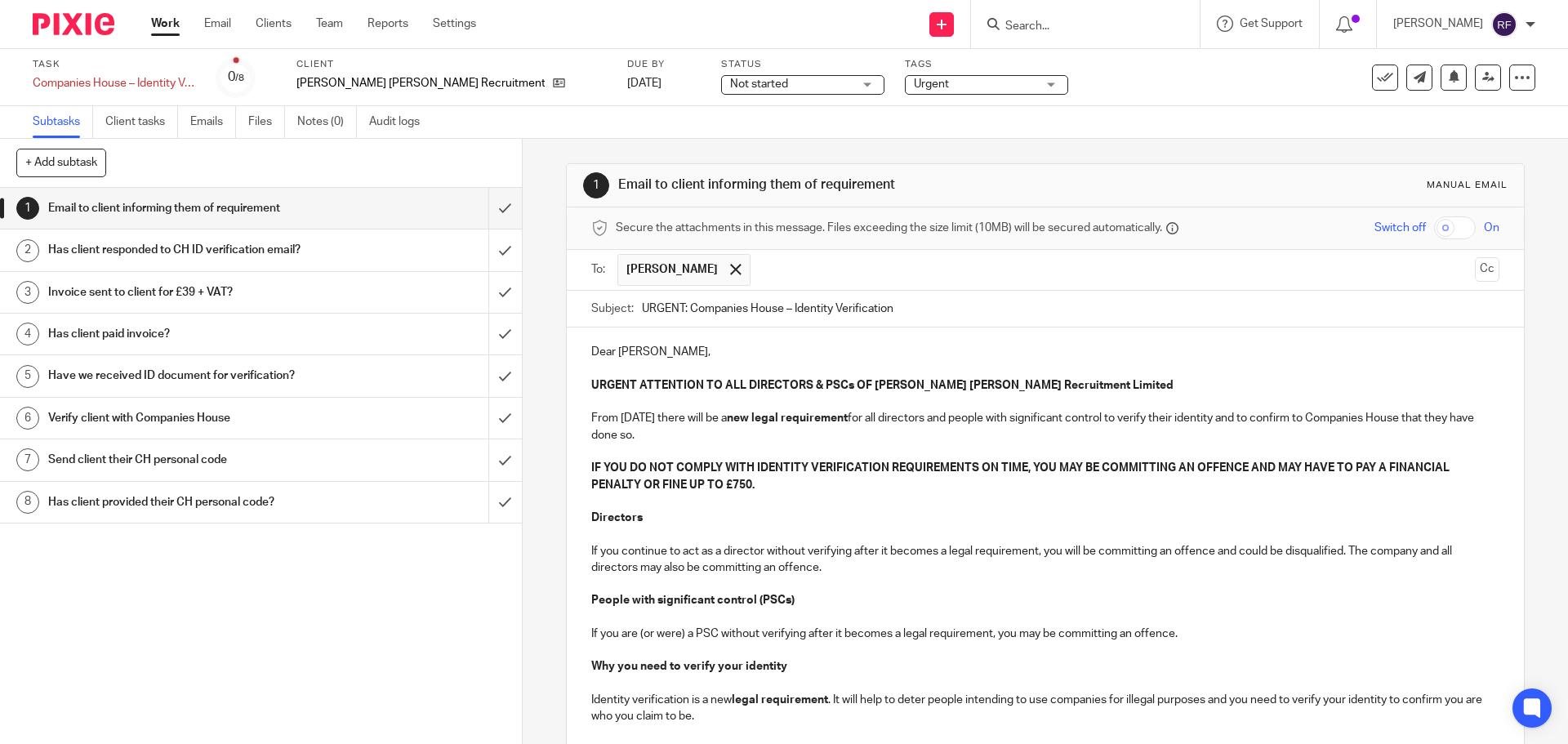
click at [698, 355] on p "Dear Louise," at bounding box center [1045, 352] width 907 height 16
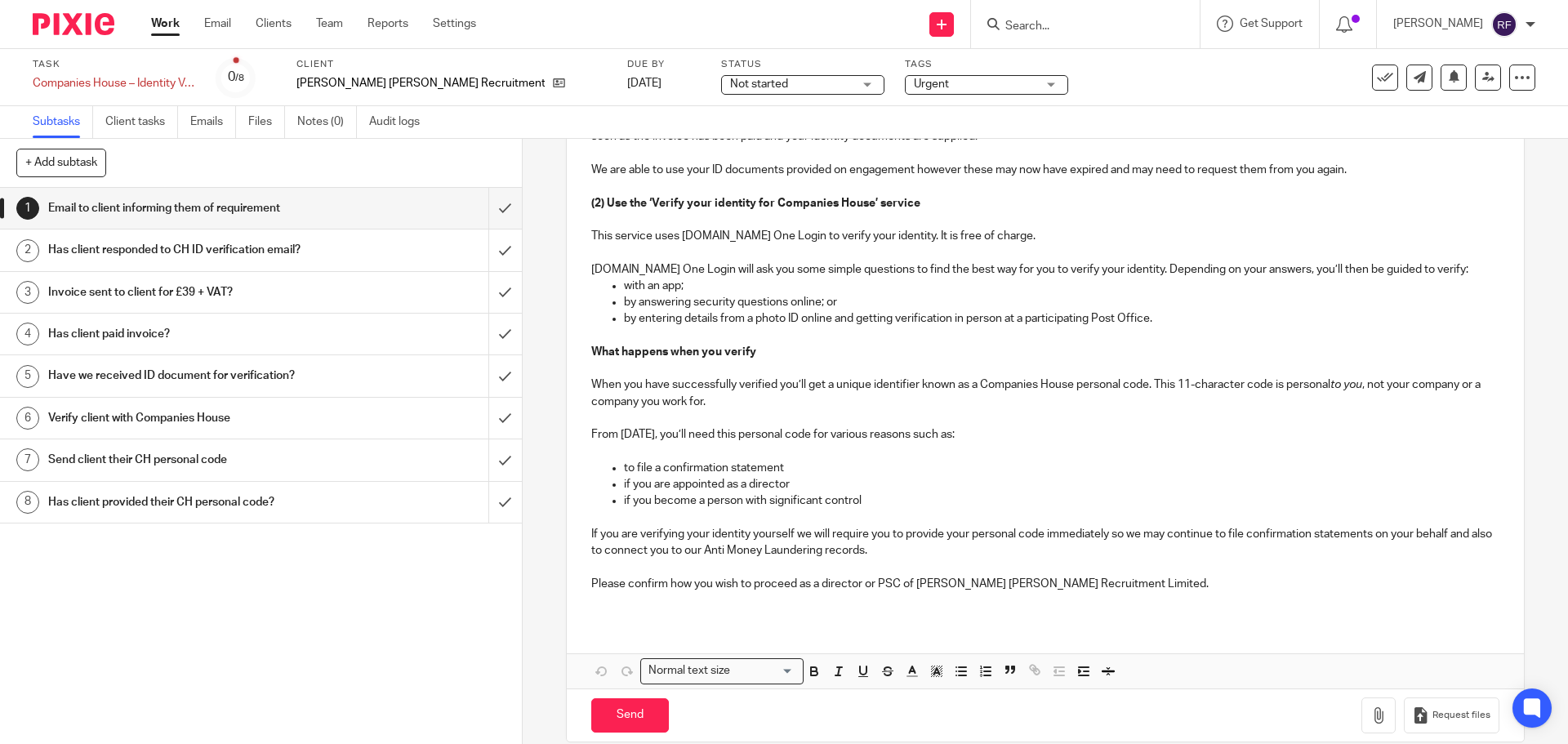
scroll to position [868, 0]
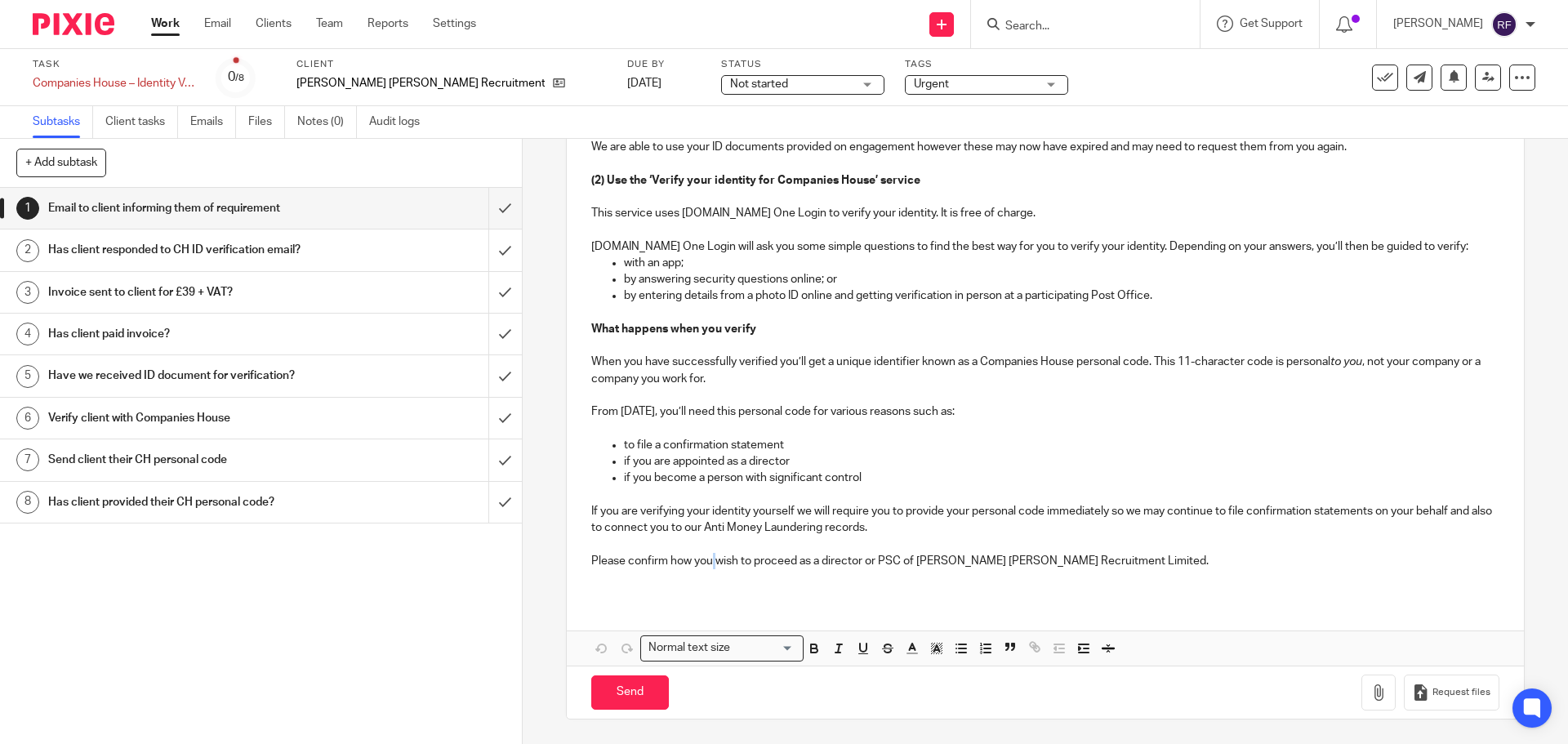
drag, startPoint x: 710, startPoint y: 560, endPoint x: 743, endPoint y: 574, distance: 35.8
click at [715, 561] on p "Please confirm how you wish to proceed as a director or PSC of Bagnall Hopkins …" at bounding box center [1045, 561] width 907 height 16
click at [1044, 424] on p at bounding box center [1045, 428] width 907 height 16
click at [609, 688] on input "Send" at bounding box center [630, 693] width 78 height 35
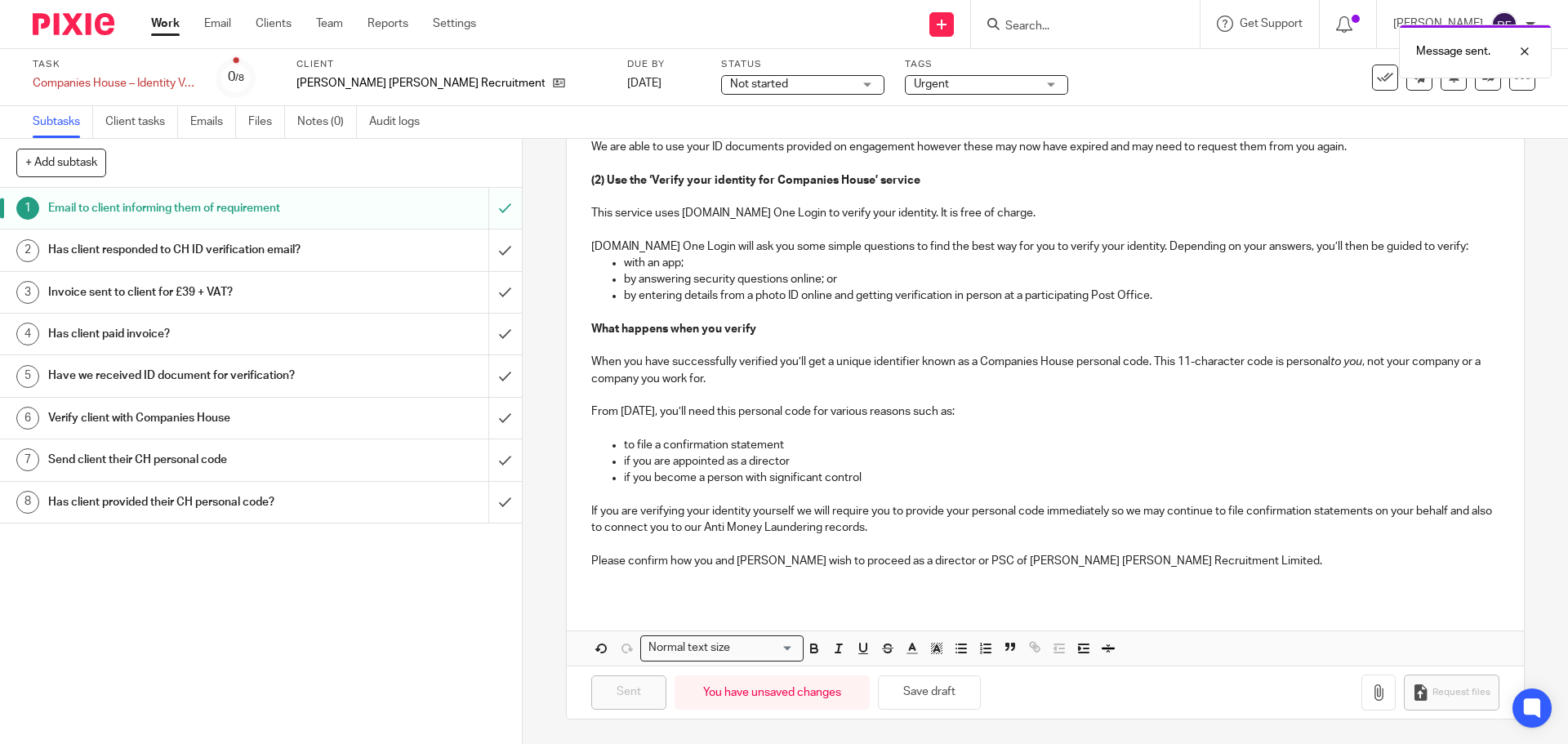
type input "Sent"
drag, startPoint x: 566, startPoint y: 78, endPoint x: 586, endPoint y: 78, distance: 20.0
click at [628, 78] on link "[DATE]" at bounding box center [664, 84] width 74 height 17
click at [160, 27] on link "Work" at bounding box center [165, 23] width 28 height 16
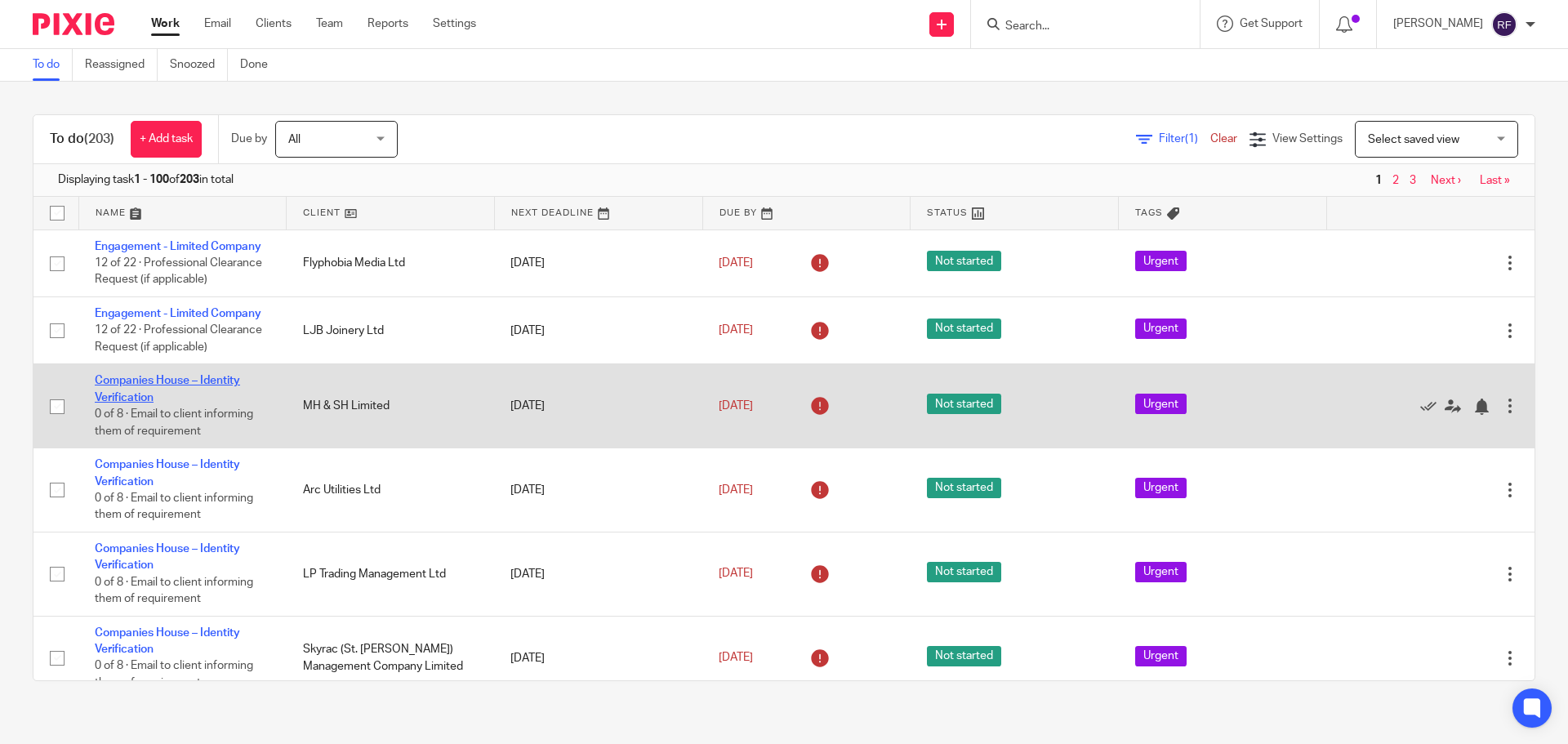
click at [124, 384] on link "Companies House – Identity Verification" at bounding box center [167, 389] width 146 height 27
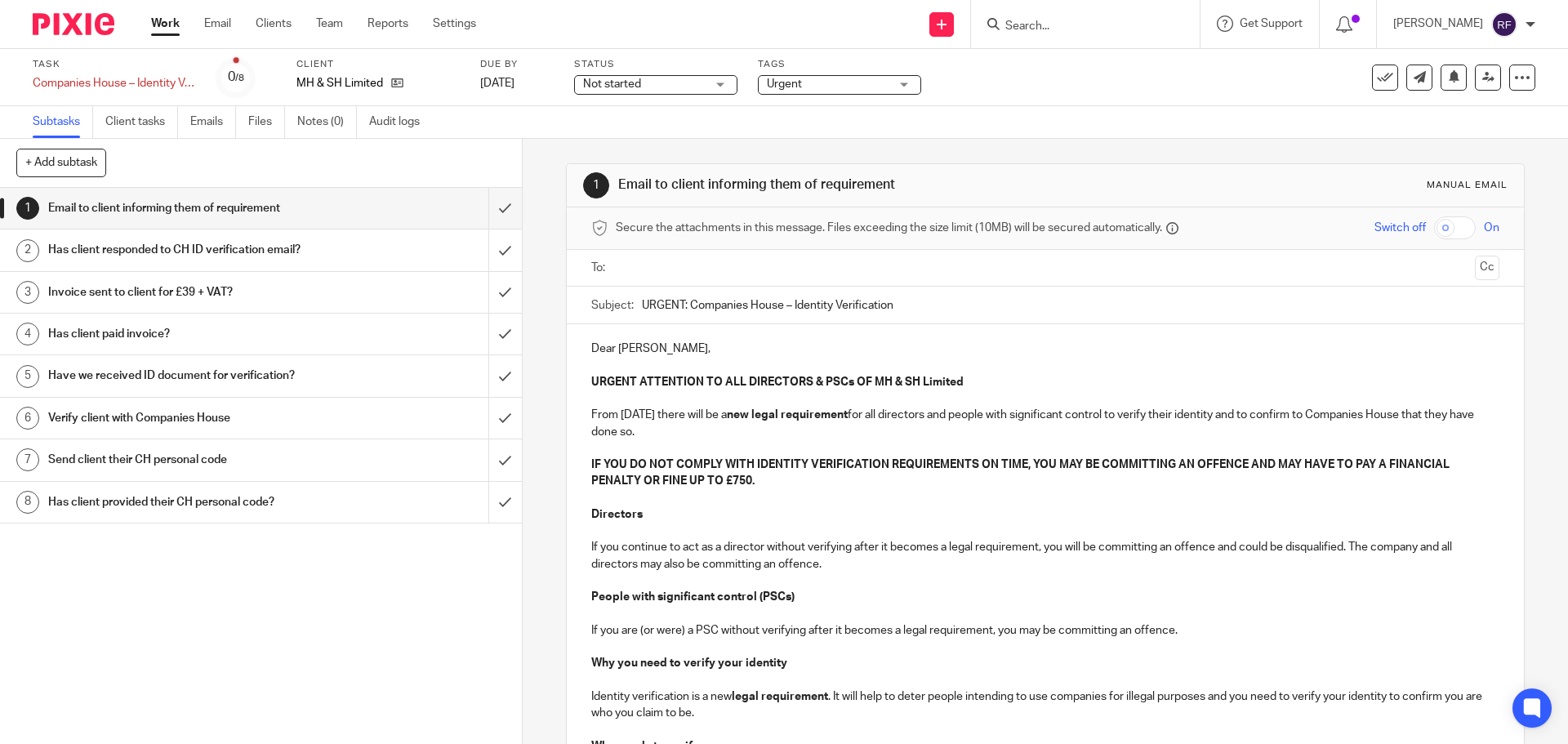
click at [662, 262] on input "text" at bounding box center [1044, 268] width 846 height 19
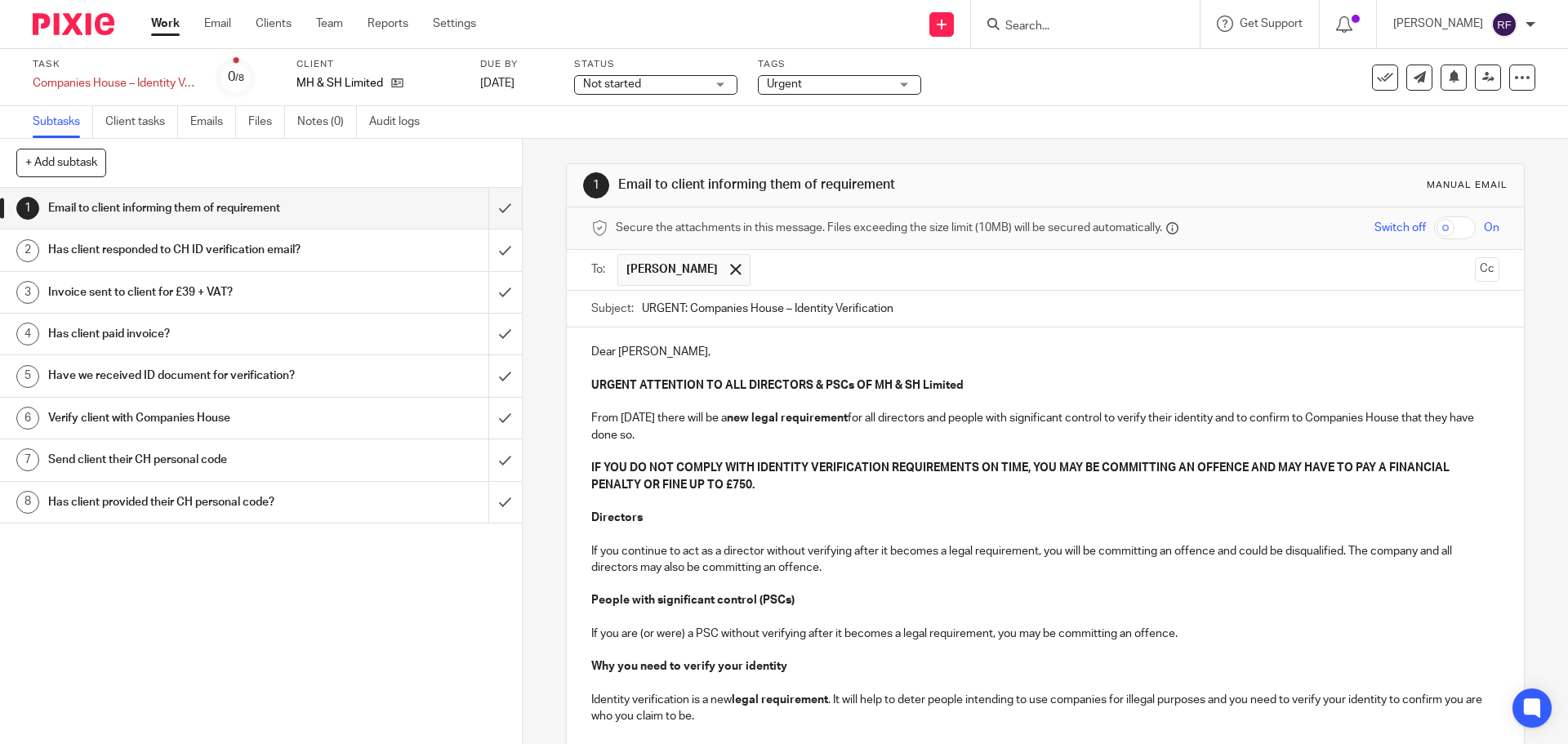
click at [789, 267] on input "text" at bounding box center [1113, 270] width 710 height 32
click at [640, 355] on p "Dear Mark," at bounding box center [1045, 352] width 907 height 16
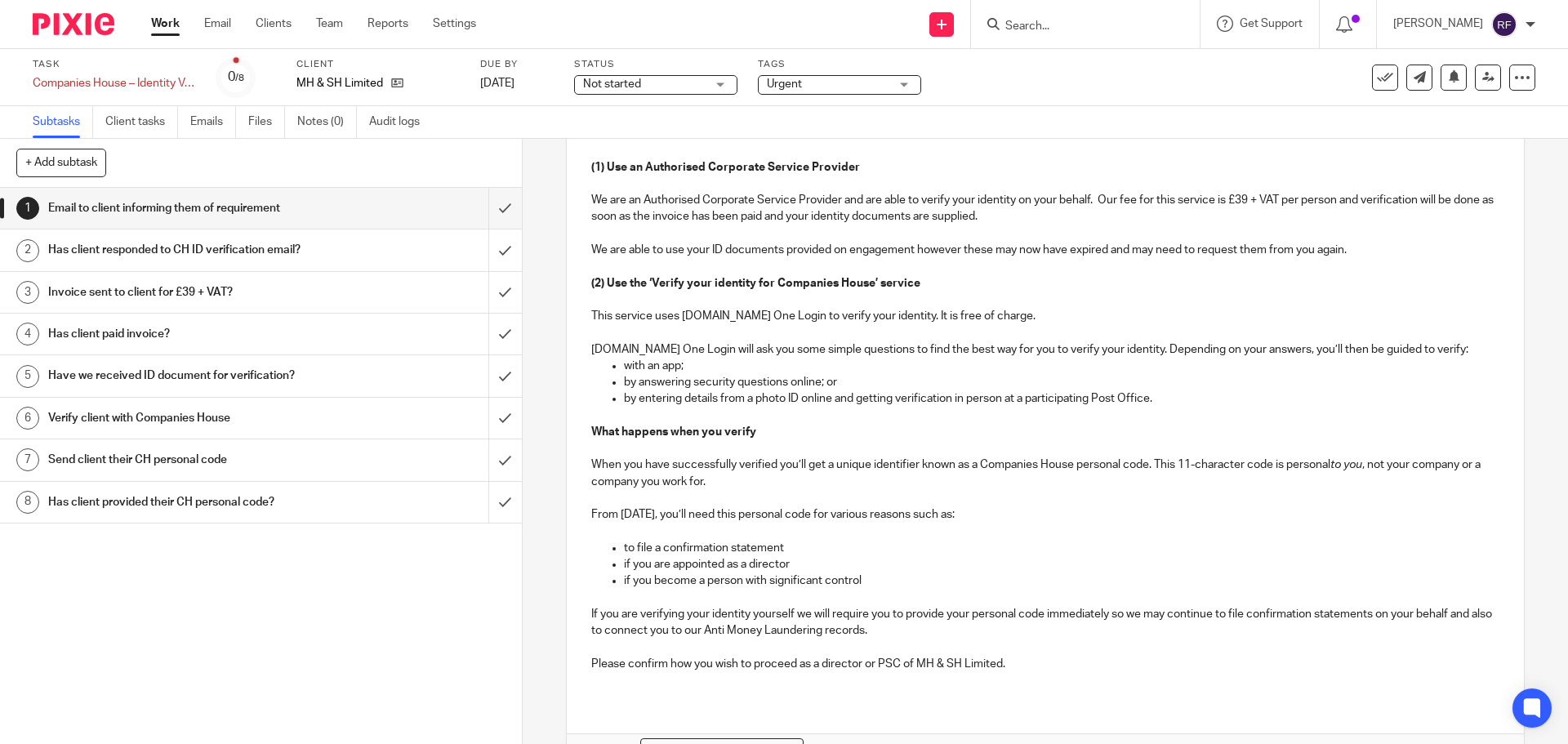
scroll to position [868, 0]
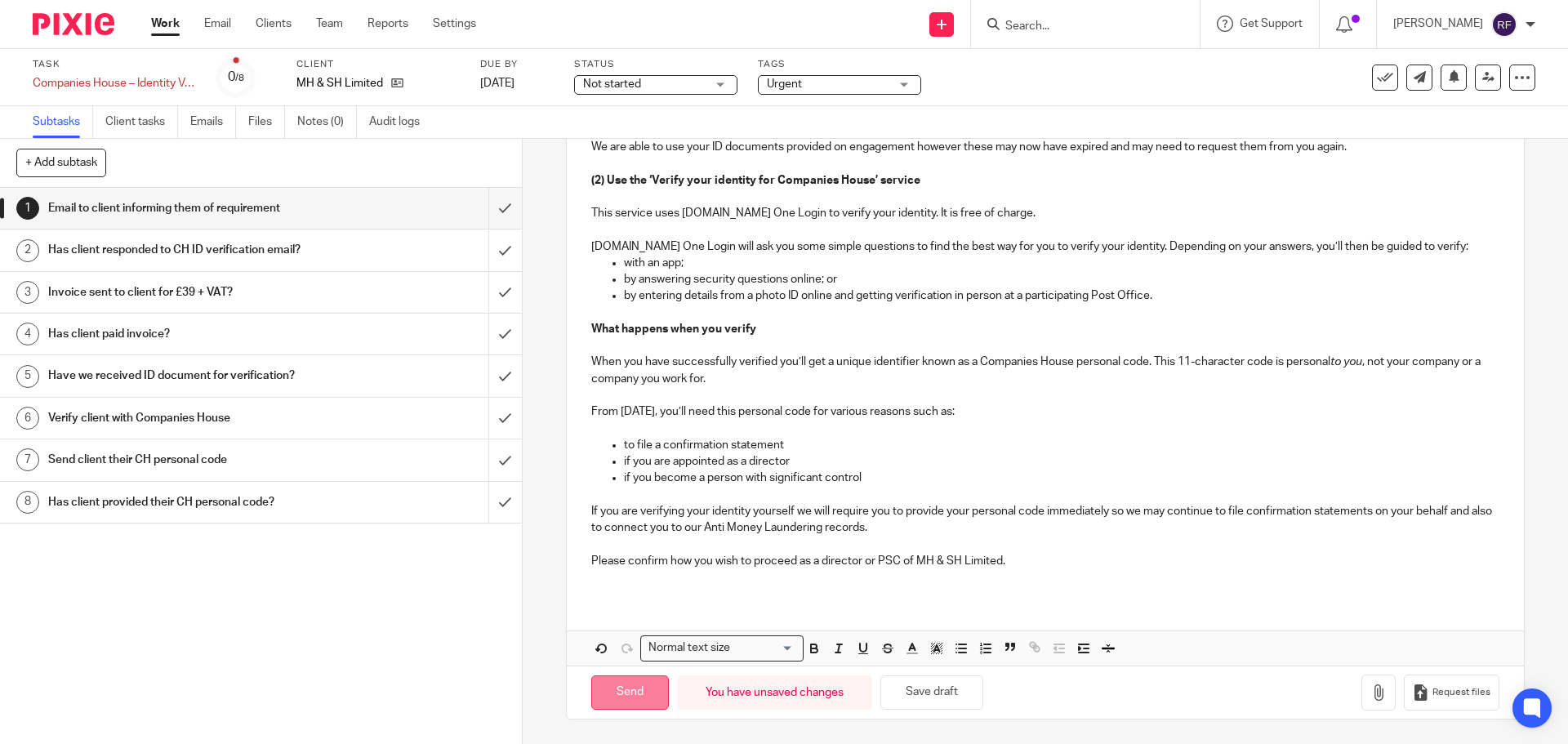
click at [622, 696] on input "Send" at bounding box center [630, 693] width 78 height 35
type input "Sent"
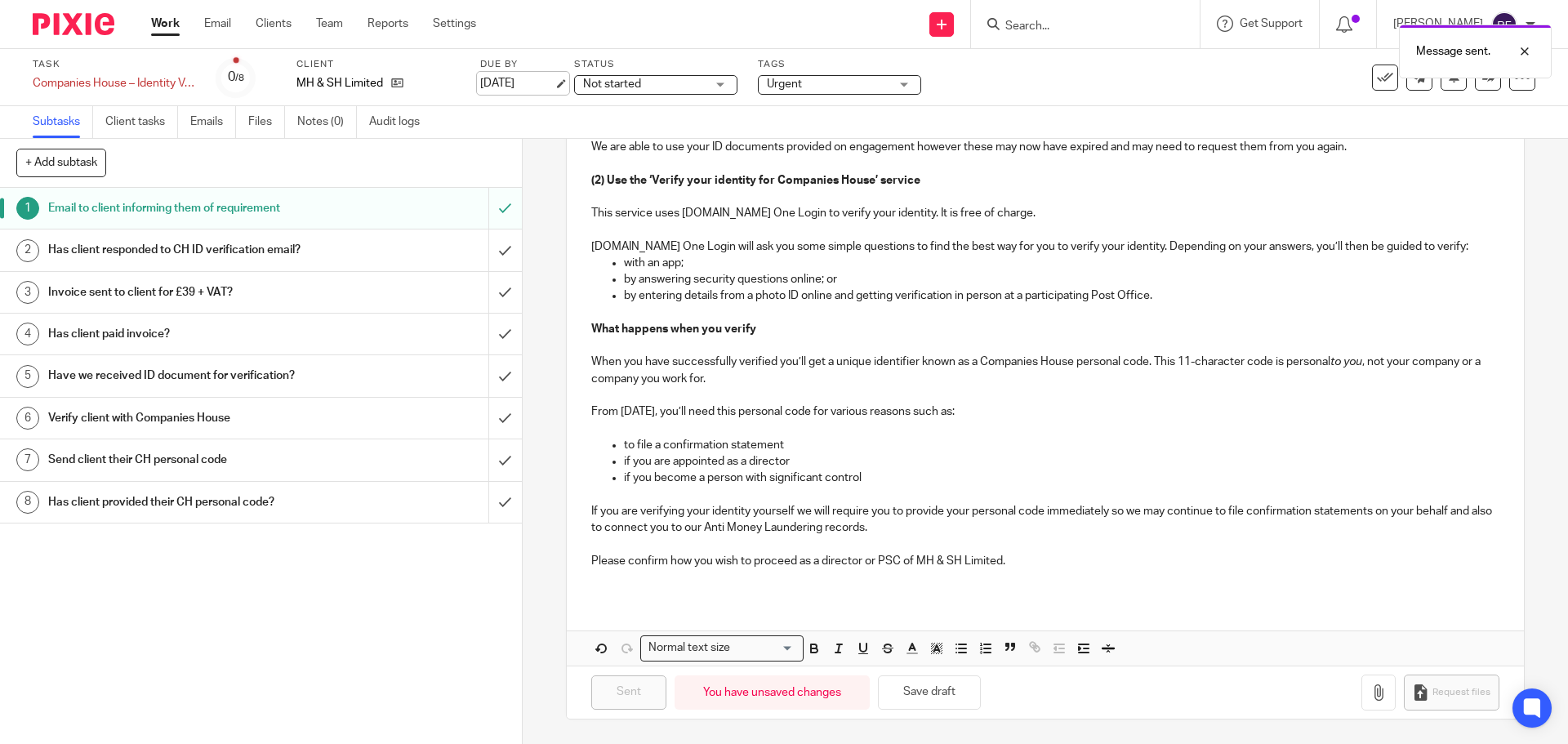
click at [530, 81] on link "[DATE]" at bounding box center [517, 84] width 74 height 17
click at [153, 25] on link "Work" at bounding box center [165, 23] width 28 height 16
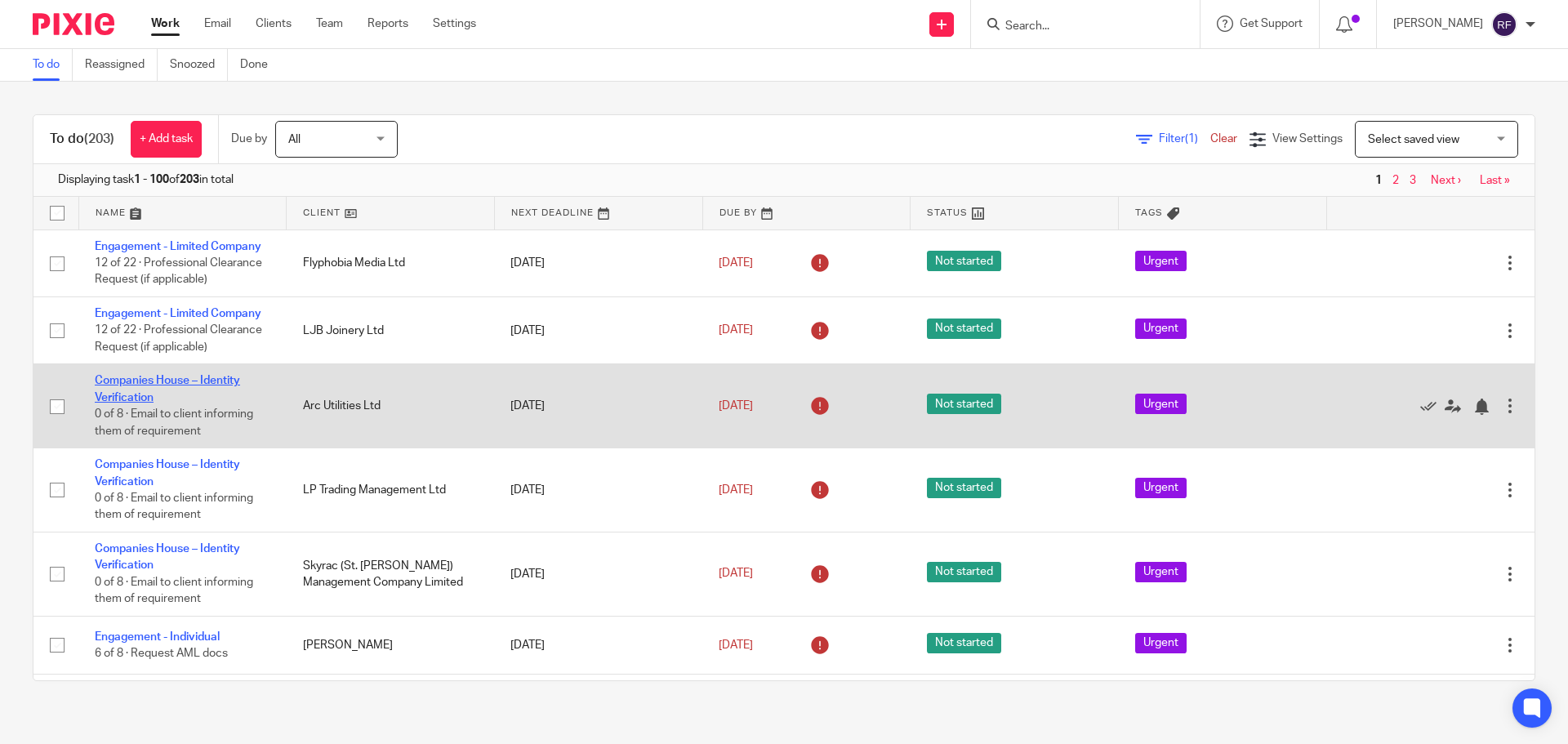
click at [129, 377] on link "Companies House – Identity Verification" at bounding box center [167, 389] width 146 height 27
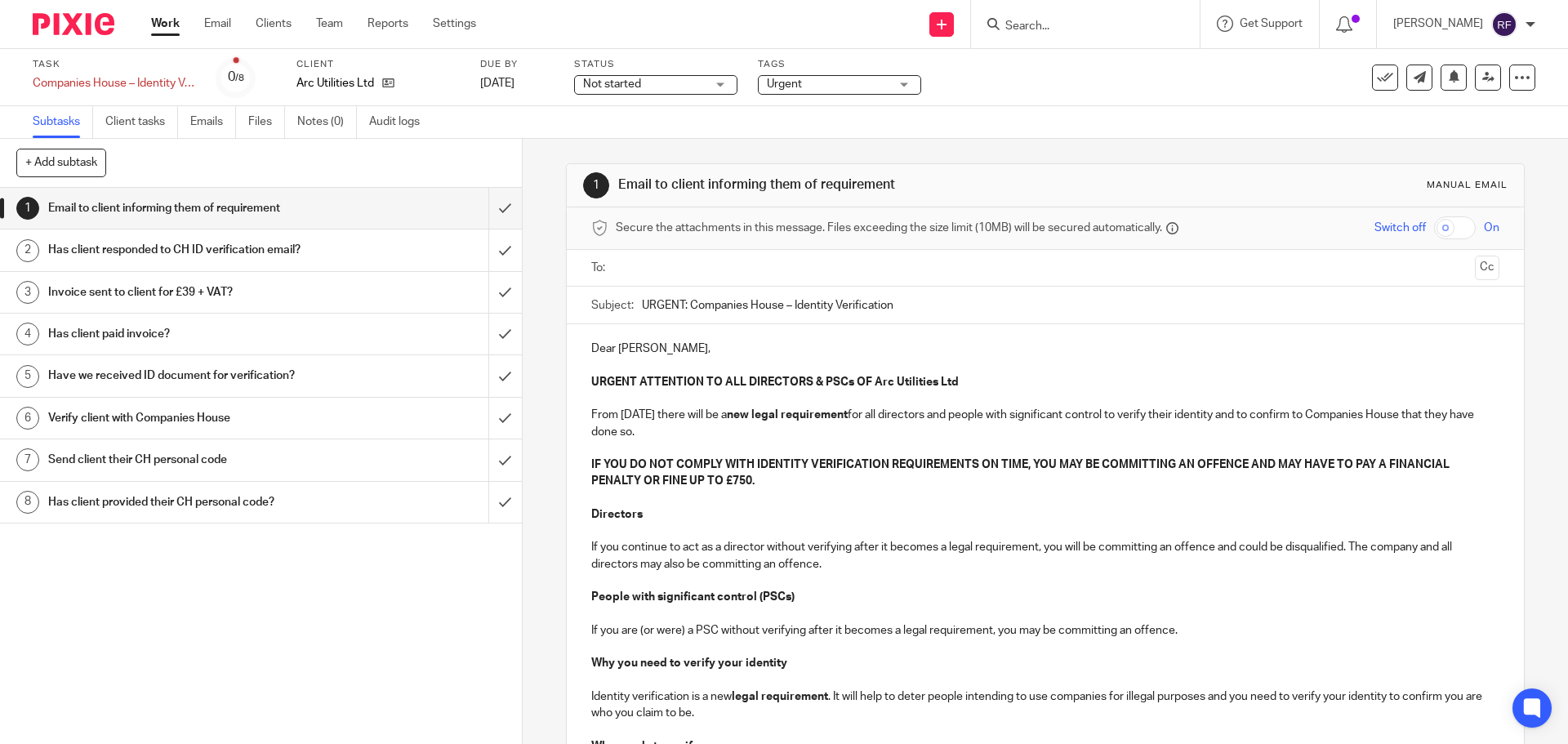
click at [657, 347] on p "Dear Steven," at bounding box center [1045, 348] width 907 height 16
click at [729, 275] on input "text" at bounding box center [1044, 268] width 846 height 19
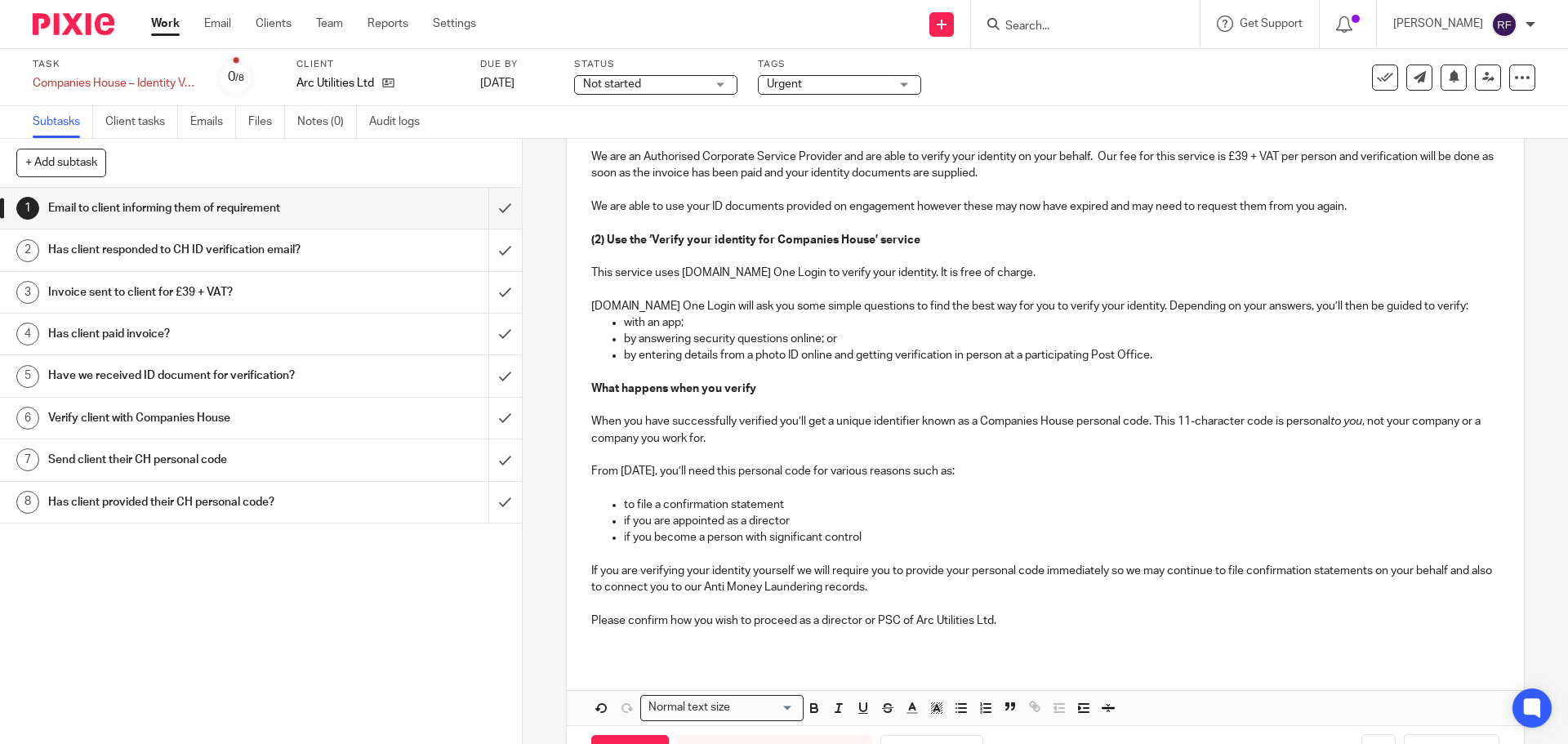
scroll to position [868, 0]
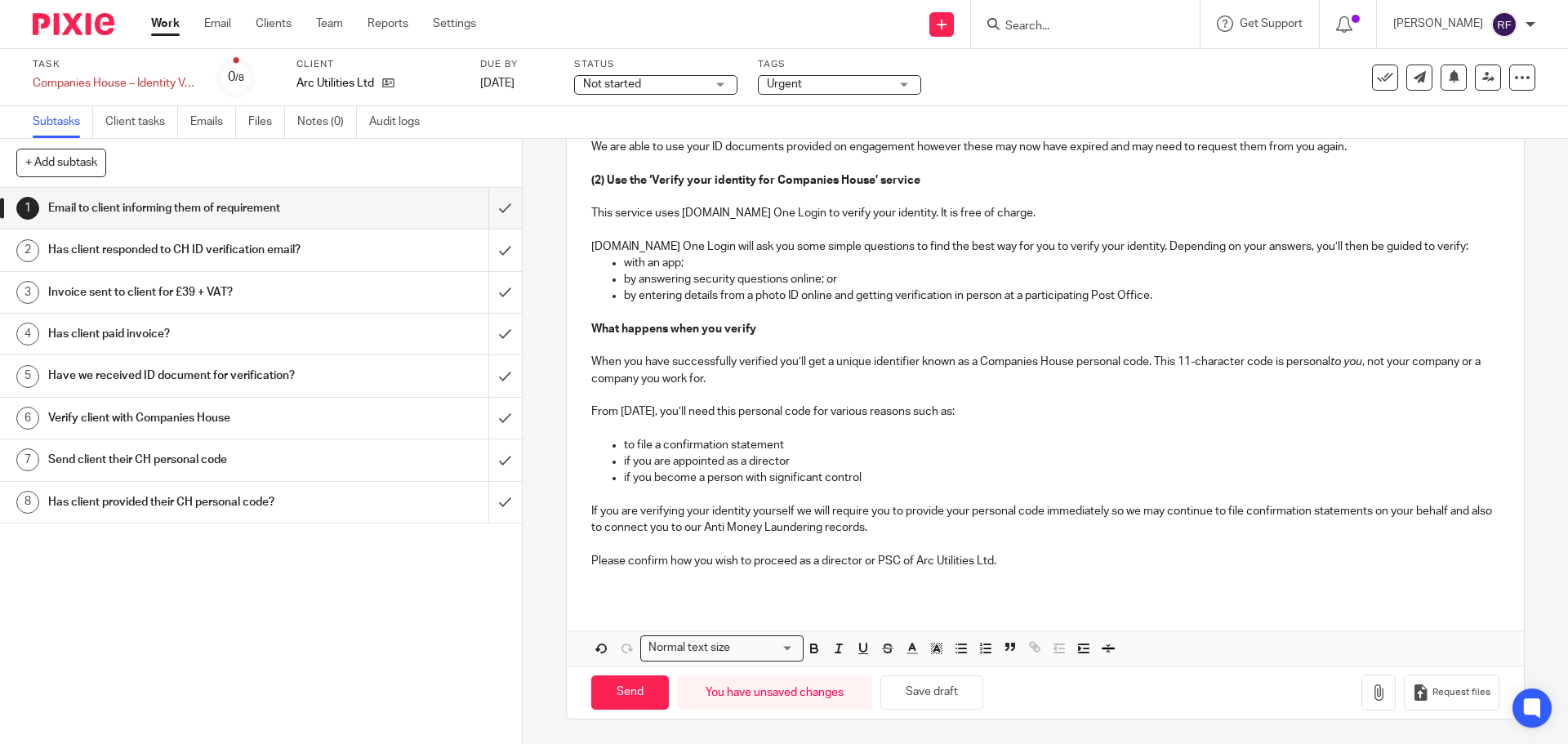
click at [715, 562] on p "Please confirm how you wish to proceed as a director or PSC of Arc Utilities Lt…" at bounding box center [1045, 561] width 907 height 16
click at [629, 699] on input "Send" at bounding box center [630, 693] width 78 height 35
type input "Sent"
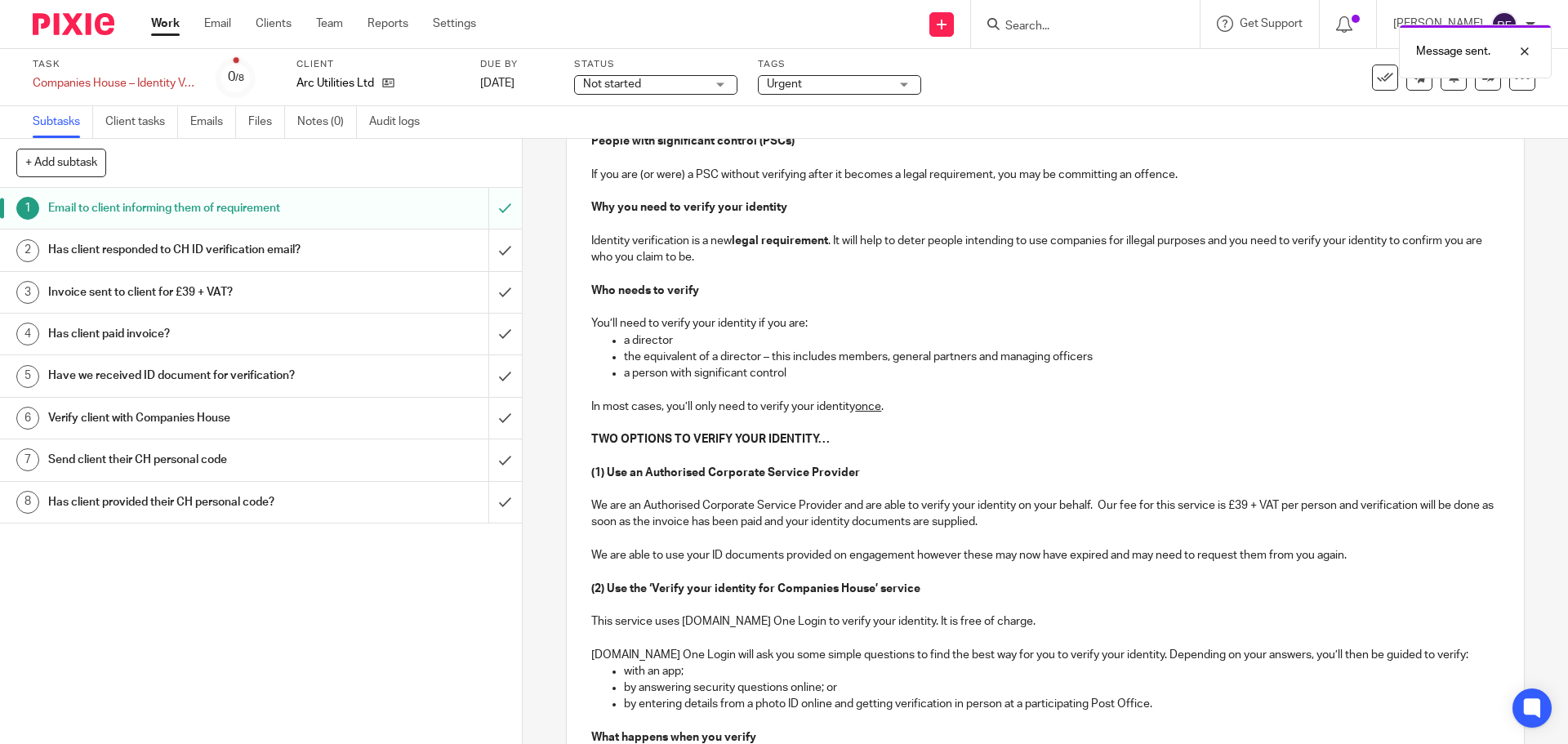
scroll to position [0, 0]
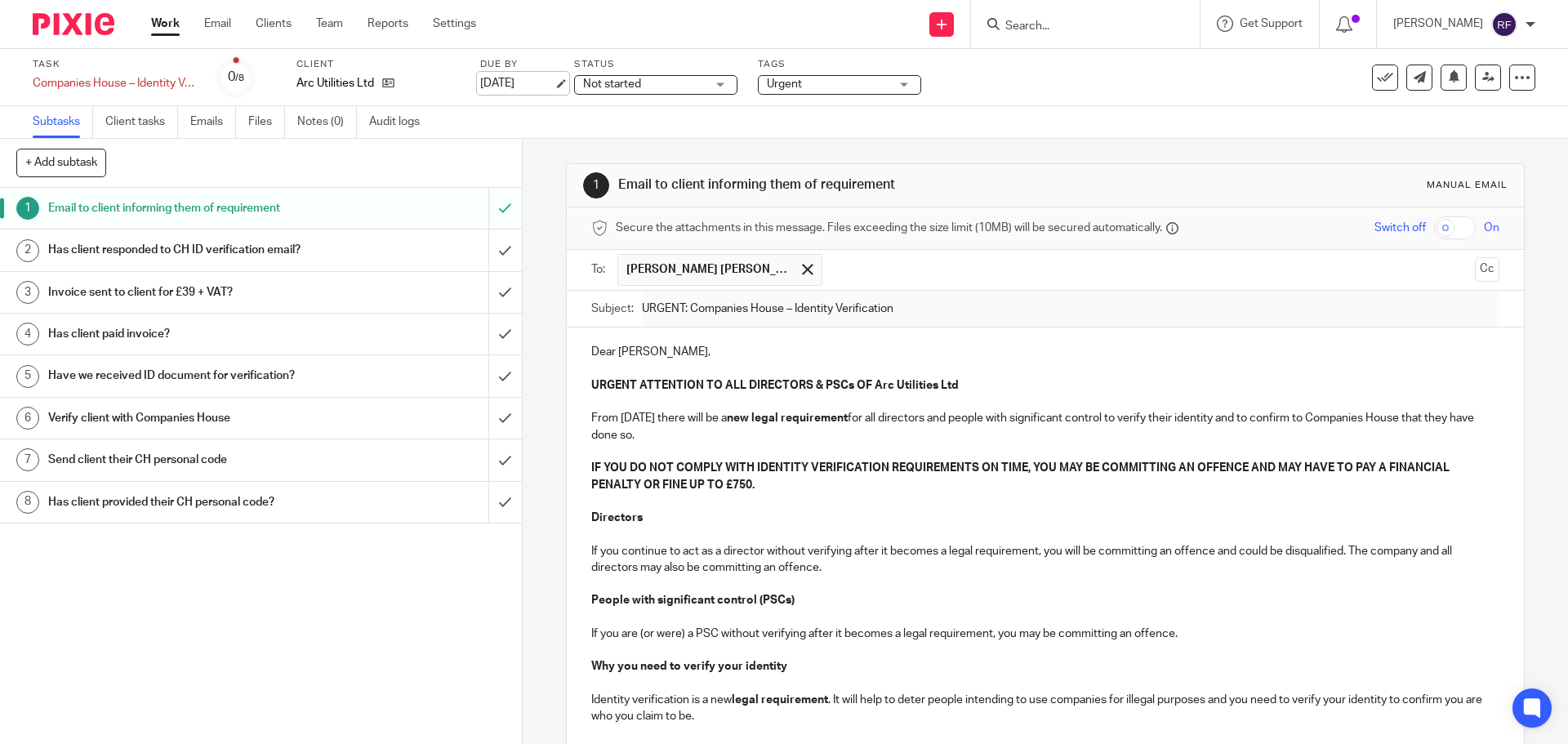
click at [541, 76] on link "[DATE]" at bounding box center [517, 84] width 74 height 17
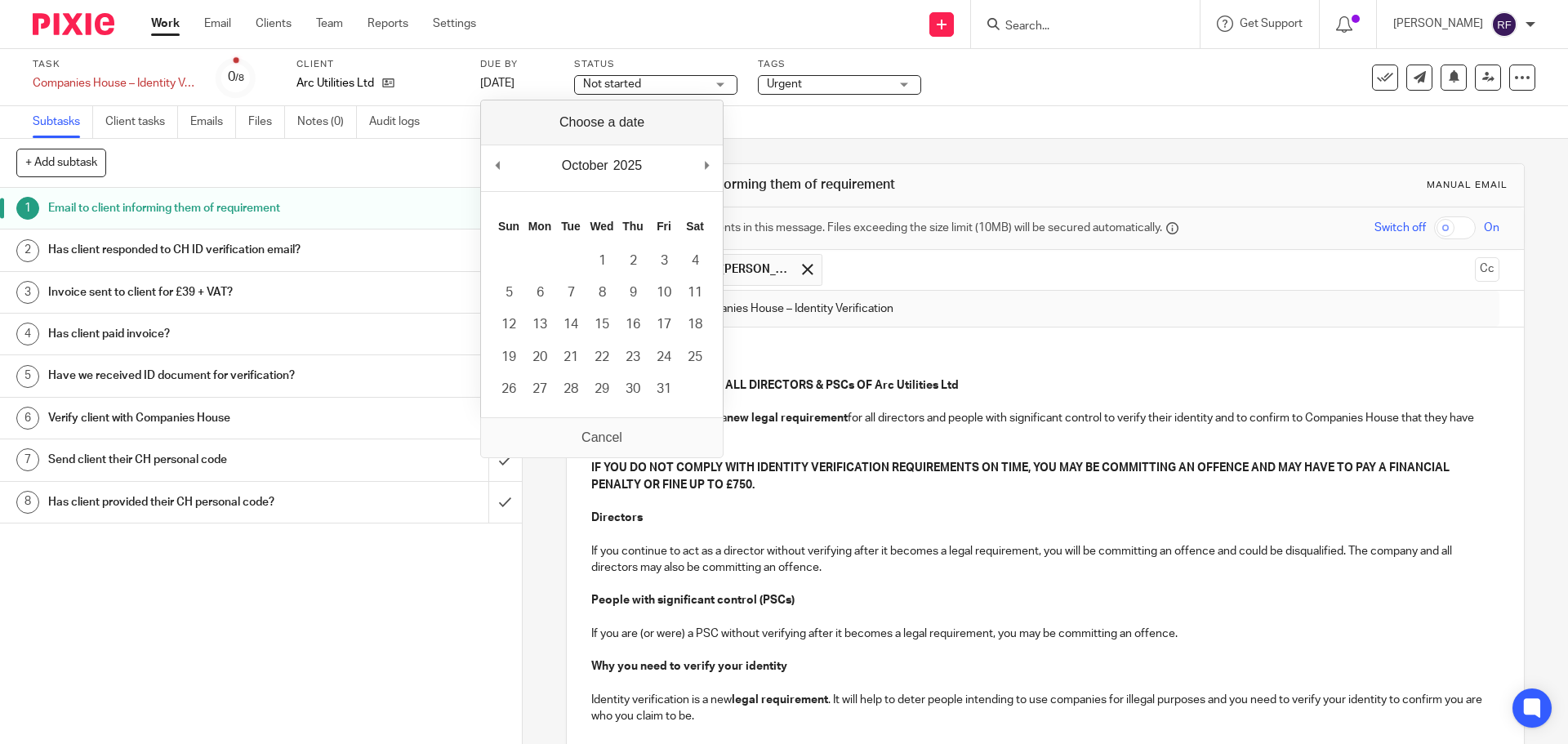
drag, startPoint x: 715, startPoint y: 164, endPoint x: 695, endPoint y: 172, distance: 21.5
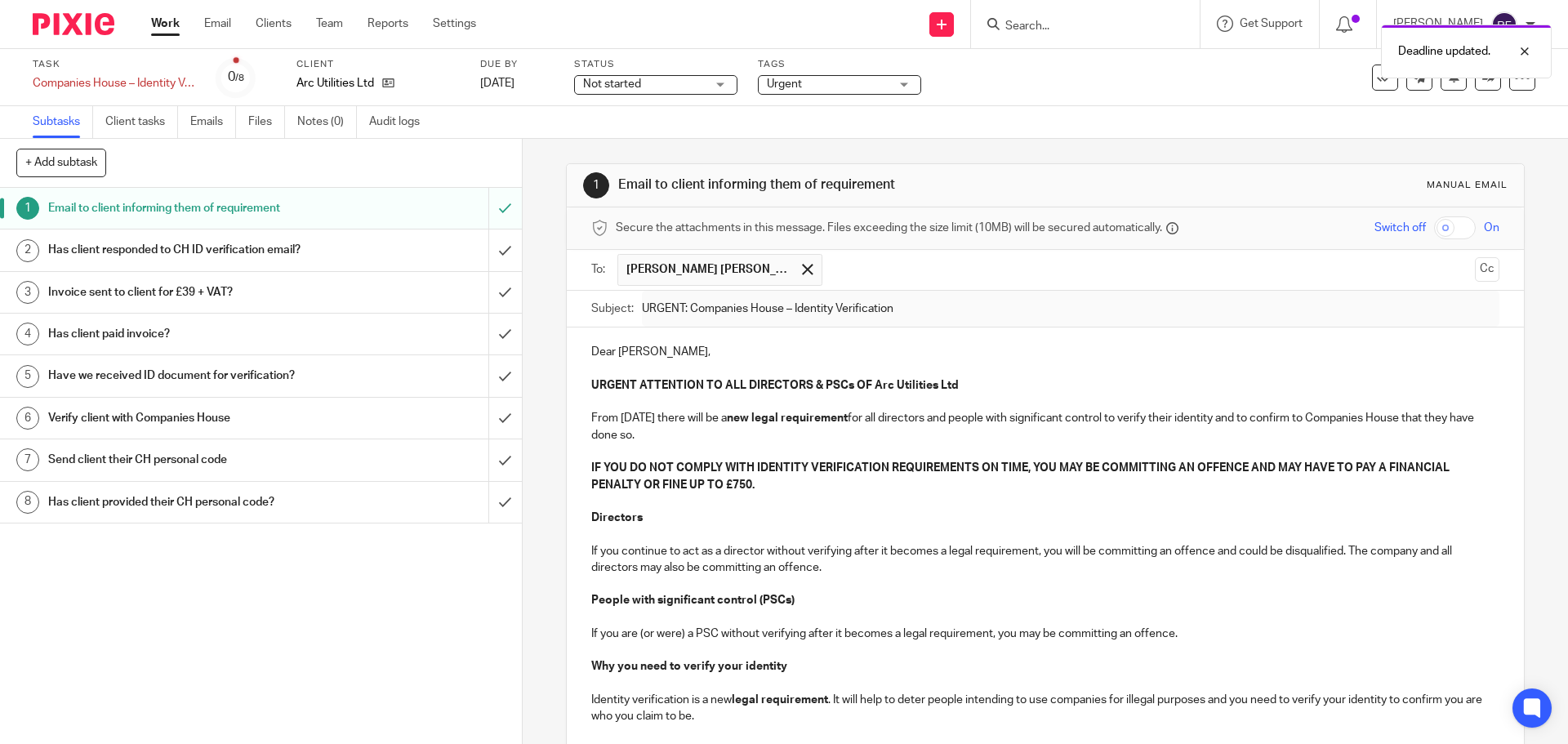
click at [143, 22] on div "Work Email Clients Team Reports Settings Work Email Clients Team Reports Settin…" at bounding box center [318, 24] width 366 height 48
click at [163, 21] on link "Work" at bounding box center [165, 23] width 28 height 16
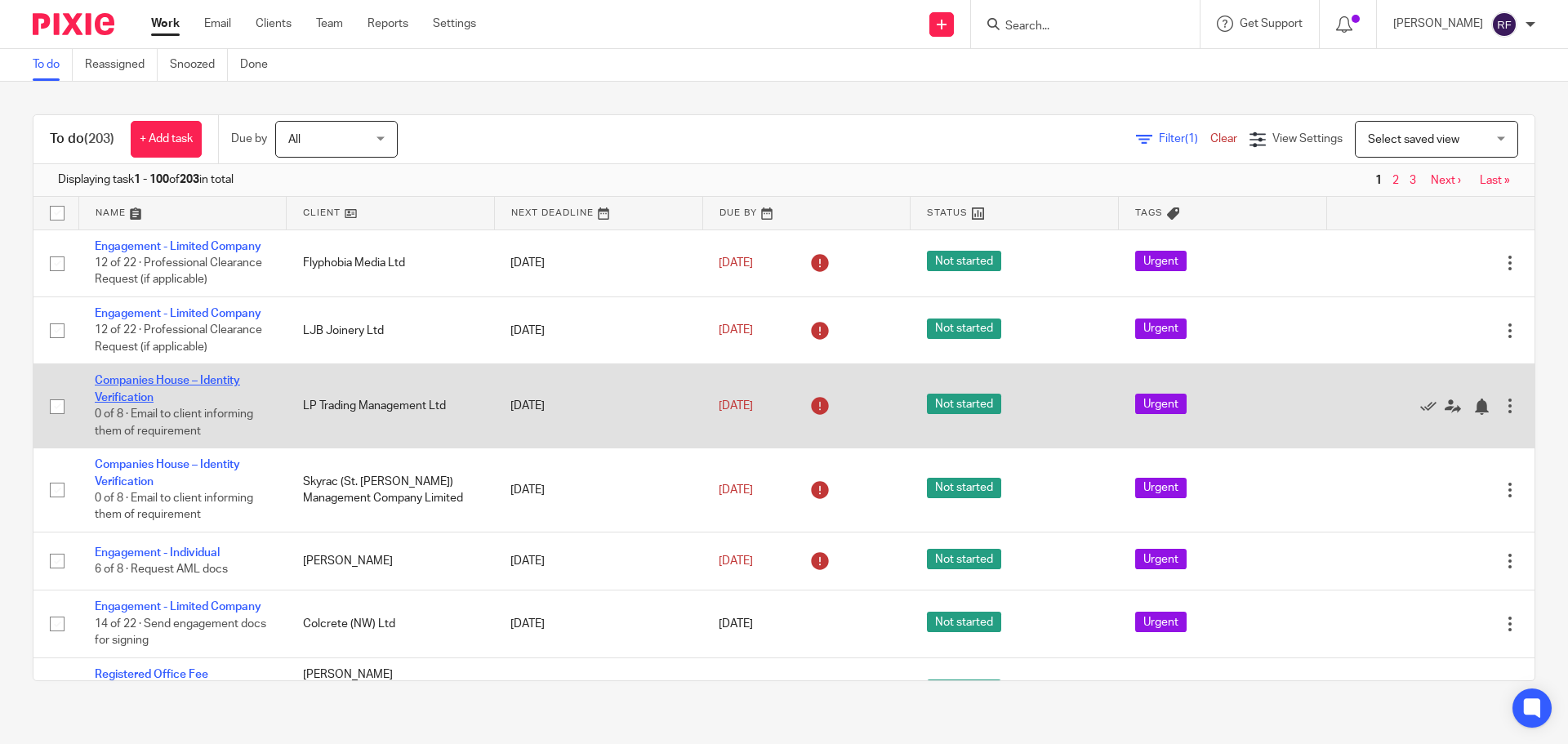
click at [120, 391] on link "Companies House – Identity Verification" at bounding box center [167, 389] width 146 height 27
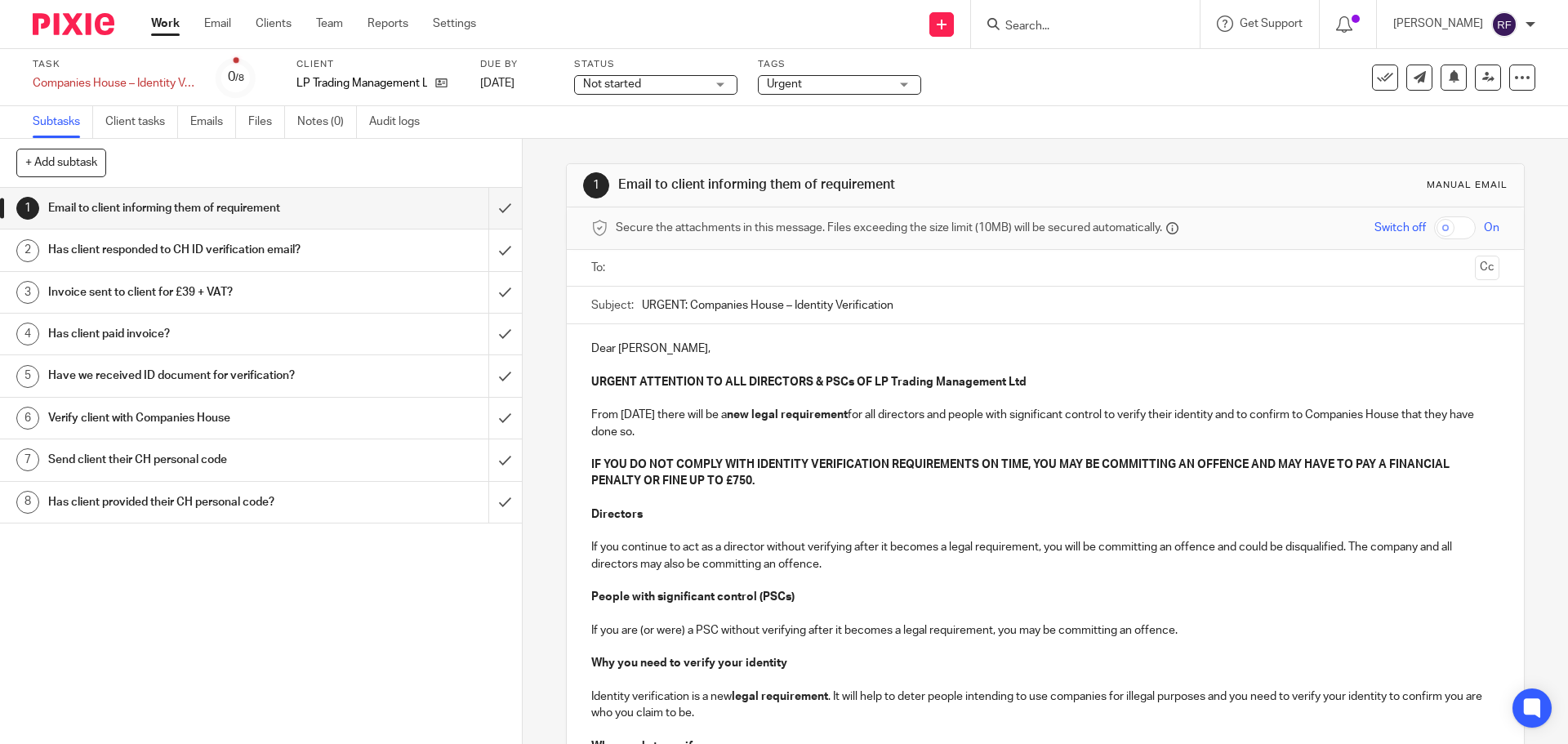
click at [670, 263] on input "text" at bounding box center [1044, 268] width 846 height 19
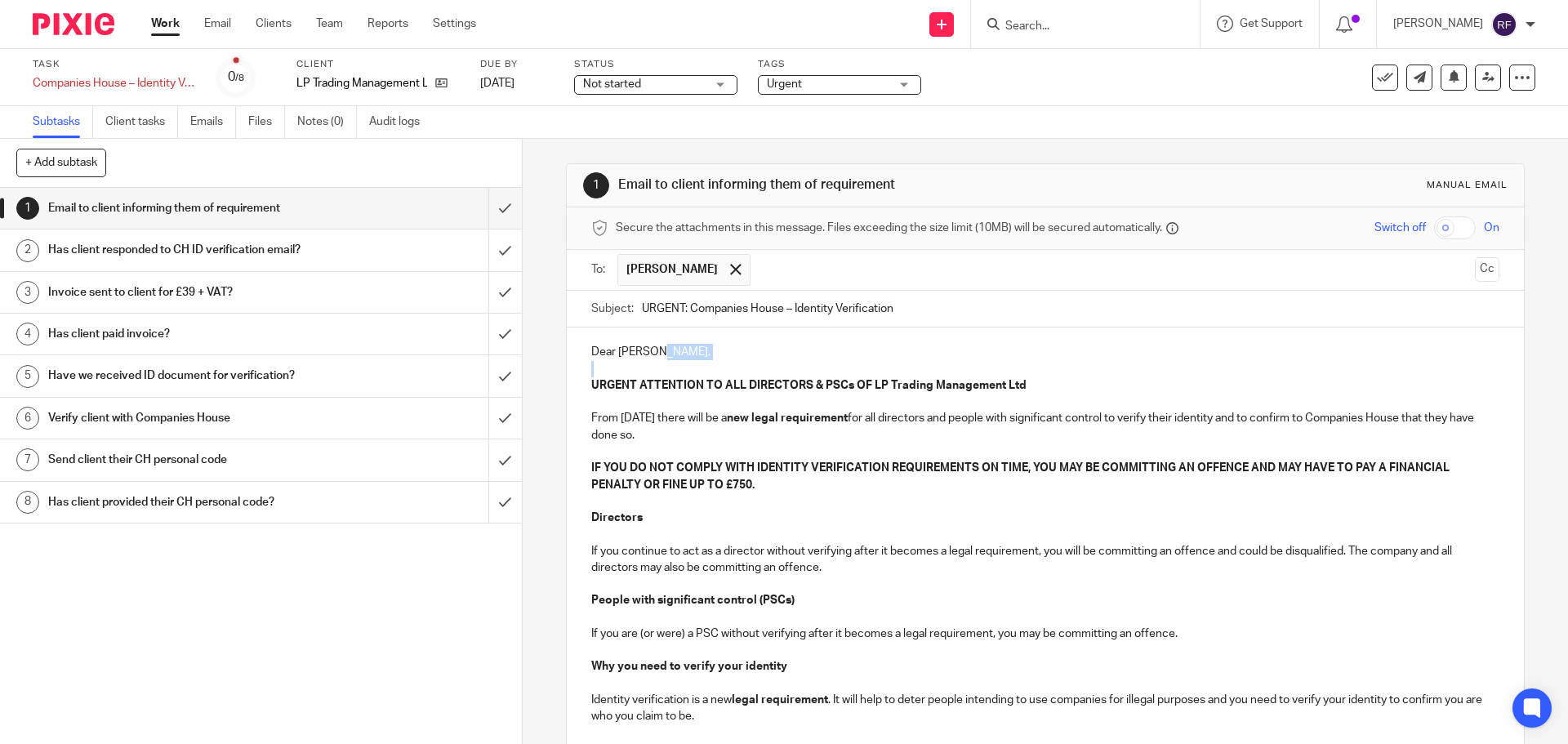
click at [682, 352] on p "Dear [PERSON_NAME]," at bounding box center [1045, 352] width 907 height 16
click at [663, 355] on p "Dear [PERSON_NAME]," at bounding box center [1045, 352] width 907 height 16
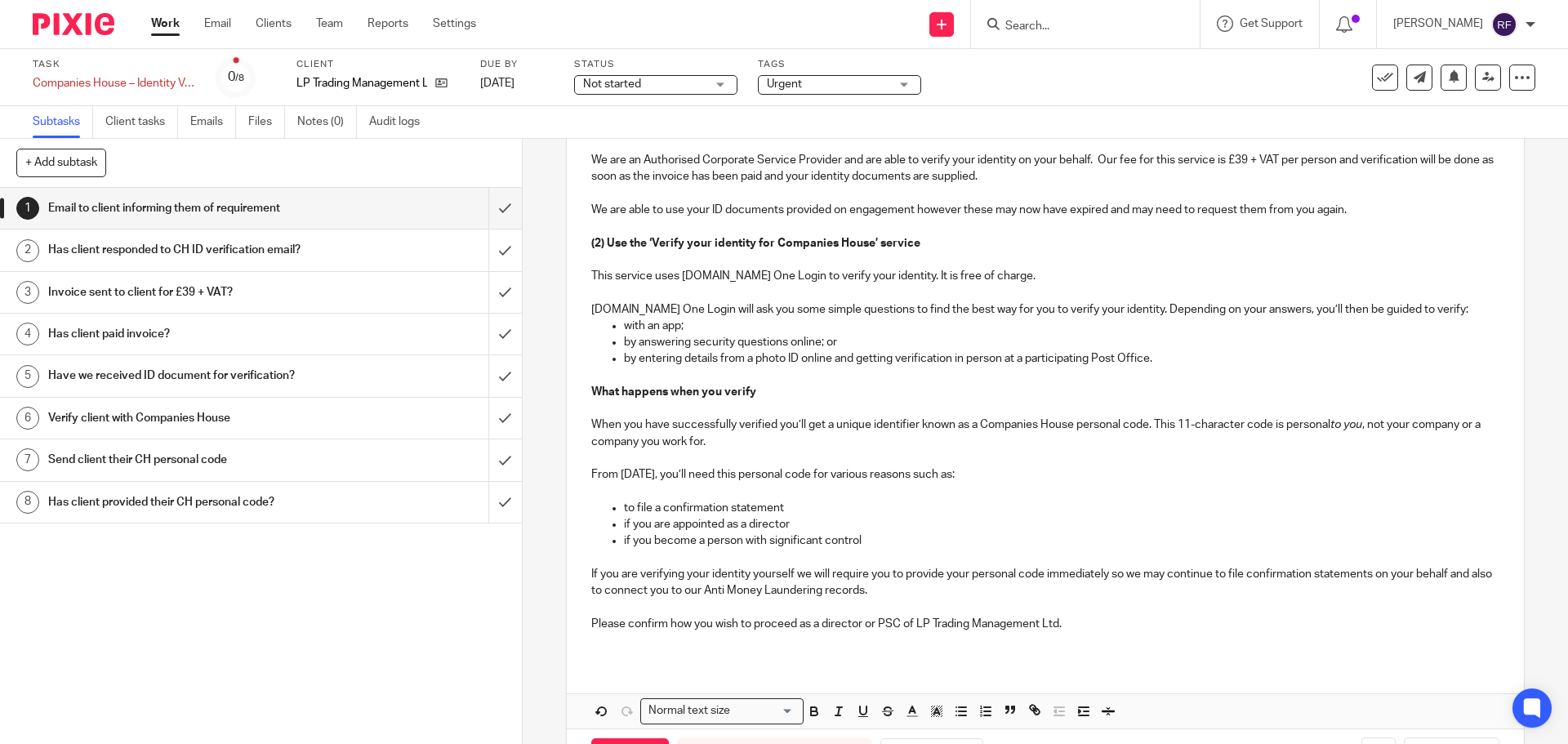
scroll to position [868, 0]
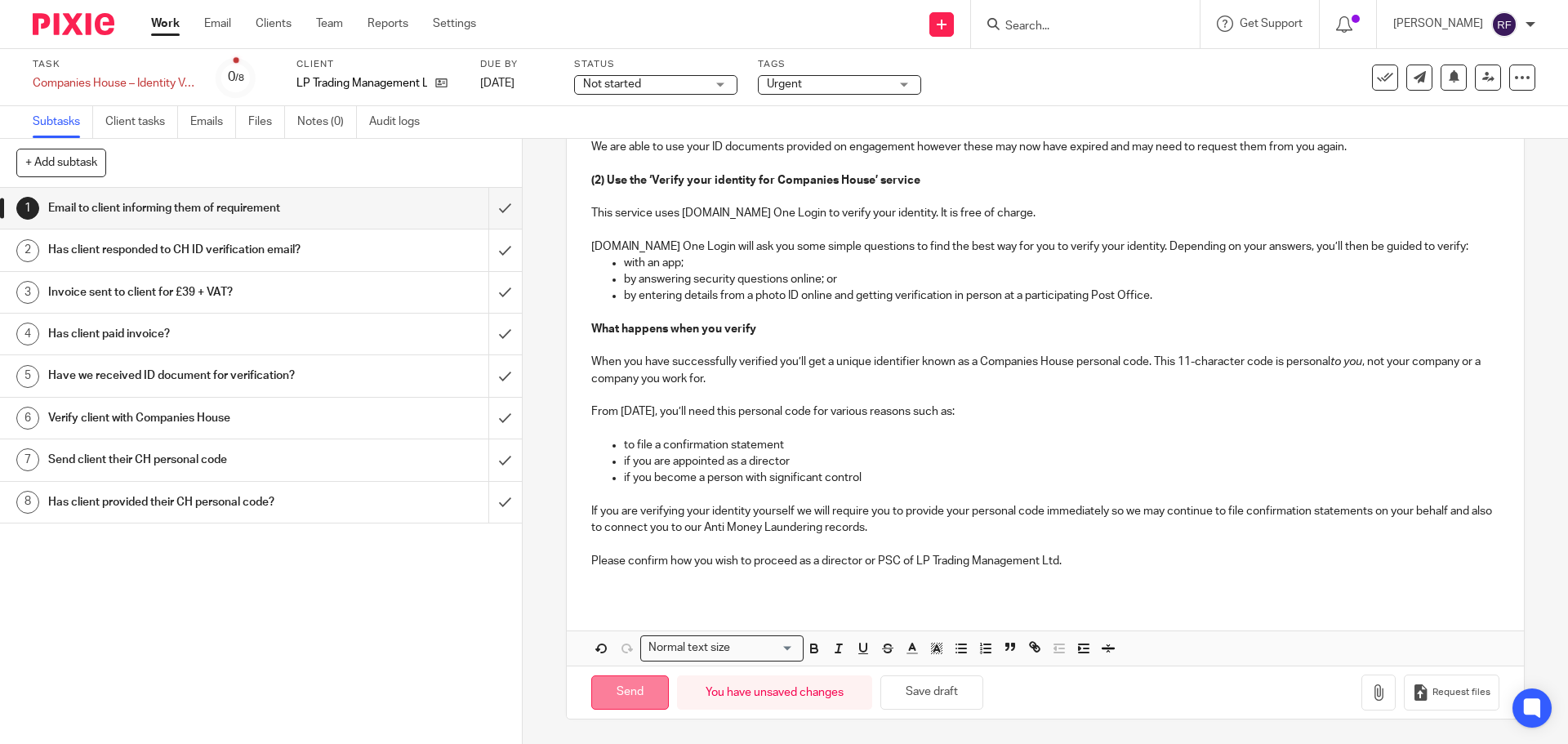
click at [626, 702] on input "Send" at bounding box center [630, 693] width 78 height 35
type input "Sent"
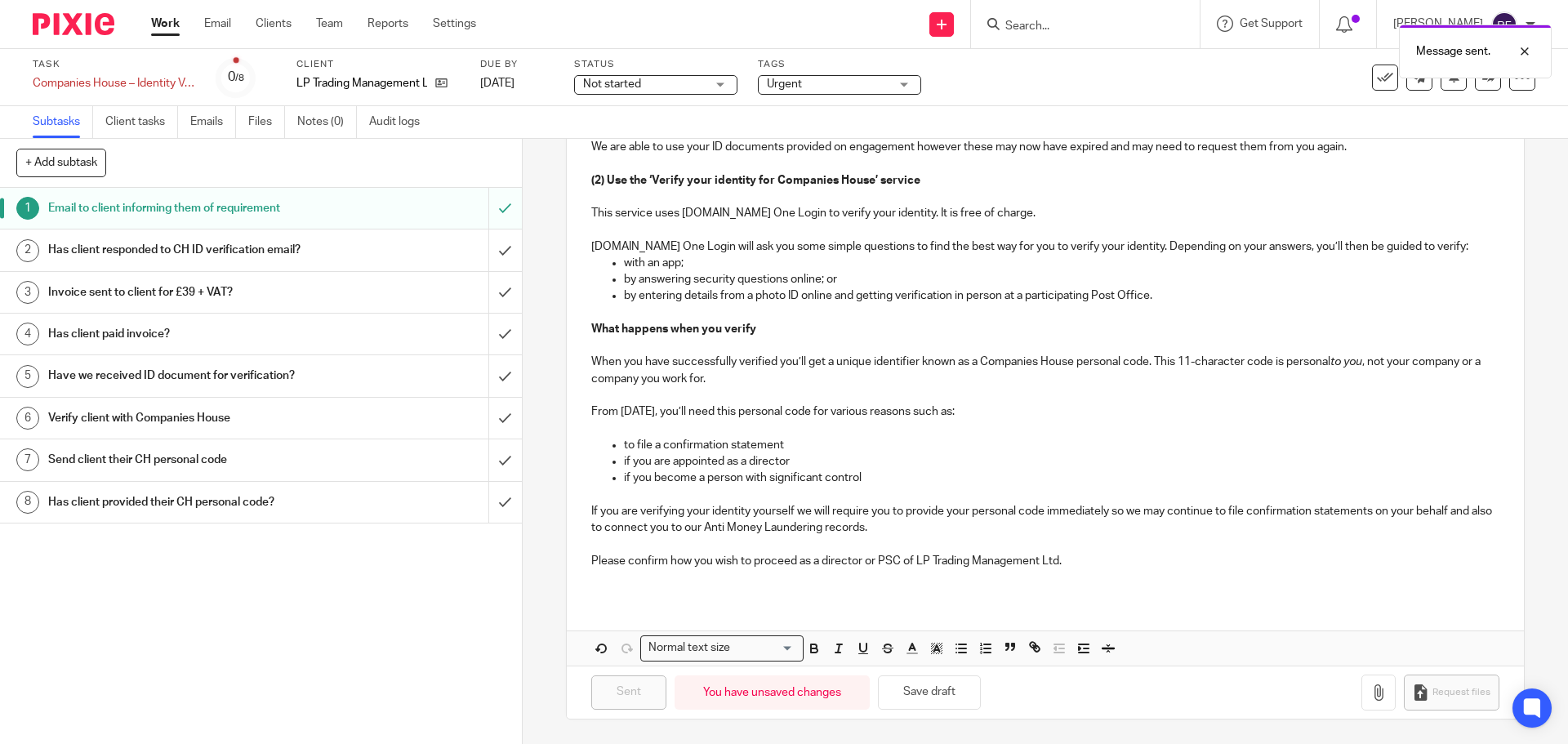
drag, startPoint x: 559, startPoint y: 81, endPoint x: 543, endPoint y: 86, distance: 16.8
click at [559, 81] on div "Task Companies House – Identity Verification Save Companies House – Identity Ve…" at bounding box center [659, 77] width 1252 height 39
click at [532, 91] on link "[DATE]" at bounding box center [517, 84] width 74 height 17
click at [171, 26] on link "Work" at bounding box center [165, 23] width 28 height 16
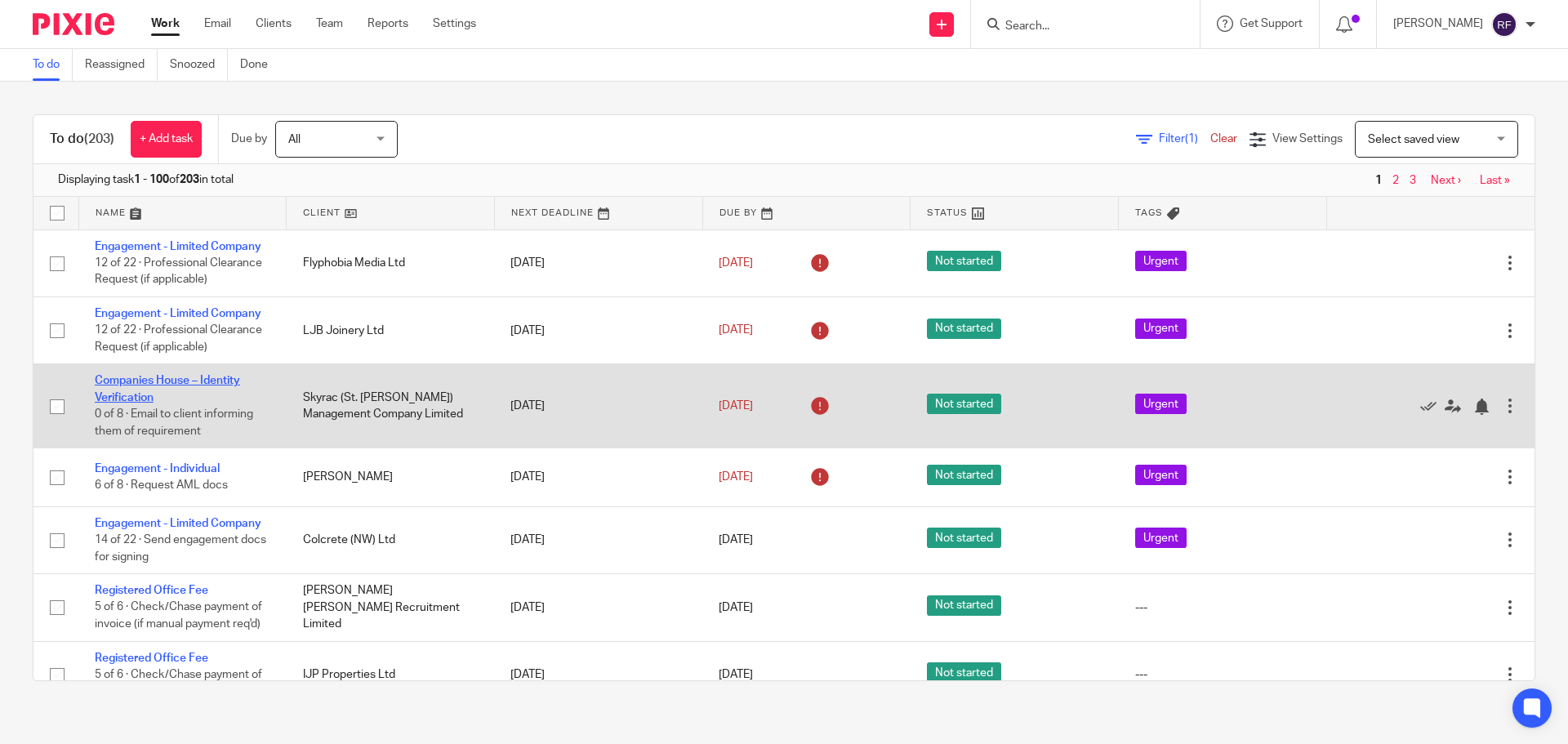
click at [113, 380] on link "Companies House – Identity Verification" at bounding box center [167, 389] width 146 height 27
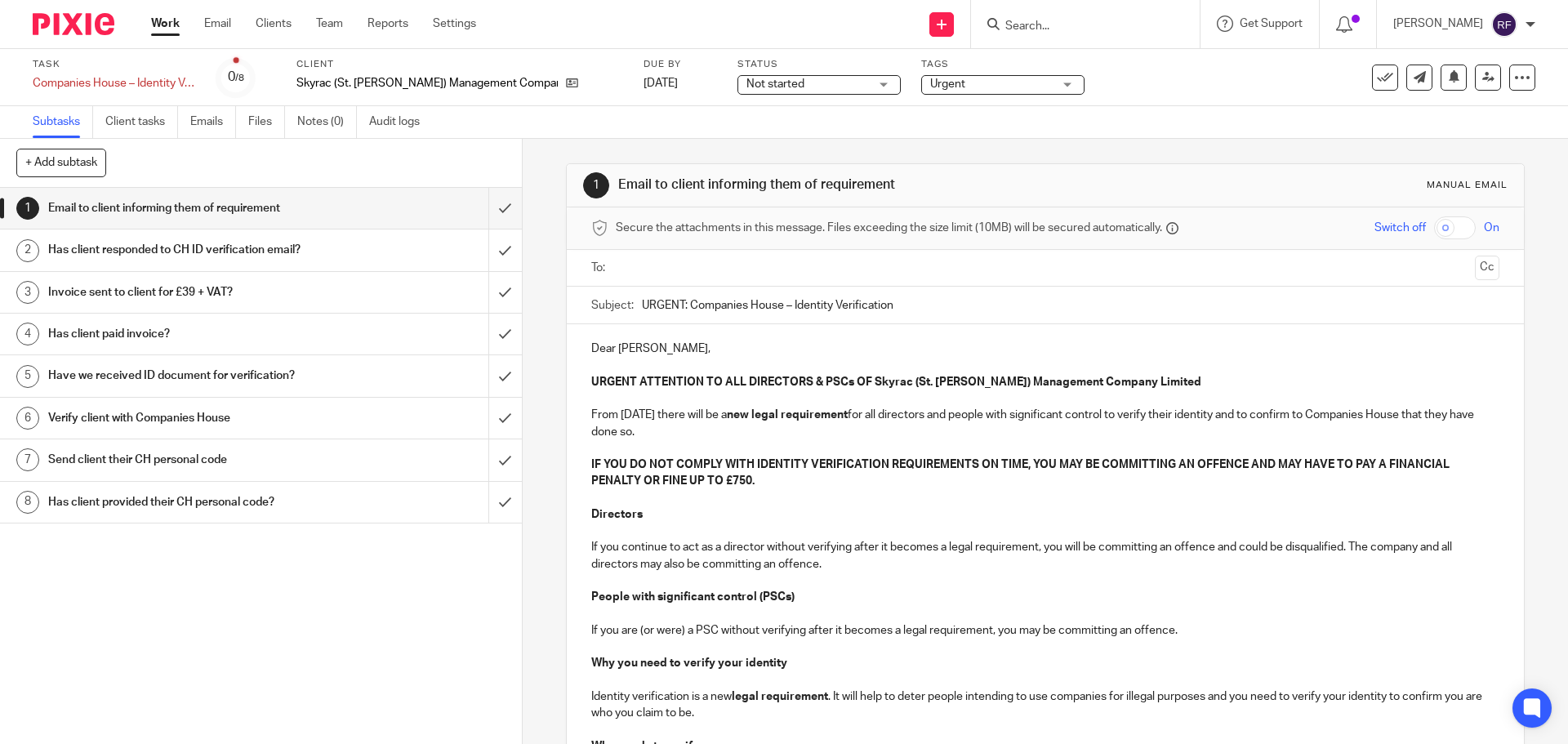
click at [625, 273] on input "text" at bounding box center [1044, 268] width 846 height 19
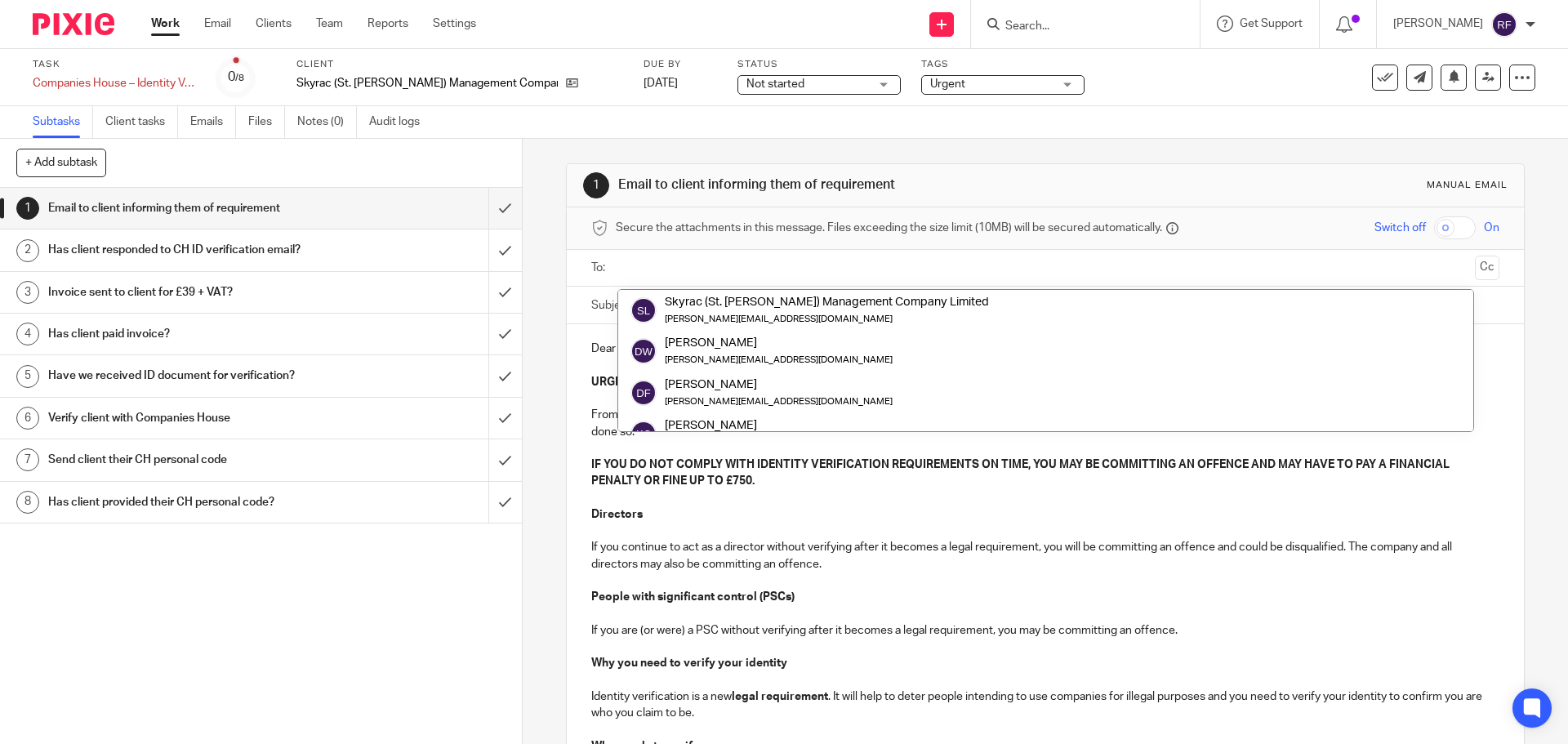
click at [659, 259] on input "text" at bounding box center [1044, 268] width 846 height 19
click at [1377, 84] on icon at bounding box center [1385, 77] width 16 height 16
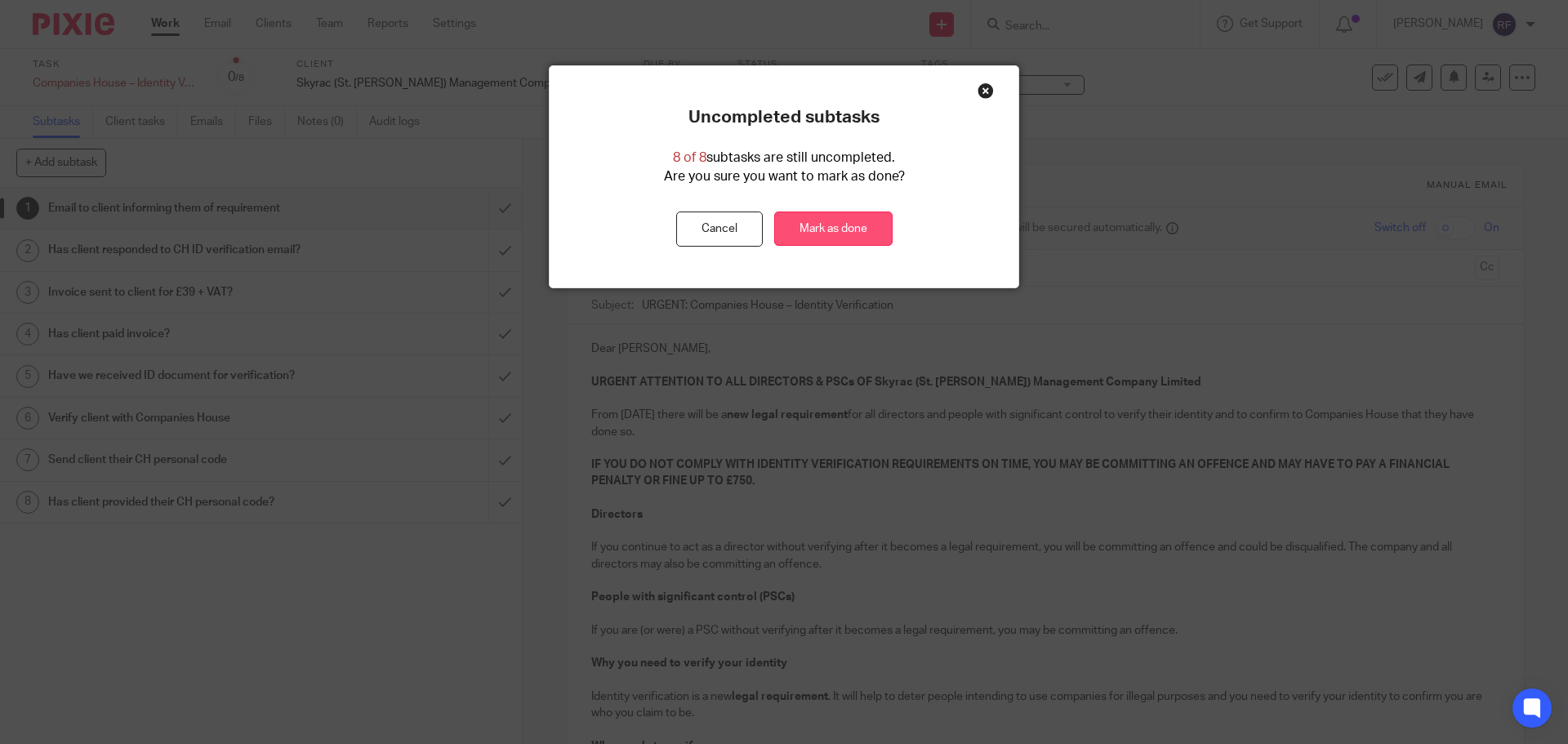
click at [855, 234] on link "Mark as done" at bounding box center [833, 229] width 118 height 35
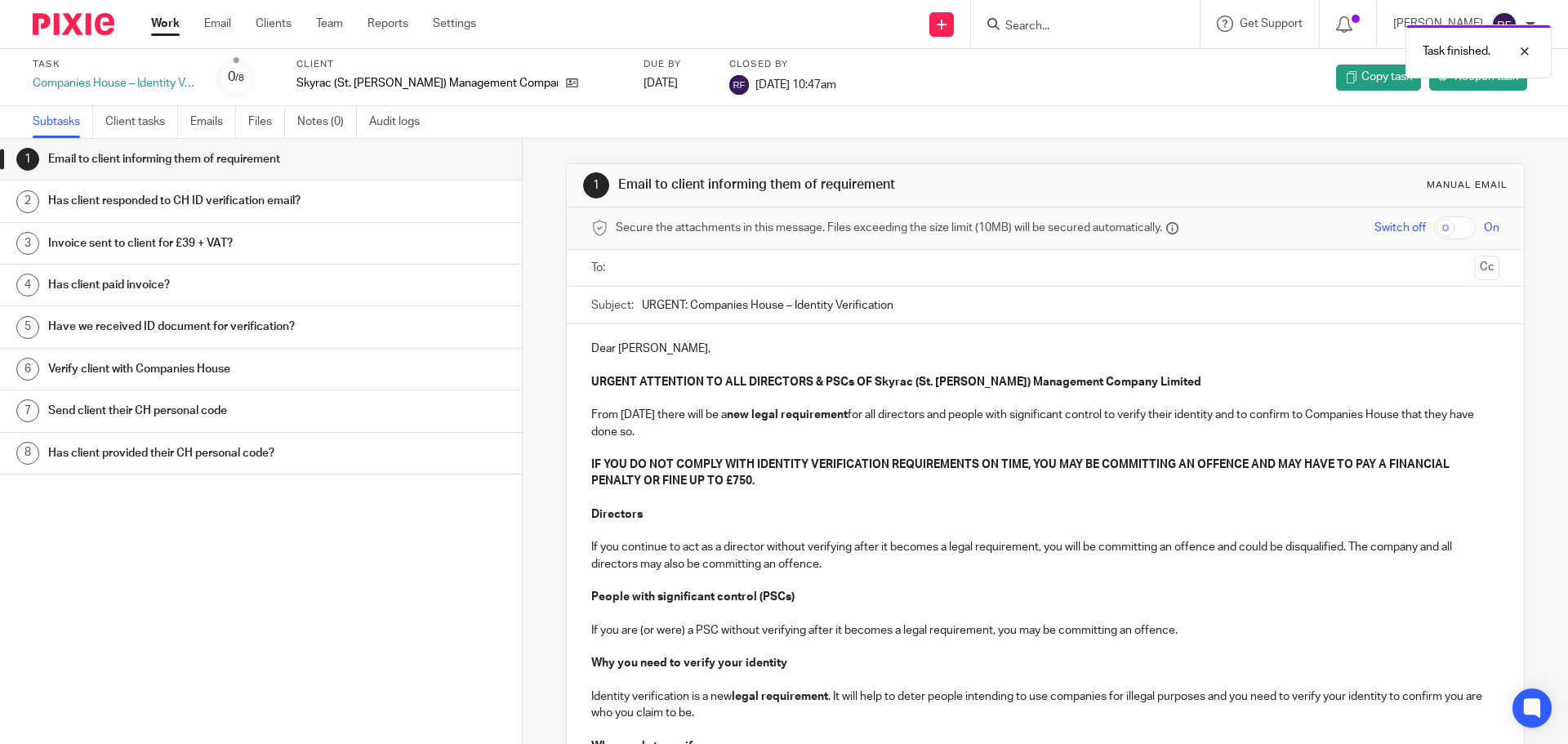
click at [162, 32] on link "Work" at bounding box center [165, 23] width 28 height 16
